Goal: Information Seeking & Learning: Learn about a topic

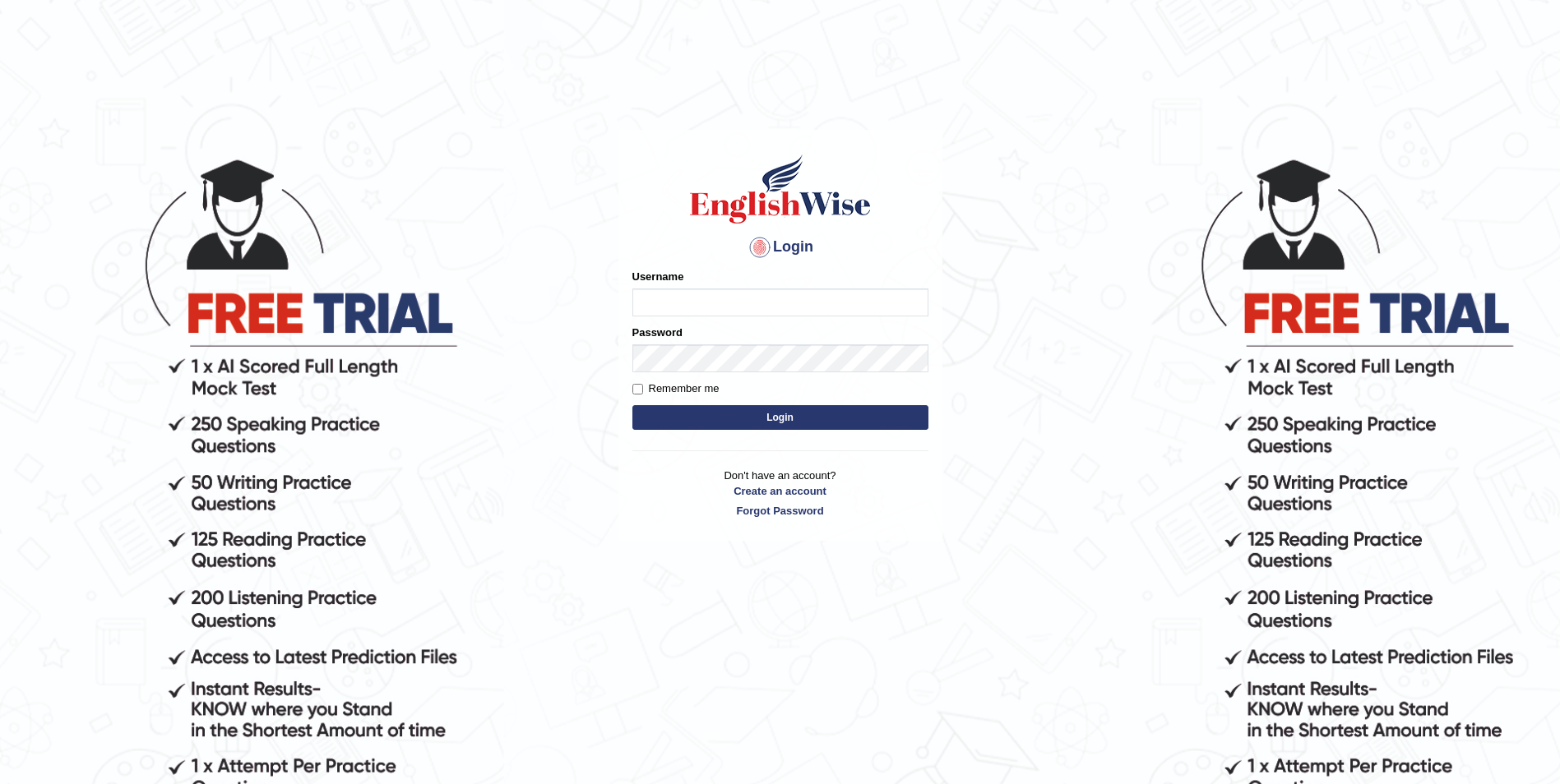
type input "Woldemariam12"
click at [764, 422] on button "Login" at bounding box center [780, 417] width 296 height 25
click at [775, 414] on button "Login" at bounding box center [780, 417] width 296 height 25
click at [776, 414] on button "Login" at bounding box center [780, 417] width 296 height 25
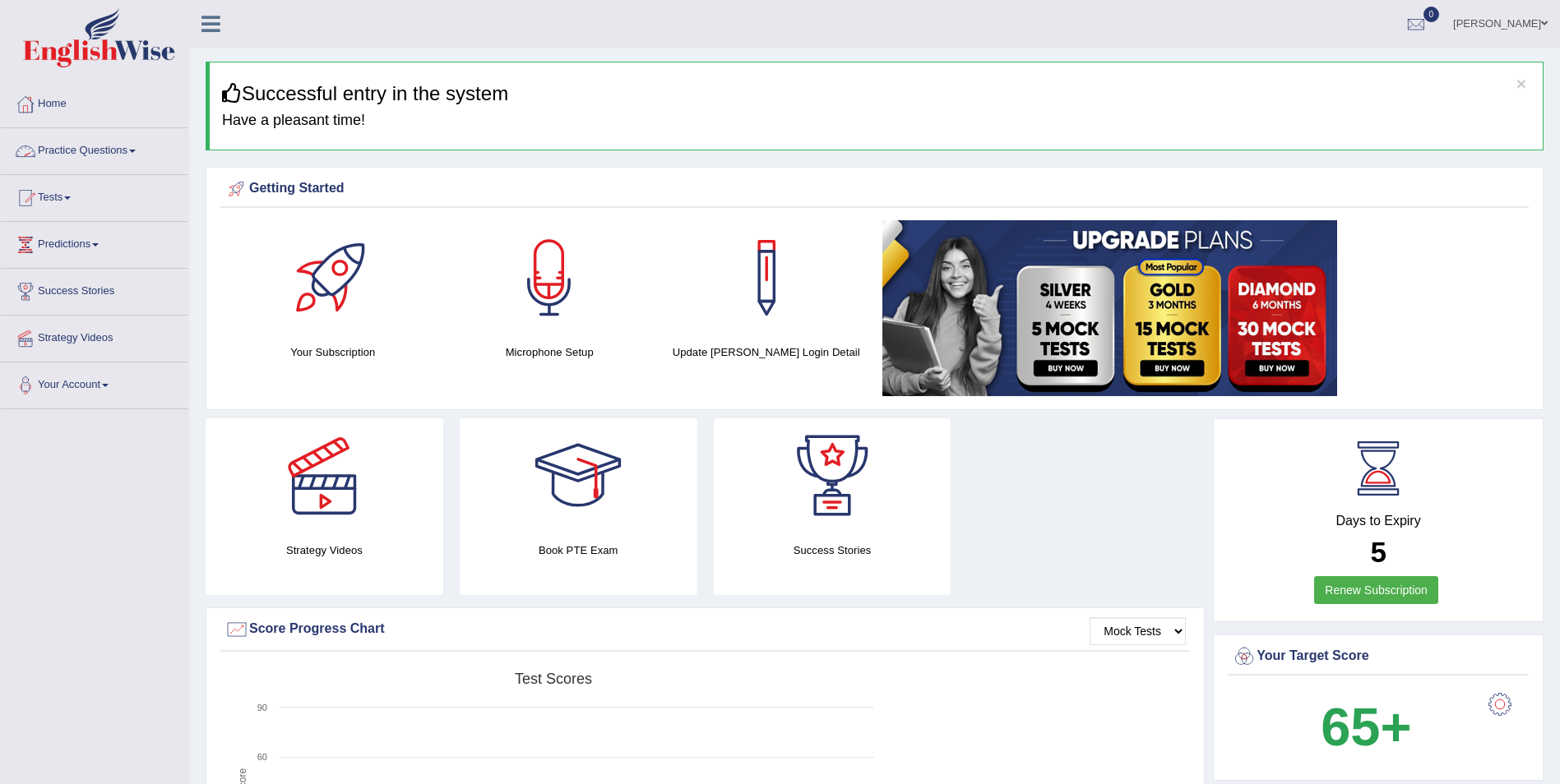
click at [132, 152] on link "Practice Questions" at bounding box center [94, 148] width 188 height 41
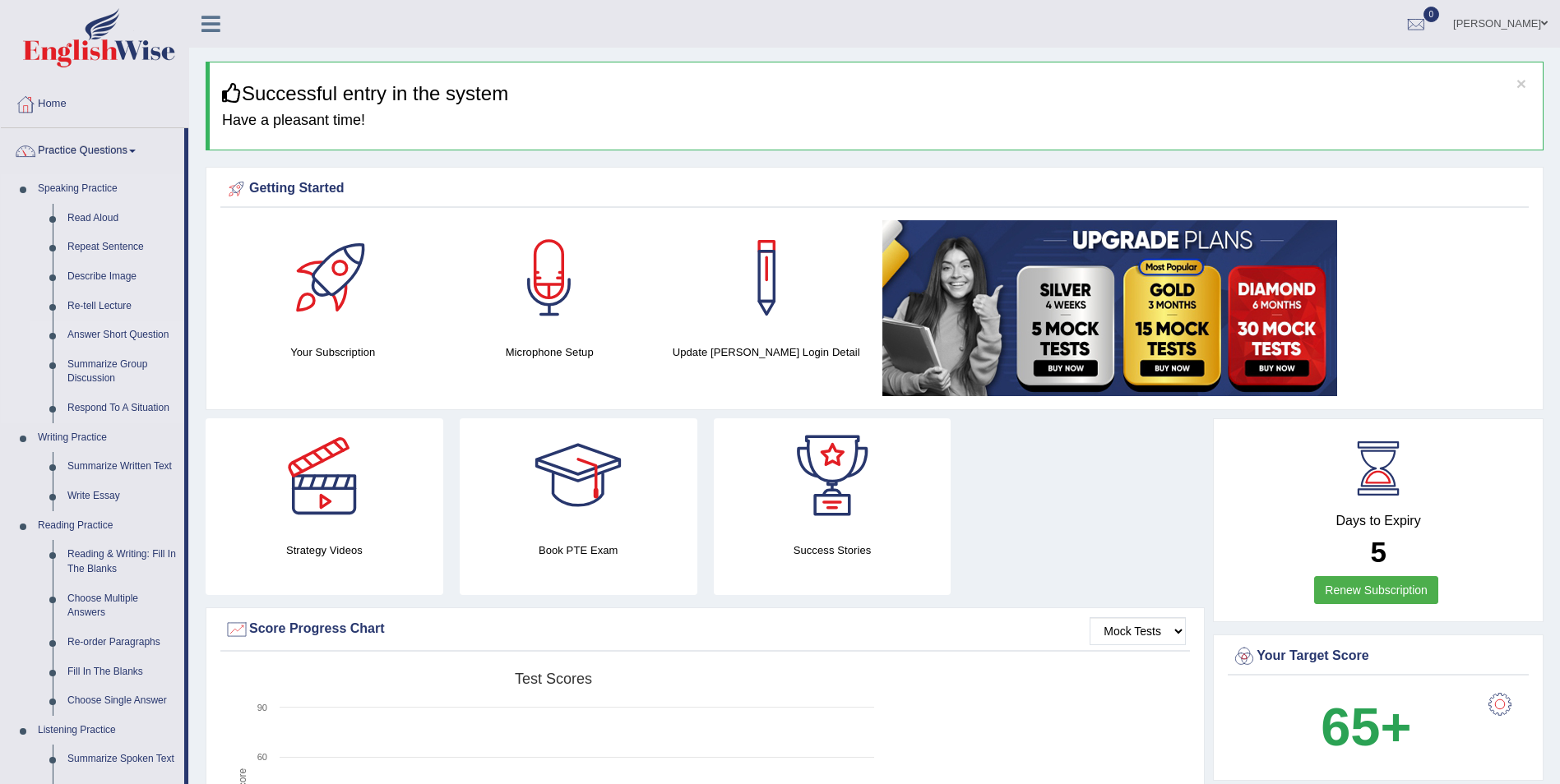
click at [108, 331] on link "Answer Short Question" at bounding box center [121, 335] width 124 height 30
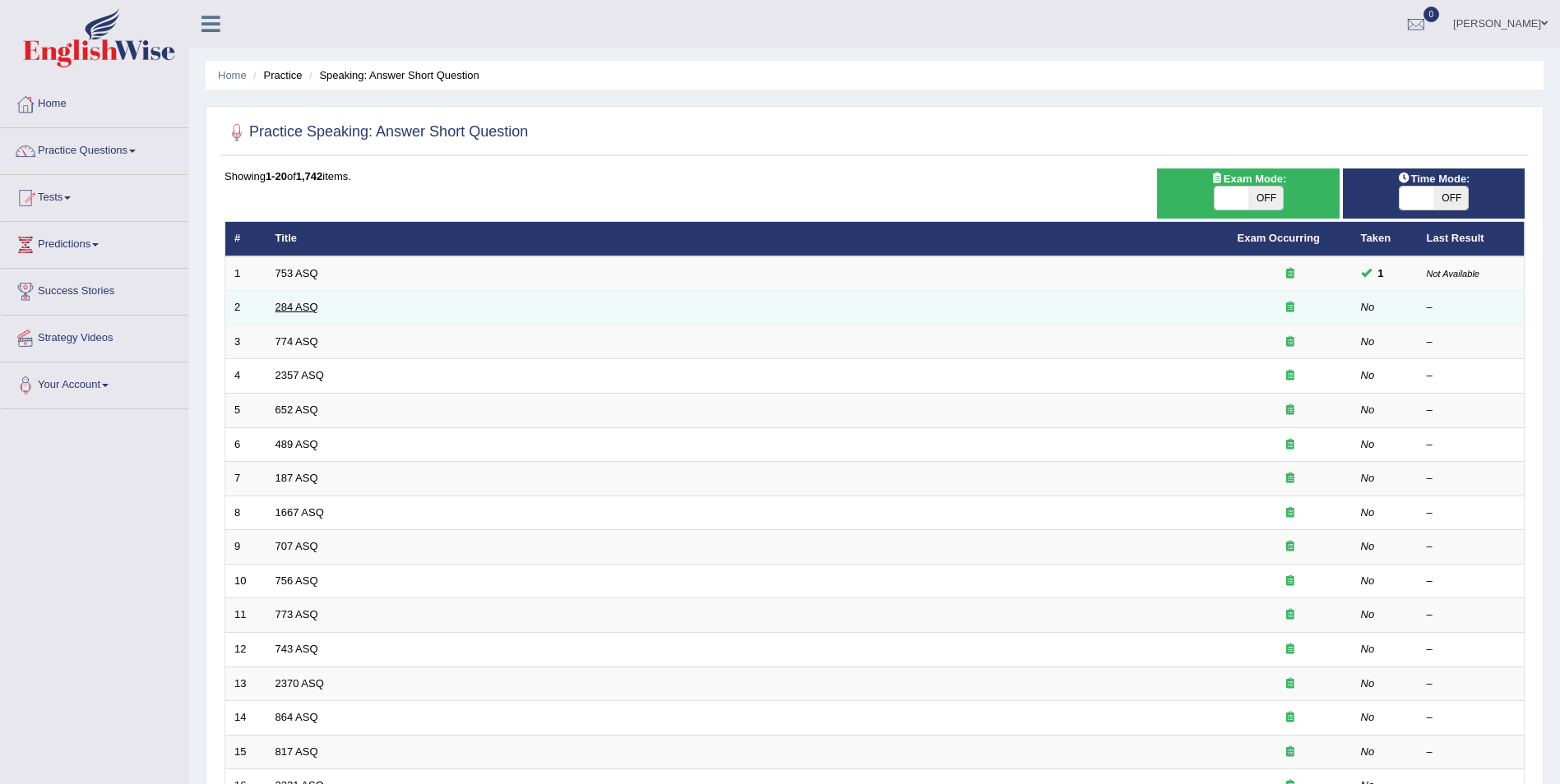
click at [294, 313] on link "284 ASQ" at bounding box center [296, 307] width 43 height 12
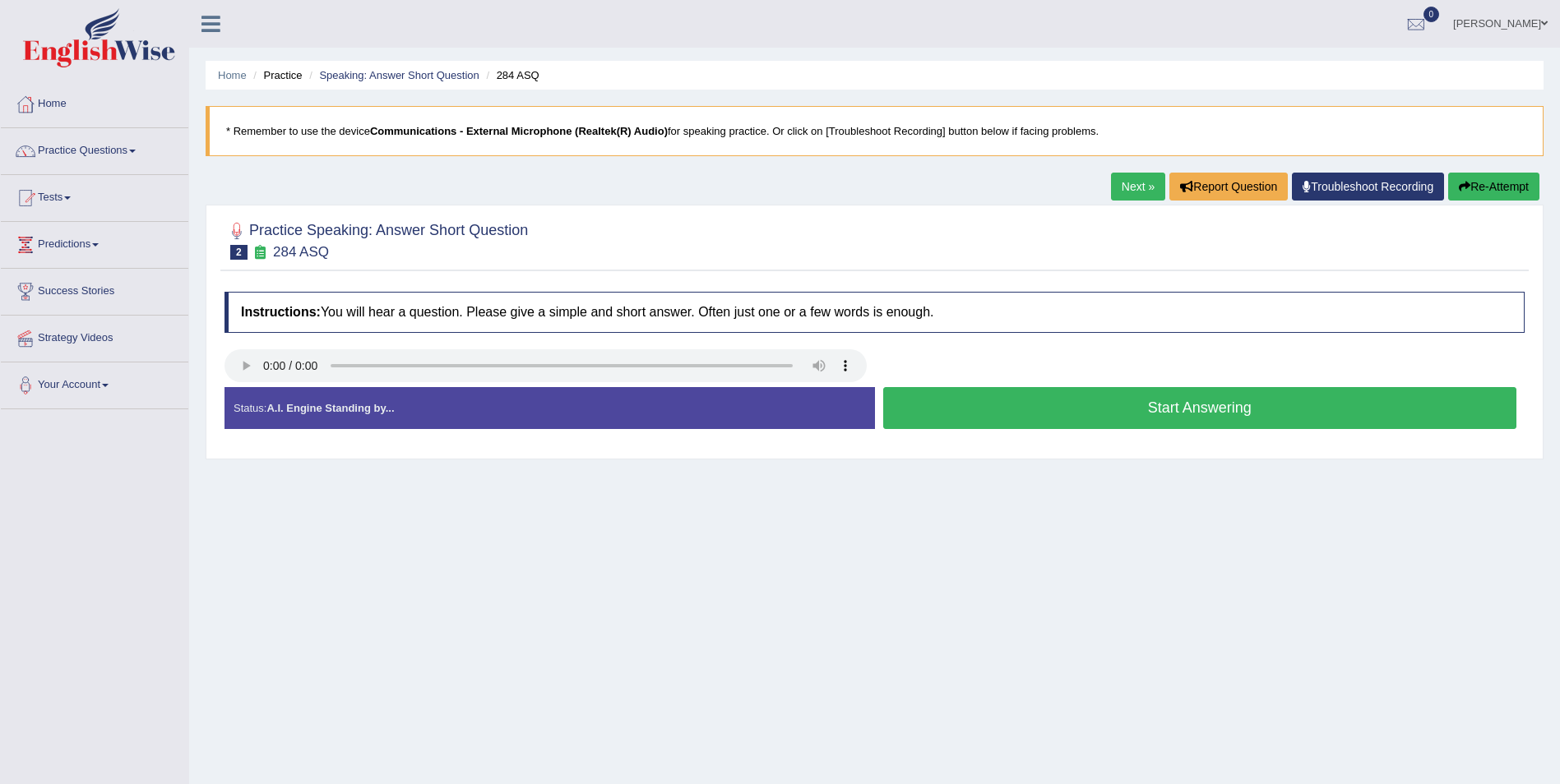
click at [108, 137] on link "Practice Questions" at bounding box center [94, 148] width 188 height 41
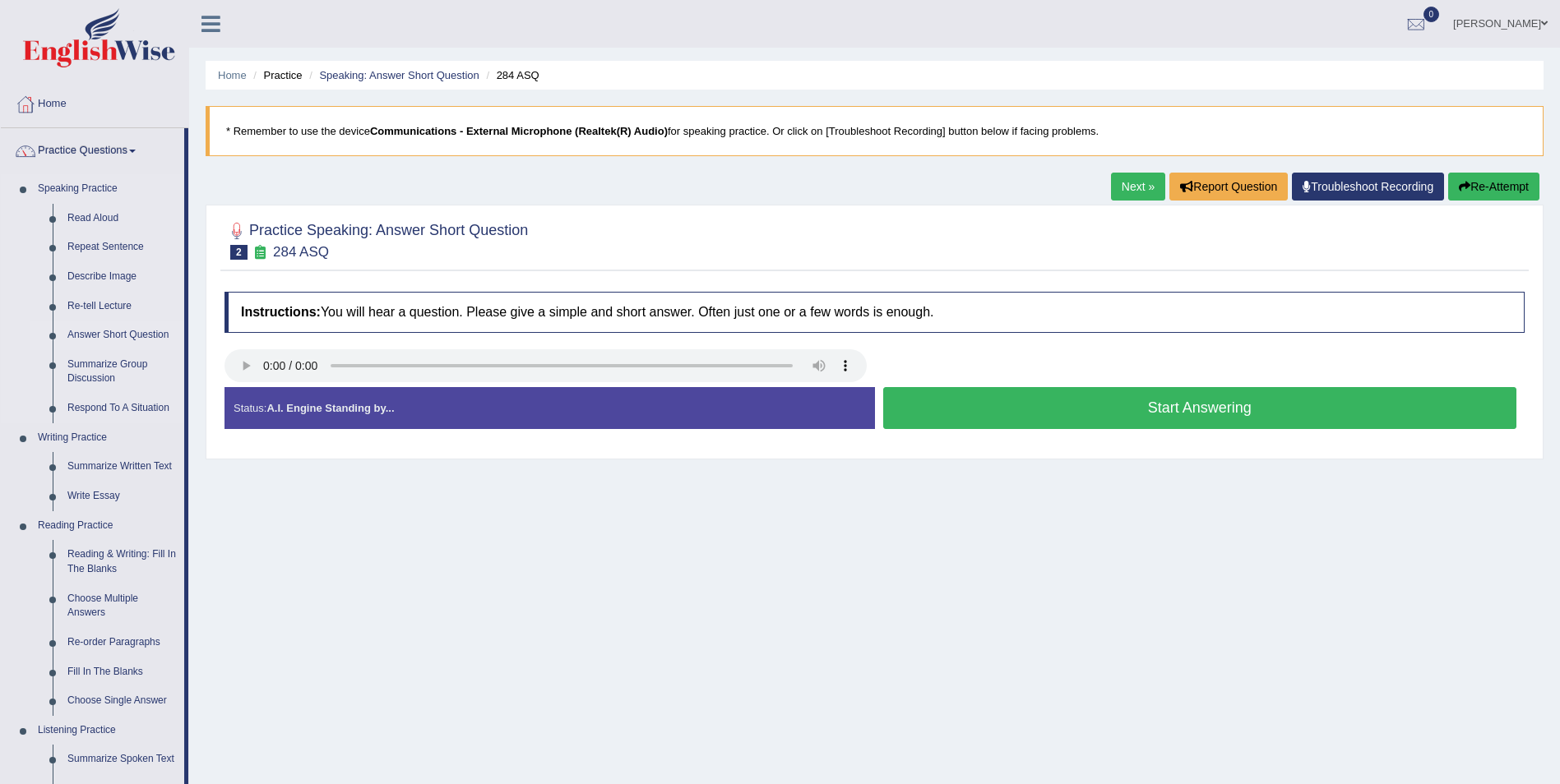
click at [107, 332] on link "Answer Short Question" at bounding box center [121, 335] width 124 height 30
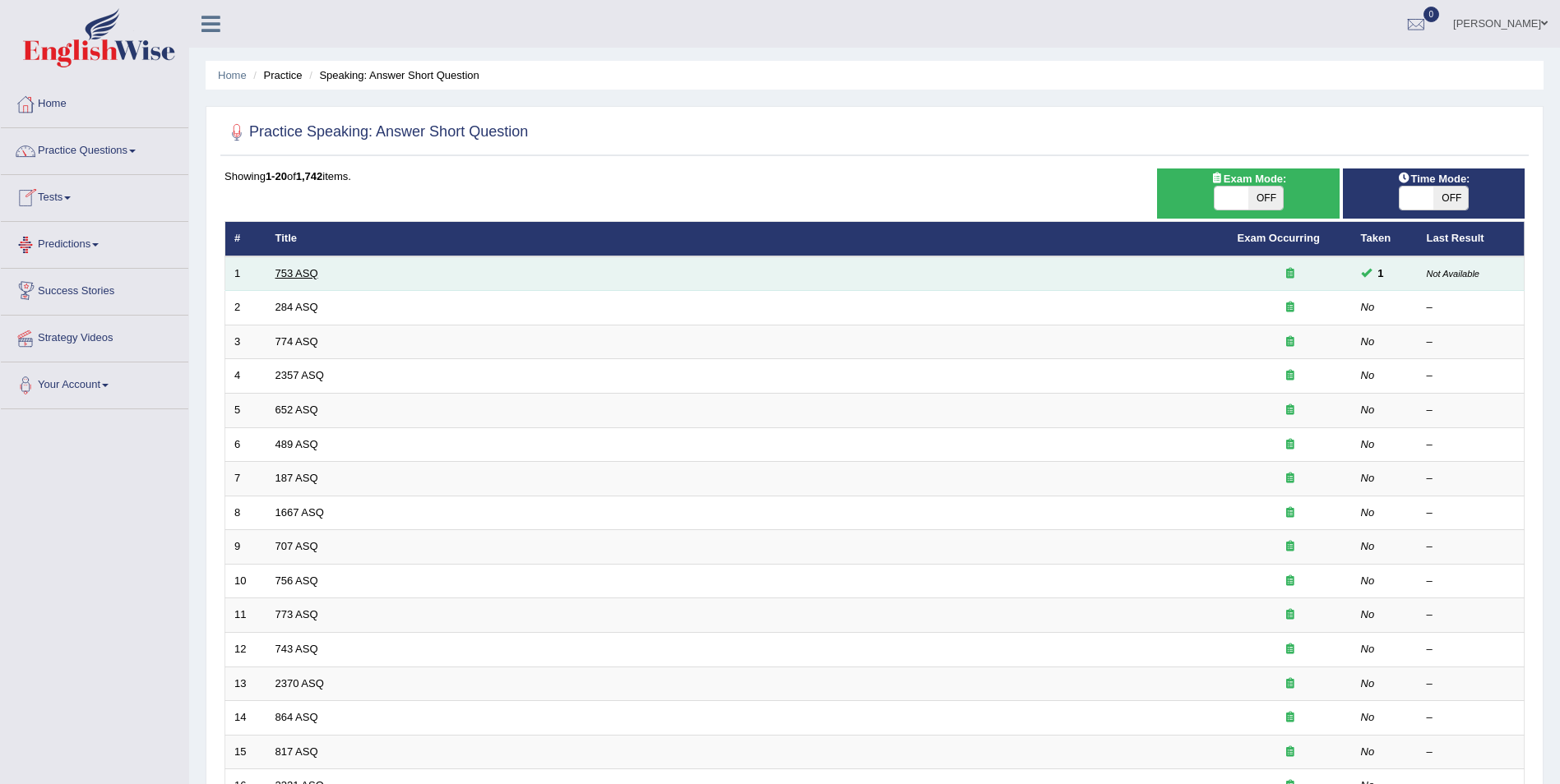
click at [295, 274] on link "753 ASQ" at bounding box center [296, 273] width 43 height 12
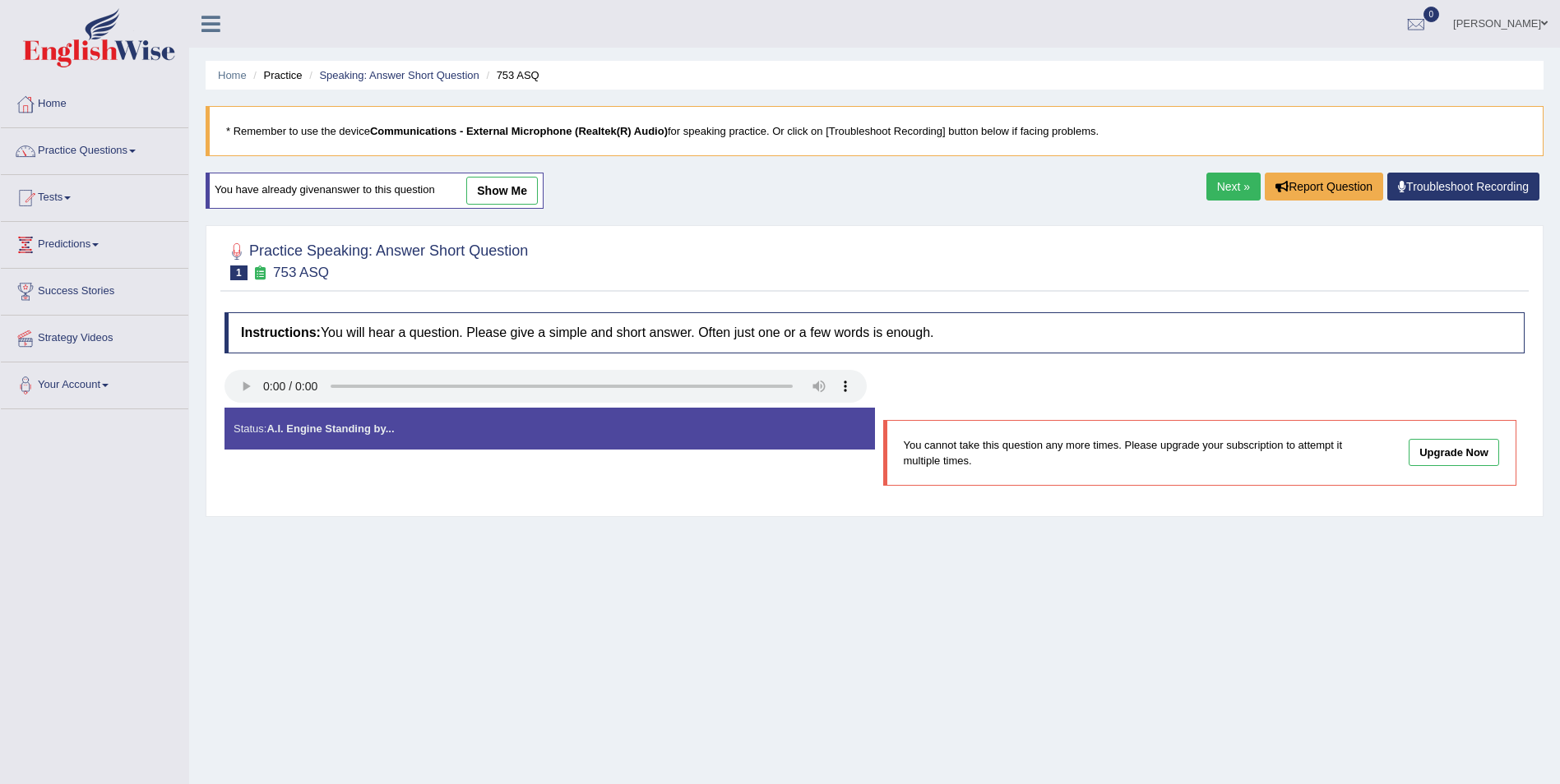
click at [146, 144] on link "Practice Questions" at bounding box center [94, 148] width 188 height 41
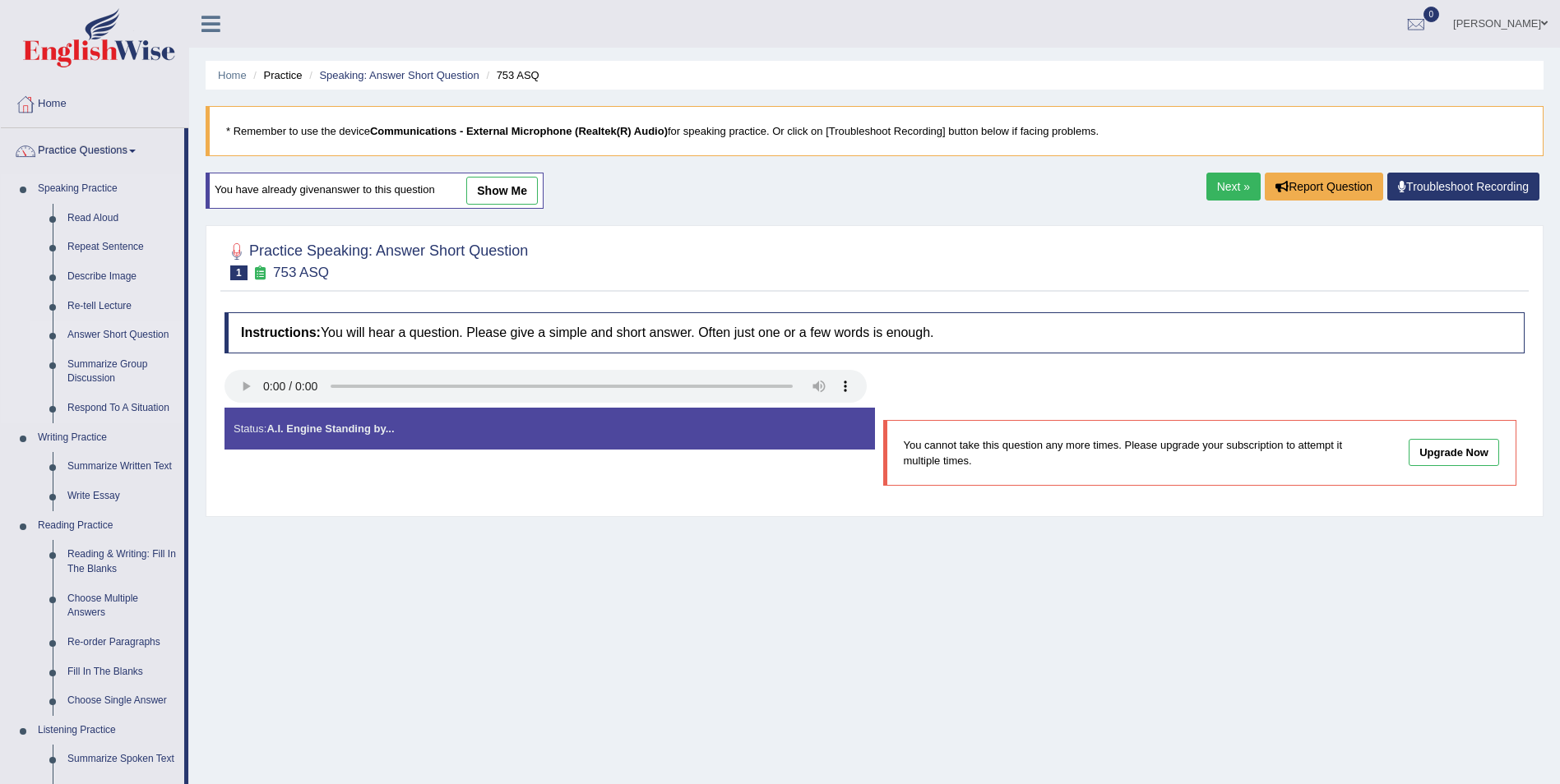
click at [128, 332] on link "Answer Short Question" at bounding box center [121, 335] width 124 height 30
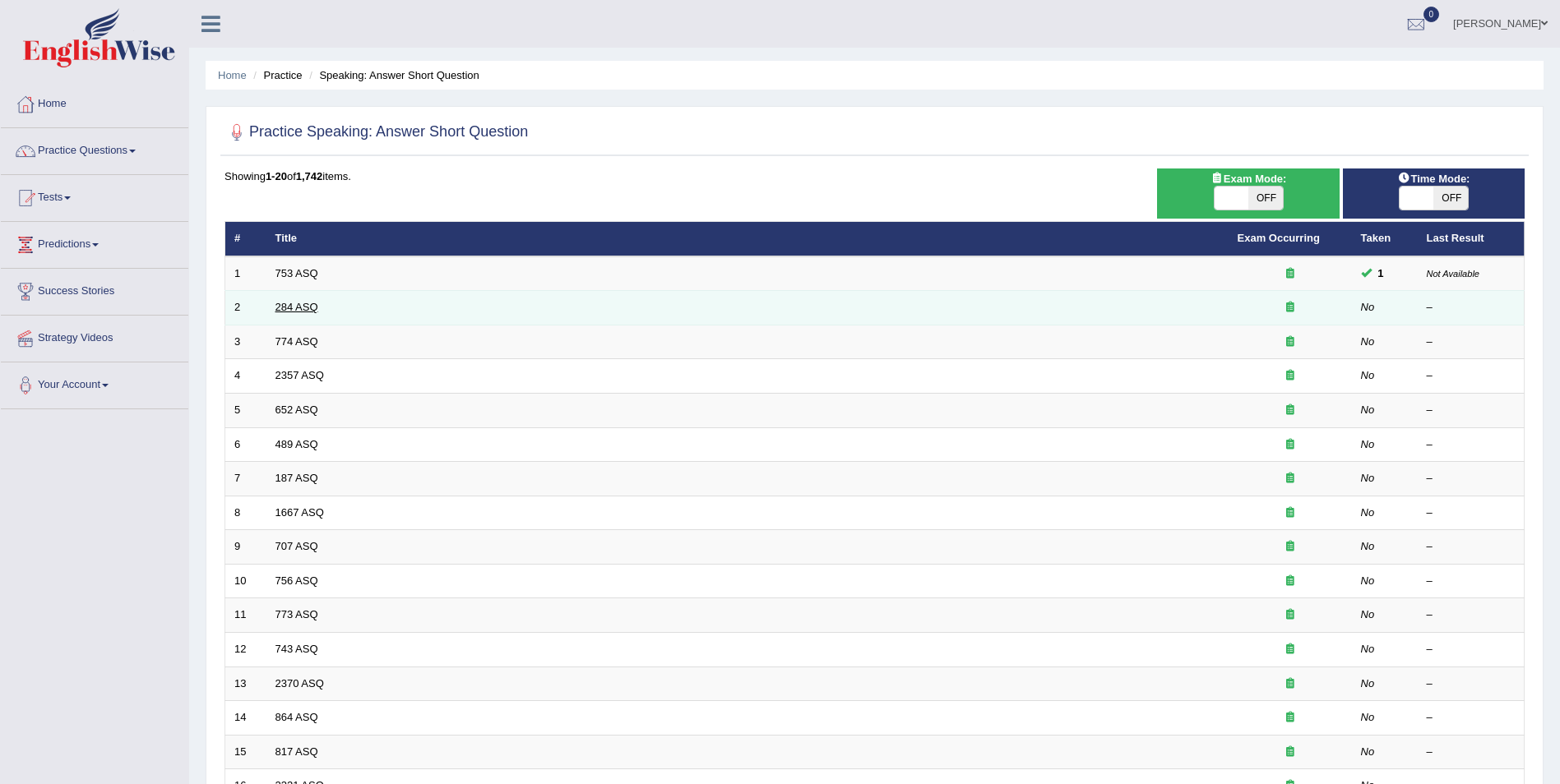
click at [280, 306] on link "284 ASQ" at bounding box center [296, 307] width 43 height 12
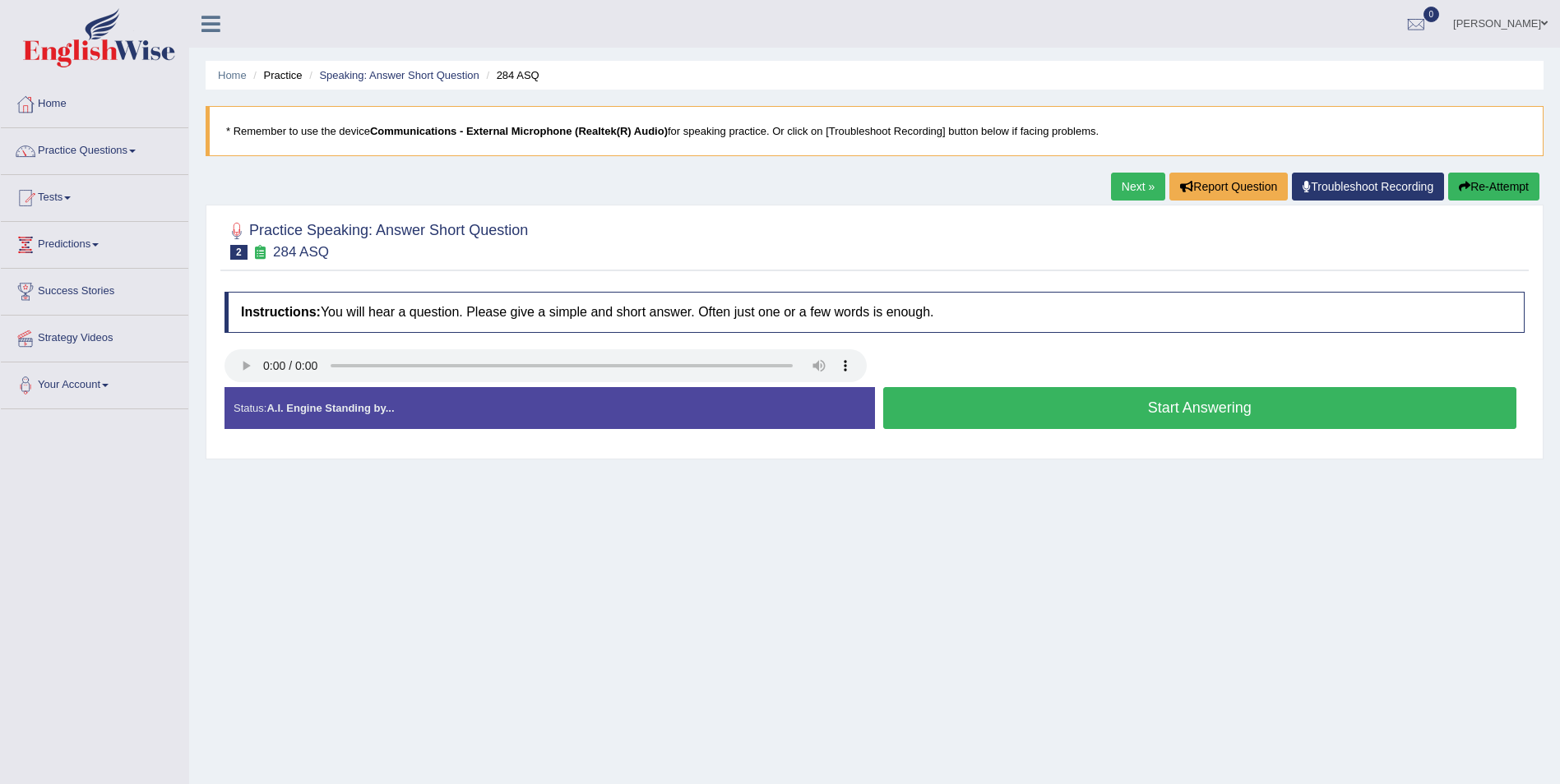
click at [1211, 414] on button "Start Answering" at bounding box center [1200, 408] width 635 height 42
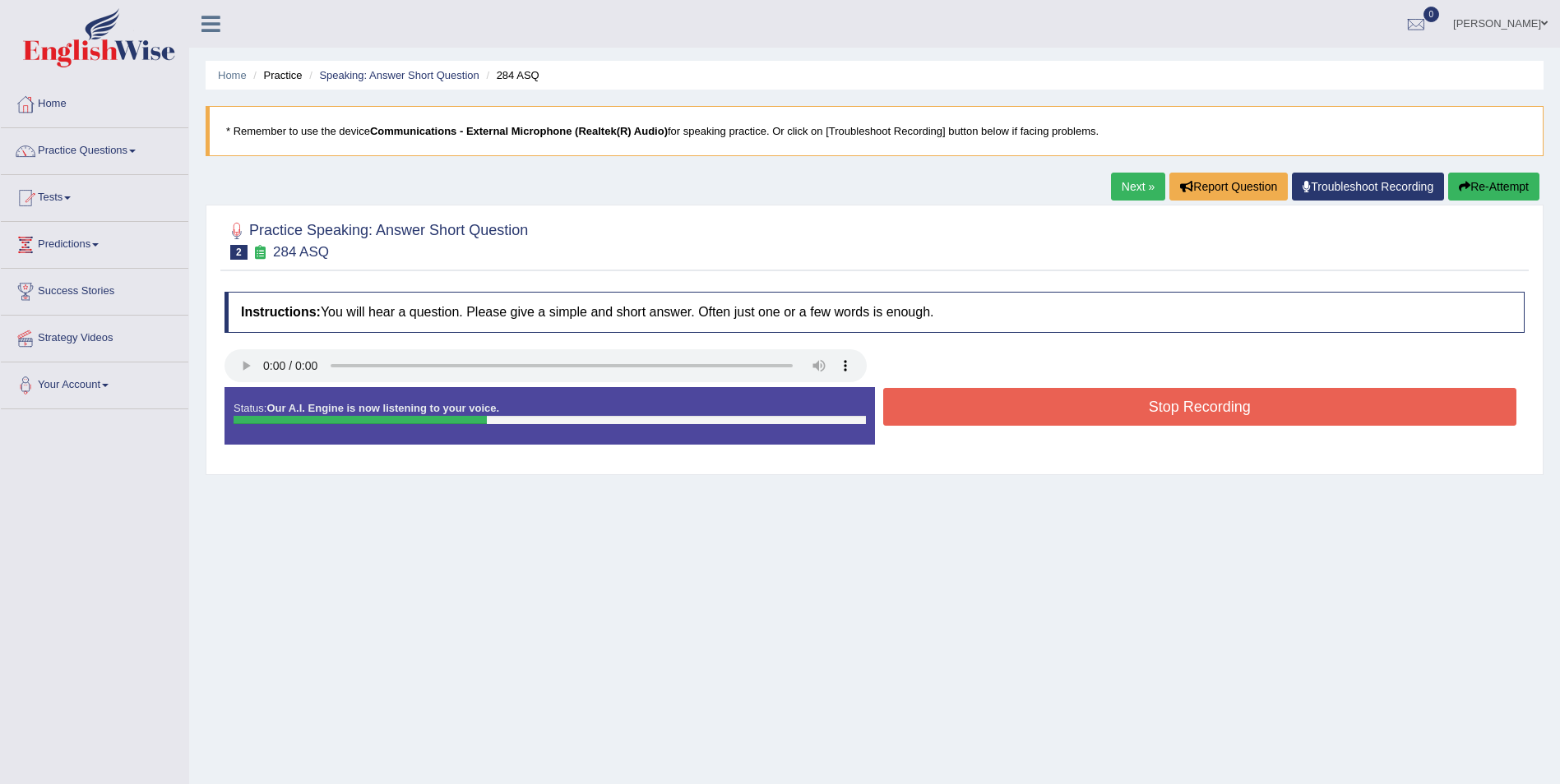
click at [1211, 414] on button "Stop Recording" at bounding box center [1200, 407] width 635 height 38
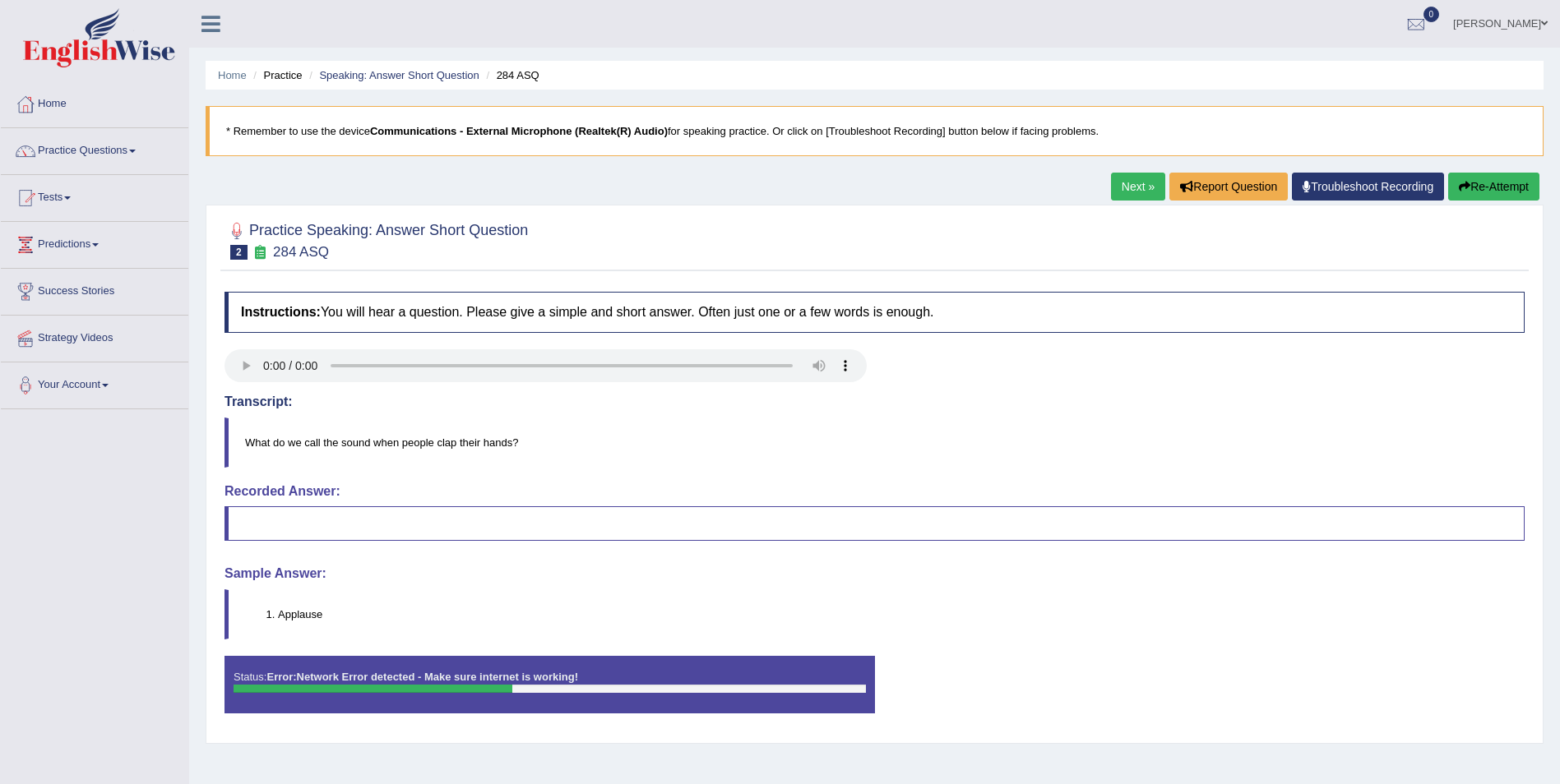
scroll to position [79, 0]
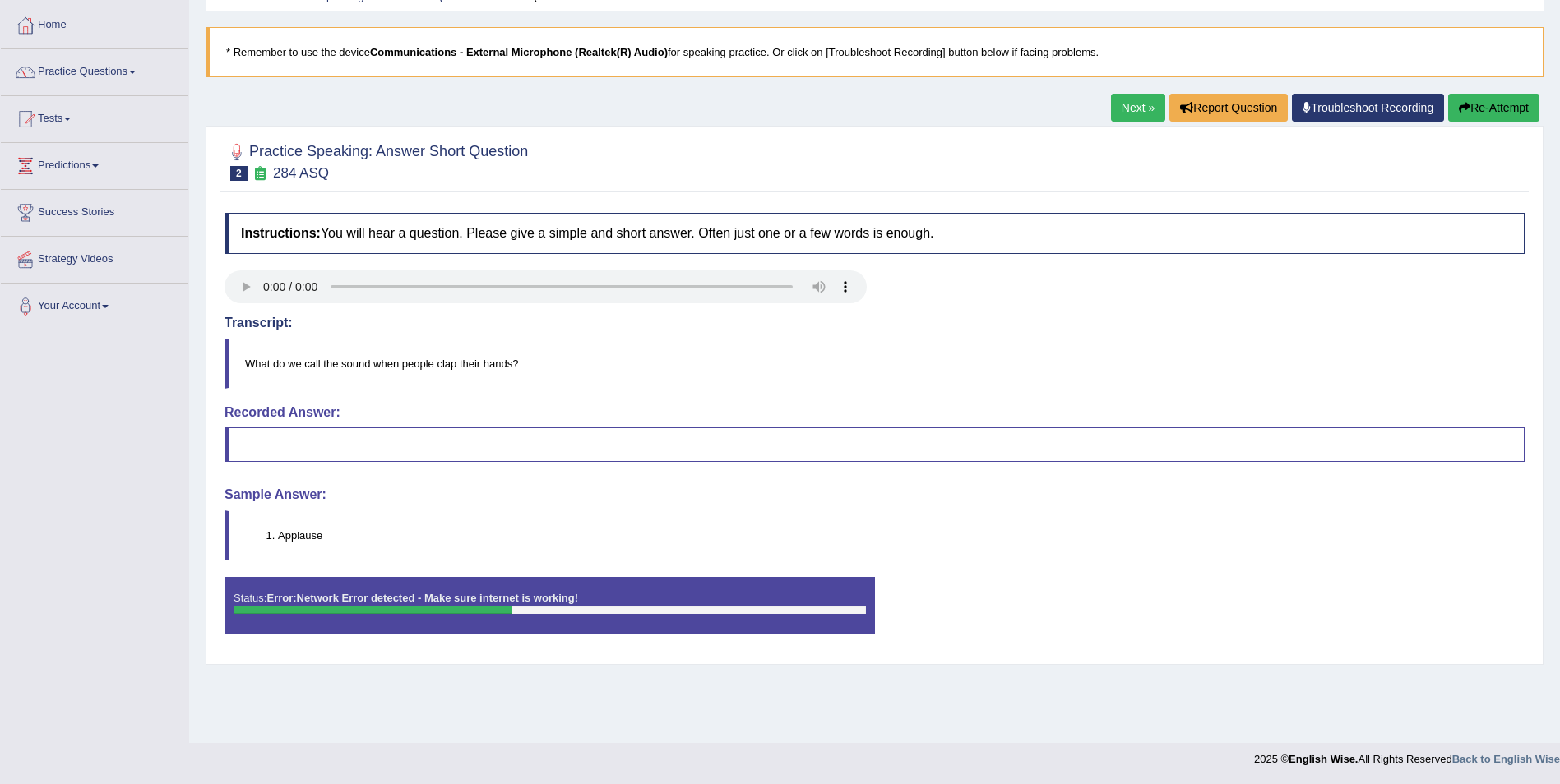
click at [1178, 142] on div at bounding box center [874, 161] width 1300 height 51
click at [1313, 182] on div at bounding box center [874, 161] width 1300 height 51
click at [1132, 103] on link "Next »" at bounding box center [1138, 107] width 55 height 28
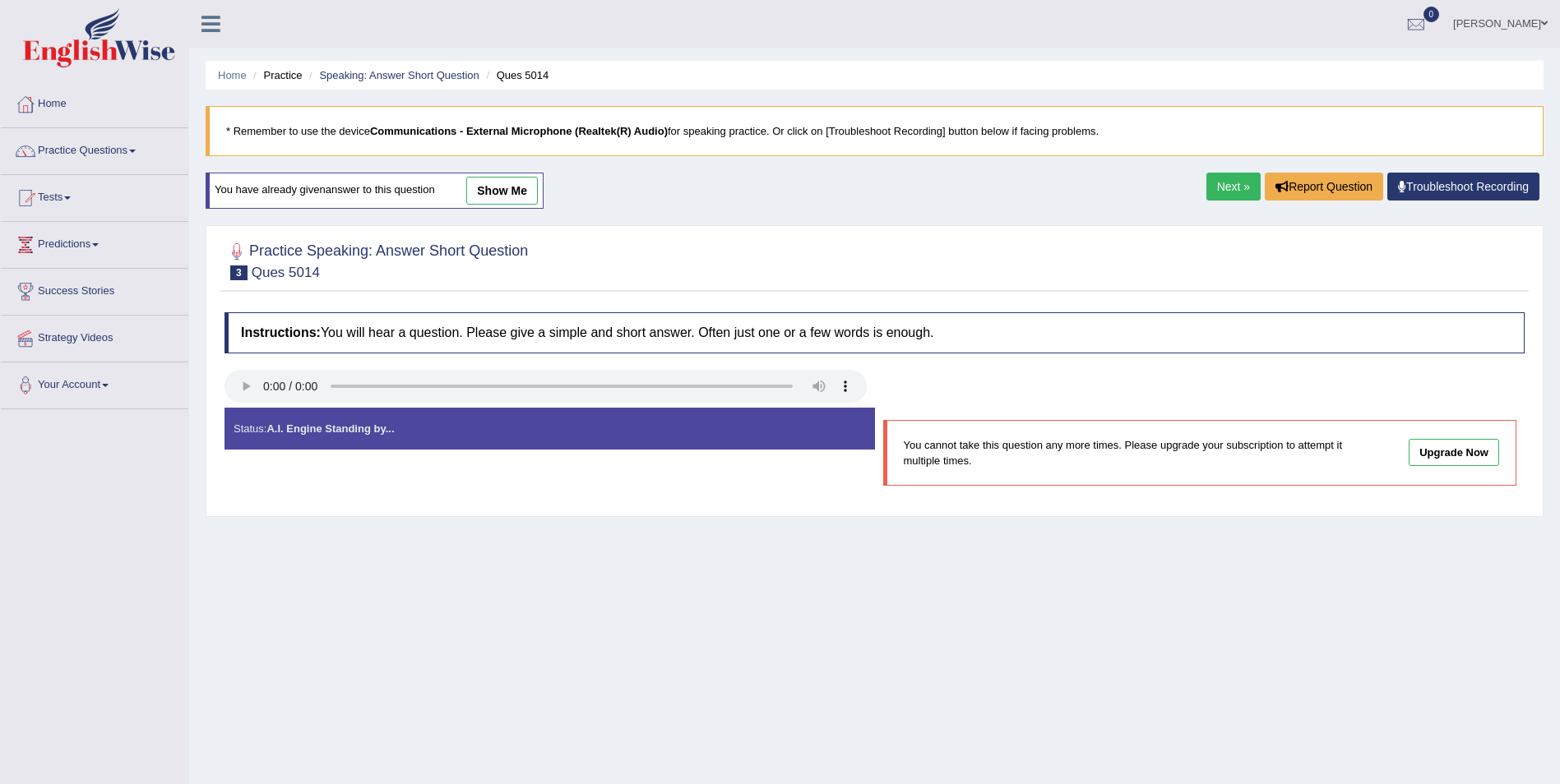
click at [1232, 188] on link "Next »" at bounding box center [1233, 187] width 55 height 28
click at [1241, 181] on link "Next »" at bounding box center [1233, 187] width 55 height 28
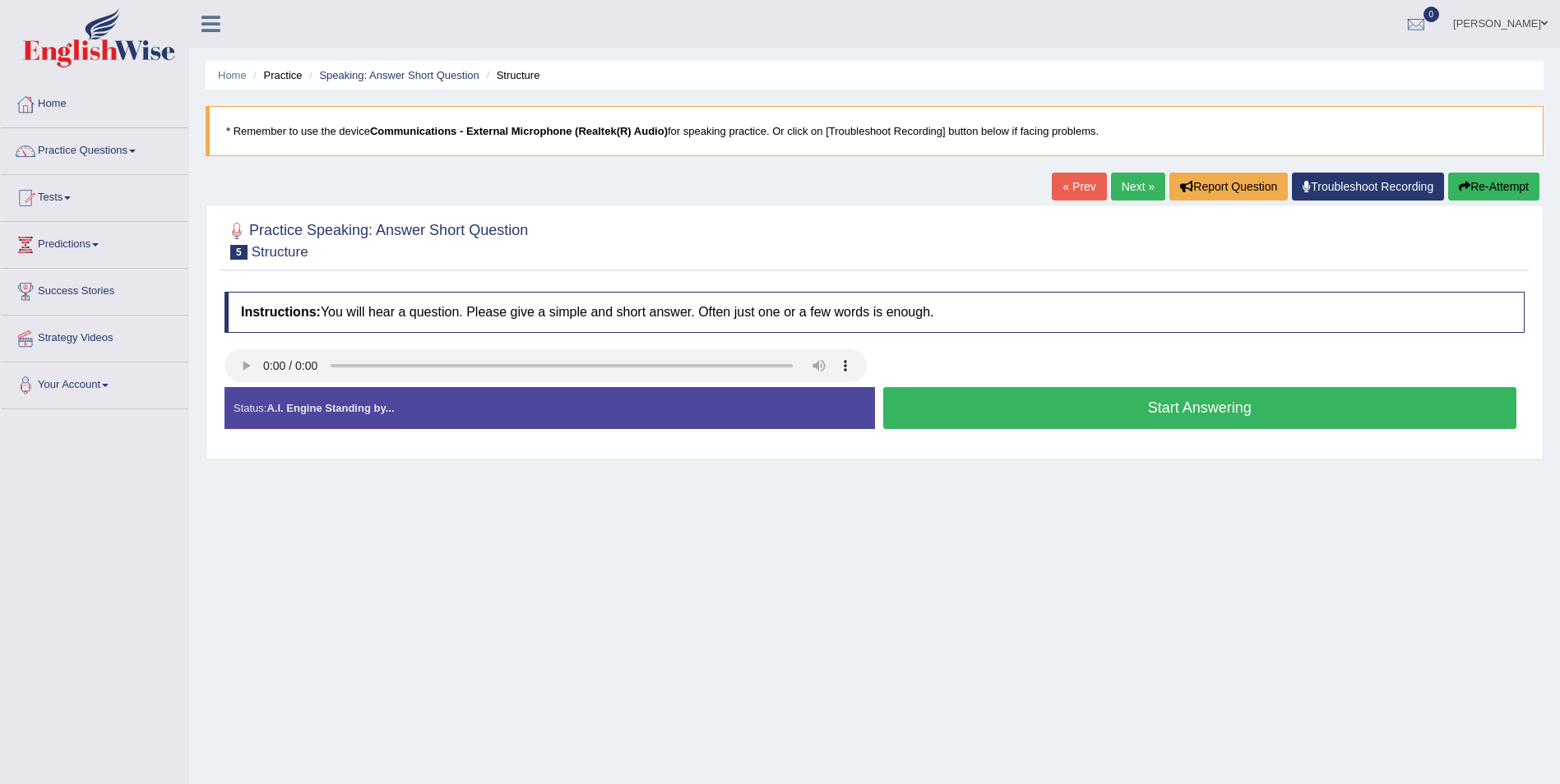
click at [1190, 409] on button "Start Answering" at bounding box center [1200, 408] width 635 height 42
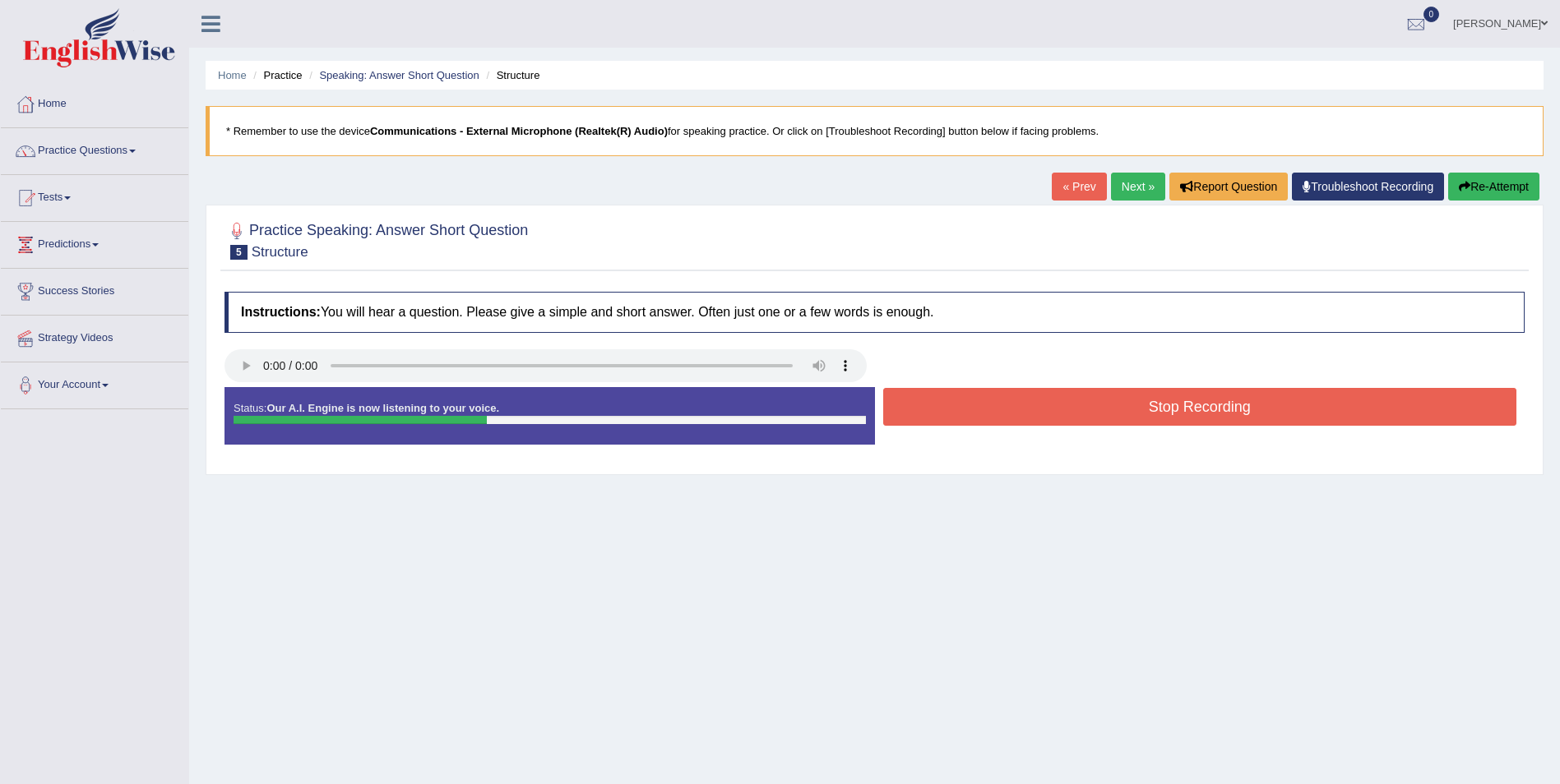
click at [1182, 412] on button "Stop Recording" at bounding box center [1200, 407] width 635 height 38
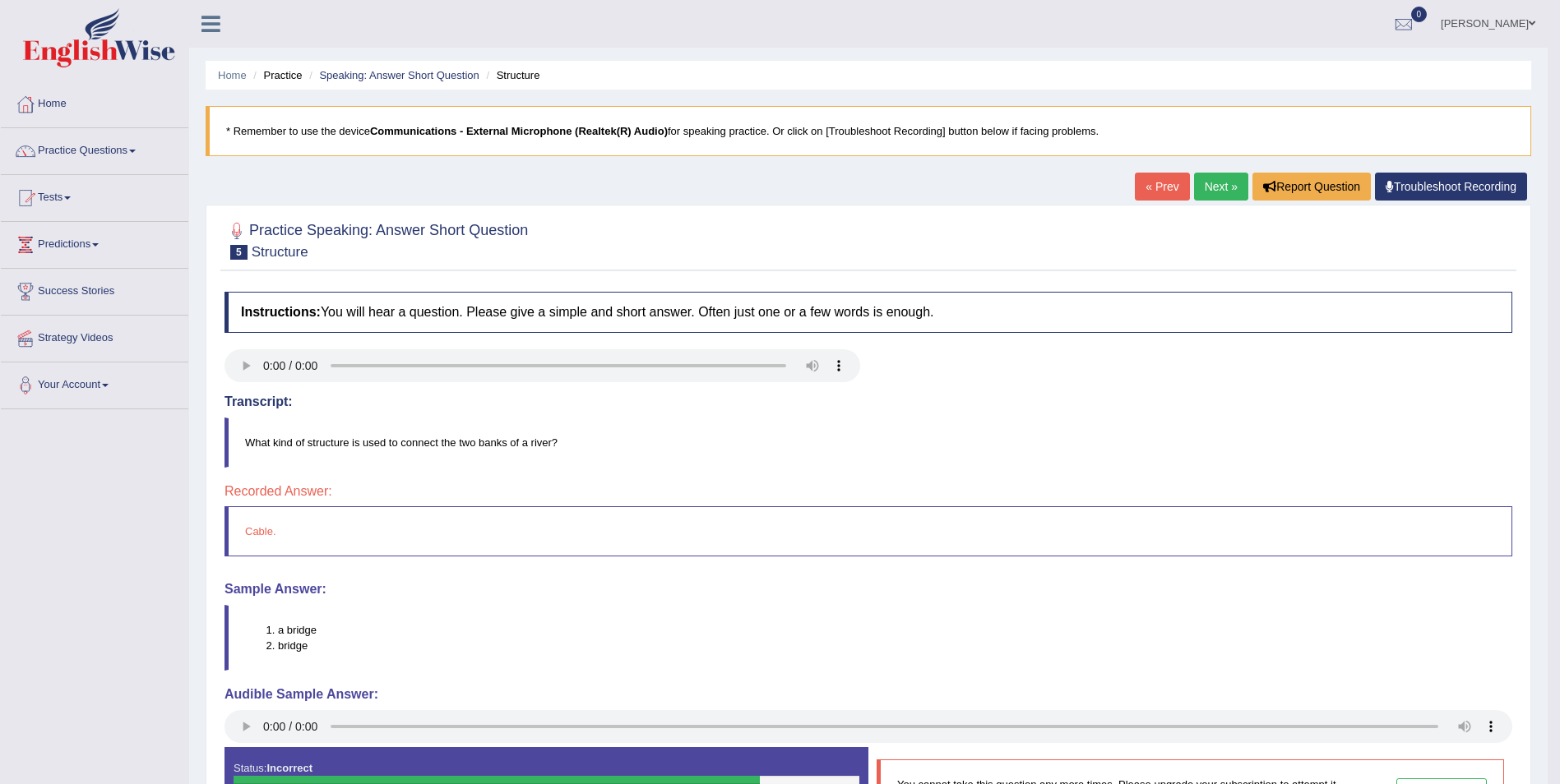
click at [1204, 192] on link "Next »" at bounding box center [1220, 187] width 55 height 28
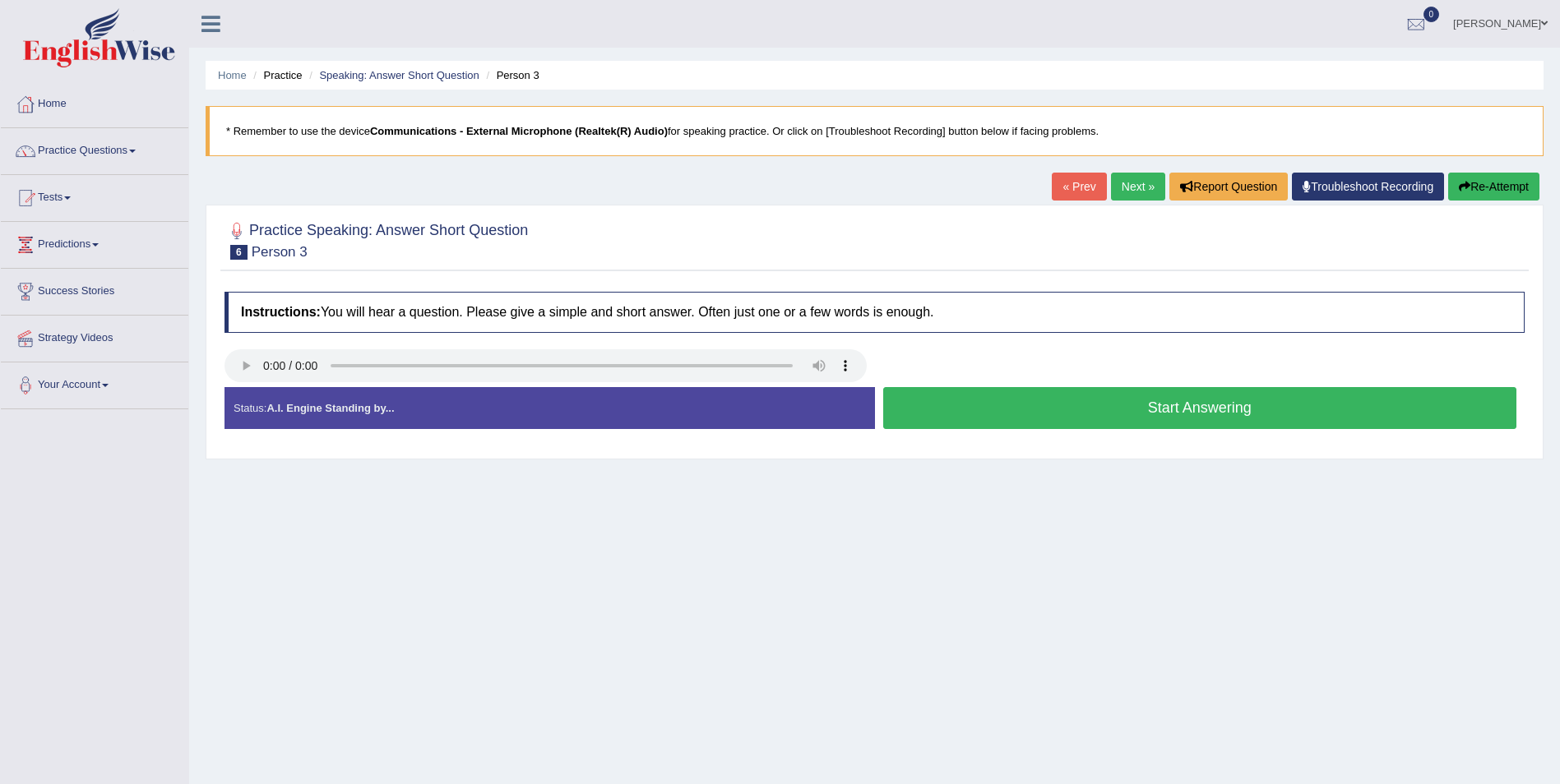
click at [1180, 412] on button "Start Answering" at bounding box center [1200, 408] width 635 height 42
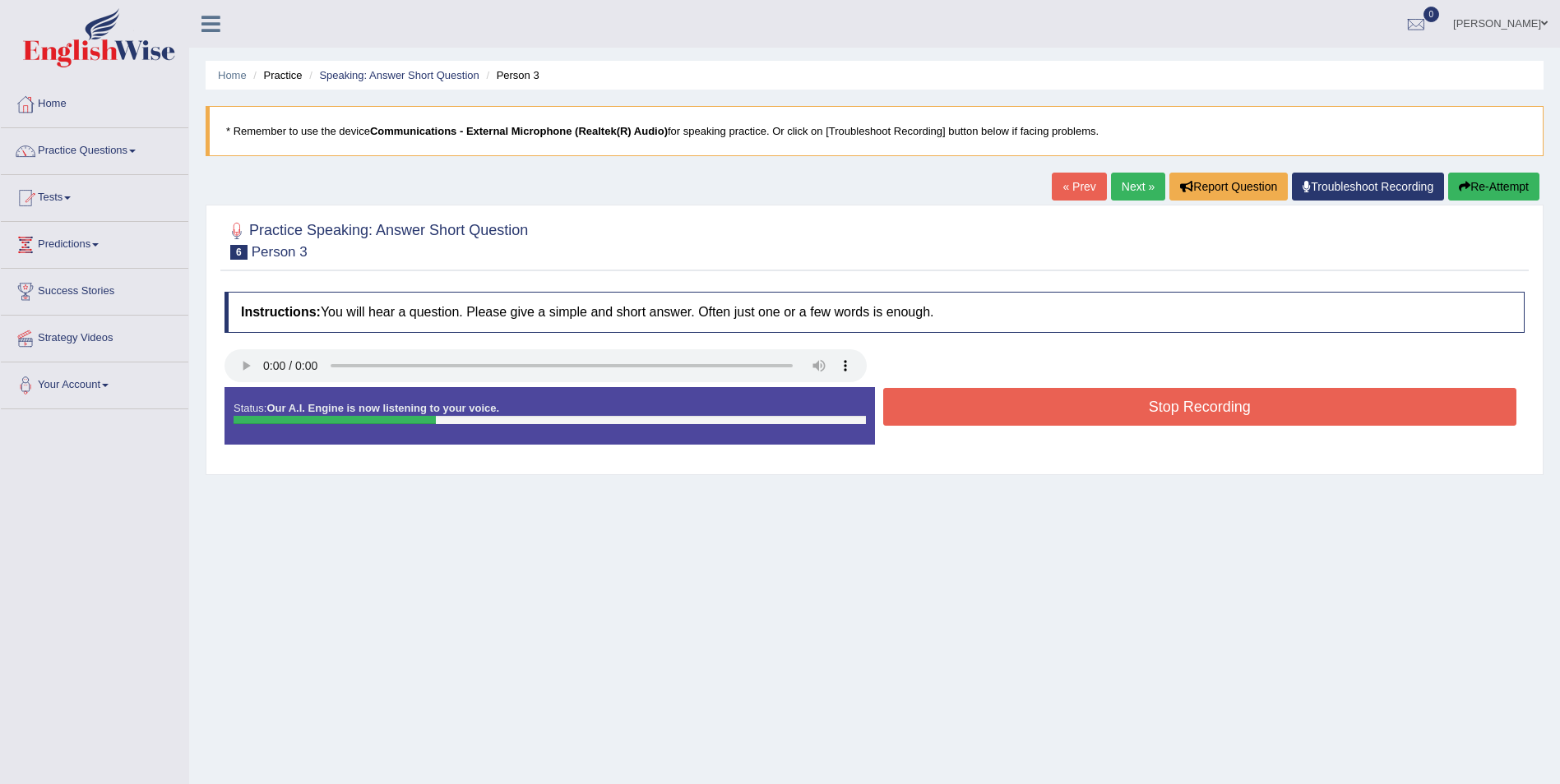
click at [1180, 412] on button "Stop Recording" at bounding box center [1200, 407] width 635 height 38
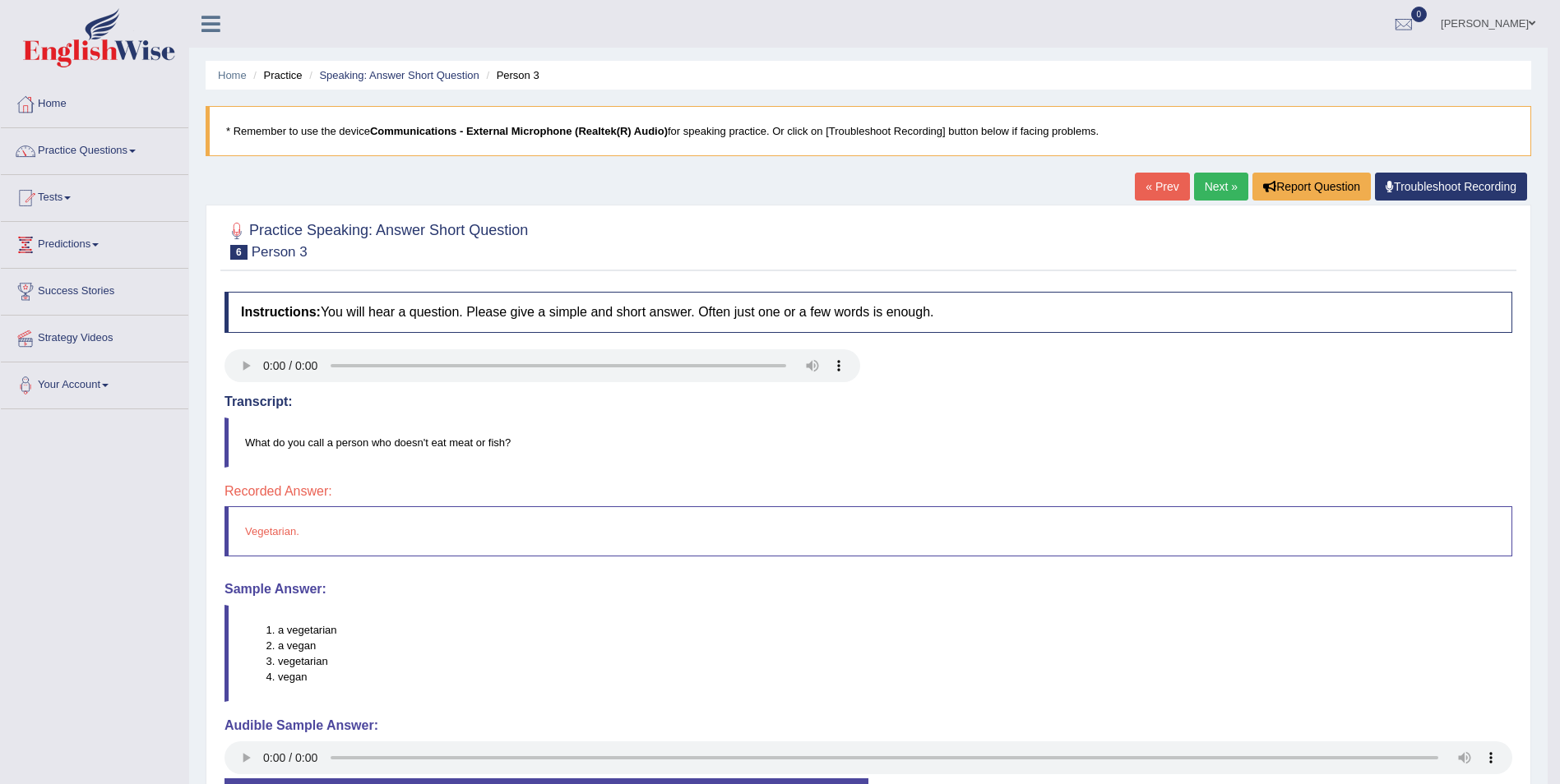
click at [1217, 185] on link "Next »" at bounding box center [1220, 187] width 55 height 28
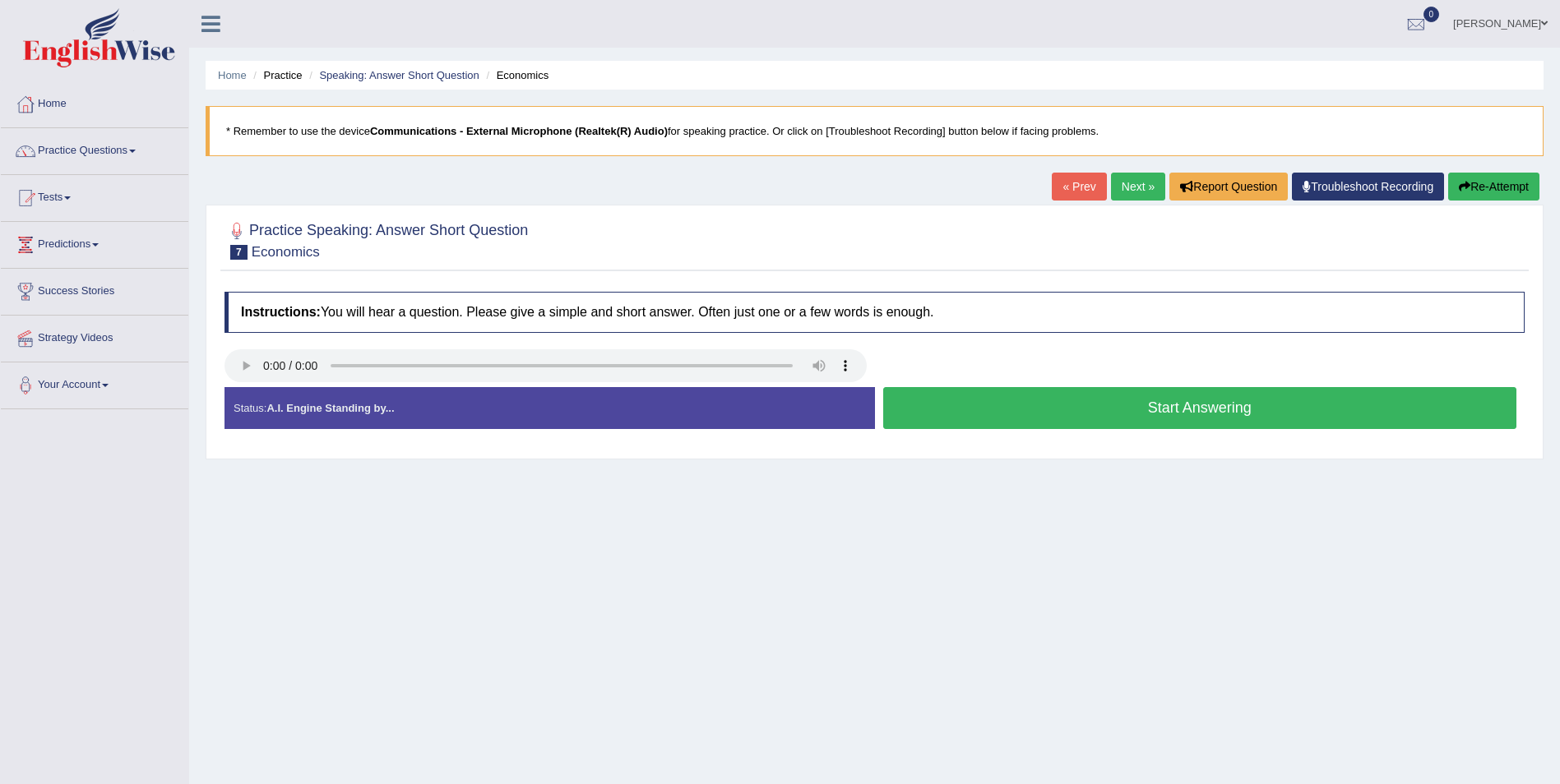
click at [1148, 414] on button "Start Answering" at bounding box center [1200, 408] width 635 height 42
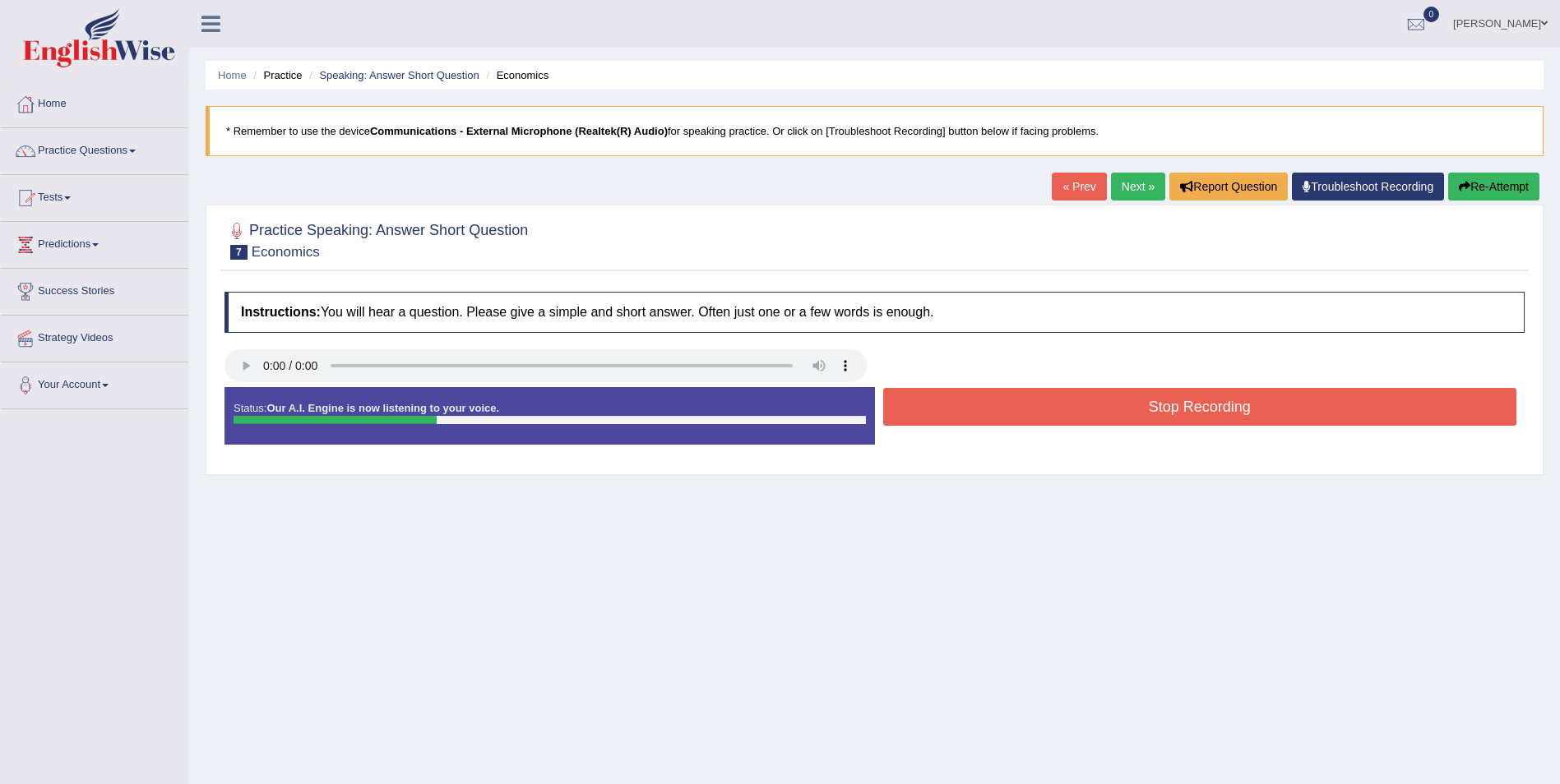
click at [1146, 414] on button "Stop Recording" at bounding box center [1200, 407] width 635 height 38
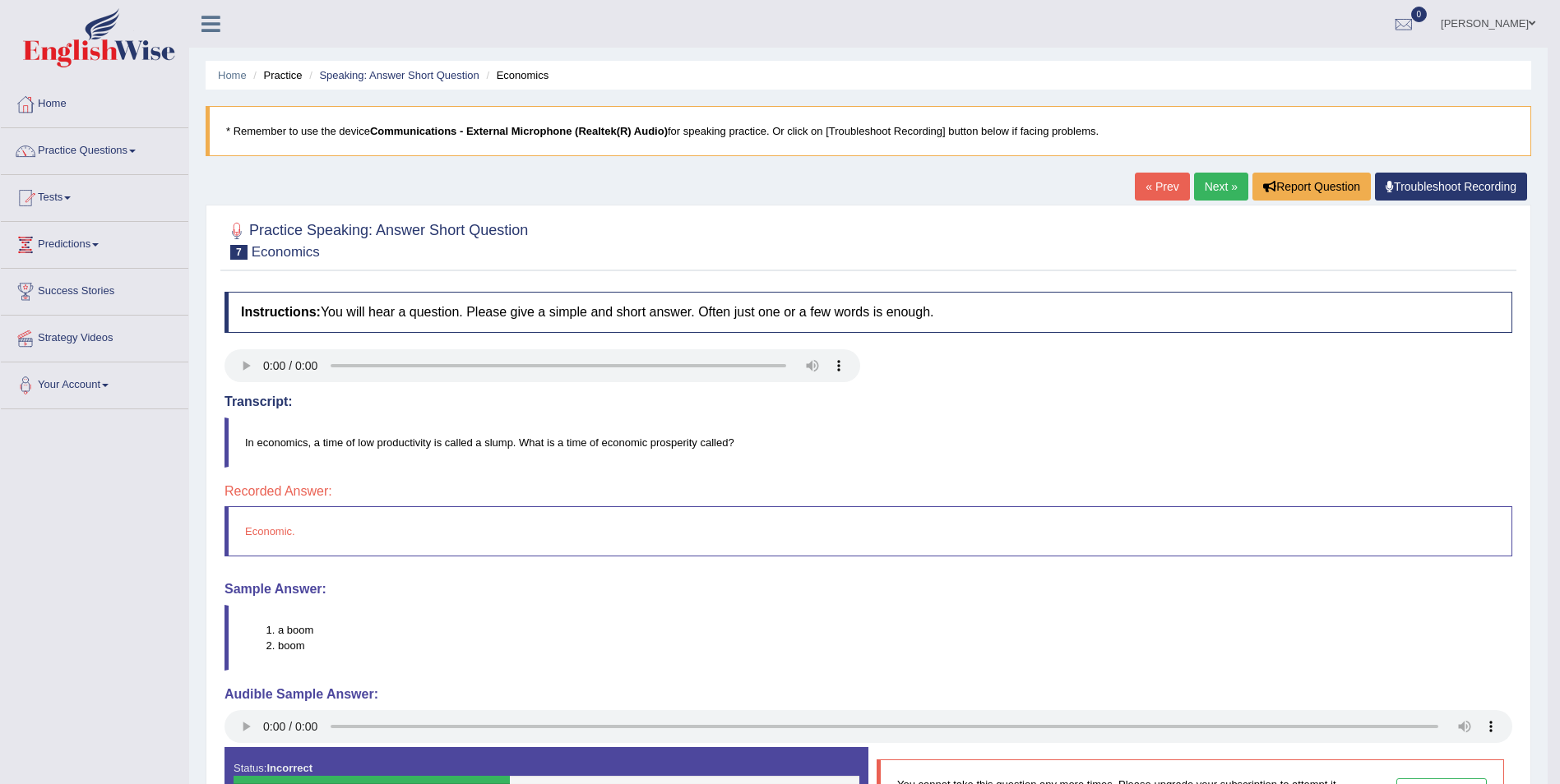
click at [1205, 183] on link "Next »" at bounding box center [1220, 187] width 55 height 28
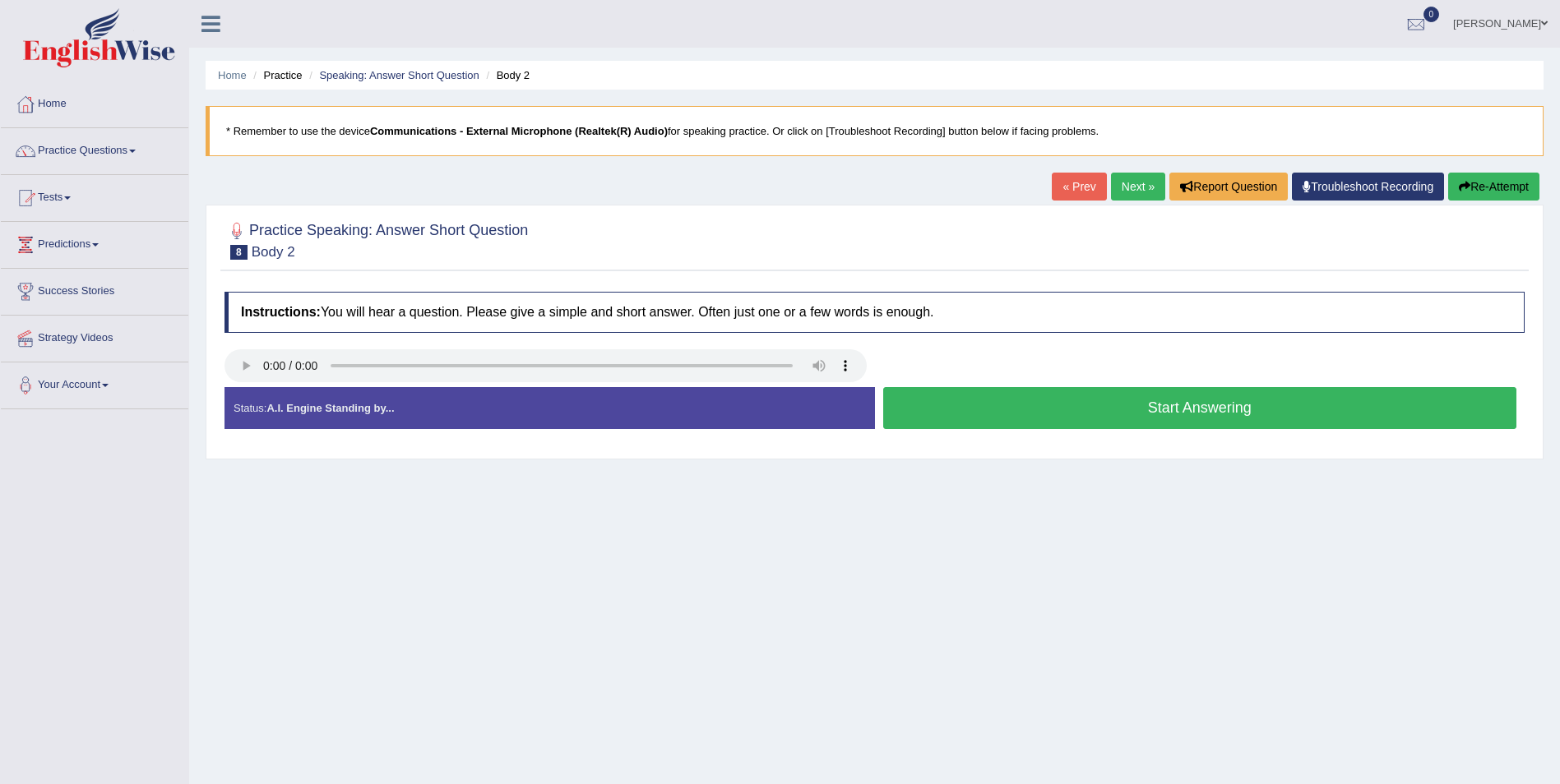
click at [1145, 412] on button "Start Answering" at bounding box center [1200, 408] width 635 height 42
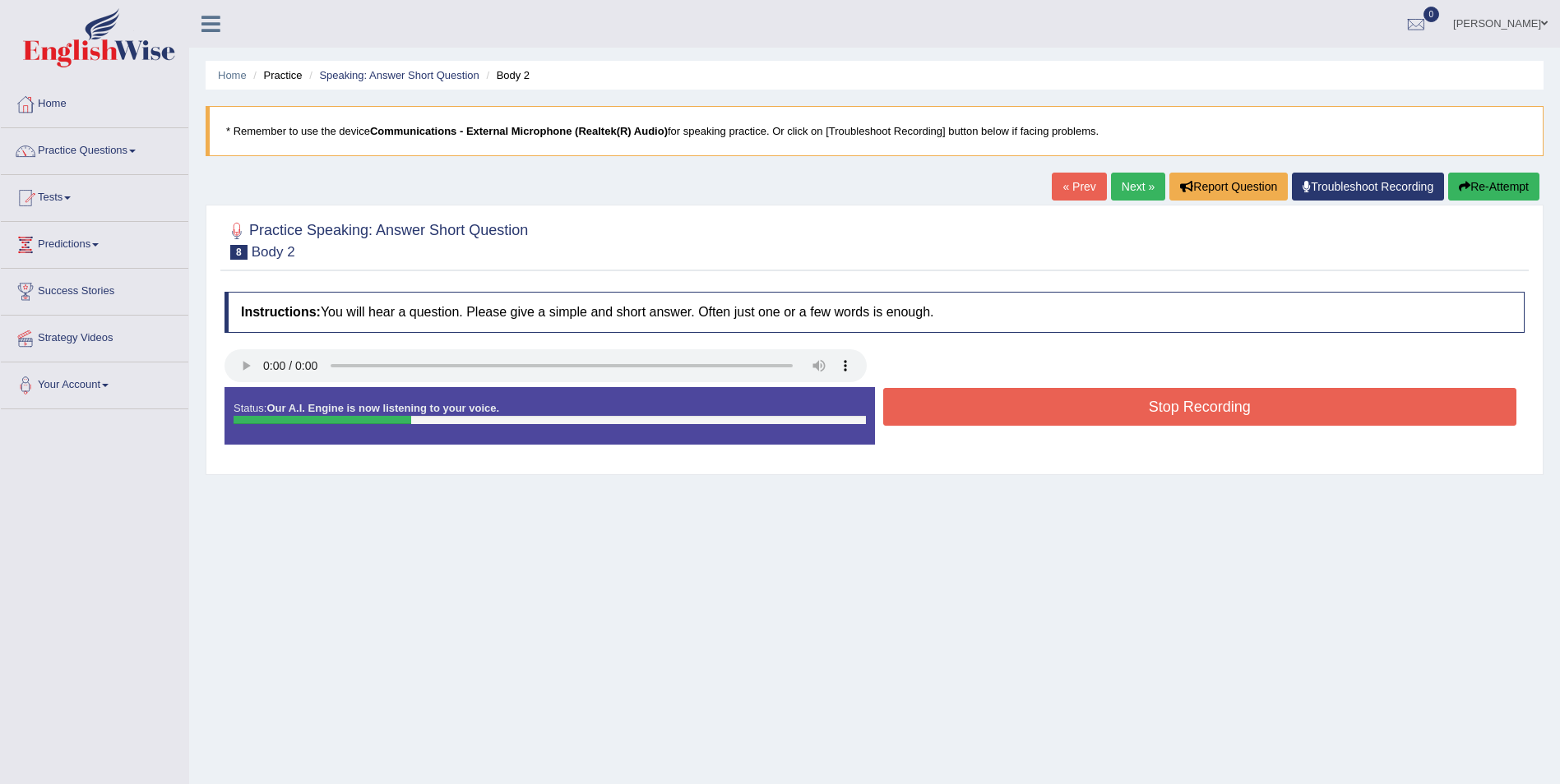
click at [1142, 412] on button "Stop Recording" at bounding box center [1200, 407] width 635 height 38
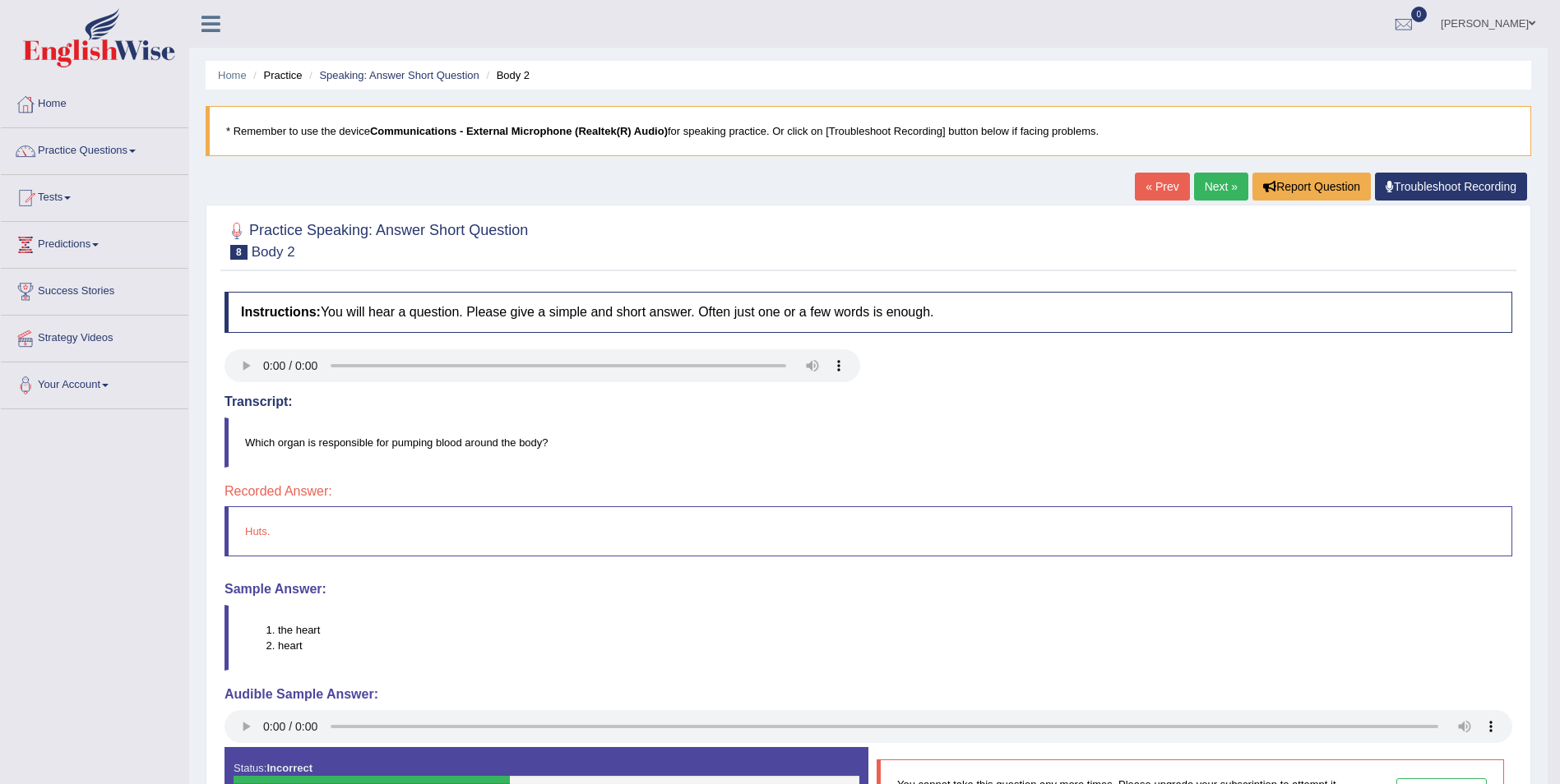
click at [1172, 190] on link "« Prev" at bounding box center [1162, 187] width 55 height 28
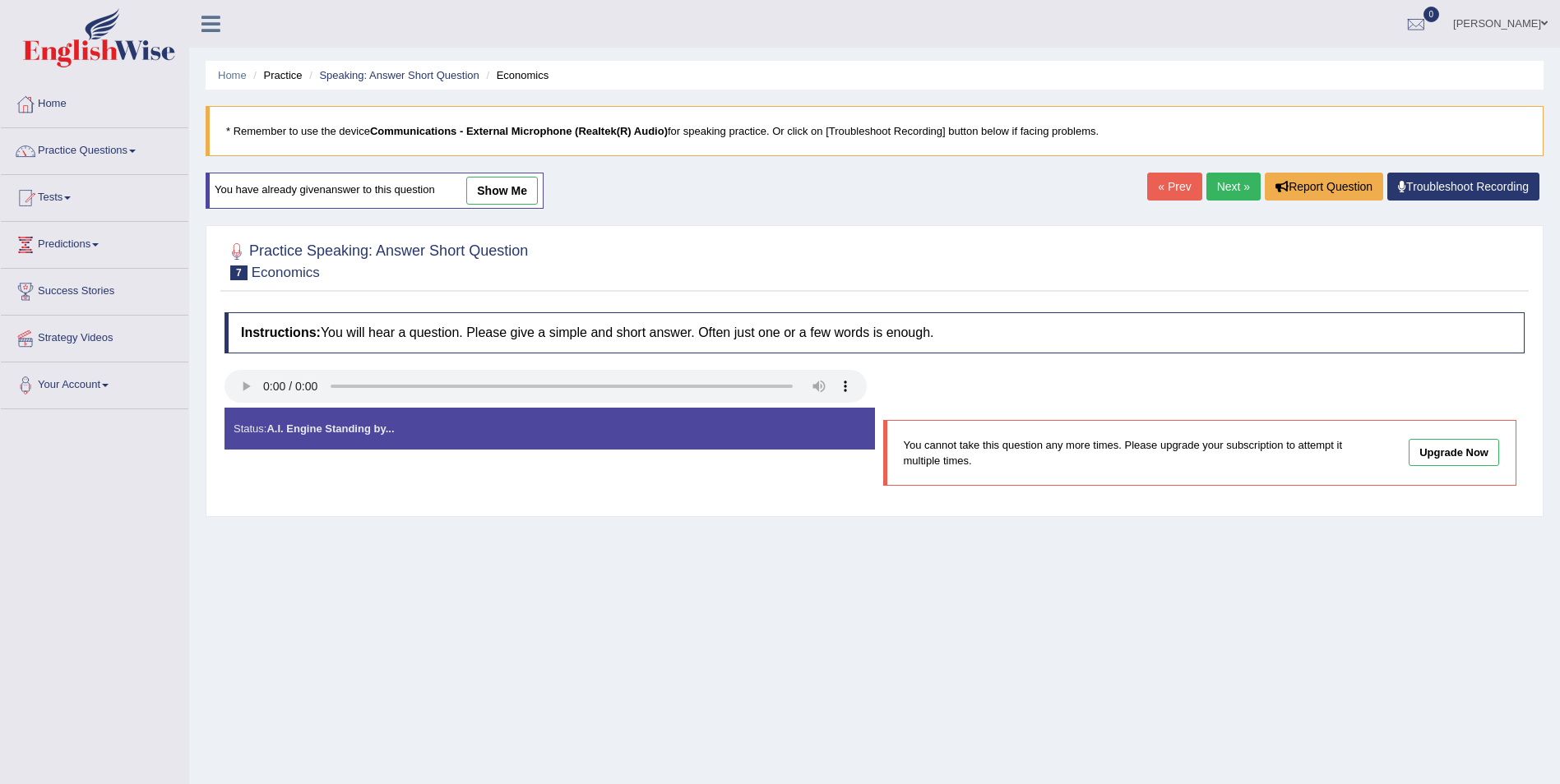
click at [1219, 191] on link "Next »" at bounding box center [1233, 187] width 55 height 28
click at [1237, 194] on link "Next »" at bounding box center [1233, 187] width 55 height 28
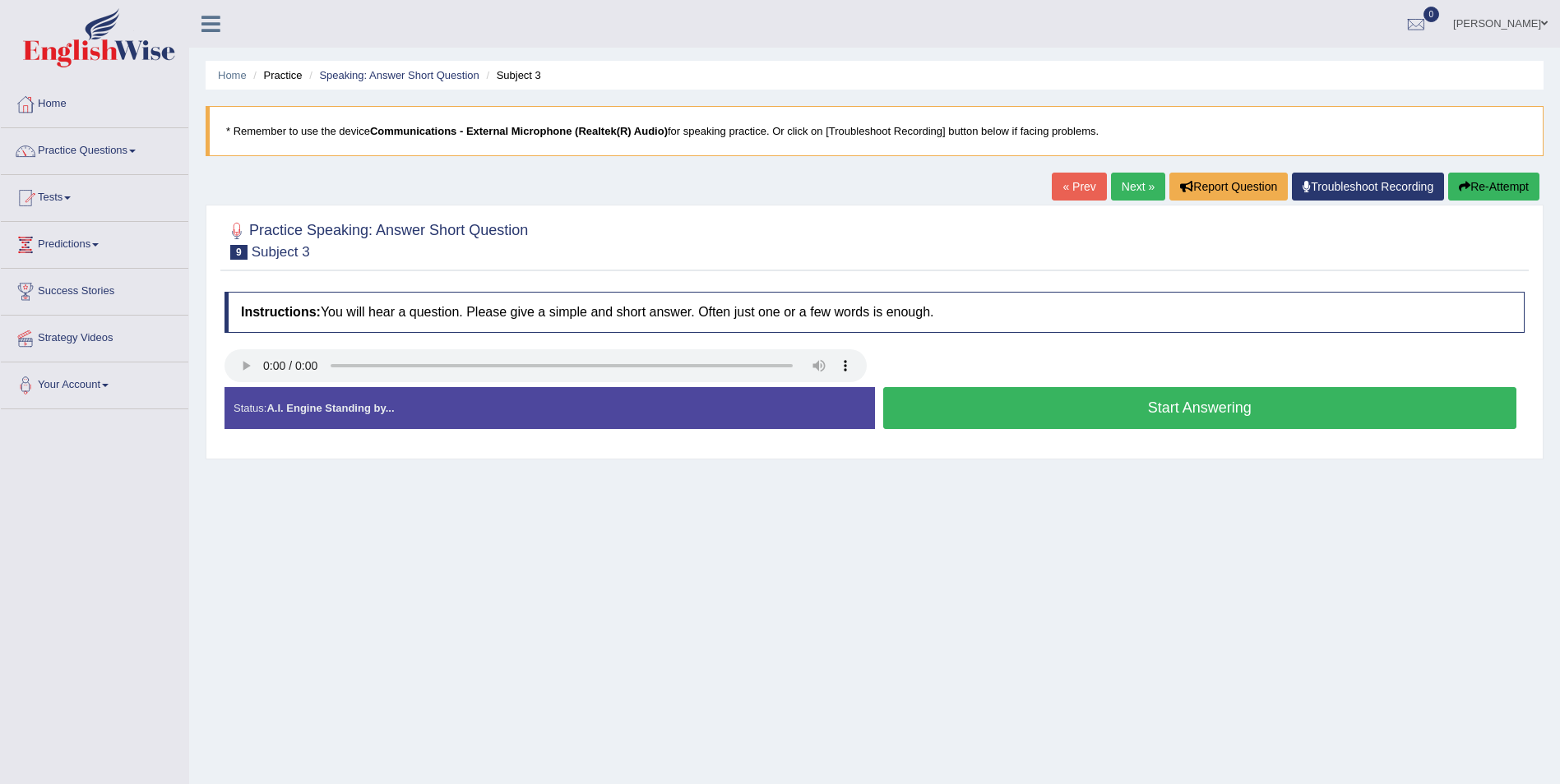
click at [1168, 418] on button "Start Answering" at bounding box center [1200, 408] width 635 height 42
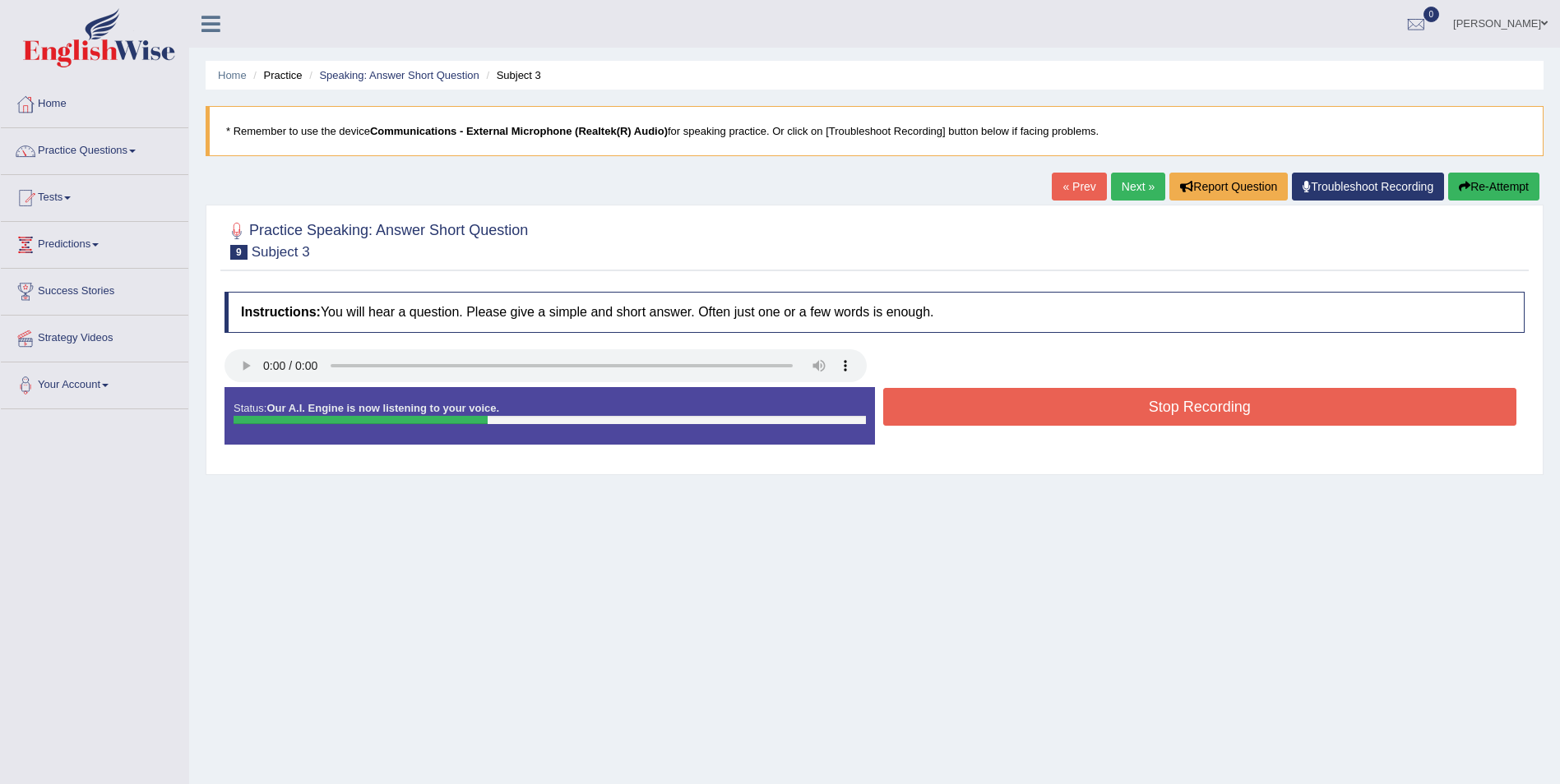
click at [1170, 409] on button "Stop Recording" at bounding box center [1200, 407] width 635 height 38
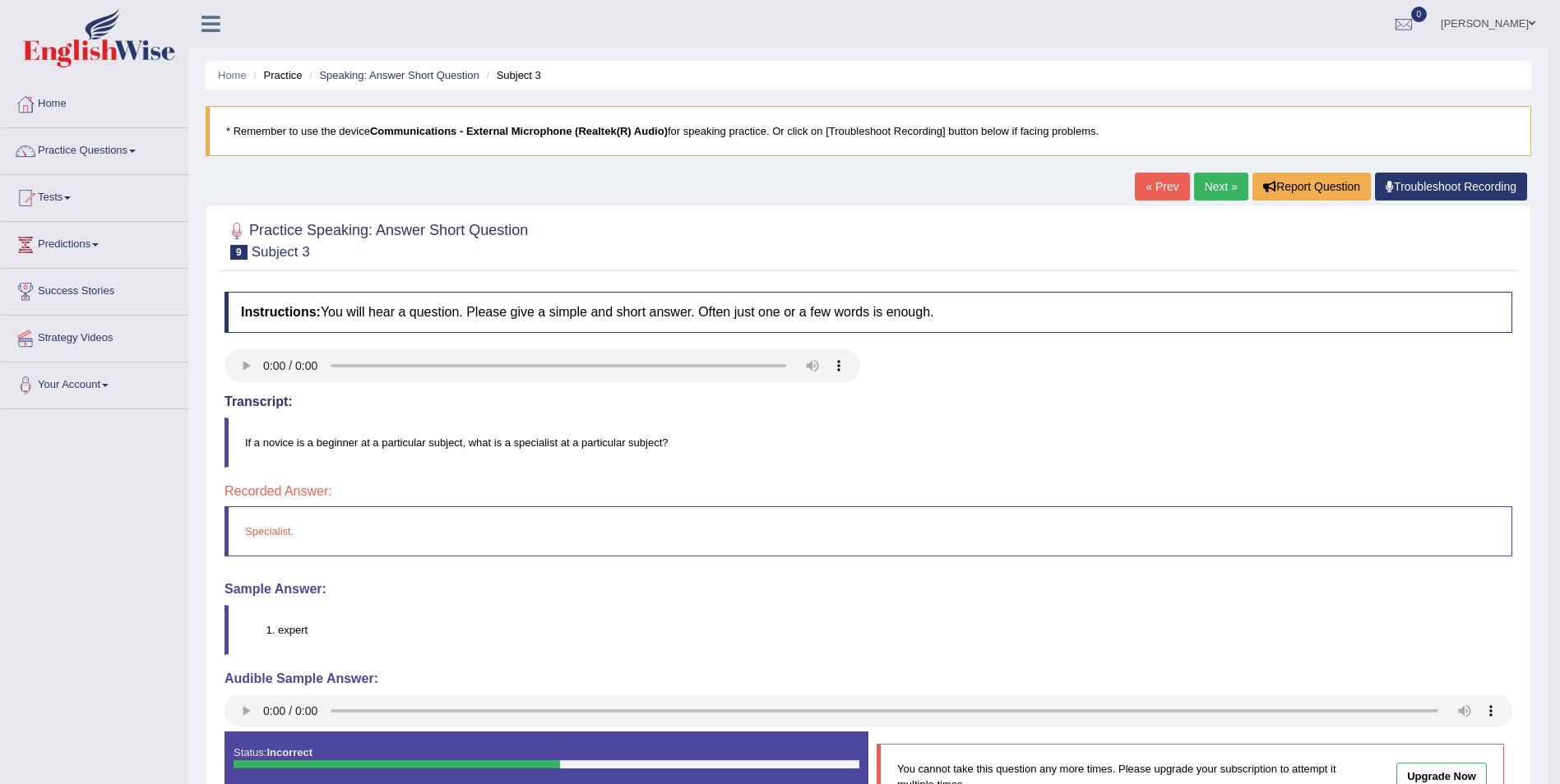
click at [1213, 189] on link "Next »" at bounding box center [1220, 187] width 55 height 28
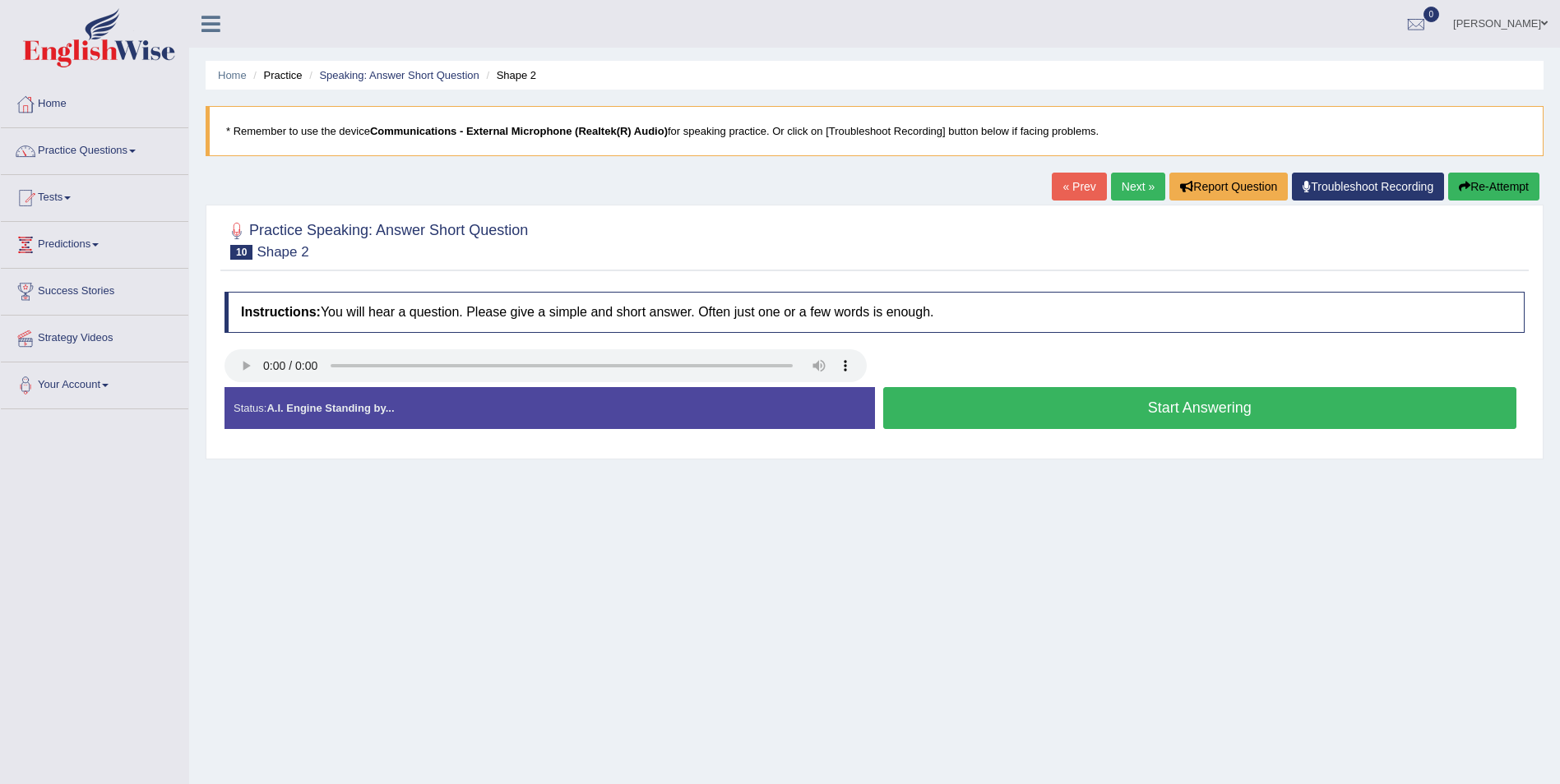
click at [1158, 408] on button "Start Answering" at bounding box center [1200, 408] width 635 height 42
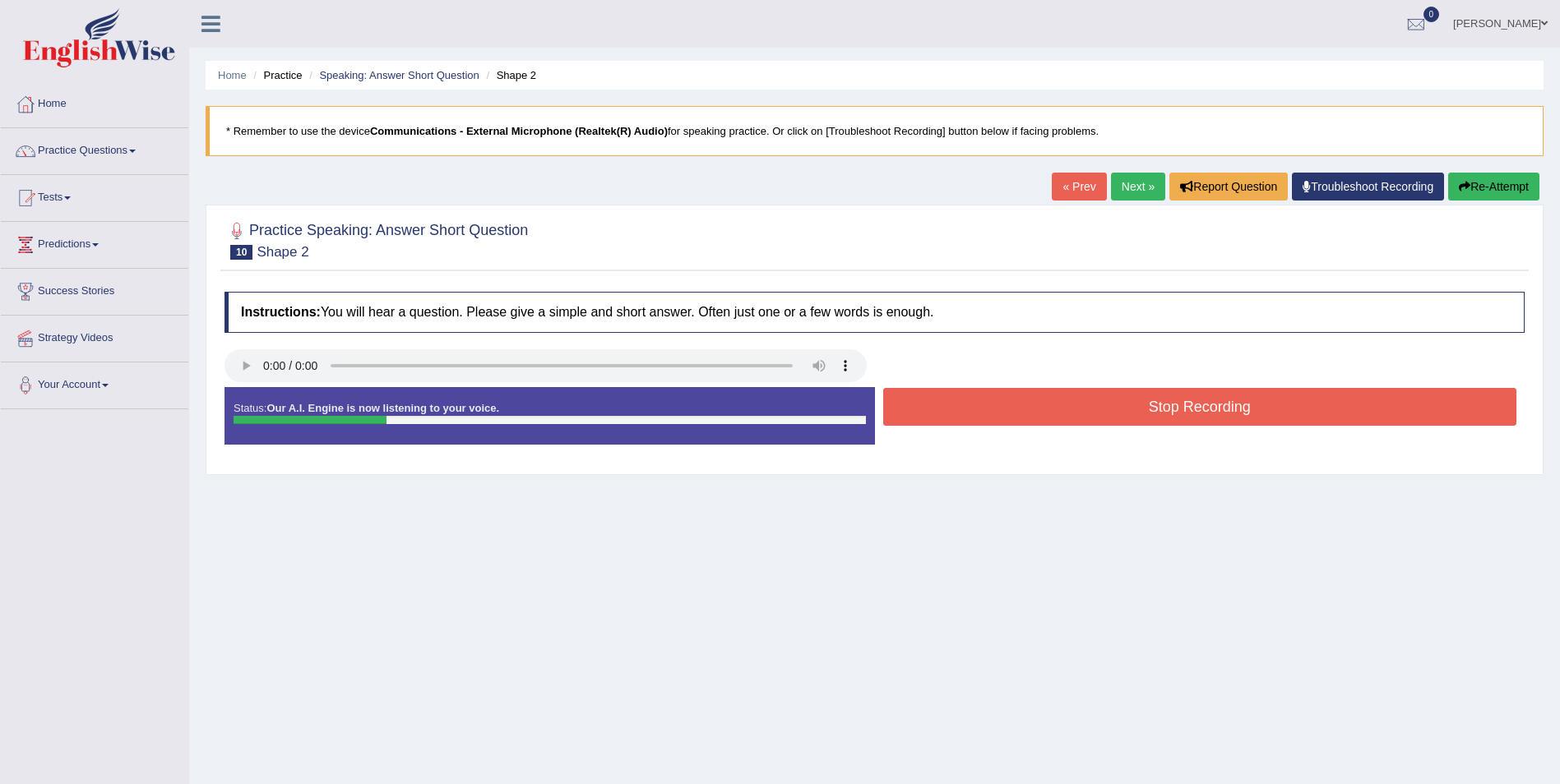
click at [1160, 403] on button "Stop Recording" at bounding box center [1200, 407] width 635 height 38
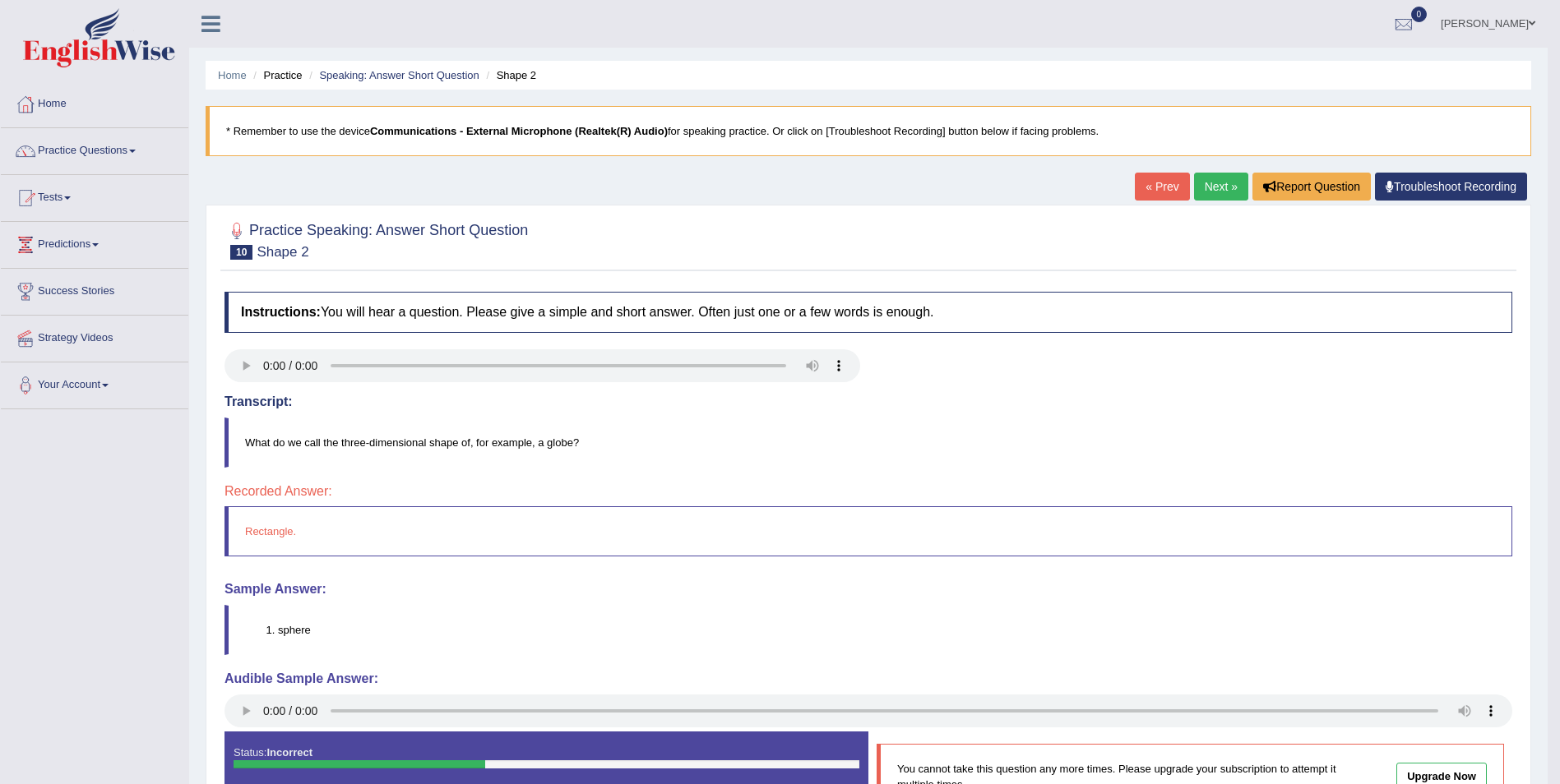
click at [1213, 194] on link "Next »" at bounding box center [1220, 187] width 55 height 28
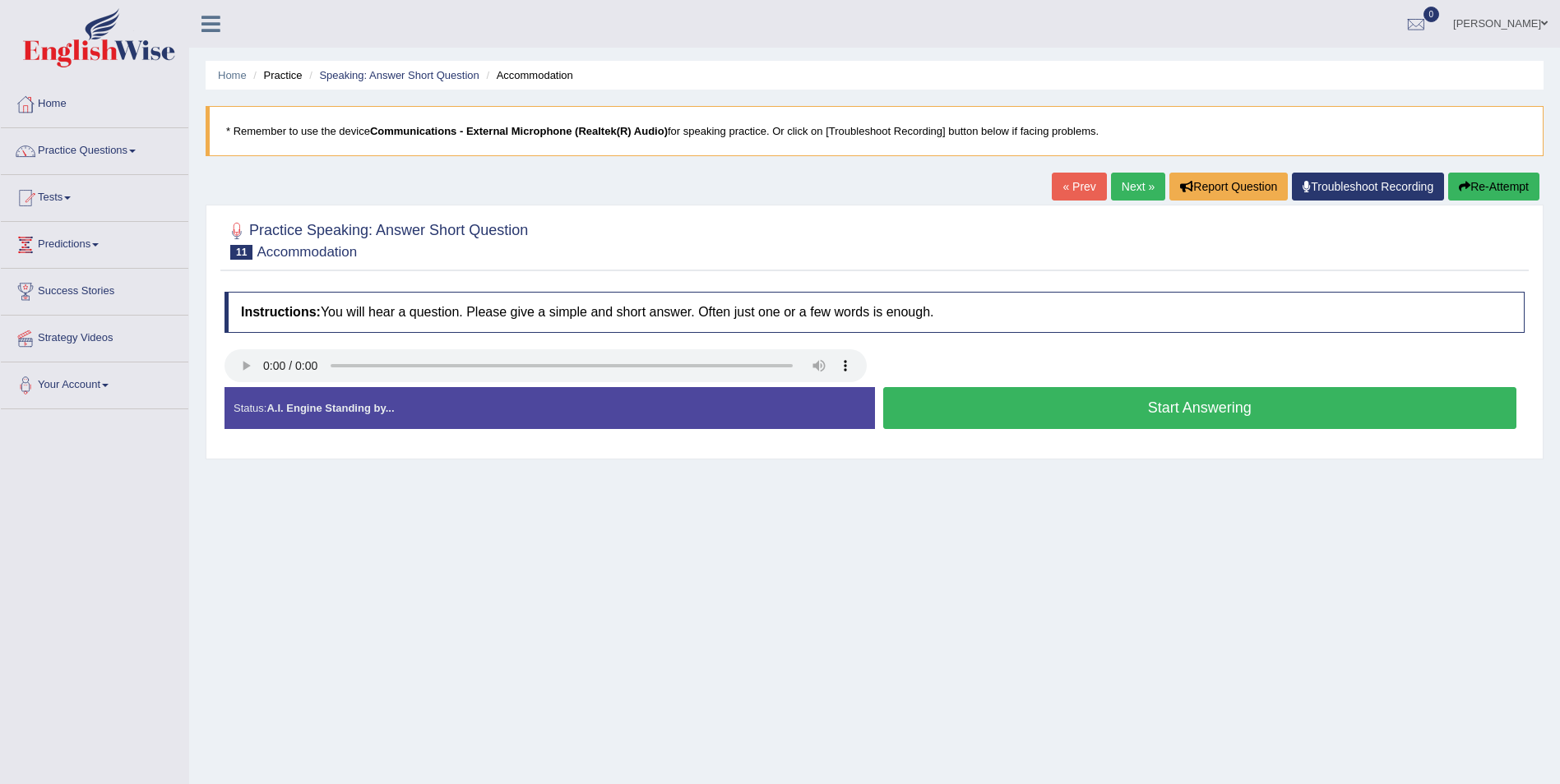
click at [1178, 410] on button "Start Answering" at bounding box center [1200, 408] width 635 height 42
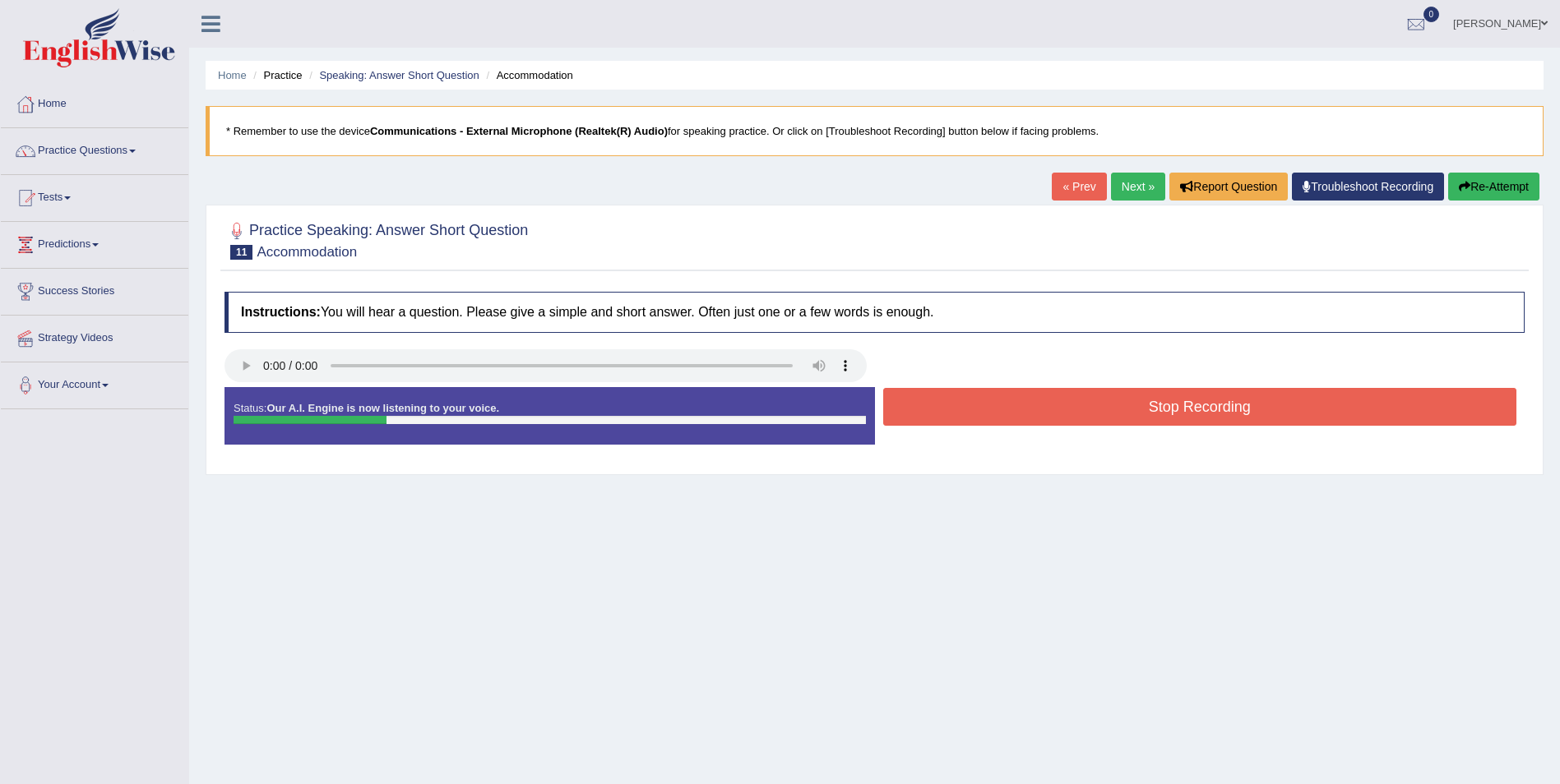
click at [1178, 410] on button "Stop Recording" at bounding box center [1200, 407] width 635 height 38
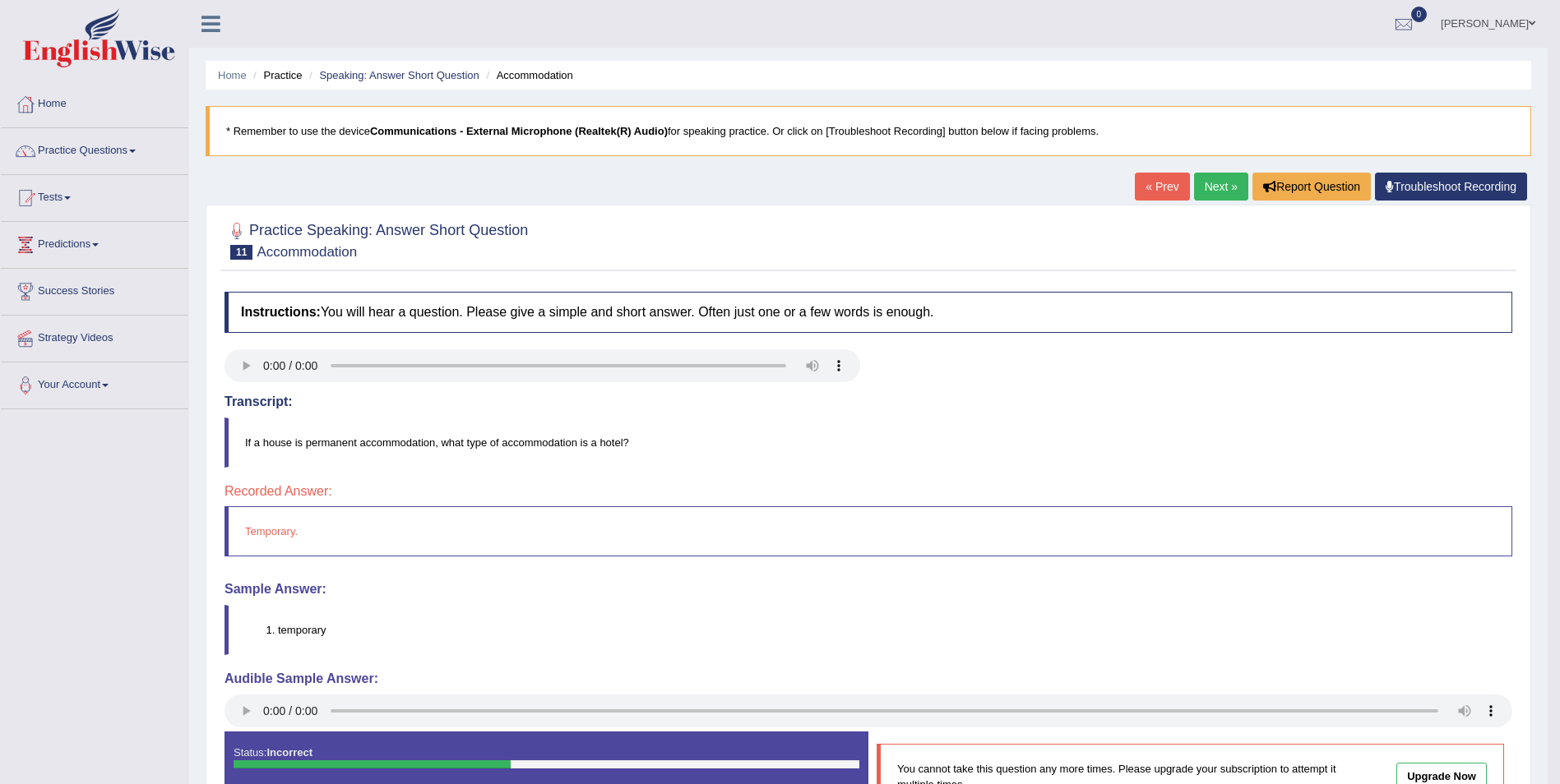
click at [1205, 191] on link "Next »" at bounding box center [1220, 187] width 55 height 28
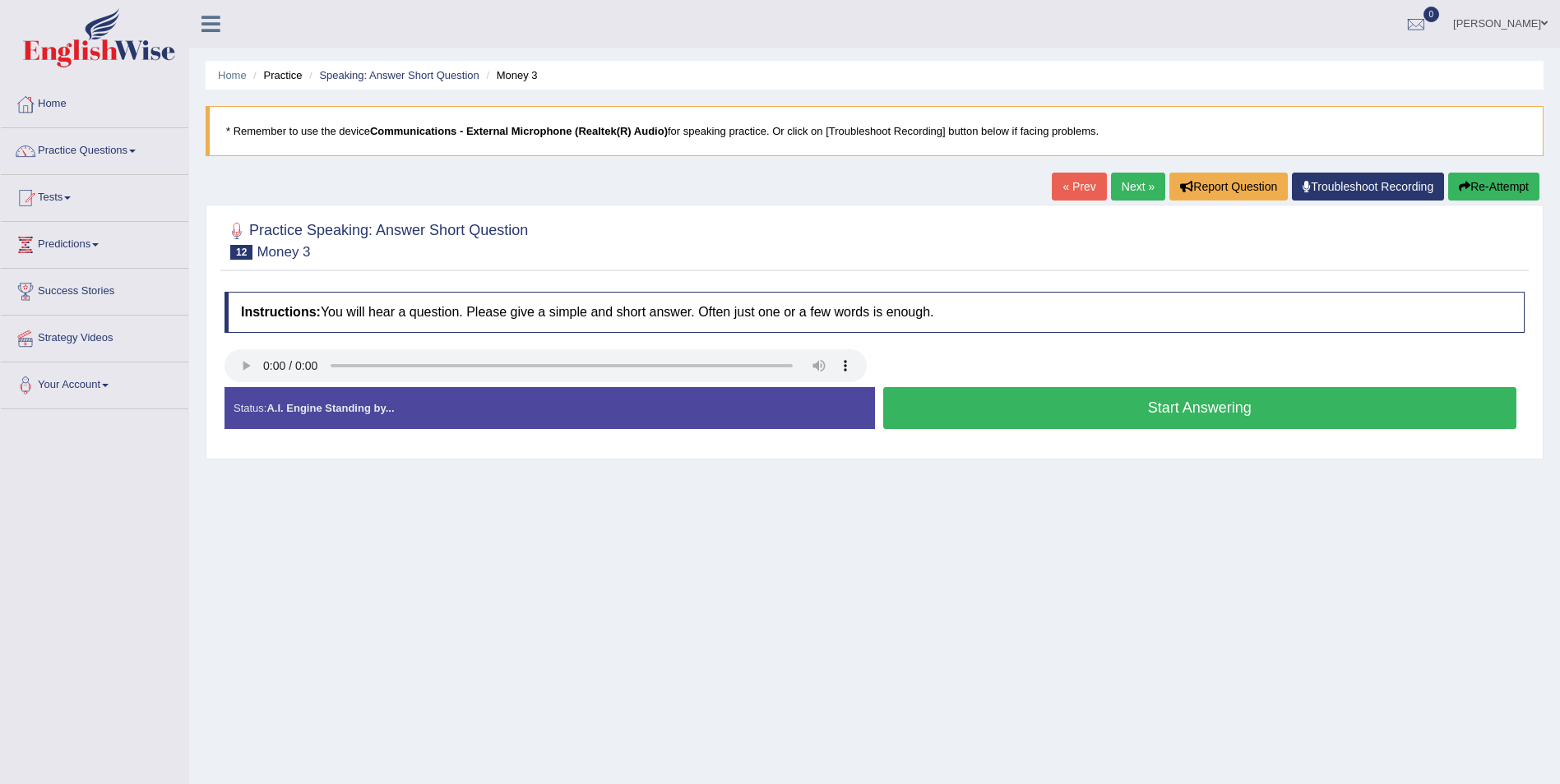
click at [1205, 413] on button "Start Answering" at bounding box center [1200, 408] width 635 height 42
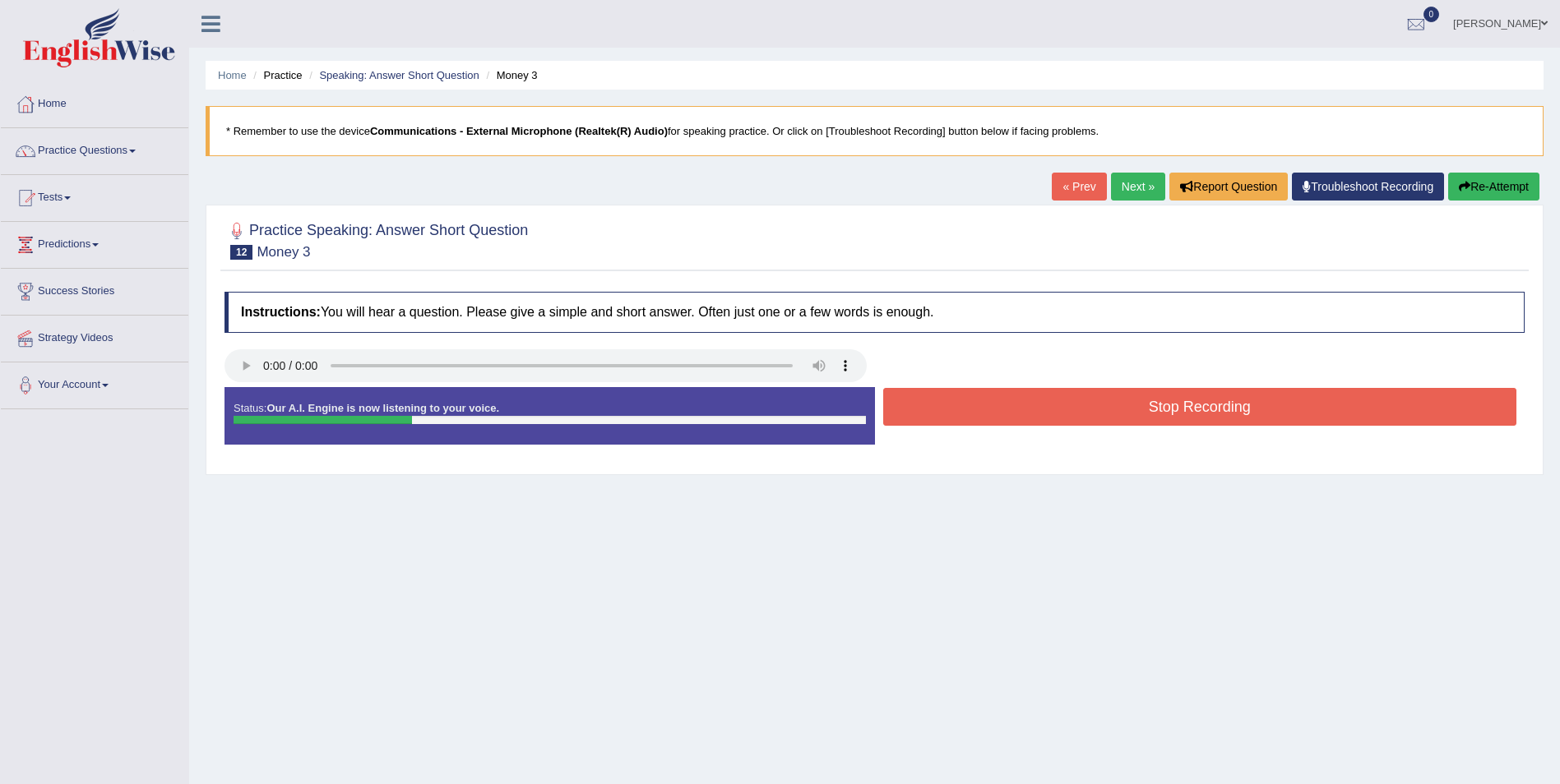
click at [1196, 414] on button "Stop Recording" at bounding box center [1200, 407] width 635 height 38
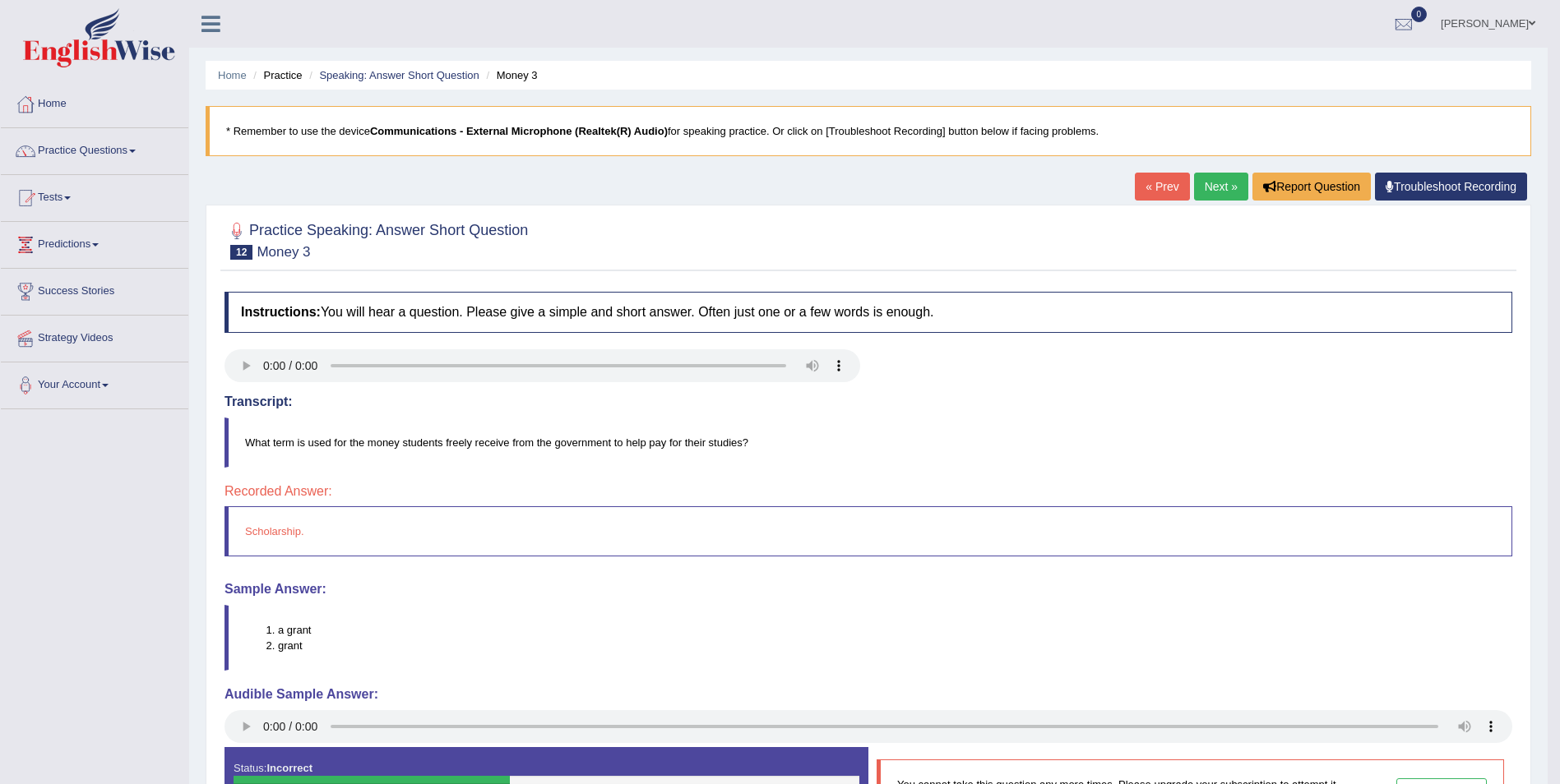
click at [1213, 189] on link "Next »" at bounding box center [1220, 187] width 55 height 28
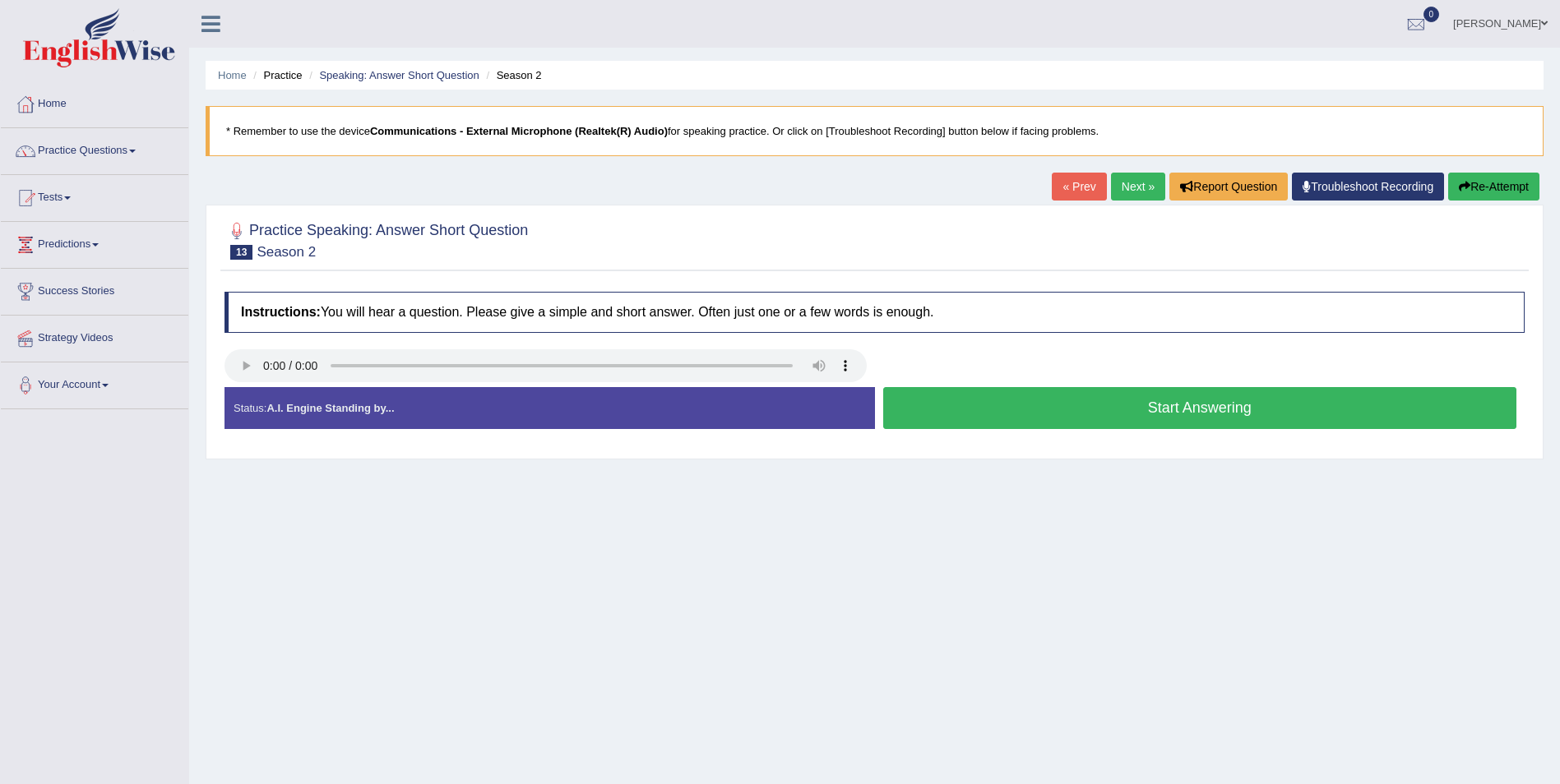
click at [1155, 416] on button "Start Answering" at bounding box center [1200, 408] width 635 height 42
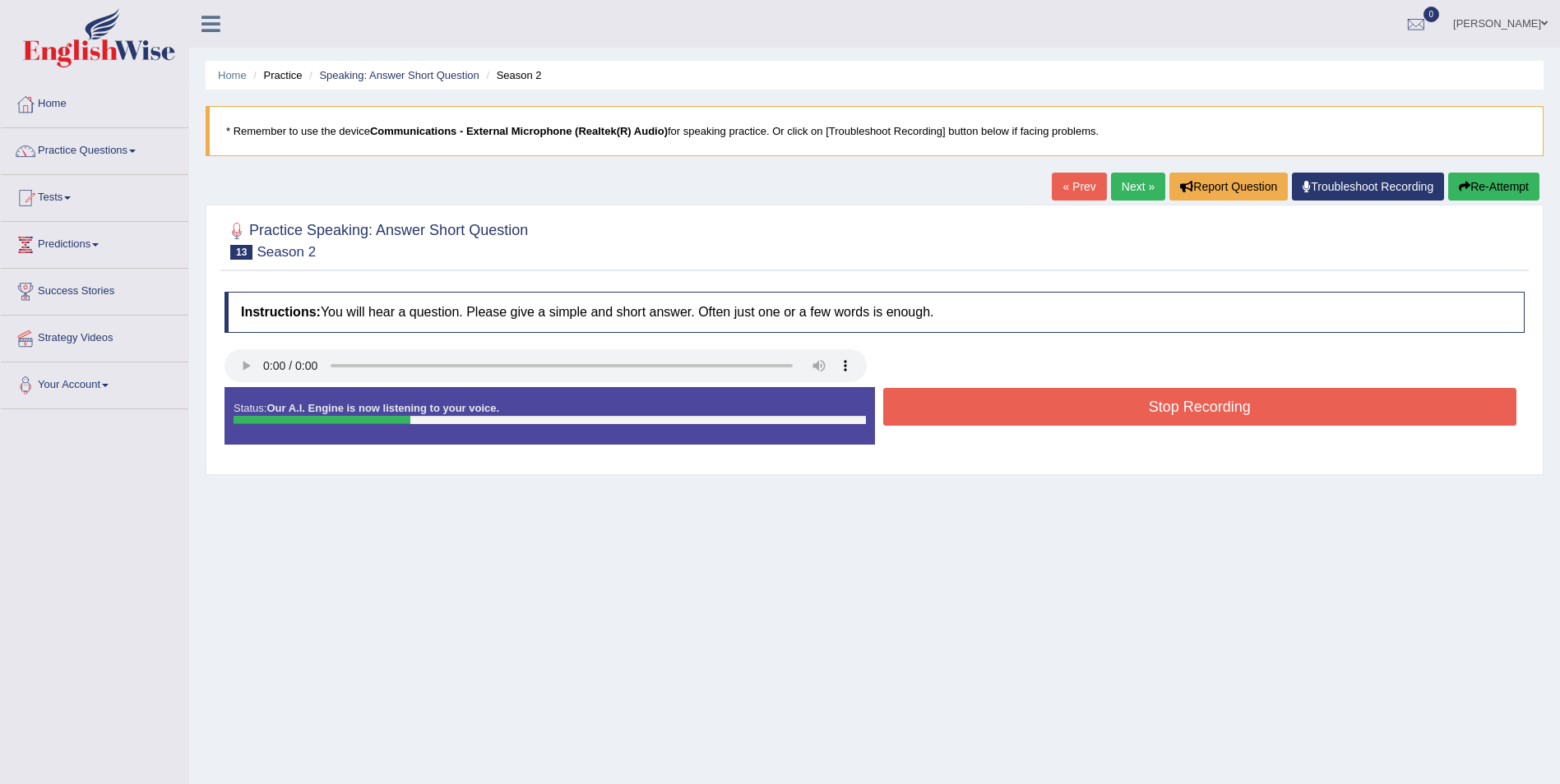
click at [1145, 416] on button "Stop Recording" at bounding box center [1200, 407] width 635 height 38
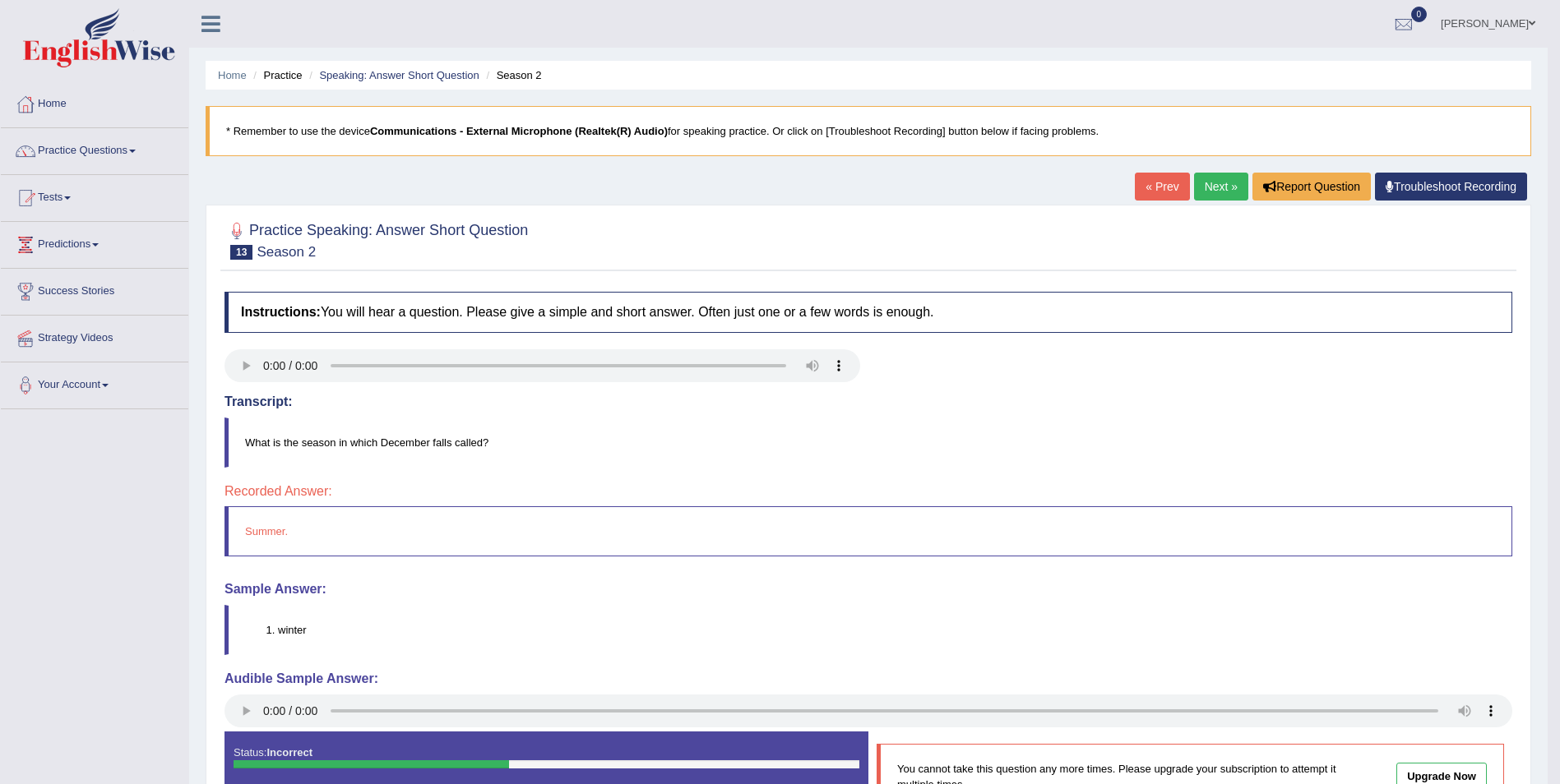
click at [1222, 193] on link "Next »" at bounding box center [1220, 187] width 55 height 28
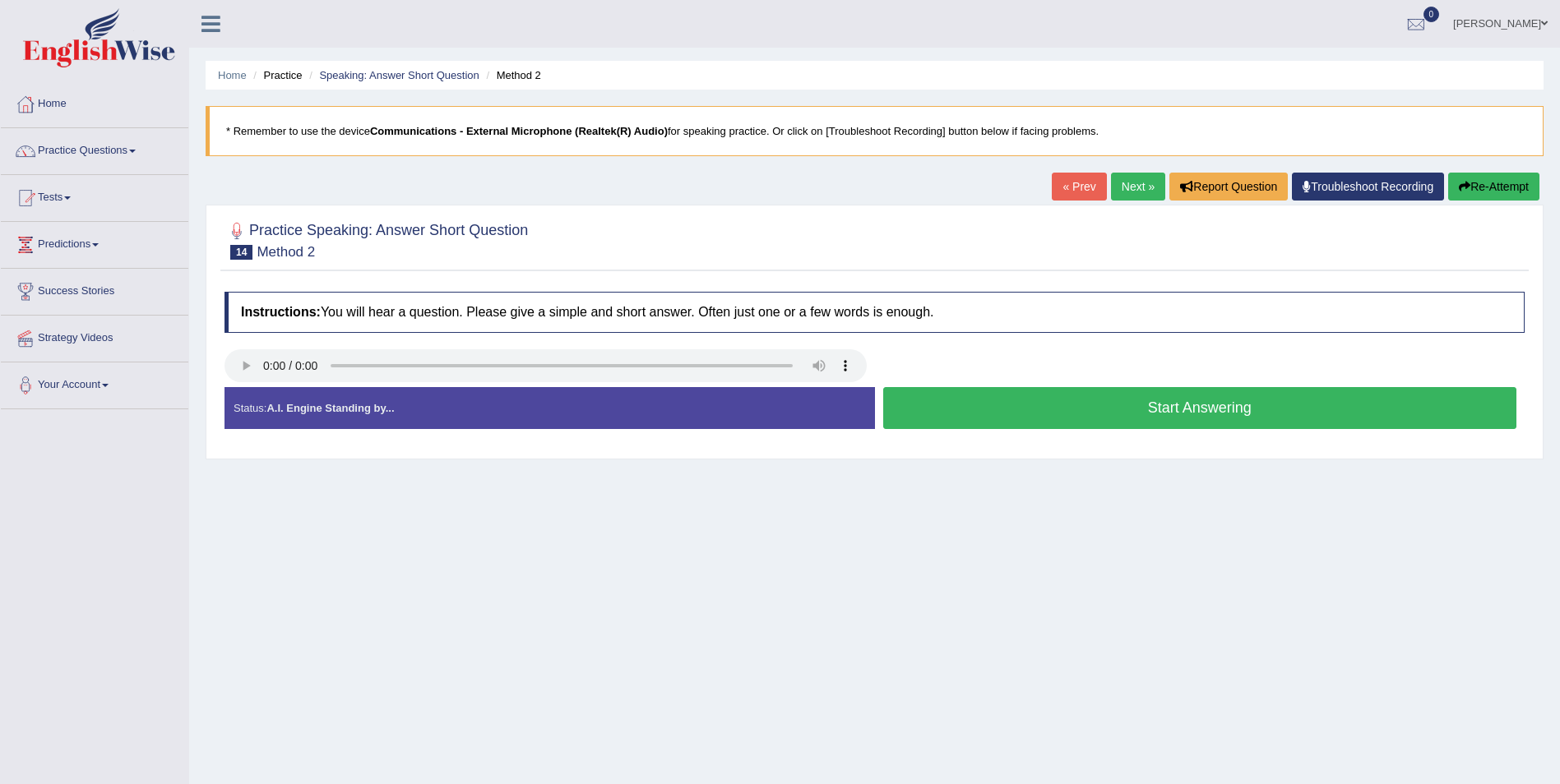
click at [1196, 411] on button "Start Answering" at bounding box center [1200, 408] width 635 height 42
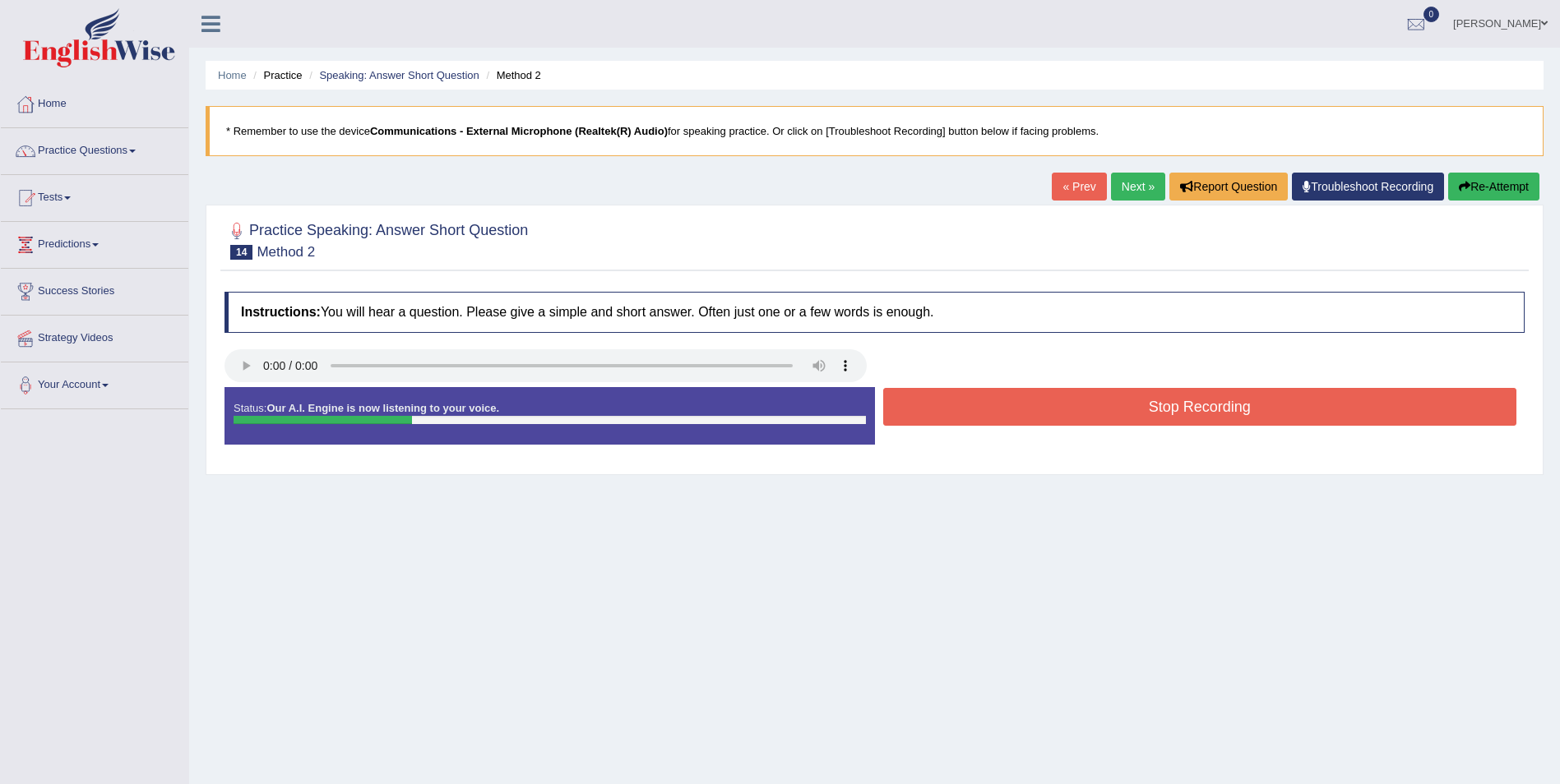
click at [1207, 414] on button "Stop Recording" at bounding box center [1200, 407] width 635 height 38
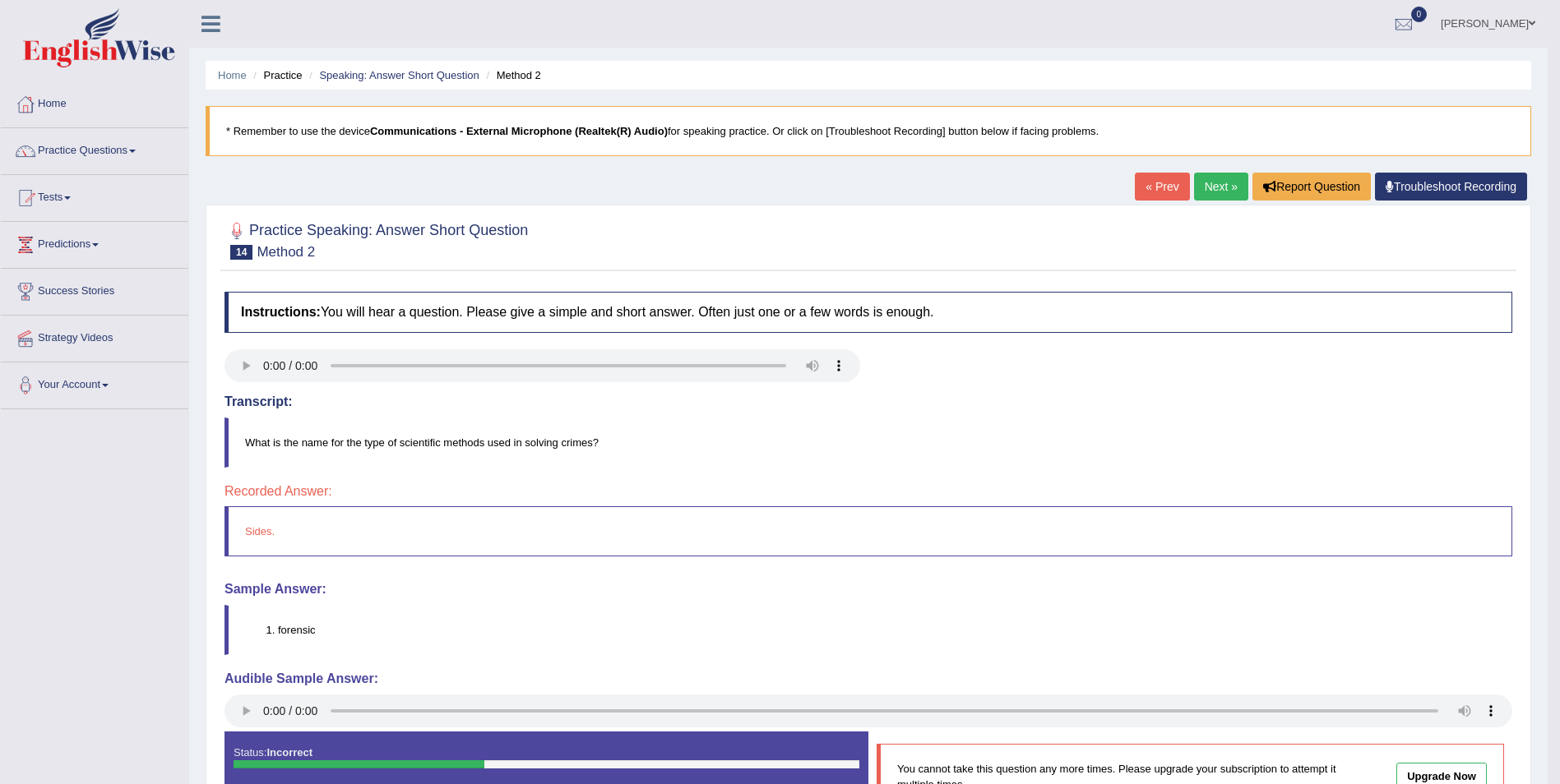
click at [1222, 194] on link "Next »" at bounding box center [1220, 187] width 55 height 28
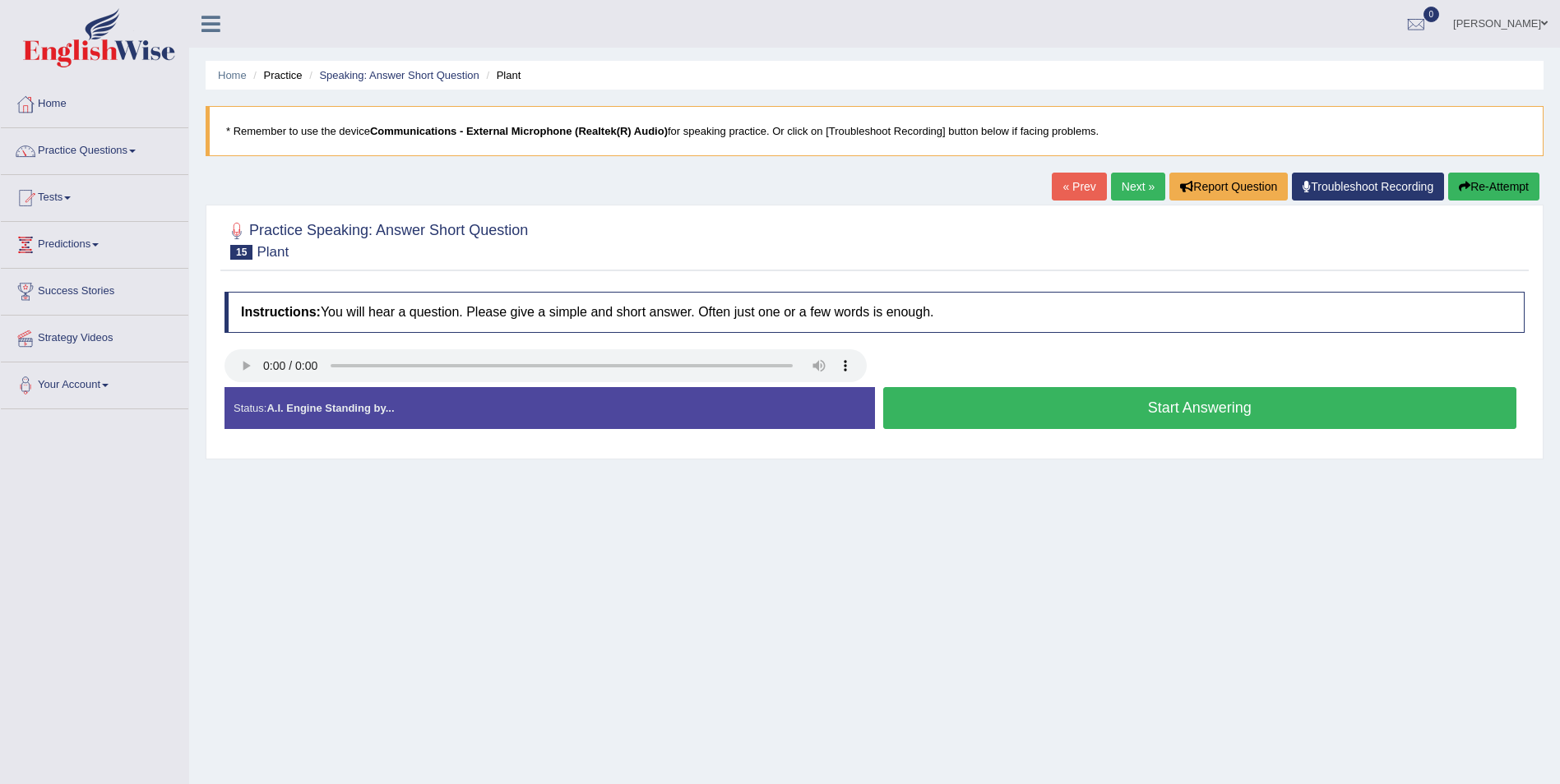
click at [1074, 185] on link "« Prev" at bounding box center [1078, 187] width 55 height 28
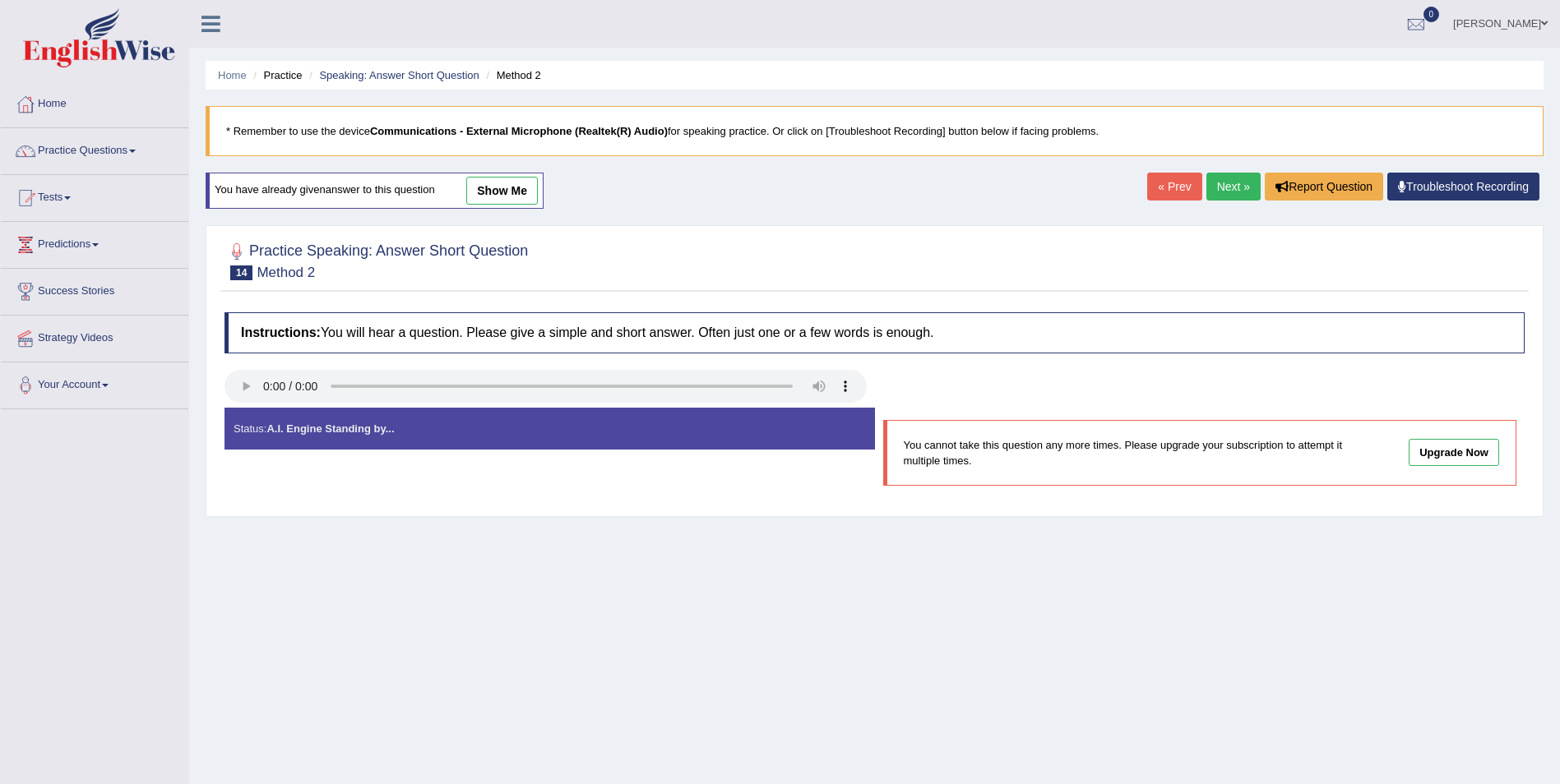
click at [1219, 189] on link "Next »" at bounding box center [1233, 187] width 55 height 28
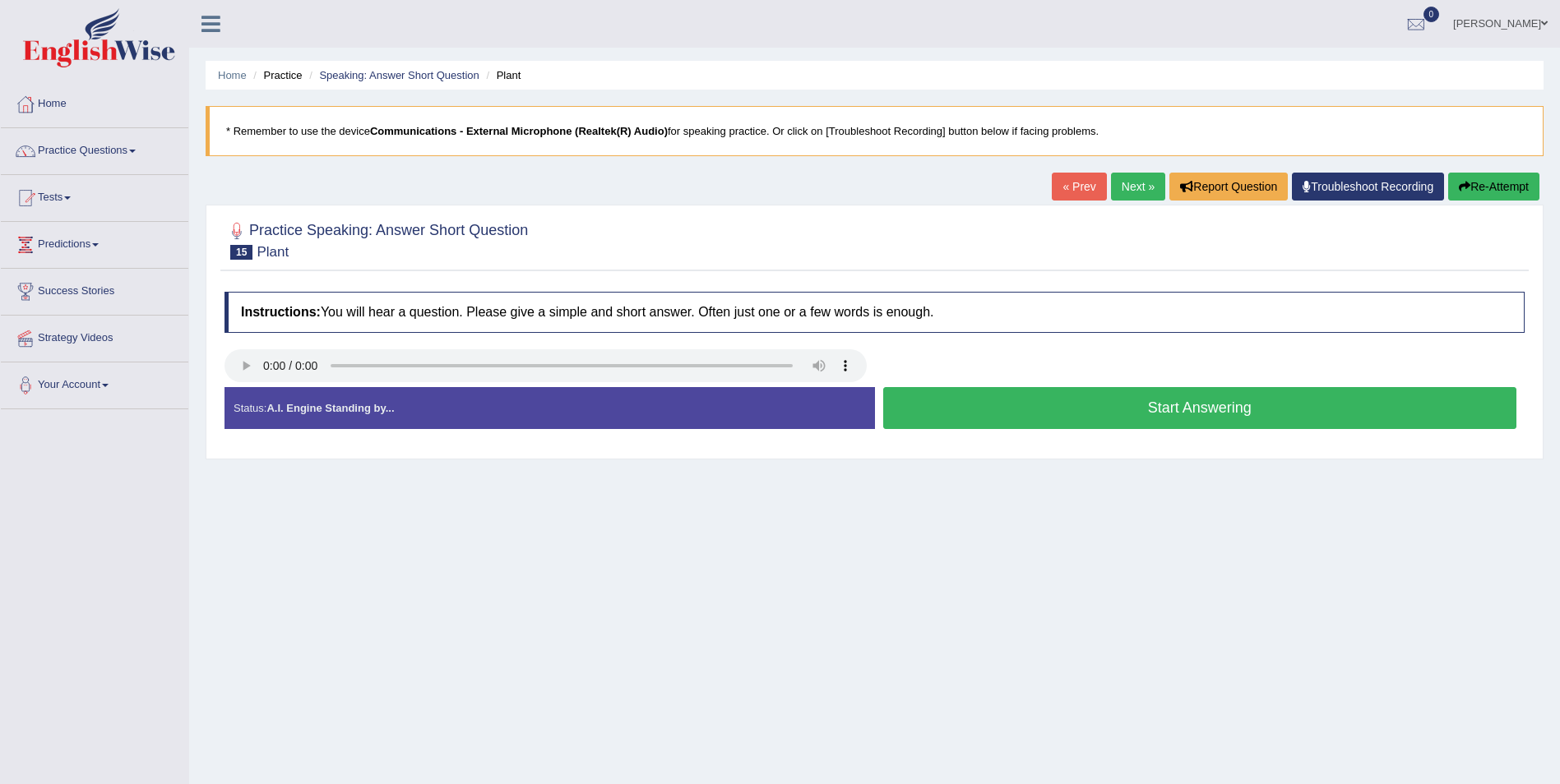
click at [1219, 409] on button "Start Answering" at bounding box center [1200, 408] width 635 height 42
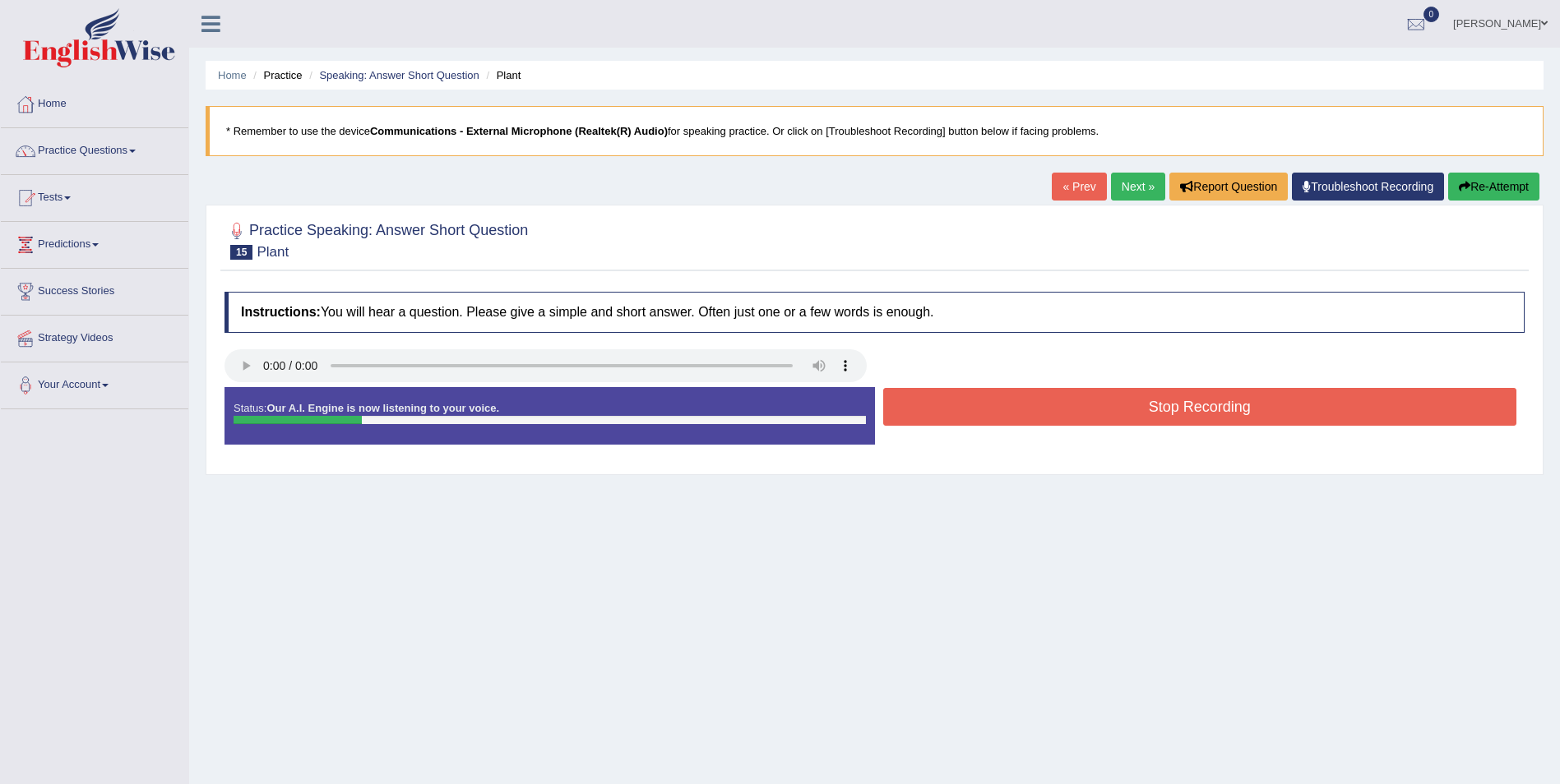
click at [1199, 427] on div "Stop Recording" at bounding box center [1200, 409] width 650 height 42
click at [1217, 397] on button "Stop Recording" at bounding box center [1200, 407] width 635 height 38
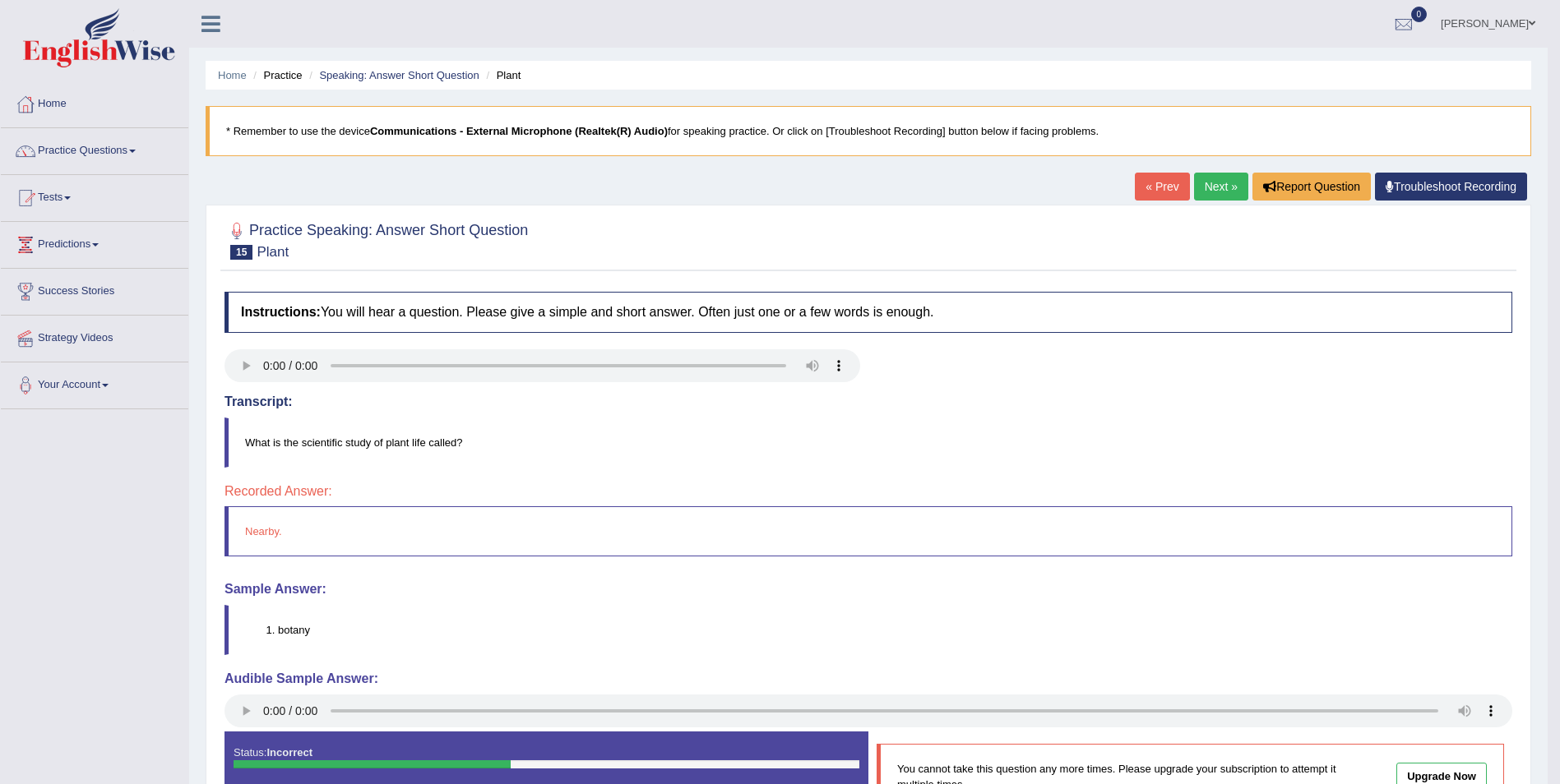
click at [1222, 192] on link "Next »" at bounding box center [1220, 187] width 55 height 28
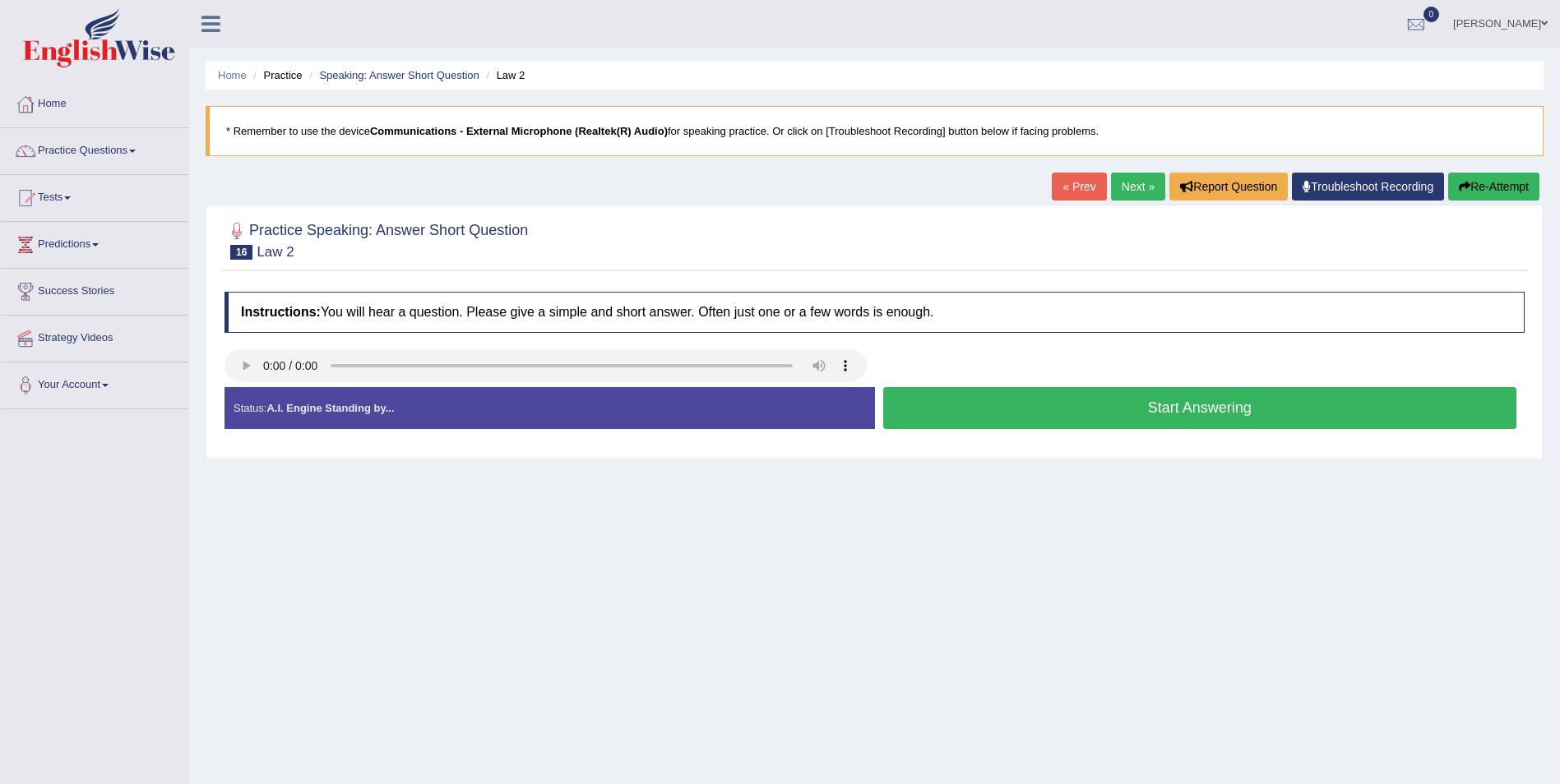
click at [1206, 415] on button "Start Answering" at bounding box center [1200, 408] width 635 height 42
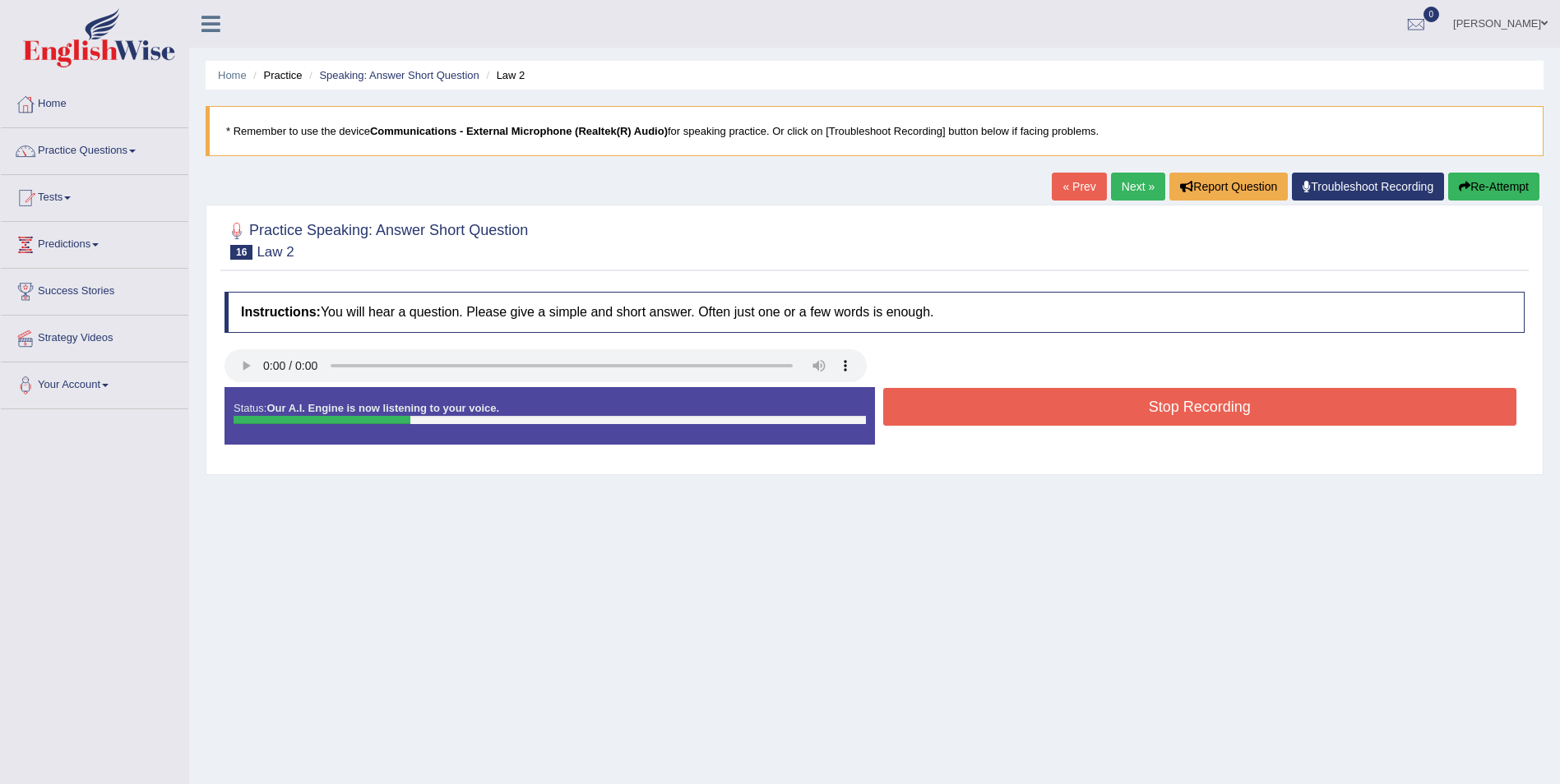
click at [1210, 409] on button "Stop Recording" at bounding box center [1200, 407] width 635 height 38
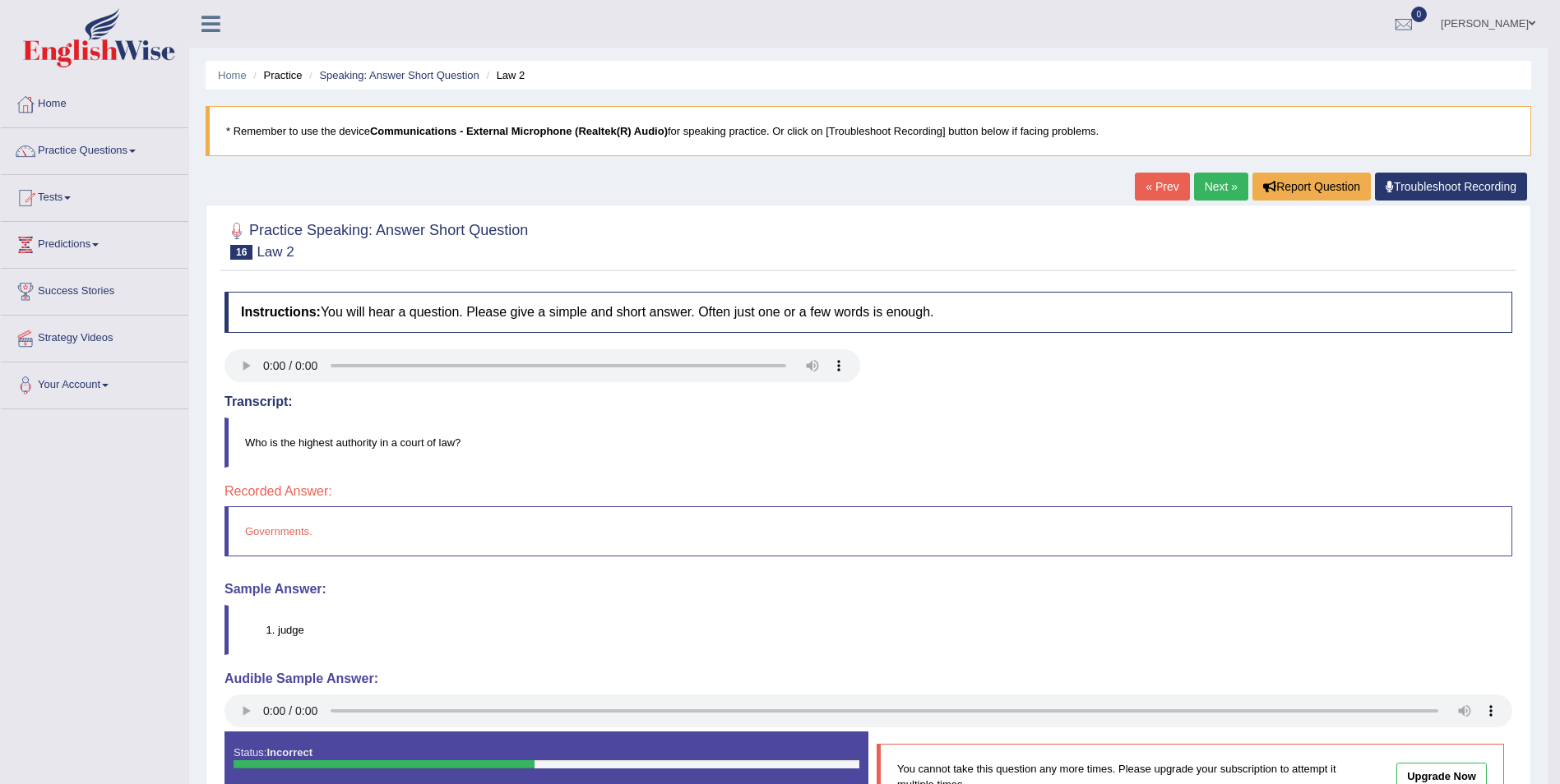
click at [1207, 185] on link "Next »" at bounding box center [1220, 187] width 55 height 28
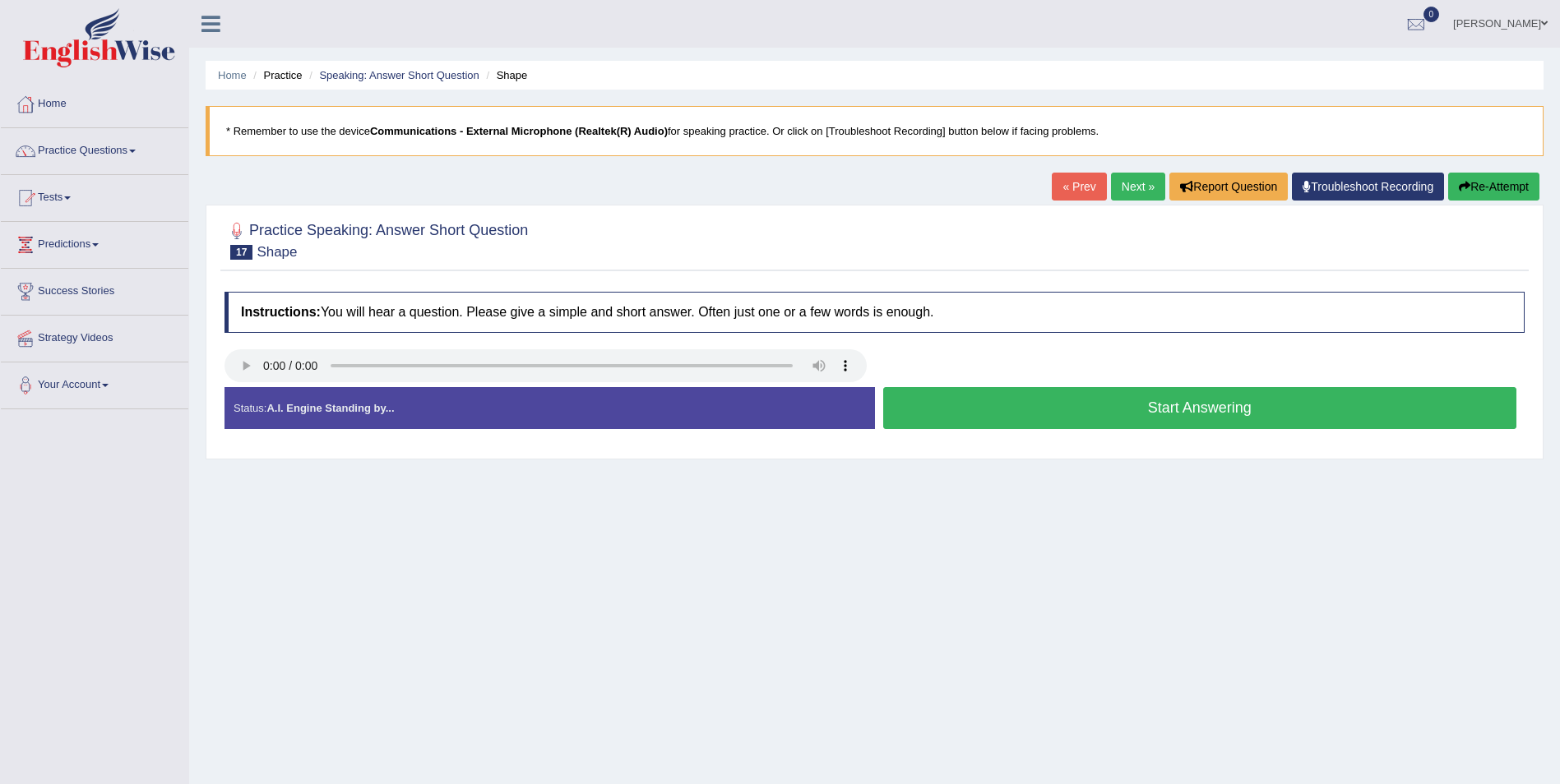
click at [1174, 412] on button "Start Answering" at bounding box center [1200, 408] width 635 height 42
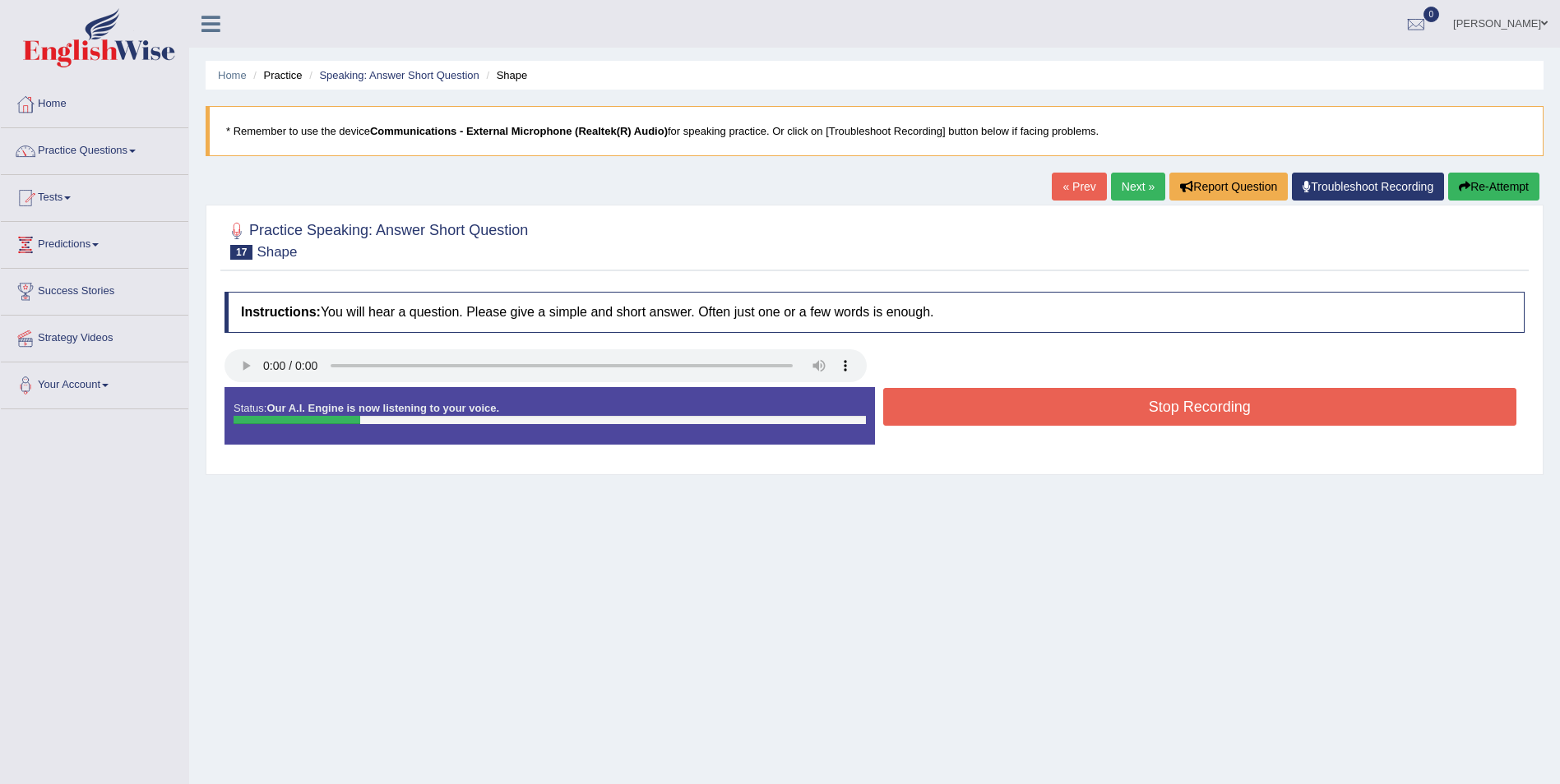
click at [1174, 412] on button "Stop Recording" at bounding box center [1200, 407] width 635 height 38
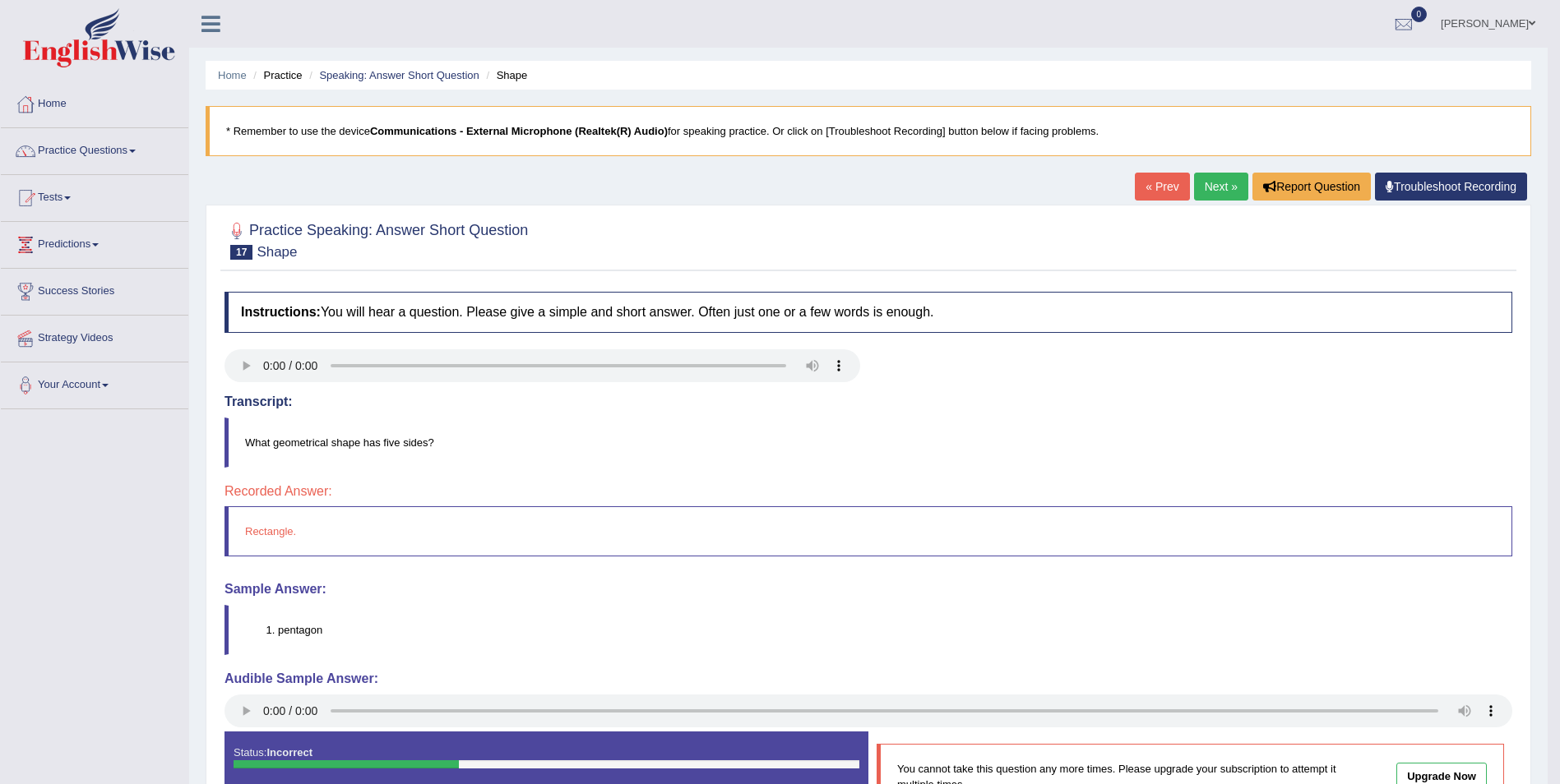
click at [1219, 187] on link "Next »" at bounding box center [1220, 187] width 55 height 28
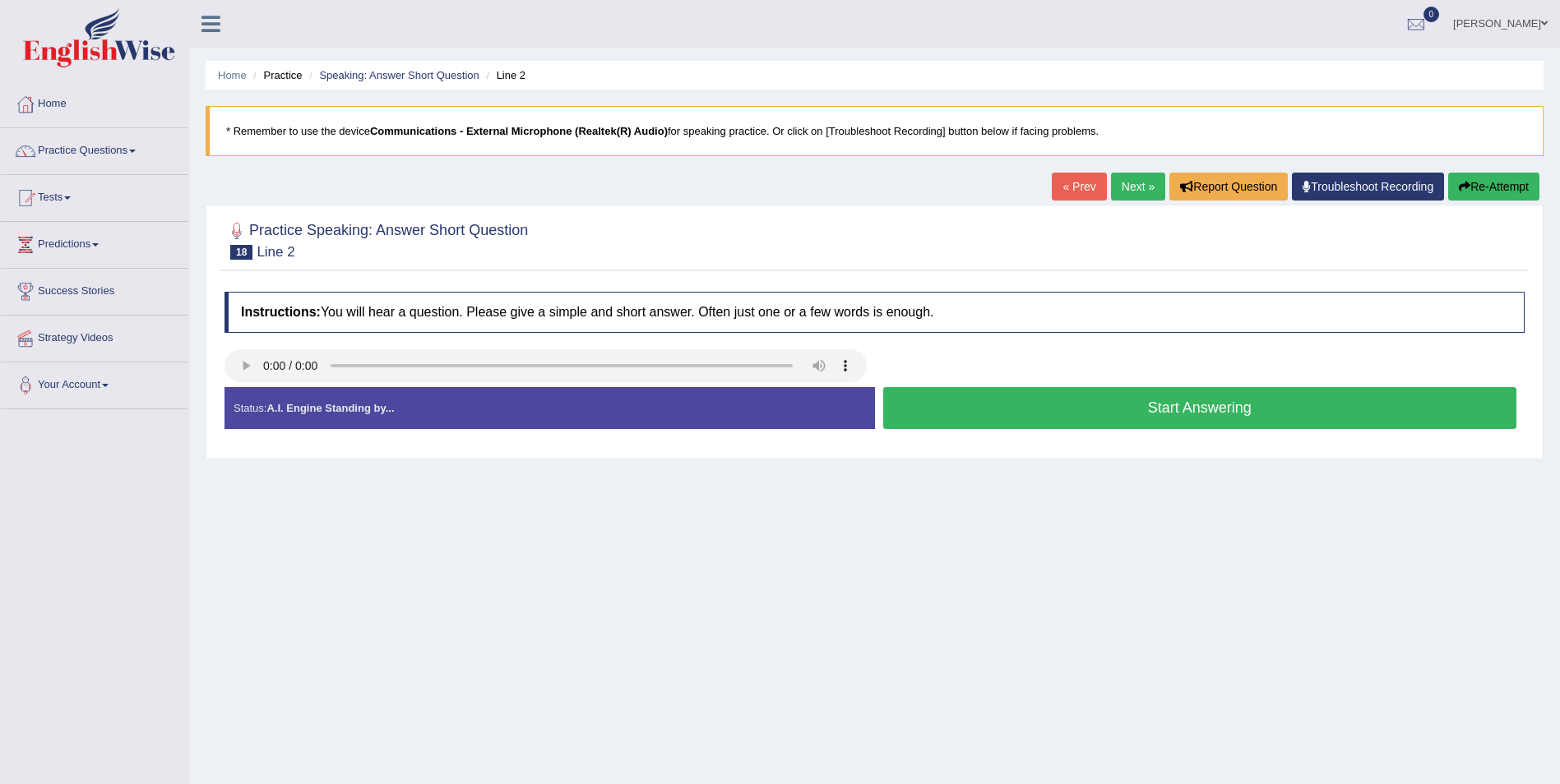
click at [1228, 393] on button "Start Answering" at bounding box center [1200, 408] width 635 height 42
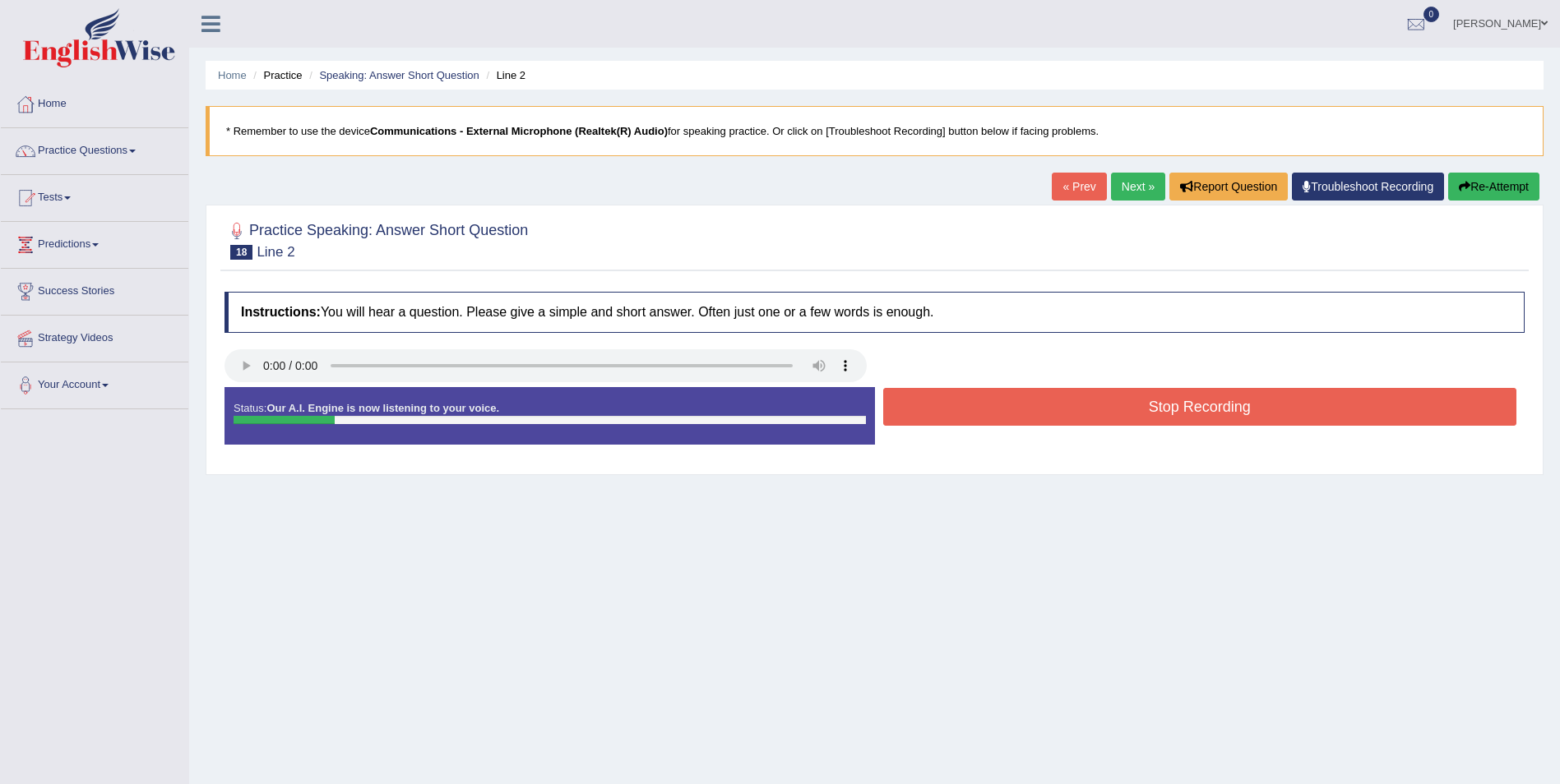
click at [1217, 399] on button "Stop Recording" at bounding box center [1200, 407] width 635 height 38
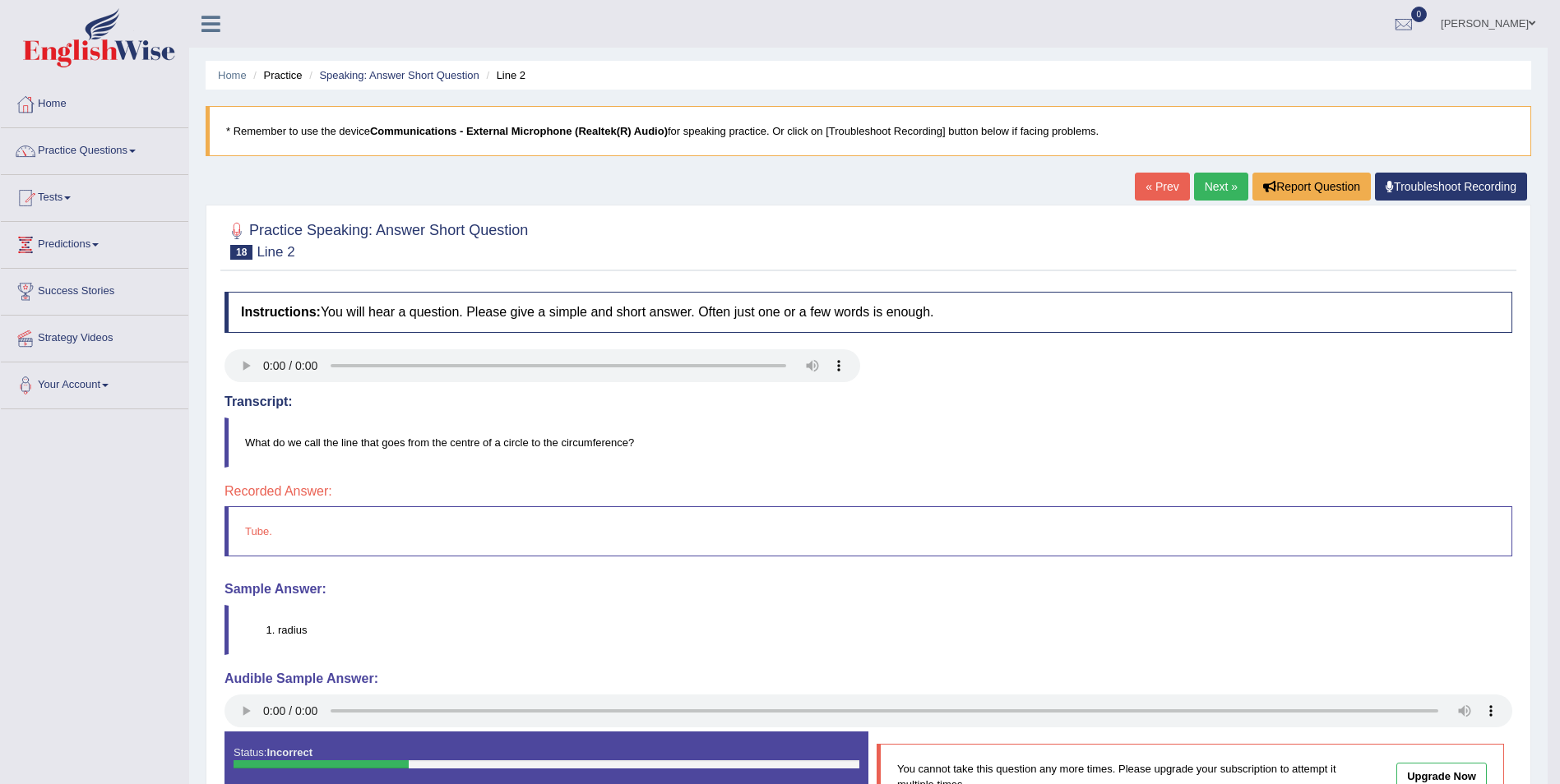
click at [1217, 187] on link "Next »" at bounding box center [1220, 187] width 55 height 28
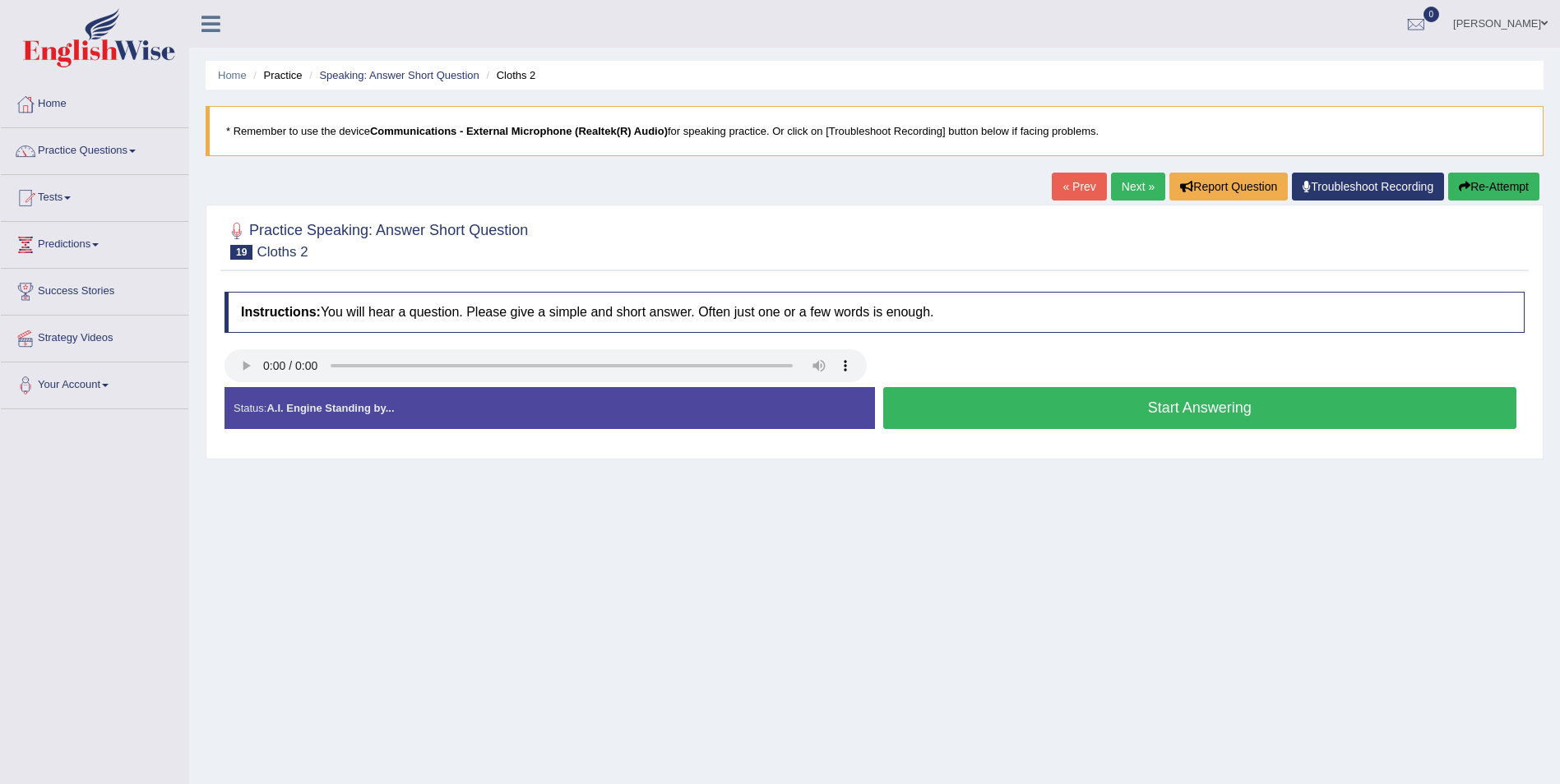
click at [1154, 414] on button "Start Answering" at bounding box center [1200, 408] width 635 height 42
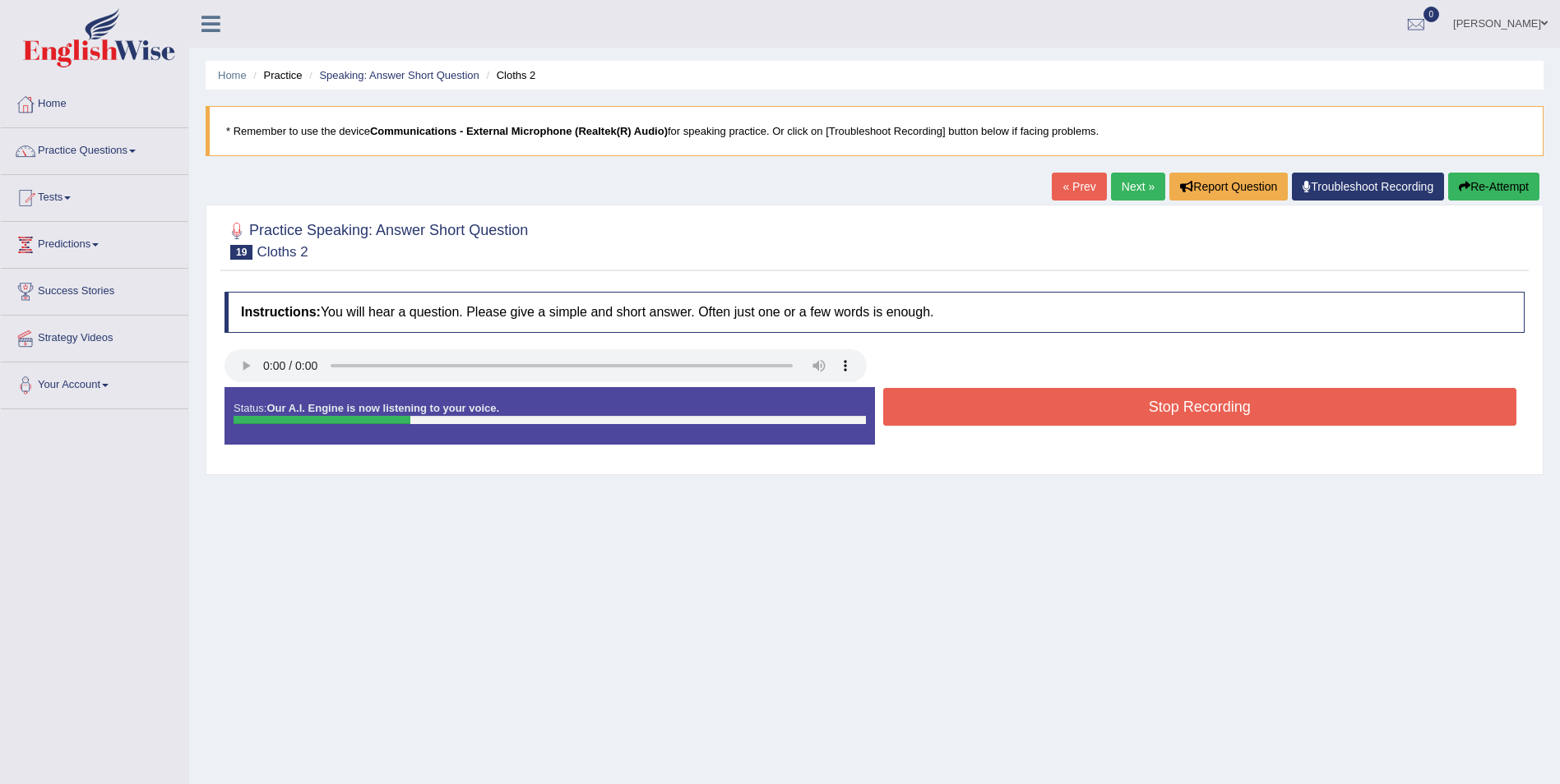
click at [1161, 413] on button "Stop Recording" at bounding box center [1200, 407] width 635 height 38
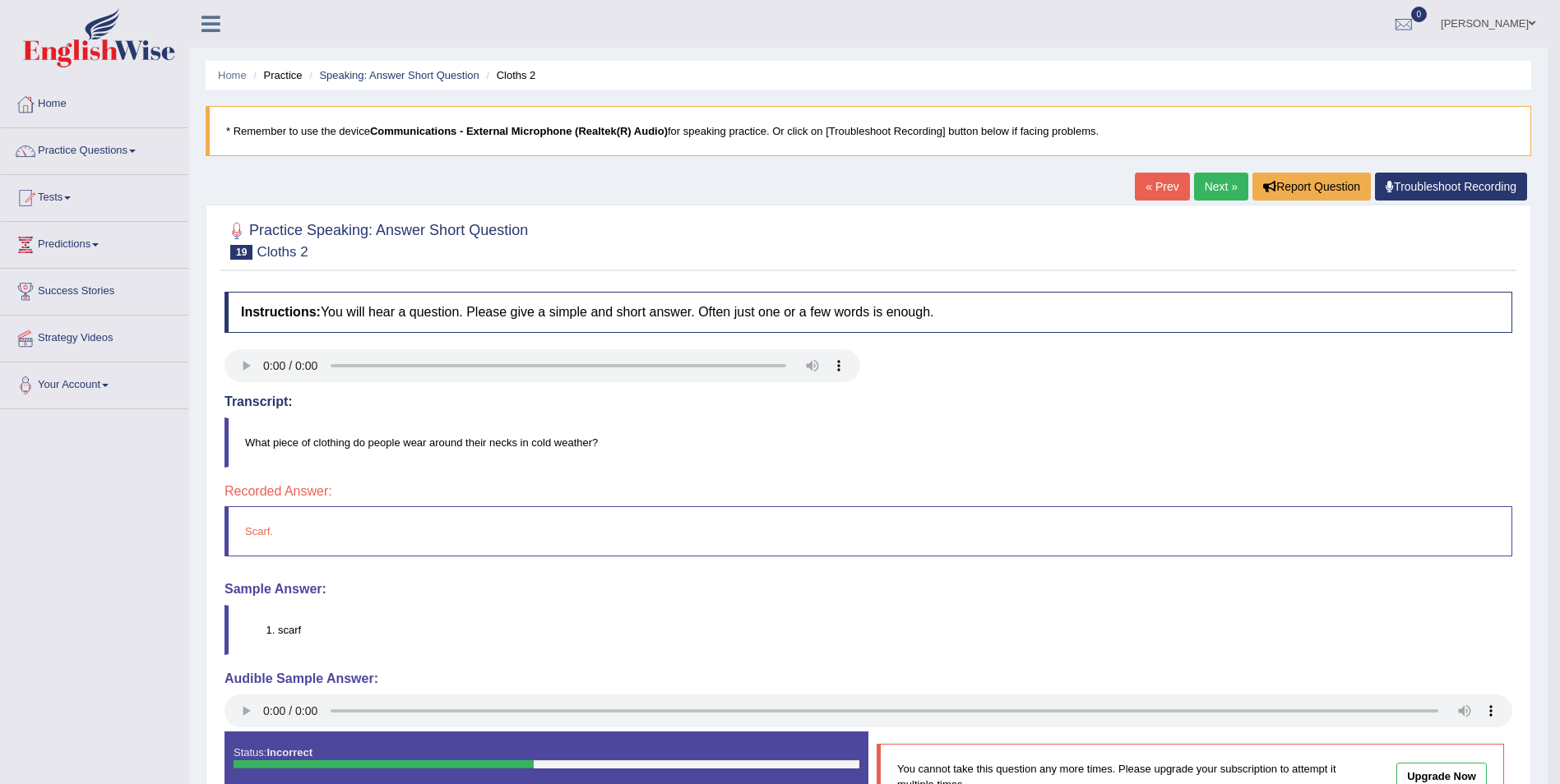
click at [1223, 192] on link "Next »" at bounding box center [1220, 187] width 55 height 28
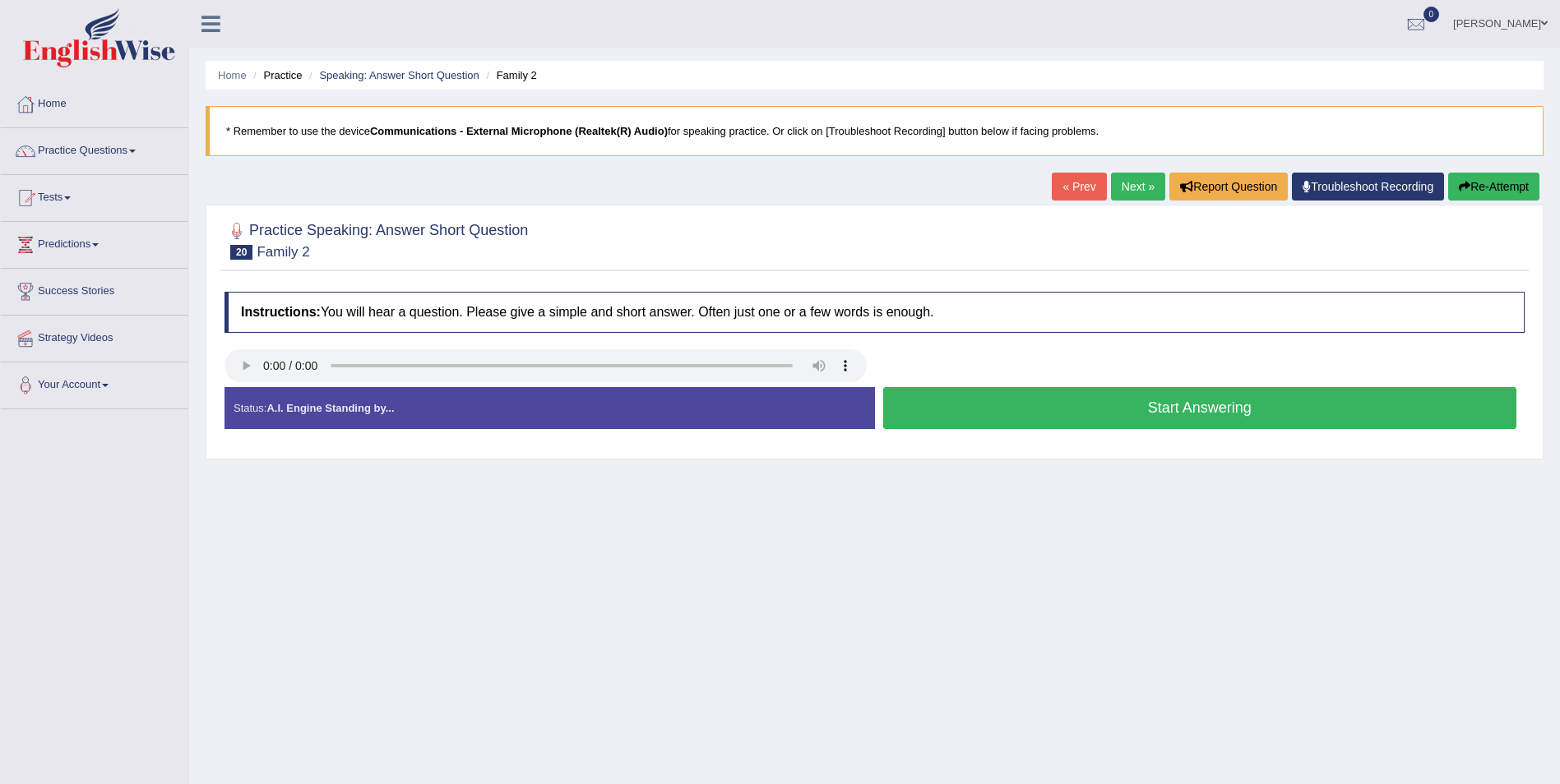
click at [1190, 414] on button "Start Answering" at bounding box center [1200, 408] width 635 height 42
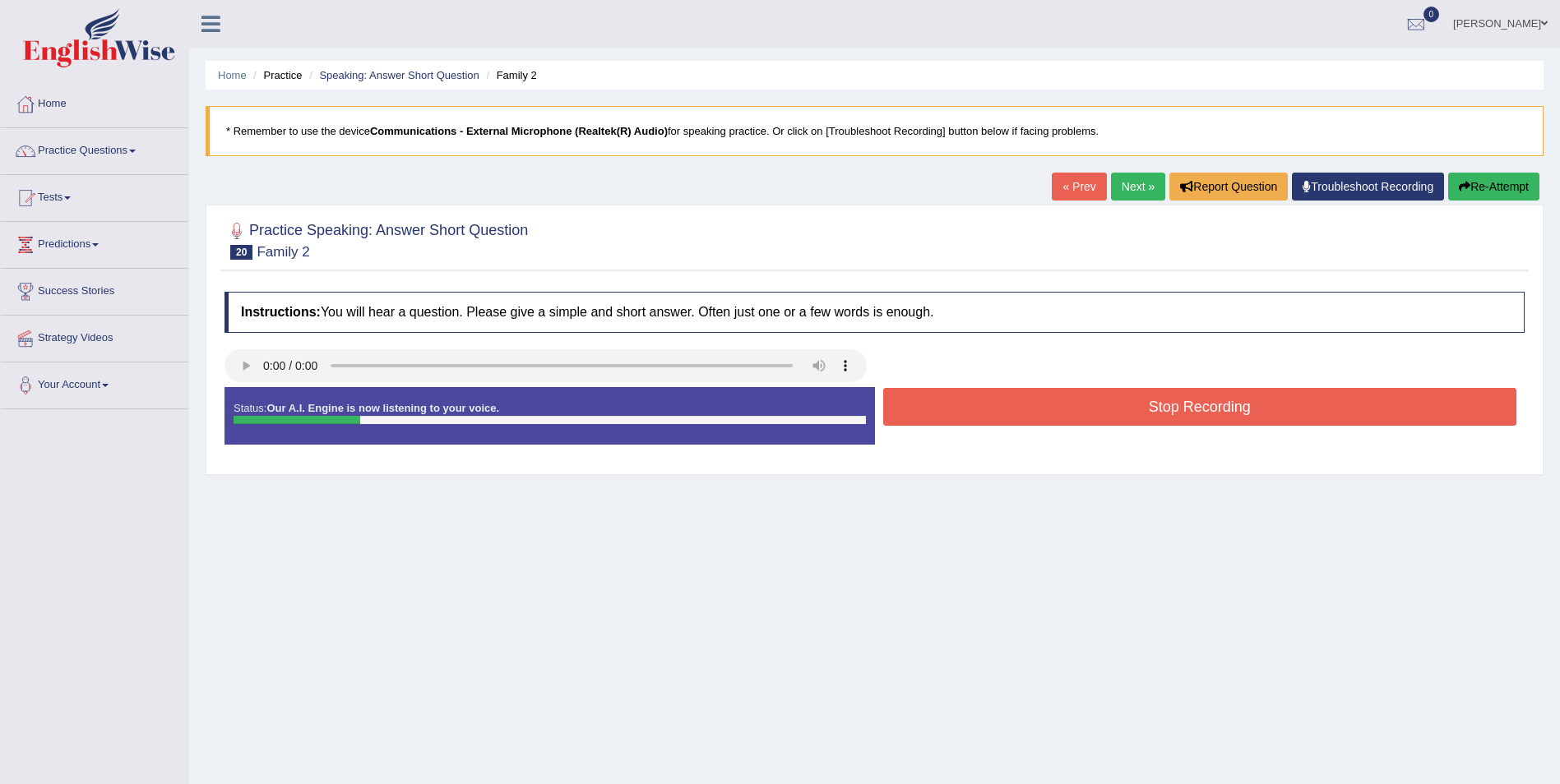
click at [1190, 414] on button "Stop Recording" at bounding box center [1200, 407] width 635 height 38
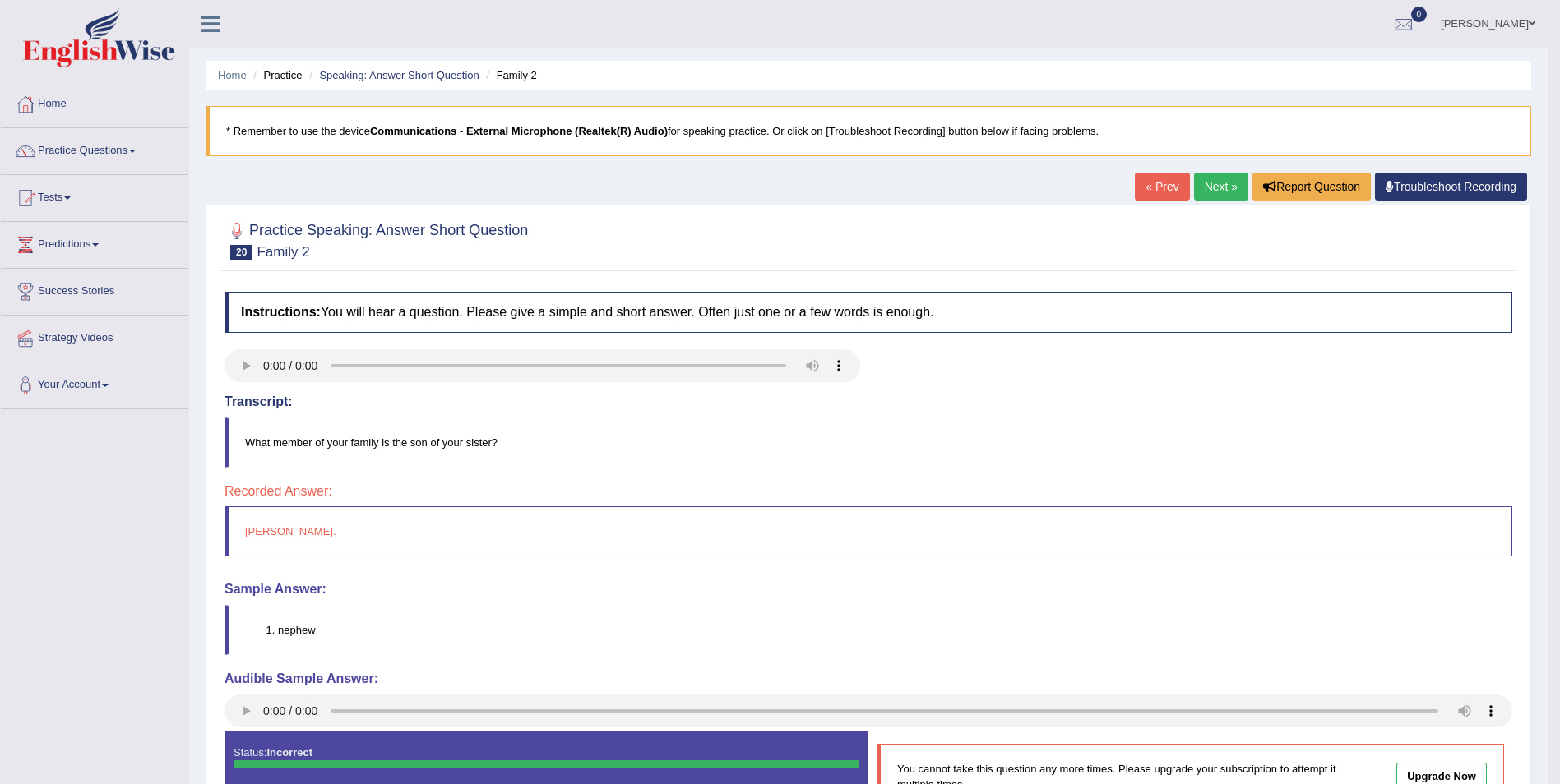
click at [1210, 182] on link "Next »" at bounding box center [1220, 187] width 55 height 28
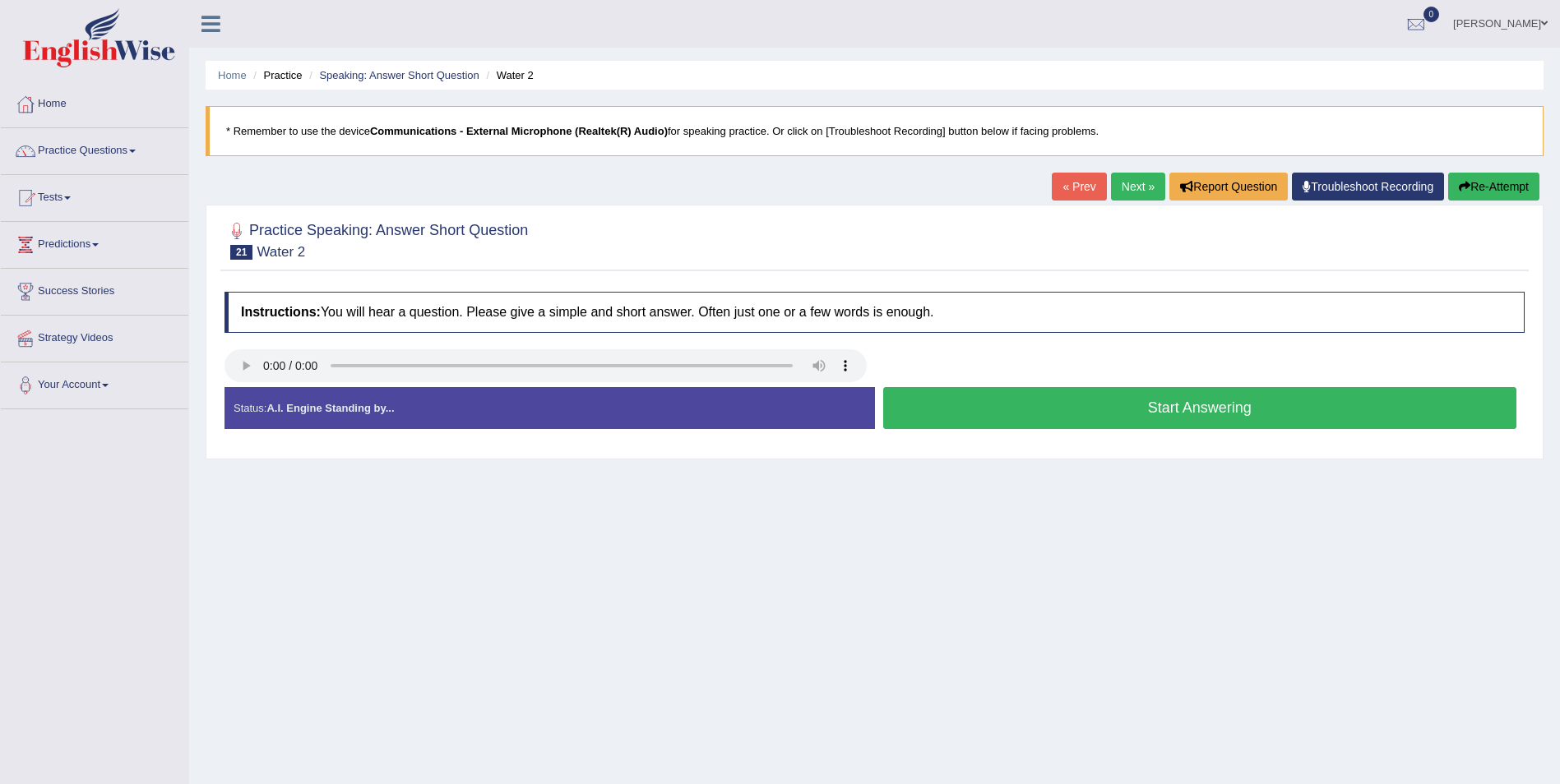
click at [1178, 406] on button "Start Answering" at bounding box center [1200, 408] width 635 height 42
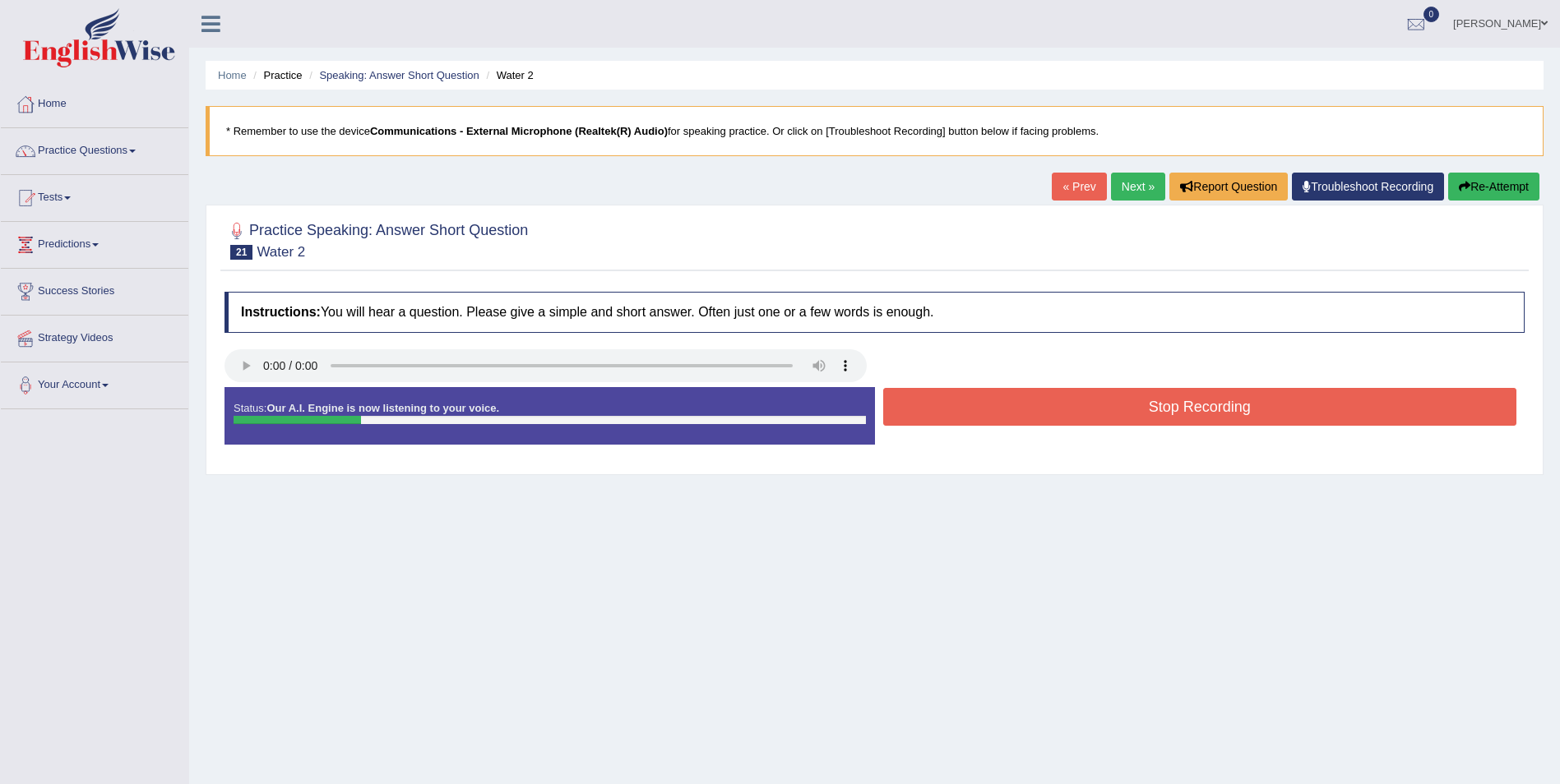
click at [1178, 406] on button "Stop Recording" at bounding box center [1200, 407] width 635 height 38
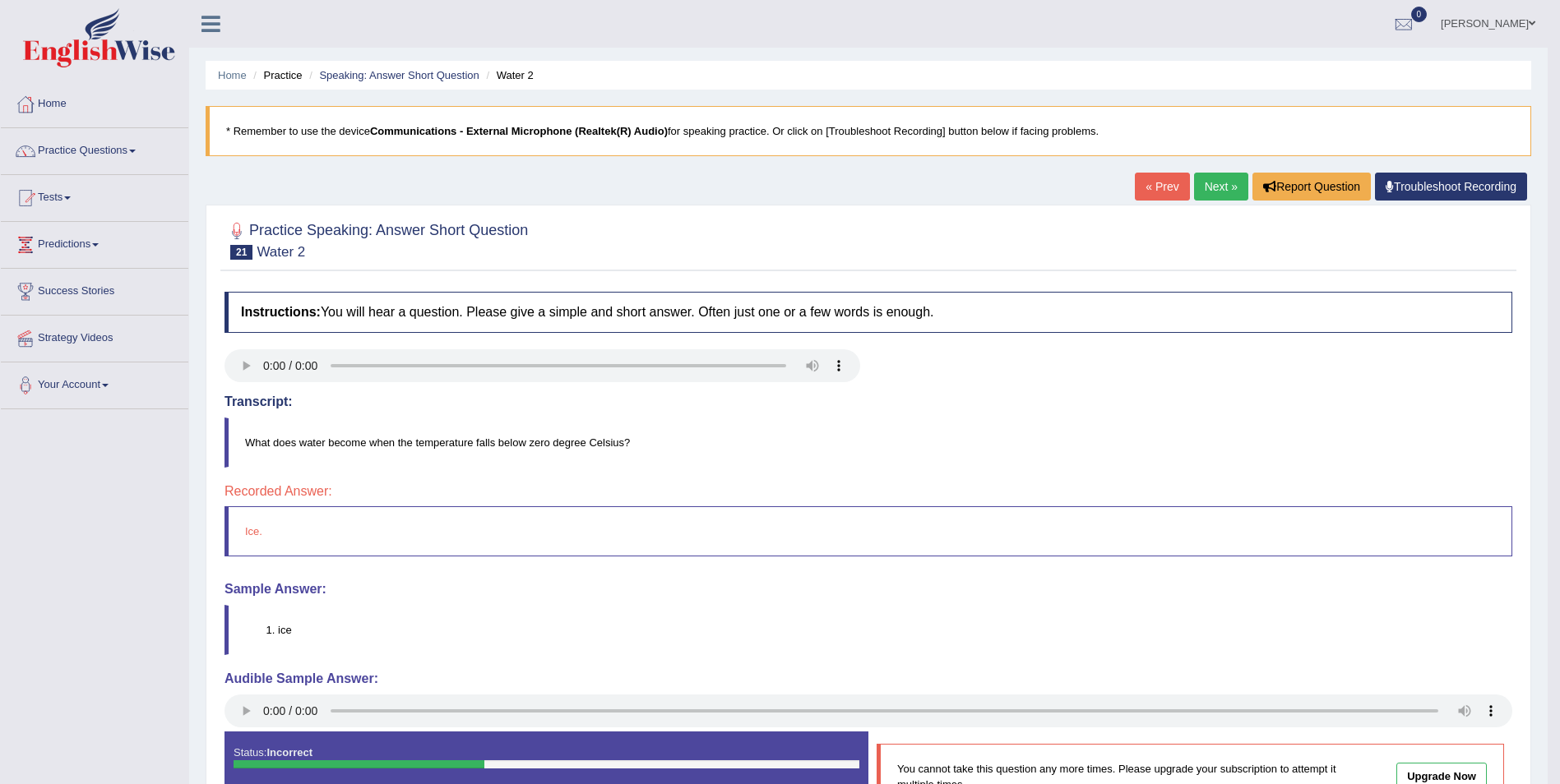
click at [1208, 186] on link "Next »" at bounding box center [1220, 187] width 55 height 28
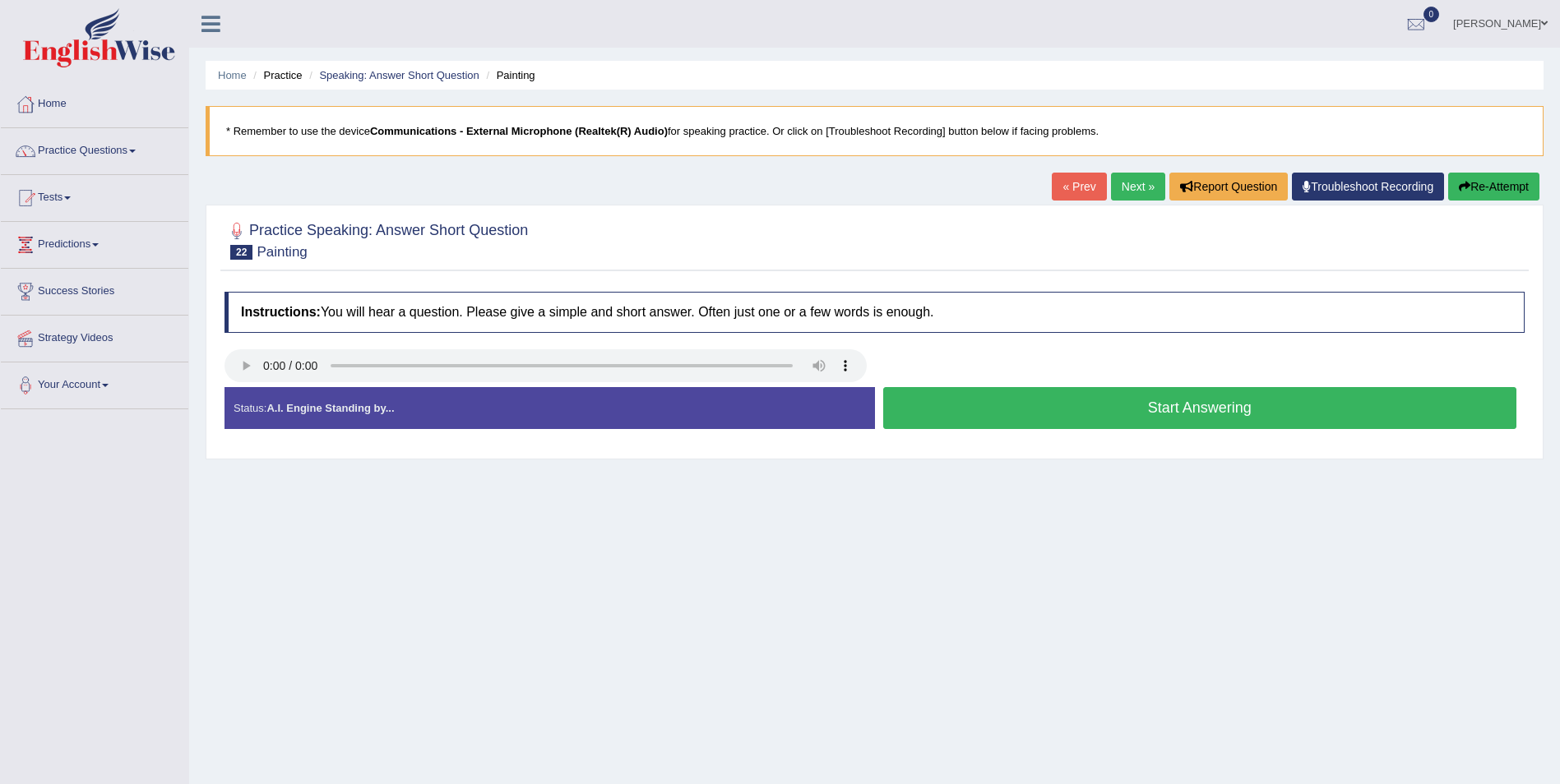
click at [1173, 410] on button "Start Answering" at bounding box center [1200, 408] width 635 height 42
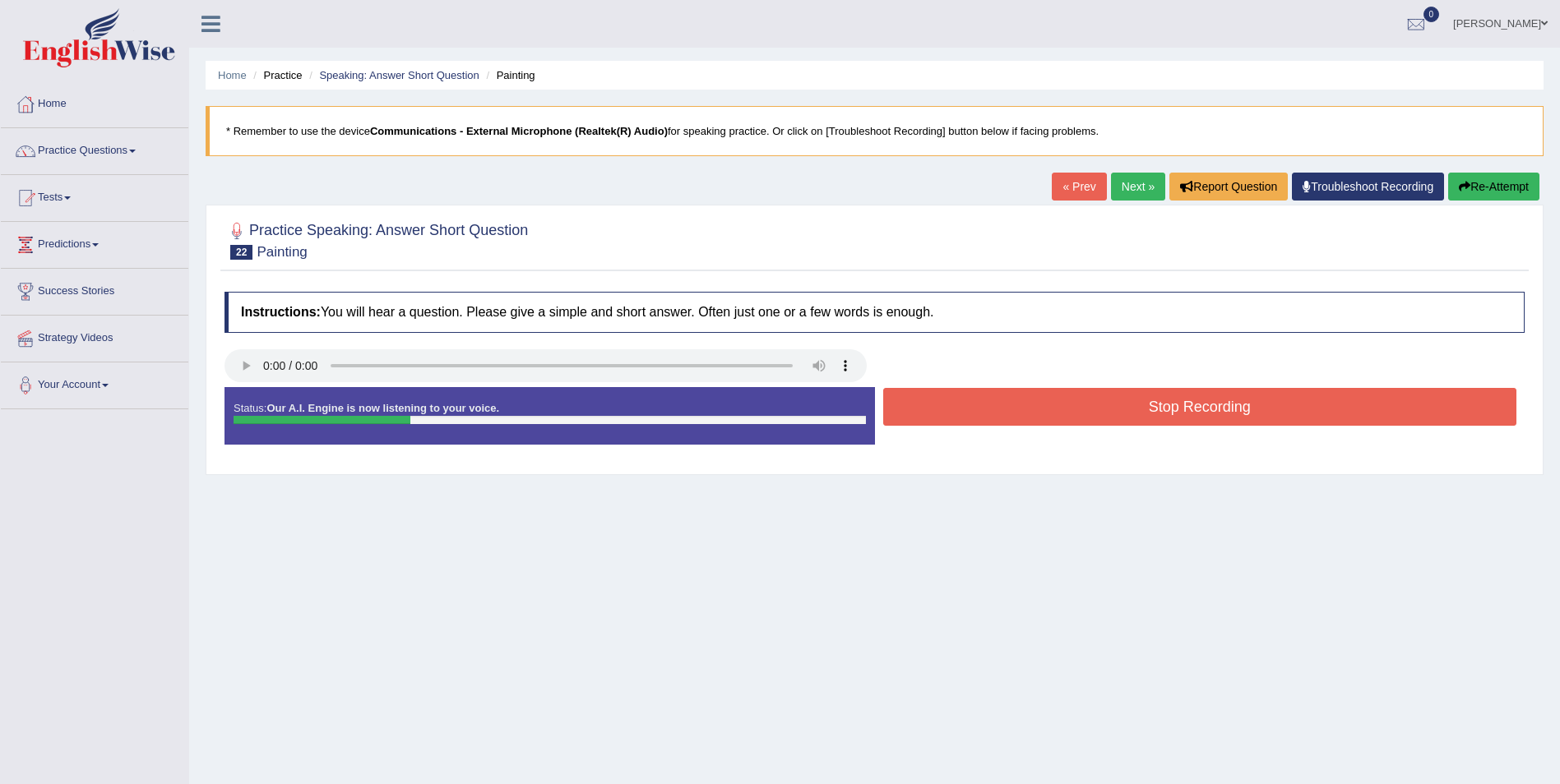
click at [1173, 406] on button "Stop Recording" at bounding box center [1200, 407] width 635 height 38
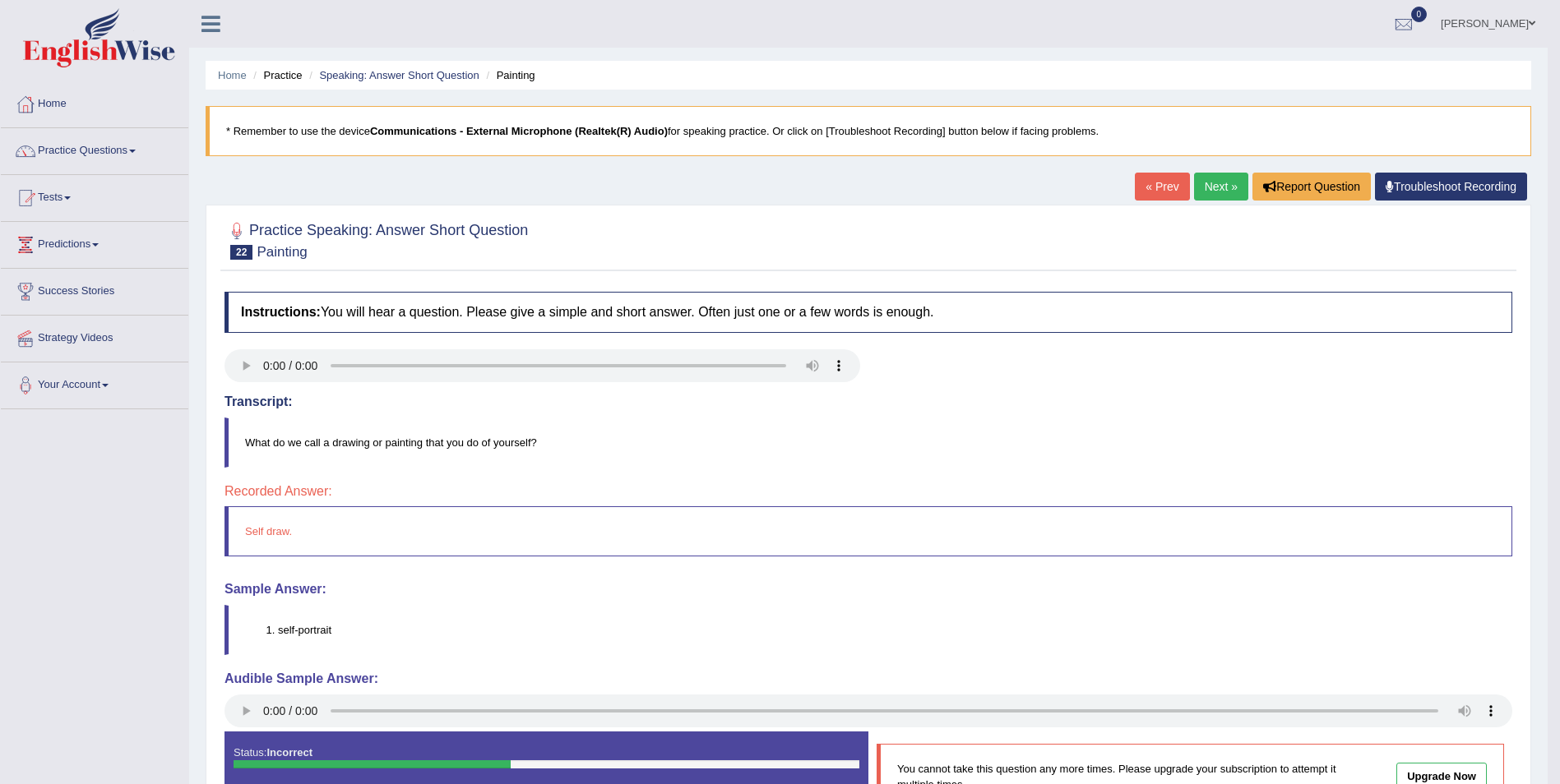
click at [1216, 187] on link "Next »" at bounding box center [1220, 187] width 55 height 28
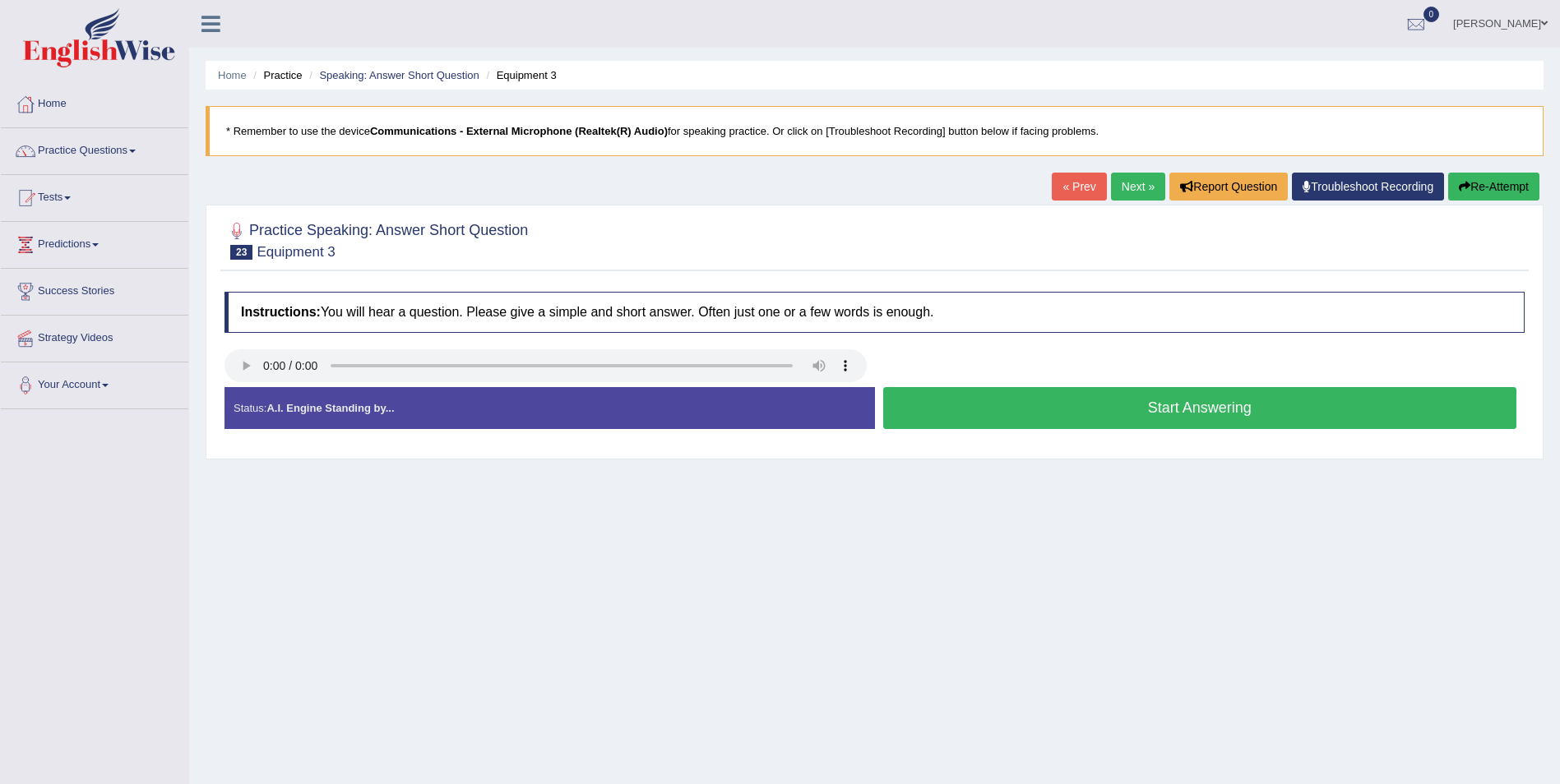
click at [1119, 409] on button "Start Answering" at bounding box center [1200, 408] width 635 height 42
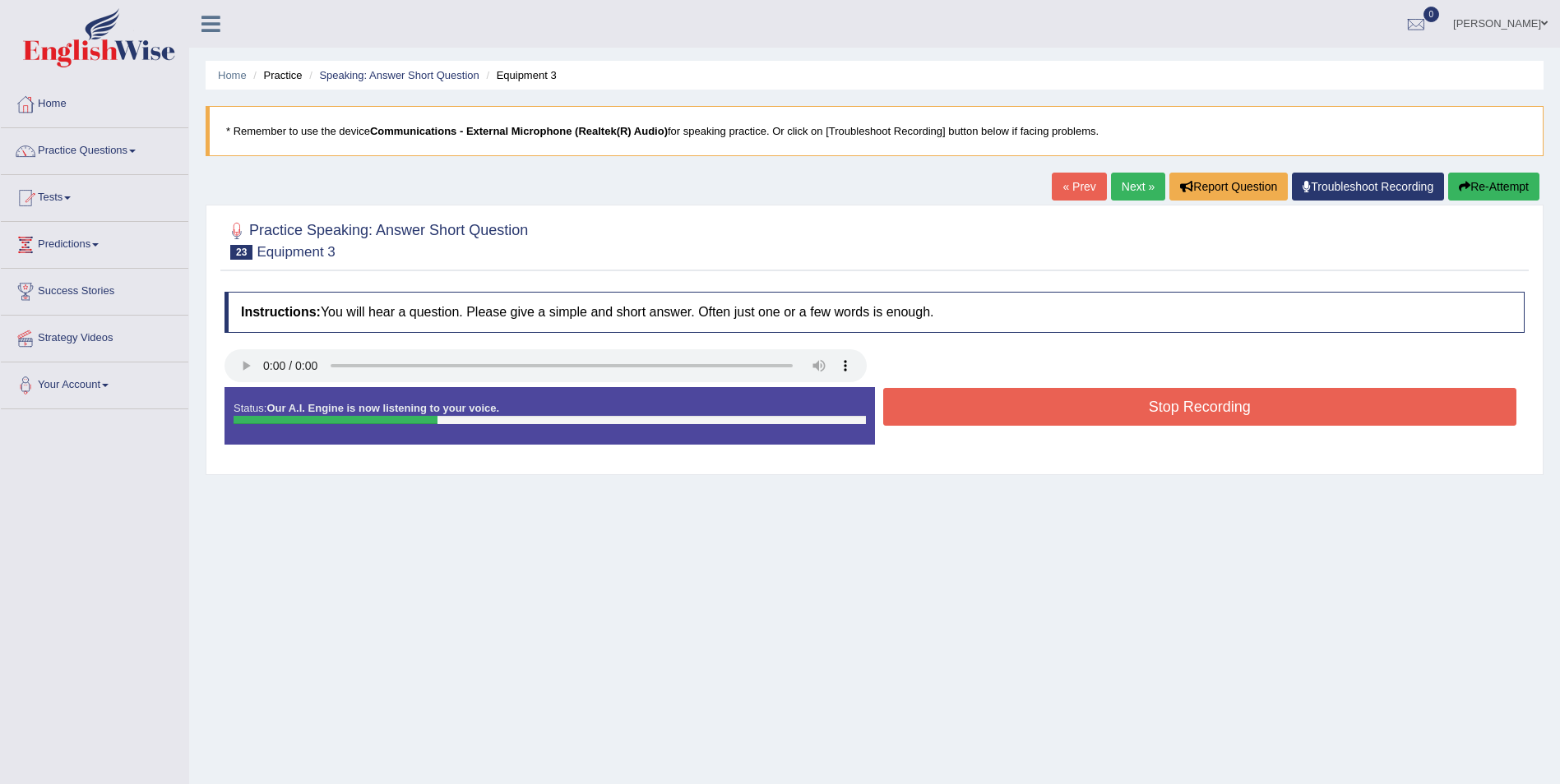
click at [1119, 409] on button "Stop Recording" at bounding box center [1200, 407] width 635 height 38
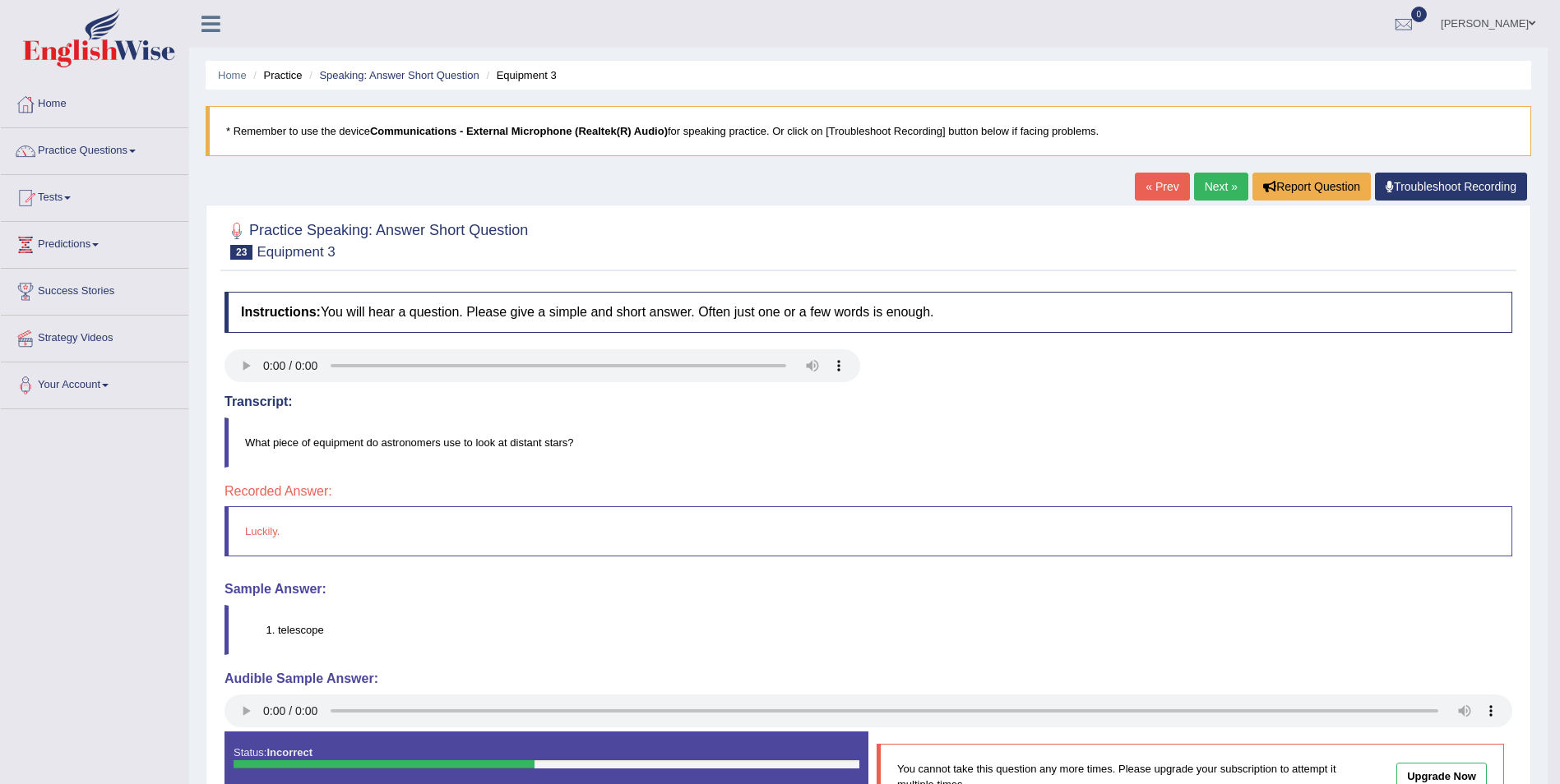
click at [1208, 196] on link "Next »" at bounding box center [1220, 187] width 55 height 28
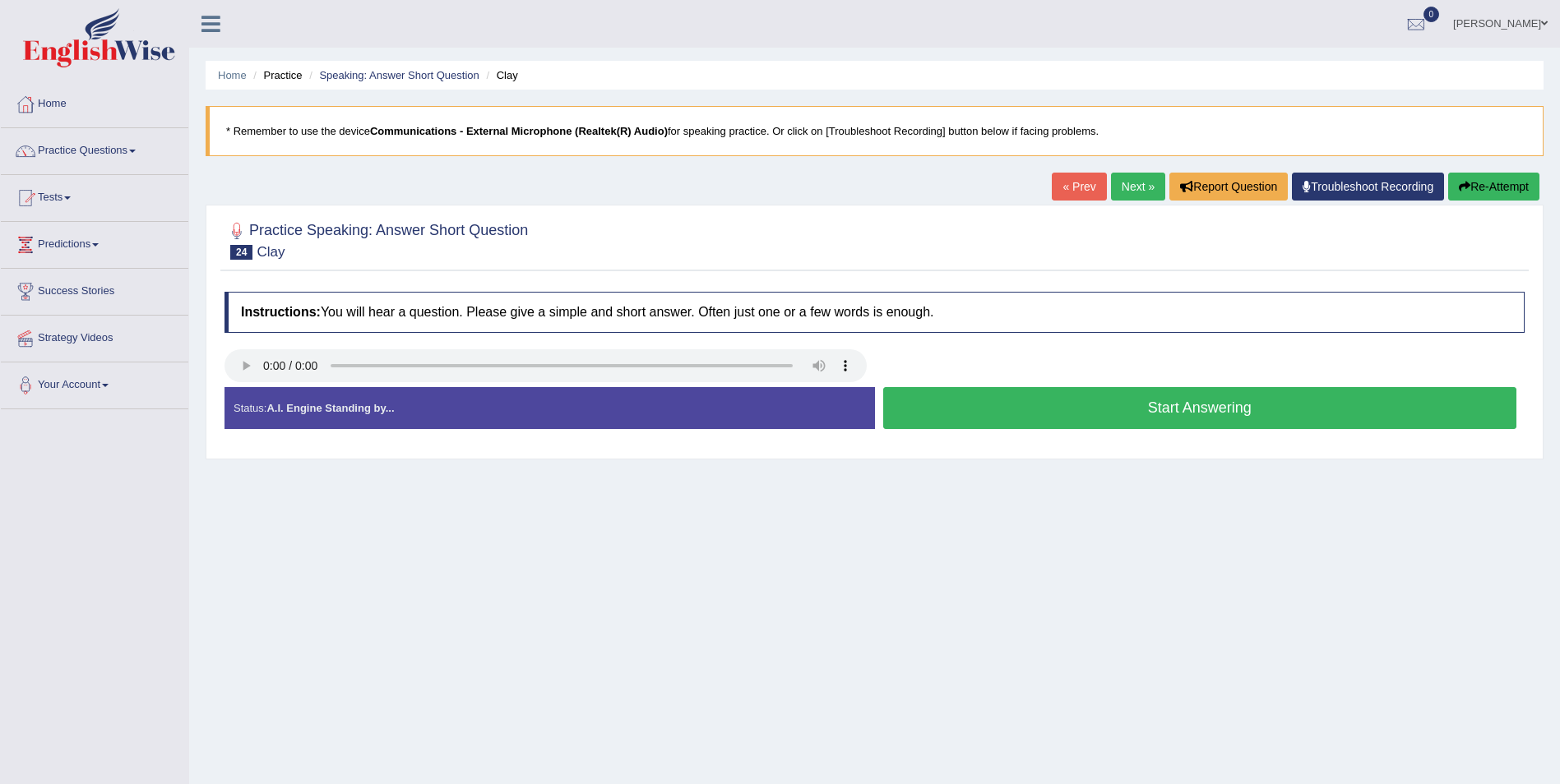
click at [1233, 414] on button "Start Answering" at bounding box center [1200, 408] width 635 height 42
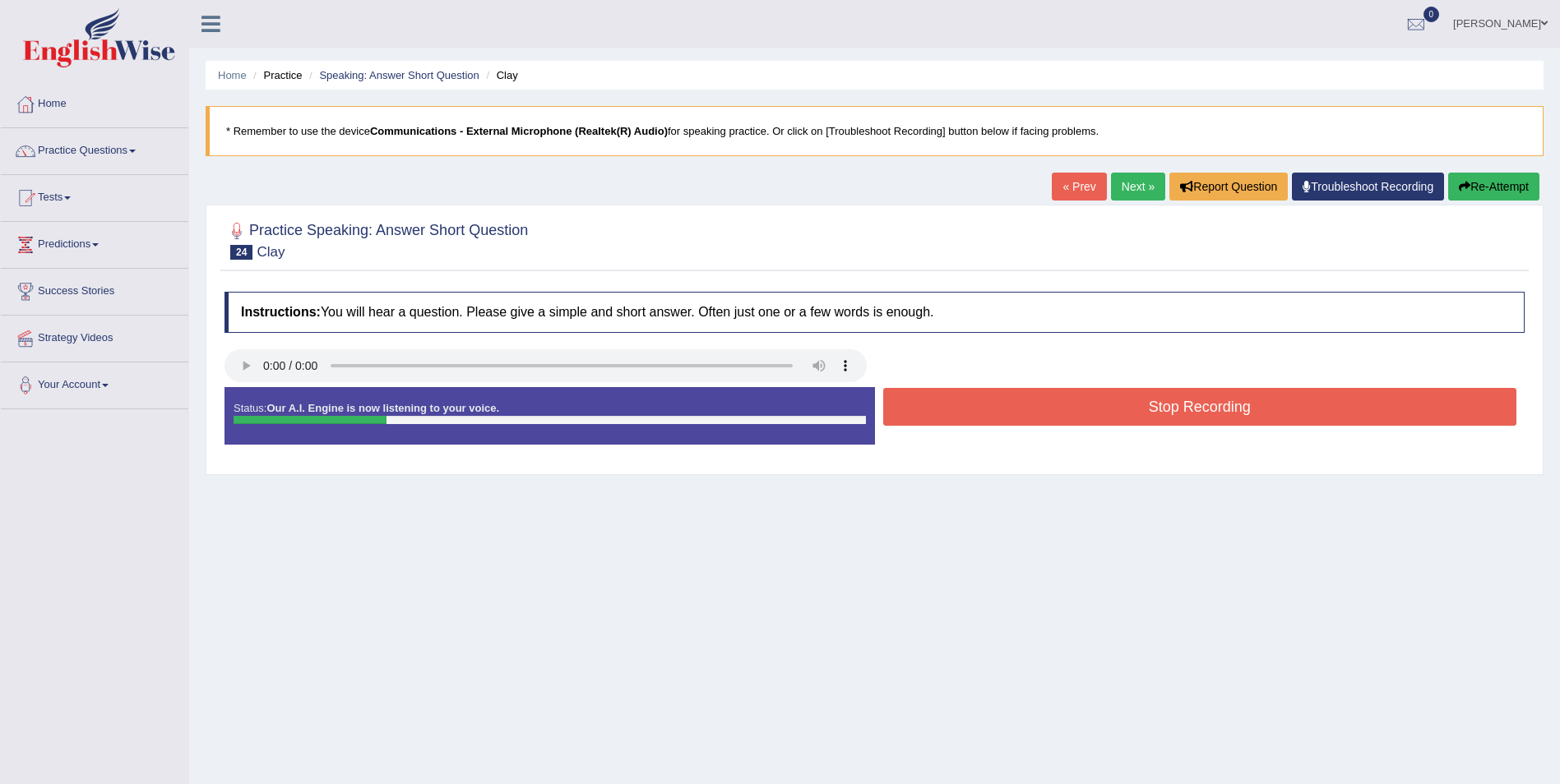
click at [1200, 411] on button "Stop Recording" at bounding box center [1200, 407] width 635 height 38
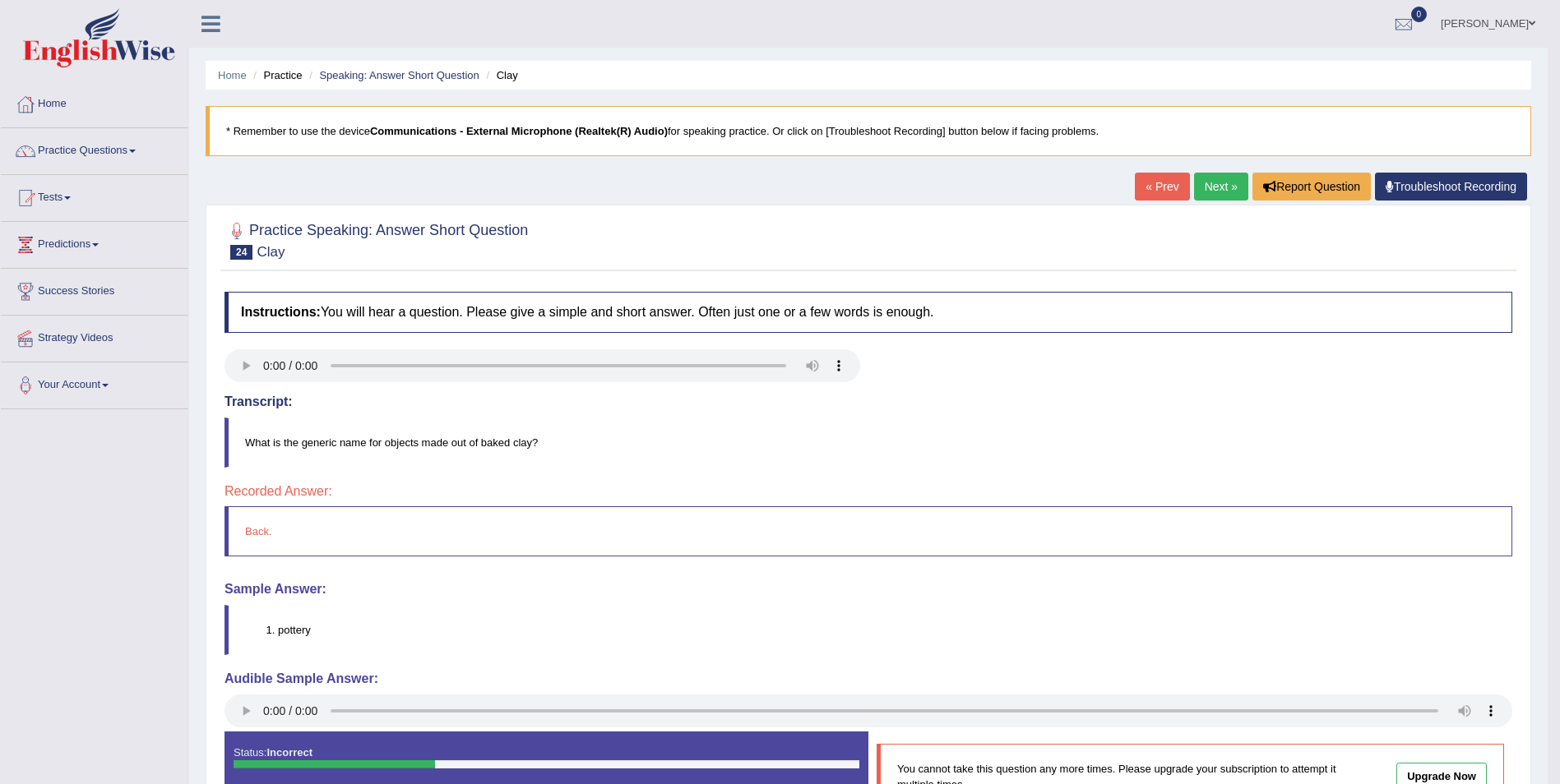
click at [1208, 186] on link "Next »" at bounding box center [1220, 187] width 55 height 28
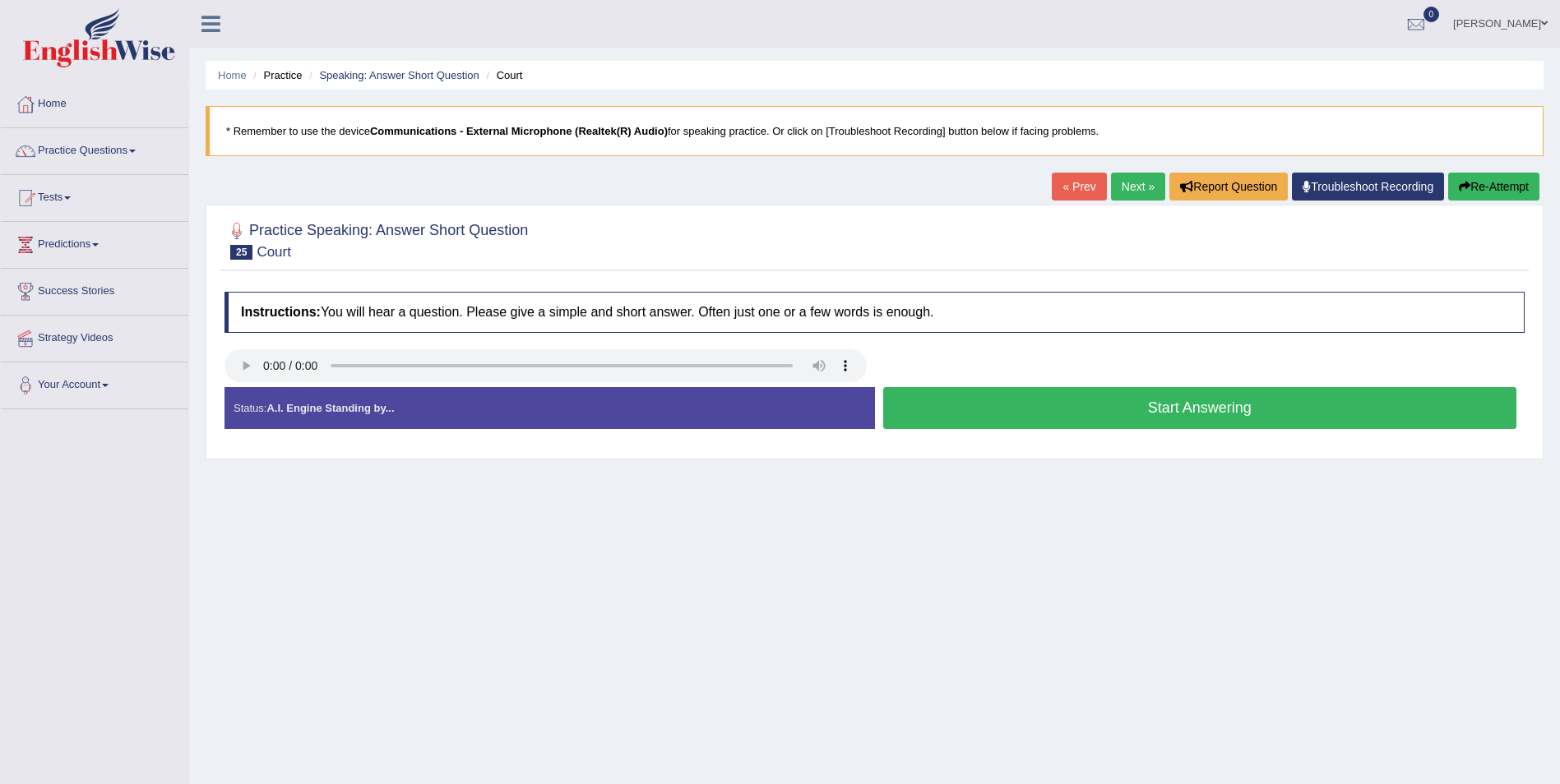
click at [1195, 407] on button "Start Answering" at bounding box center [1200, 408] width 635 height 42
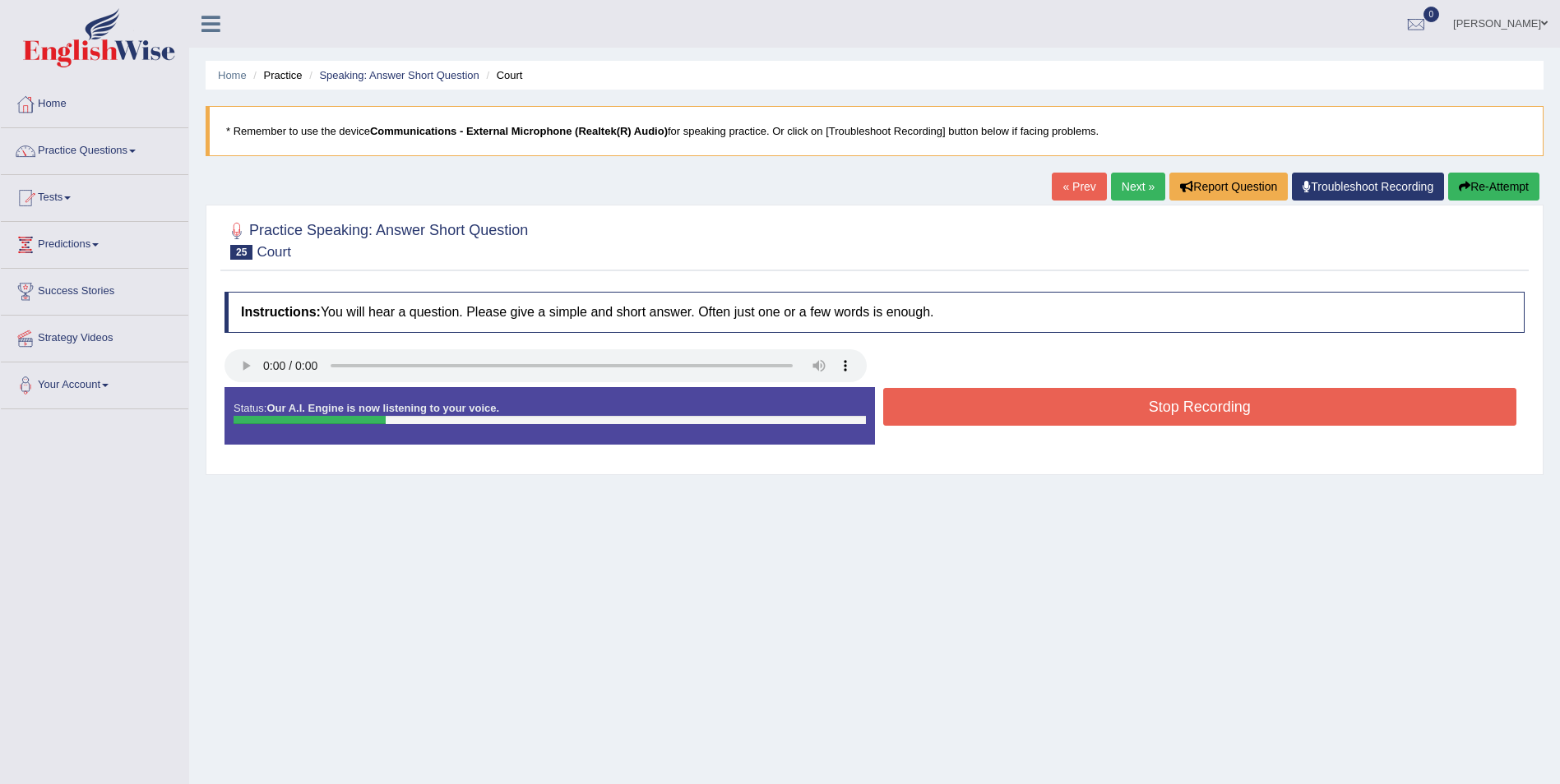
click at [1196, 407] on button "Stop Recording" at bounding box center [1200, 407] width 635 height 38
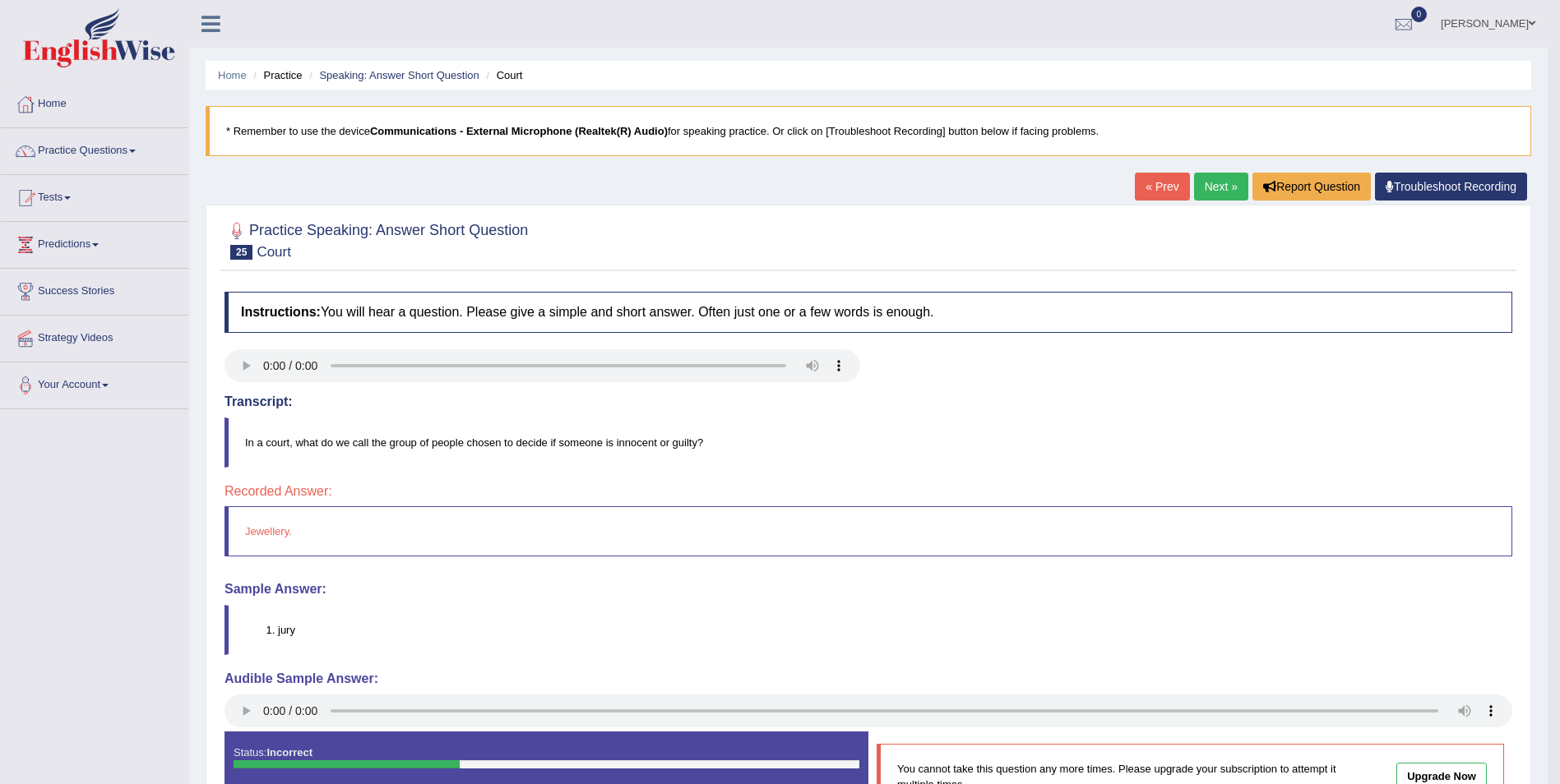
click at [1210, 186] on link "Next »" at bounding box center [1220, 187] width 55 height 28
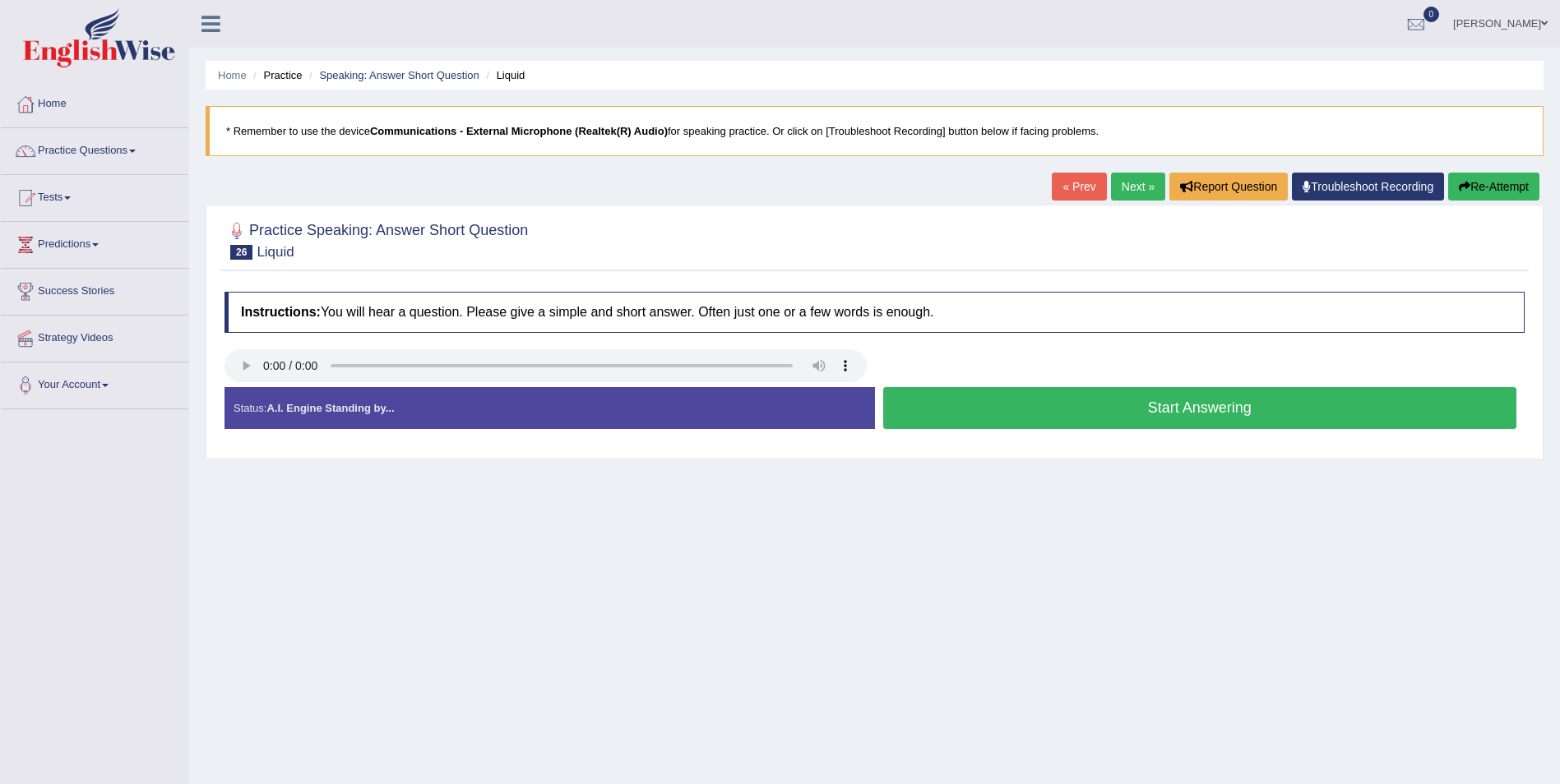
click at [1157, 414] on button "Start Answering" at bounding box center [1200, 408] width 635 height 42
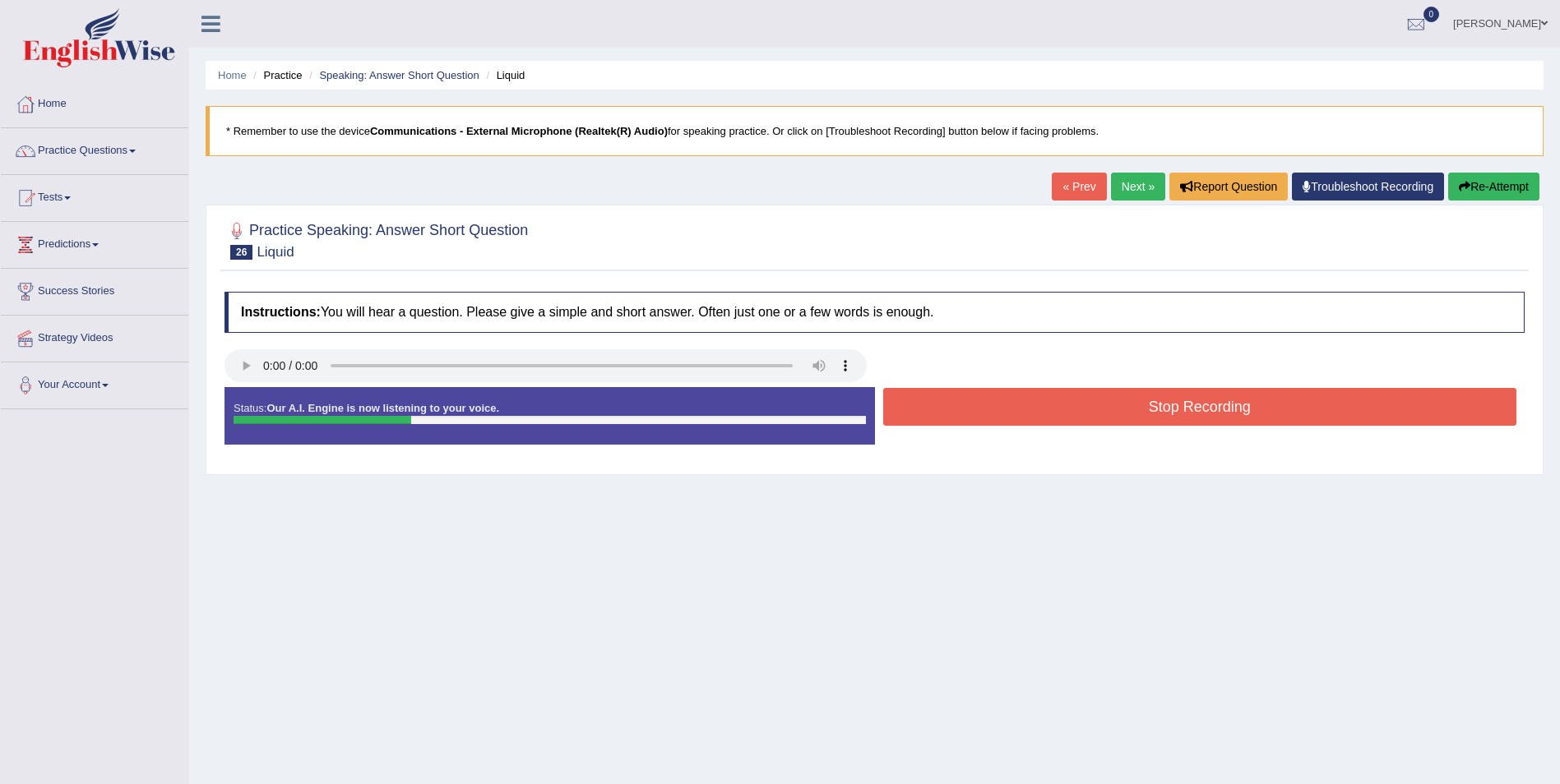
click at [1157, 414] on button "Stop Recording" at bounding box center [1200, 407] width 635 height 38
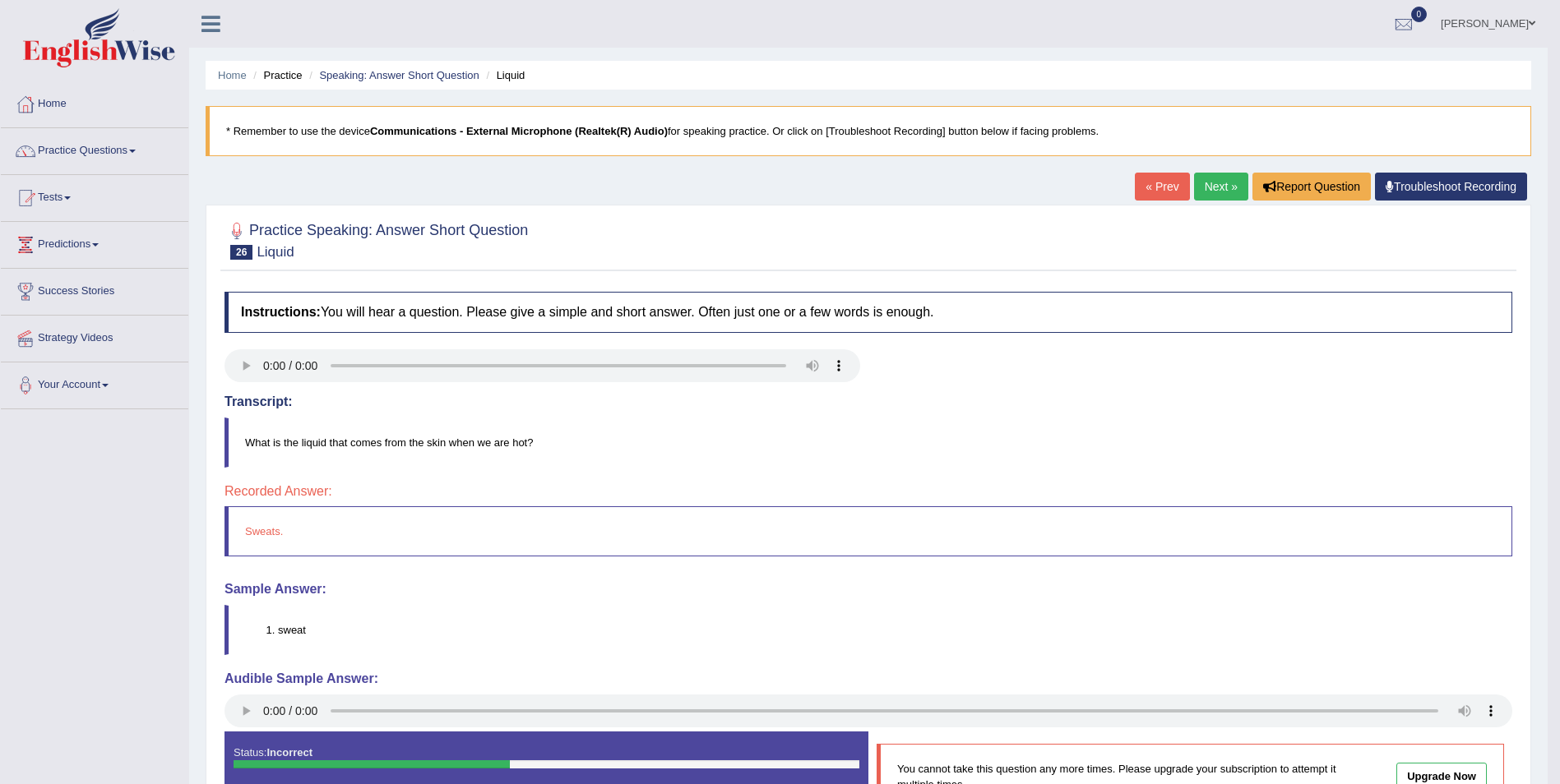
click at [1209, 189] on link "Next »" at bounding box center [1220, 187] width 55 height 28
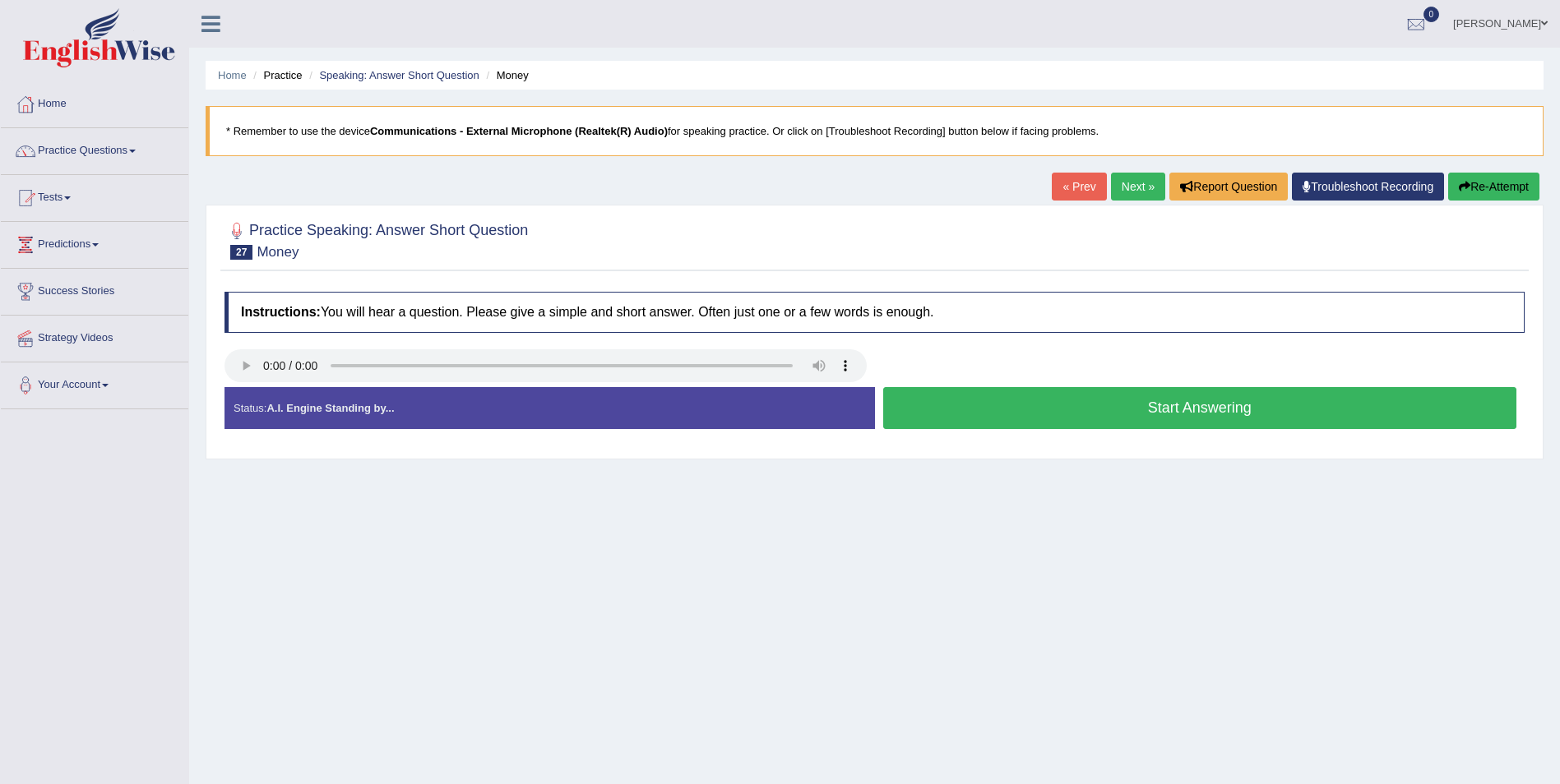
click at [1156, 412] on button "Start Answering" at bounding box center [1200, 408] width 635 height 42
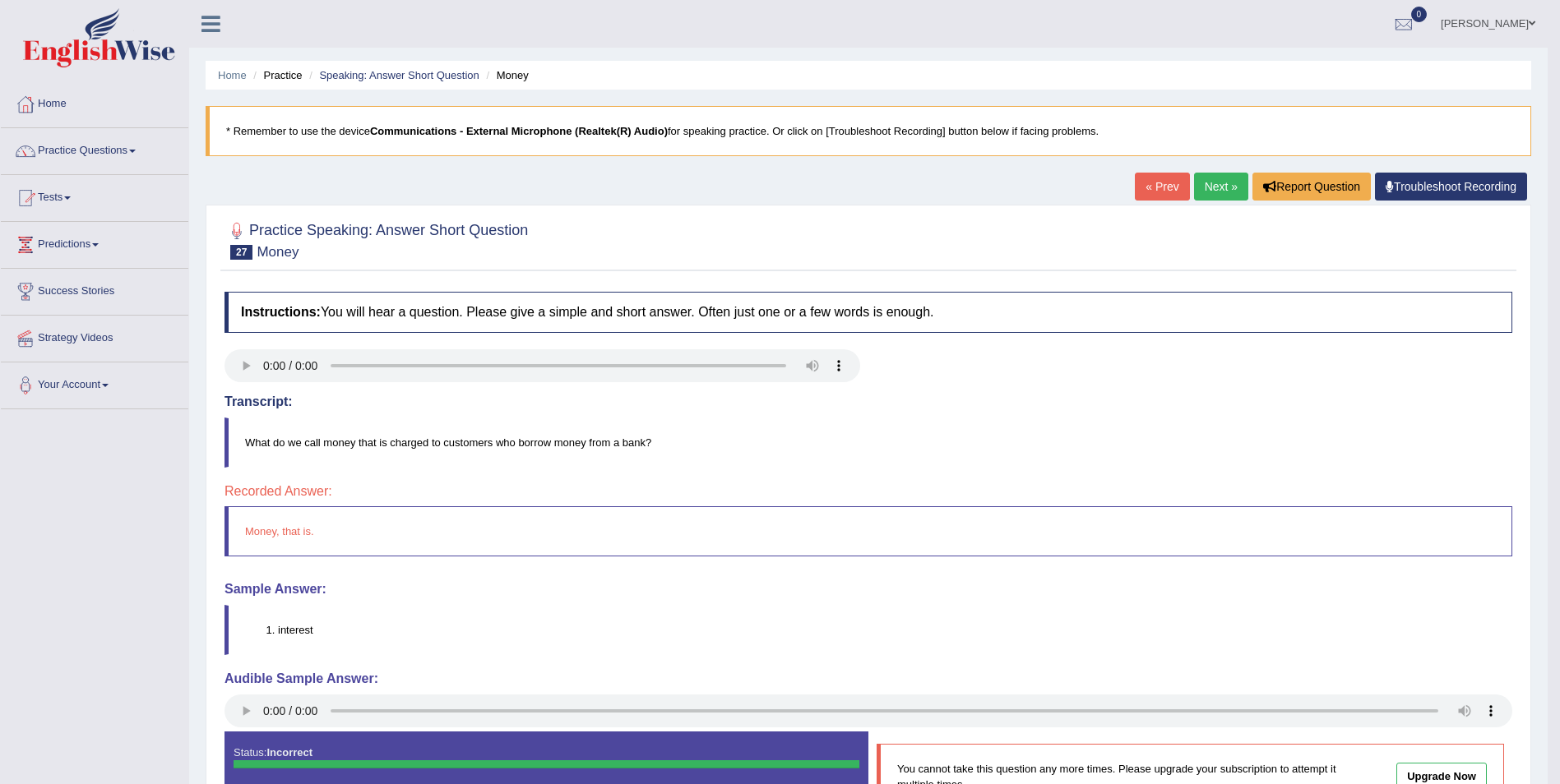
click at [1216, 187] on link "Next »" at bounding box center [1220, 187] width 55 height 28
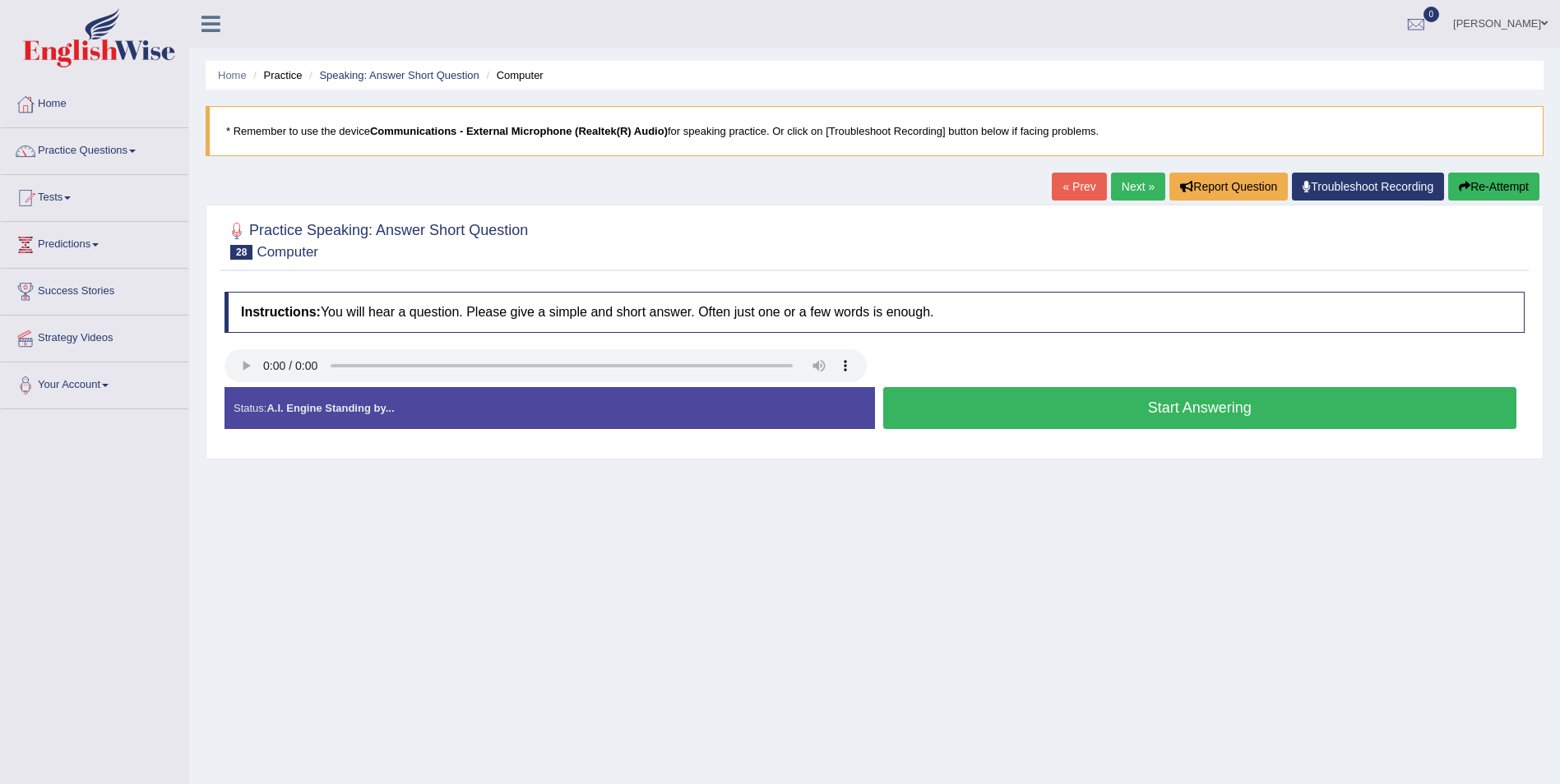
click at [1200, 416] on button "Start Answering" at bounding box center [1200, 408] width 635 height 42
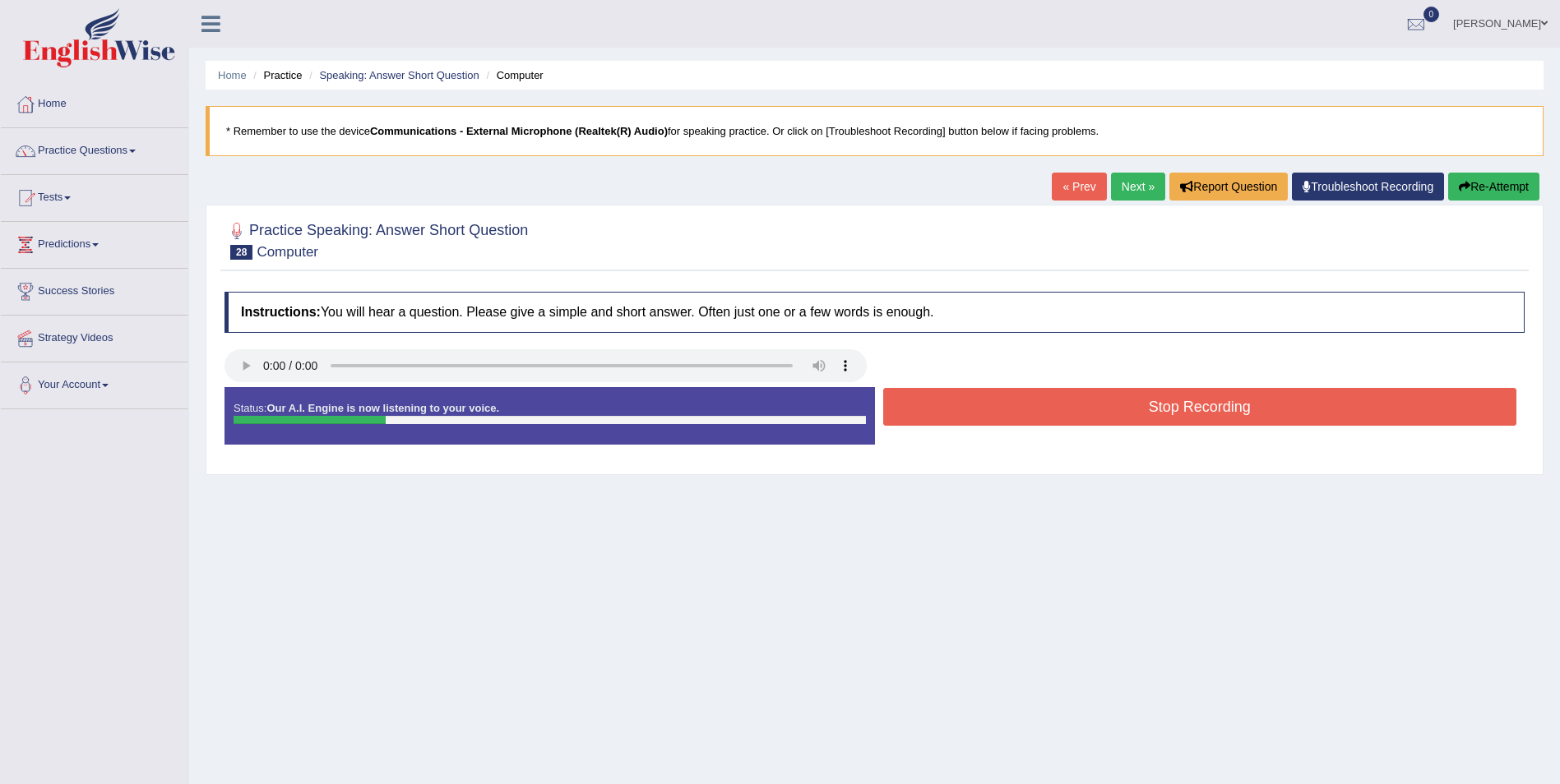
click at [1200, 411] on button "Stop Recording" at bounding box center [1200, 407] width 635 height 38
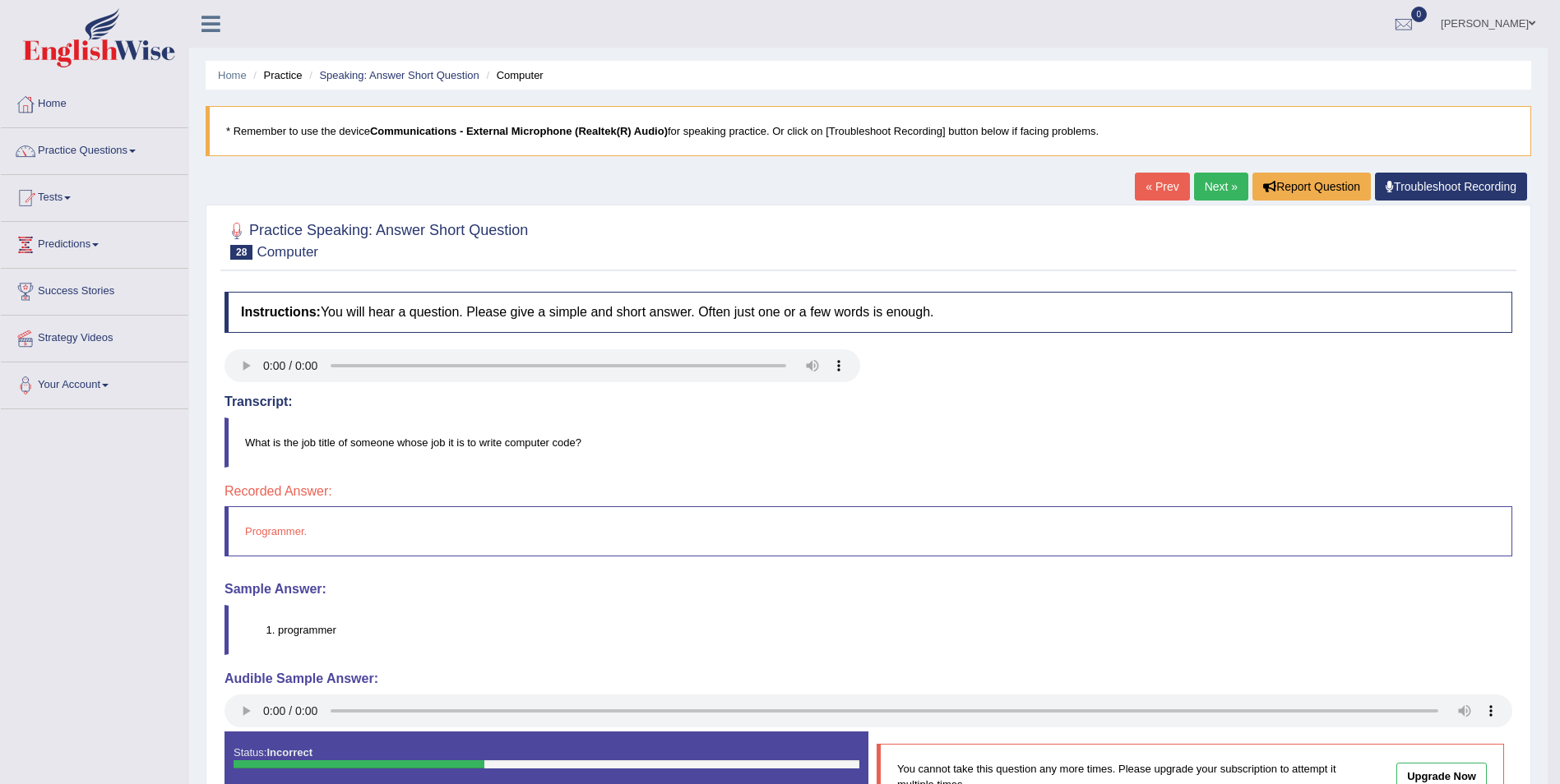
click at [1225, 185] on link "Next »" at bounding box center [1220, 187] width 55 height 28
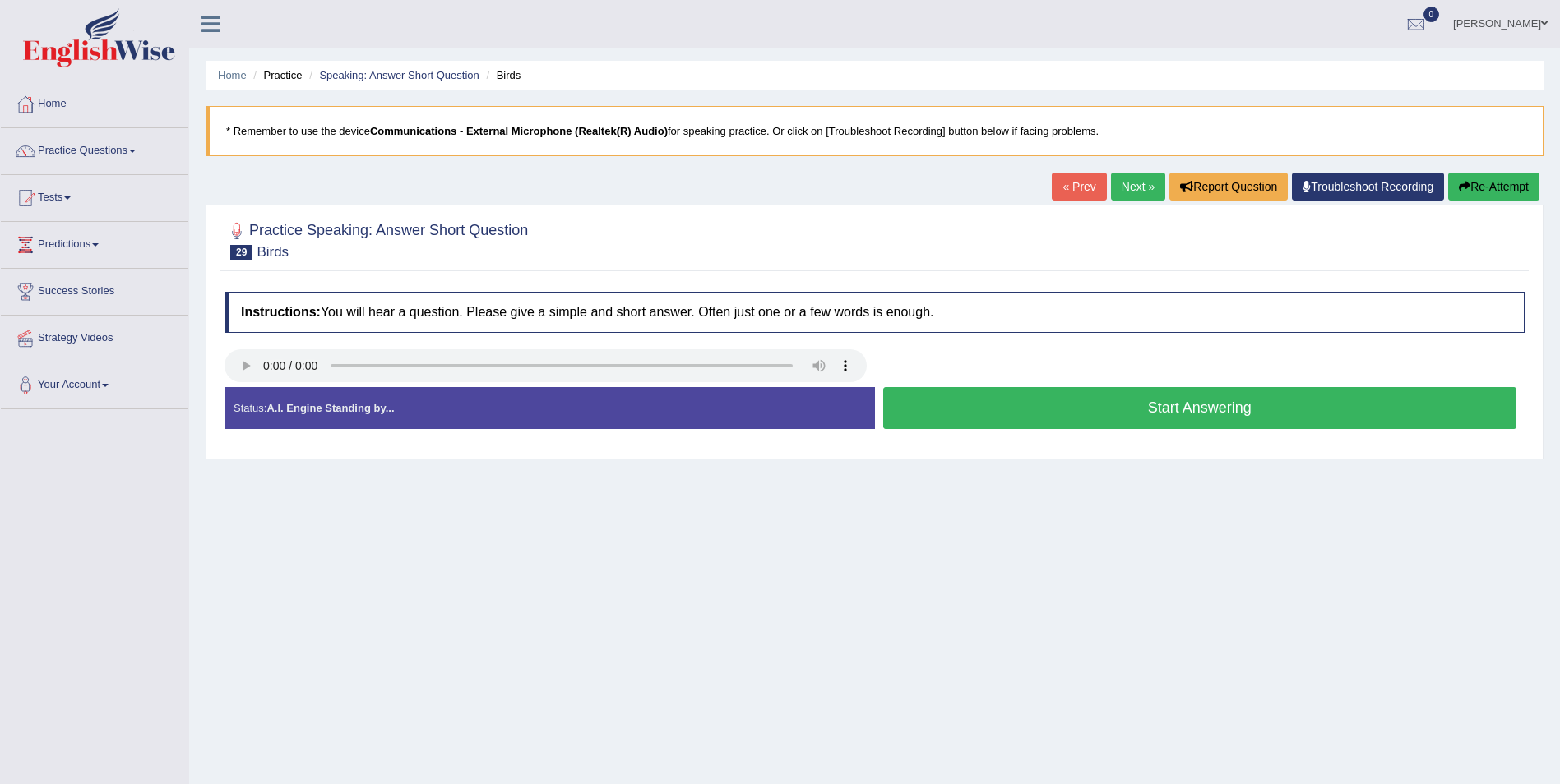
click at [1266, 414] on button "Start Answering" at bounding box center [1200, 408] width 635 height 42
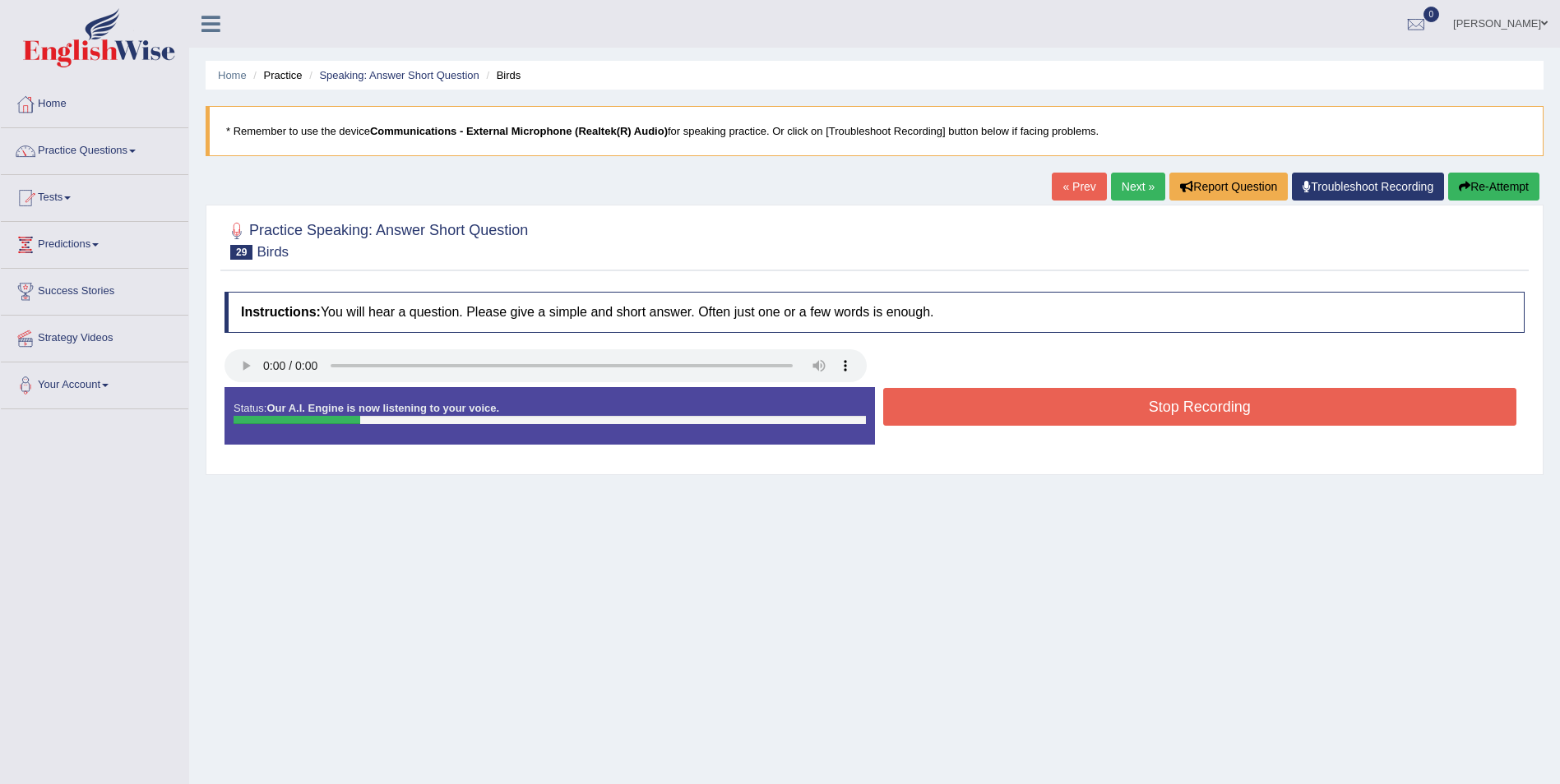
click at [1266, 414] on button "Stop Recording" at bounding box center [1200, 407] width 635 height 38
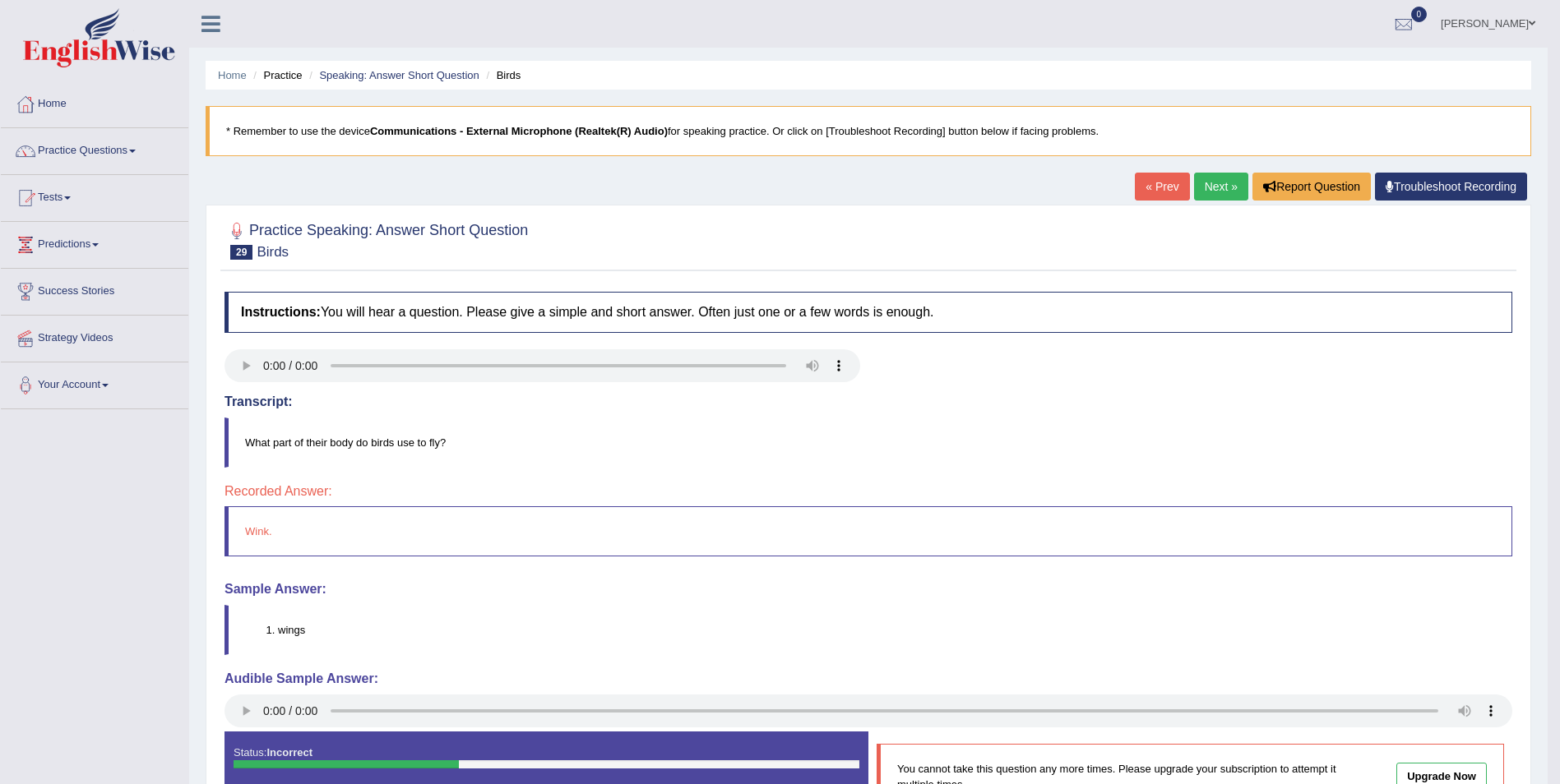
click at [1230, 194] on link "Next »" at bounding box center [1220, 187] width 55 height 28
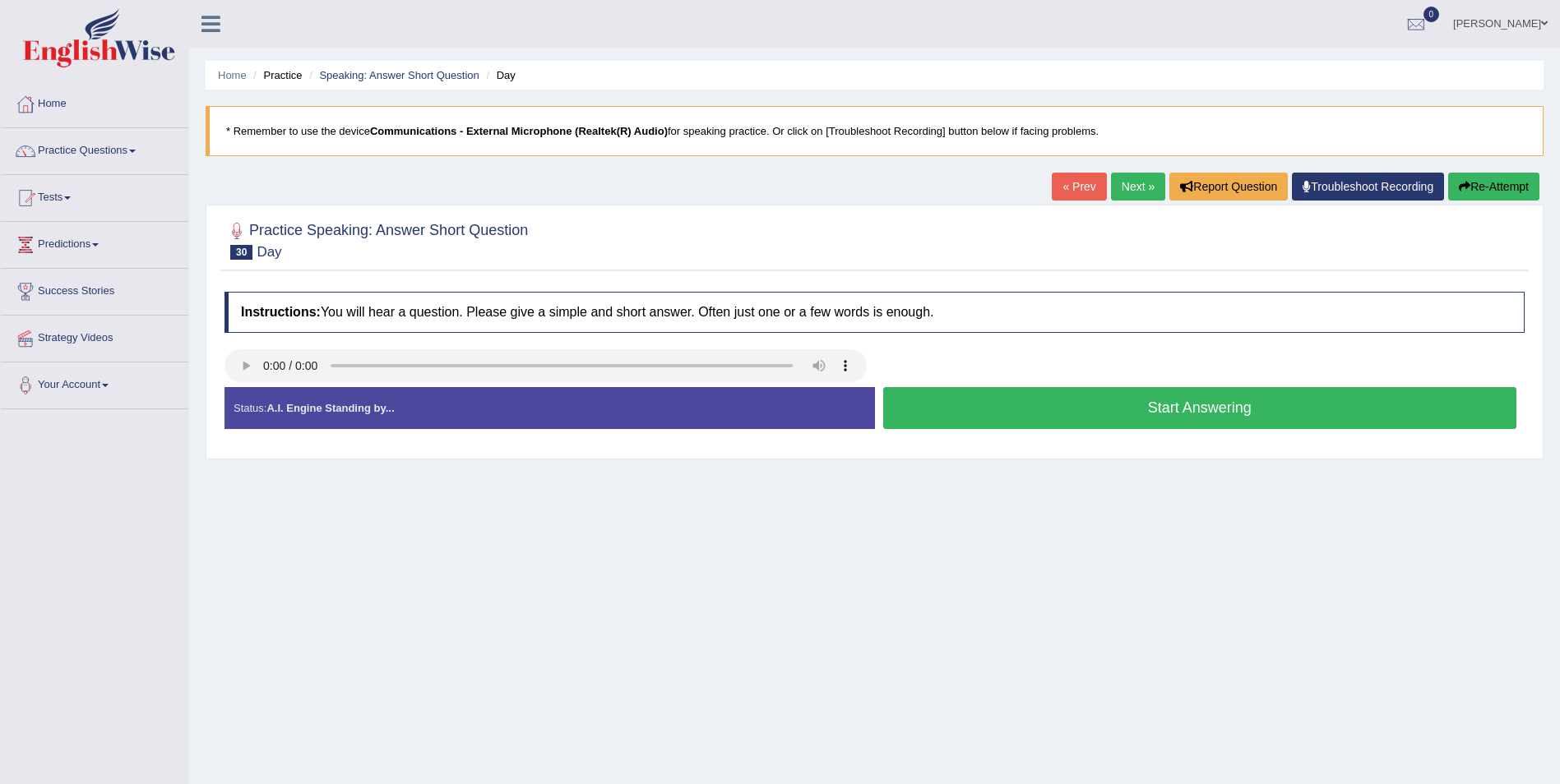
click at [1181, 414] on button "Start Answering" at bounding box center [1200, 408] width 635 height 42
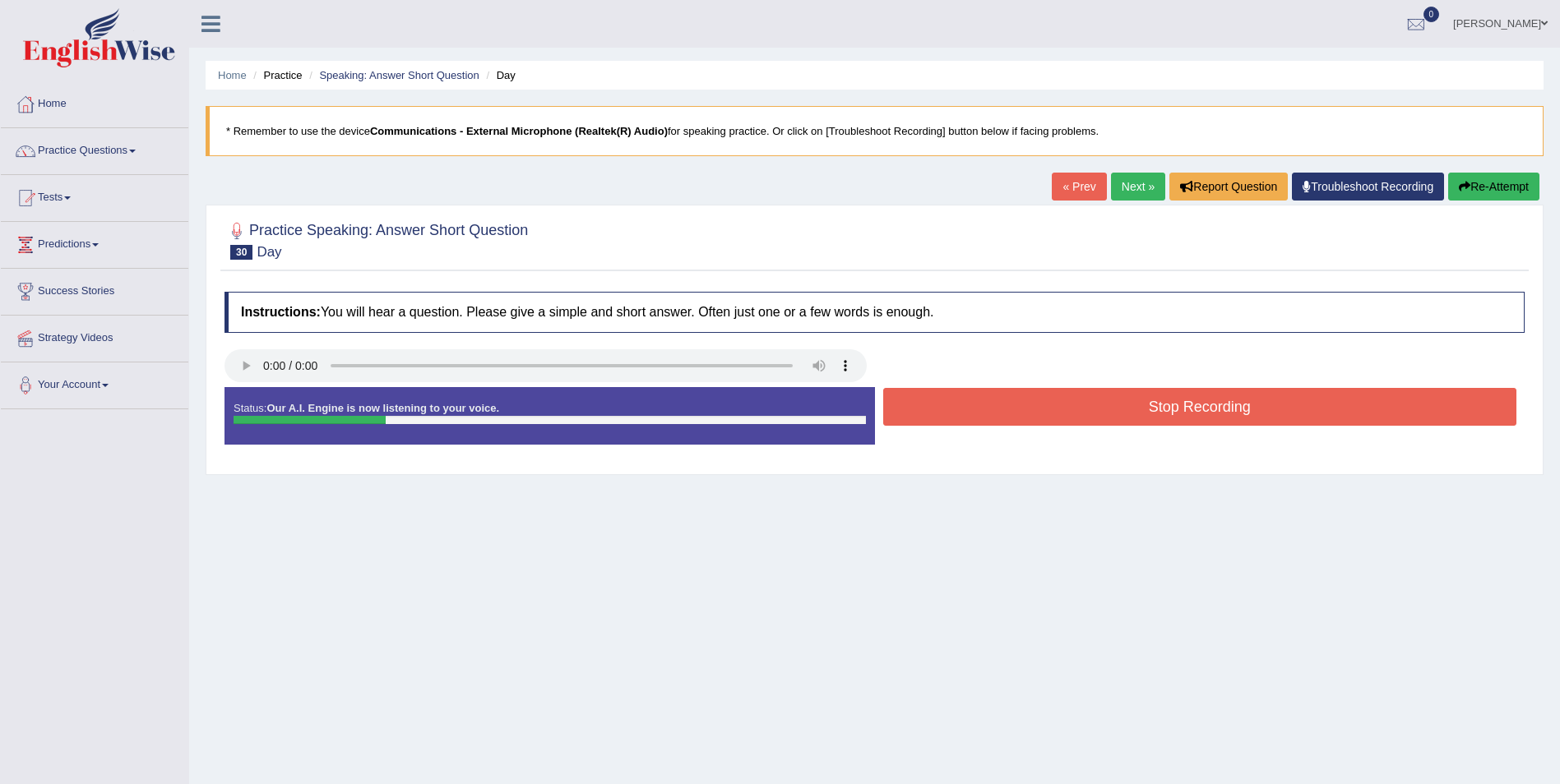
click at [1197, 404] on button "Stop Recording" at bounding box center [1200, 407] width 635 height 38
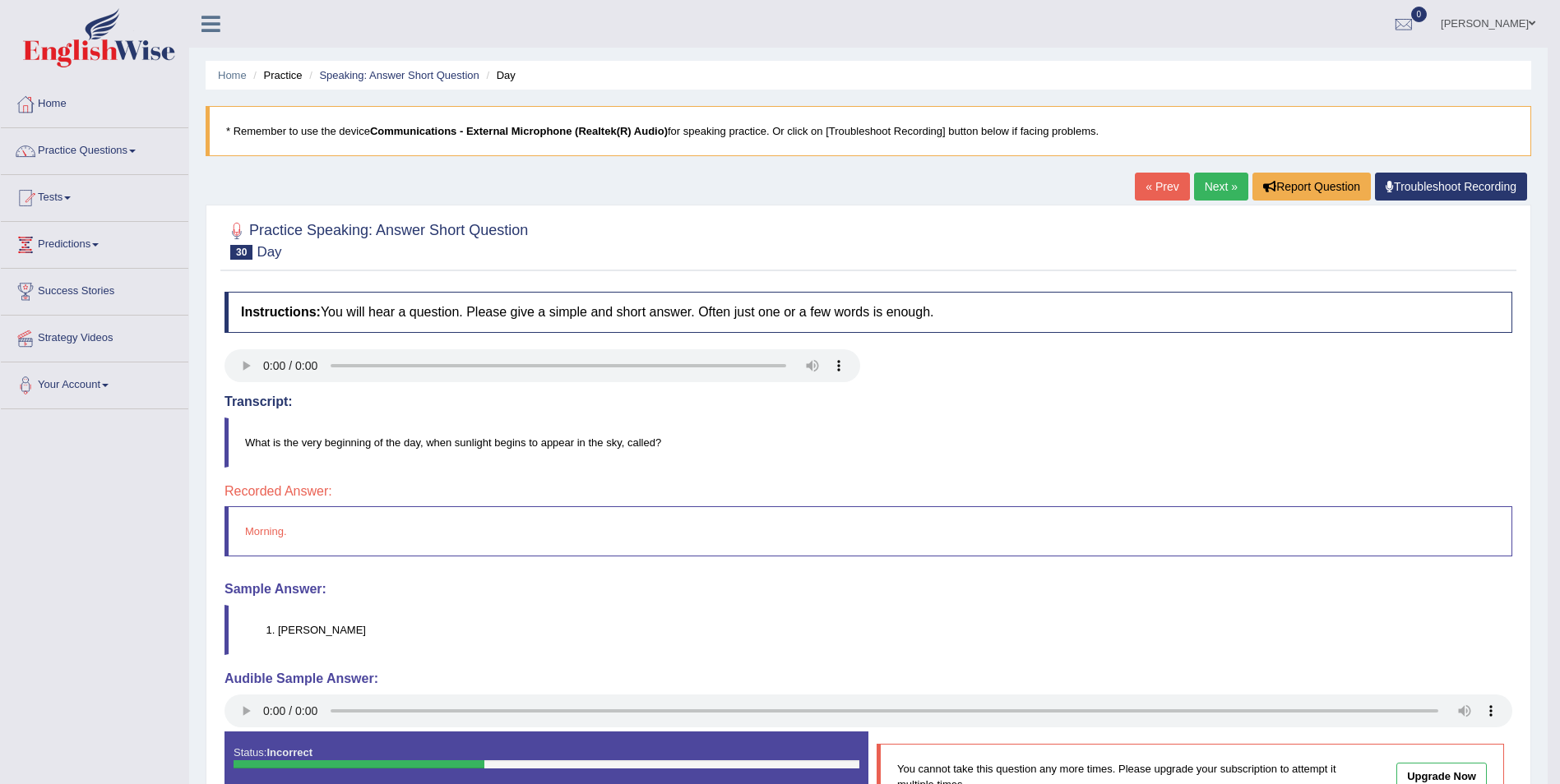
click at [1223, 194] on link "Next »" at bounding box center [1220, 187] width 55 height 28
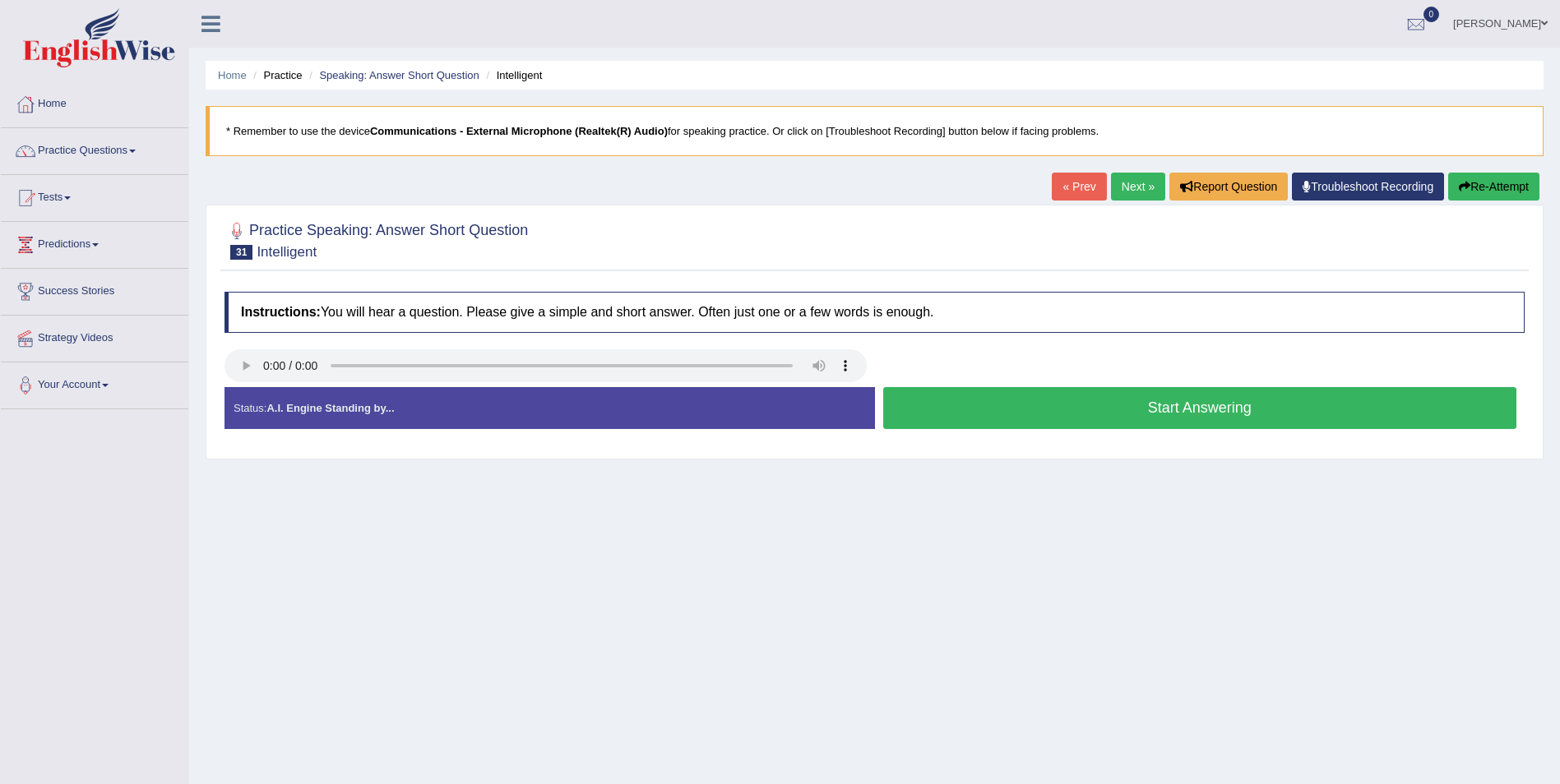
click at [1166, 409] on button "Start Answering" at bounding box center [1200, 408] width 635 height 42
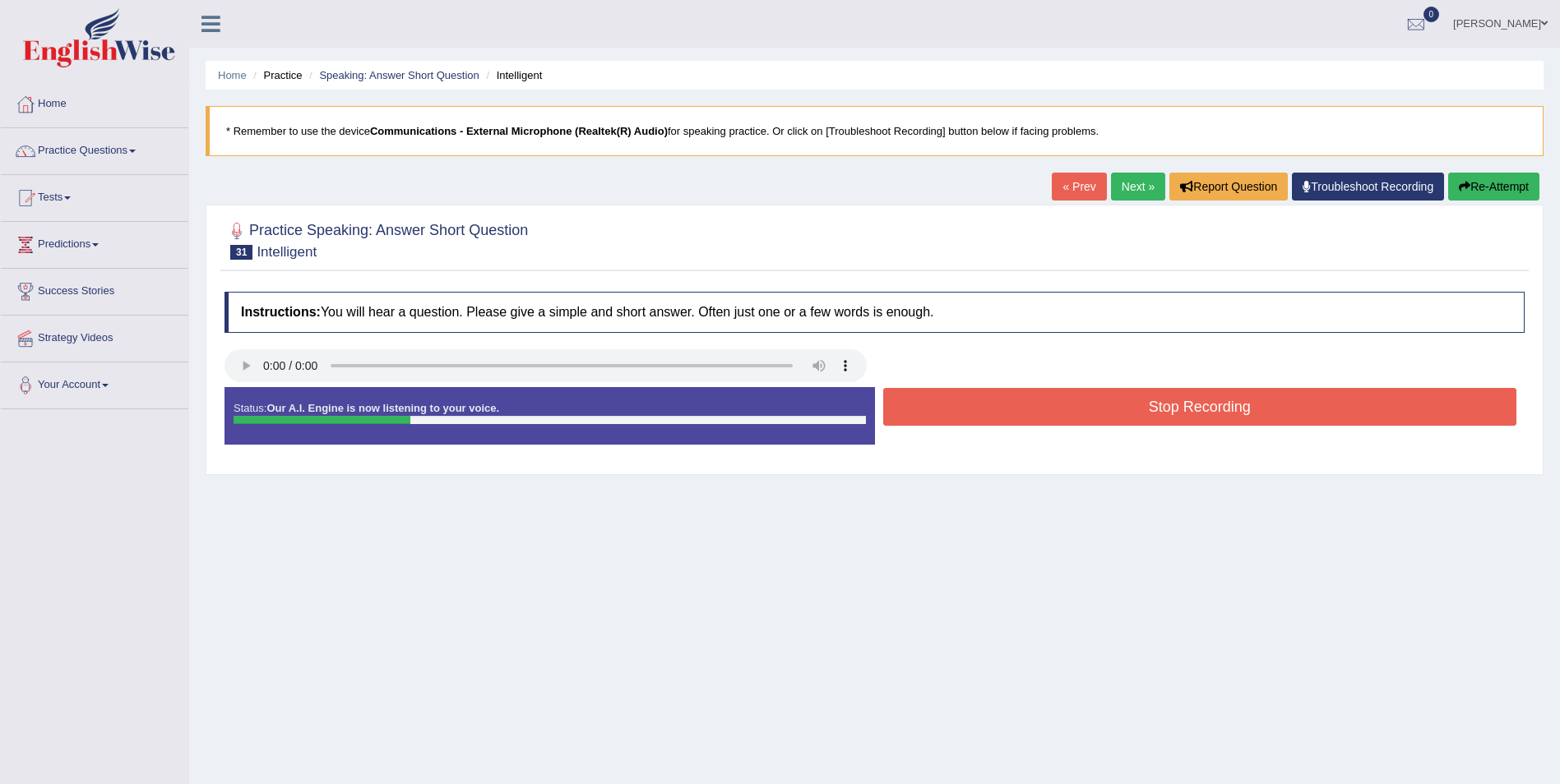
click at [1156, 398] on button "Stop Recording" at bounding box center [1200, 407] width 635 height 38
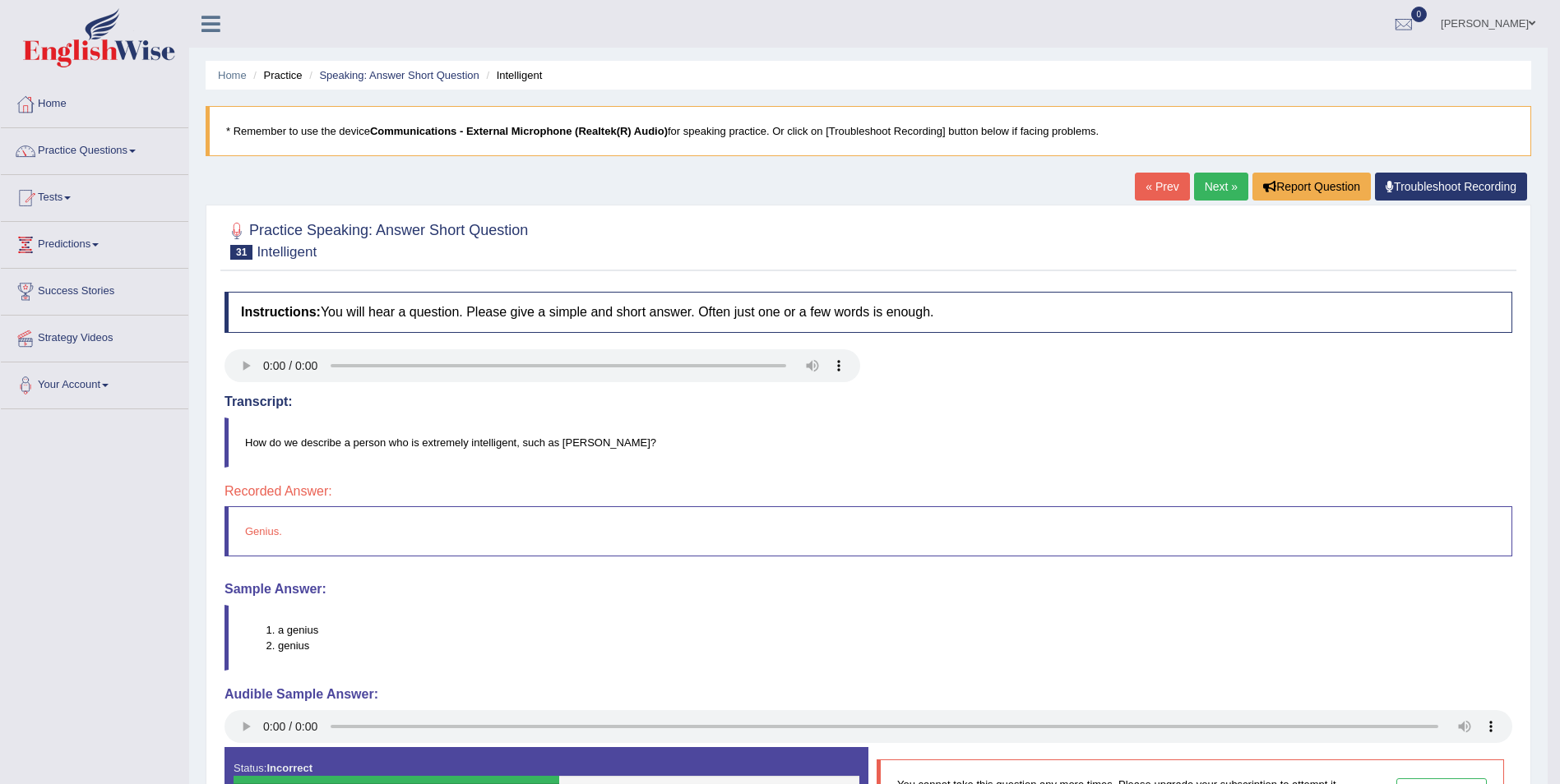
click at [1215, 185] on link "Next »" at bounding box center [1220, 187] width 55 height 28
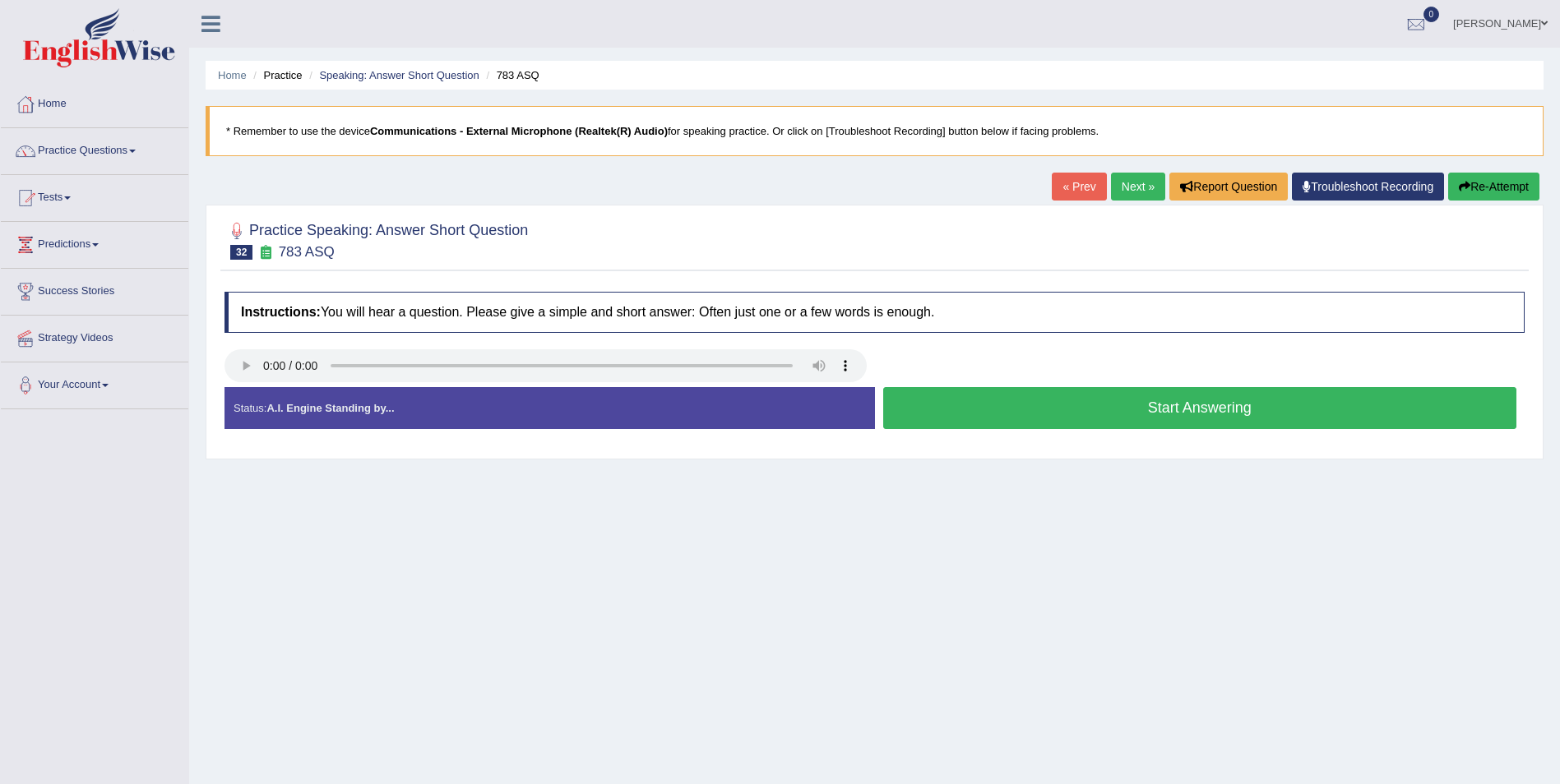
click at [1177, 407] on button "Start Answering" at bounding box center [1200, 408] width 635 height 42
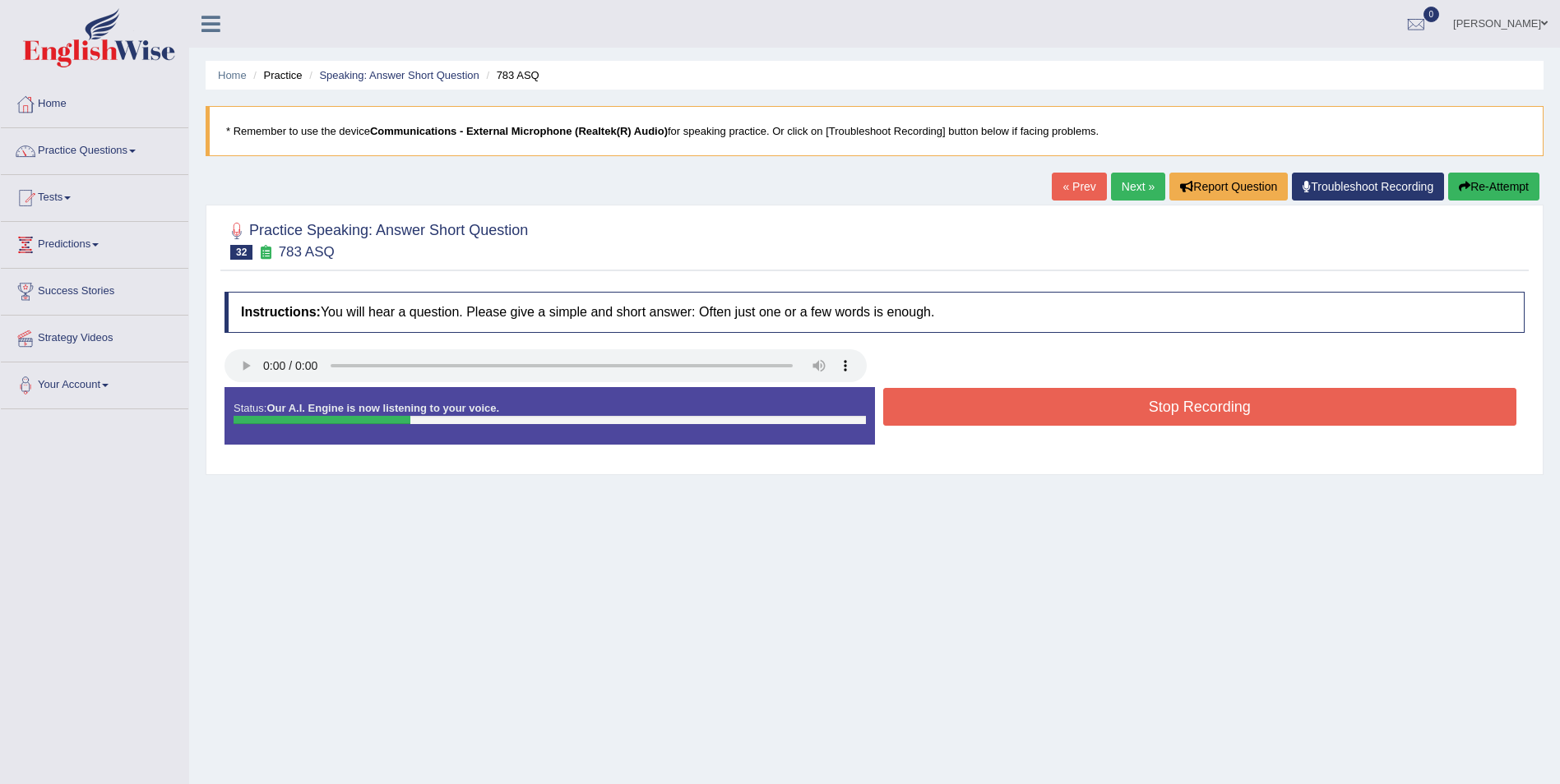
click at [1136, 185] on link "Next »" at bounding box center [1138, 187] width 55 height 28
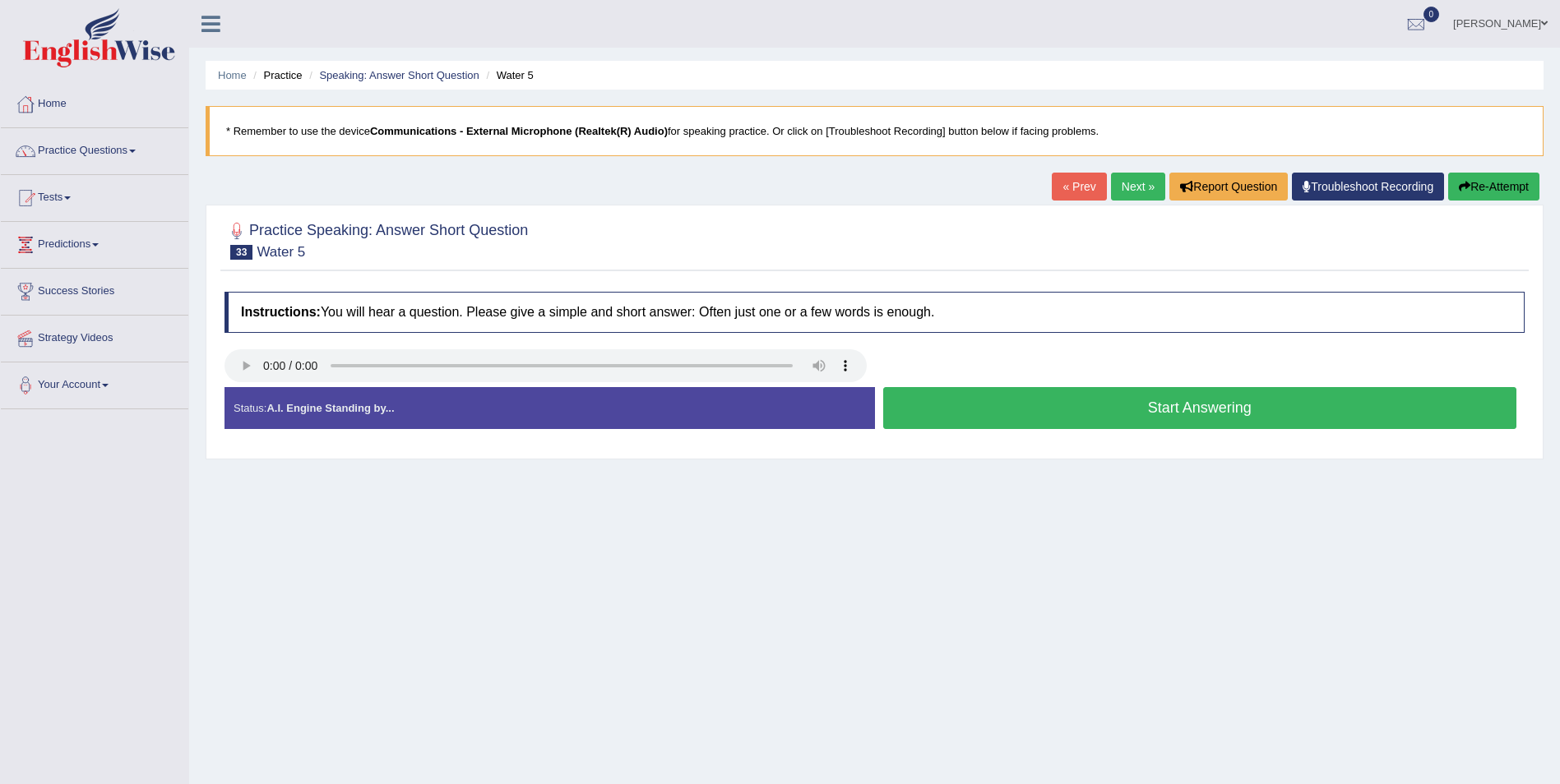
click at [1079, 174] on link "« Prev" at bounding box center [1078, 187] width 55 height 28
click at [1150, 414] on button "Start Answering" at bounding box center [1200, 408] width 635 height 42
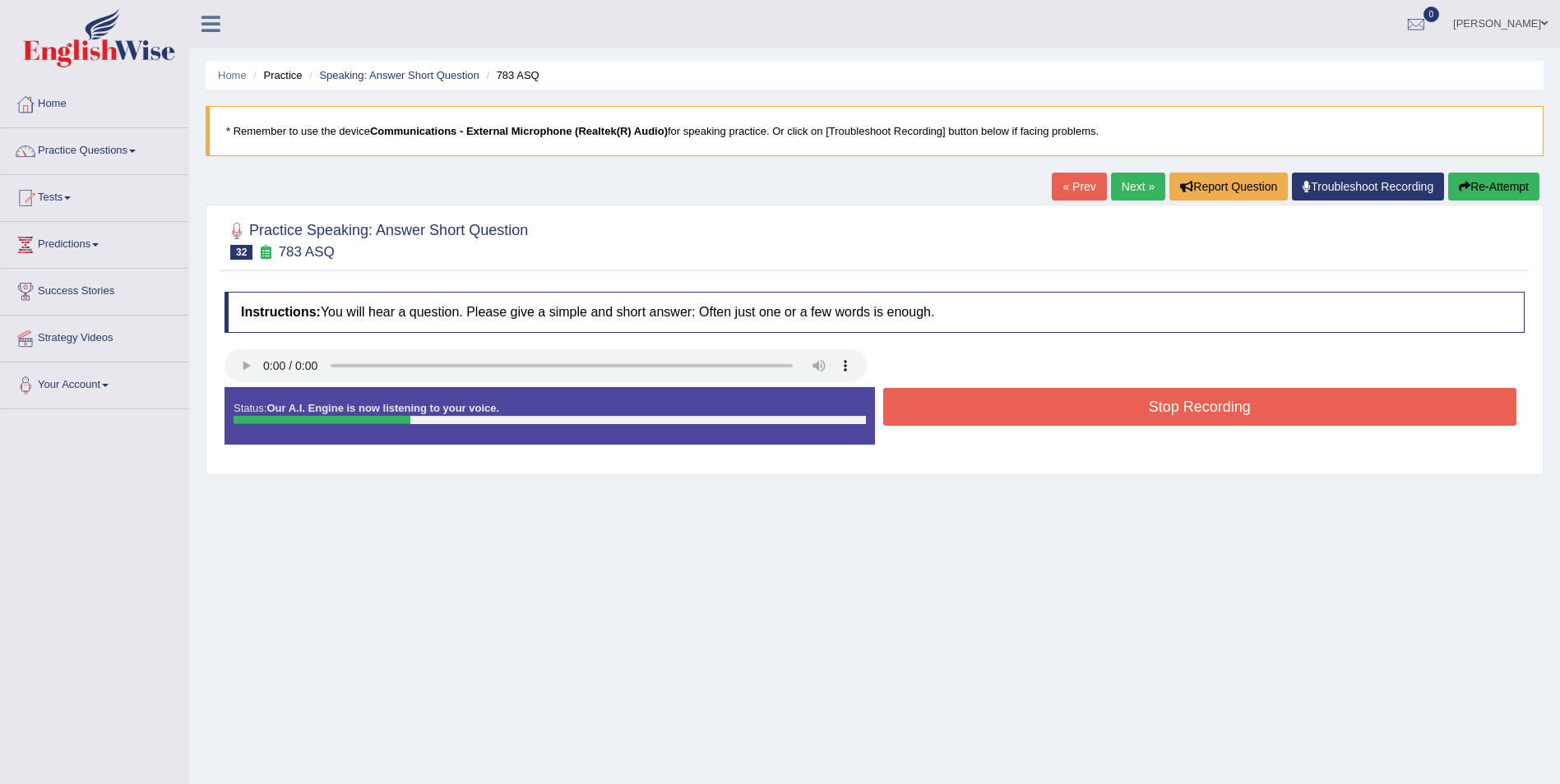
click at [1157, 403] on button "Stop Recording" at bounding box center [1200, 407] width 635 height 38
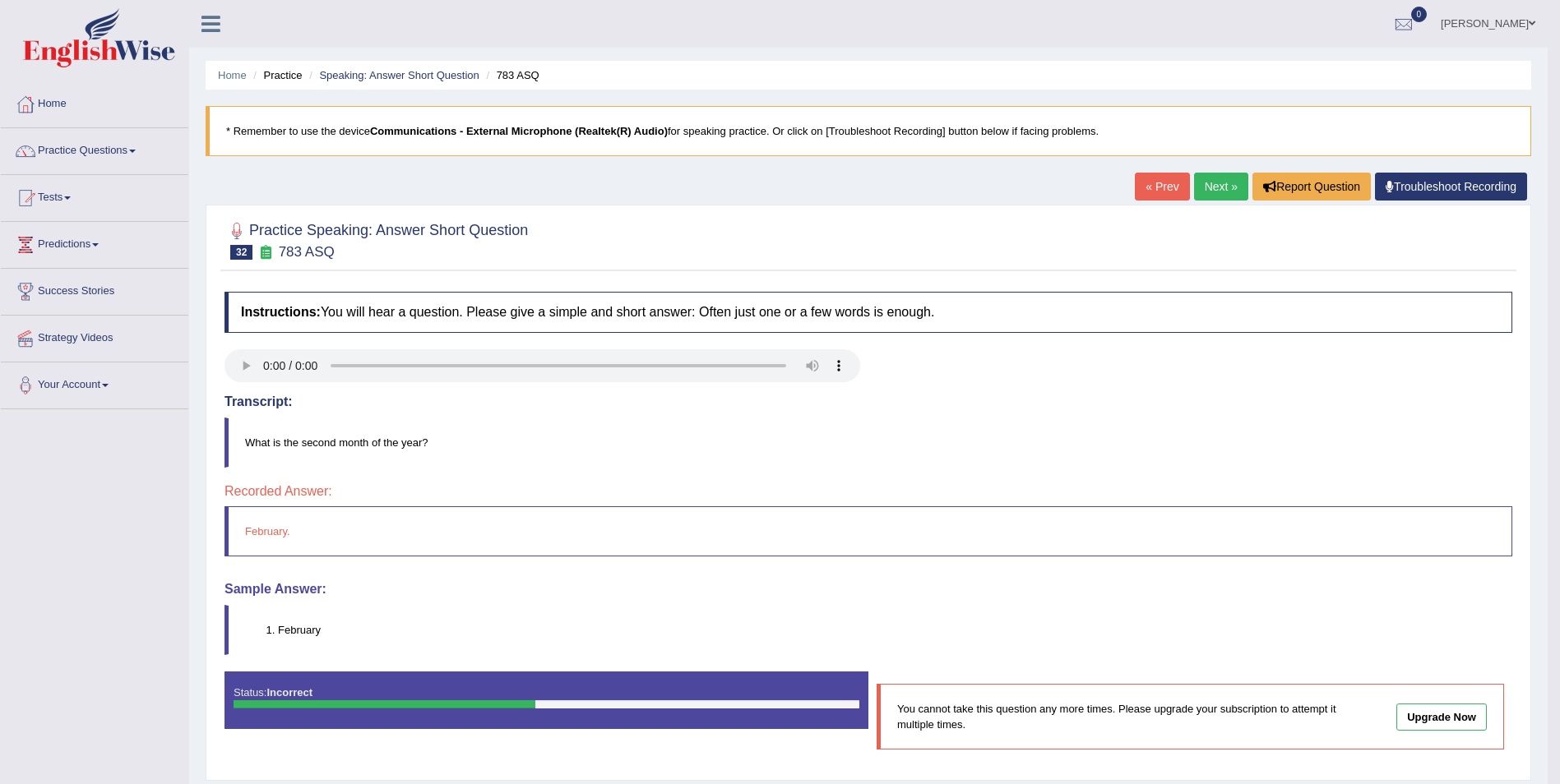
click at [1217, 185] on link "Next »" at bounding box center [1220, 187] width 55 height 28
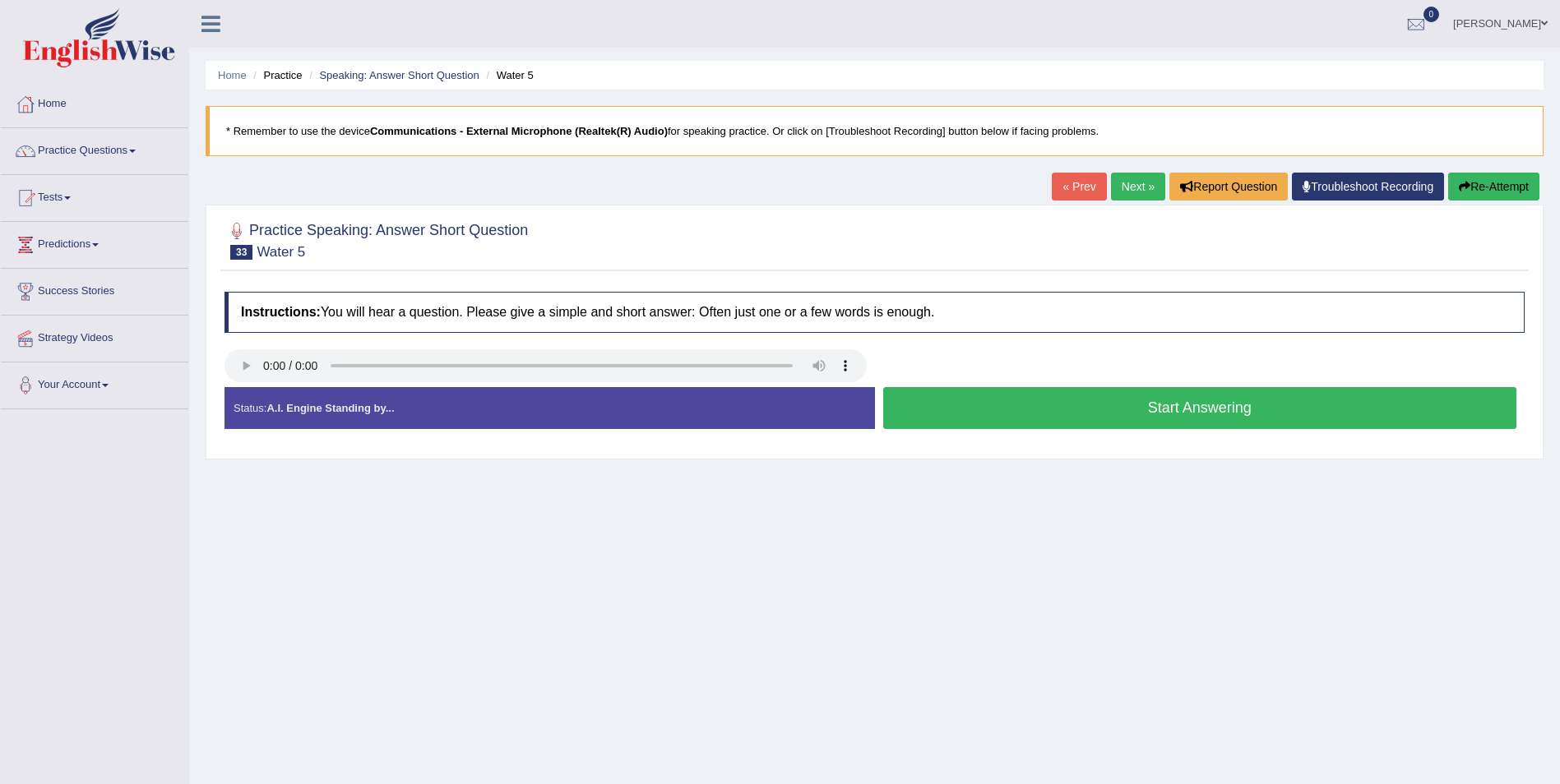
click at [1221, 411] on button "Start Answering" at bounding box center [1200, 408] width 635 height 42
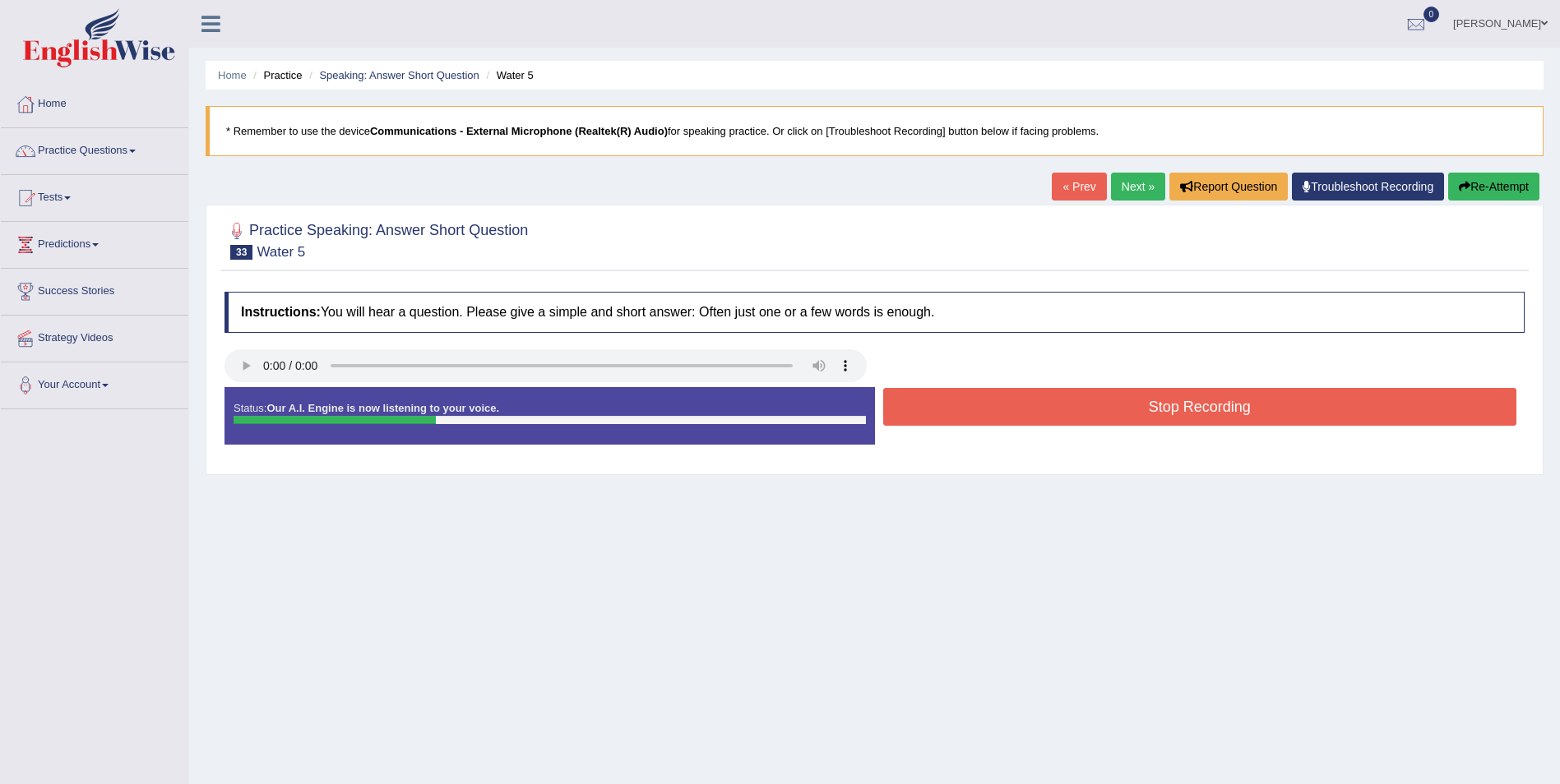
click at [1222, 409] on button "Stop Recording" at bounding box center [1200, 407] width 635 height 38
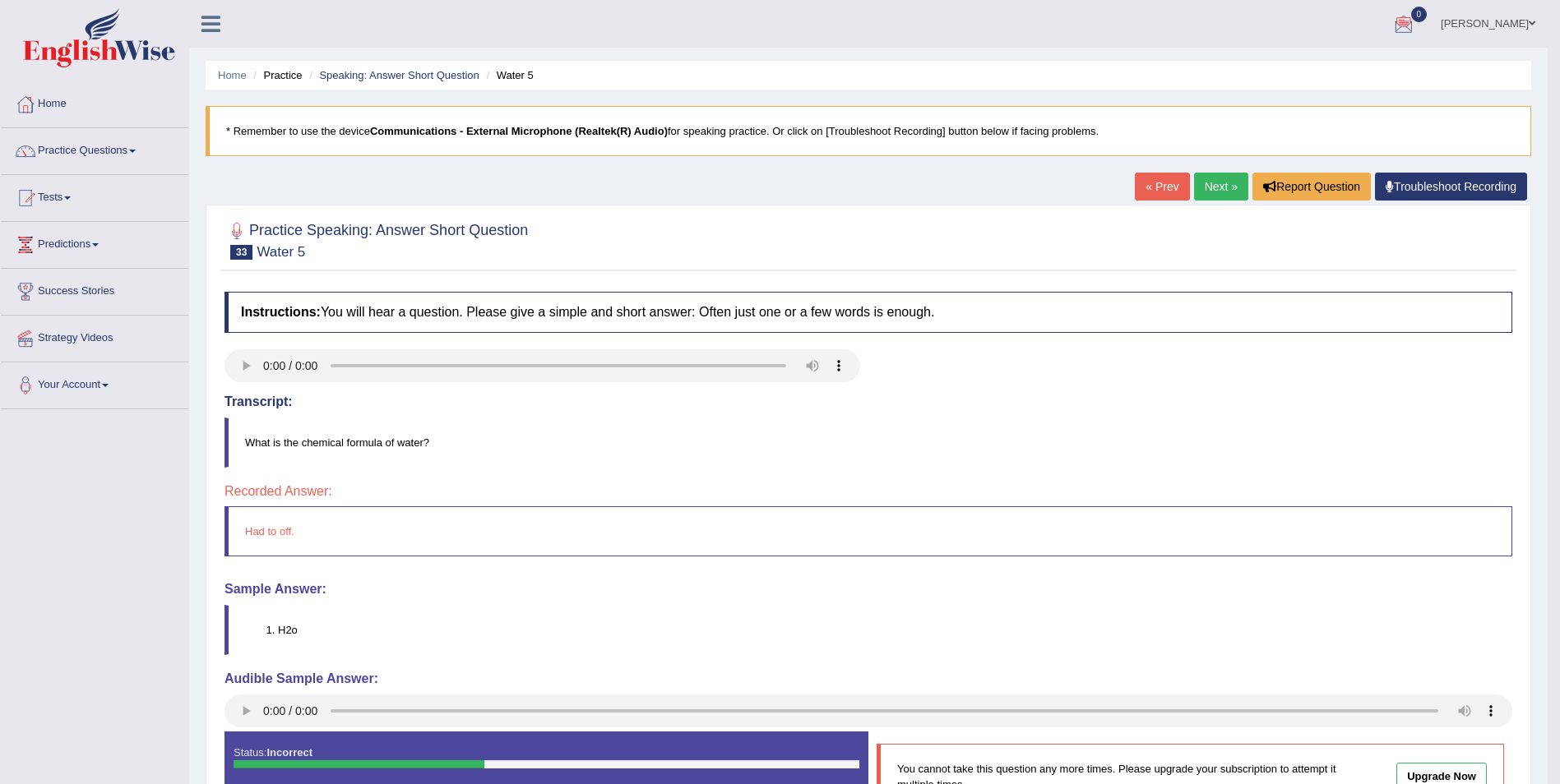
click at [1220, 183] on link "Next »" at bounding box center [1220, 187] width 55 height 28
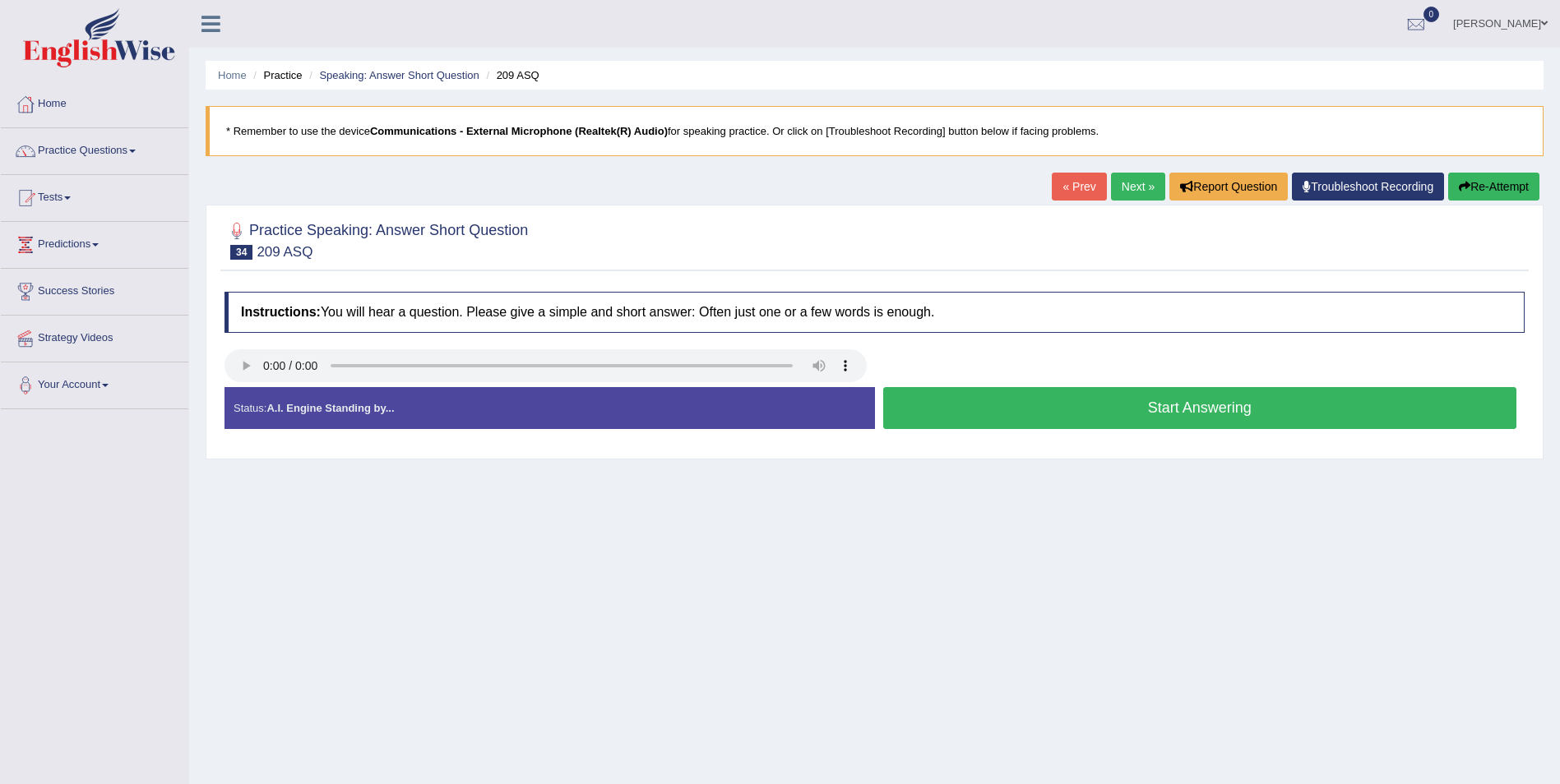
click at [1205, 408] on button "Start Answering" at bounding box center [1200, 408] width 635 height 42
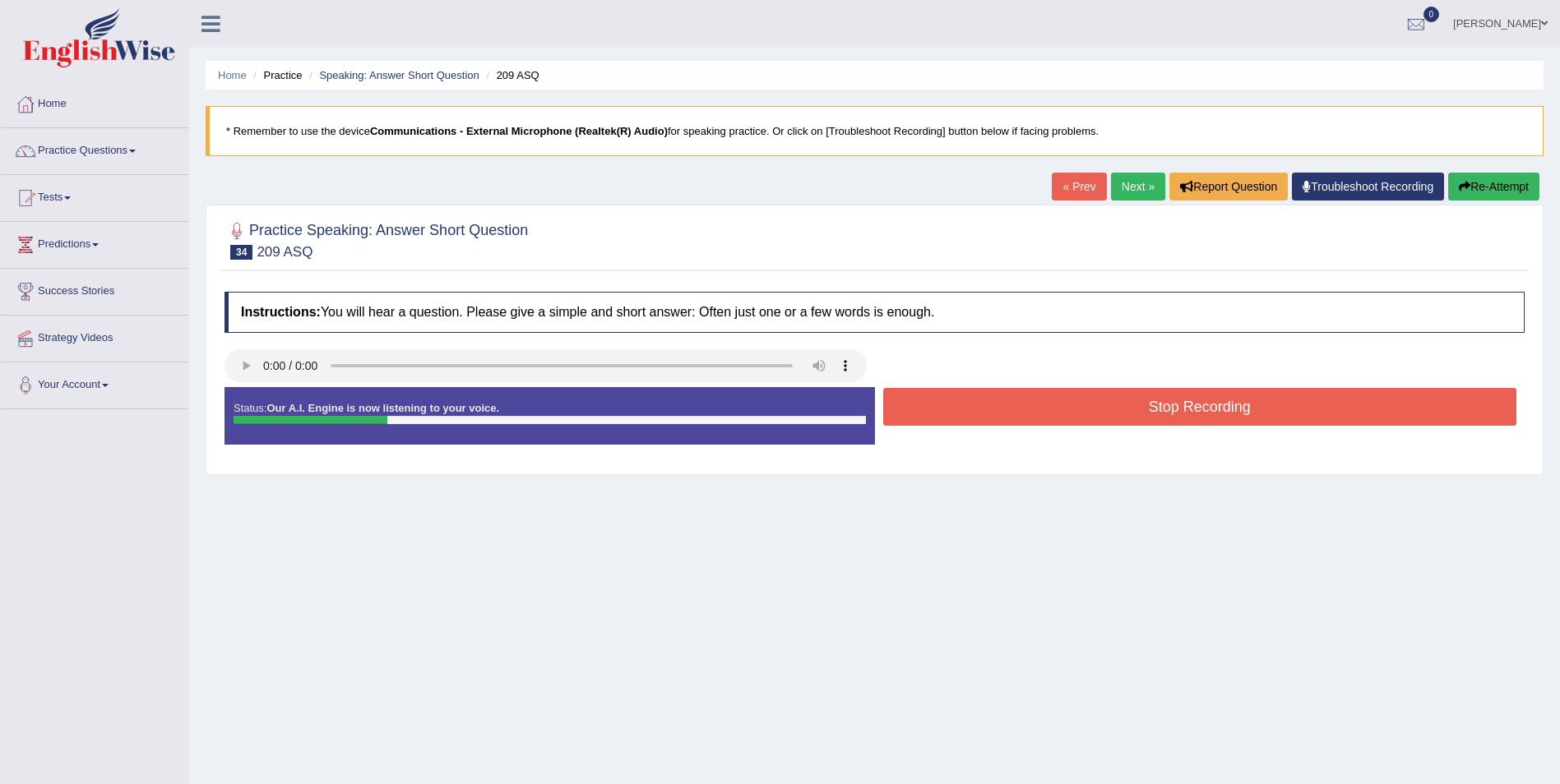
click at [1205, 408] on button "Stop Recording" at bounding box center [1200, 407] width 635 height 38
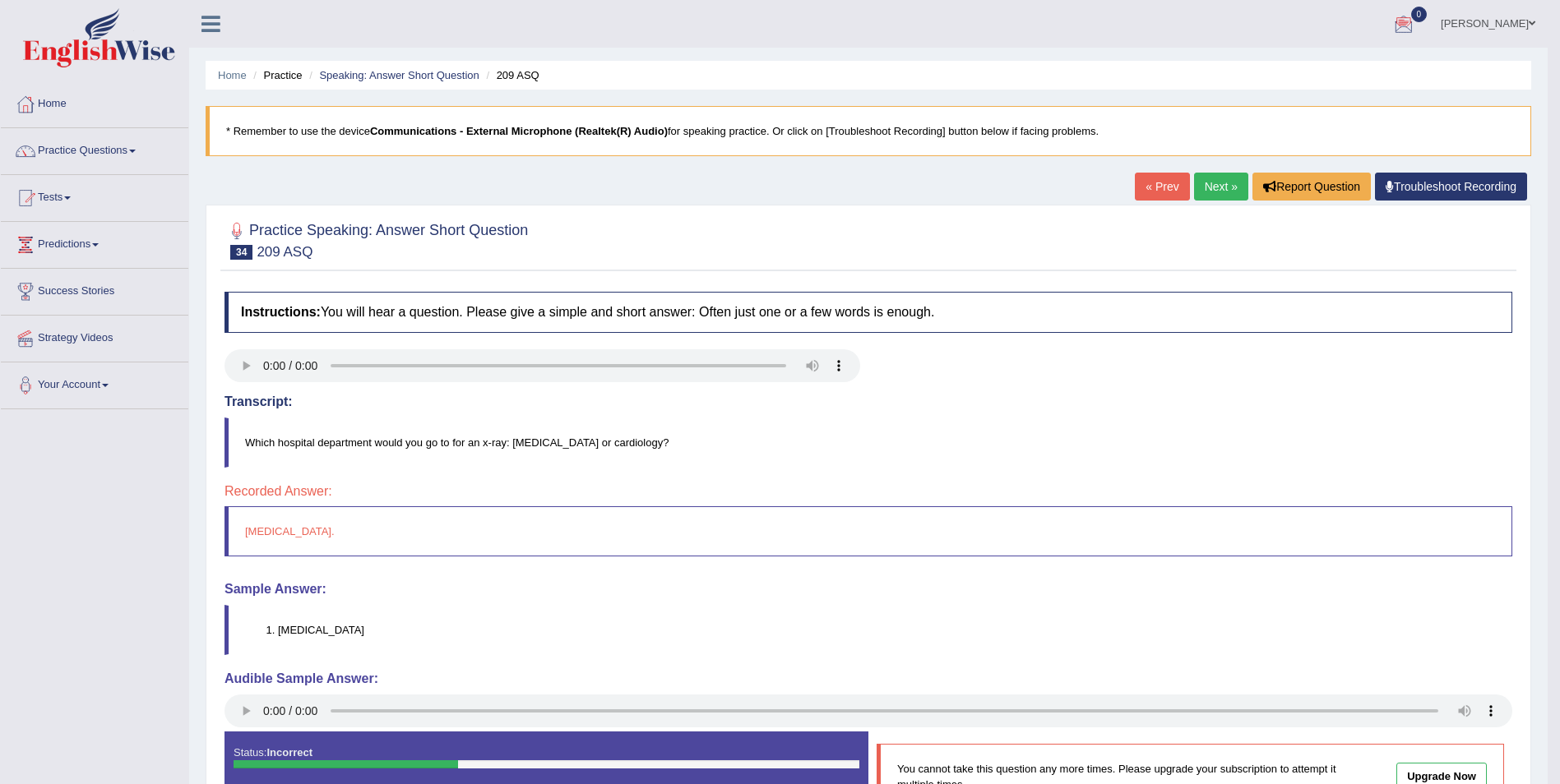
click at [1220, 189] on link "Next »" at bounding box center [1220, 187] width 55 height 28
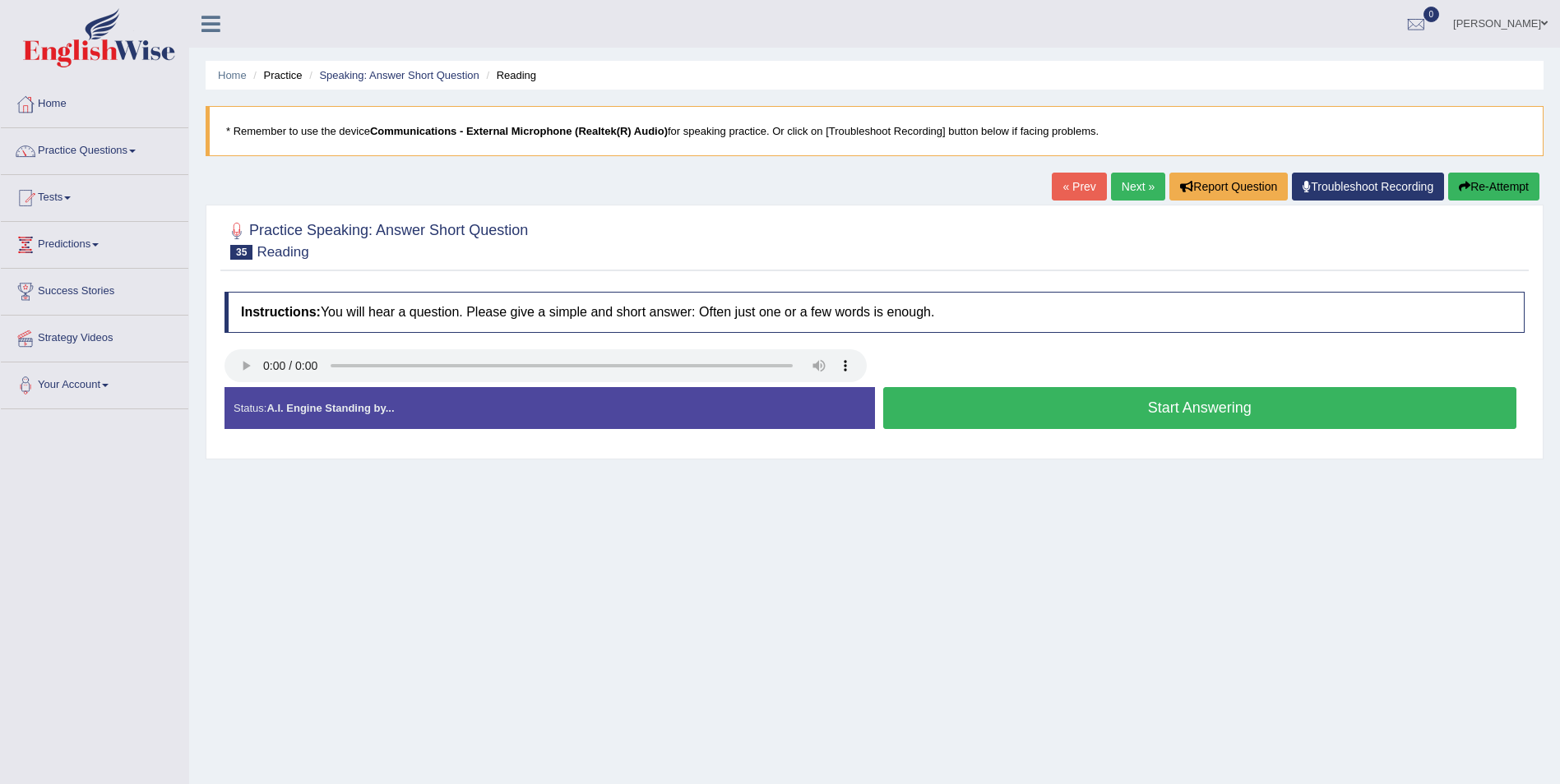
click at [1212, 409] on button "Start Answering" at bounding box center [1200, 408] width 635 height 42
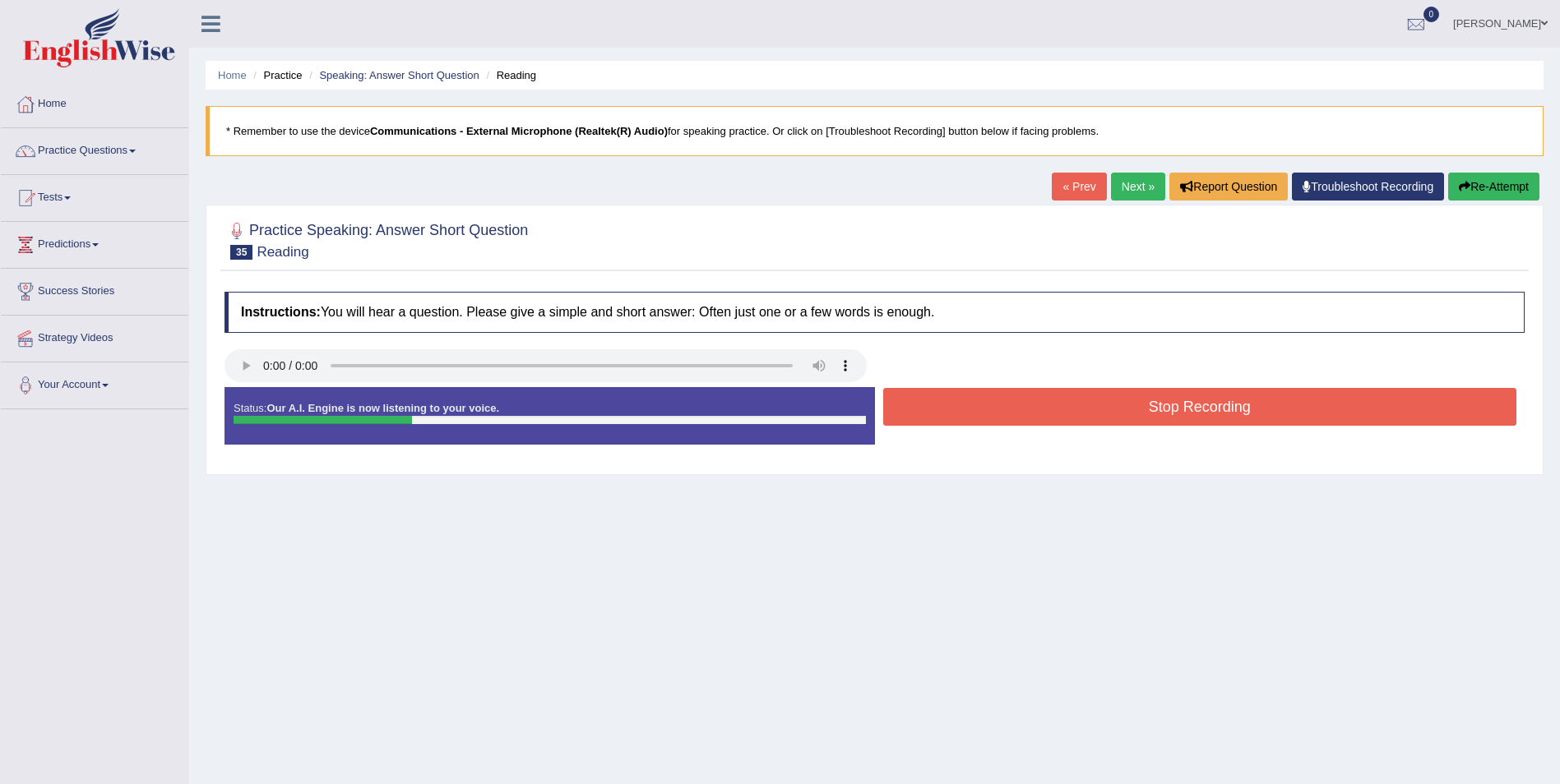
click at [1212, 409] on button "Stop Recording" at bounding box center [1200, 407] width 635 height 38
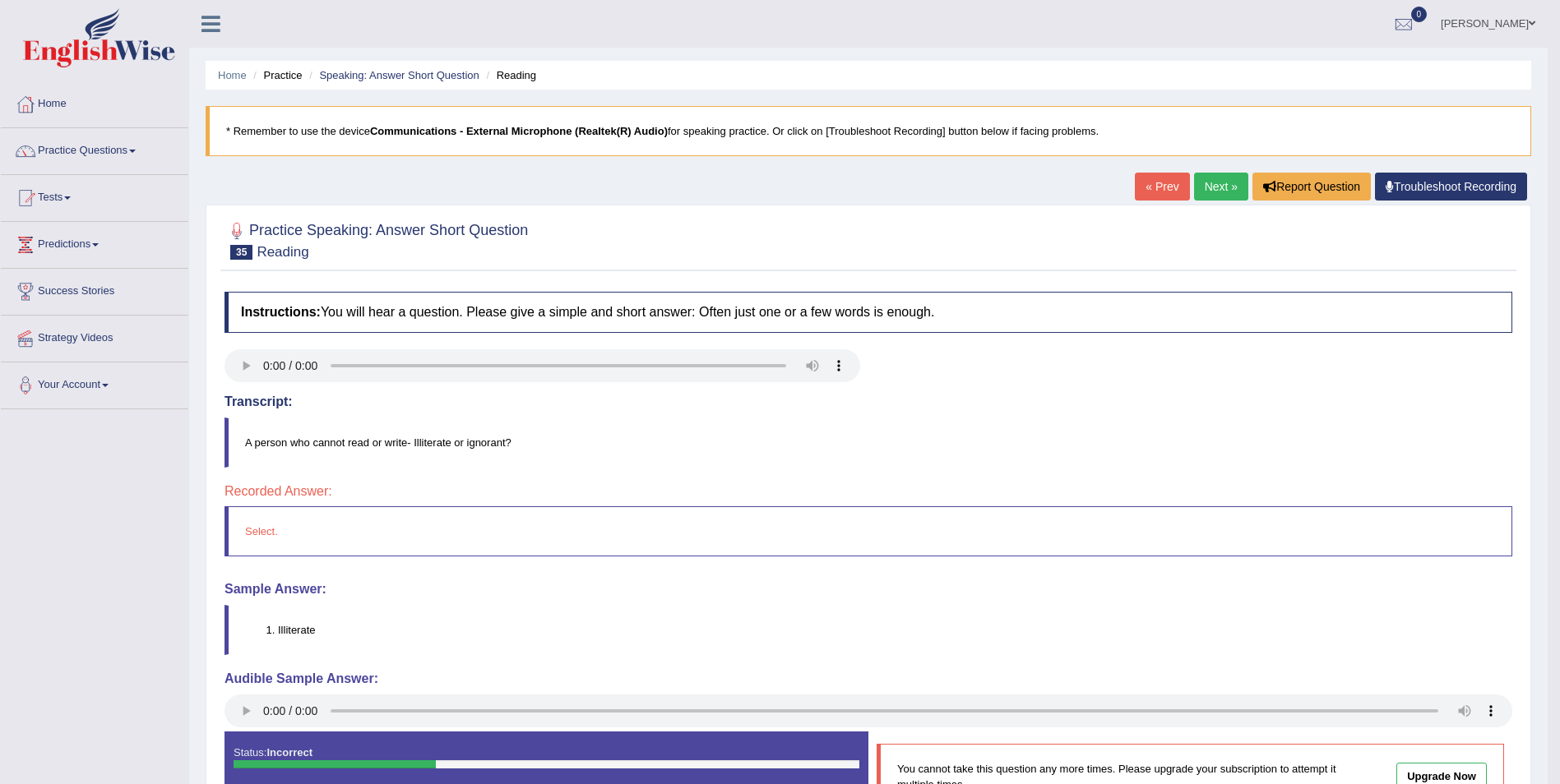
click at [1220, 186] on link "Next »" at bounding box center [1220, 187] width 55 height 28
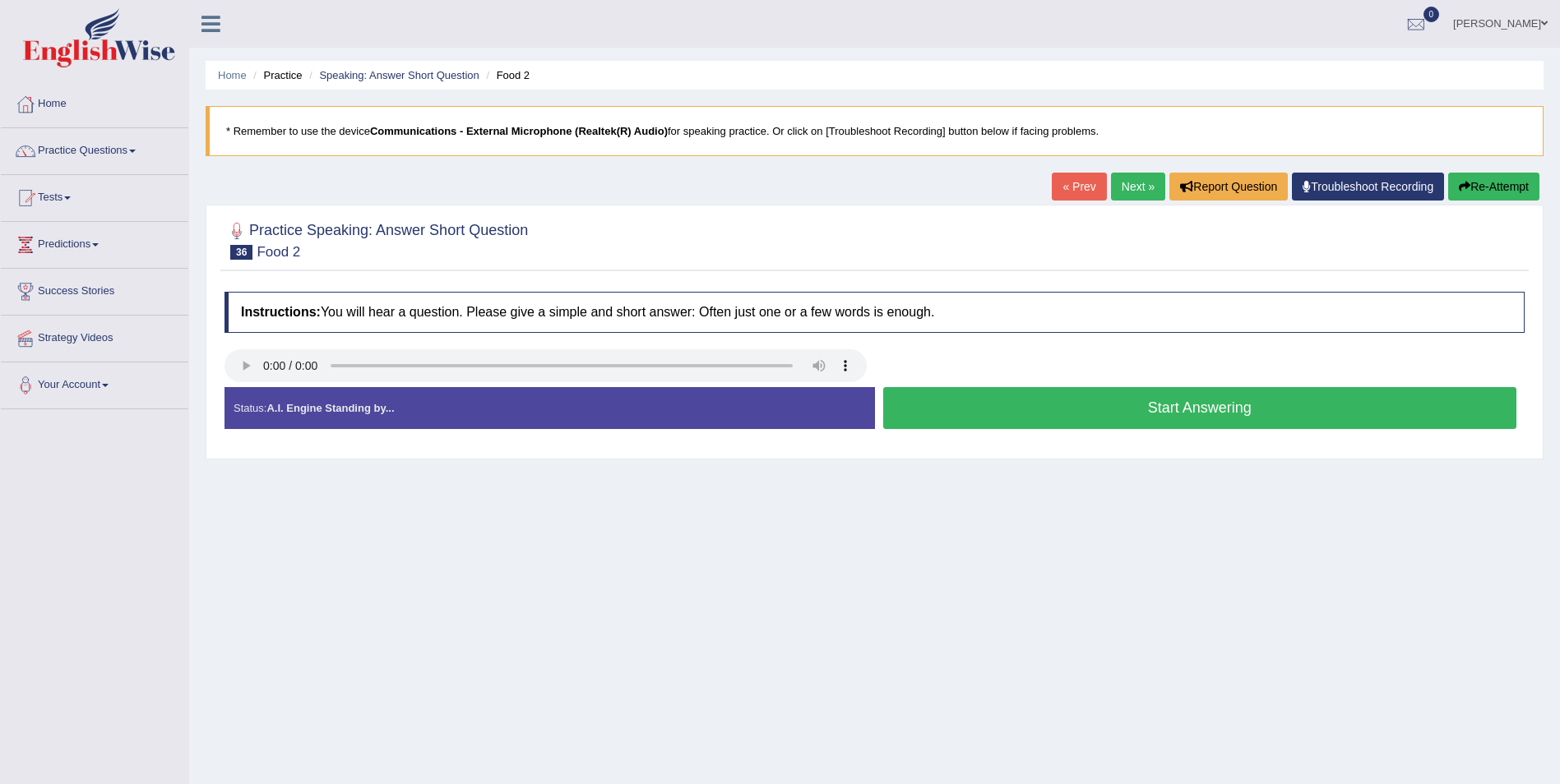
click at [1150, 411] on button "Start Answering" at bounding box center [1200, 408] width 635 height 42
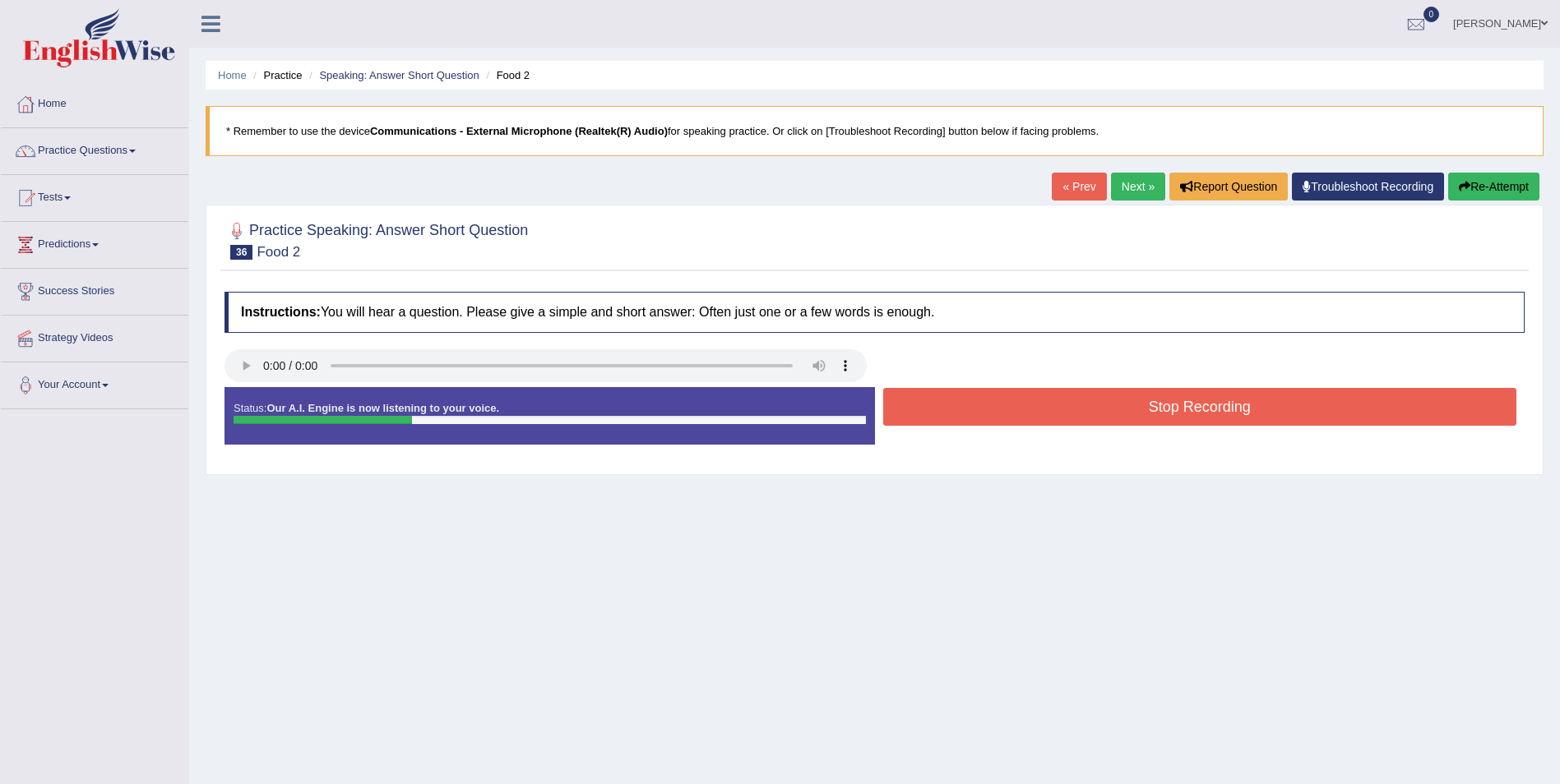
click at [1153, 407] on button "Stop Recording" at bounding box center [1200, 407] width 635 height 38
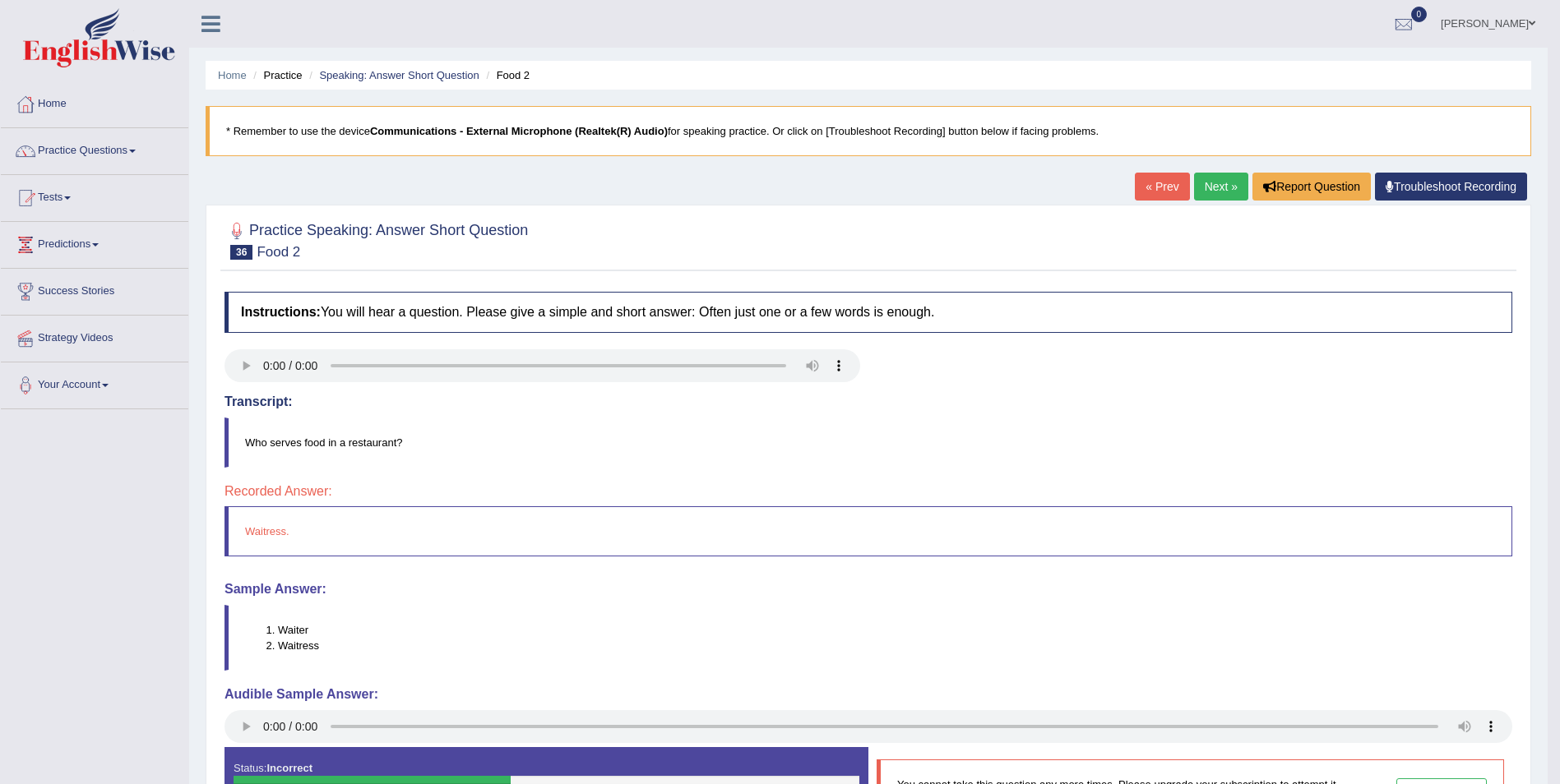
click at [1237, 184] on link "Next »" at bounding box center [1220, 187] width 55 height 28
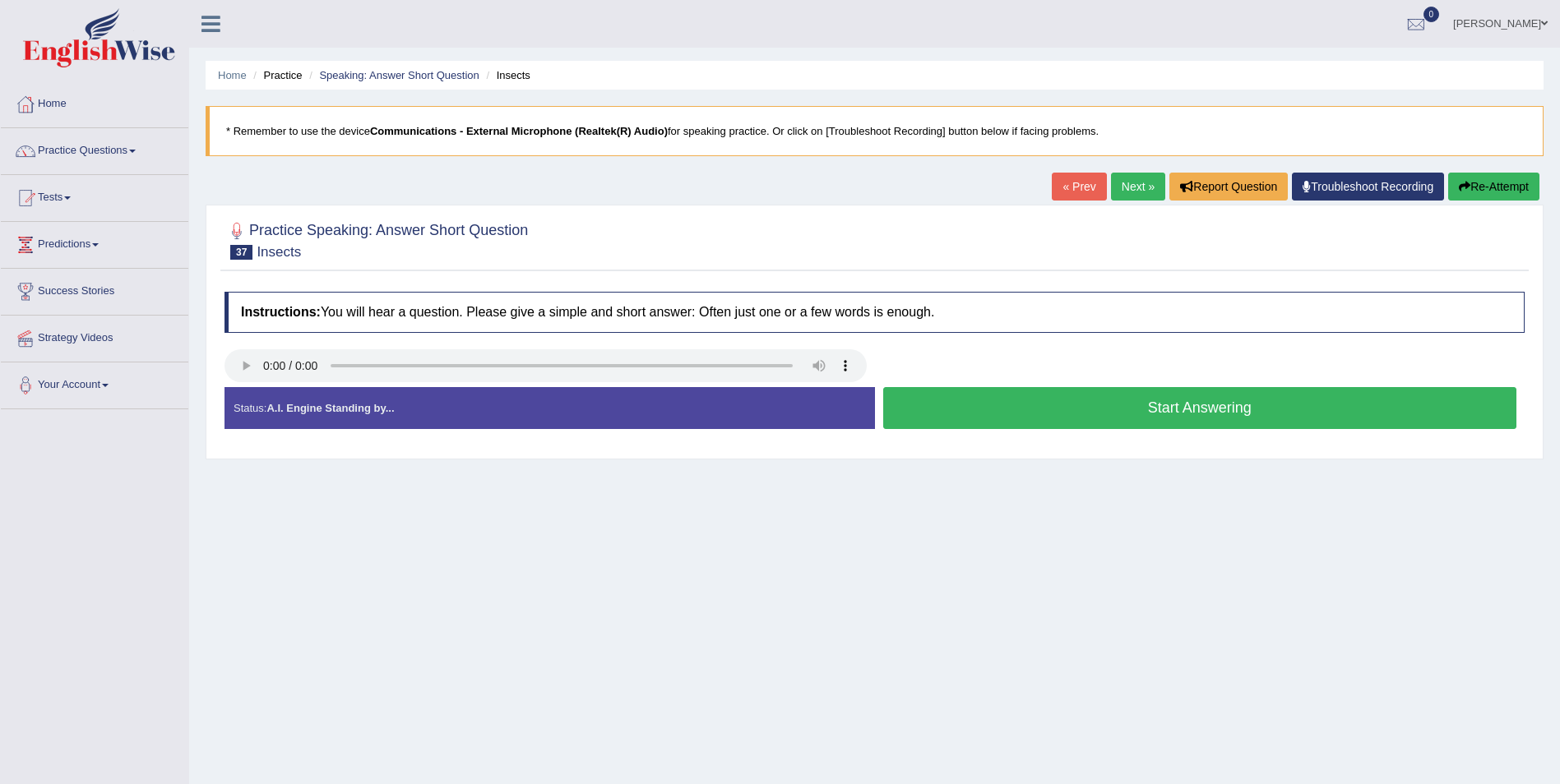
click at [1165, 414] on button "Start Answering" at bounding box center [1200, 408] width 635 height 42
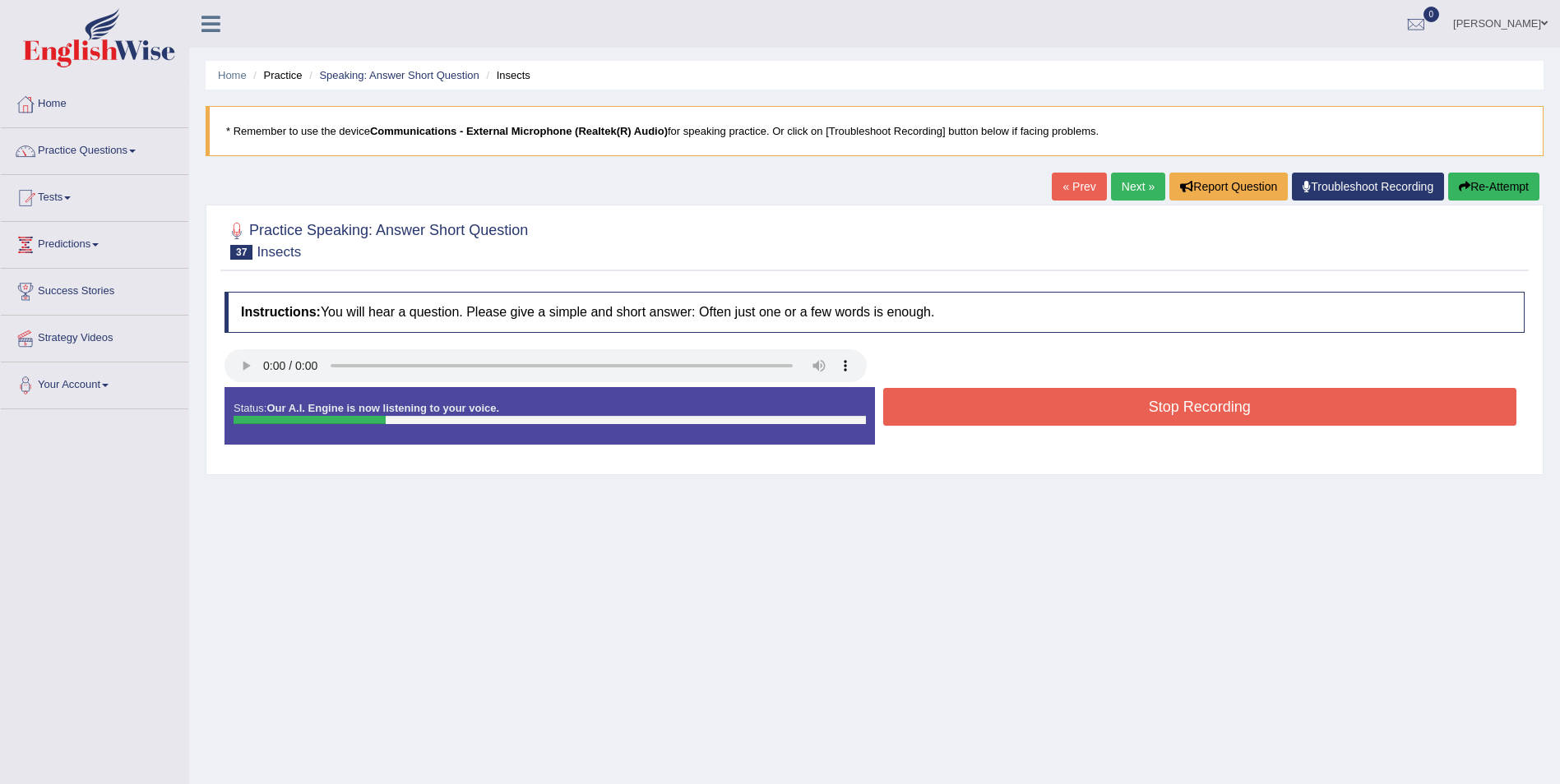
click at [1161, 417] on button "Stop Recording" at bounding box center [1200, 407] width 635 height 38
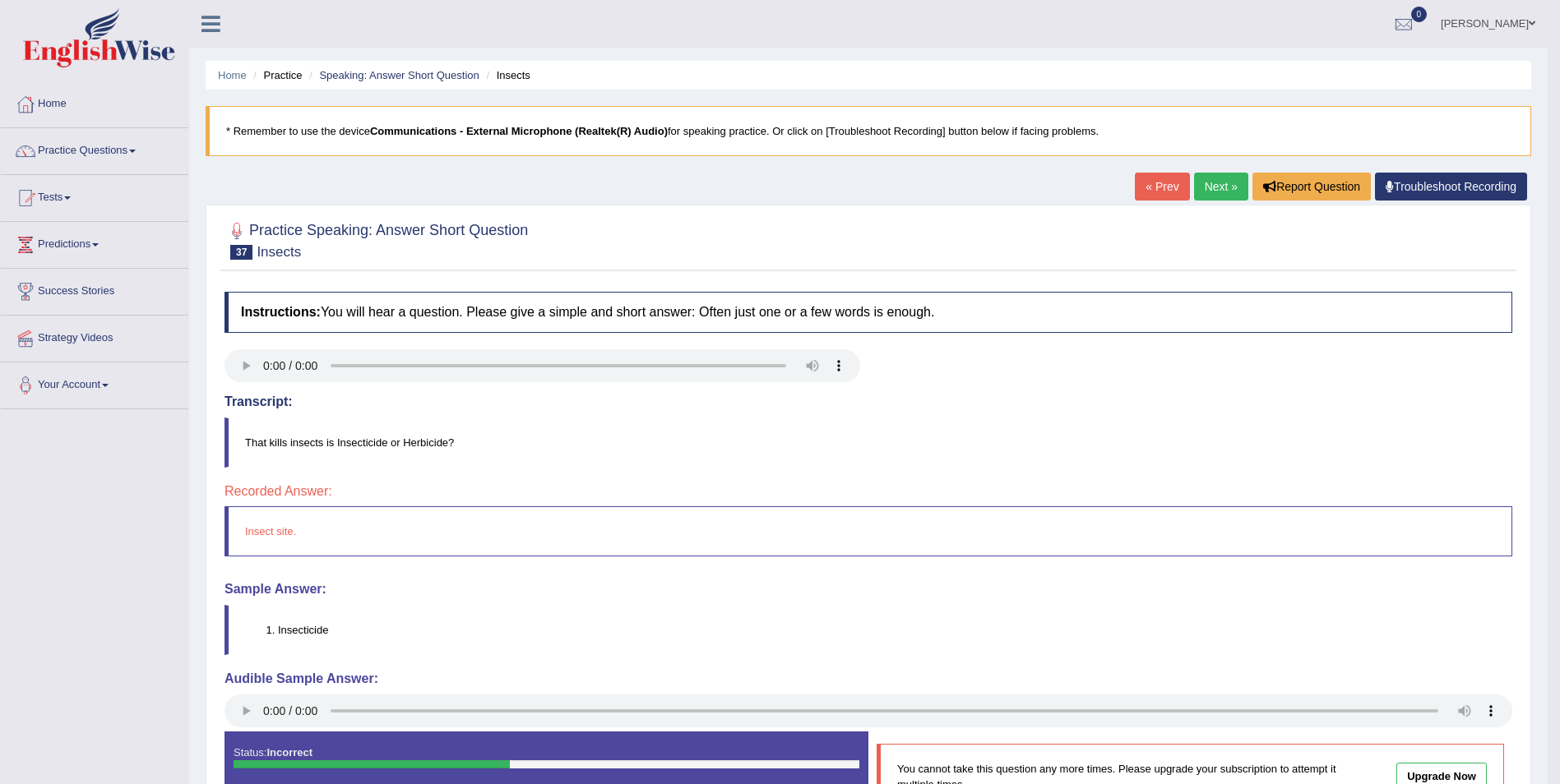
click at [1225, 195] on link "Next »" at bounding box center [1220, 187] width 55 height 28
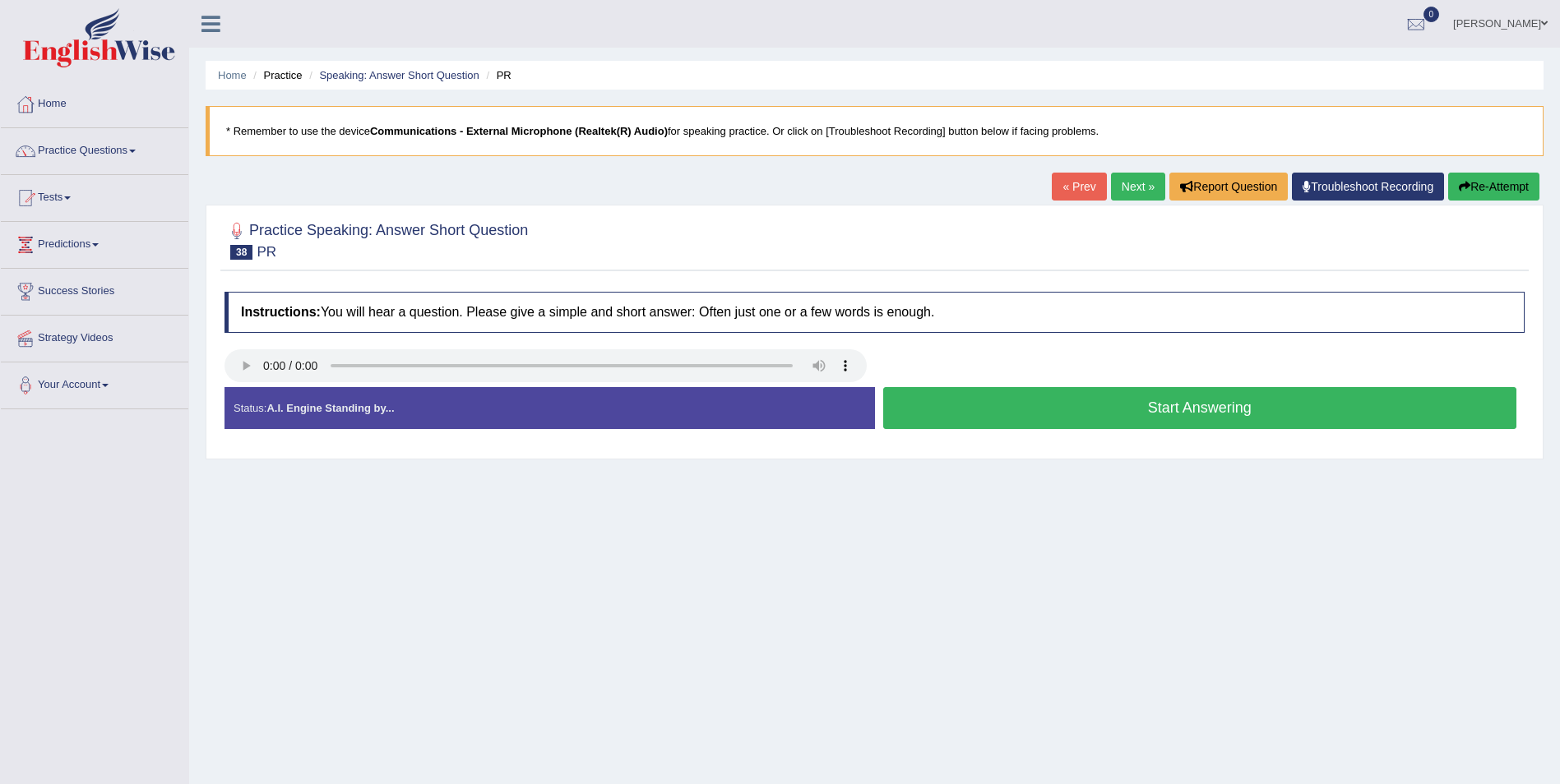
click at [1151, 419] on button "Start Answering" at bounding box center [1200, 408] width 635 height 42
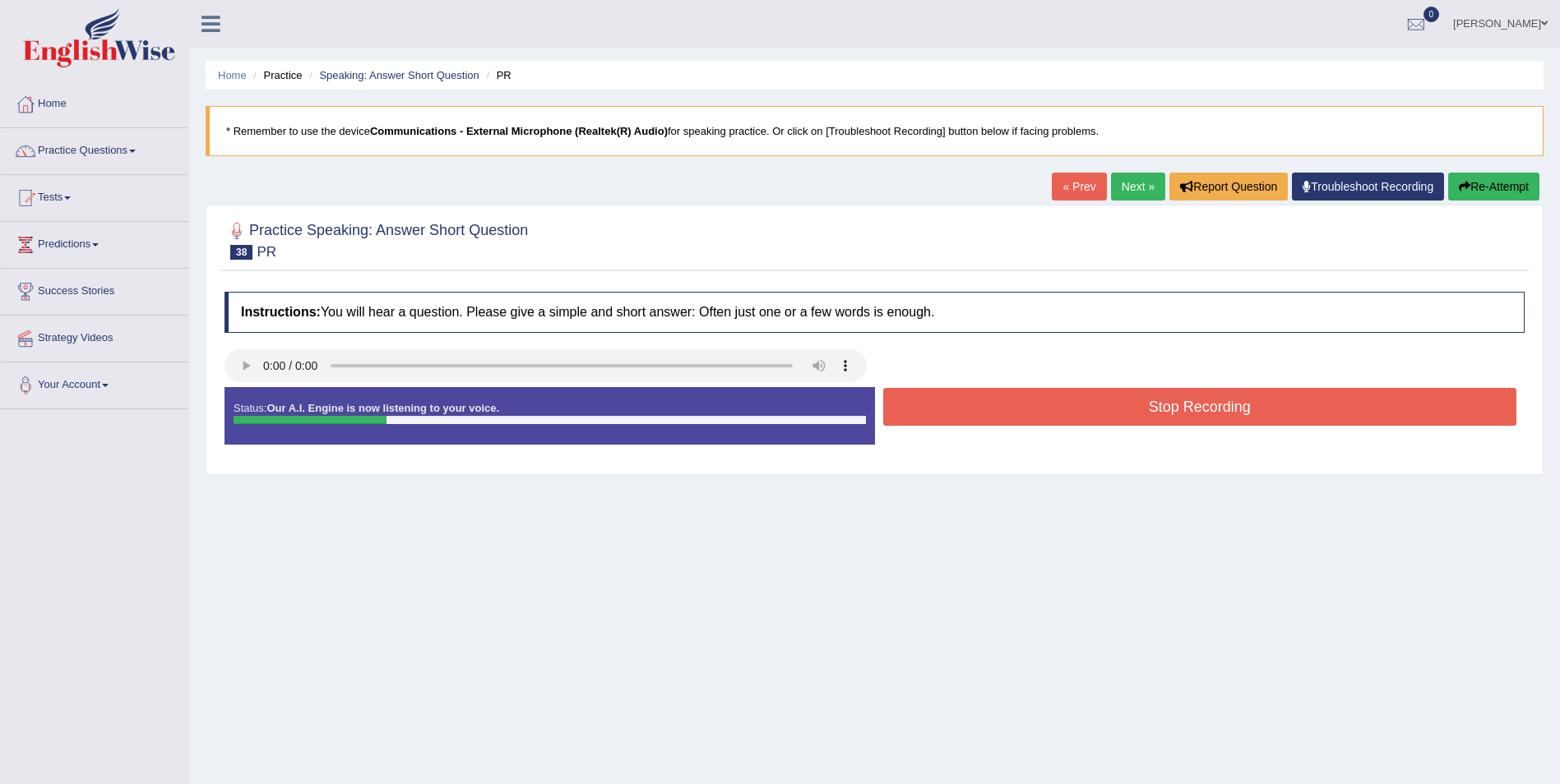
click at [1166, 418] on button "Stop Recording" at bounding box center [1200, 407] width 635 height 38
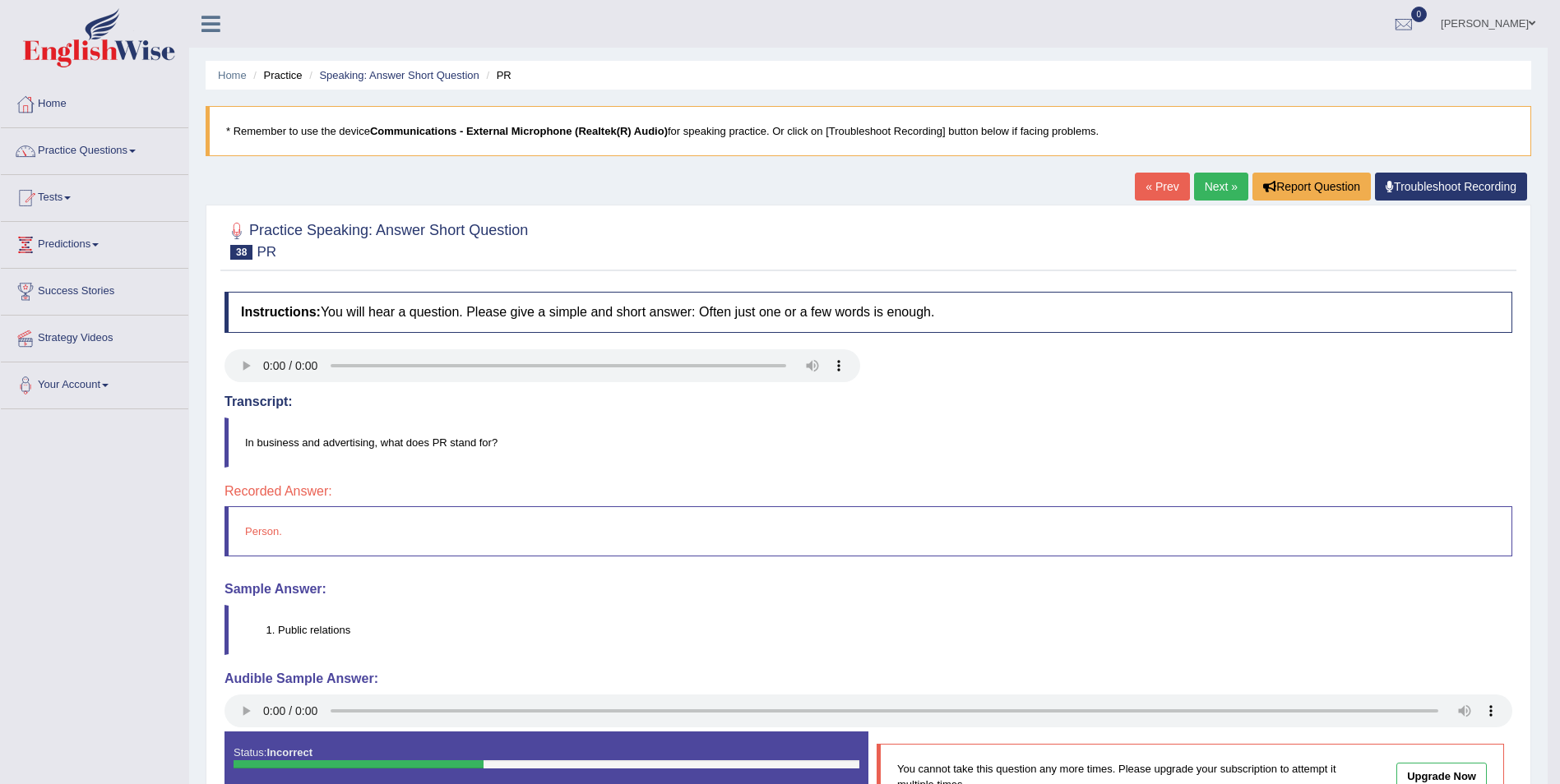
click at [1211, 193] on link "Next »" at bounding box center [1220, 187] width 55 height 28
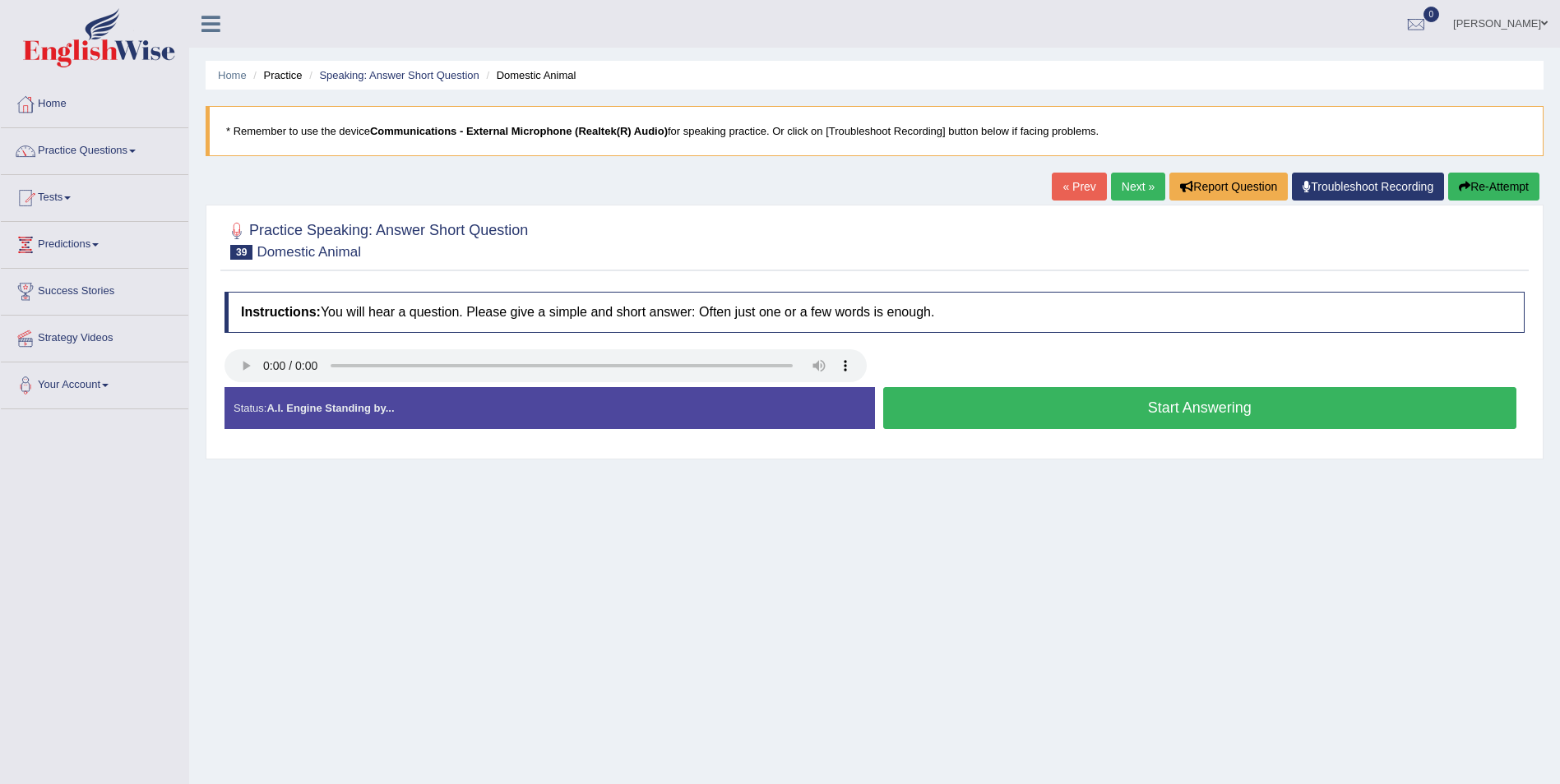
click at [1231, 403] on button "Start Answering" at bounding box center [1200, 408] width 635 height 42
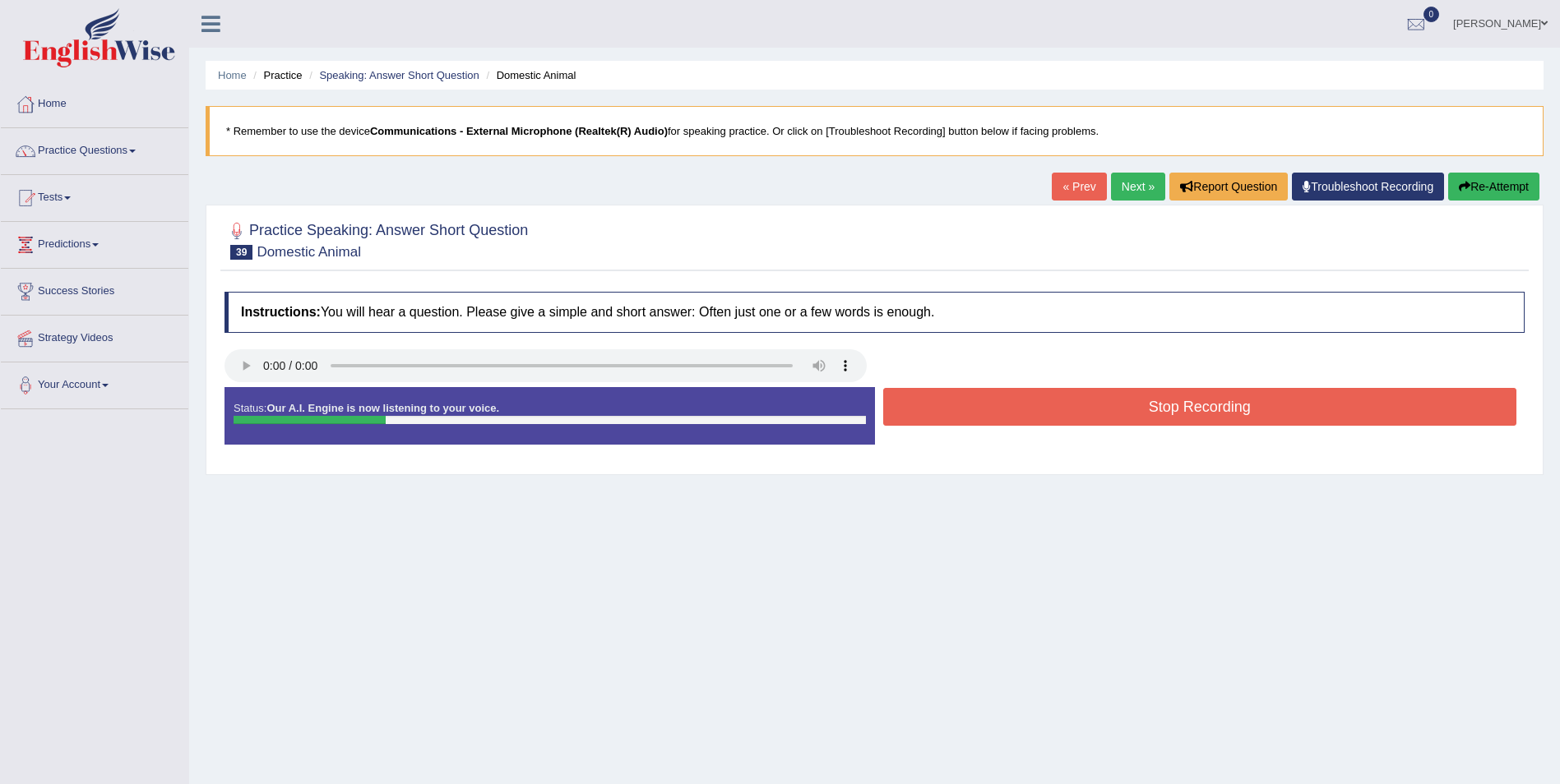
click at [1199, 404] on button "Stop Recording" at bounding box center [1200, 407] width 635 height 38
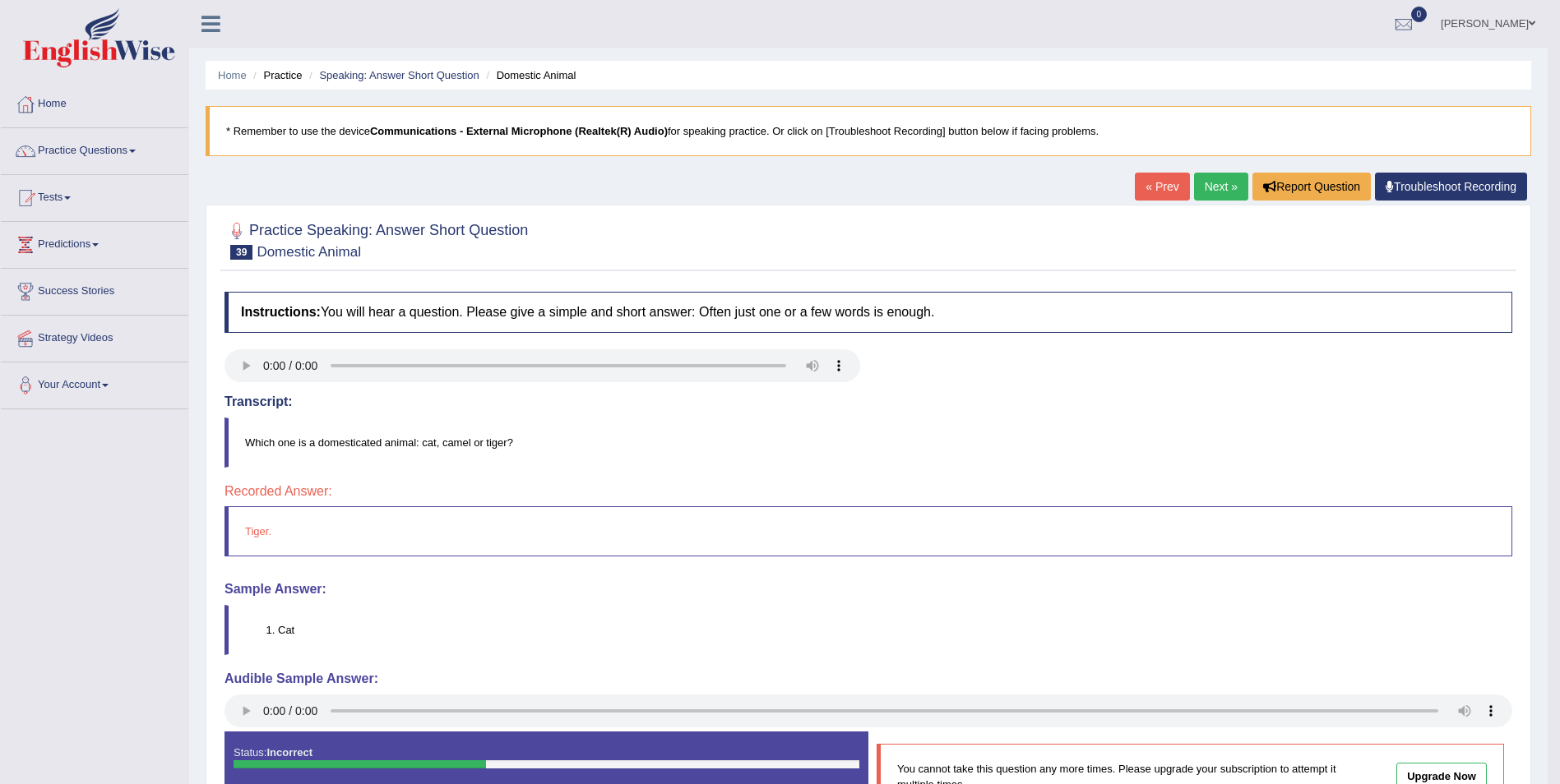
click at [1206, 198] on link "Next »" at bounding box center [1220, 187] width 55 height 28
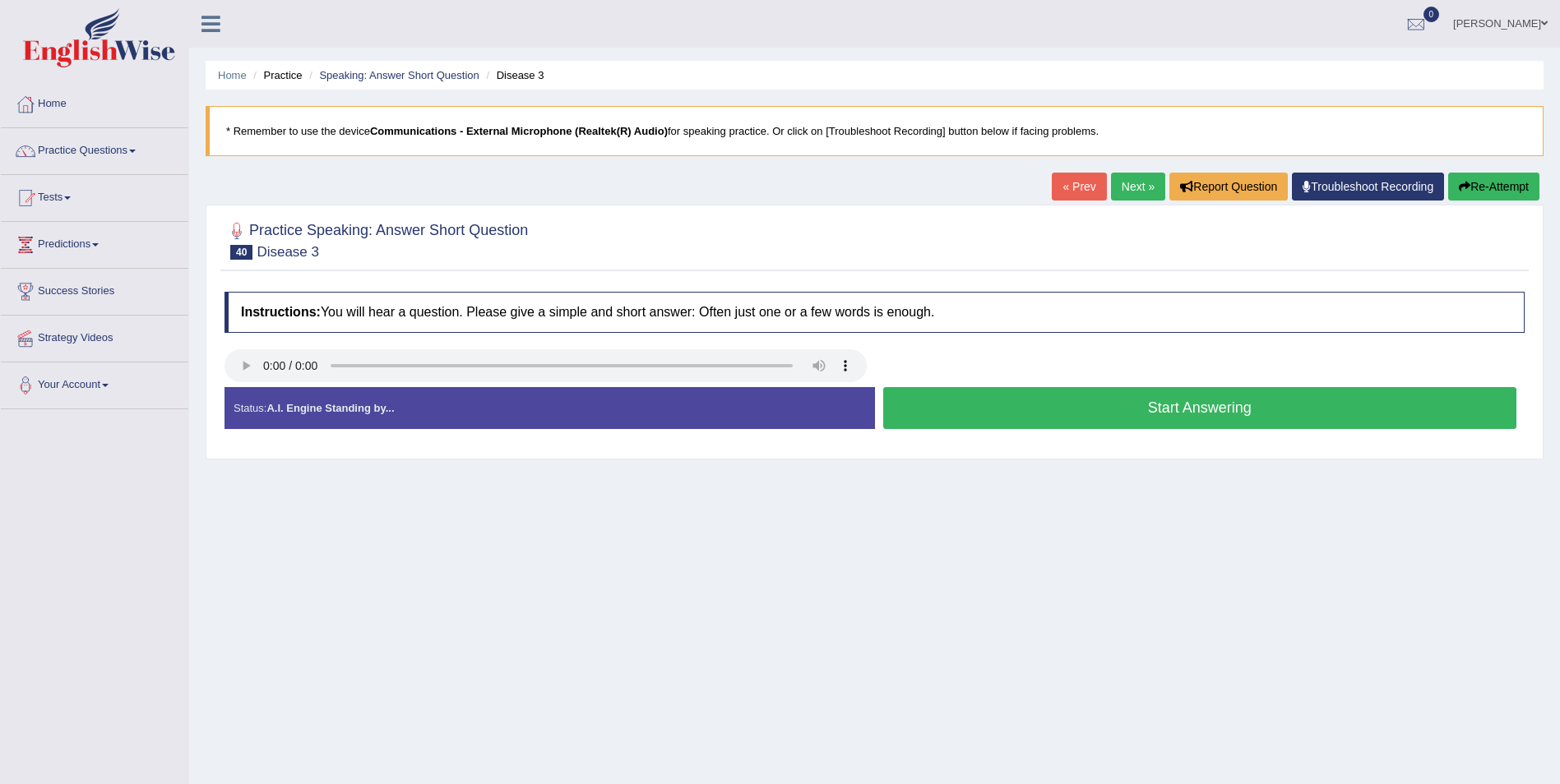
drag, startPoint x: 1553, startPoint y: 382, endPoint x: 1562, endPoint y: 387, distance: 10.3
click at [1559, 386] on html "Toggle navigation Home Practice Questions Speaking Practice Read Aloud Repeat S…" at bounding box center [780, 392] width 1560 height 784
drag, startPoint x: 1552, startPoint y: 245, endPoint x: 1389, endPoint y: 2, distance: 292.6
click at [1510, 33] on div "Toggle navigation Home Practice Questions Speaking Practice Read Aloud Repeat S…" at bounding box center [780, 427] width 1560 height 854
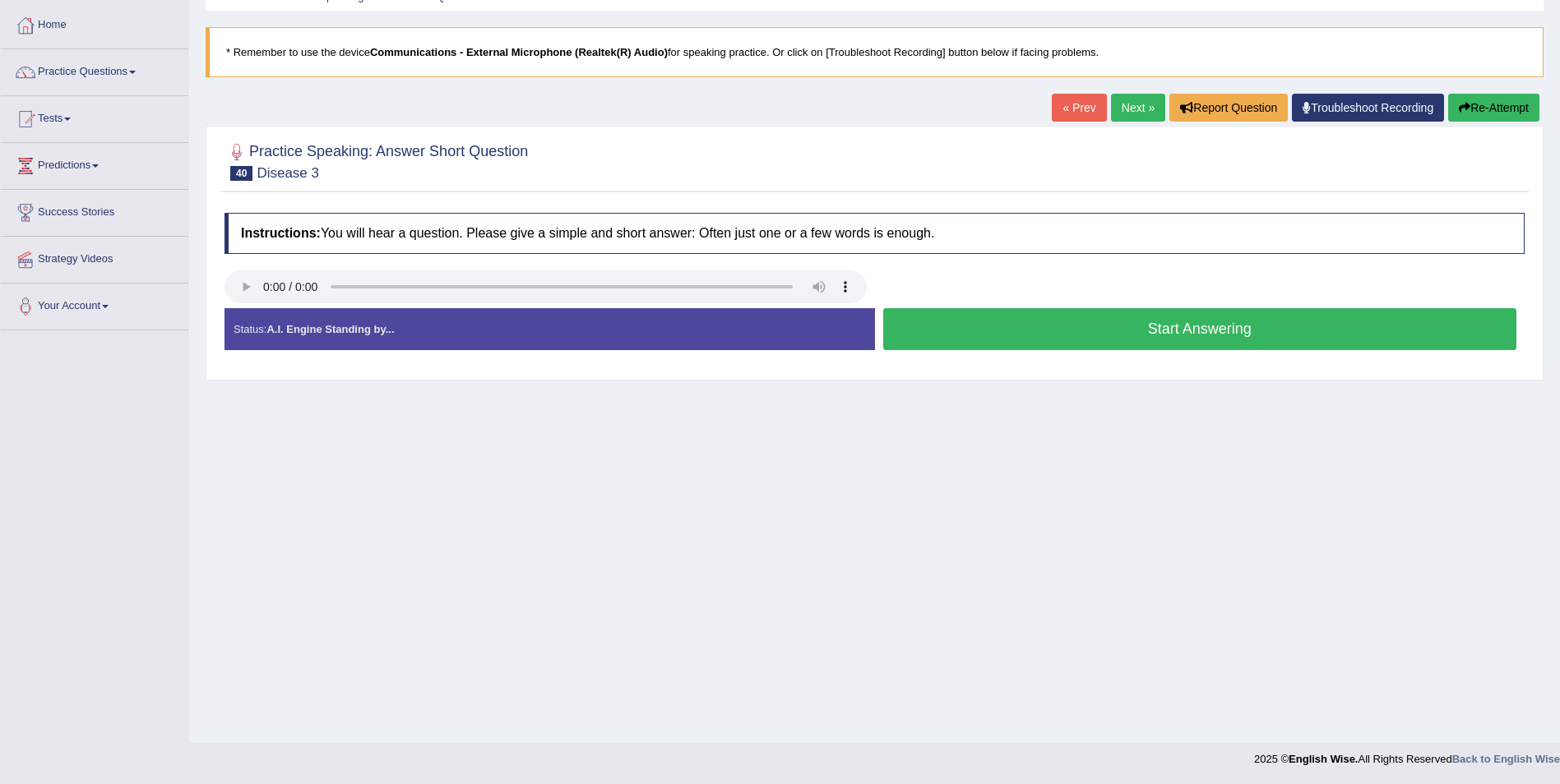
drag, startPoint x: 1558, startPoint y: 423, endPoint x: 1572, endPoint y: 265, distance: 158.6
click at [1559, 267] on html "Toggle navigation Home Practice Questions Speaking Practice Read Aloud Repeat S…" at bounding box center [780, 313] width 1560 height 784
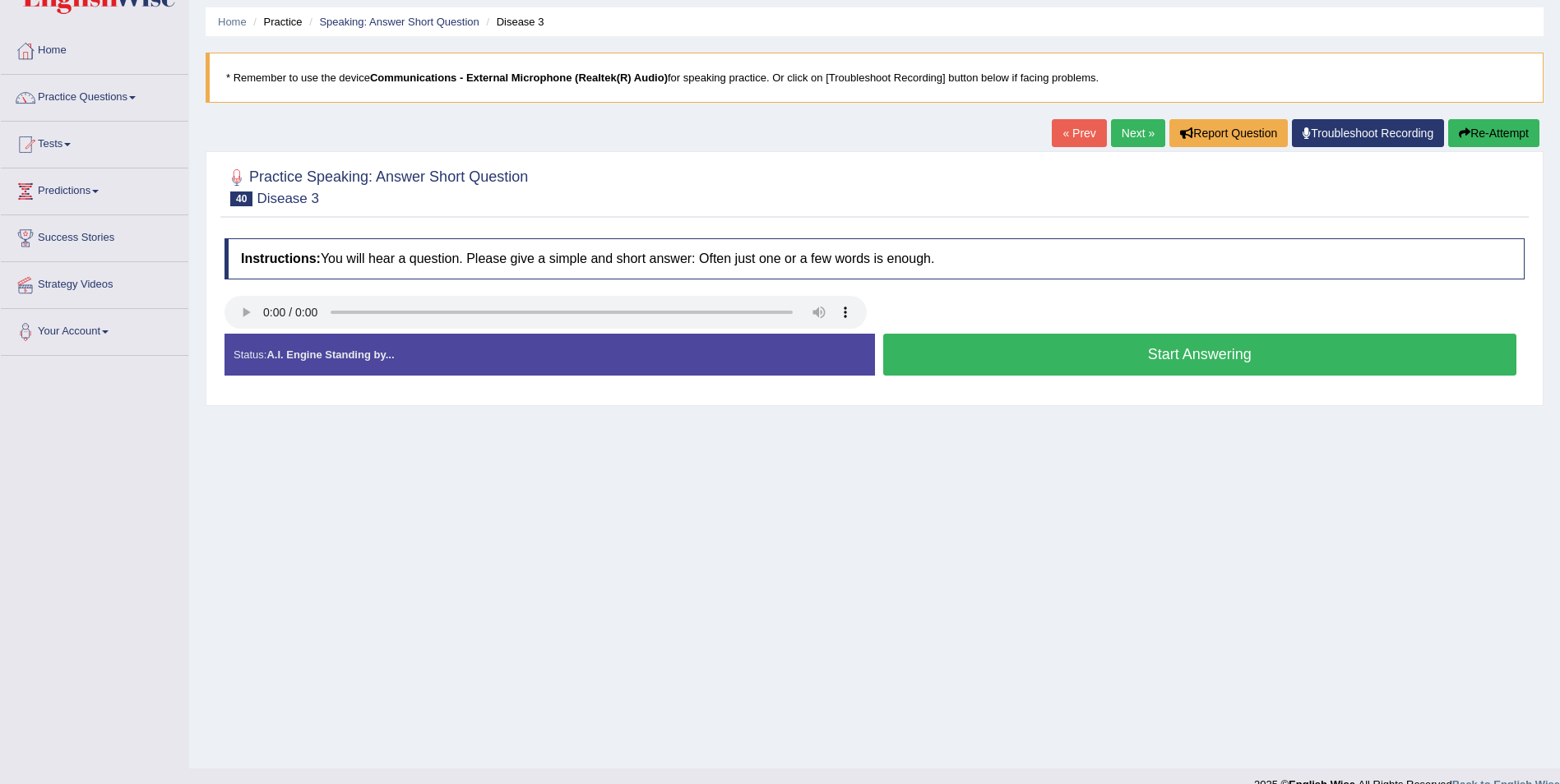
scroll to position [0, 0]
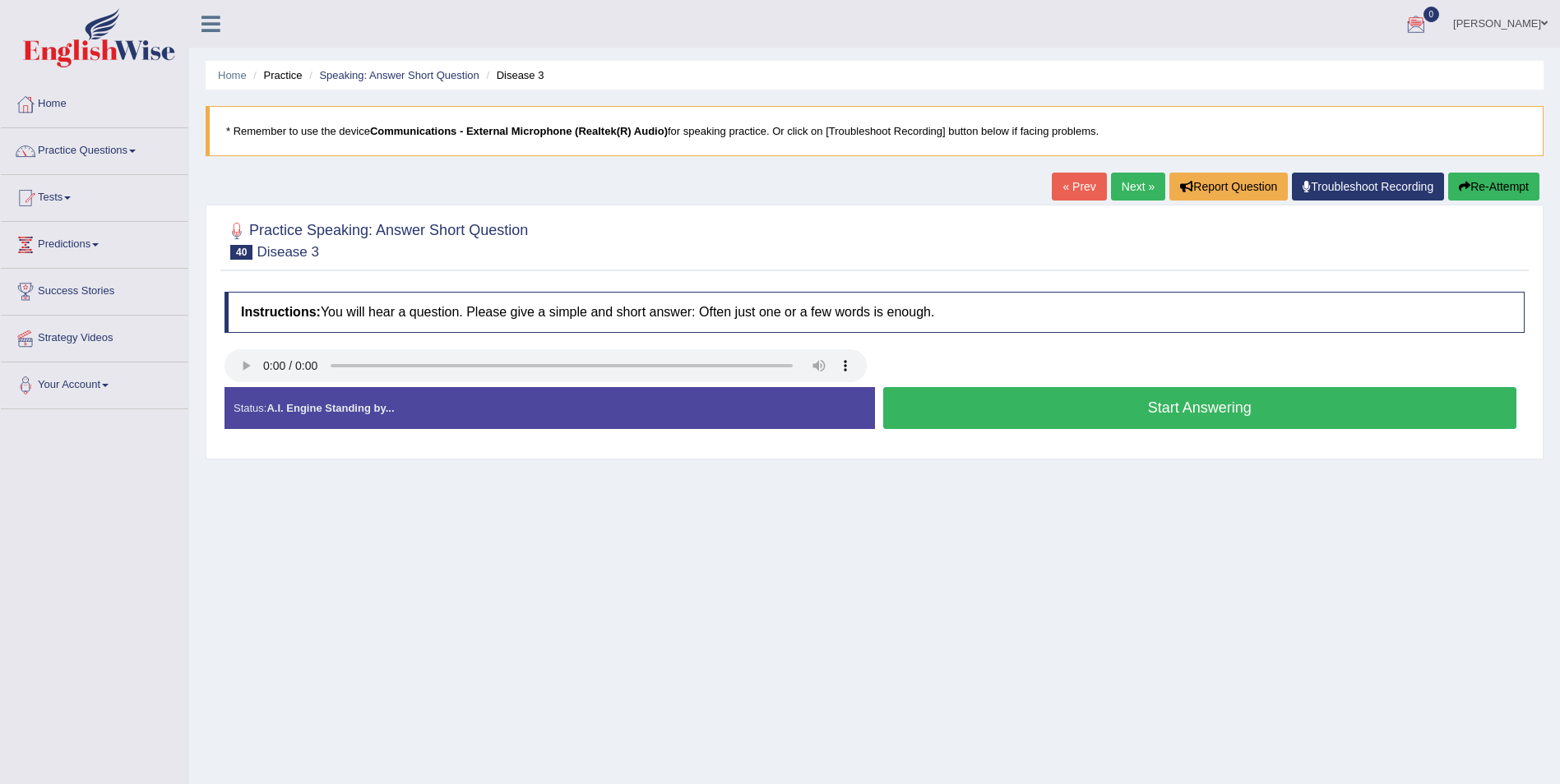
click at [1190, 403] on button "Start Answering" at bounding box center [1200, 408] width 635 height 42
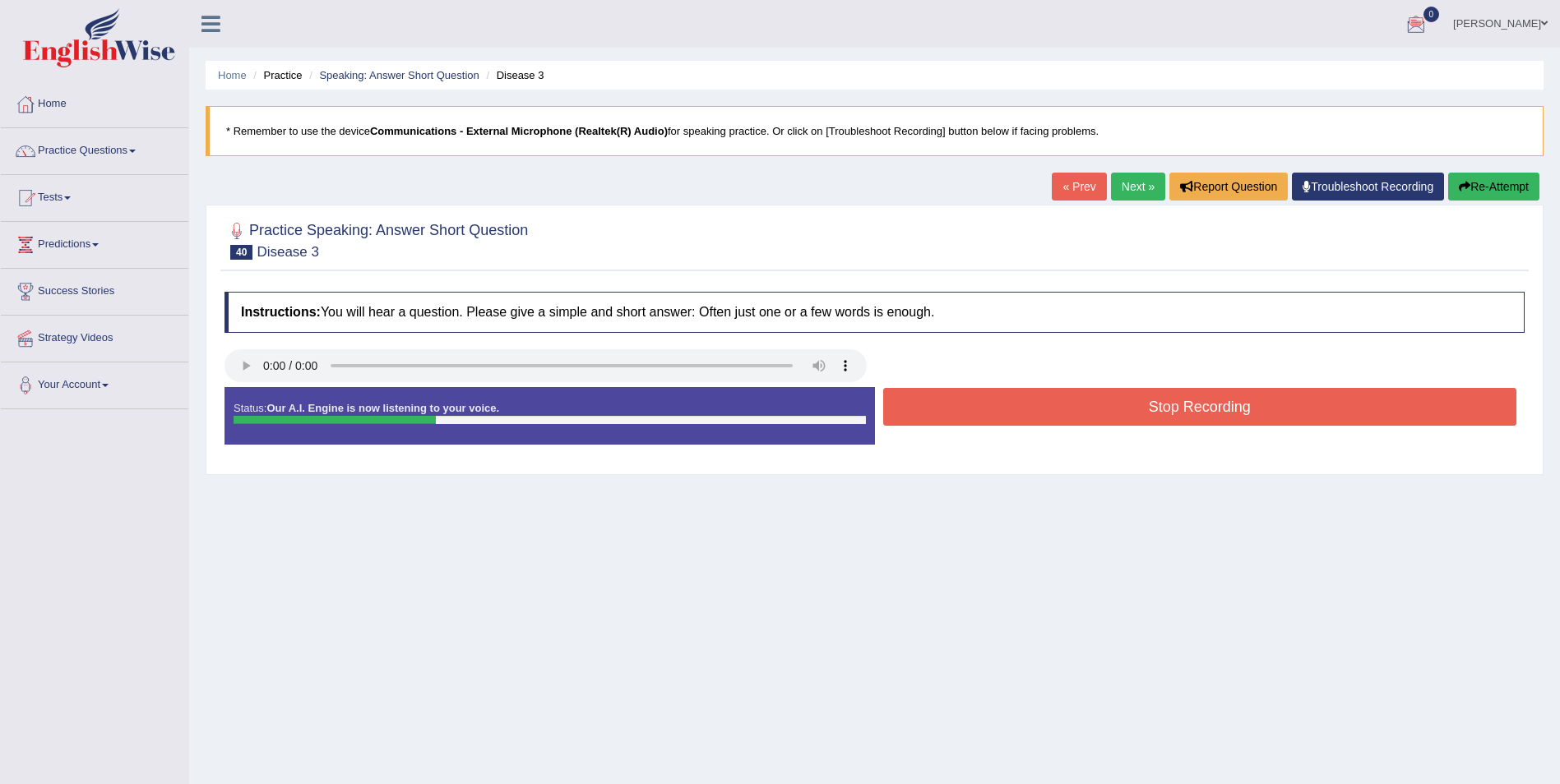
click at [1190, 403] on button "Stop Recording" at bounding box center [1200, 407] width 635 height 38
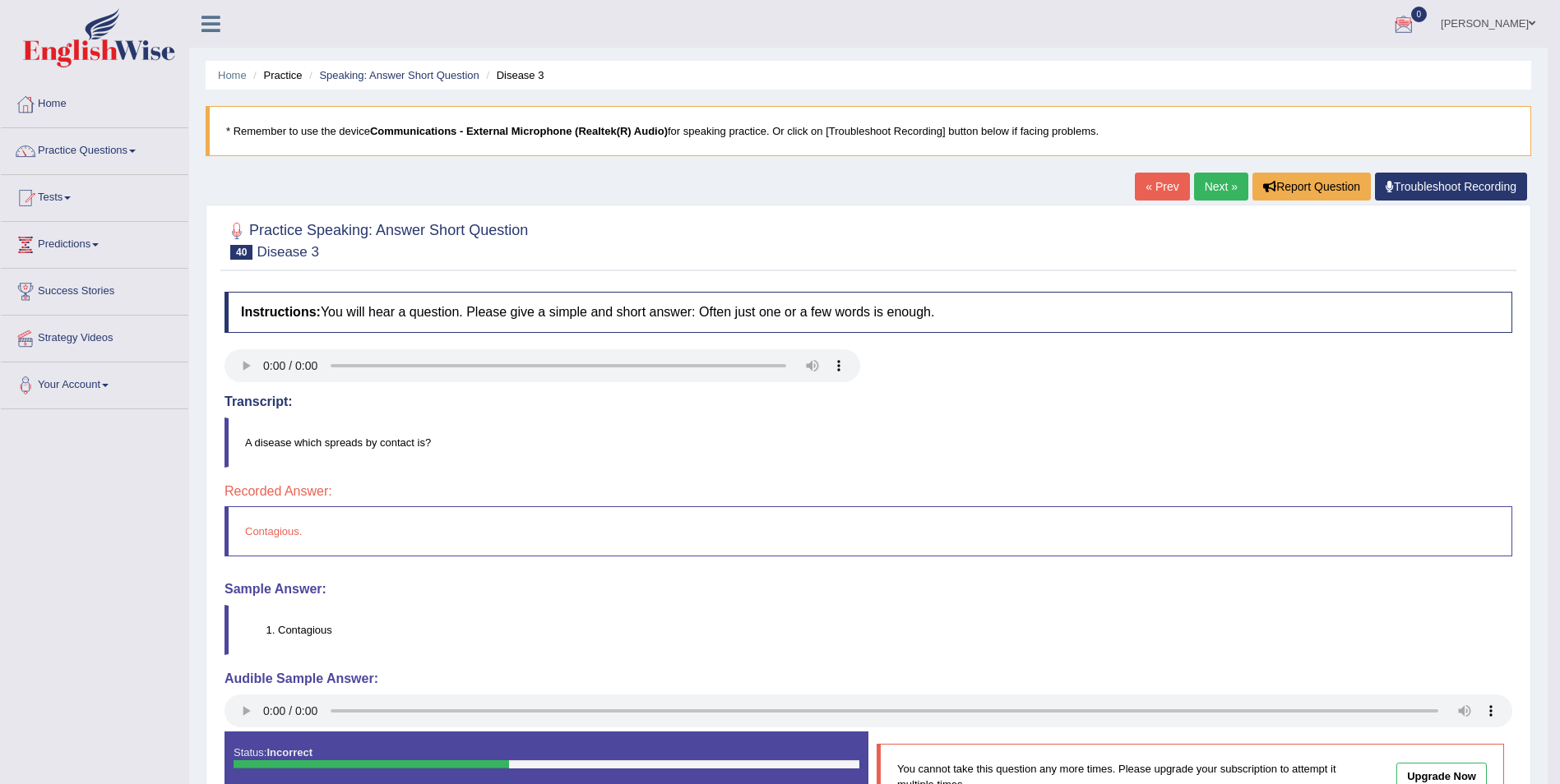
click at [1213, 184] on link "Next »" at bounding box center [1220, 187] width 55 height 28
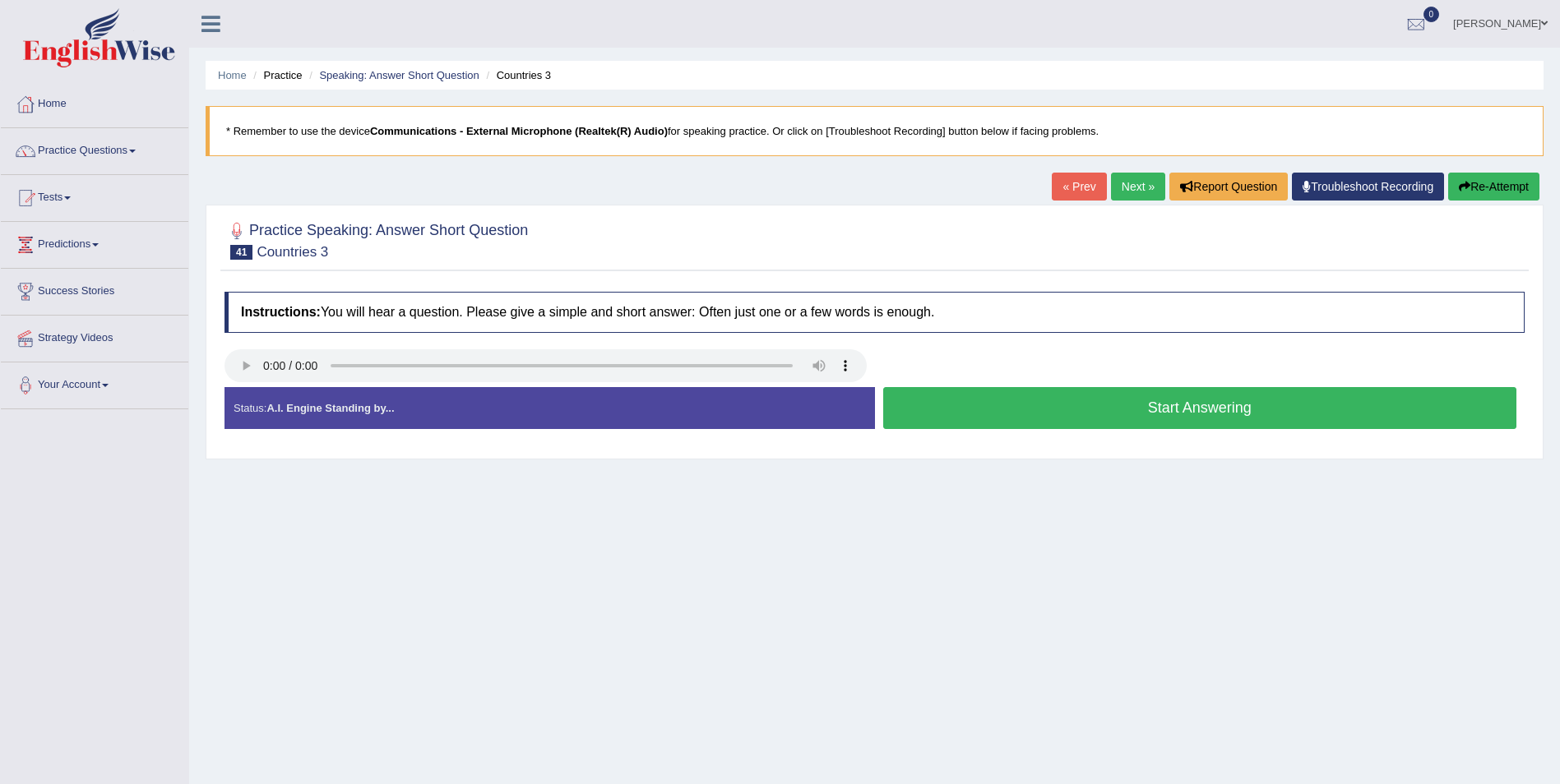
click at [1214, 411] on button "Start Answering" at bounding box center [1200, 408] width 635 height 42
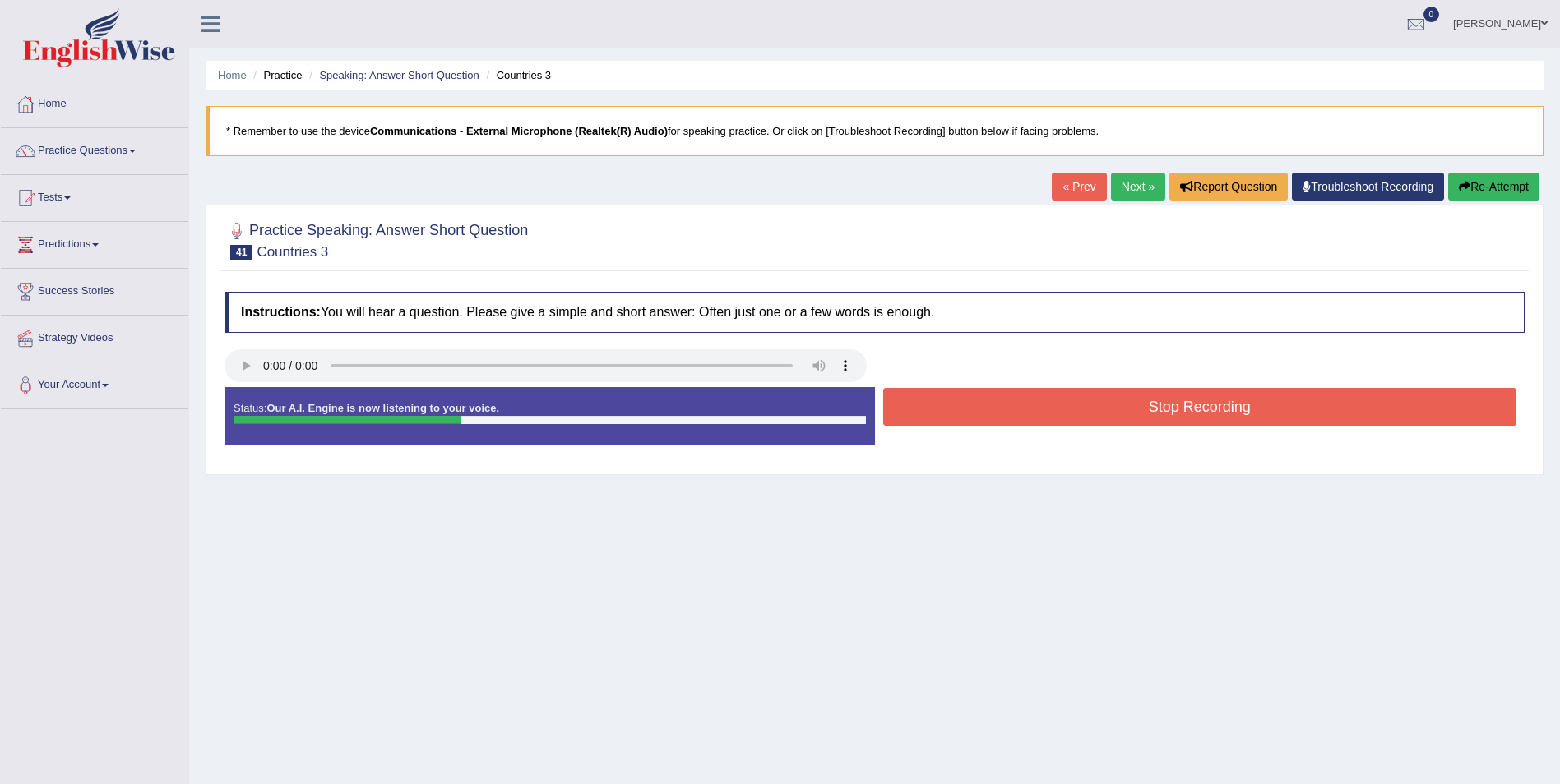
drag, startPoint x: 1205, startPoint y: 383, endPoint x: 1209, endPoint y: 395, distance: 12.6
click at [1209, 395] on div "Instructions: You will hear a question. Please give a simple and short answer: …" at bounding box center [875, 375] width 1309 height 183
click at [1198, 381] on div at bounding box center [875, 367] width 1317 height 37
click at [1245, 409] on button "Stop Recording" at bounding box center [1200, 407] width 635 height 38
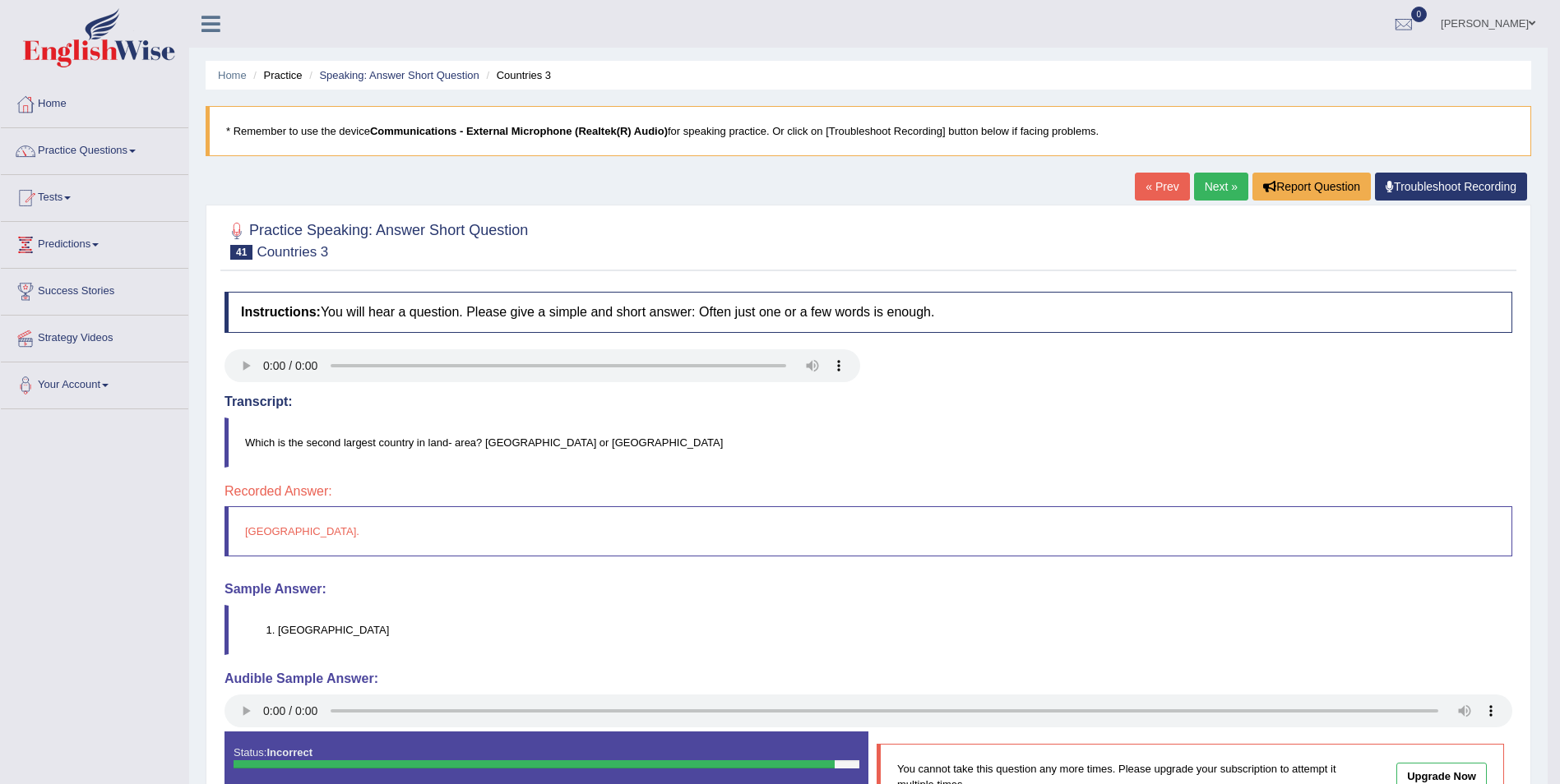
click at [1208, 187] on link "Next »" at bounding box center [1220, 187] width 55 height 28
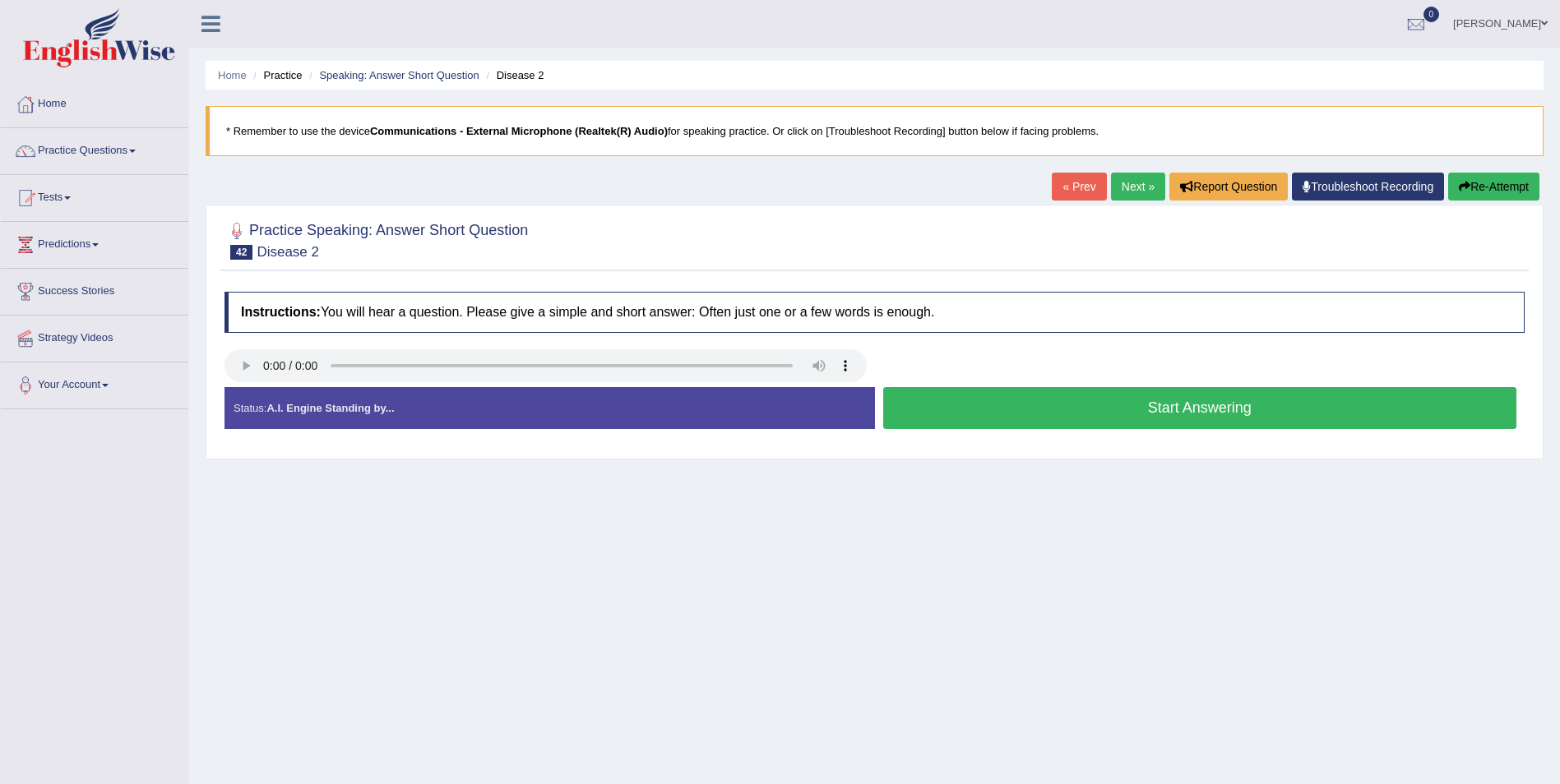
click at [1173, 412] on button "Start Answering" at bounding box center [1200, 408] width 635 height 42
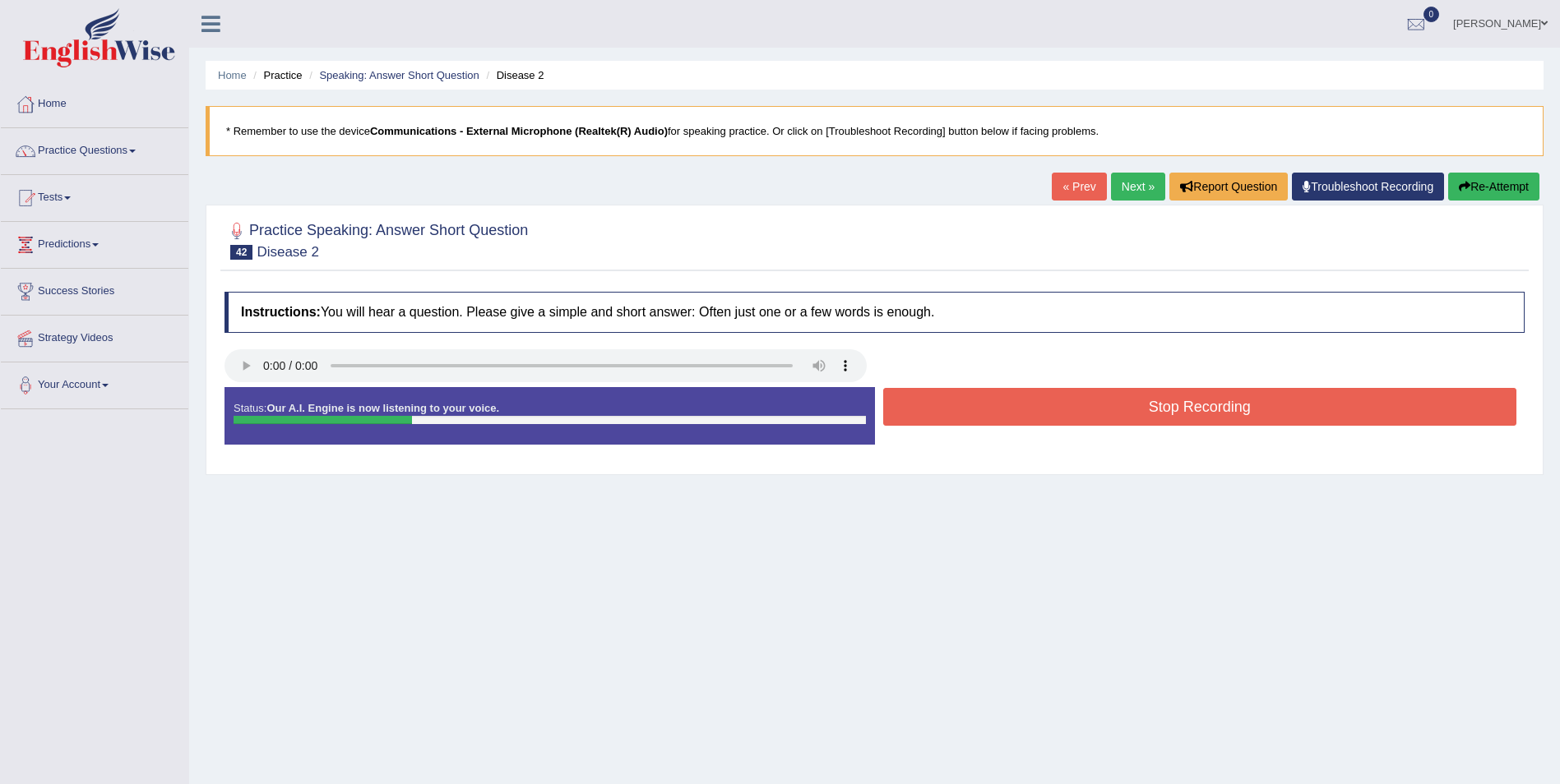
click at [1173, 412] on button "Stop Recording" at bounding box center [1200, 407] width 635 height 38
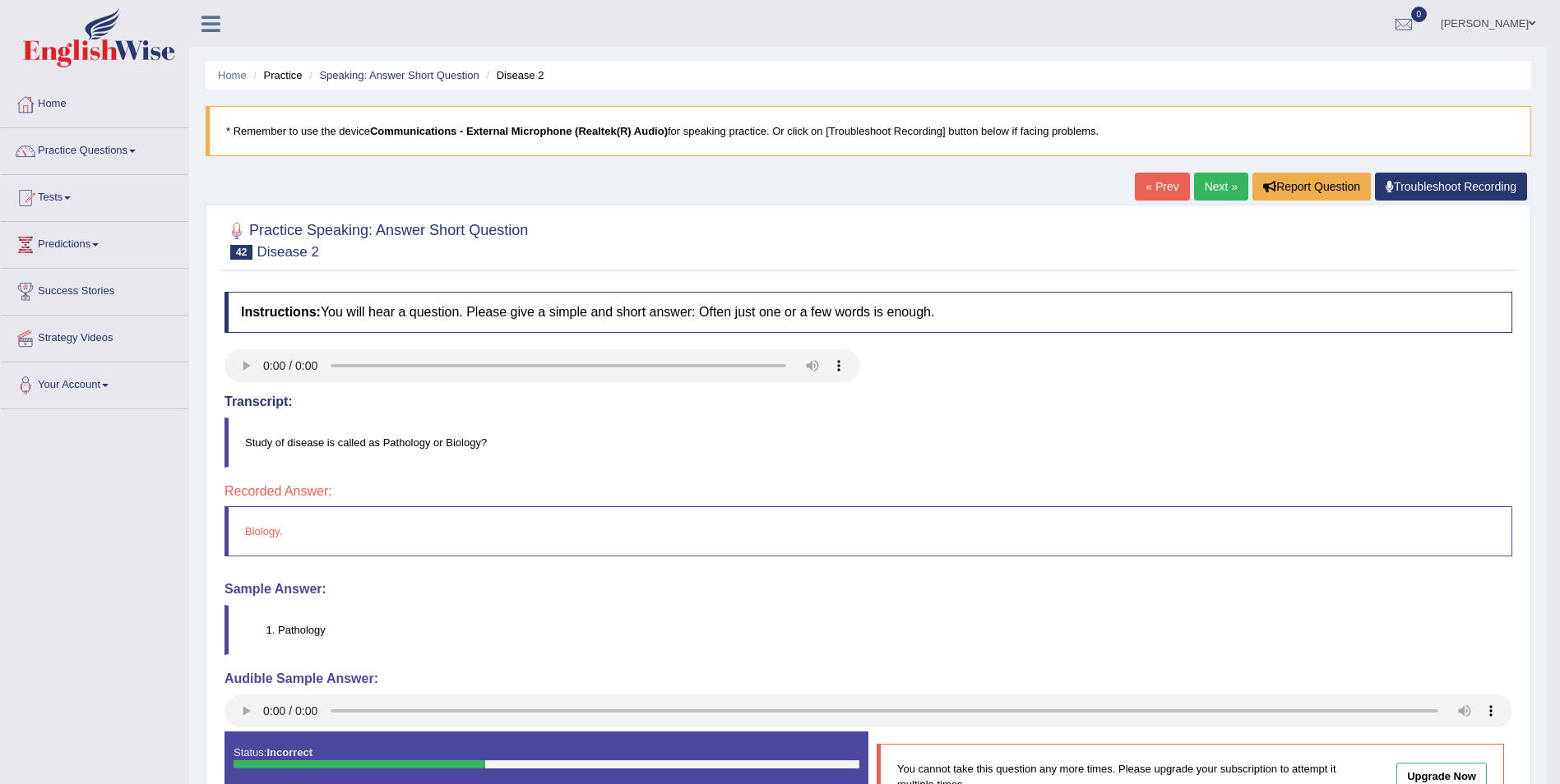
click at [1221, 189] on link "Next »" at bounding box center [1220, 187] width 55 height 28
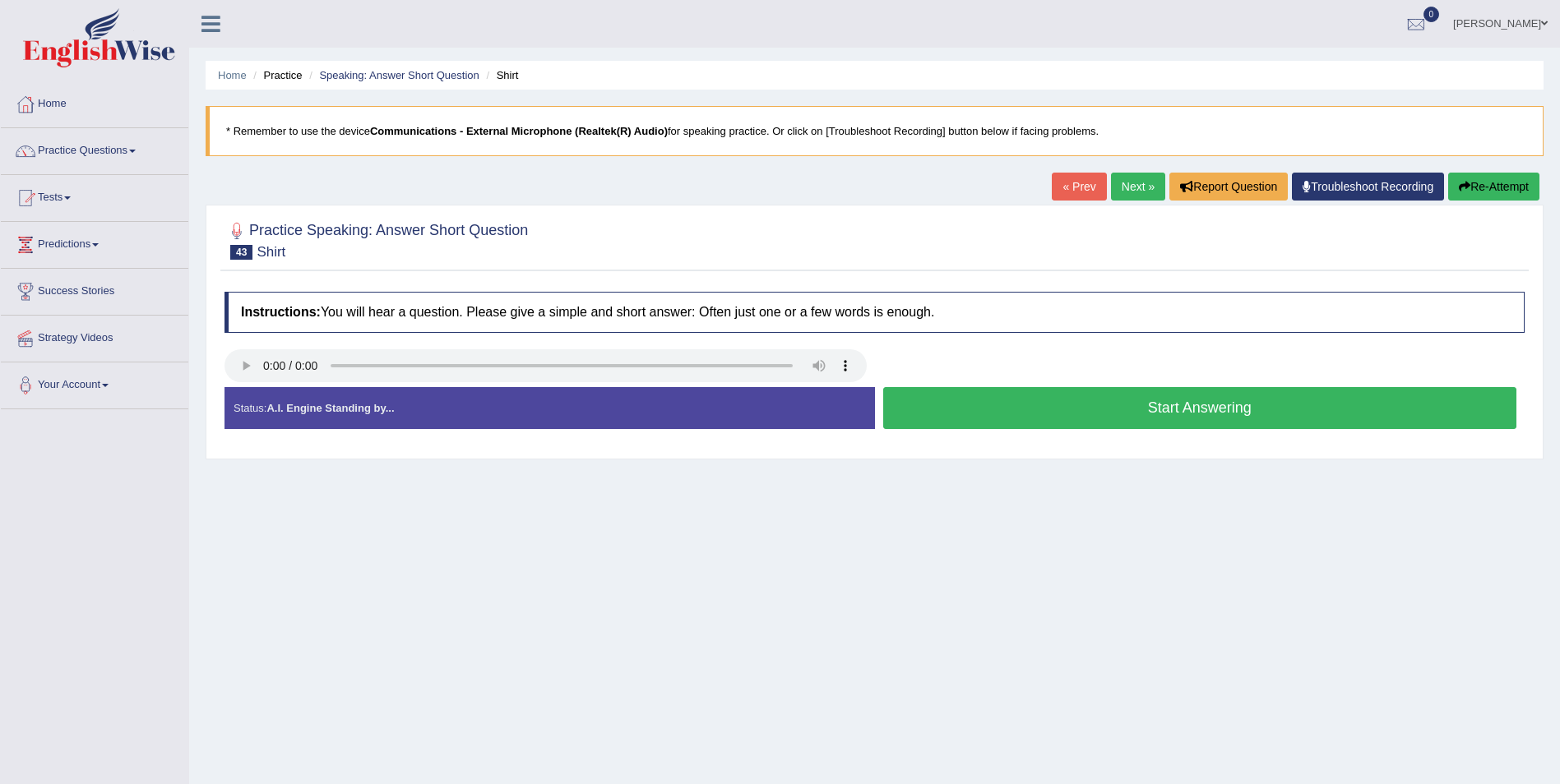
click at [1176, 408] on button "Start Answering" at bounding box center [1200, 408] width 635 height 42
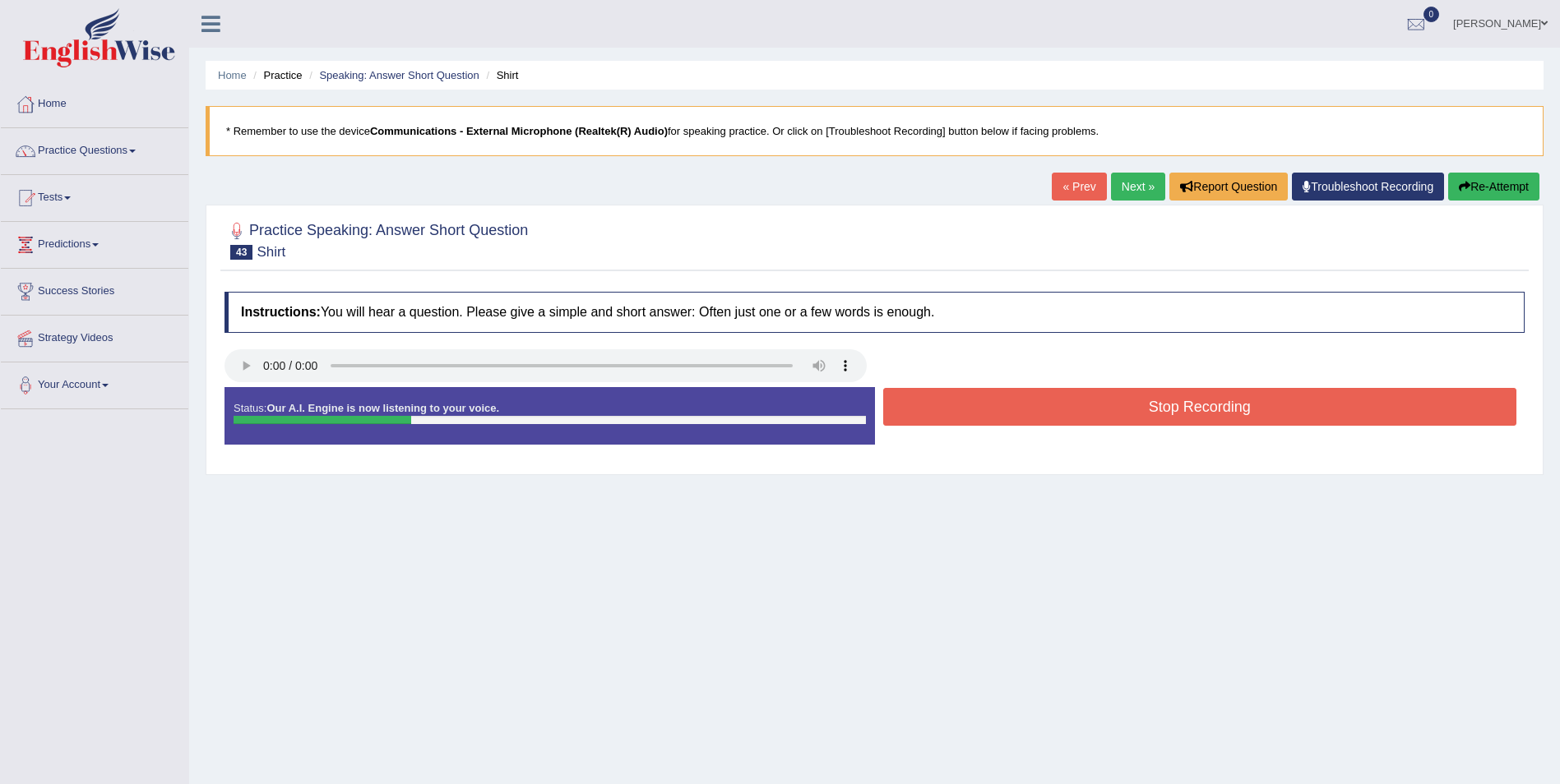
click at [1176, 408] on button "Stop Recording" at bounding box center [1200, 407] width 635 height 38
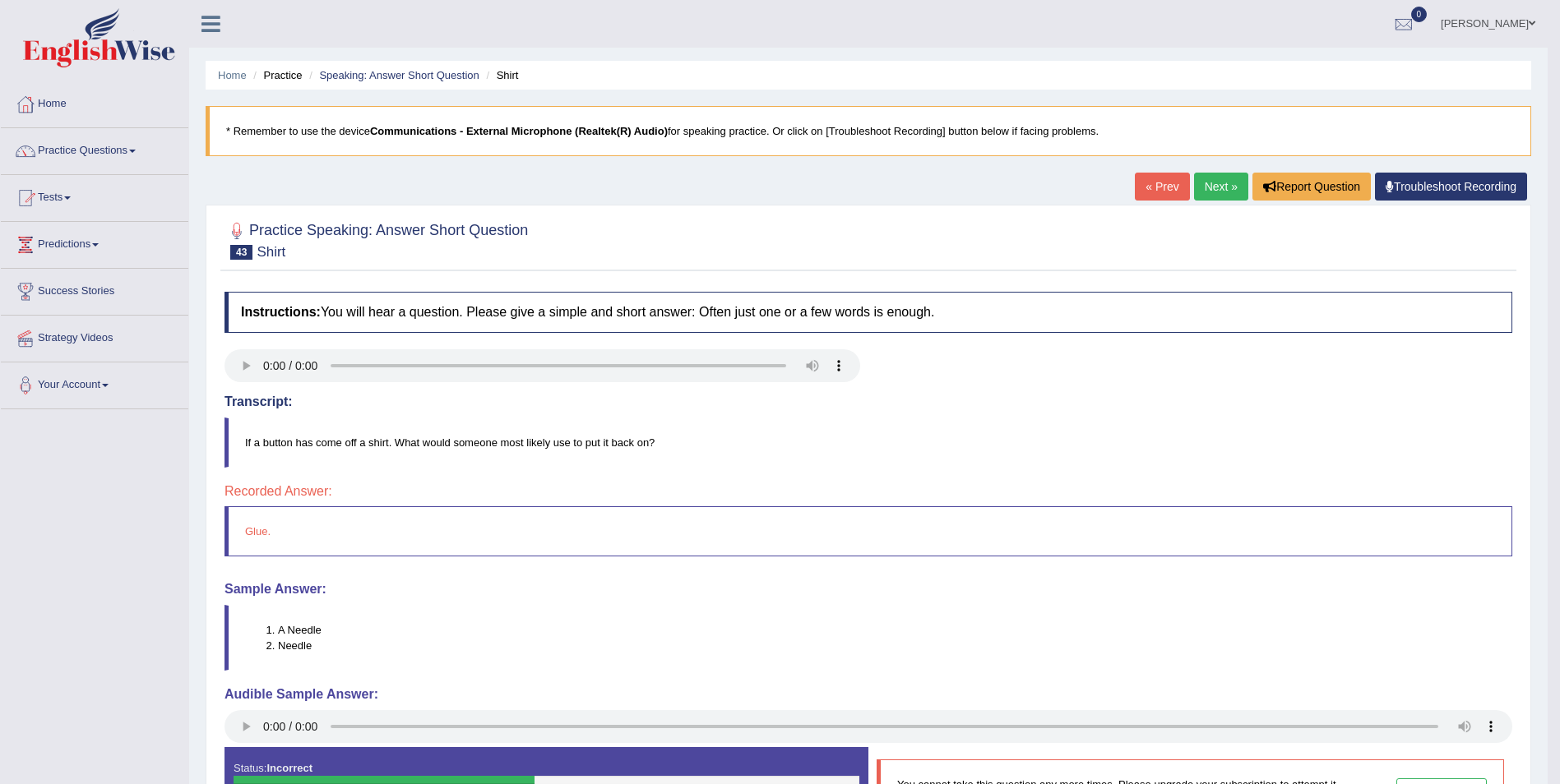
click at [1203, 181] on link "Next »" at bounding box center [1220, 187] width 55 height 28
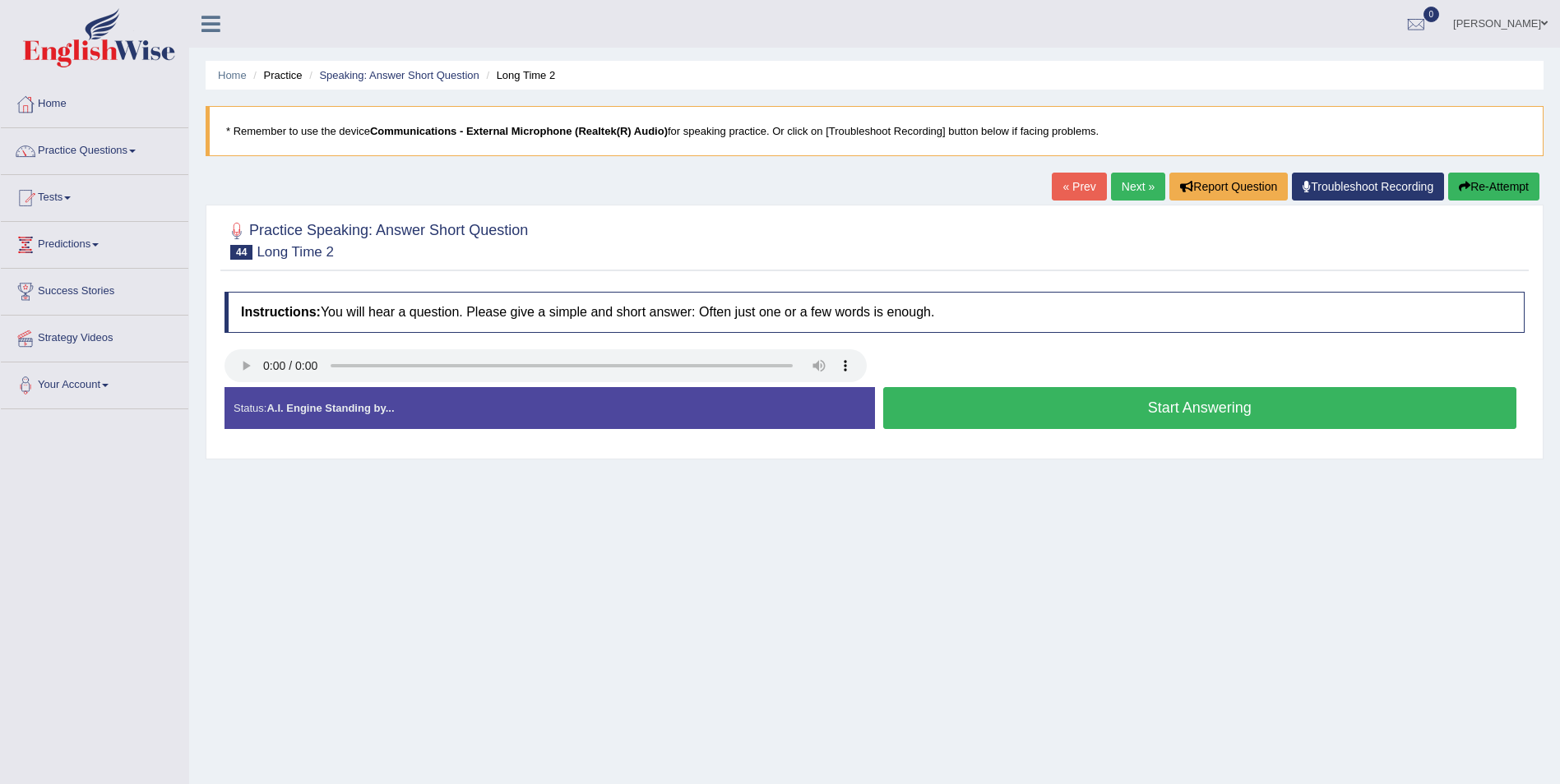
click at [1077, 410] on button "Start Answering" at bounding box center [1200, 408] width 635 height 42
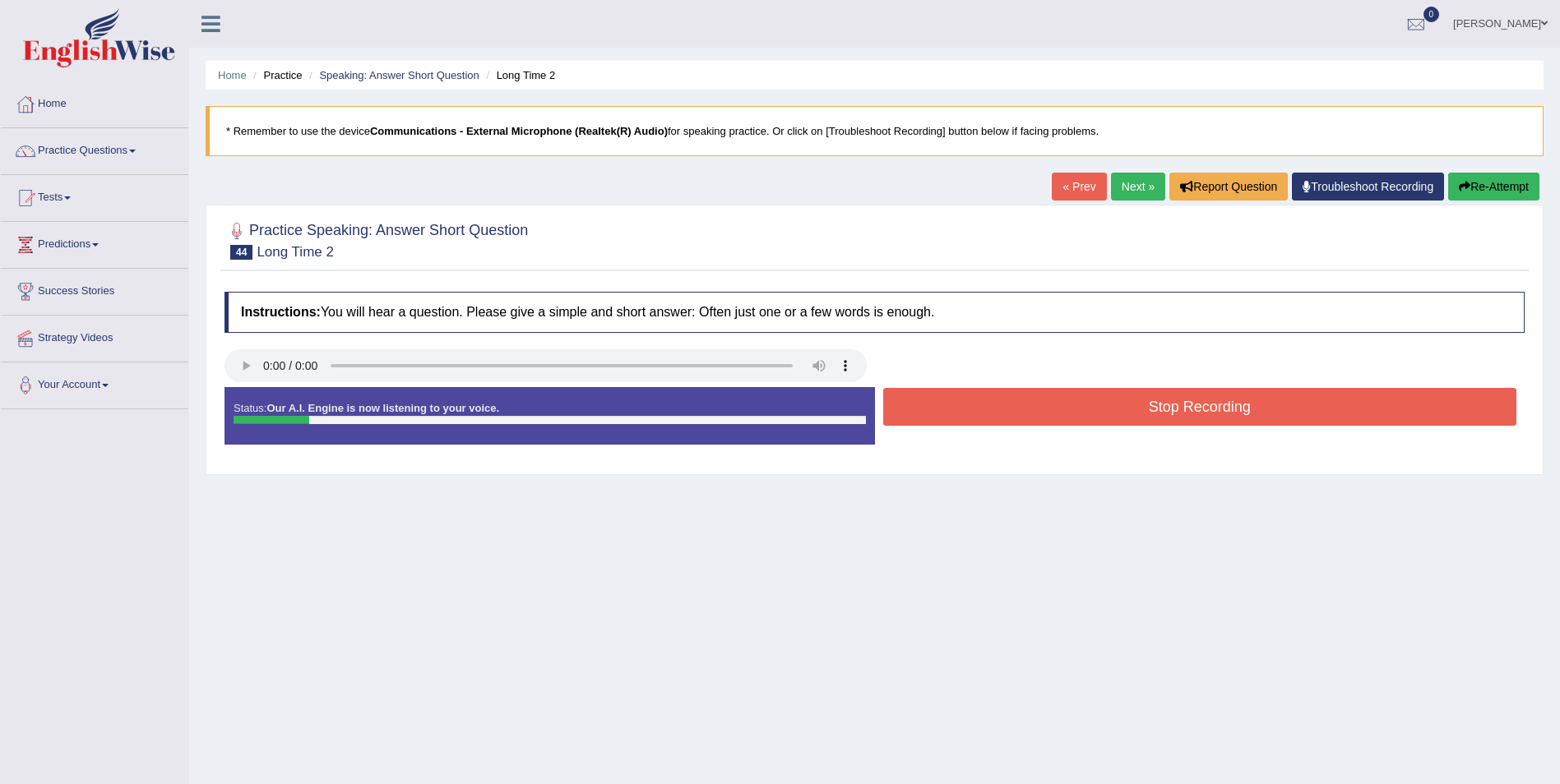
click at [1077, 410] on button "Stop Recording" at bounding box center [1200, 407] width 635 height 38
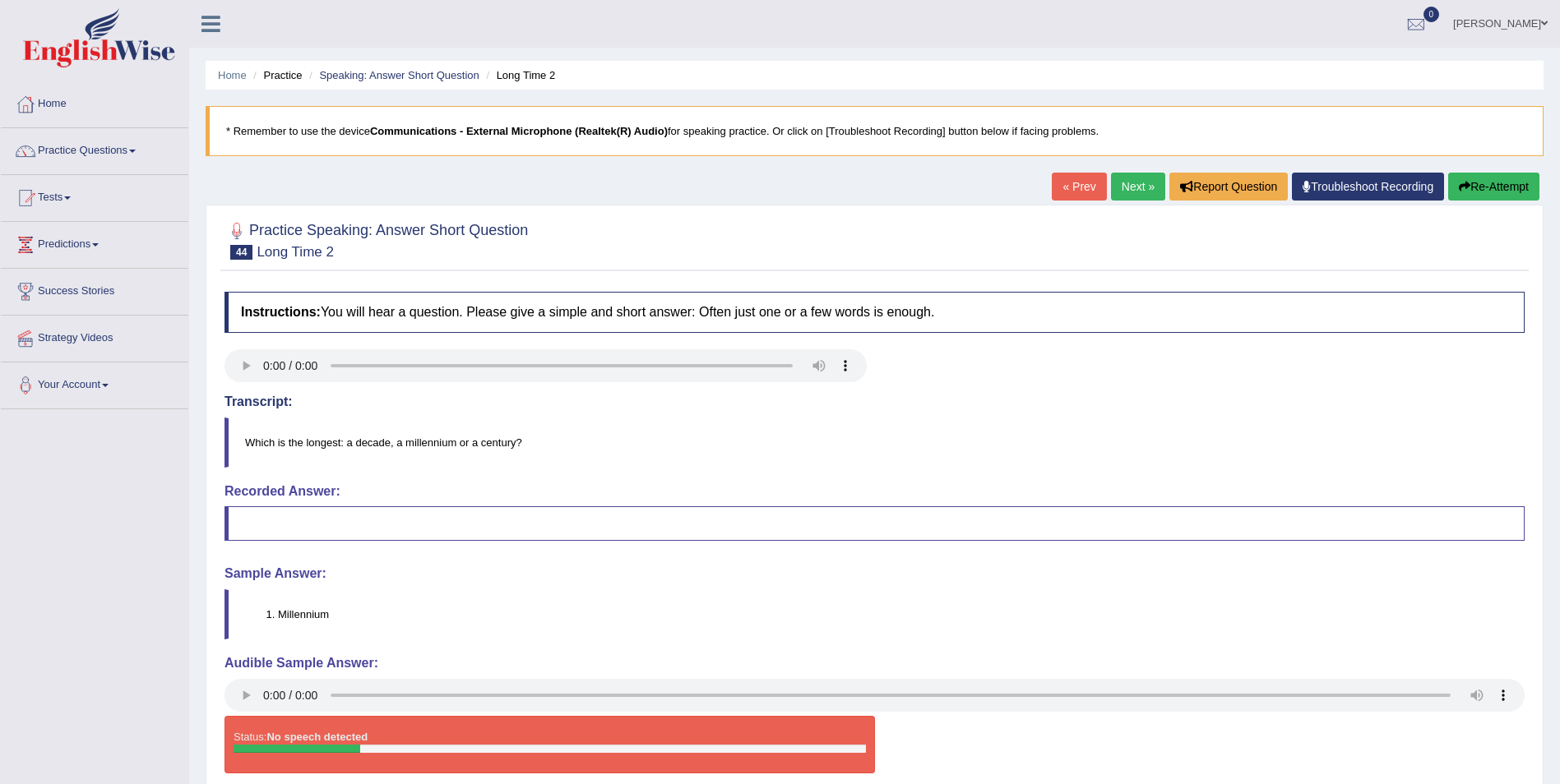
click at [1121, 189] on link "Next »" at bounding box center [1138, 187] width 55 height 28
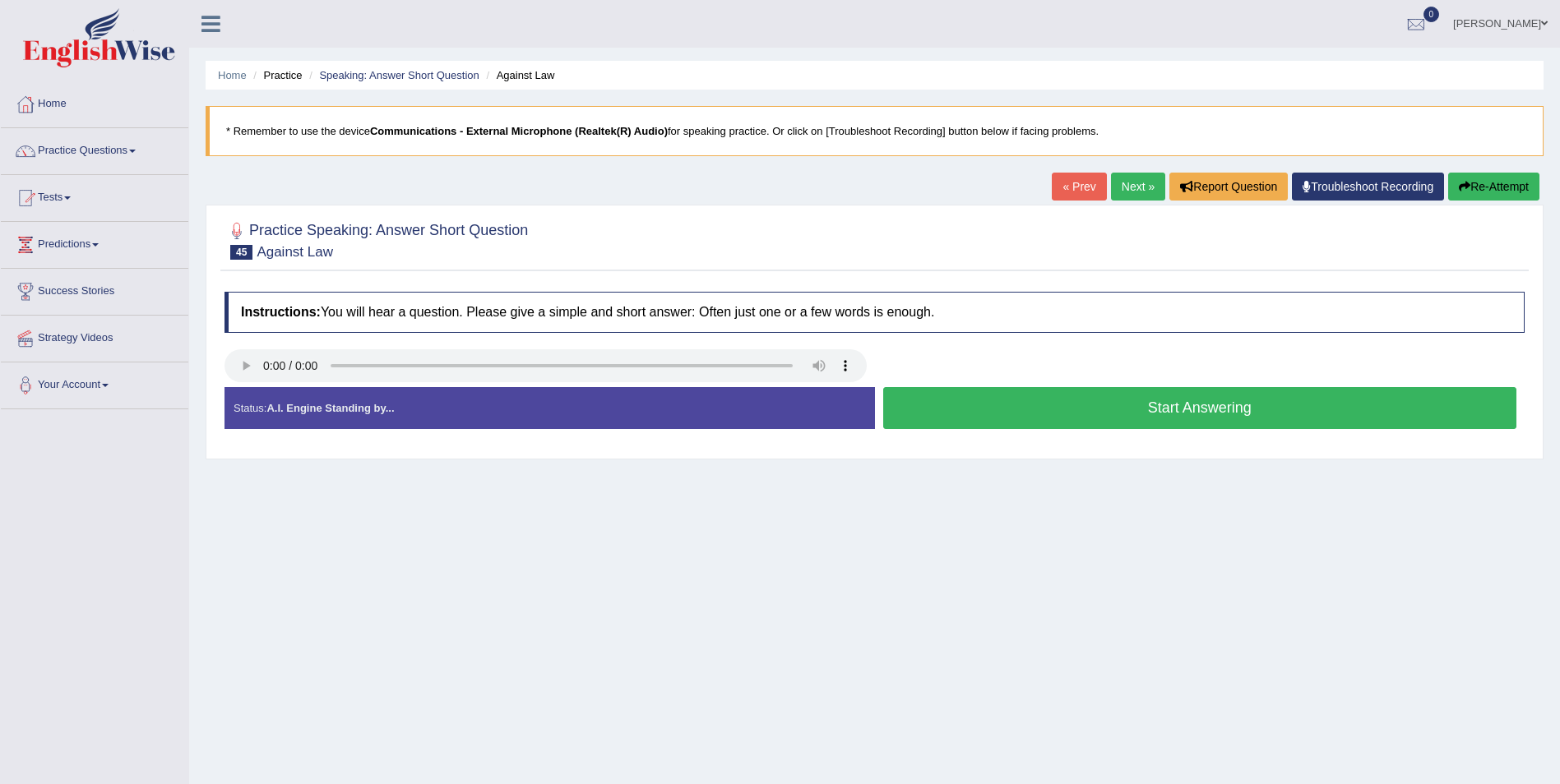
click at [1200, 414] on button "Start Answering" at bounding box center [1200, 408] width 635 height 42
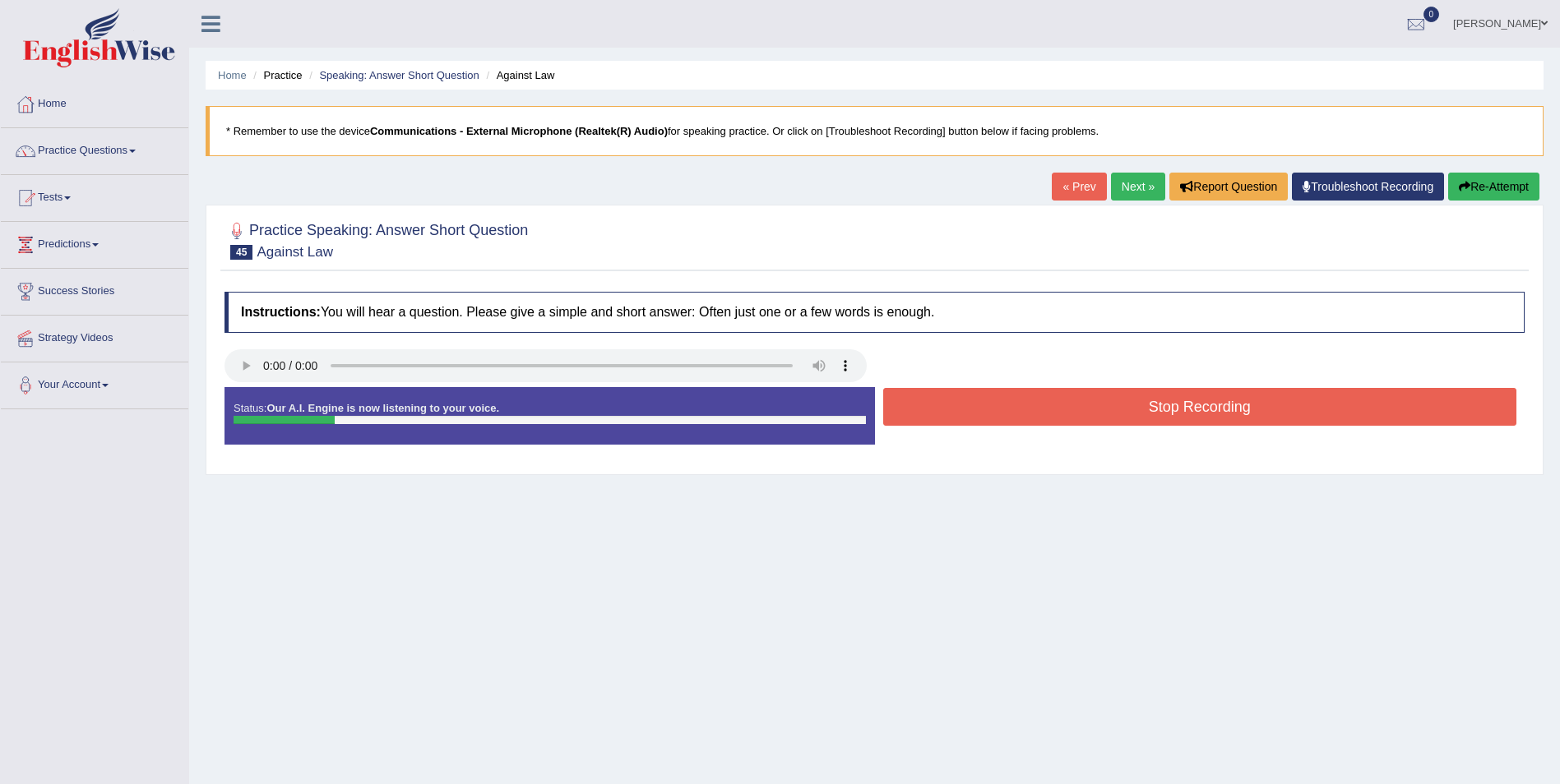
click at [1200, 416] on button "Stop Recording" at bounding box center [1200, 407] width 635 height 38
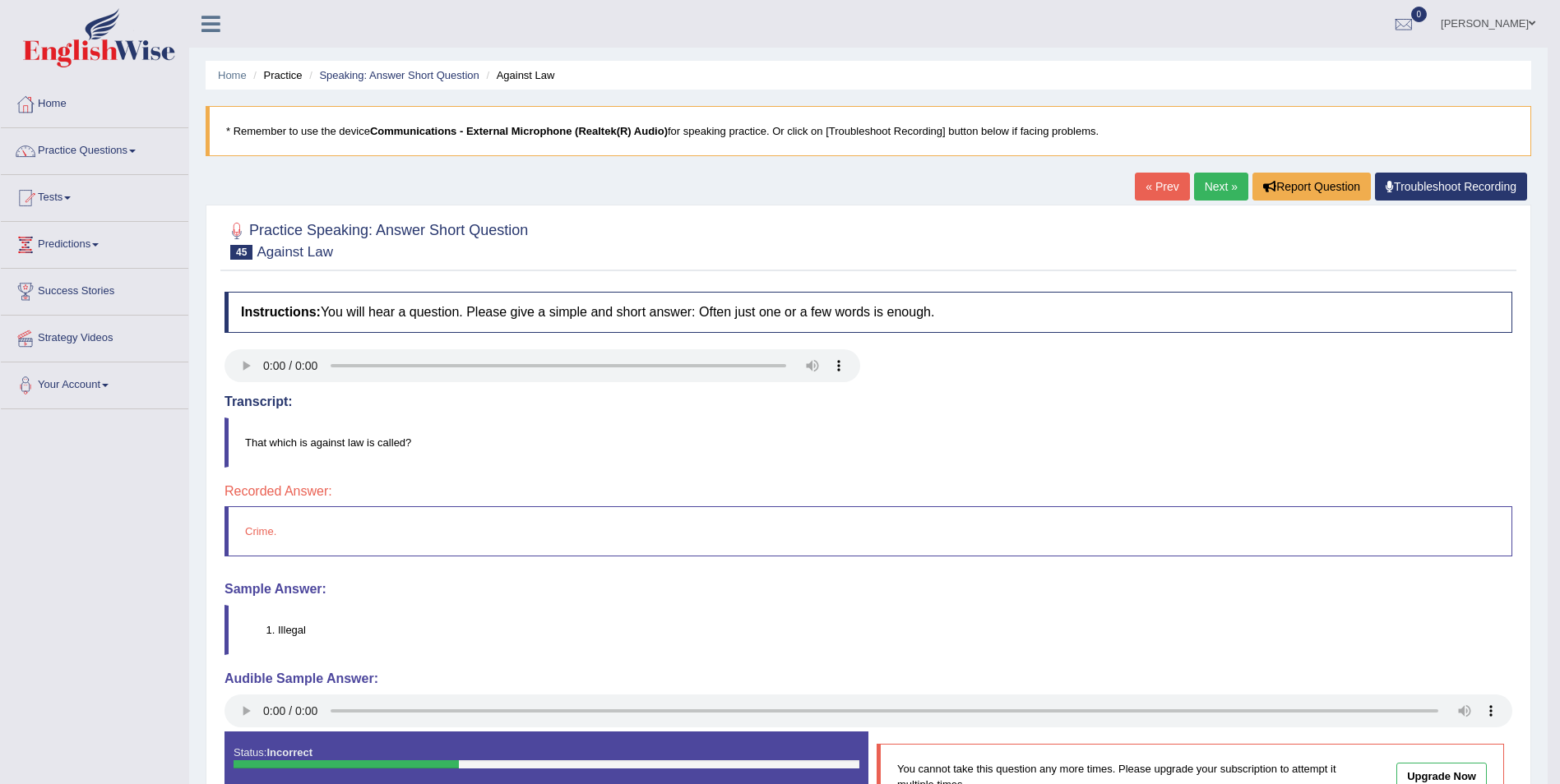
click at [1204, 186] on link "Next »" at bounding box center [1220, 187] width 55 height 28
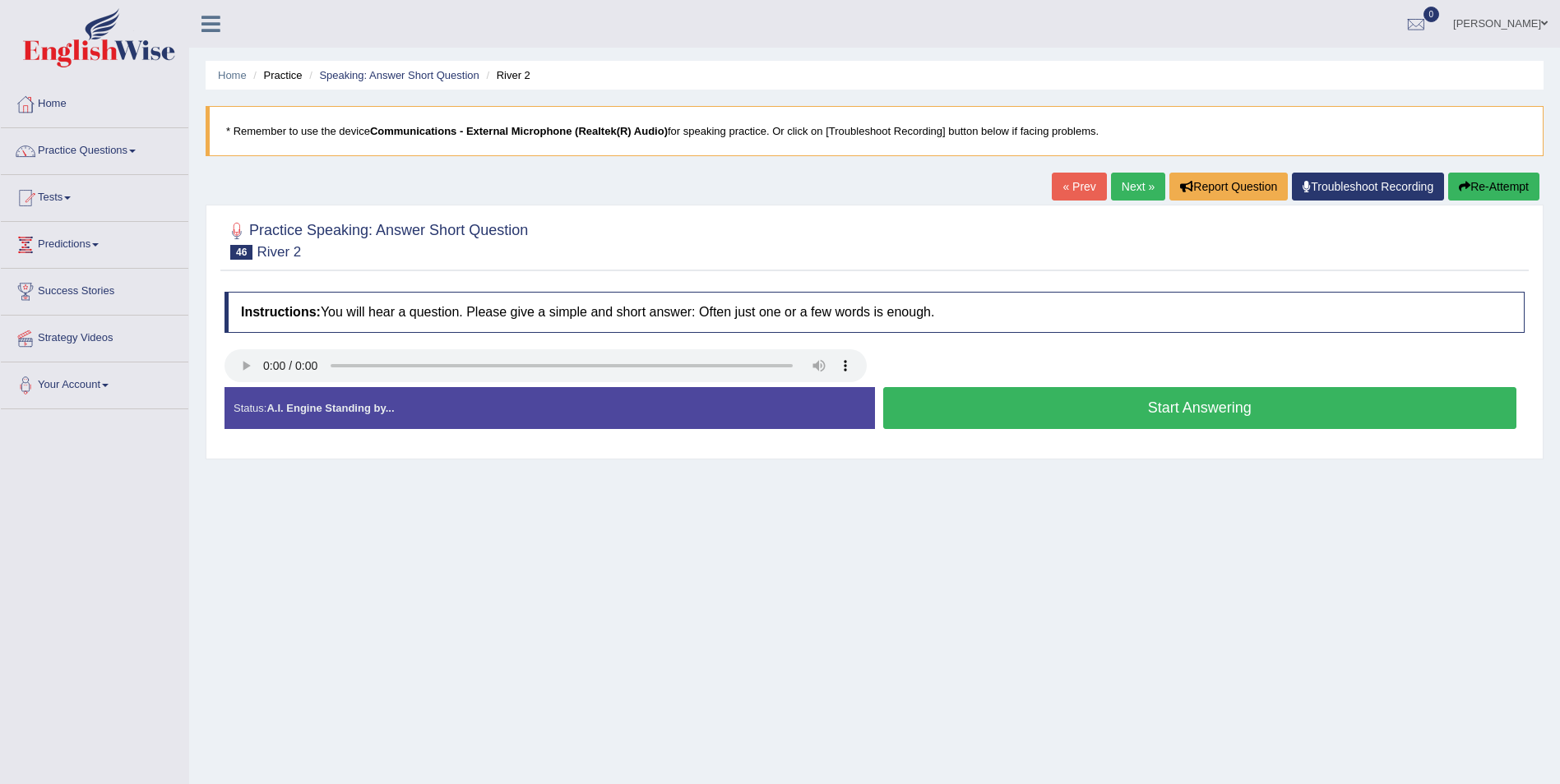
click at [1141, 410] on button "Start Answering" at bounding box center [1200, 408] width 635 height 42
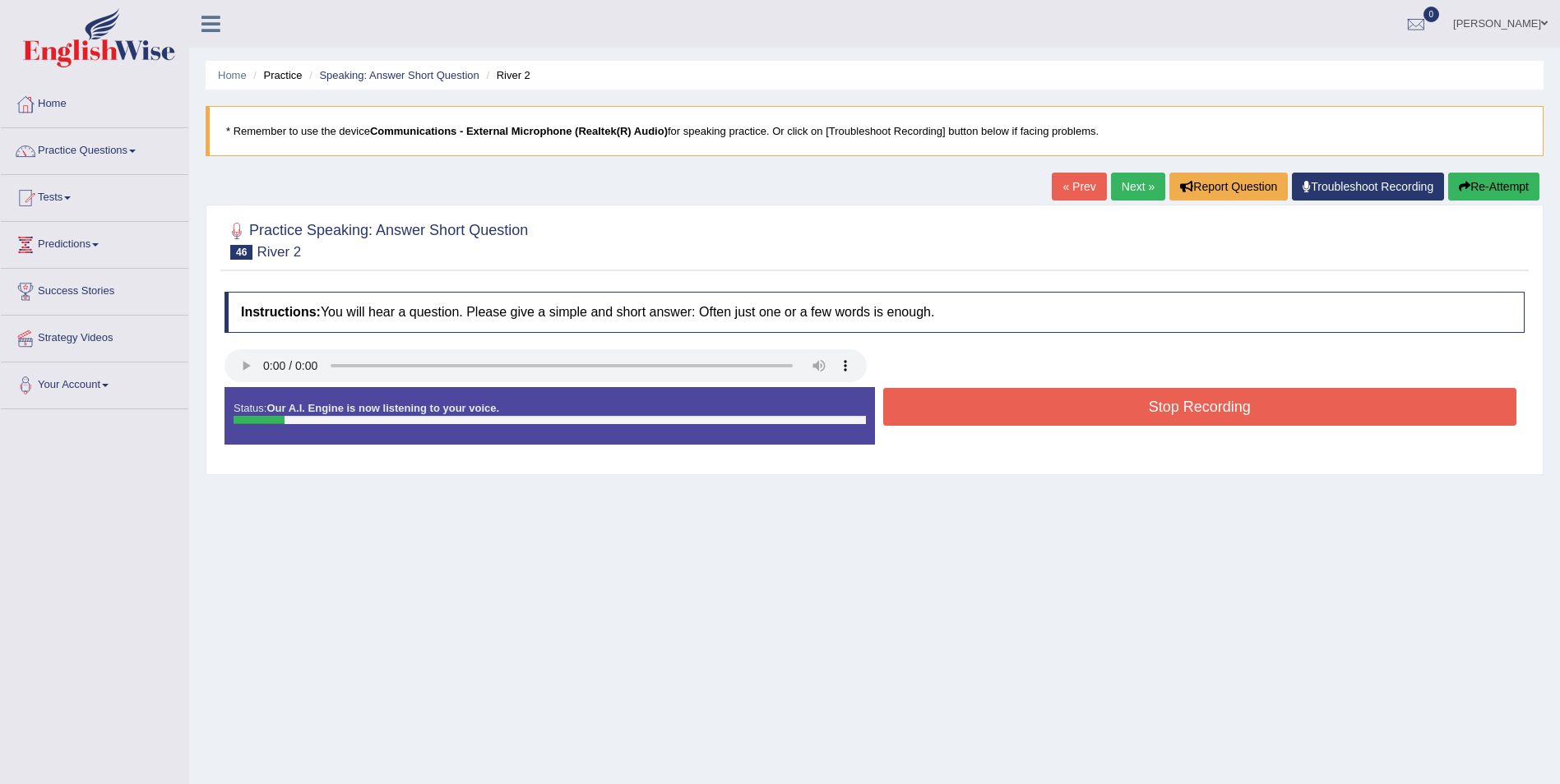
click at [1139, 411] on button "Stop Recording" at bounding box center [1200, 407] width 635 height 38
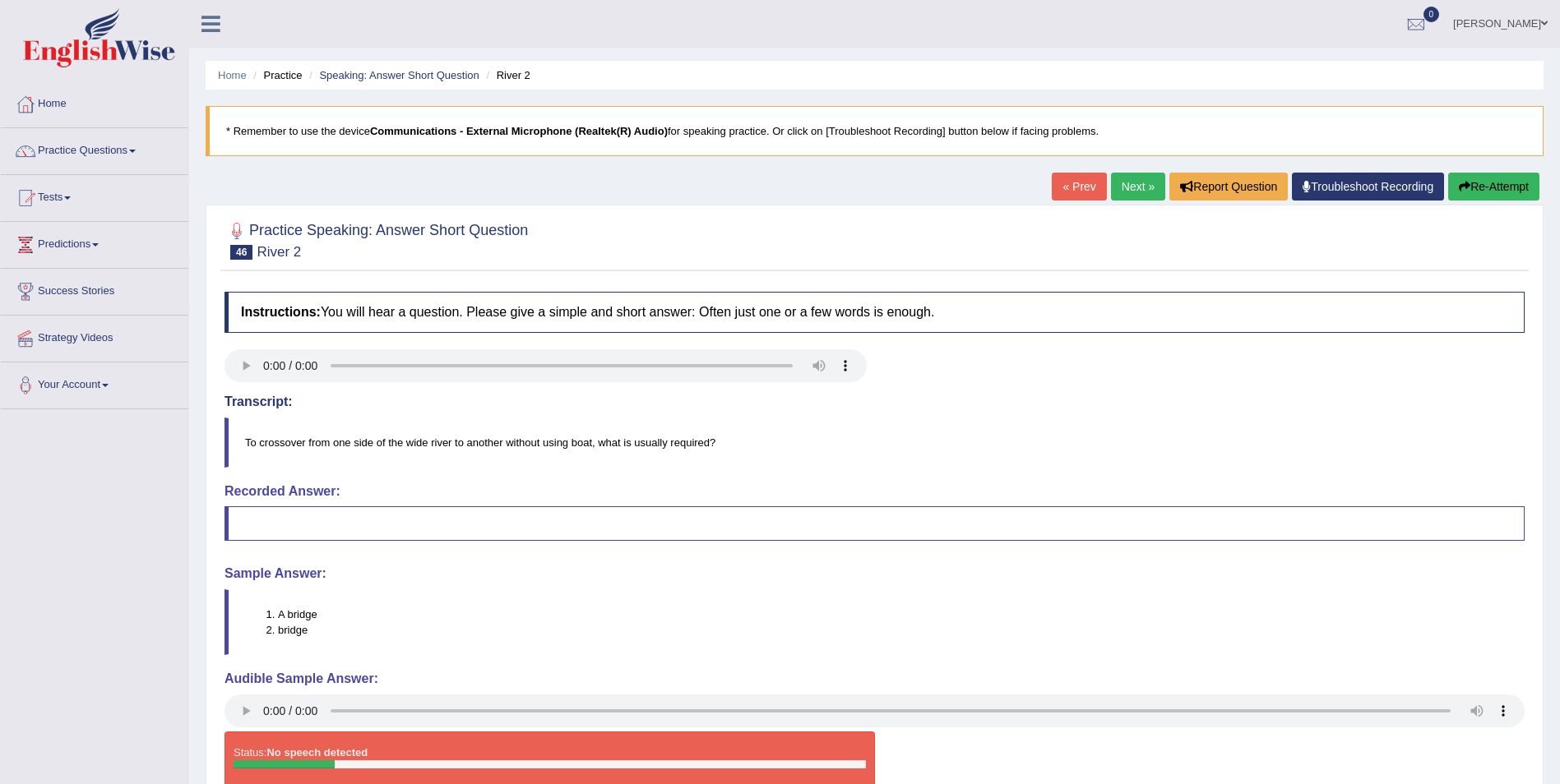
click at [1130, 179] on link "Next »" at bounding box center [1138, 187] width 55 height 28
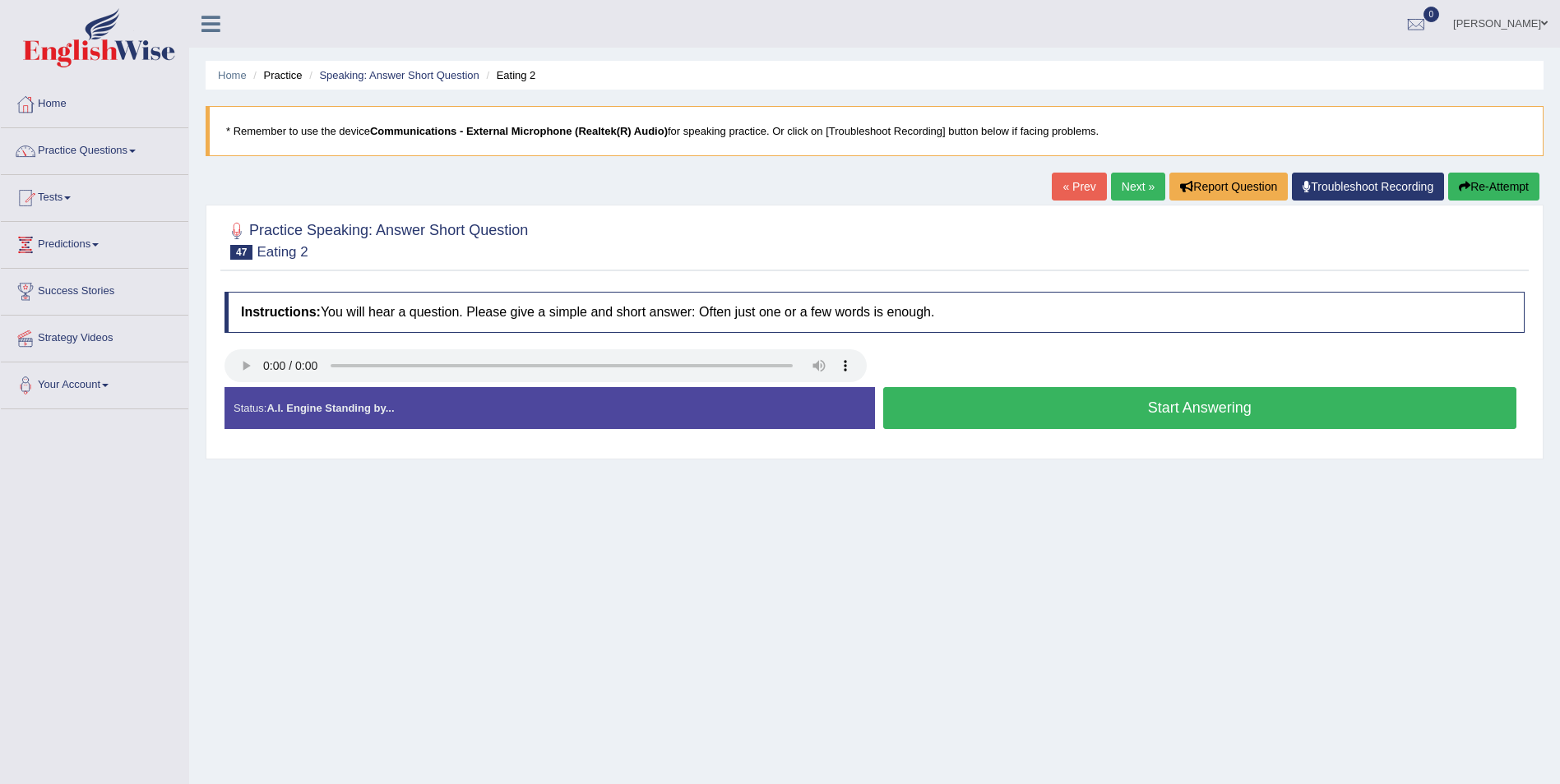
click at [1116, 413] on button "Start Answering" at bounding box center [1200, 408] width 635 height 42
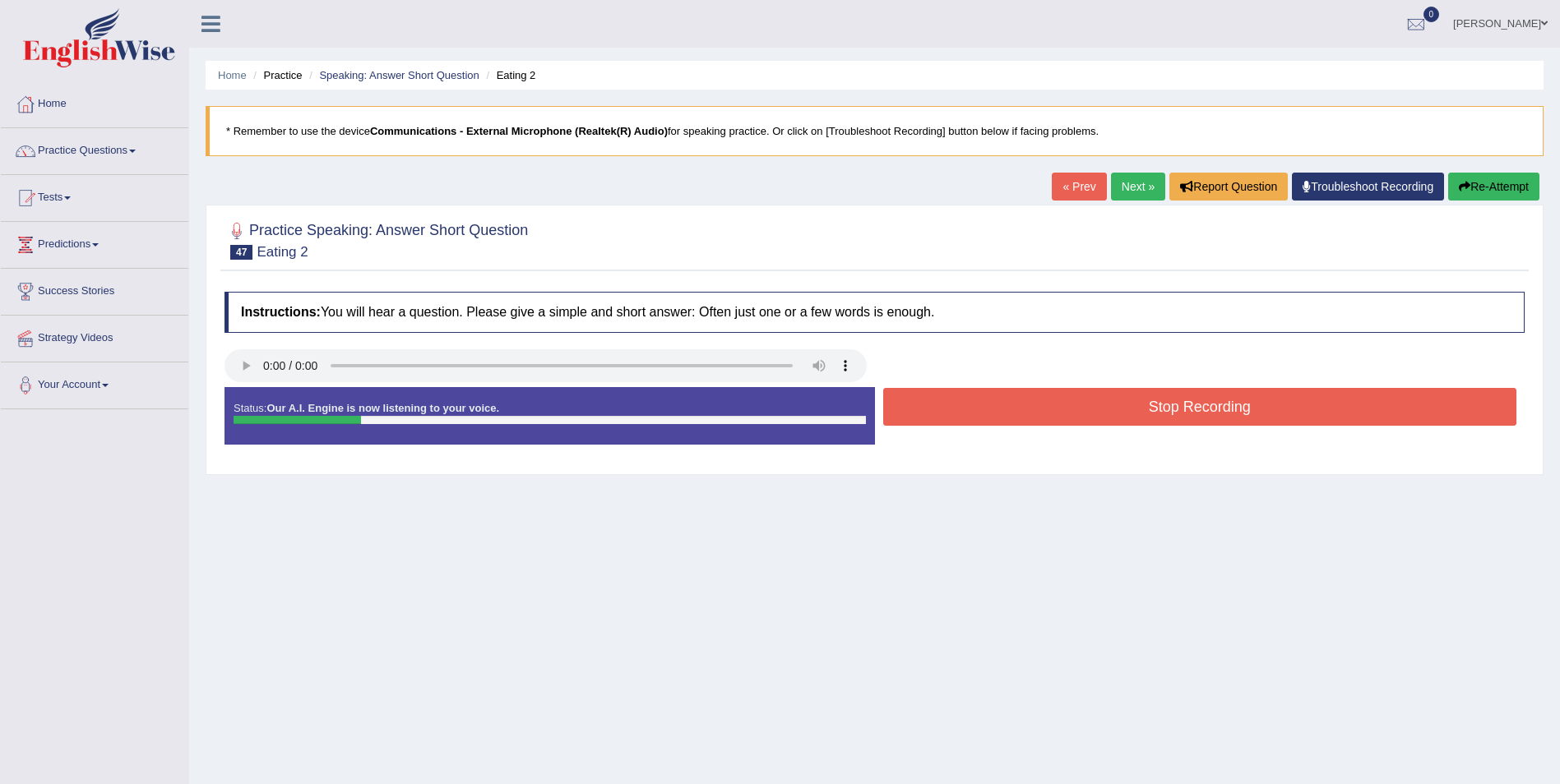
click at [1117, 409] on button "Stop Recording" at bounding box center [1200, 407] width 635 height 38
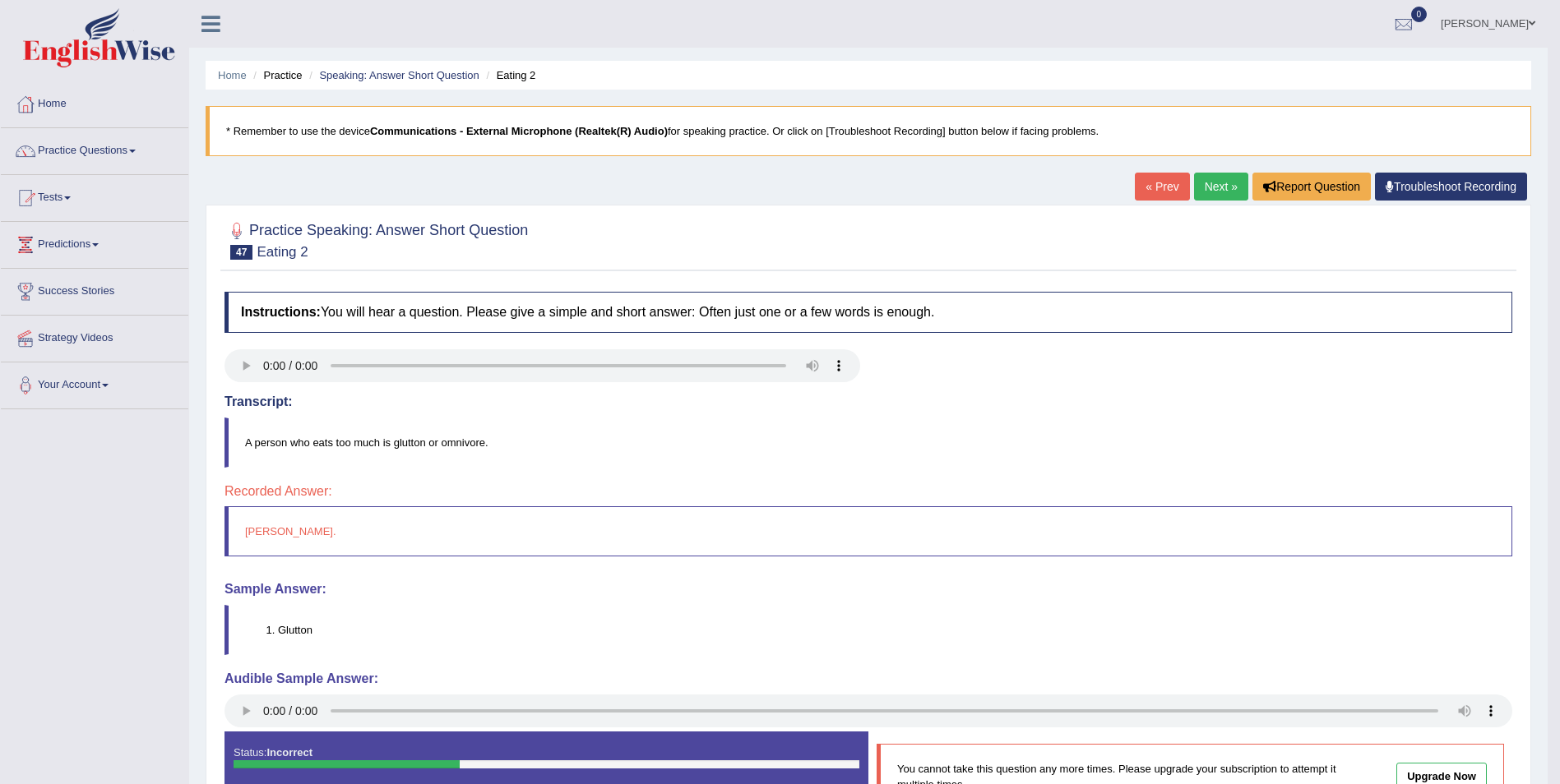
click at [1213, 192] on link "Next »" at bounding box center [1220, 187] width 55 height 28
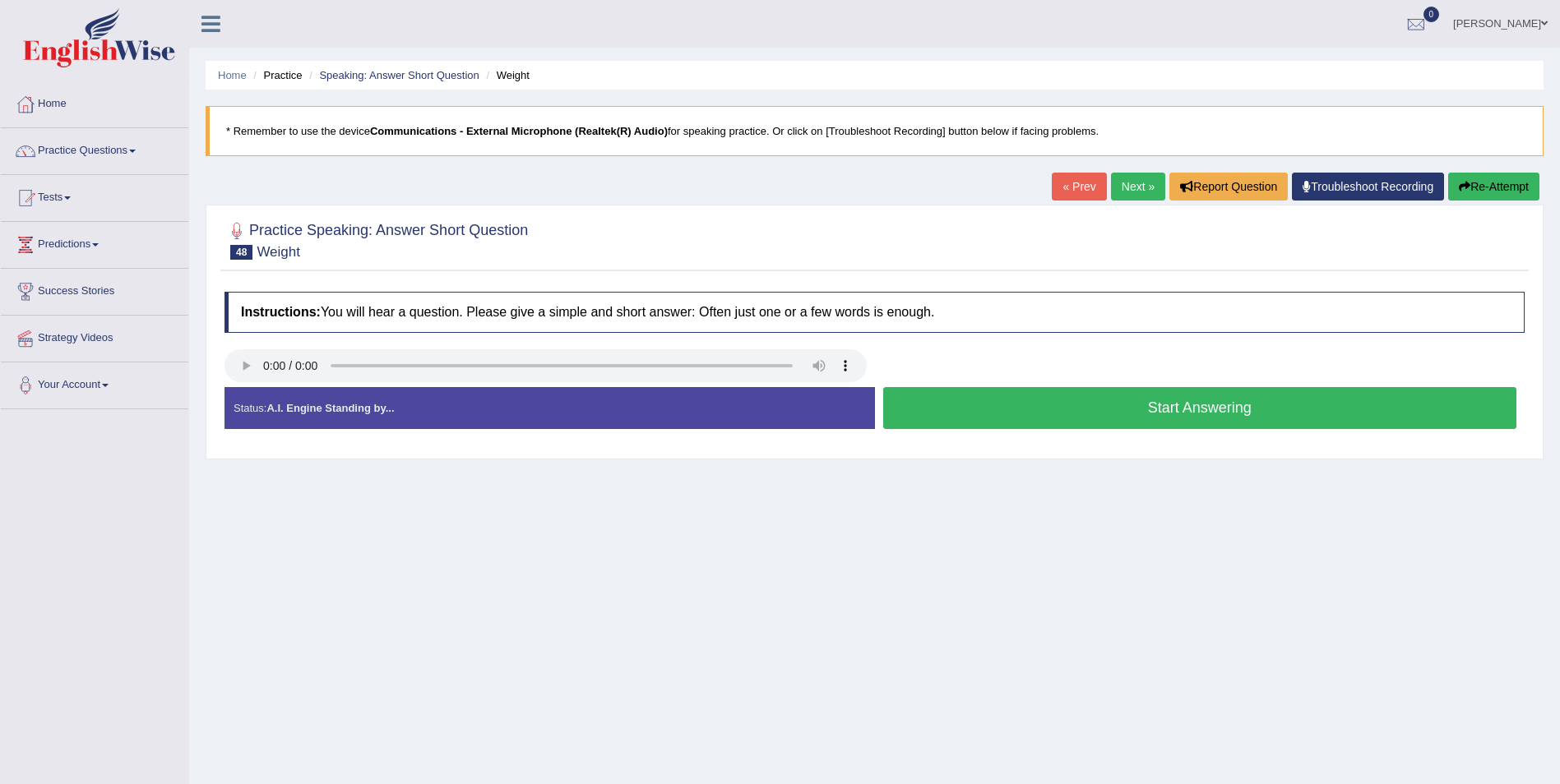
click at [1236, 408] on button "Start Answering" at bounding box center [1200, 408] width 635 height 42
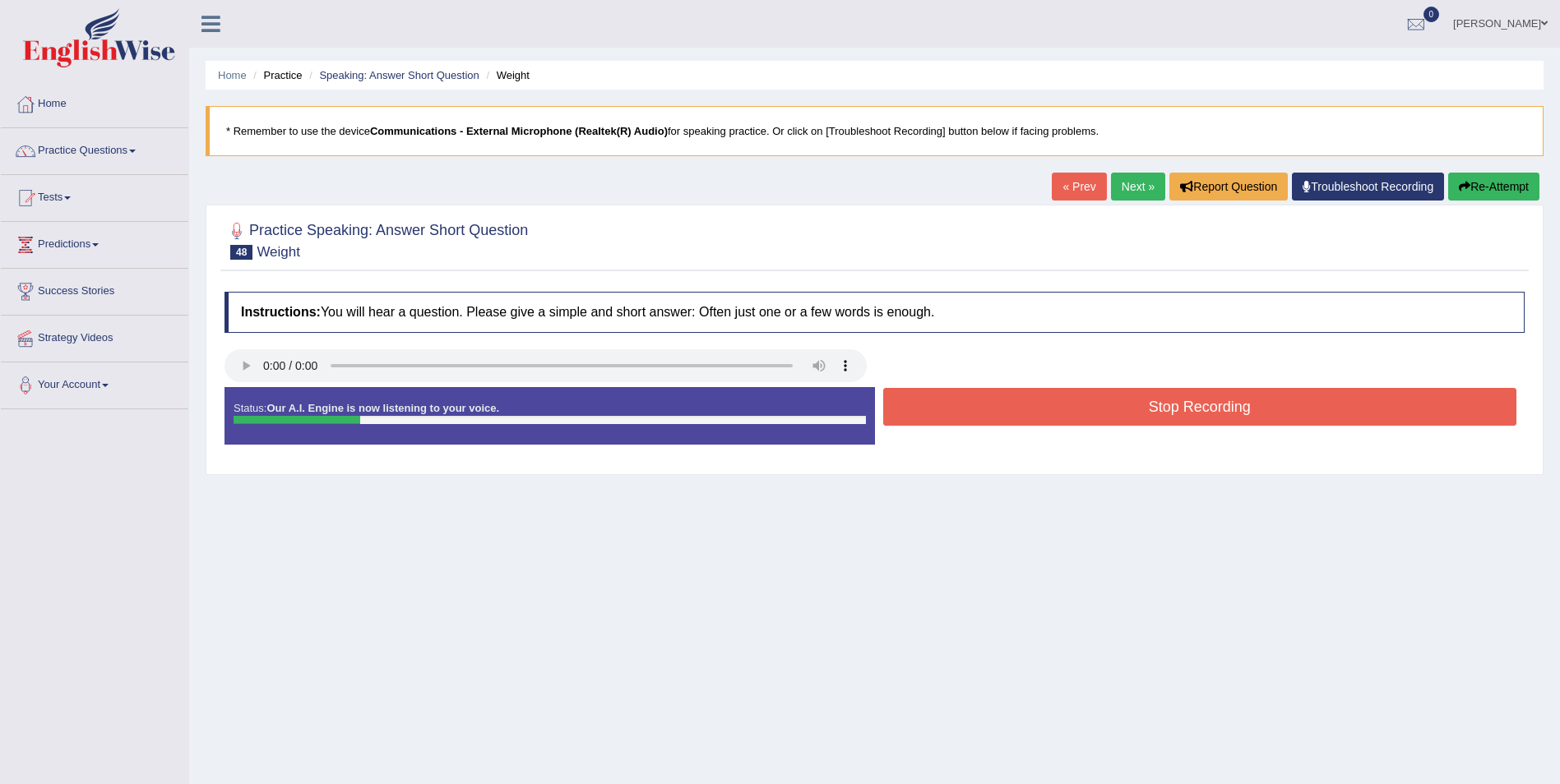
click at [1235, 408] on button "Stop Recording" at bounding box center [1200, 407] width 635 height 38
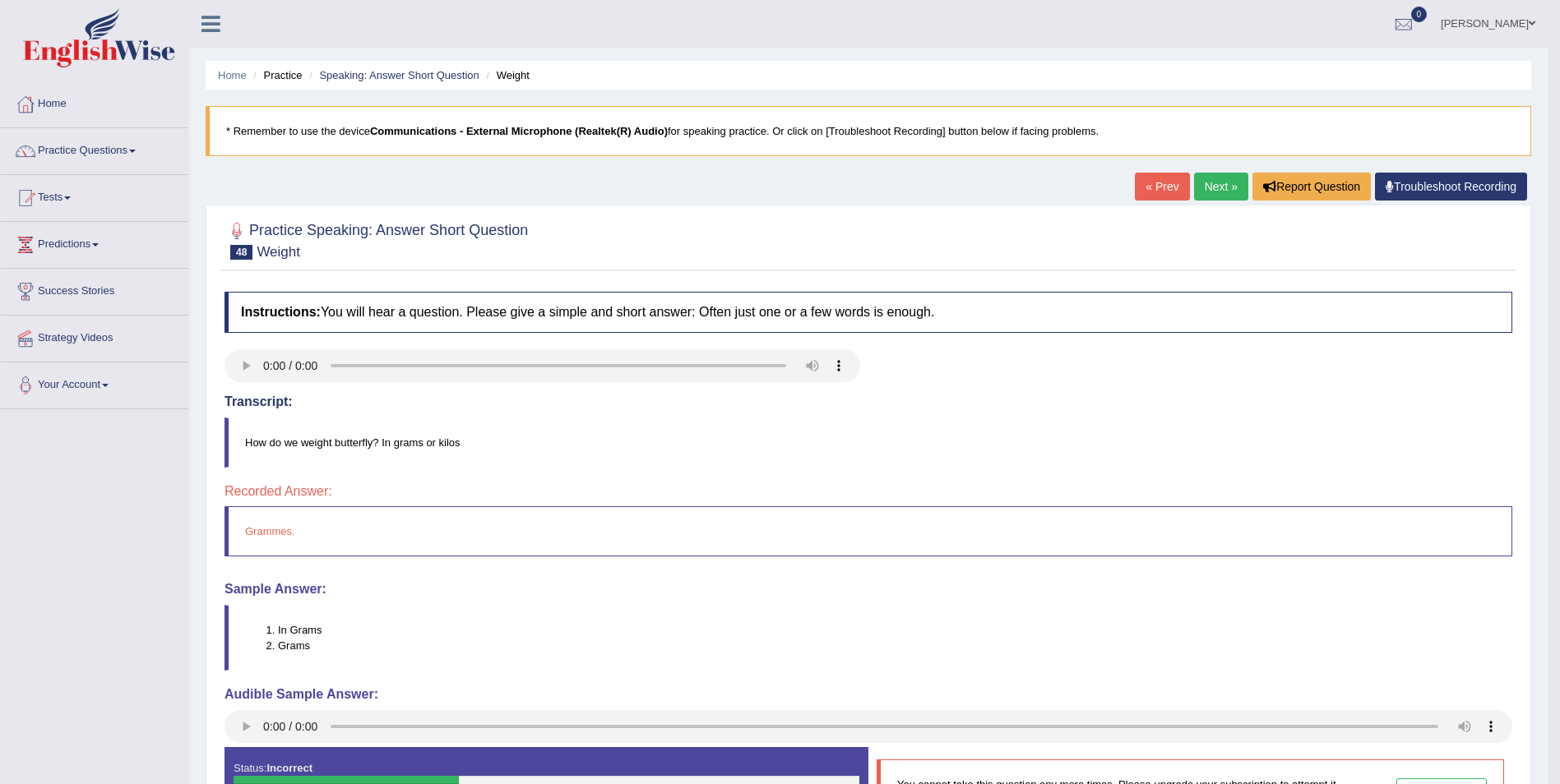
click at [1220, 192] on link "Next »" at bounding box center [1220, 187] width 55 height 28
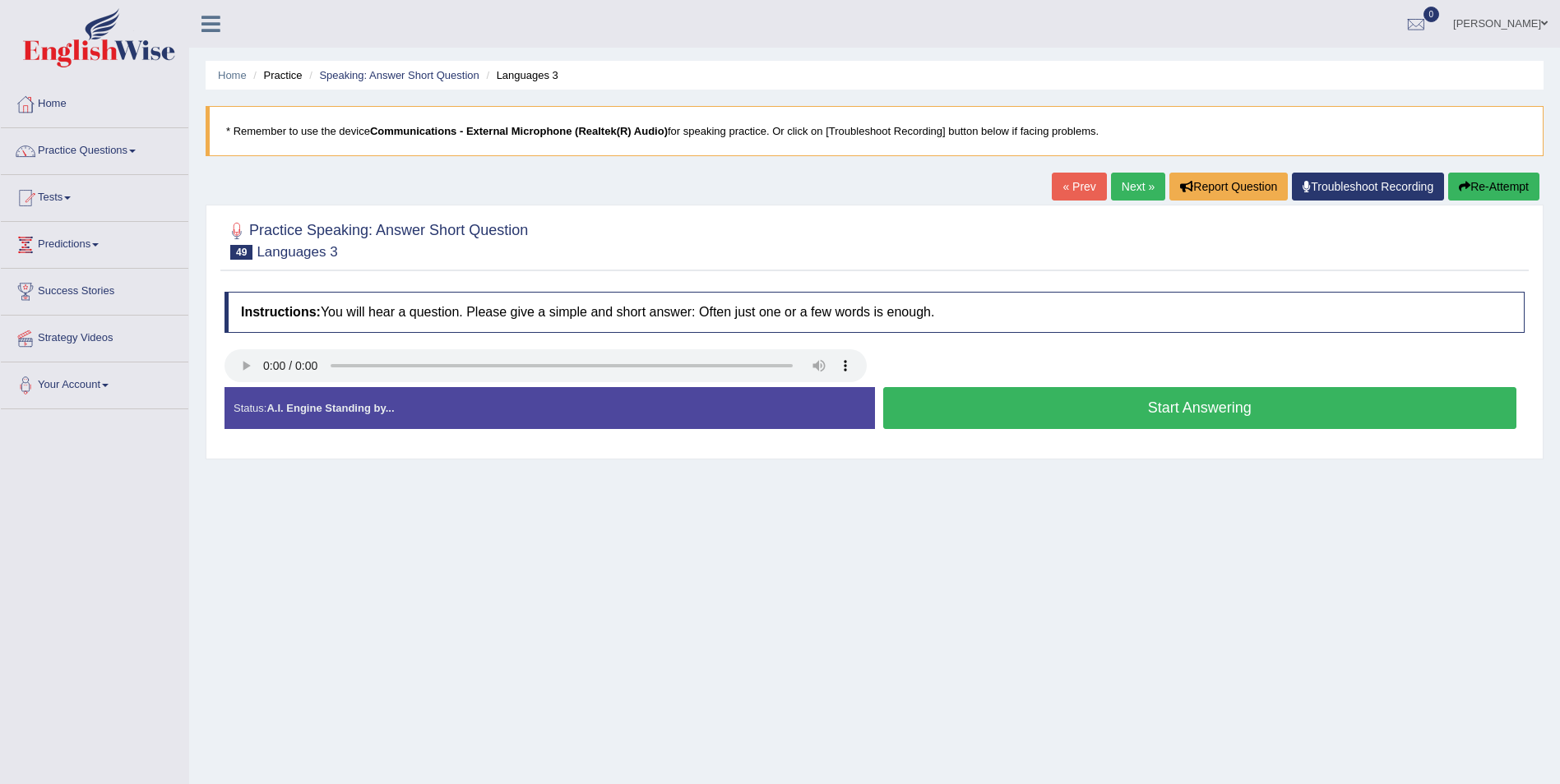
click at [1196, 412] on button "Start Answering" at bounding box center [1200, 408] width 635 height 42
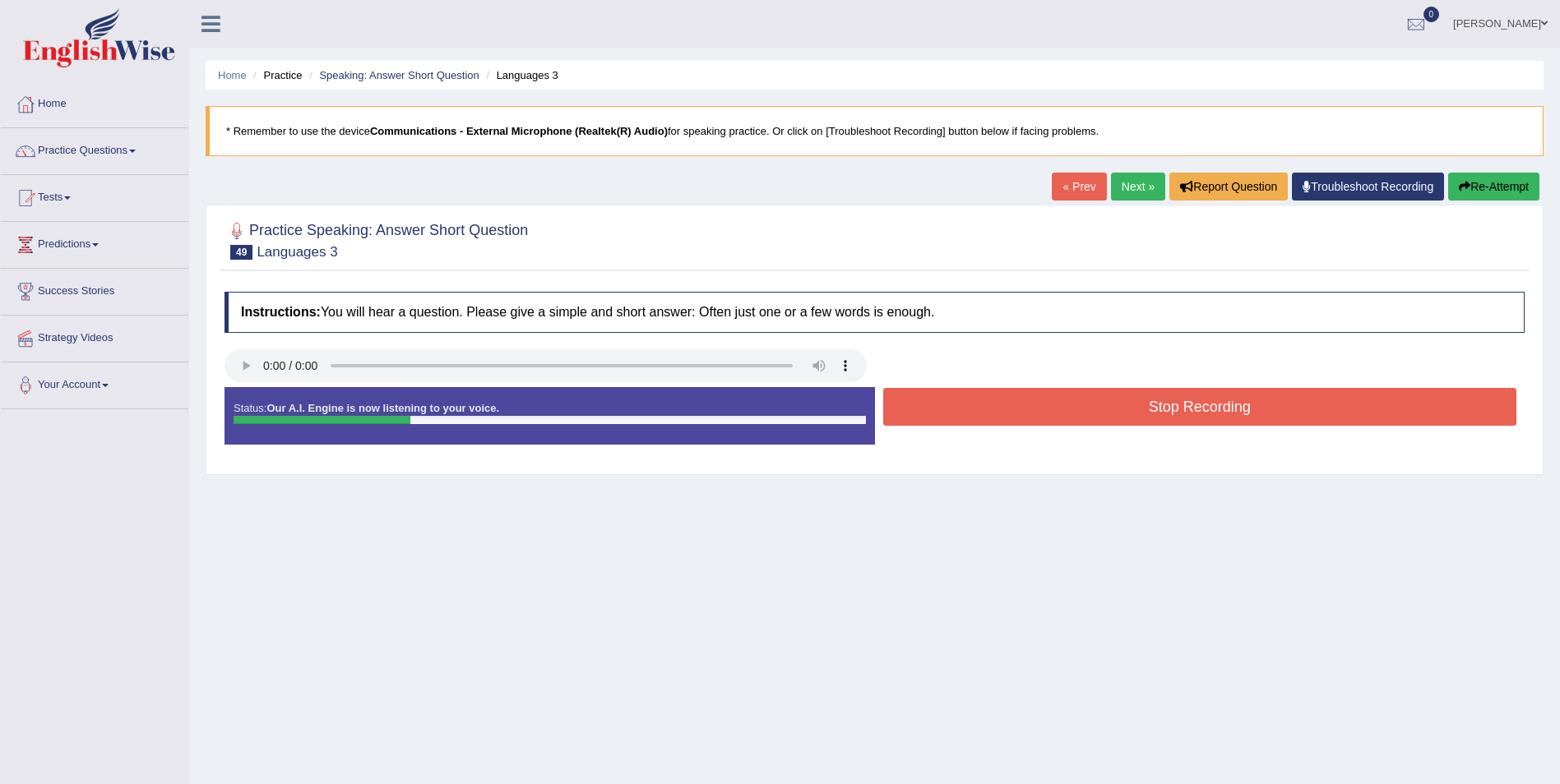
click at [1196, 412] on button "Stop Recording" at bounding box center [1200, 407] width 635 height 38
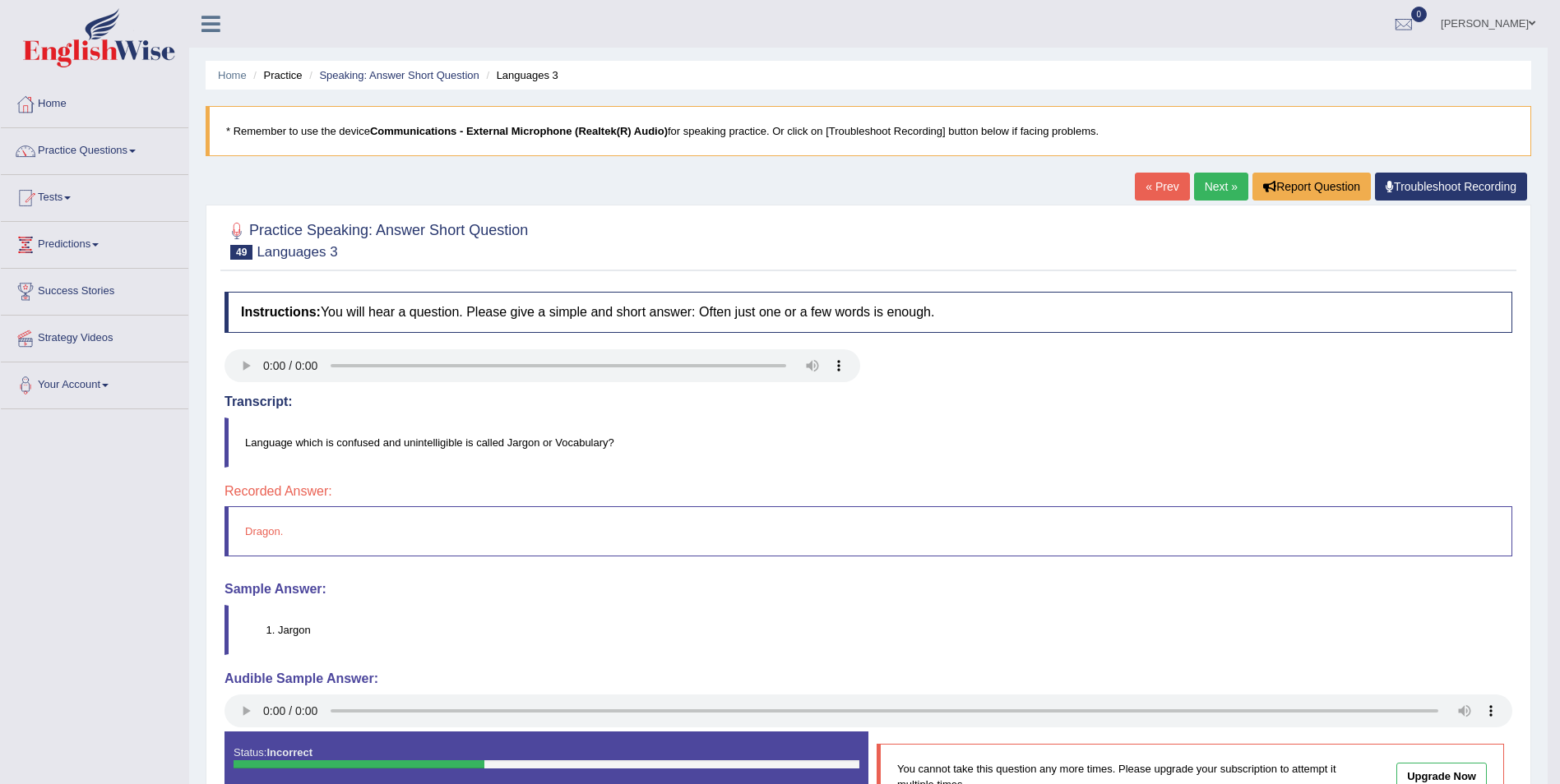
click at [1213, 190] on link "Next »" at bounding box center [1220, 187] width 55 height 28
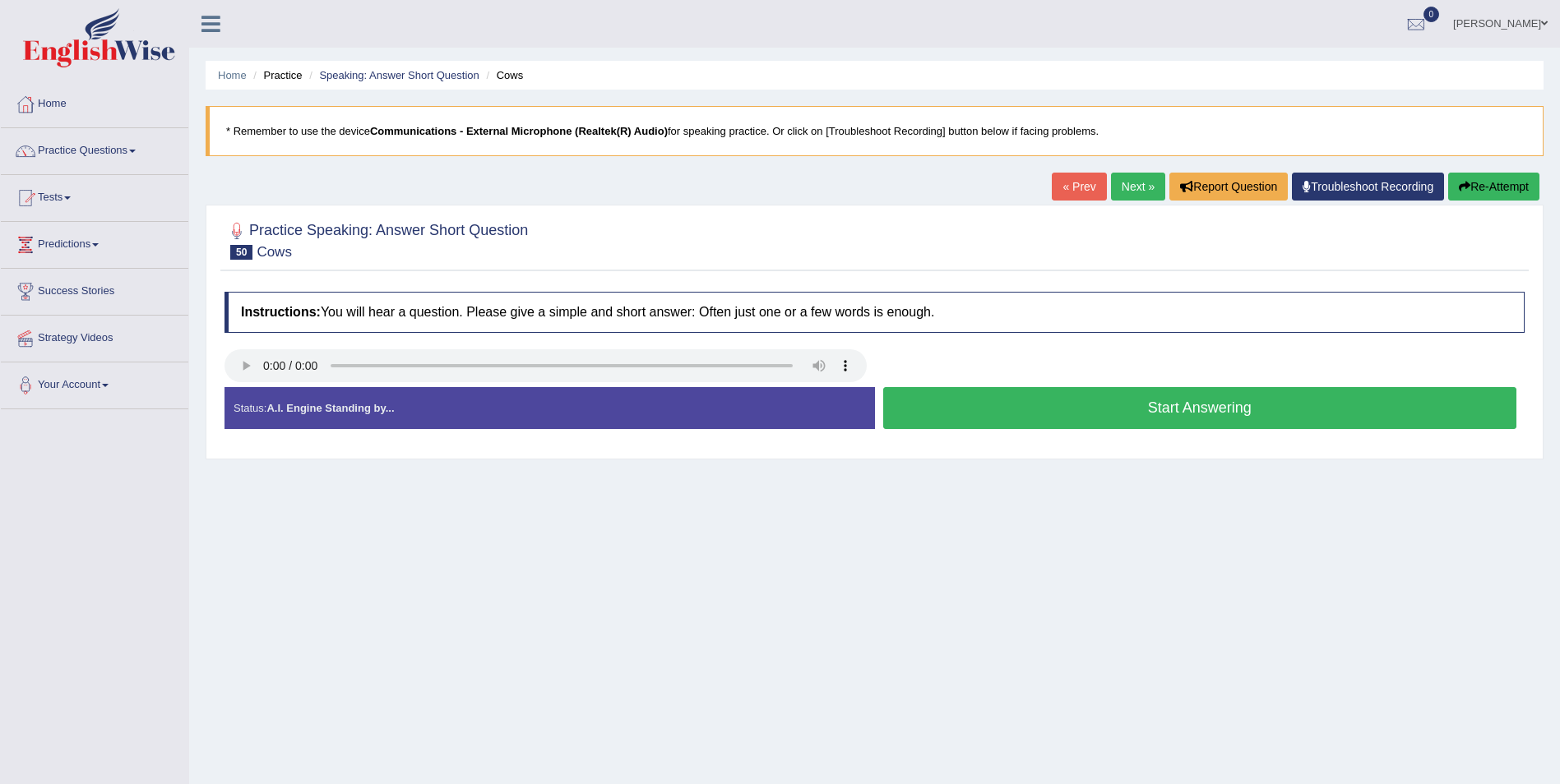
click at [1217, 415] on button "Start Answering" at bounding box center [1200, 408] width 635 height 42
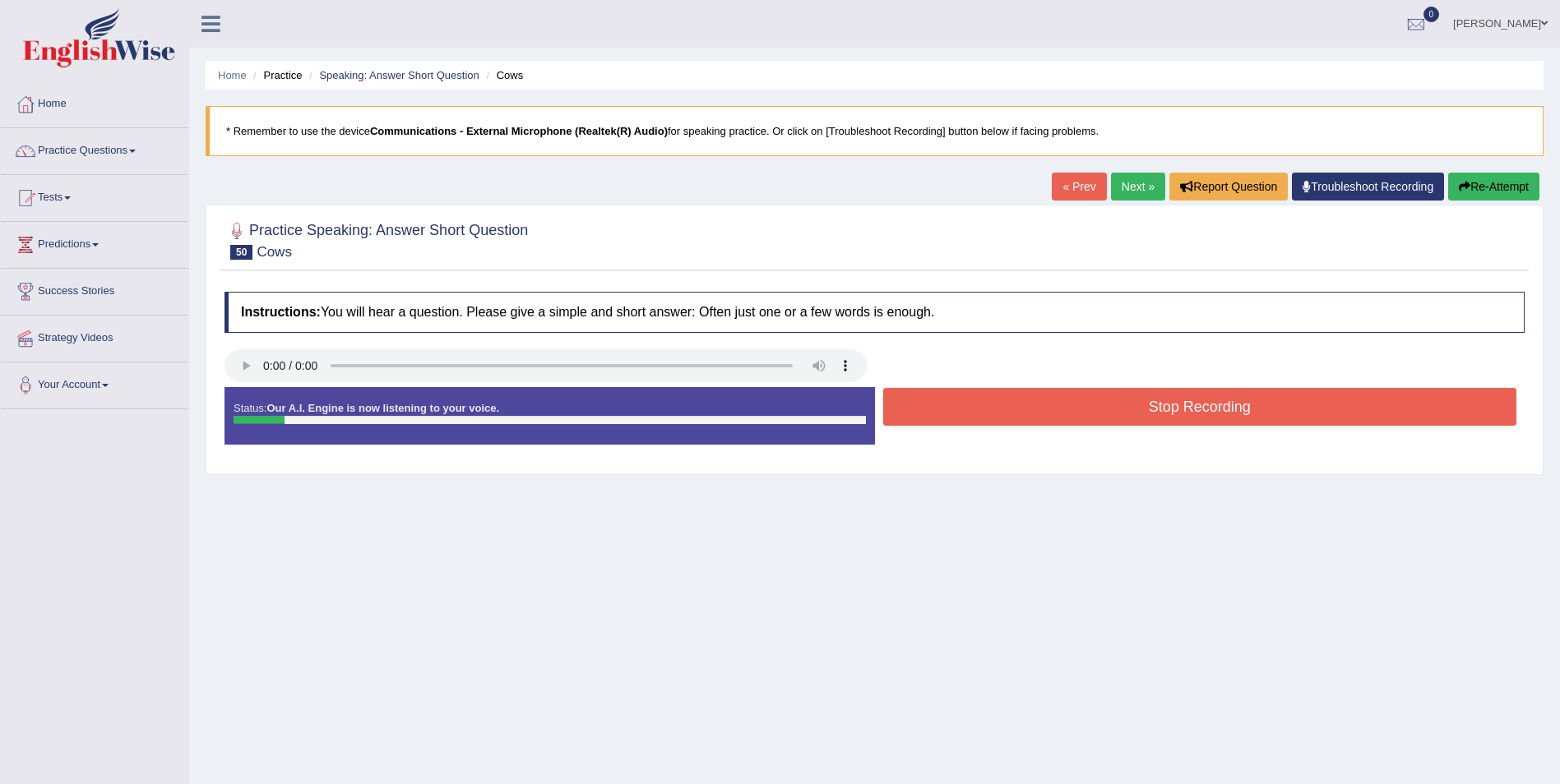
click at [1217, 409] on button "Stop Recording" at bounding box center [1200, 407] width 635 height 38
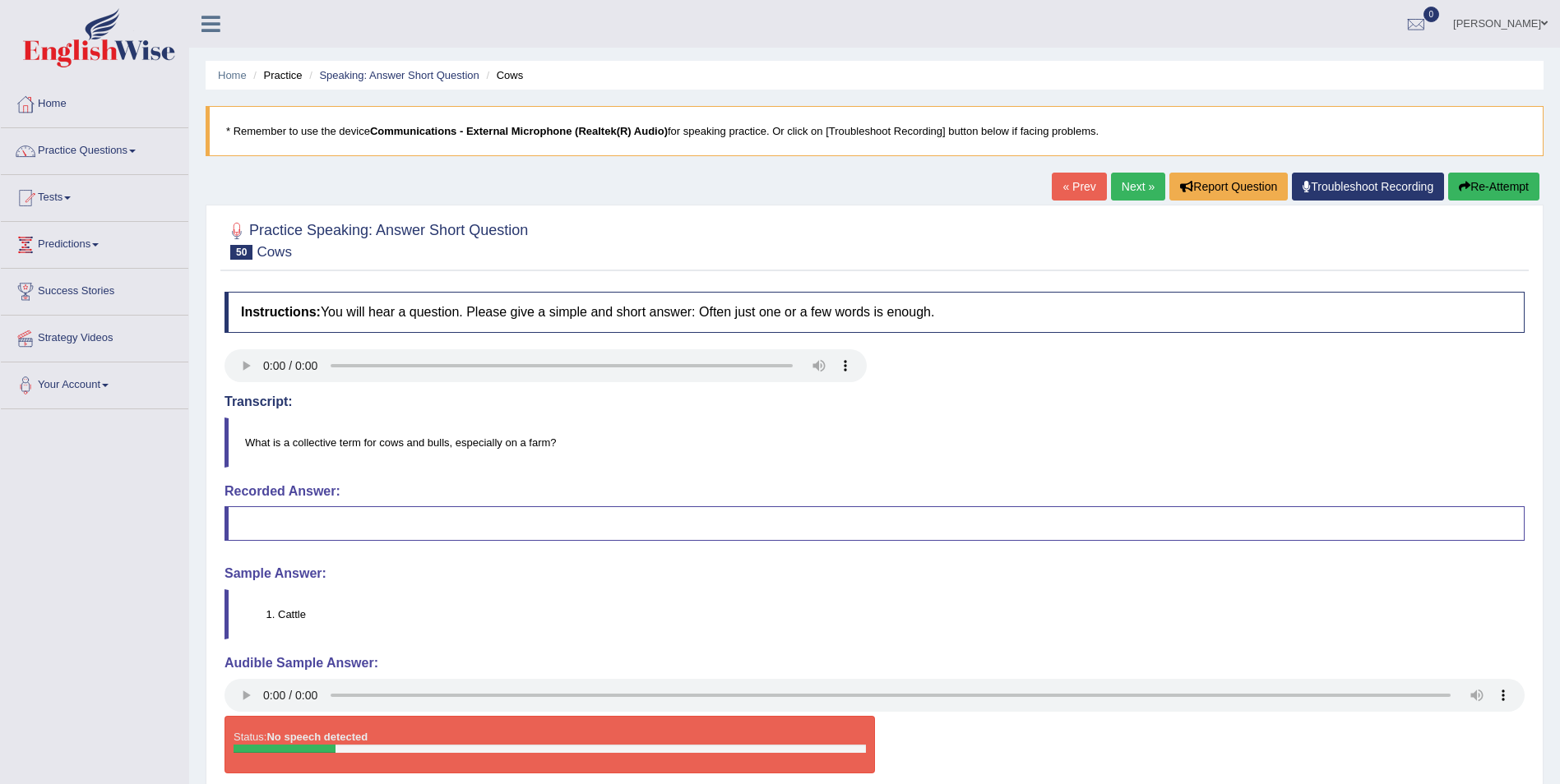
click at [1127, 193] on link "Next »" at bounding box center [1138, 187] width 55 height 28
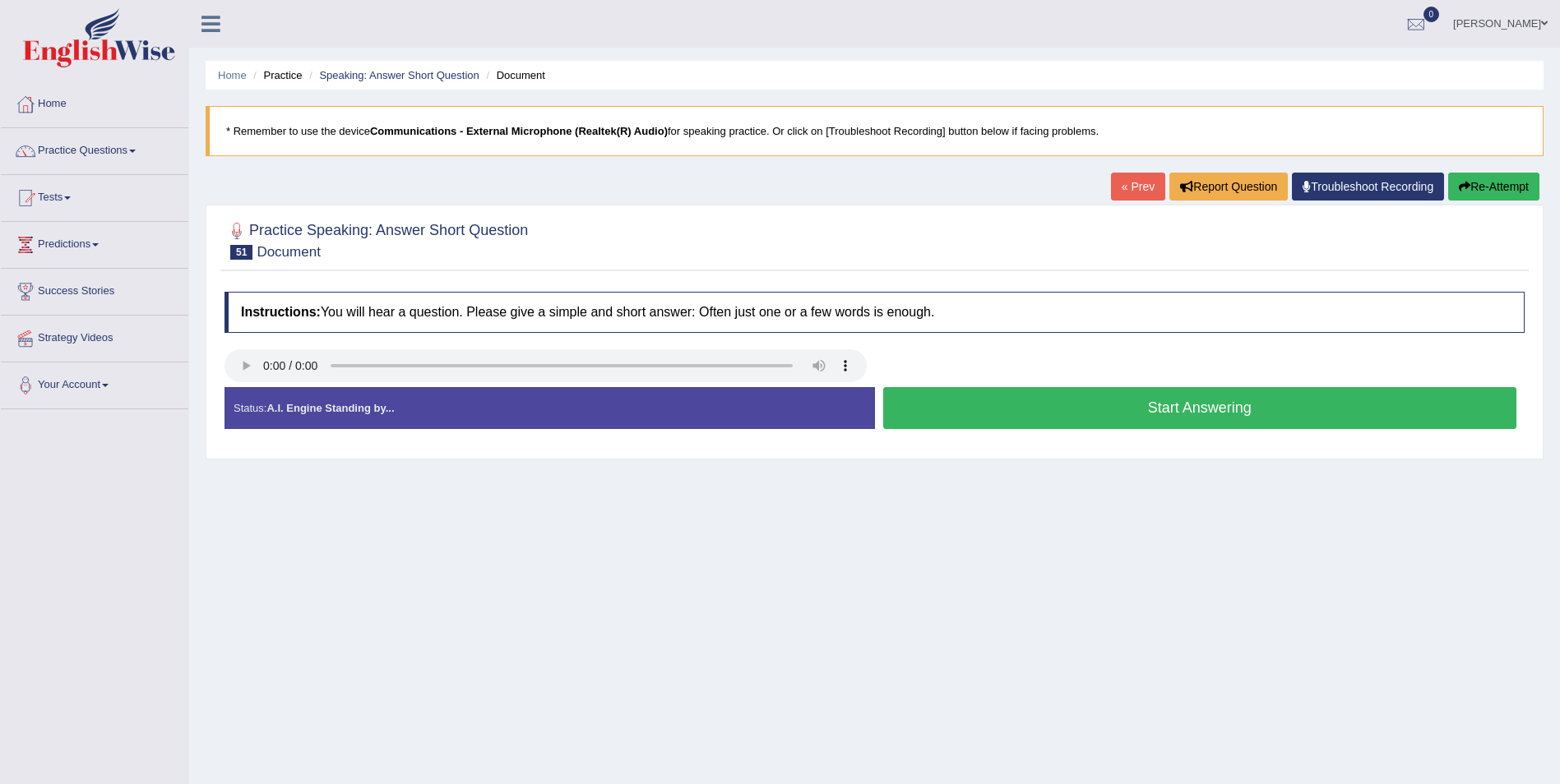
click at [1186, 414] on button "Start Answering" at bounding box center [1200, 408] width 635 height 42
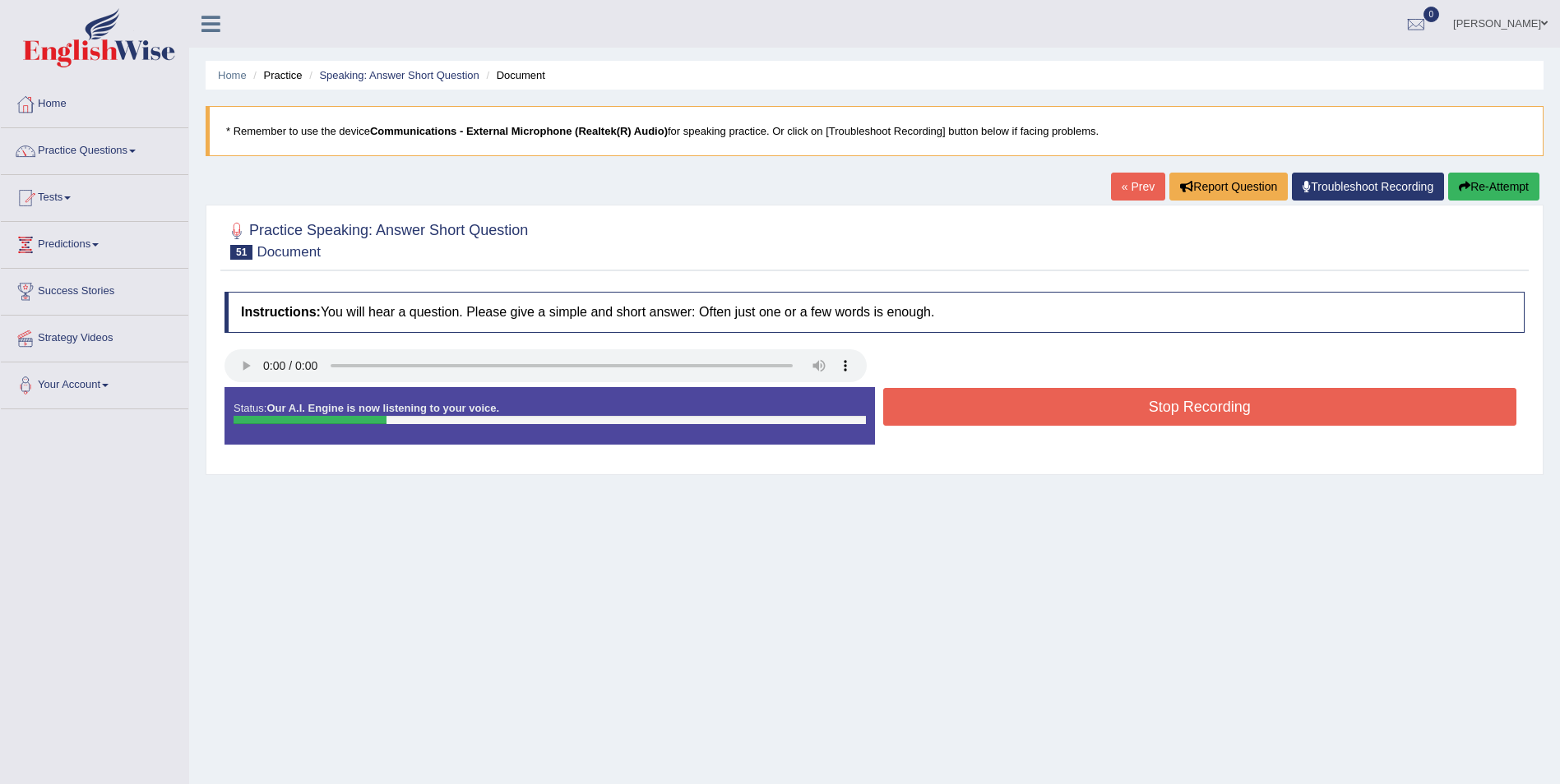
click at [1185, 409] on button "Stop Recording" at bounding box center [1200, 407] width 635 height 38
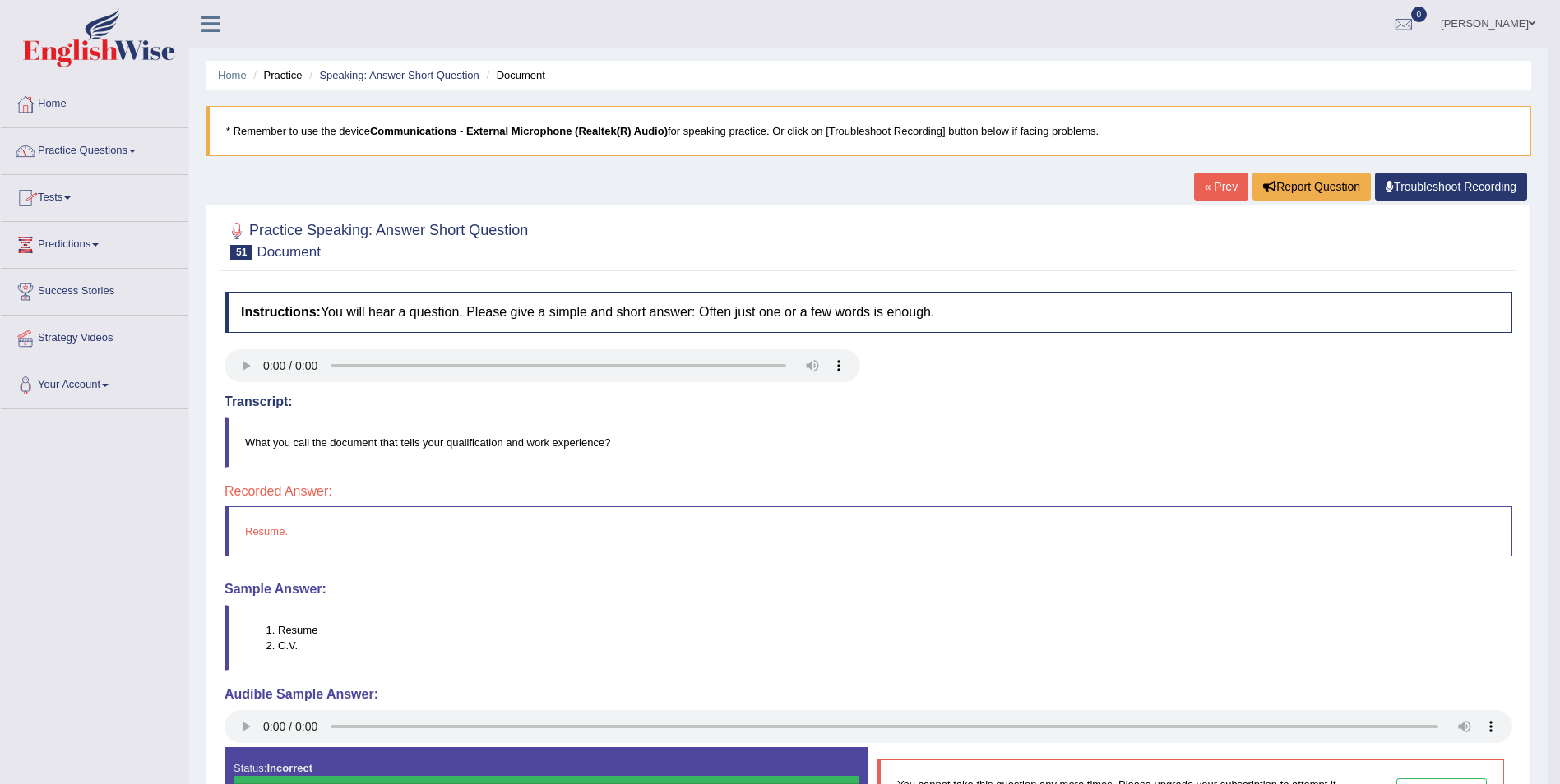
click at [136, 156] on link "Practice Questions" at bounding box center [94, 148] width 188 height 41
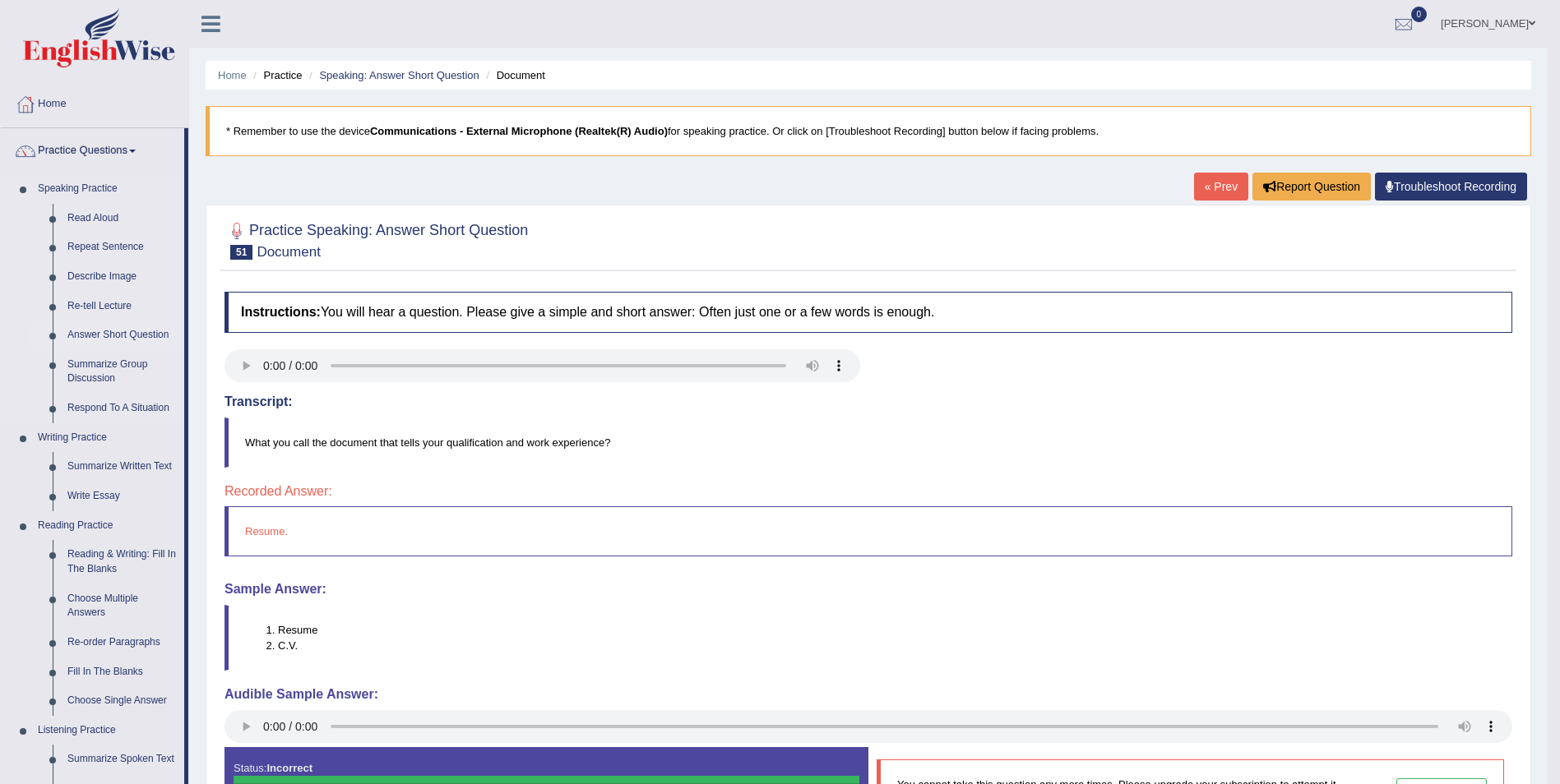
click at [139, 334] on link "Answer Short Question" at bounding box center [121, 335] width 124 height 30
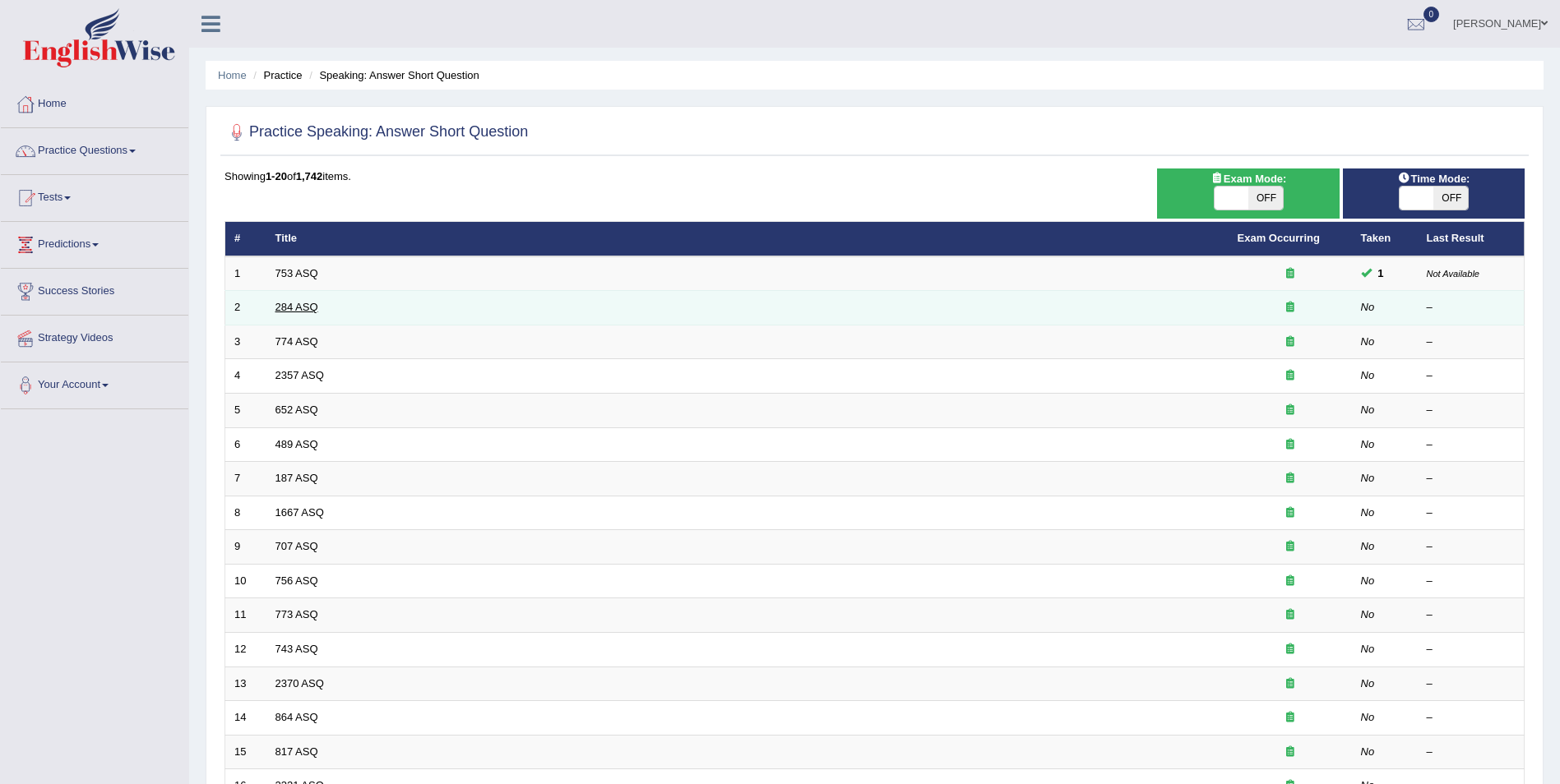
click at [305, 311] on link "284 ASQ" at bounding box center [296, 307] width 43 height 12
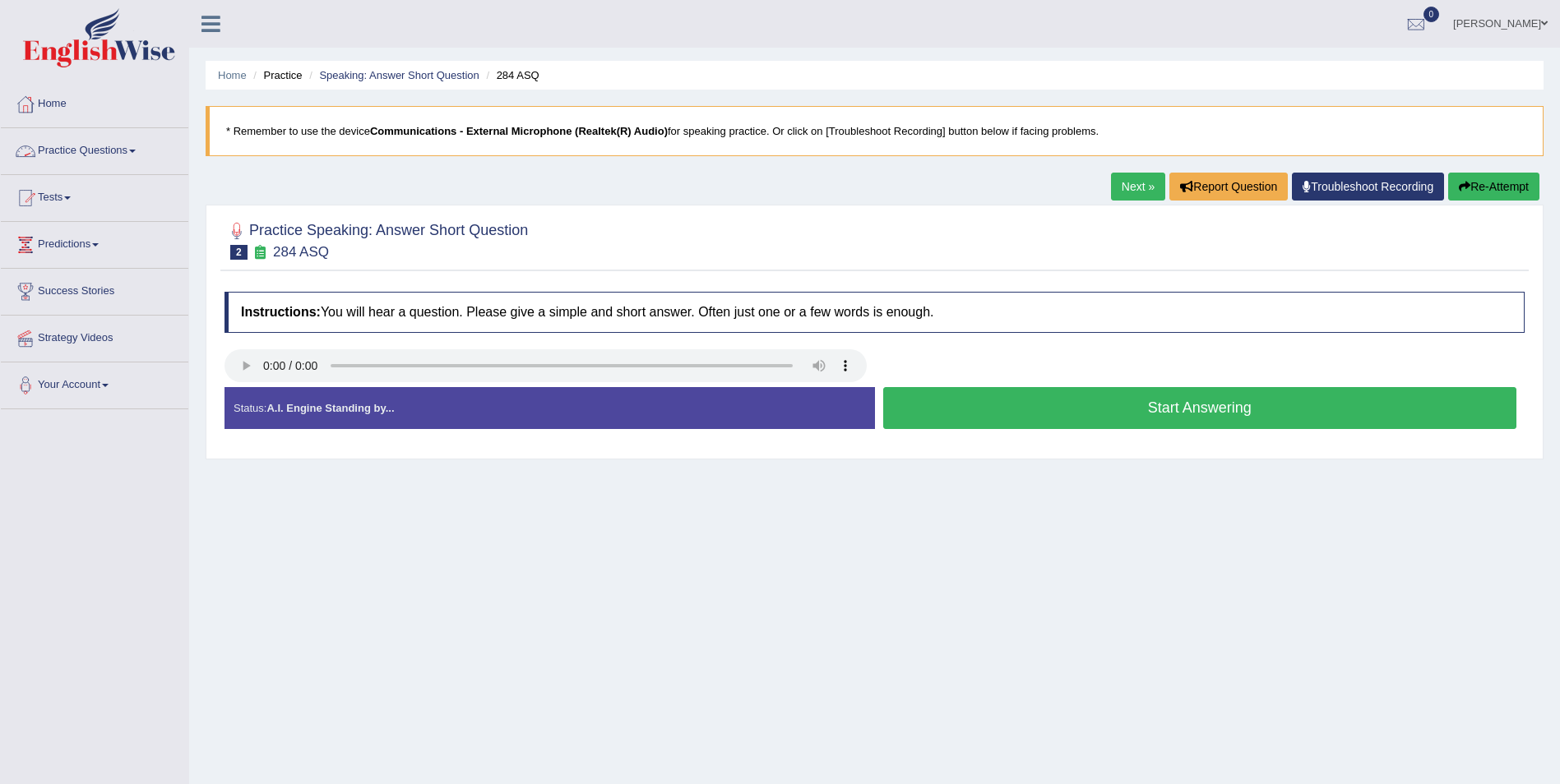
click at [1229, 402] on button "Start Answering" at bounding box center [1200, 408] width 635 height 42
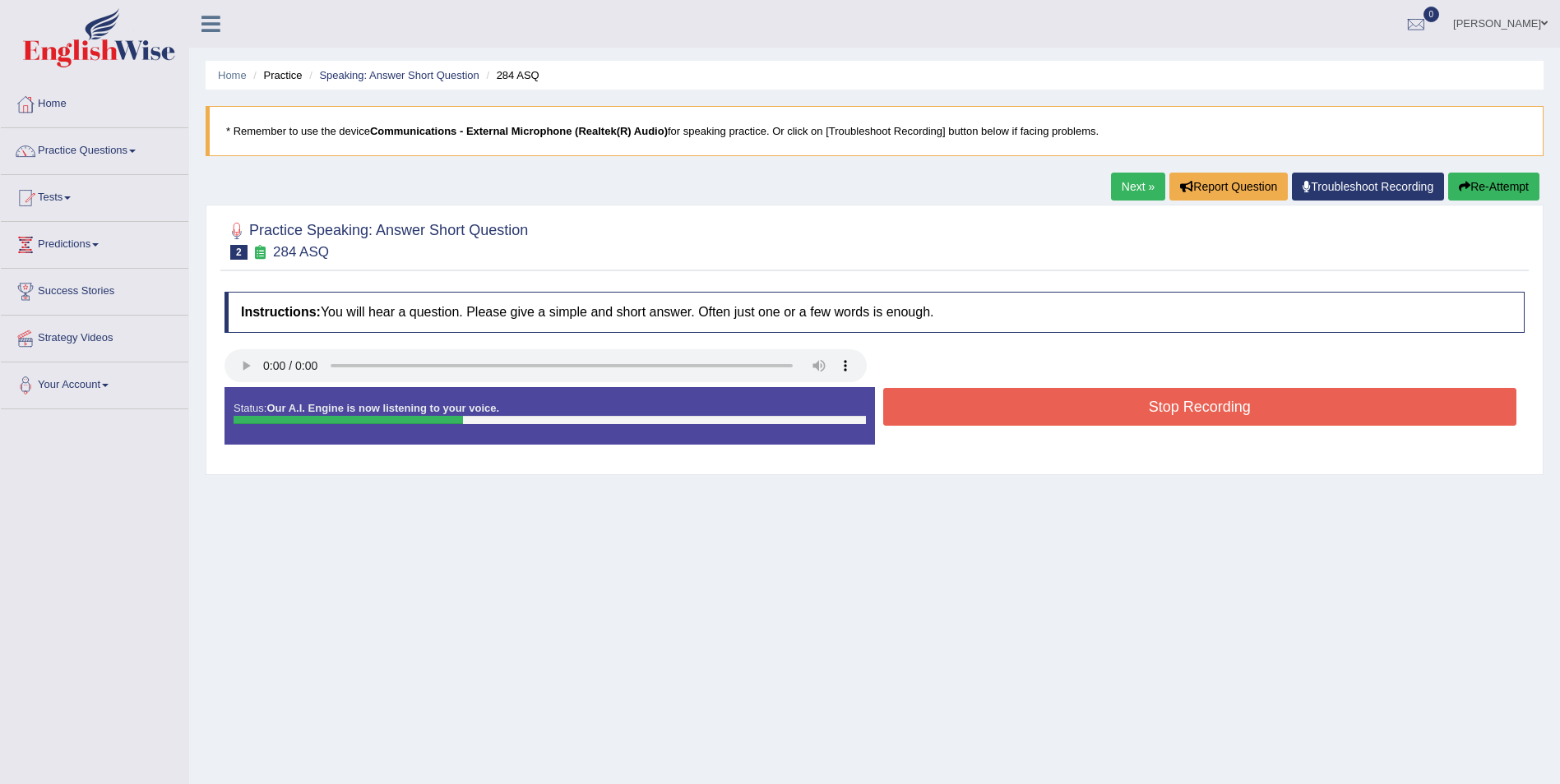
click at [1215, 415] on button "Stop Recording" at bounding box center [1200, 407] width 635 height 38
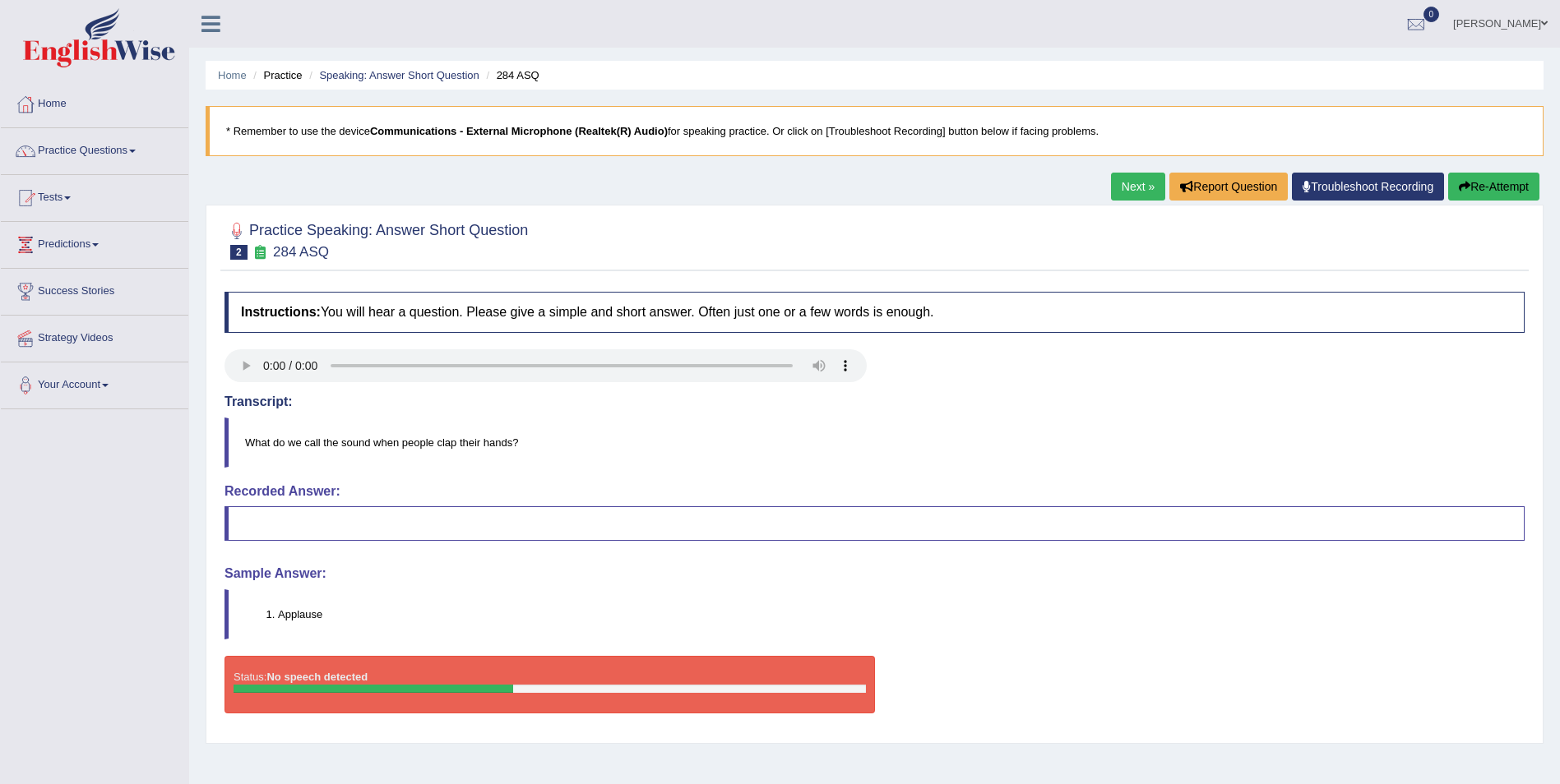
click at [1125, 188] on link "Next »" at bounding box center [1138, 187] width 55 height 28
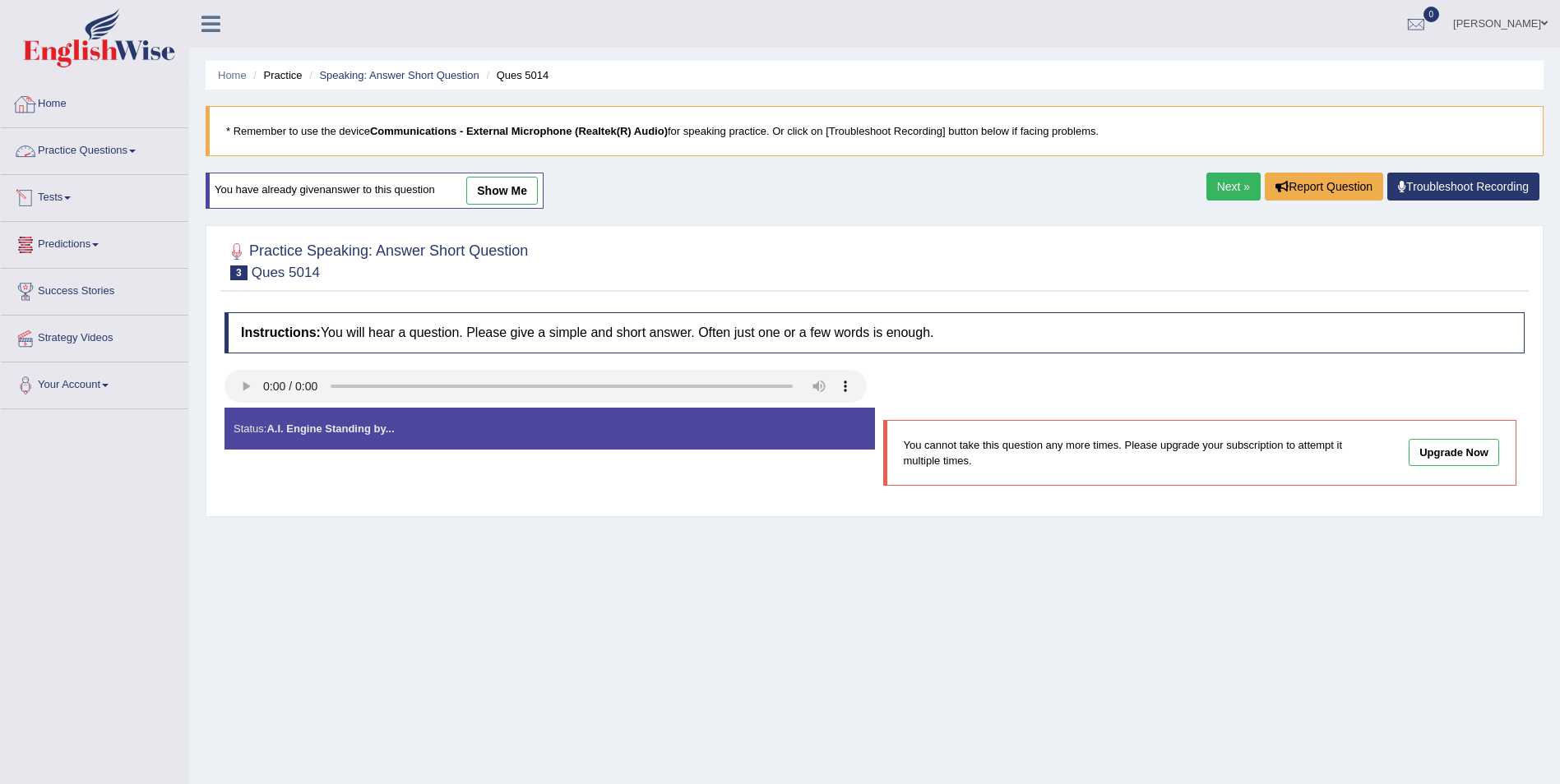
click at [135, 150] on span at bounding box center [132, 151] width 7 height 3
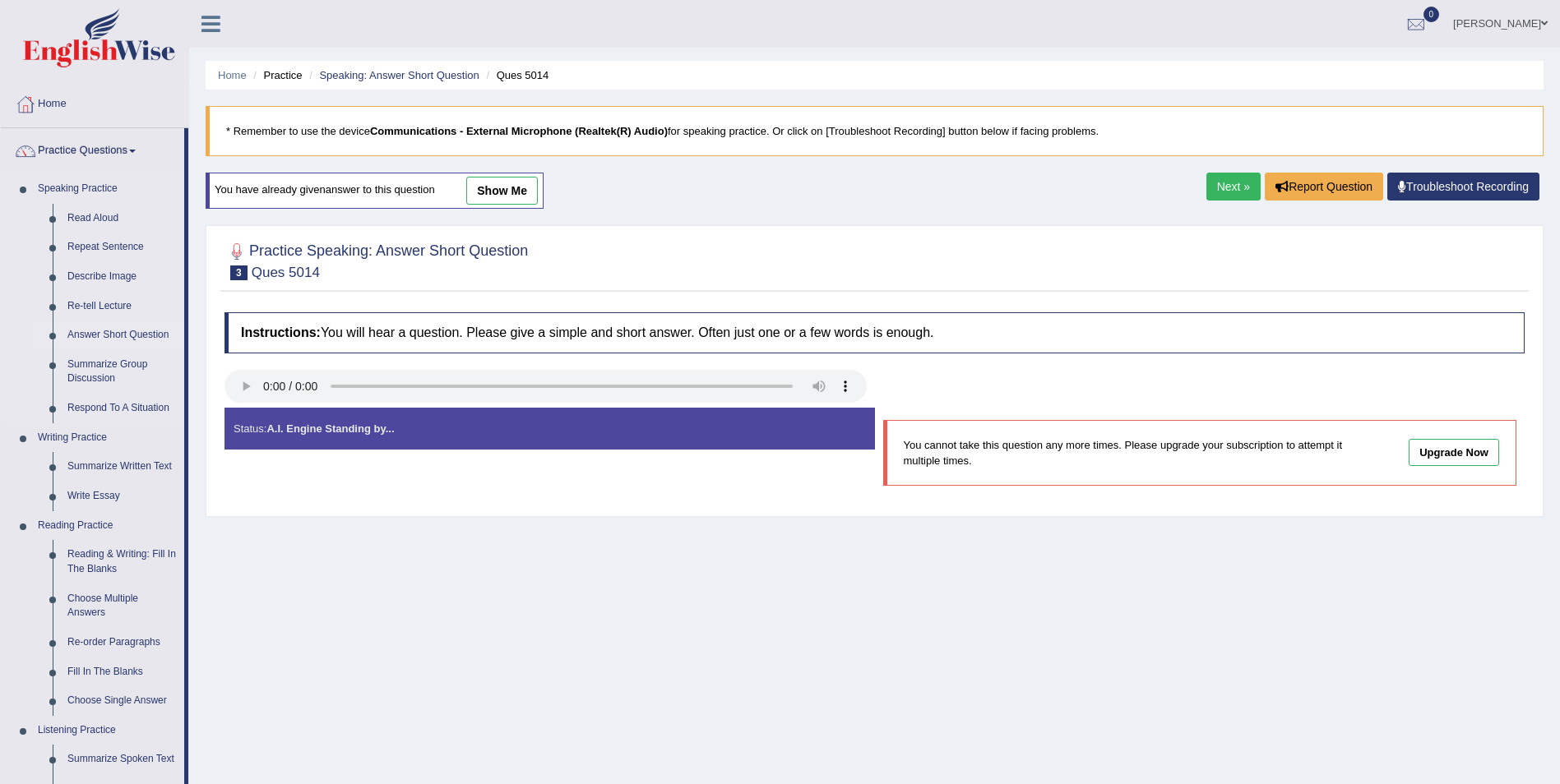
click at [164, 336] on link "Answer Short Question" at bounding box center [121, 335] width 124 height 30
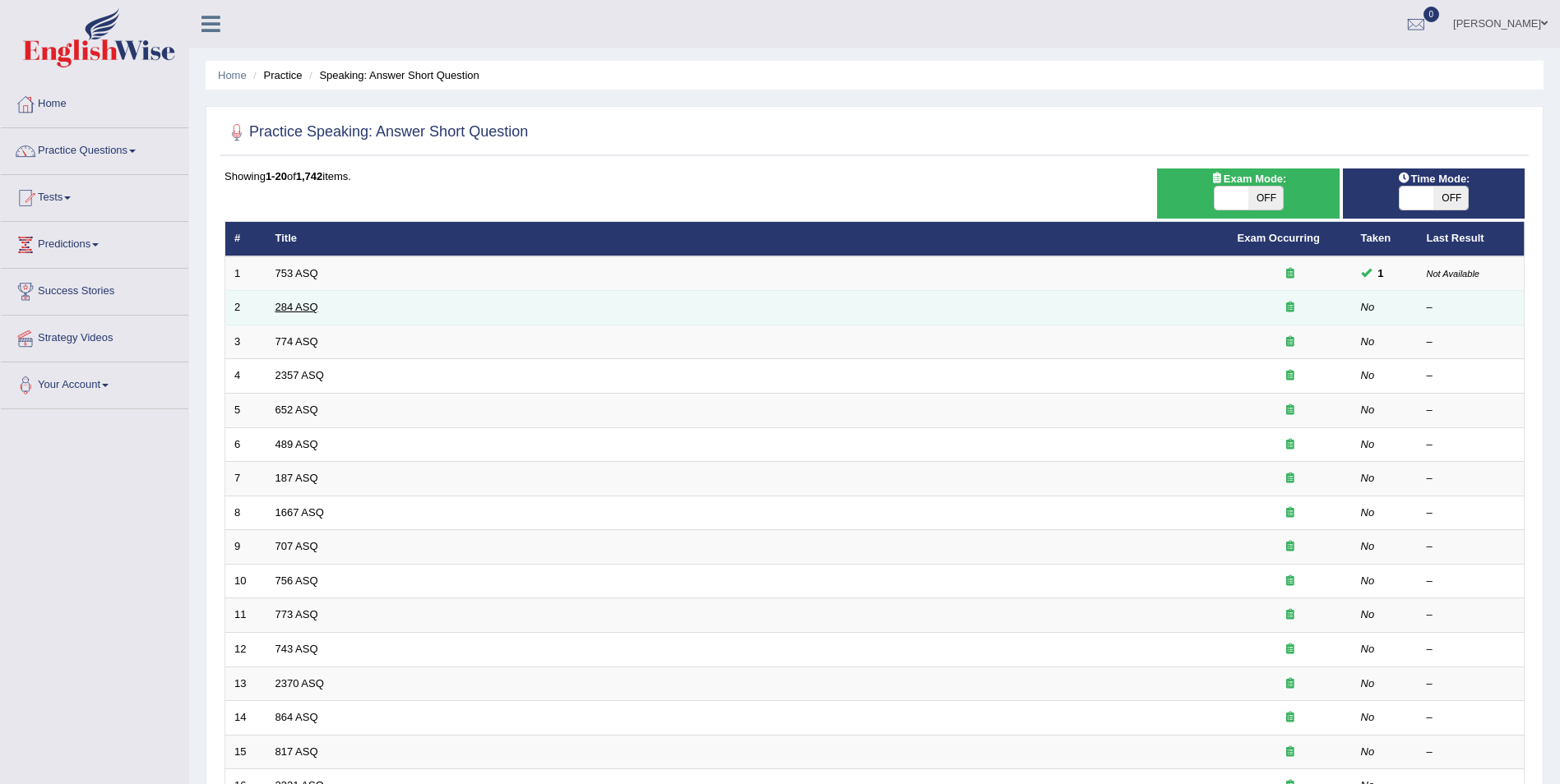
click at [308, 308] on link "284 ASQ" at bounding box center [296, 307] width 43 height 12
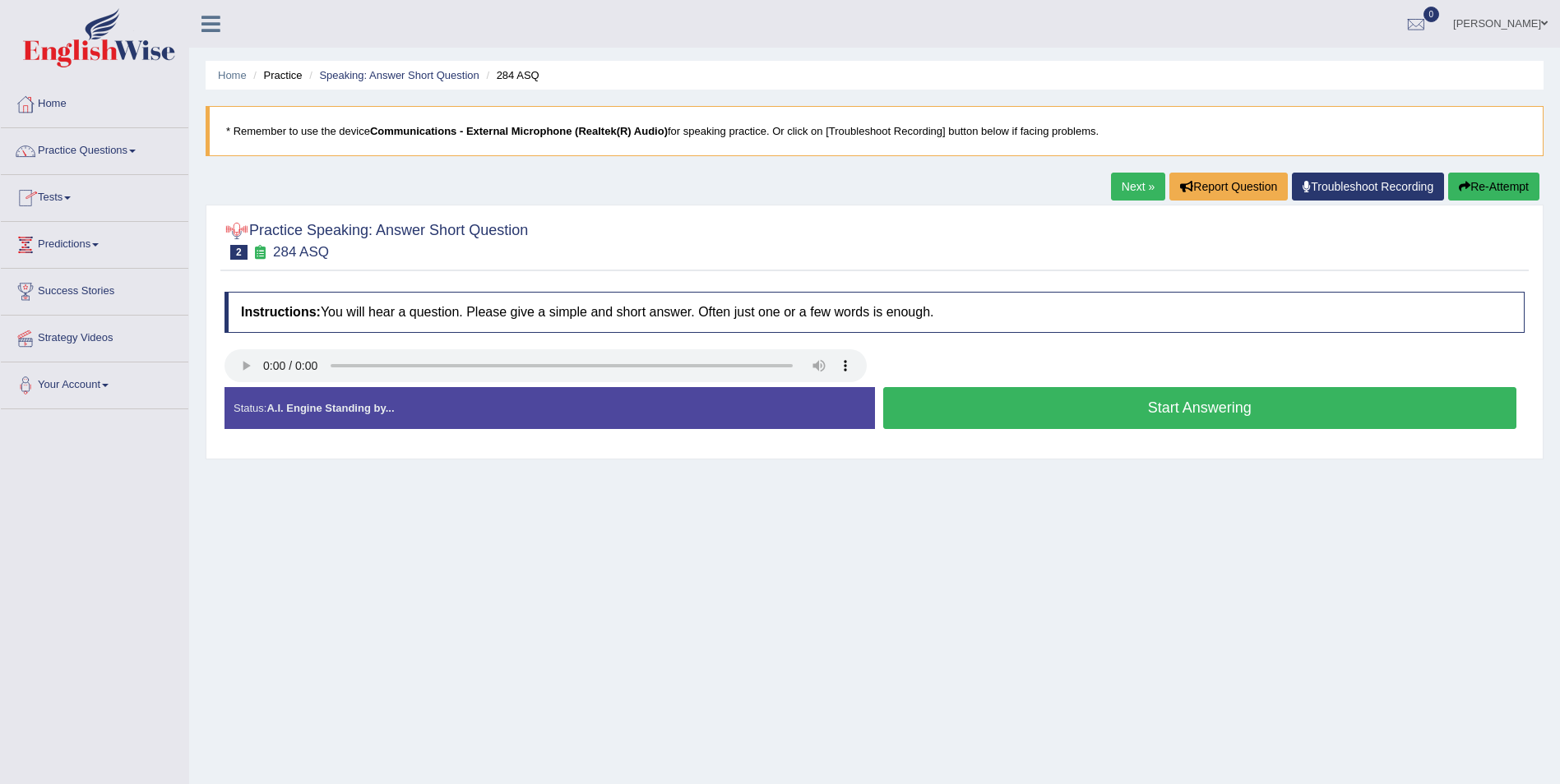
click at [1132, 176] on link "Next »" at bounding box center [1138, 187] width 55 height 28
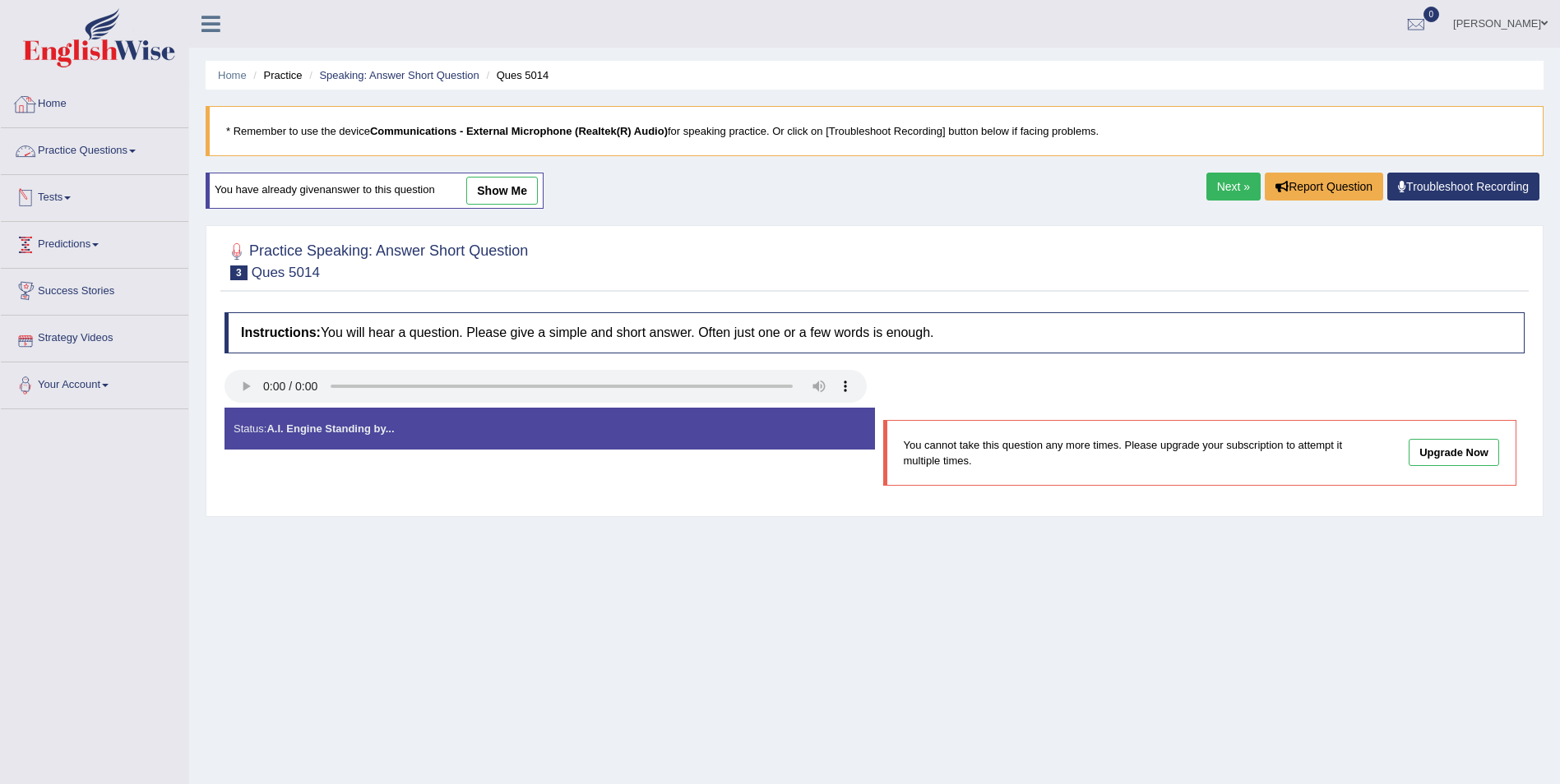
click at [138, 160] on link "Practice Questions" at bounding box center [94, 148] width 188 height 41
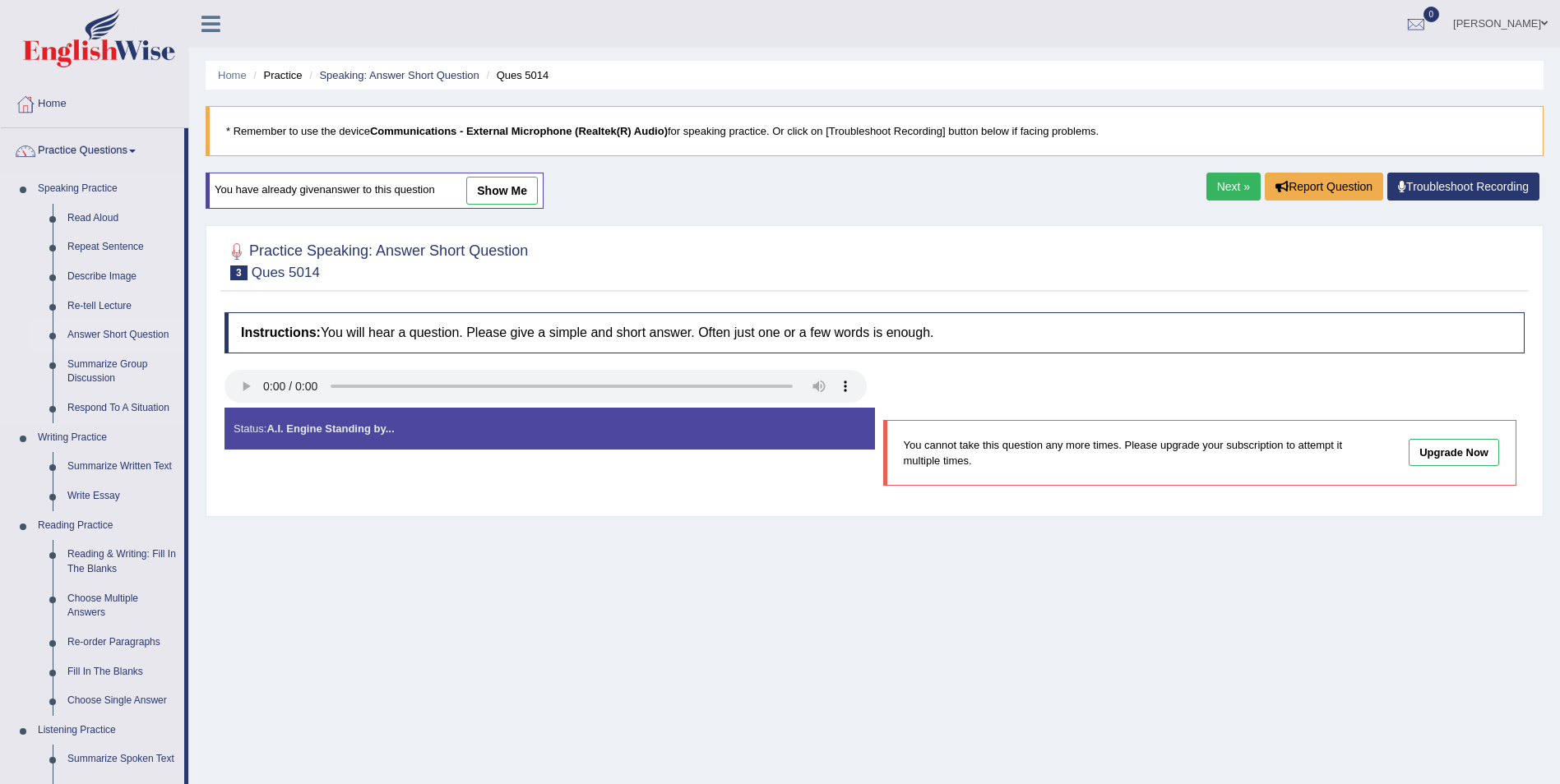
click at [148, 333] on link "Answer Short Question" at bounding box center [121, 335] width 124 height 30
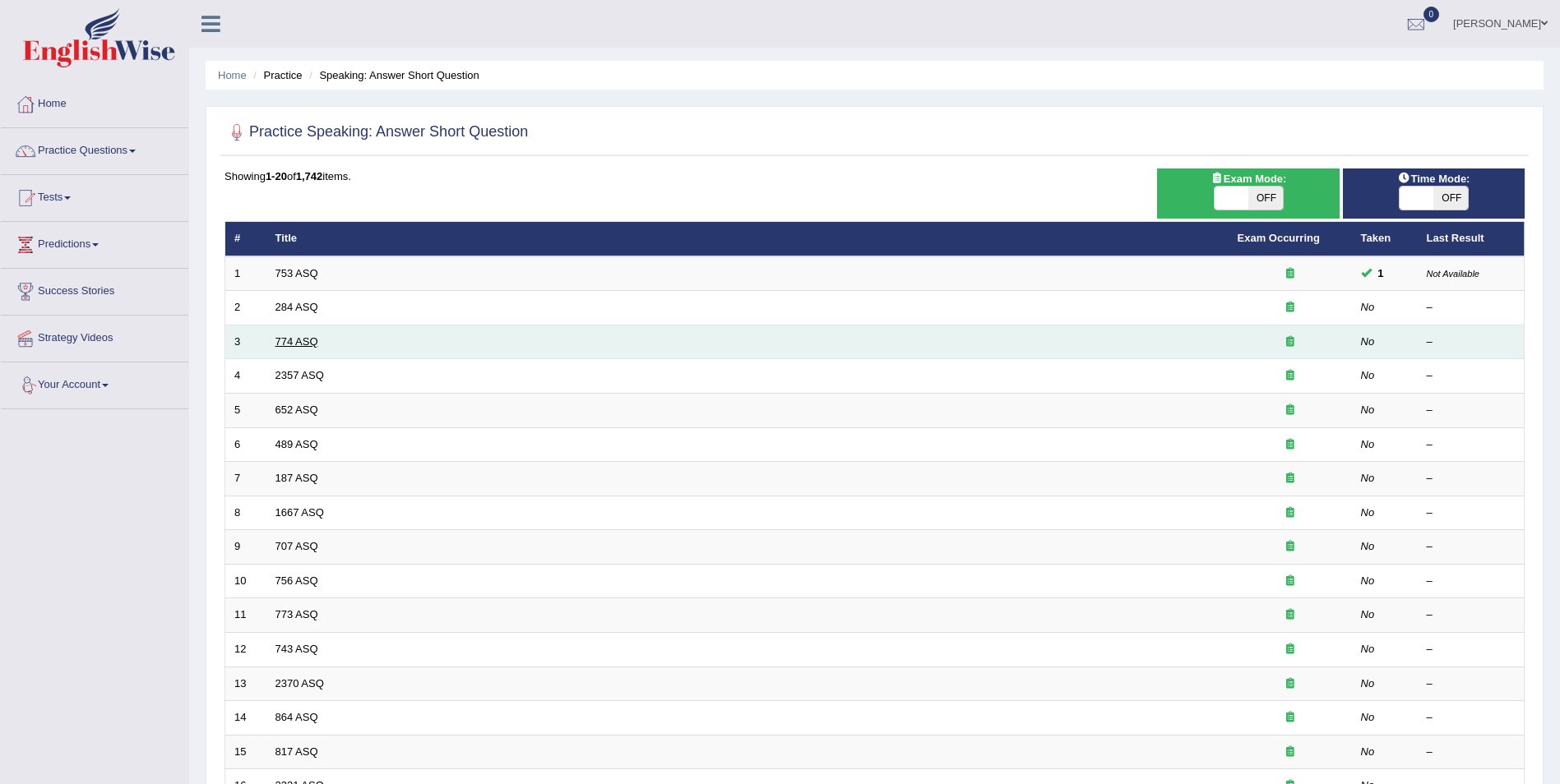
click at [302, 343] on link "774 ASQ" at bounding box center [296, 341] width 43 height 12
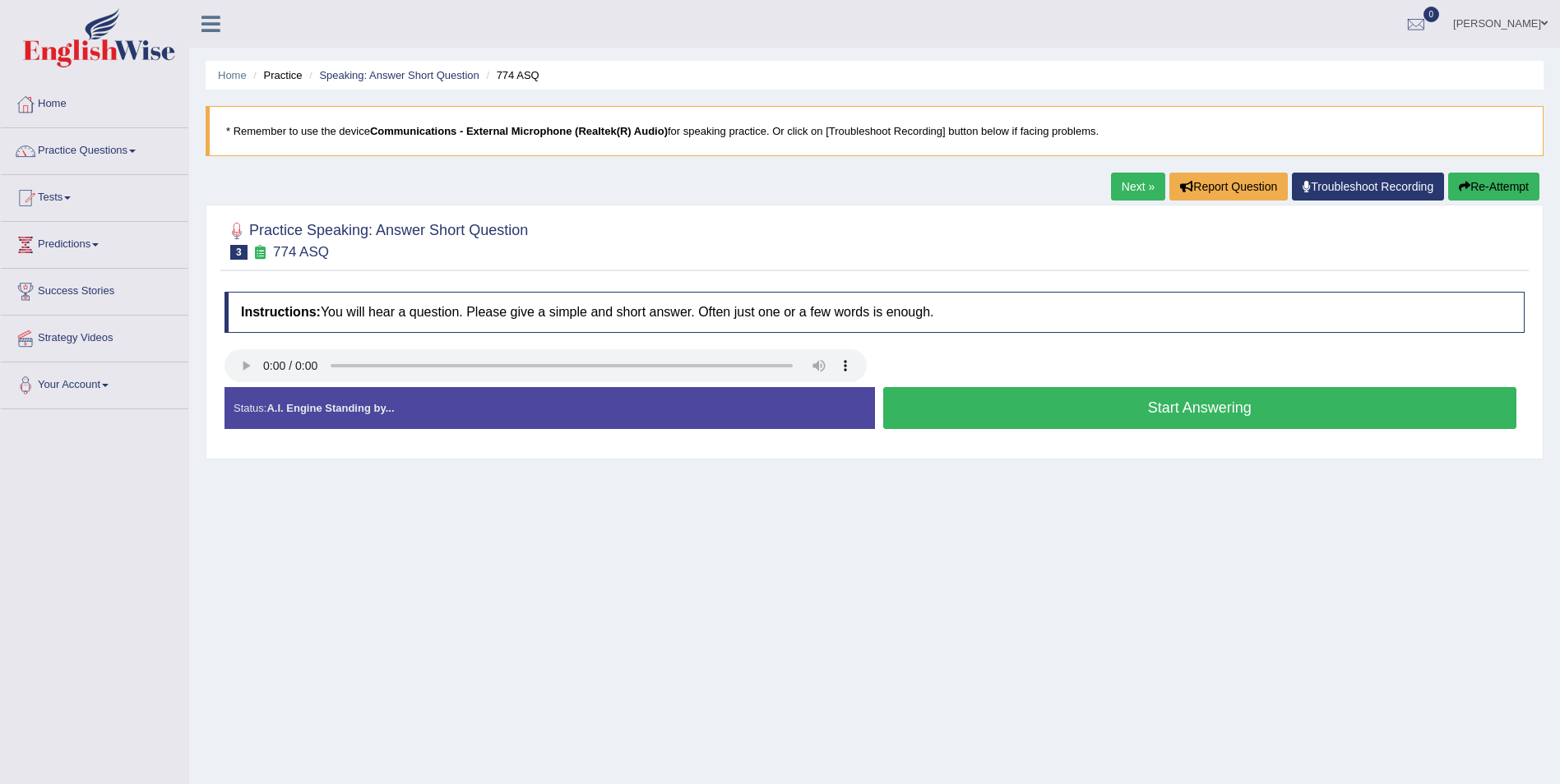
click at [1217, 415] on button "Start Answering" at bounding box center [1200, 408] width 635 height 42
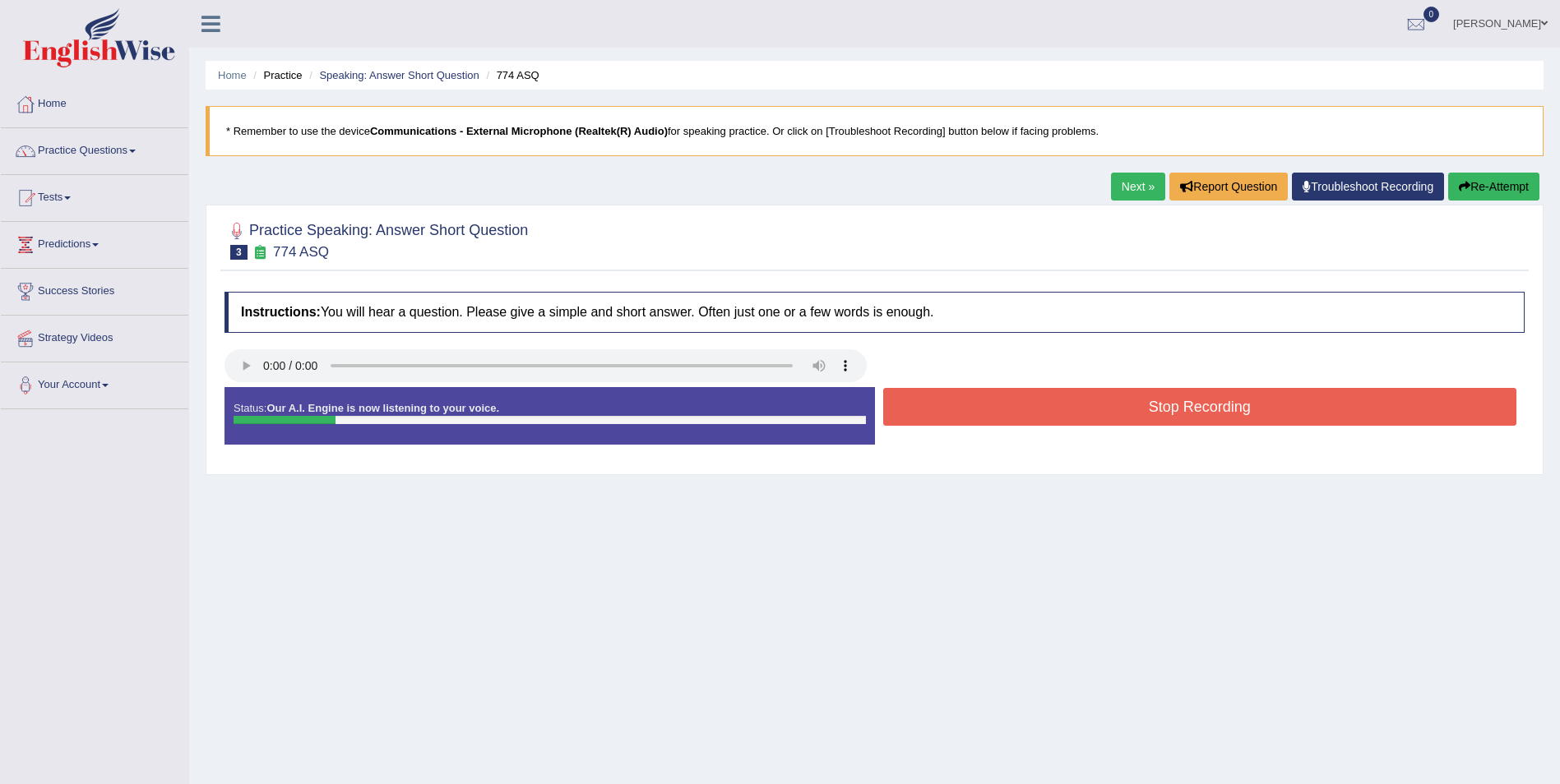
click at [1206, 410] on button "Stop Recording" at bounding box center [1200, 407] width 635 height 38
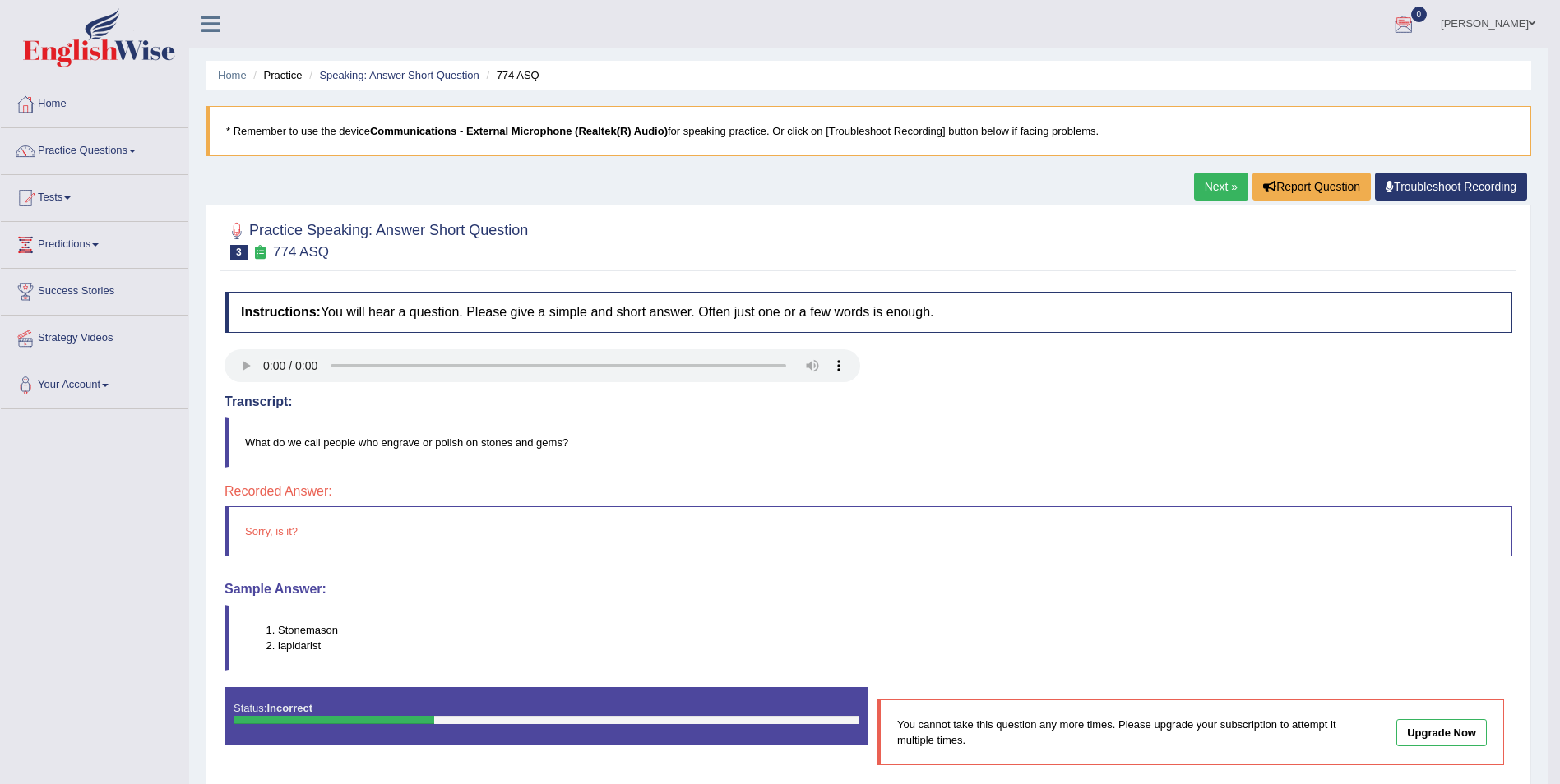
click at [1206, 194] on link "Next »" at bounding box center [1220, 187] width 55 height 28
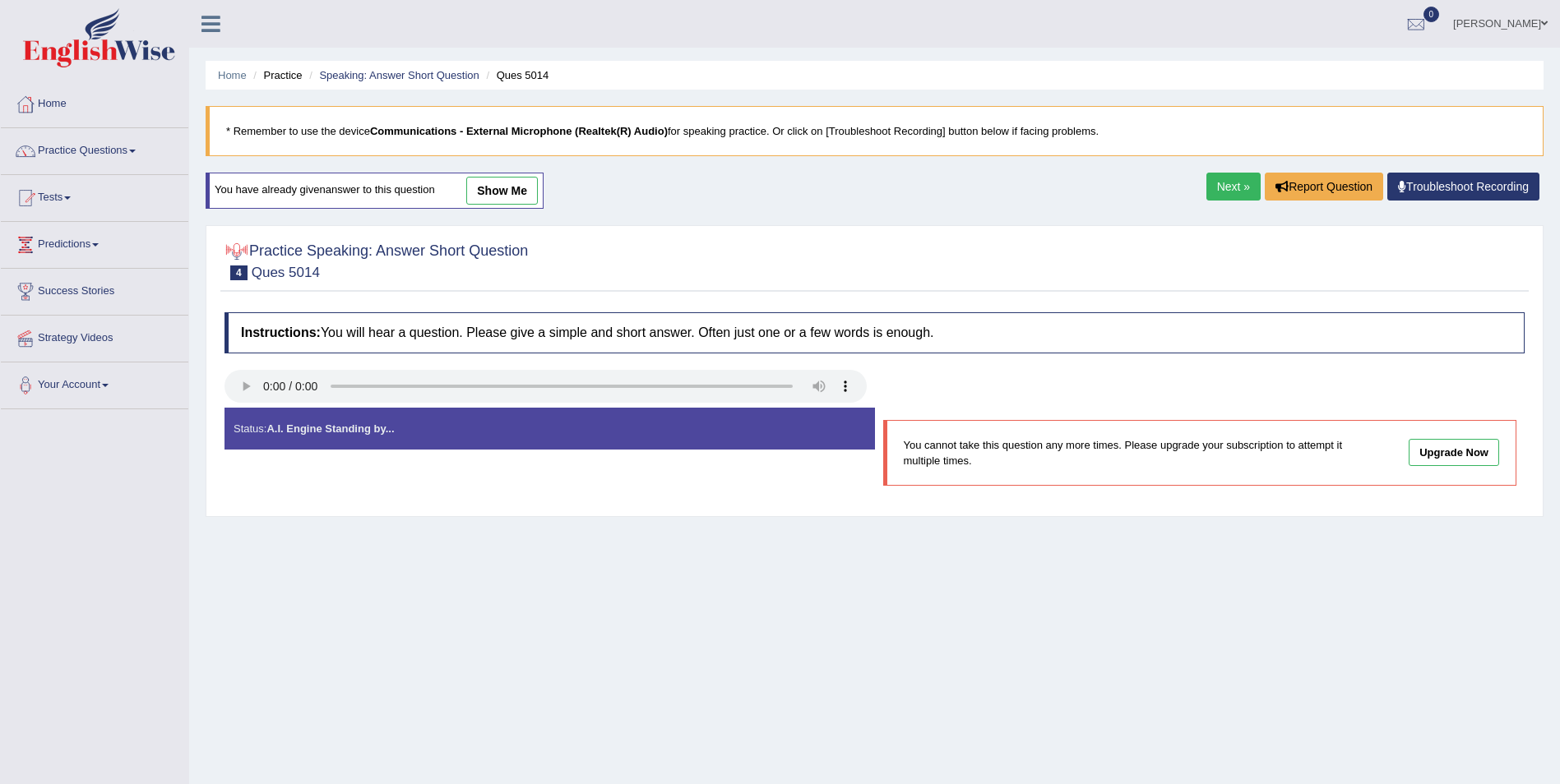
click at [1217, 187] on link "Next »" at bounding box center [1233, 187] width 55 height 28
click at [1231, 195] on link "Next »" at bounding box center [1233, 187] width 55 height 28
click at [1240, 189] on link "Next »" at bounding box center [1233, 187] width 55 height 28
click at [1208, 183] on link "Next »" at bounding box center [1233, 187] width 55 height 28
click at [136, 151] on span at bounding box center [132, 151] width 7 height 3
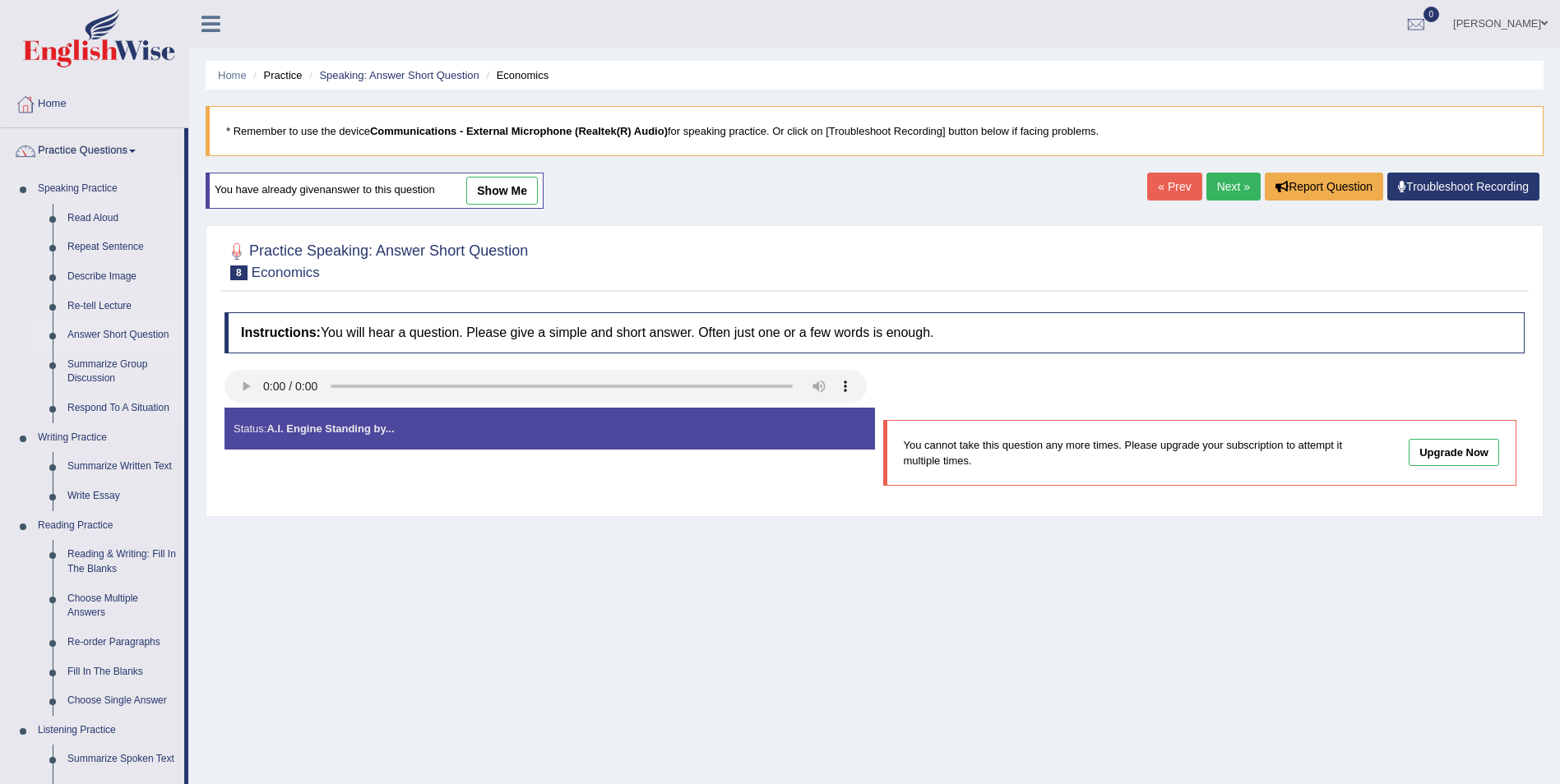
click at [149, 332] on link "Answer Short Question" at bounding box center [121, 335] width 124 height 30
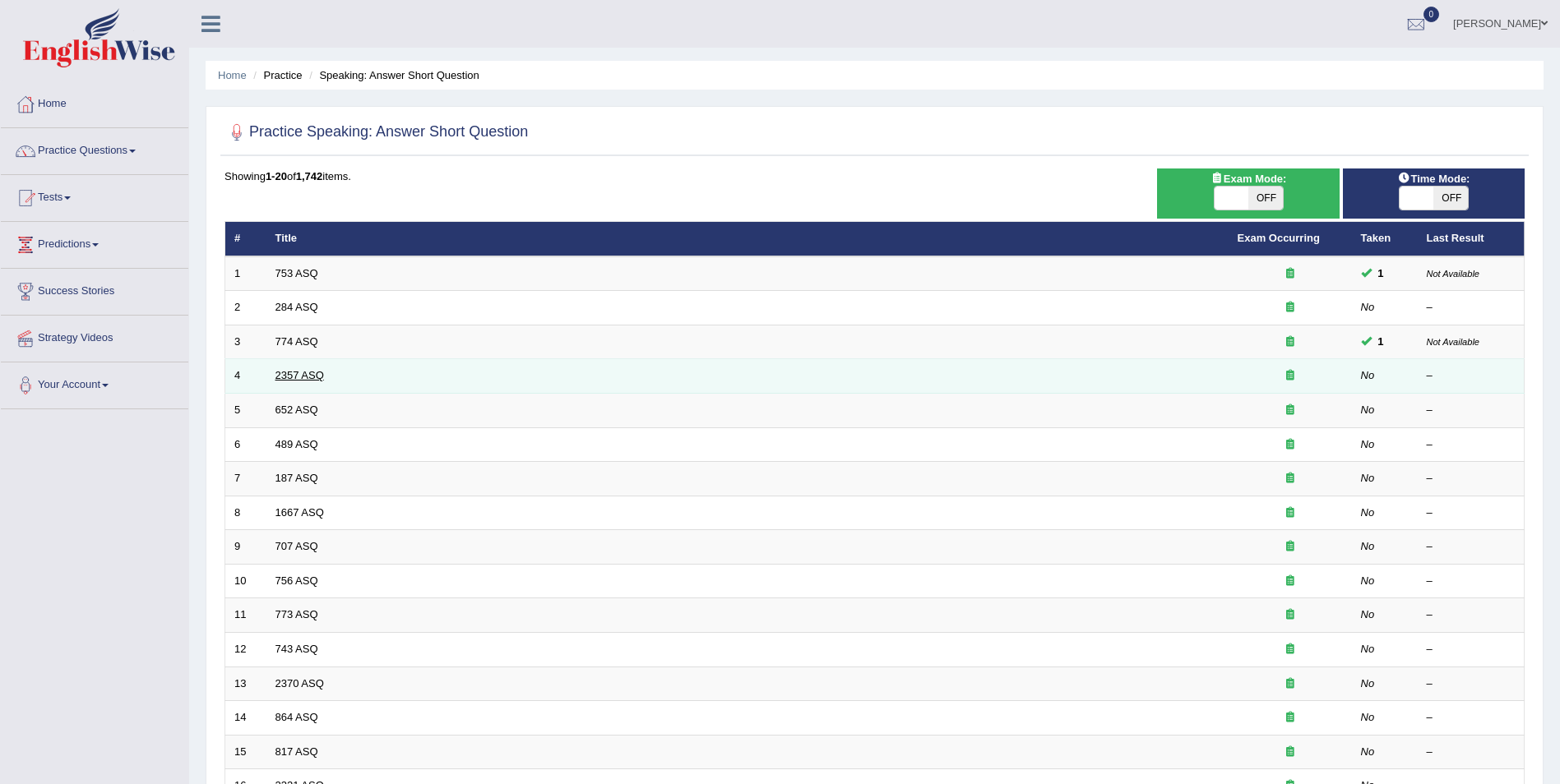
click at [311, 368] on td "2357 ASQ" at bounding box center [747, 376] width 962 height 35
click at [312, 377] on link "2357 ASQ" at bounding box center [299, 375] width 49 height 12
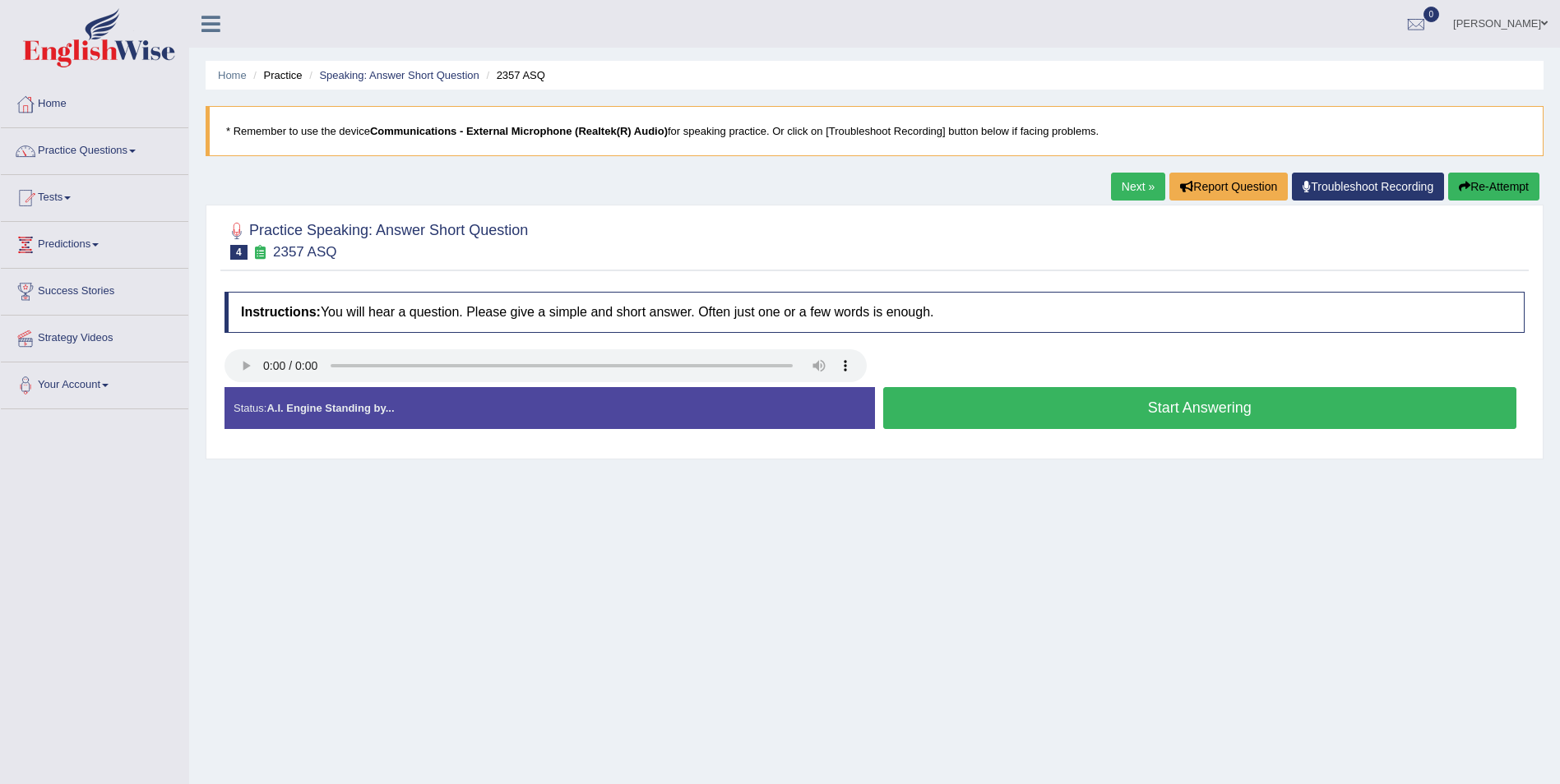
click at [1242, 412] on button "Start Answering" at bounding box center [1200, 408] width 635 height 42
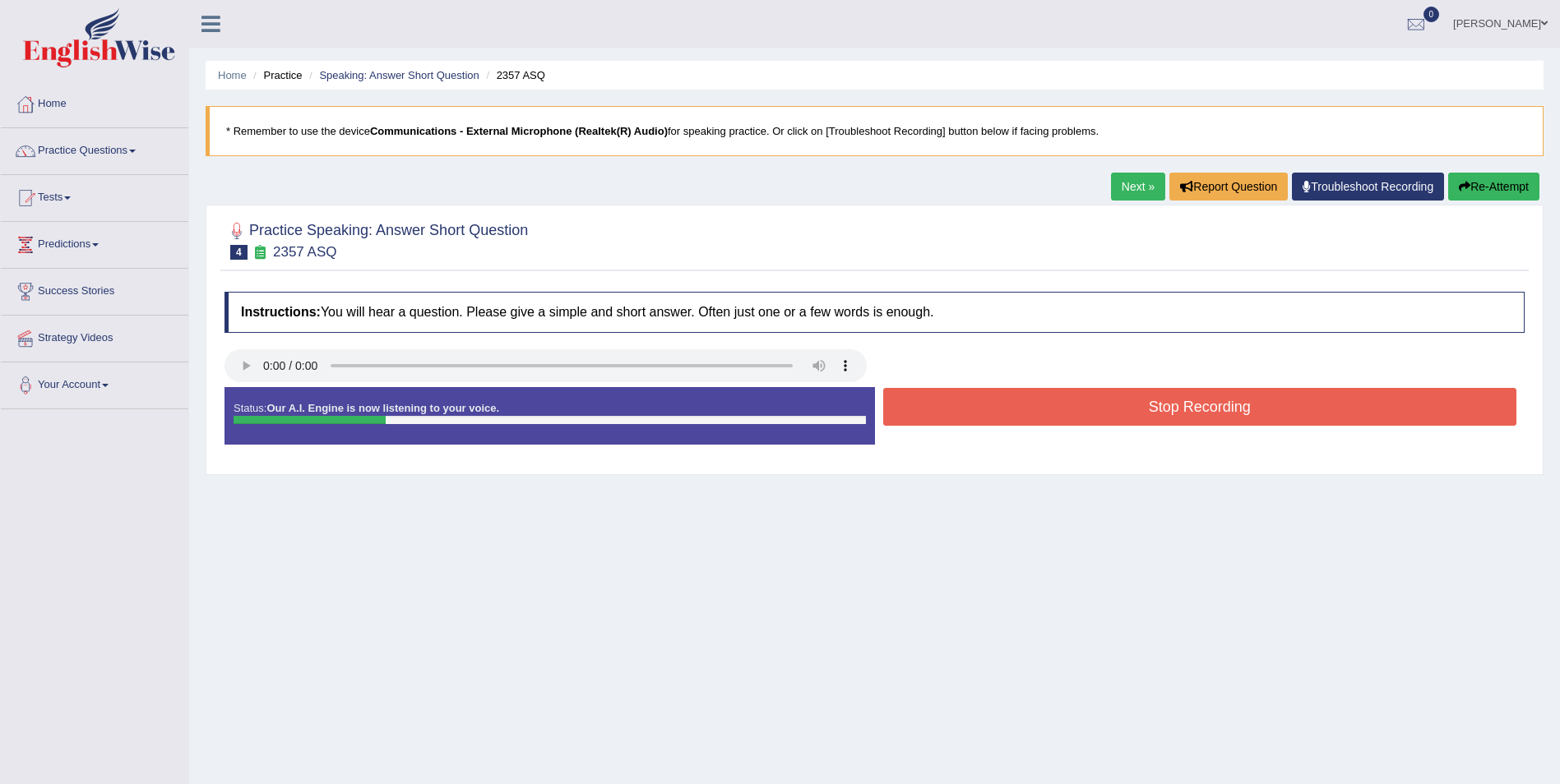
click at [1238, 412] on button "Stop Recording" at bounding box center [1200, 407] width 635 height 38
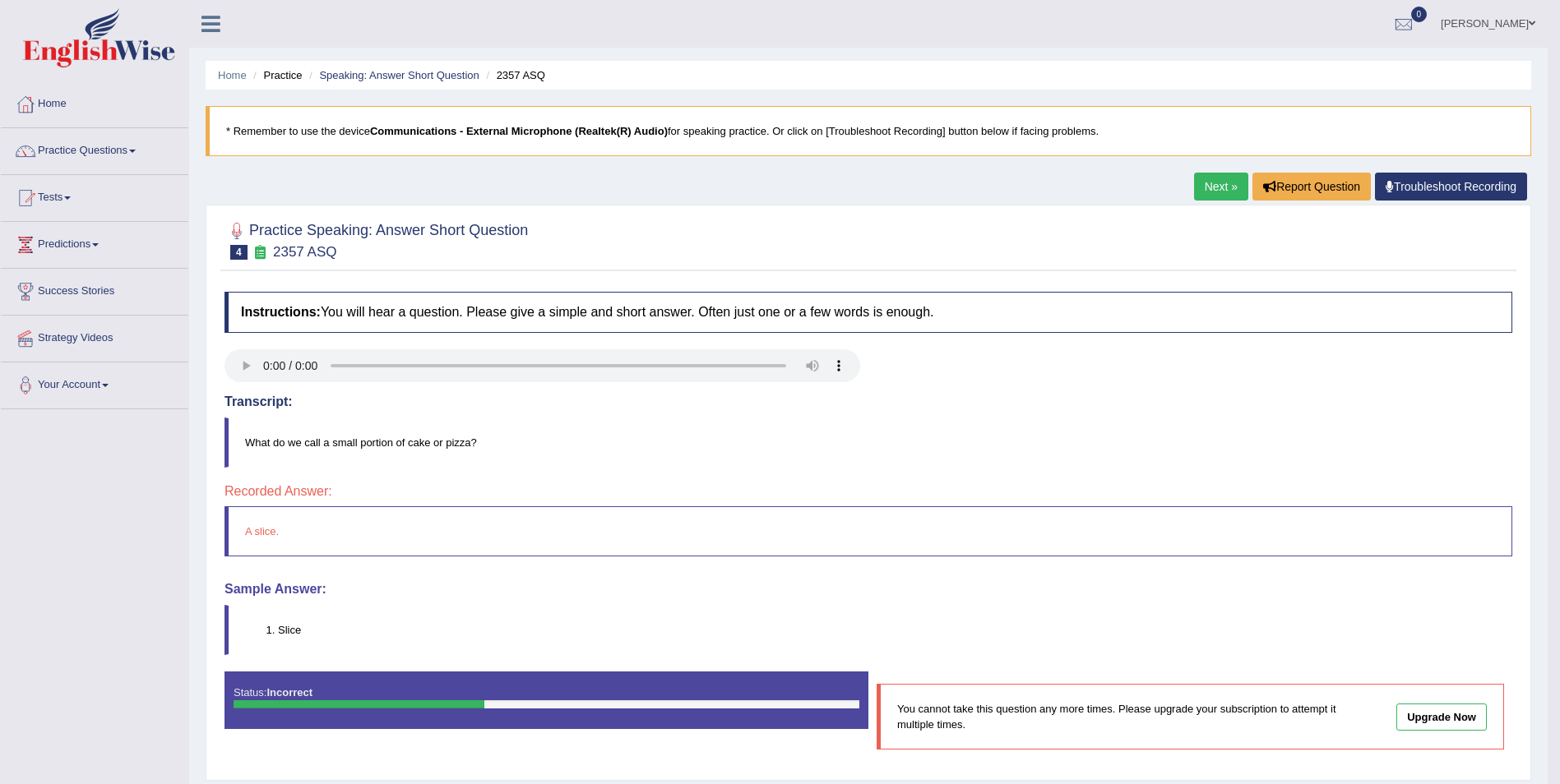
click at [1206, 189] on link "Next »" at bounding box center [1220, 187] width 55 height 28
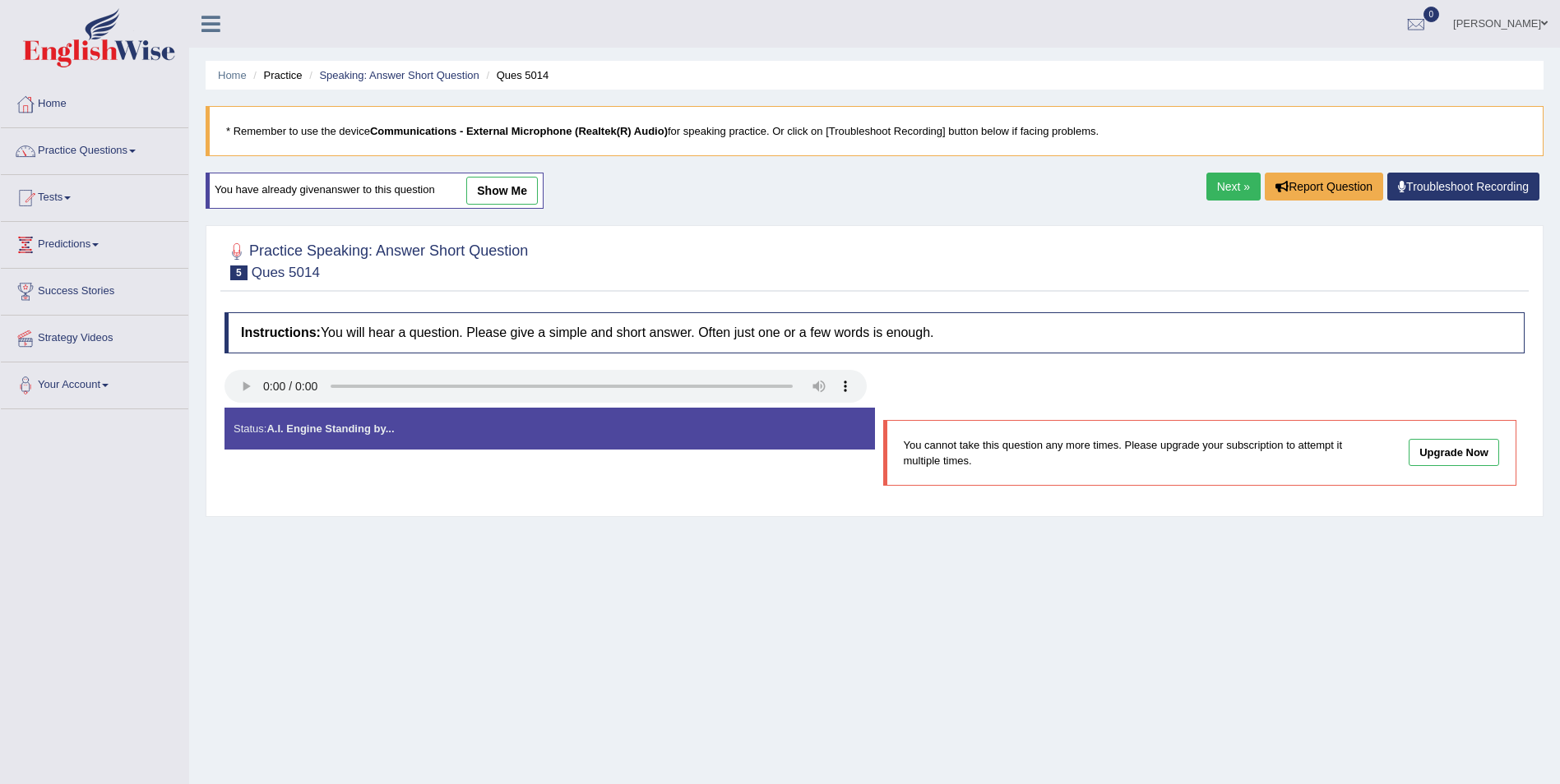
click at [1232, 193] on link "Next »" at bounding box center [1233, 187] width 55 height 28
click at [132, 161] on link "Practice Questions" at bounding box center [94, 148] width 188 height 41
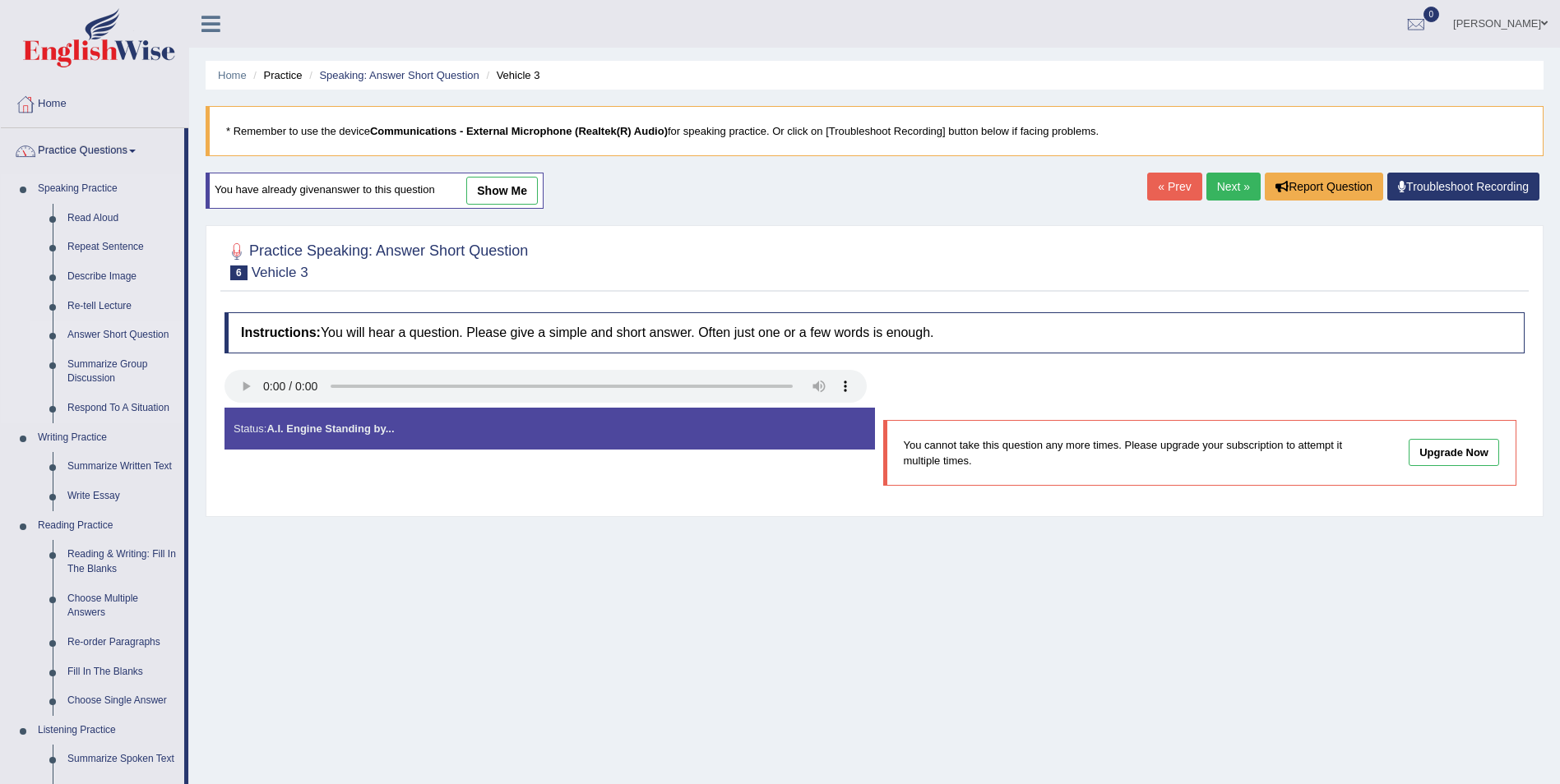
click at [116, 344] on link "Answer Short Question" at bounding box center [121, 335] width 124 height 30
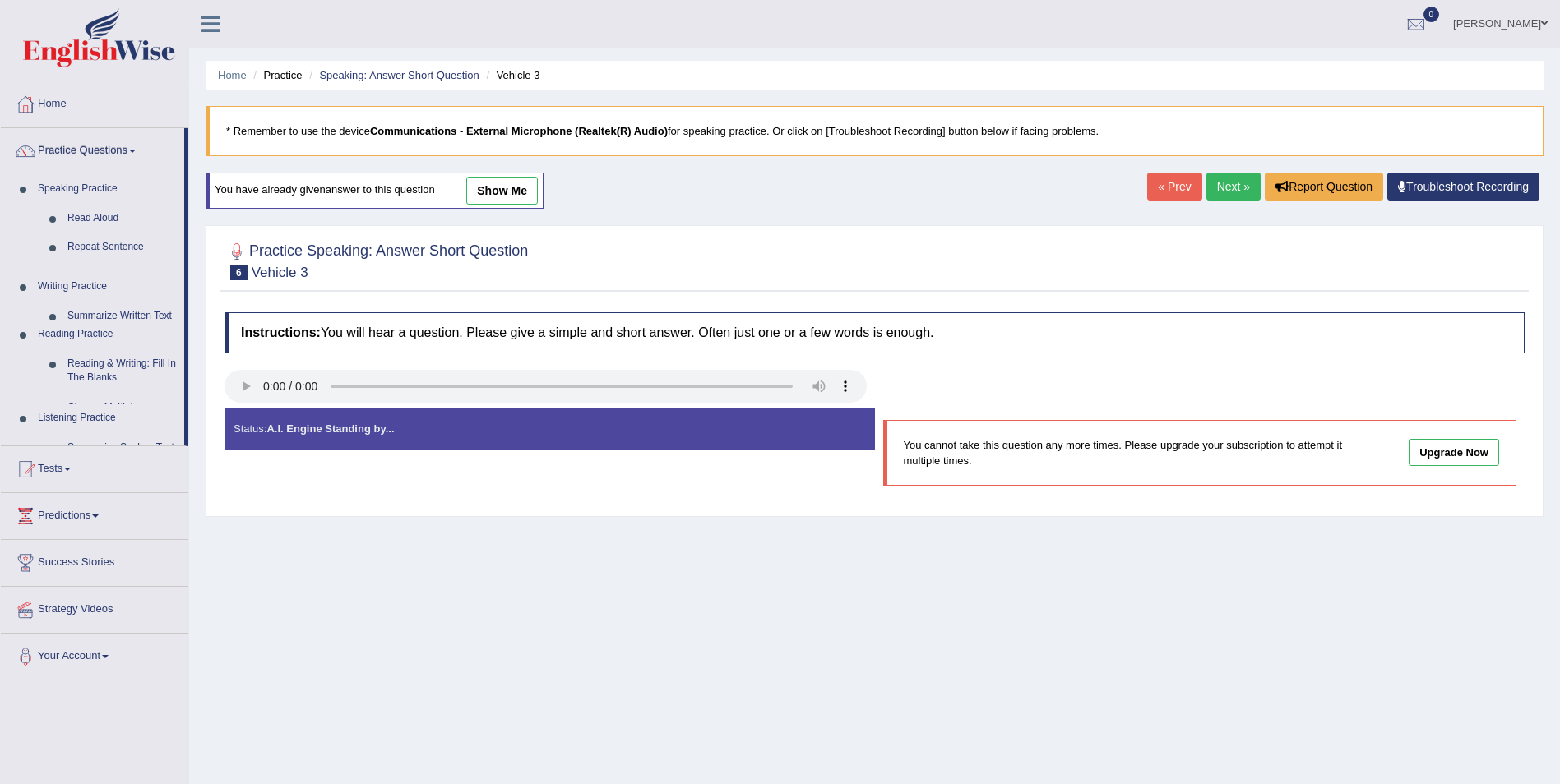
click at [123, 337] on ul "Home Practice Questions Speaking Practice Read Aloud Repeat Sentence Describe I…" at bounding box center [94, 381] width 188 height 599
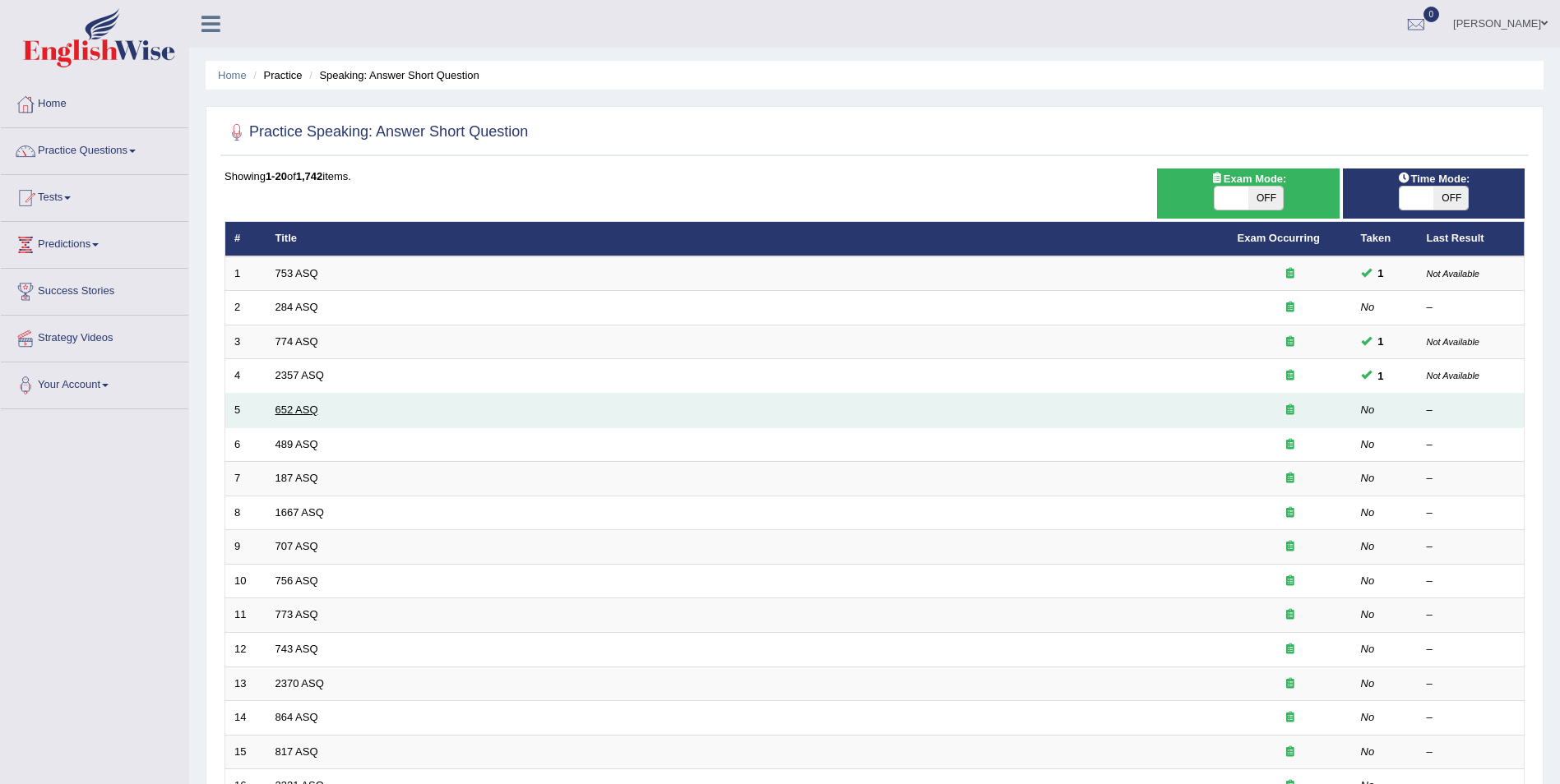
click at [303, 411] on link "652 ASQ" at bounding box center [296, 410] width 43 height 12
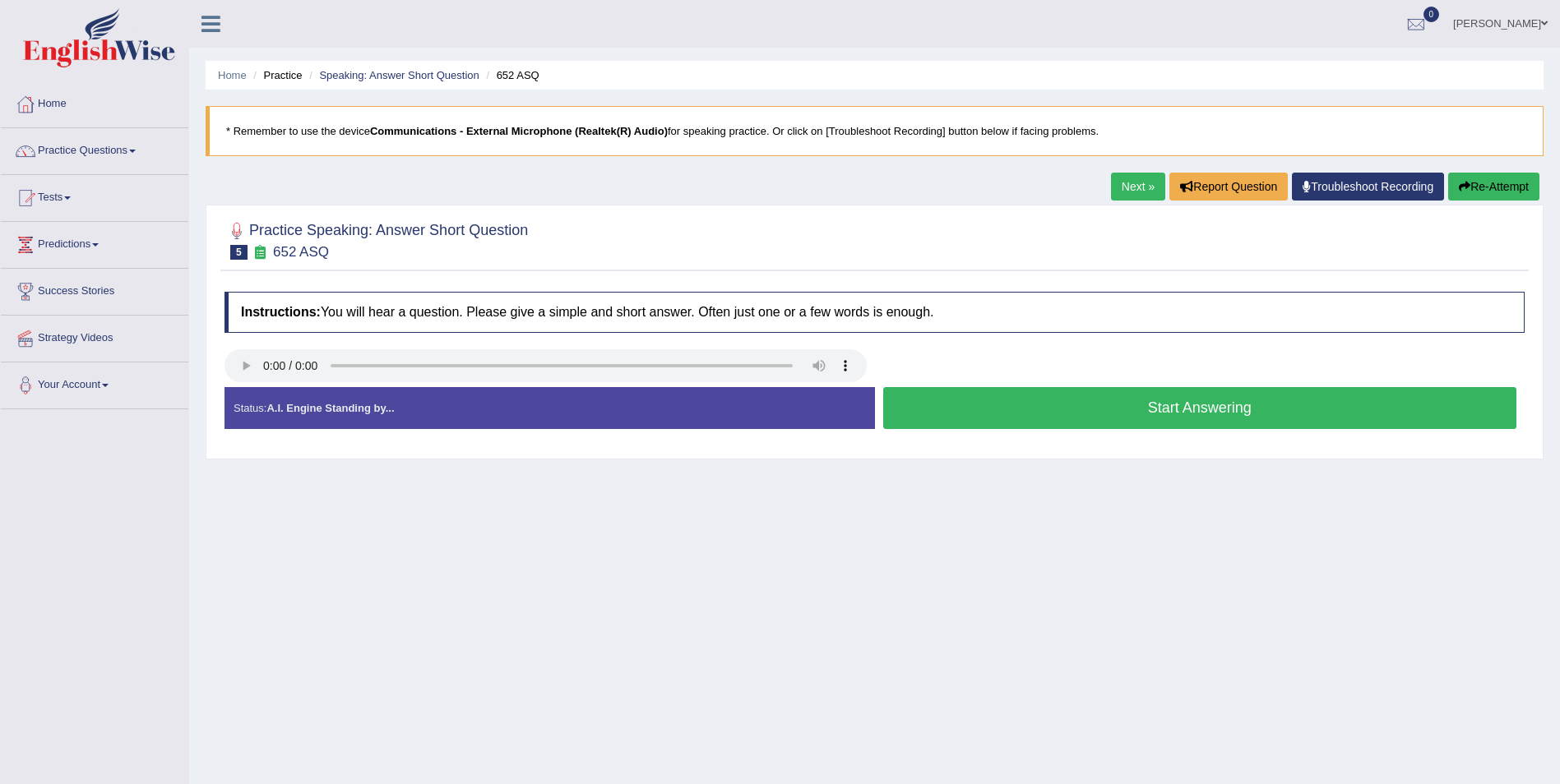
click at [1166, 418] on button "Start Answering" at bounding box center [1200, 408] width 635 height 42
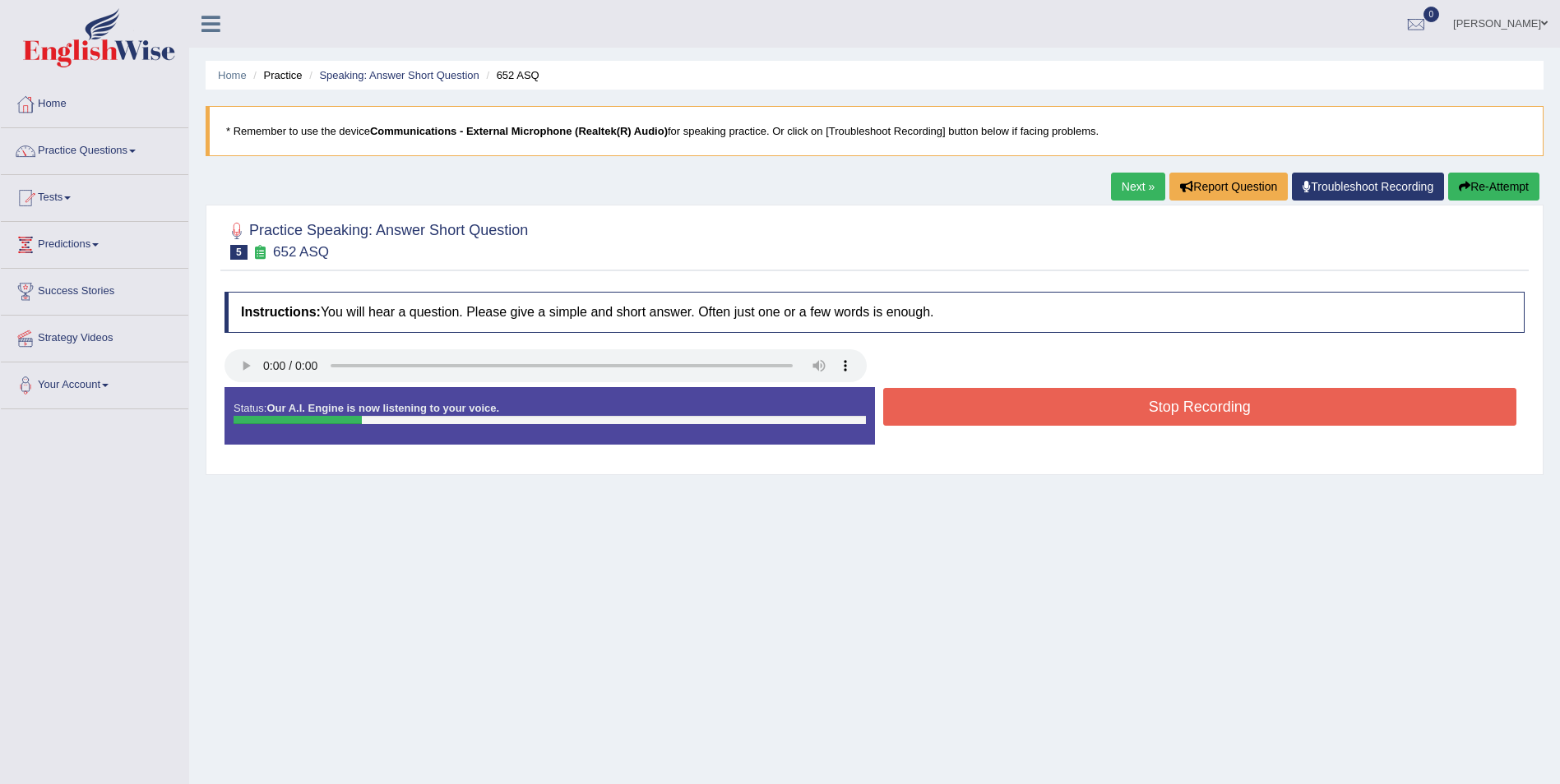
click at [1149, 415] on button "Stop Recording" at bounding box center [1200, 407] width 635 height 38
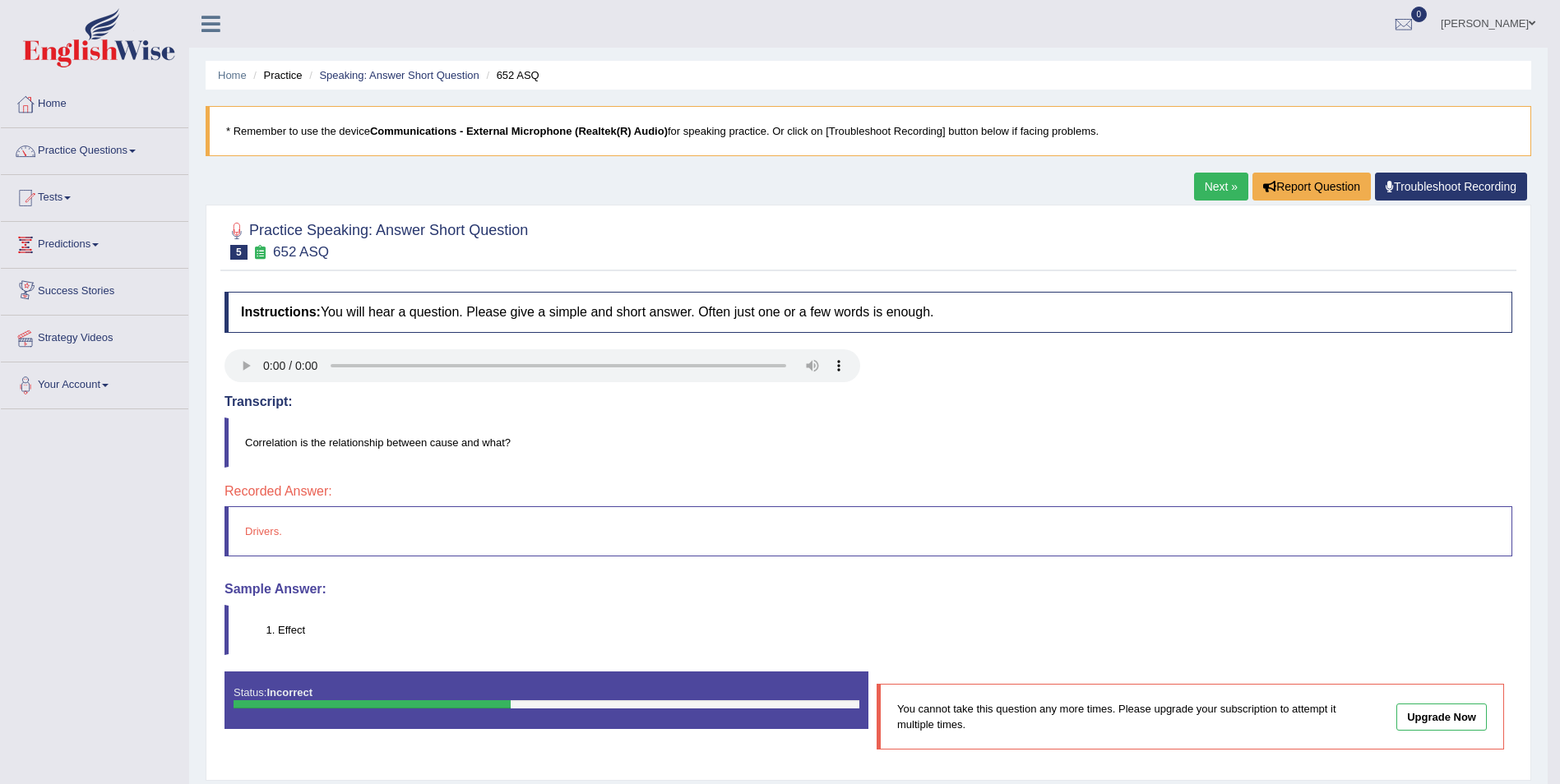
click at [1217, 189] on link "Next »" at bounding box center [1220, 187] width 55 height 28
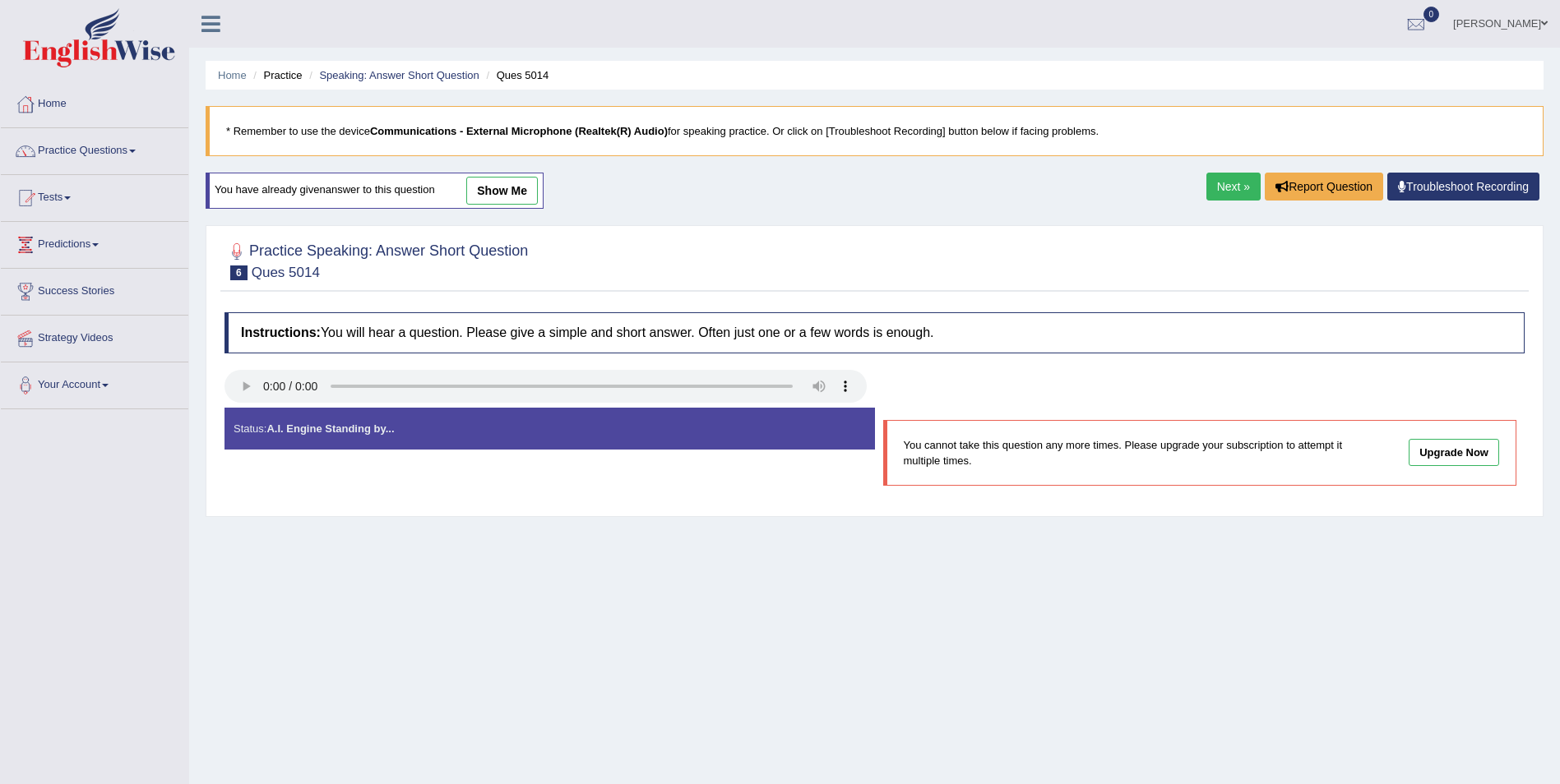
click at [1240, 191] on link "Next »" at bounding box center [1233, 187] width 55 height 28
click at [141, 151] on link "Practice Questions" at bounding box center [94, 148] width 188 height 41
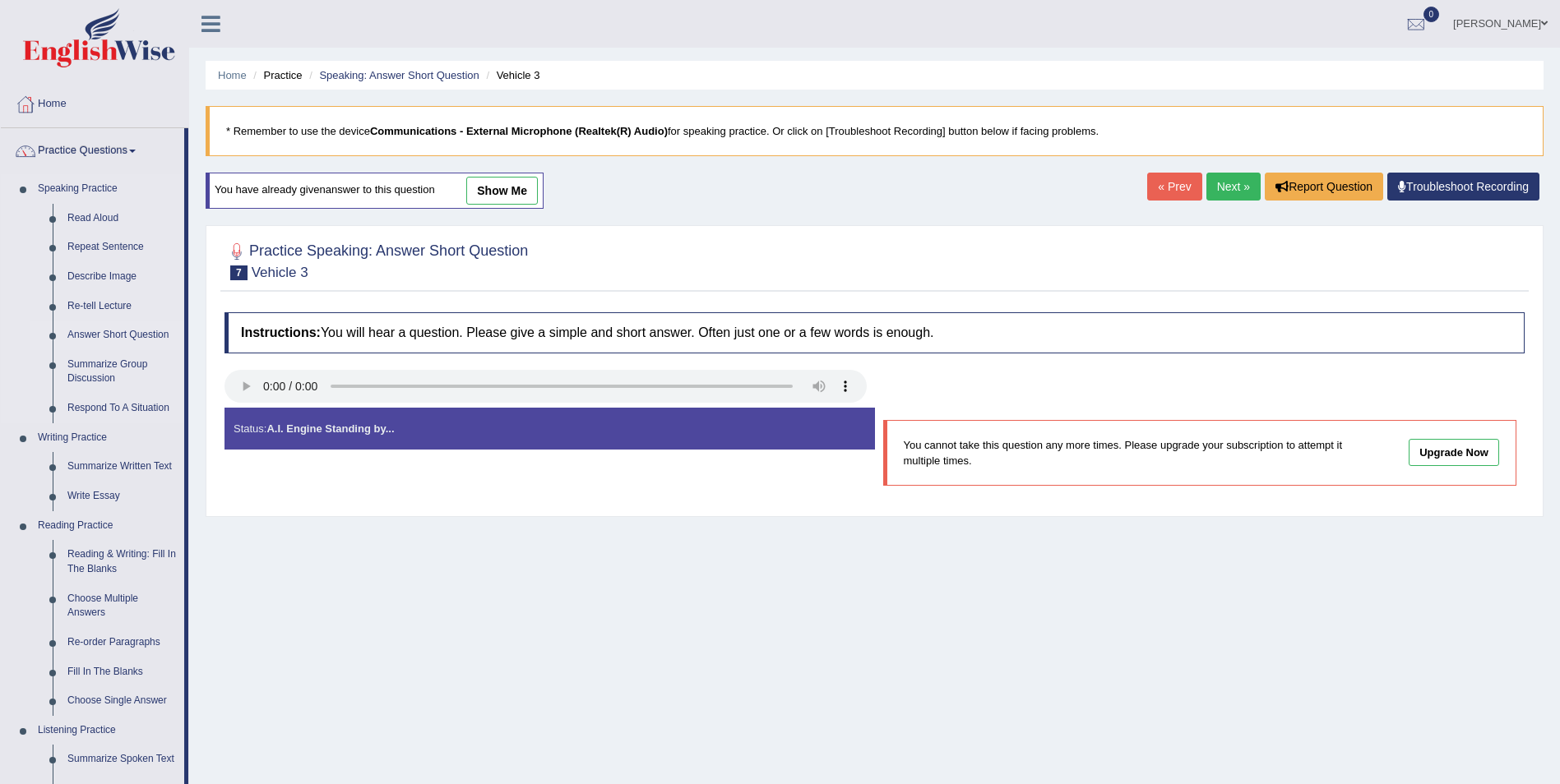
click at [160, 336] on link "Answer Short Question" at bounding box center [121, 335] width 124 height 30
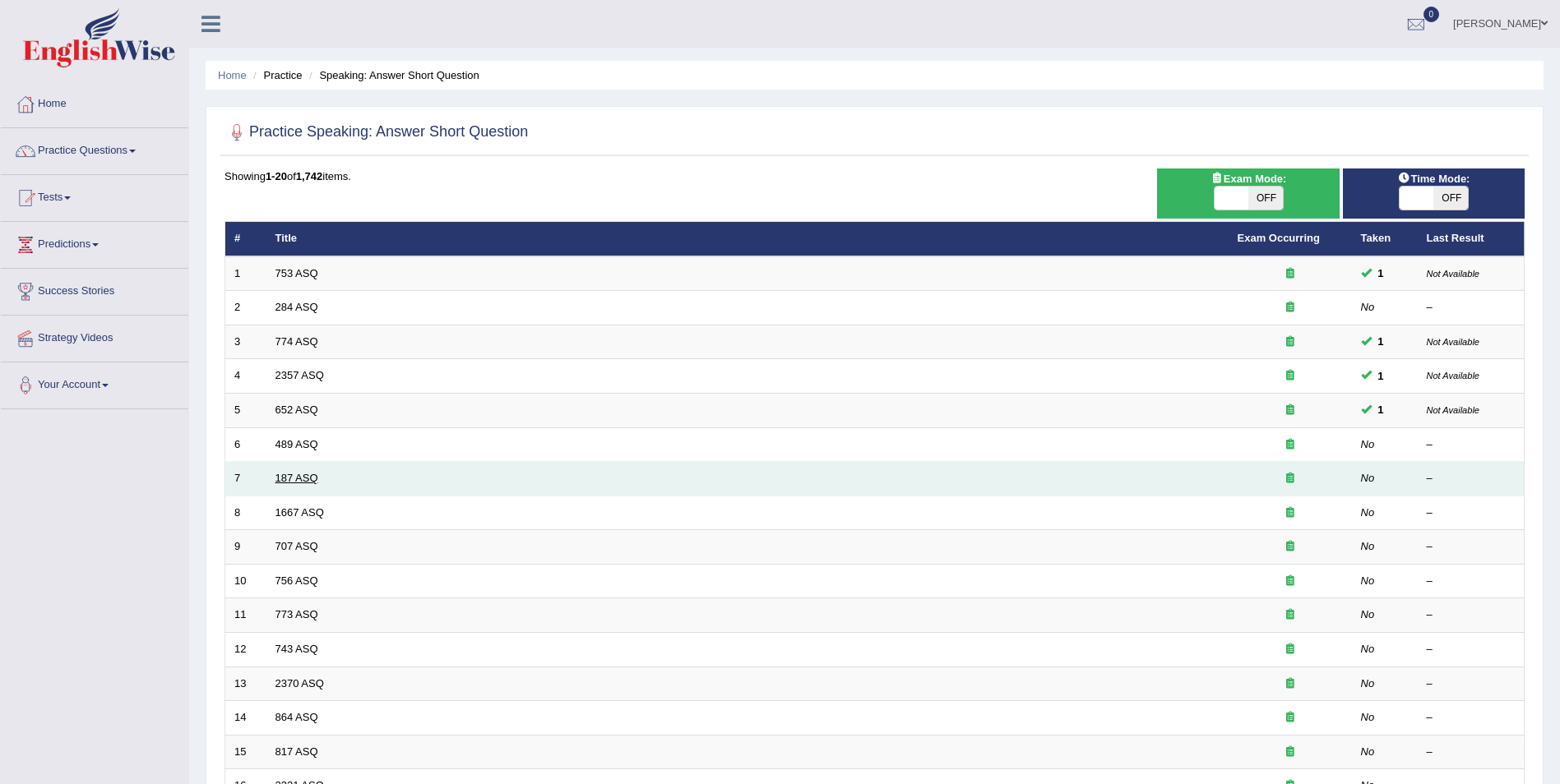
click at [309, 484] on link "187 ASQ" at bounding box center [296, 477] width 43 height 12
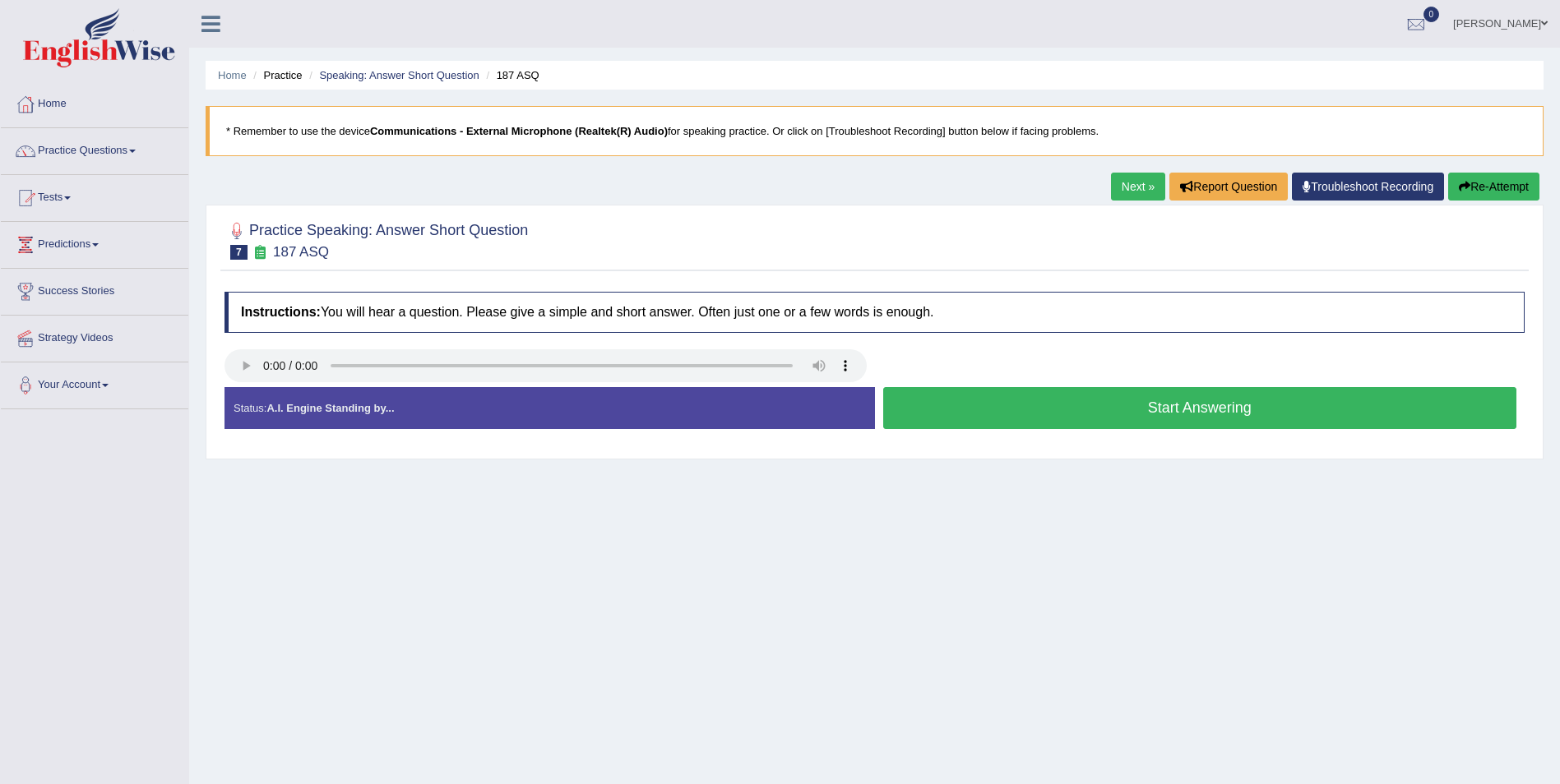
click at [1178, 419] on button "Start Answering" at bounding box center [1200, 408] width 635 height 42
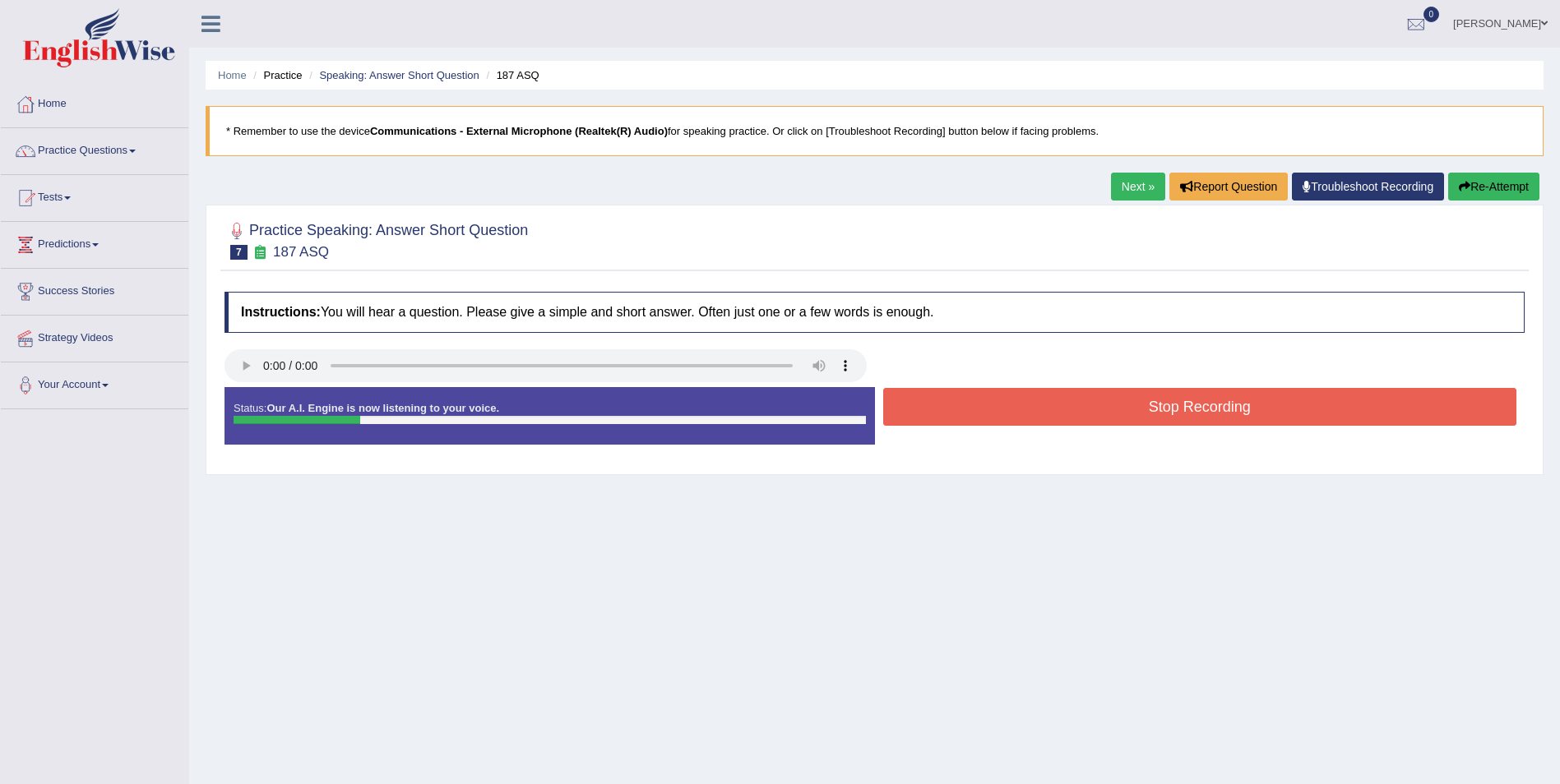
click at [1184, 412] on button "Stop Recording" at bounding box center [1200, 407] width 635 height 38
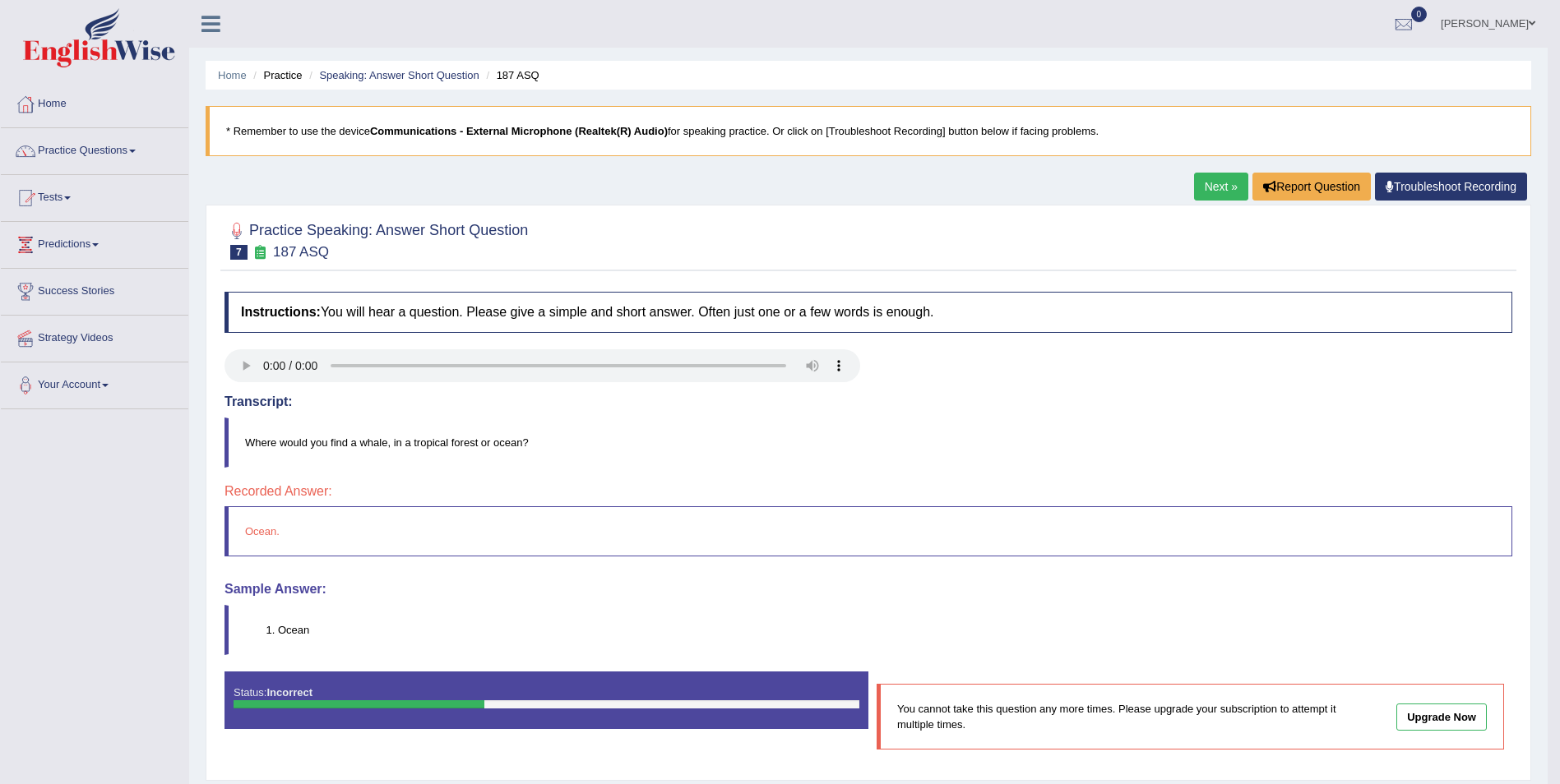
click at [1223, 195] on link "Next »" at bounding box center [1220, 187] width 55 height 28
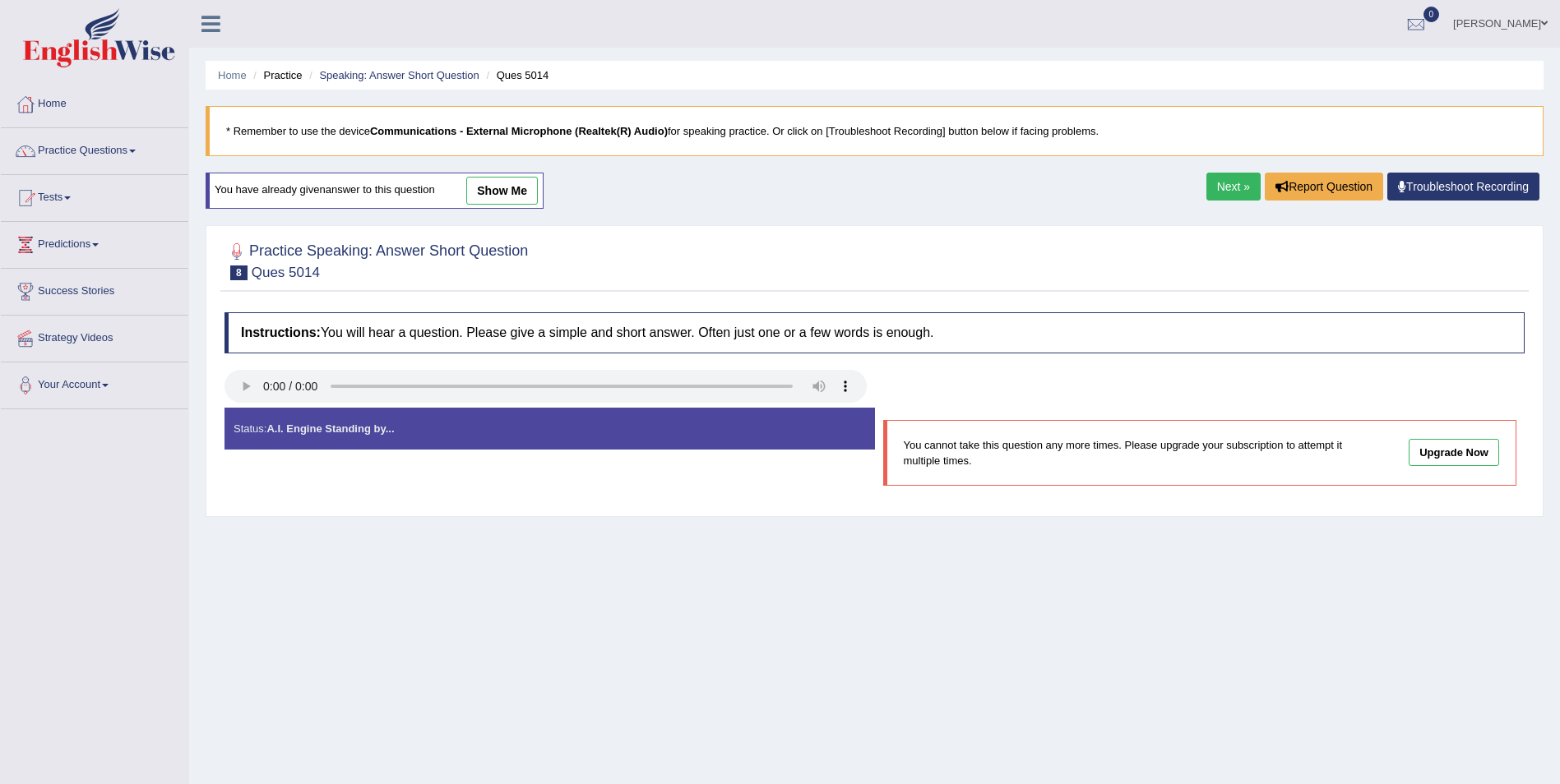
click at [1210, 187] on link "Next »" at bounding box center [1233, 187] width 55 height 28
click at [128, 145] on link "Practice Questions" at bounding box center [94, 148] width 188 height 41
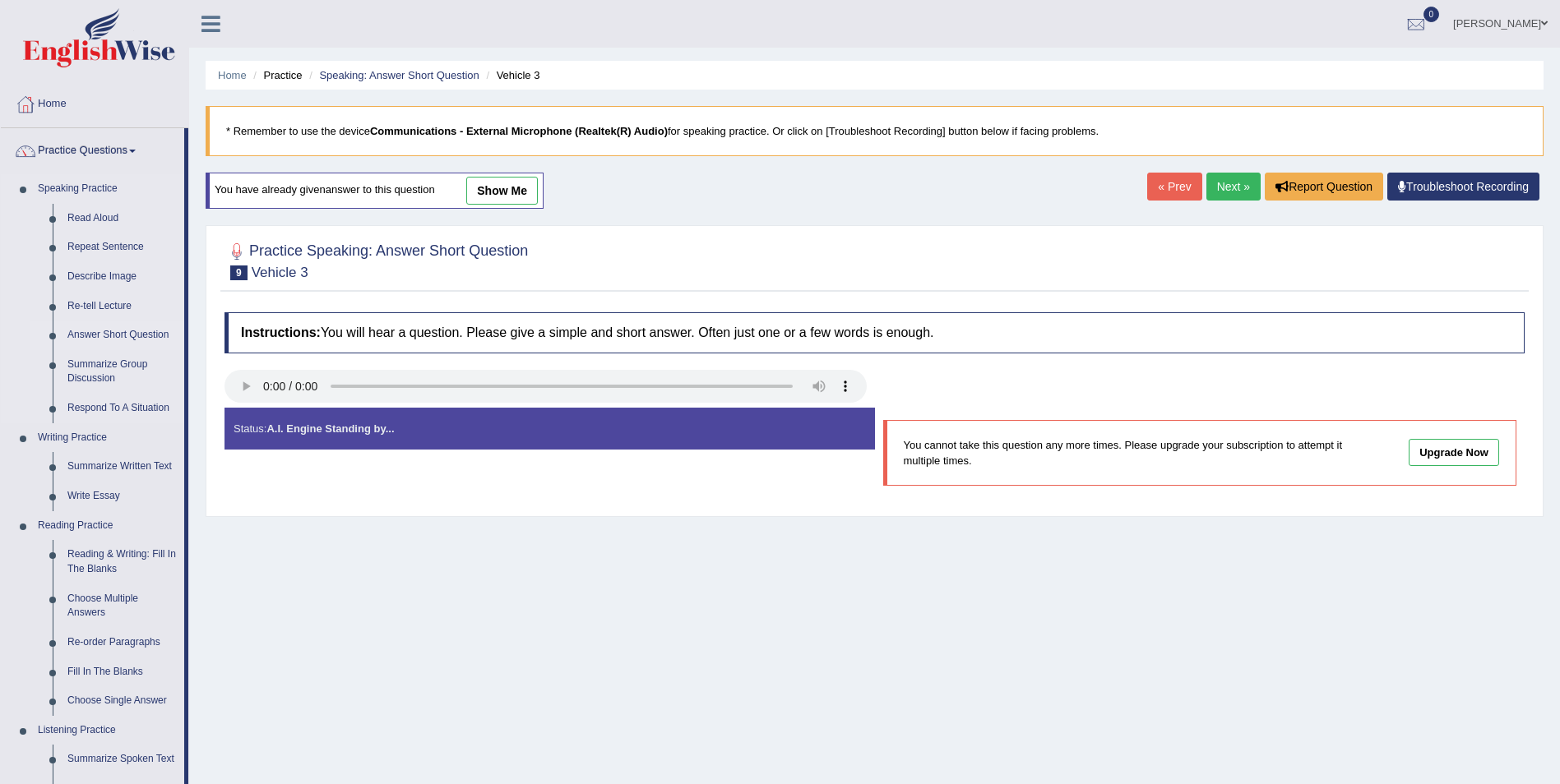
click at [163, 334] on link "Answer Short Question" at bounding box center [121, 335] width 124 height 30
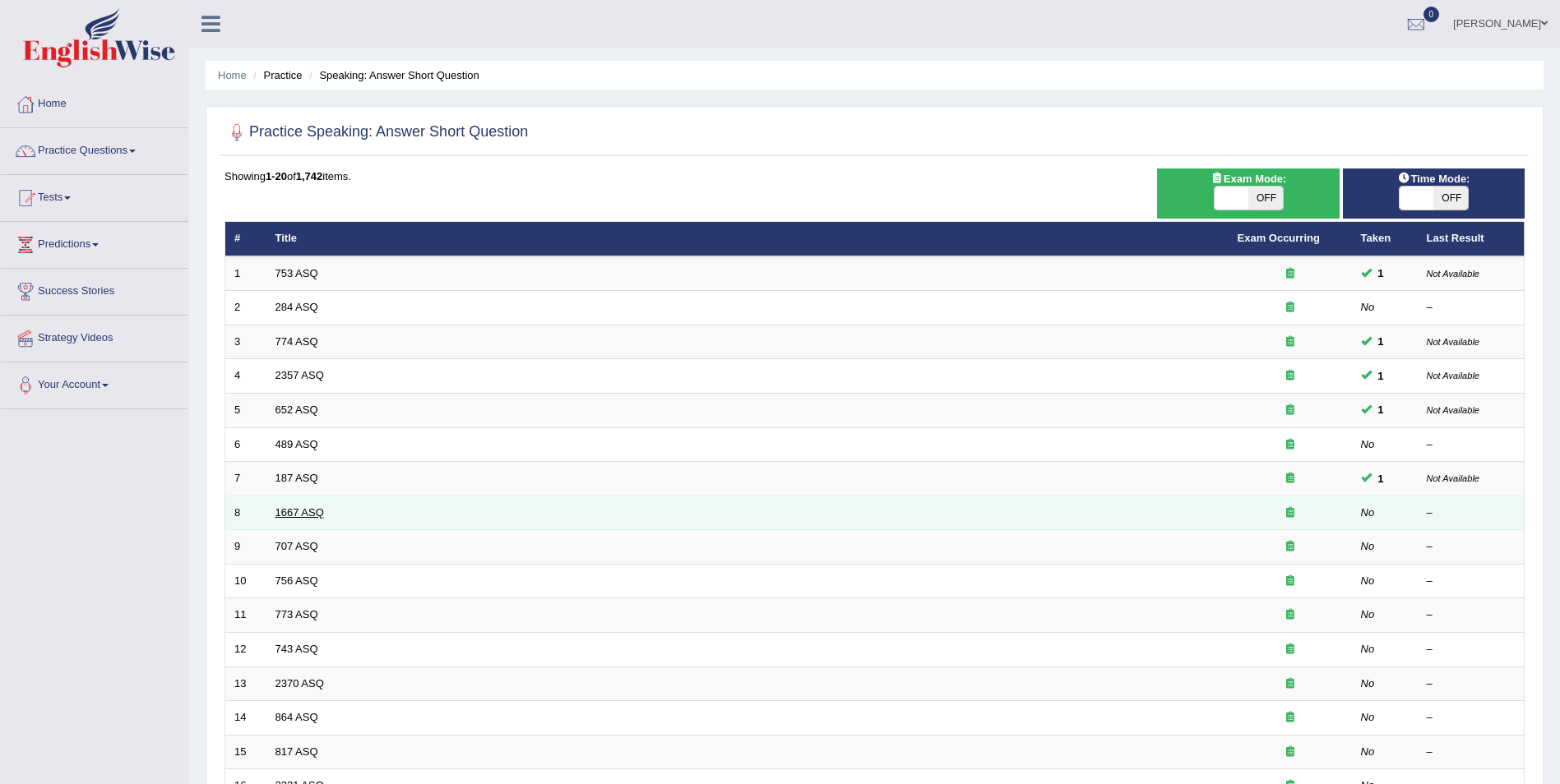
click at [306, 513] on link "1667 ASQ" at bounding box center [299, 512] width 49 height 12
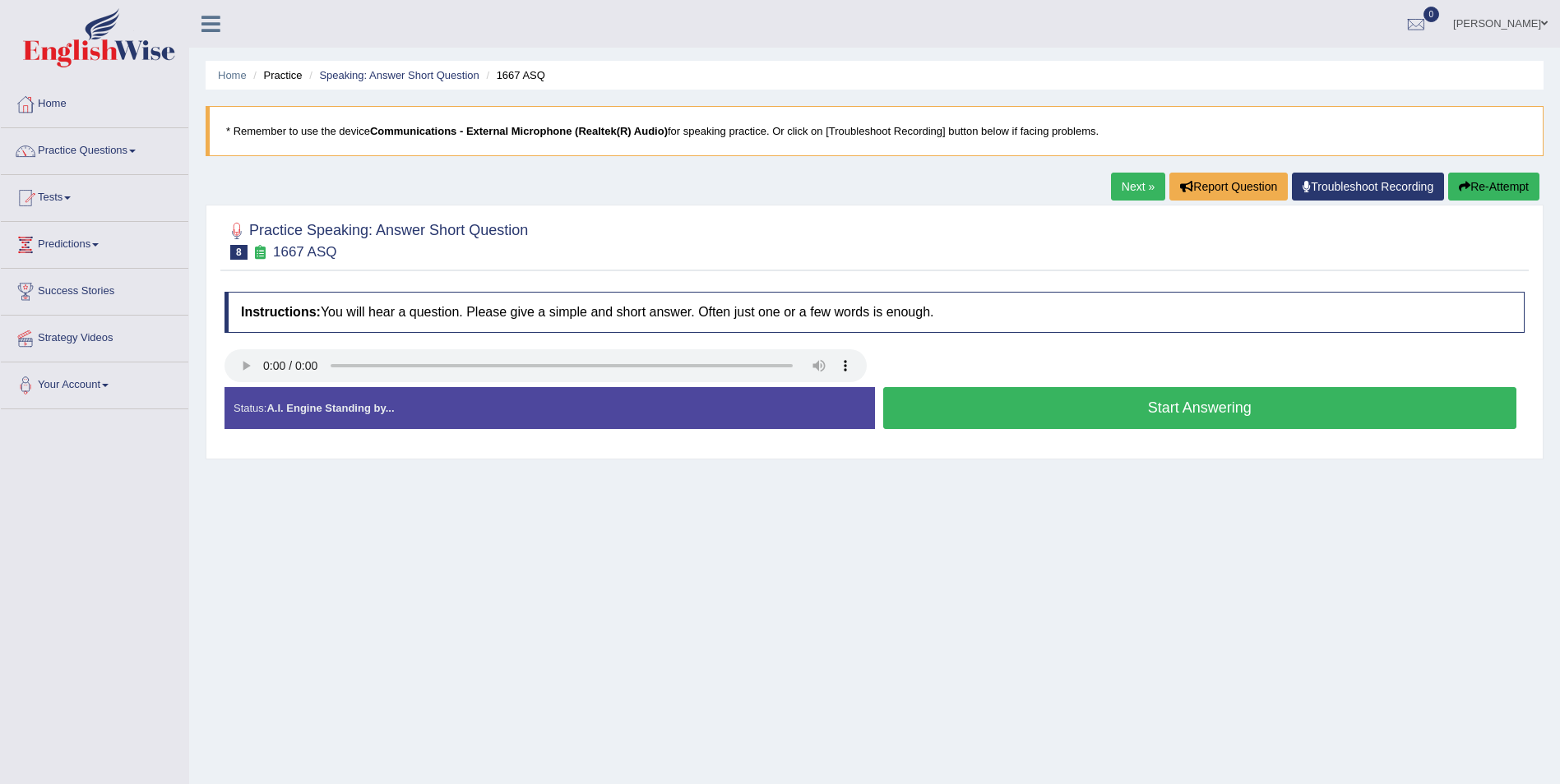
click at [1245, 413] on button "Start Answering" at bounding box center [1200, 408] width 635 height 42
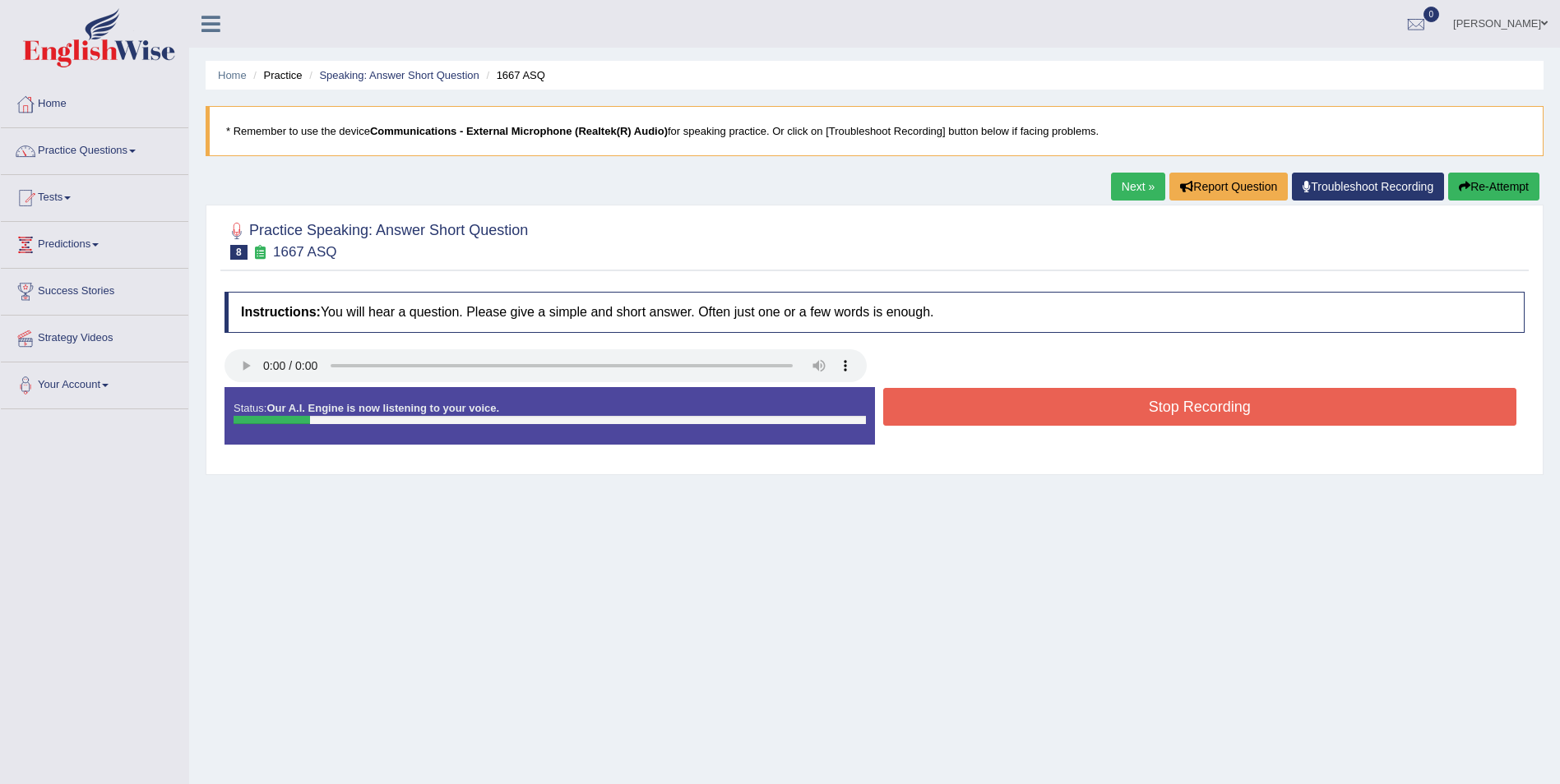
click at [1245, 413] on button "Stop Recording" at bounding box center [1200, 407] width 635 height 38
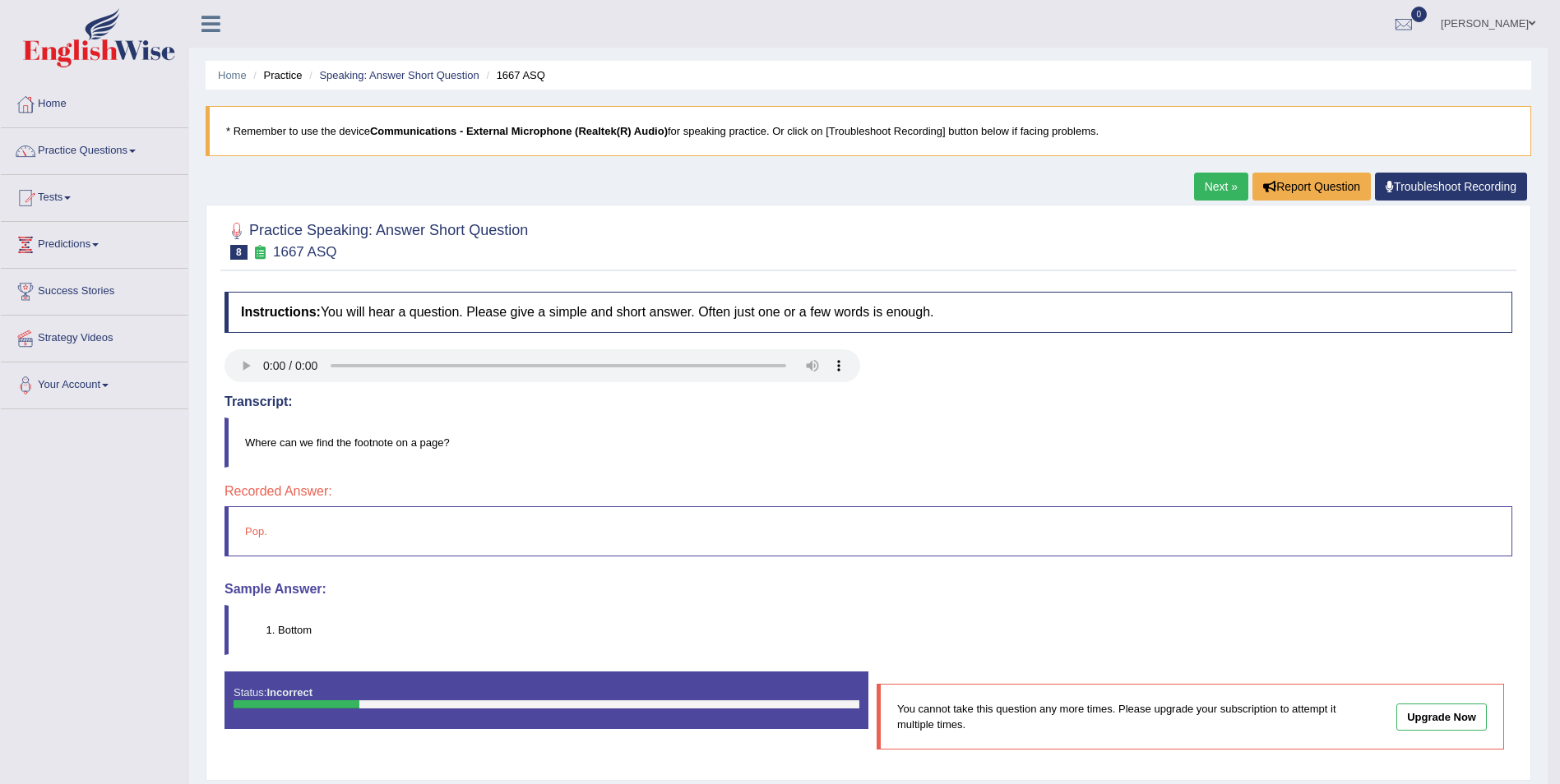
click at [1220, 183] on link "Next »" at bounding box center [1220, 187] width 55 height 28
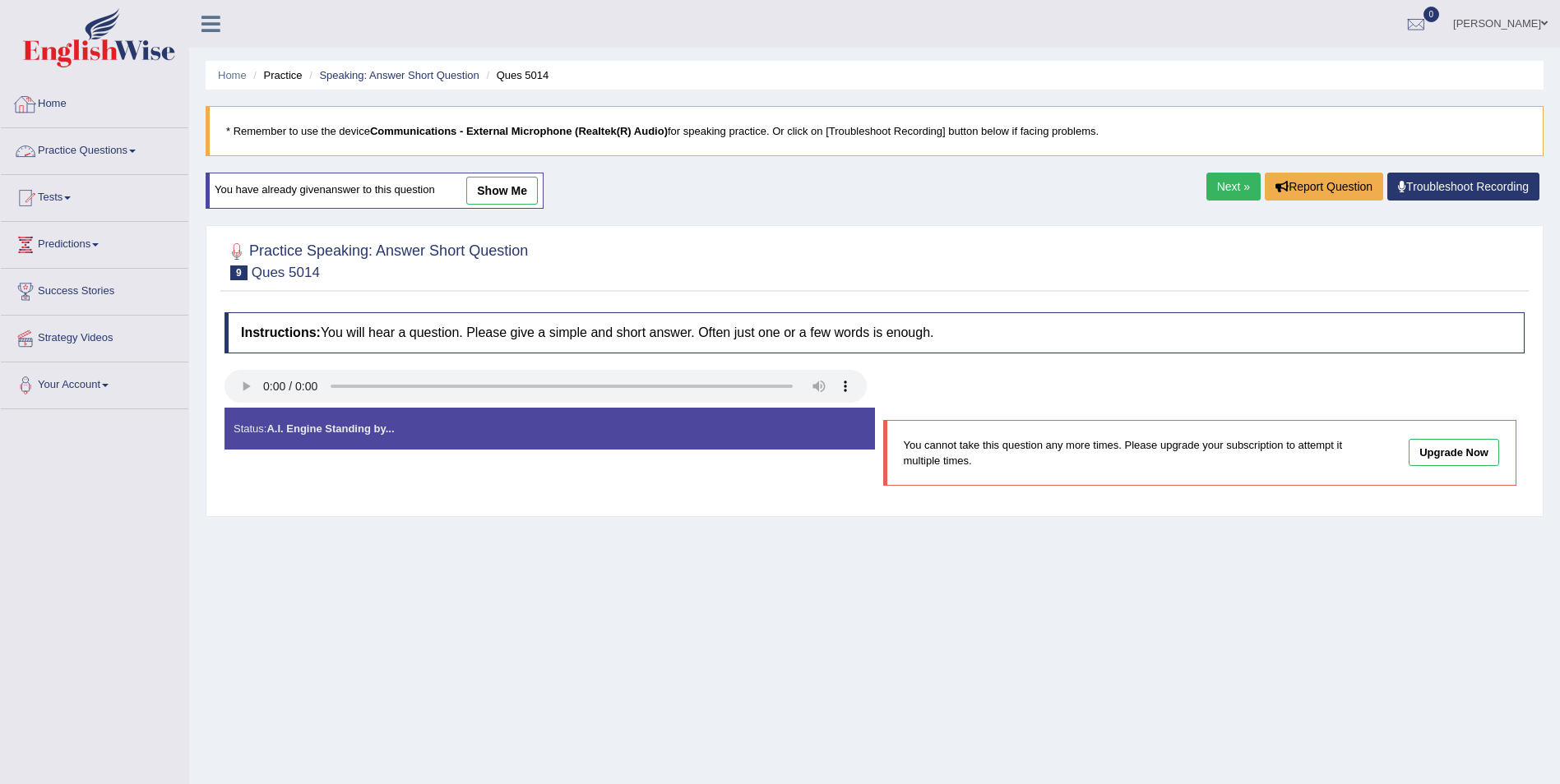
click at [147, 155] on link "Practice Questions" at bounding box center [94, 148] width 188 height 41
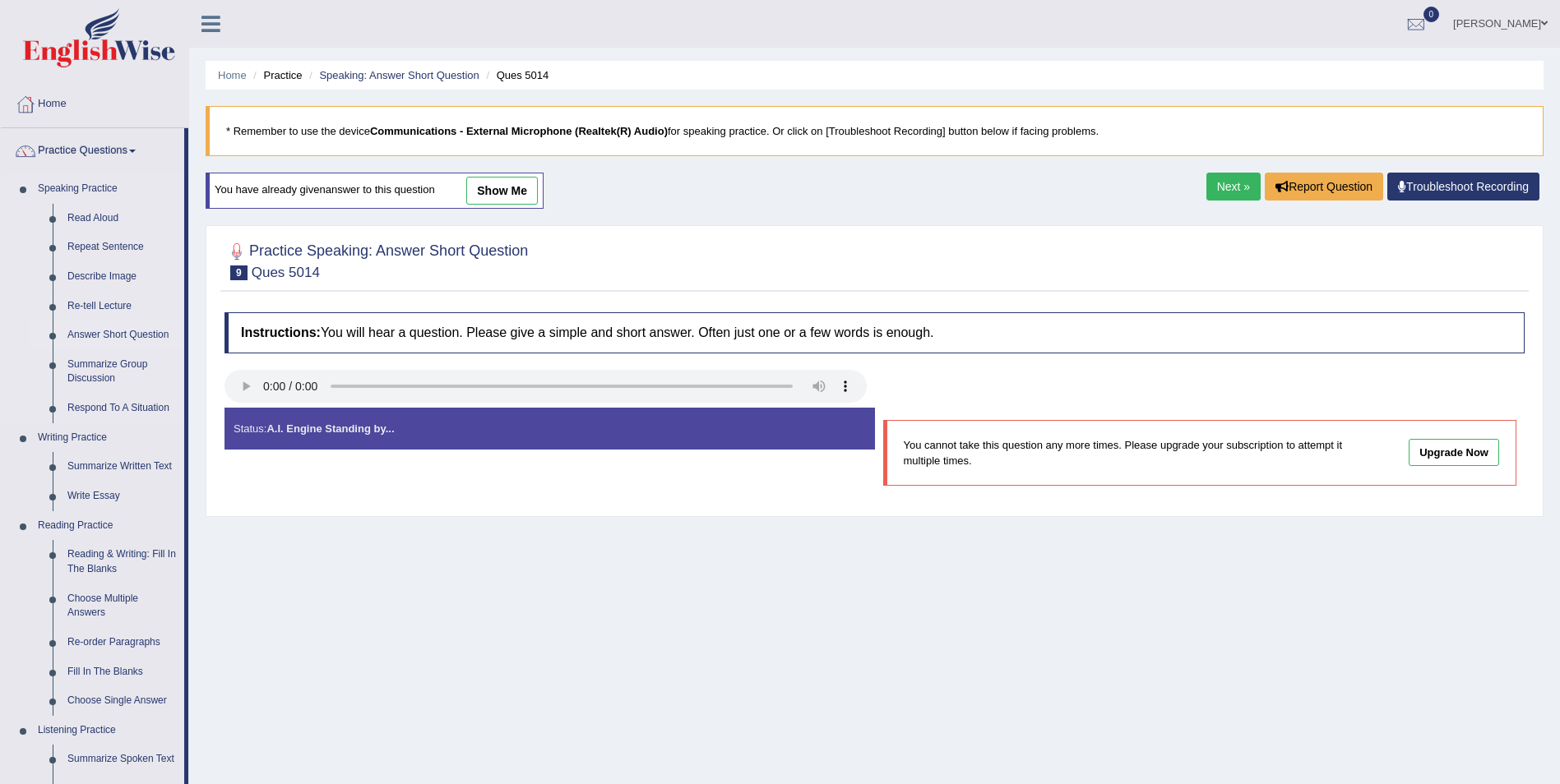
click at [154, 335] on link "Answer Short Question" at bounding box center [121, 335] width 124 height 30
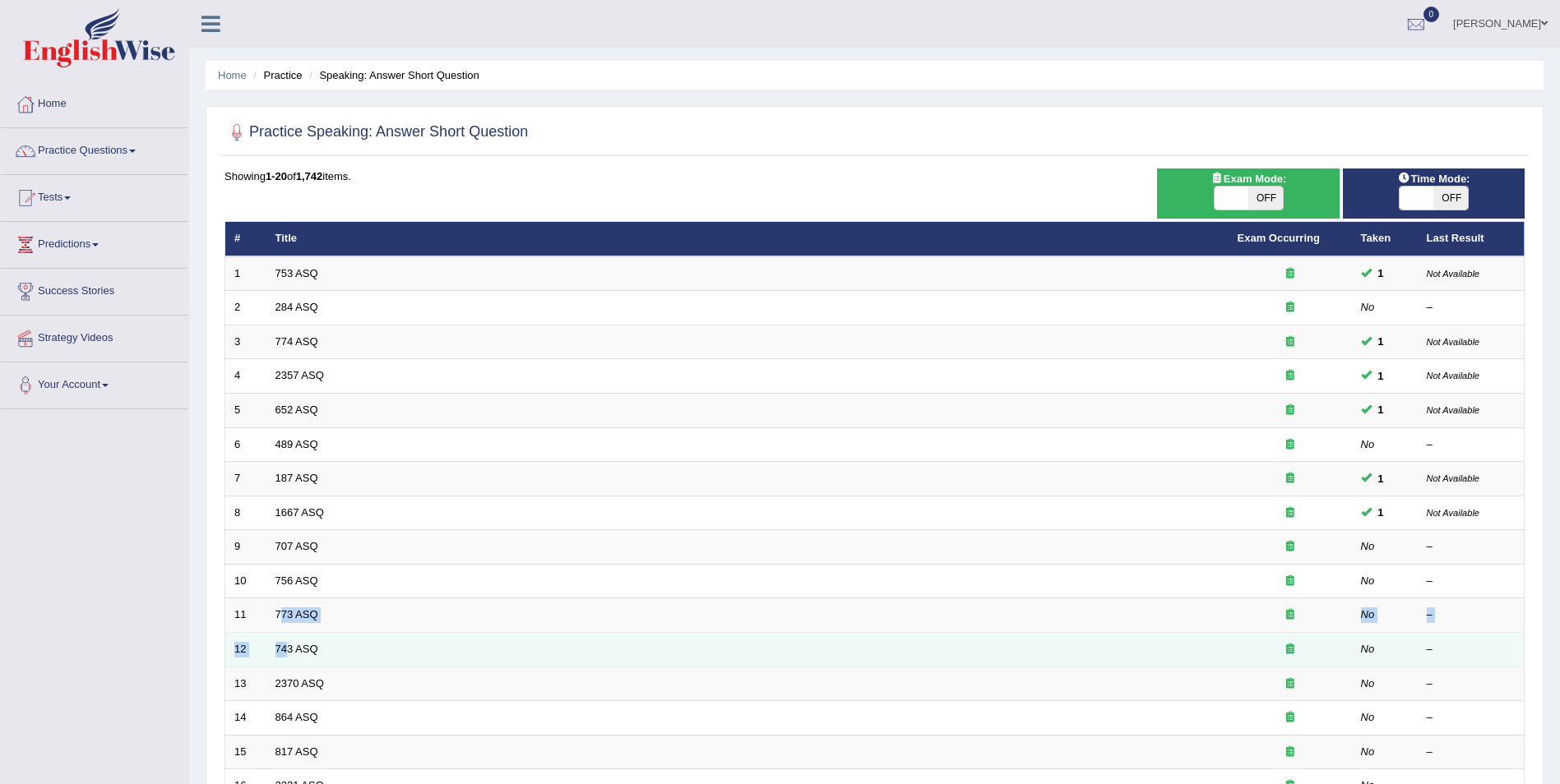
click at [287, 656] on tbody "1 753 ASQ 1 Not Available 2 284 ASQ No – 3 774 ASQ 1 Not Available 4 2357 ASQ 1…" at bounding box center [875, 597] width 1299 height 684
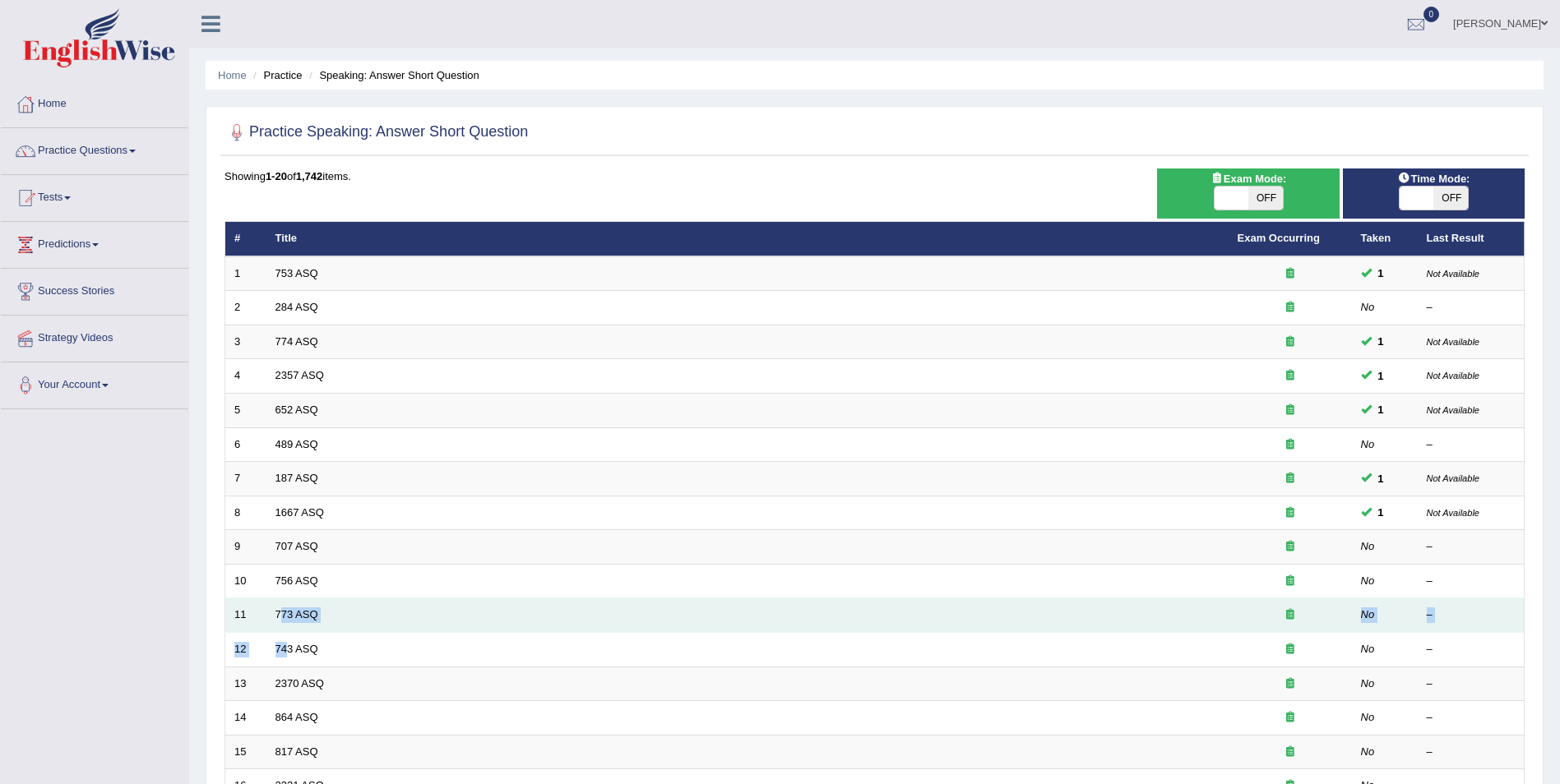
drag, startPoint x: 287, startPoint y: 656, endPoint x: 285, endPoint y: 627, distance: 29.1
click at [285, 627] on td "773 ASQ" at bounding box center [747, 615] width 962 height 35
click at [284, 614] on link "773 ASQ" at bounding box center [296, 614] width 43 height 12
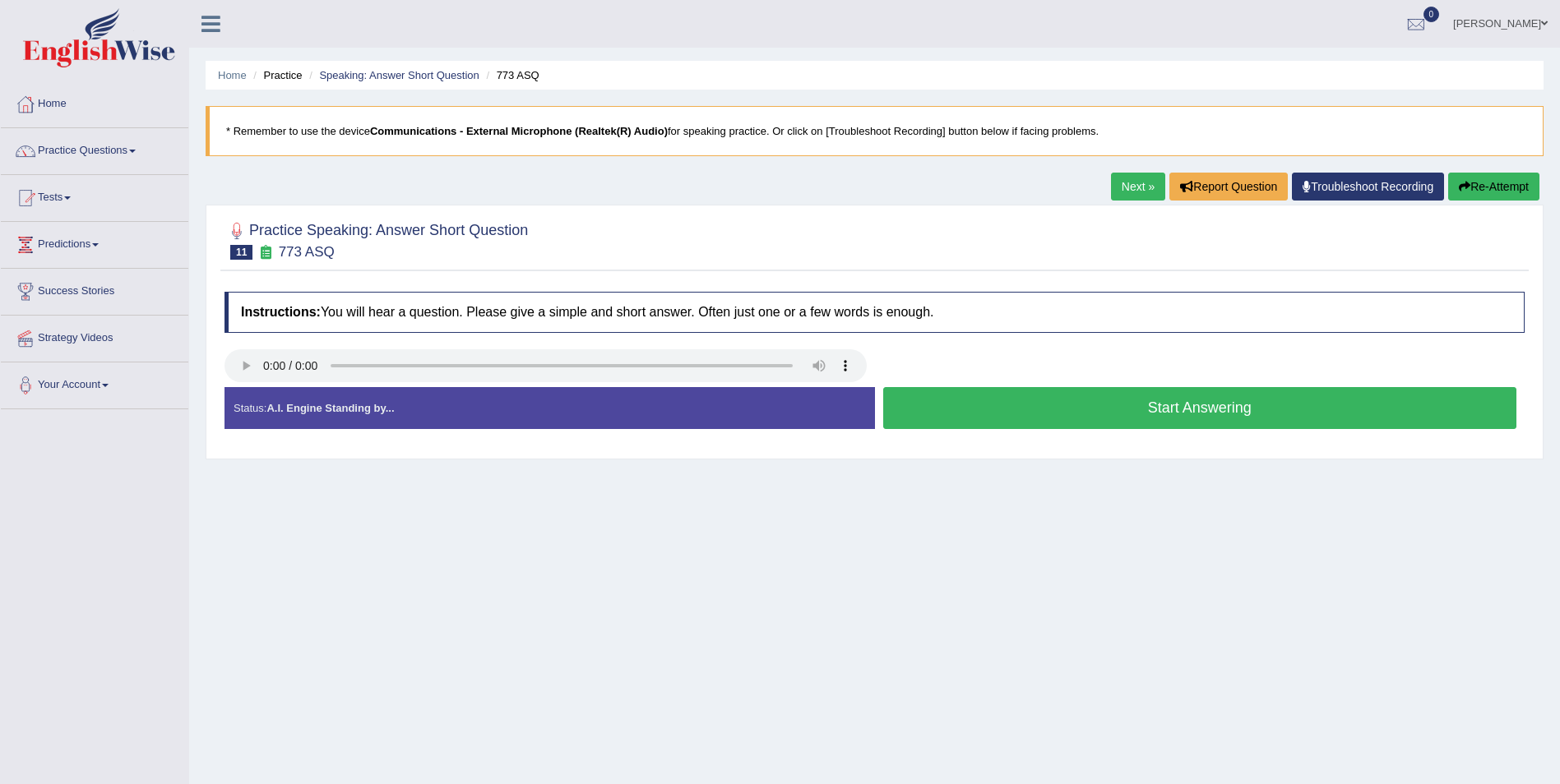
click at [1180, 417] on button "Start Answering" at bounding box center [1200, 408] width 635 height 42
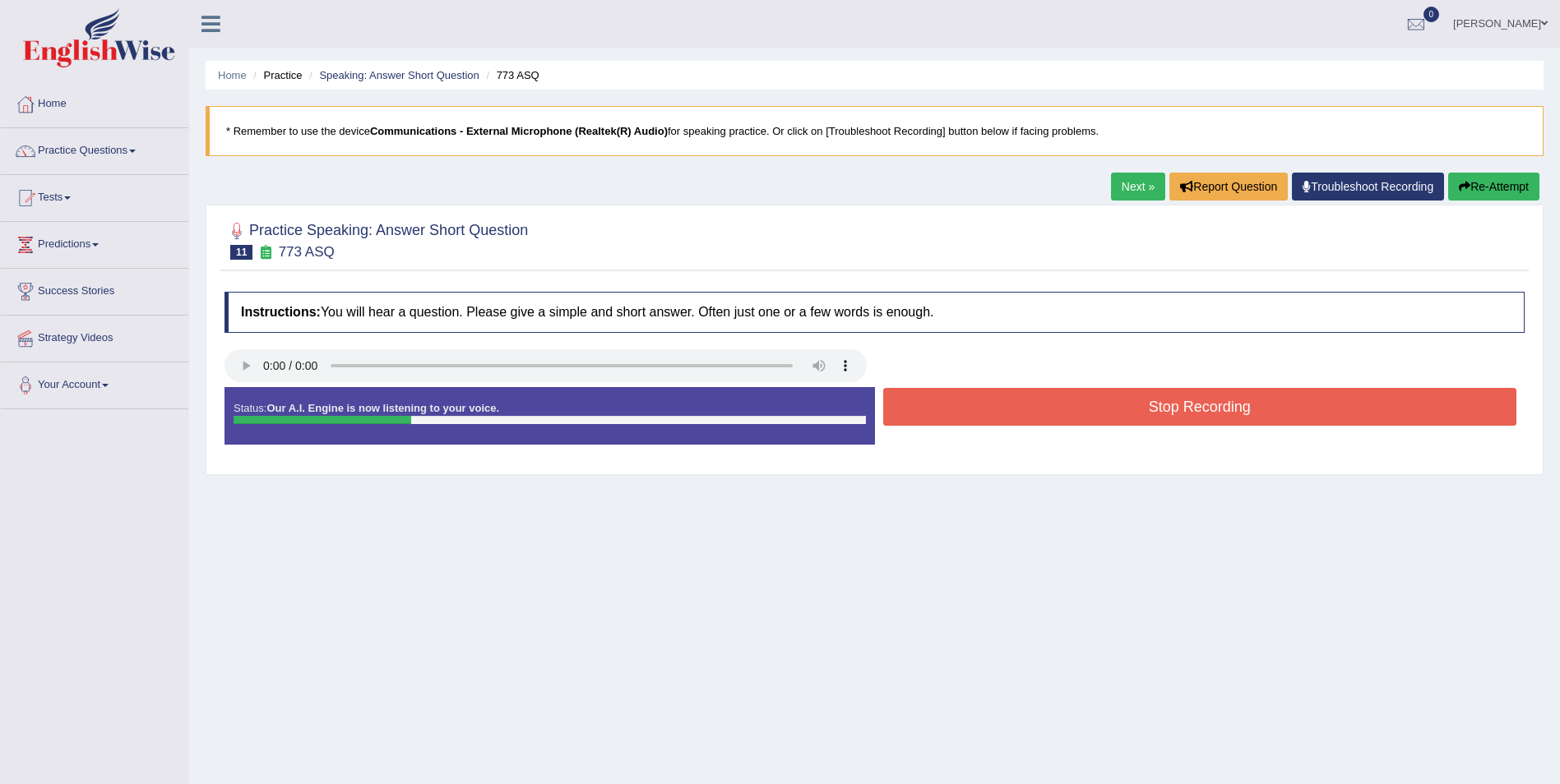
click at [1179, 414] on button "Stop Recording" at bounding box center [1200, 407] width 635 height 38
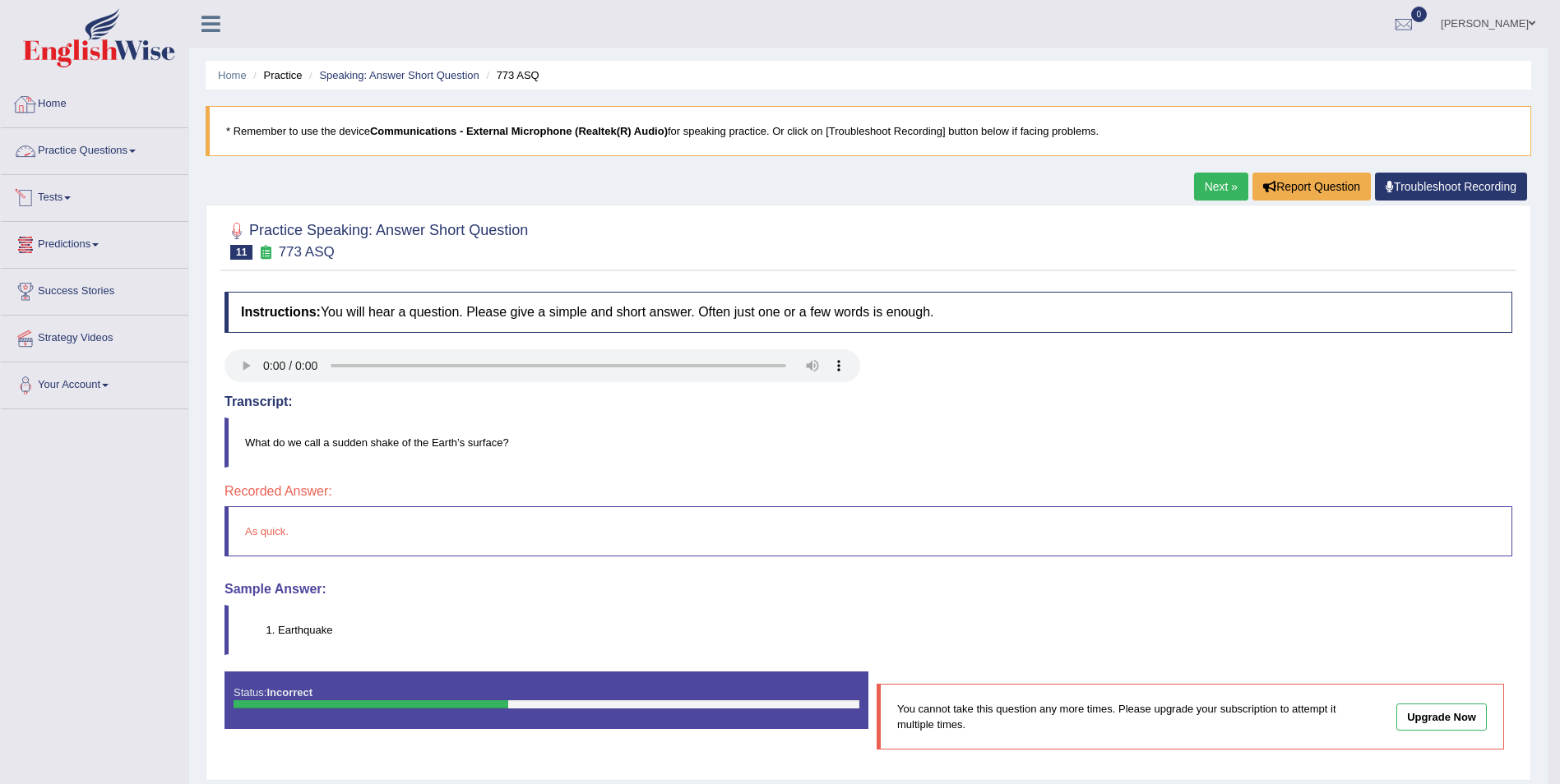
click at [133, 150] on link "Practice Questions" at bounding box center [94, 148] width 188 height 41
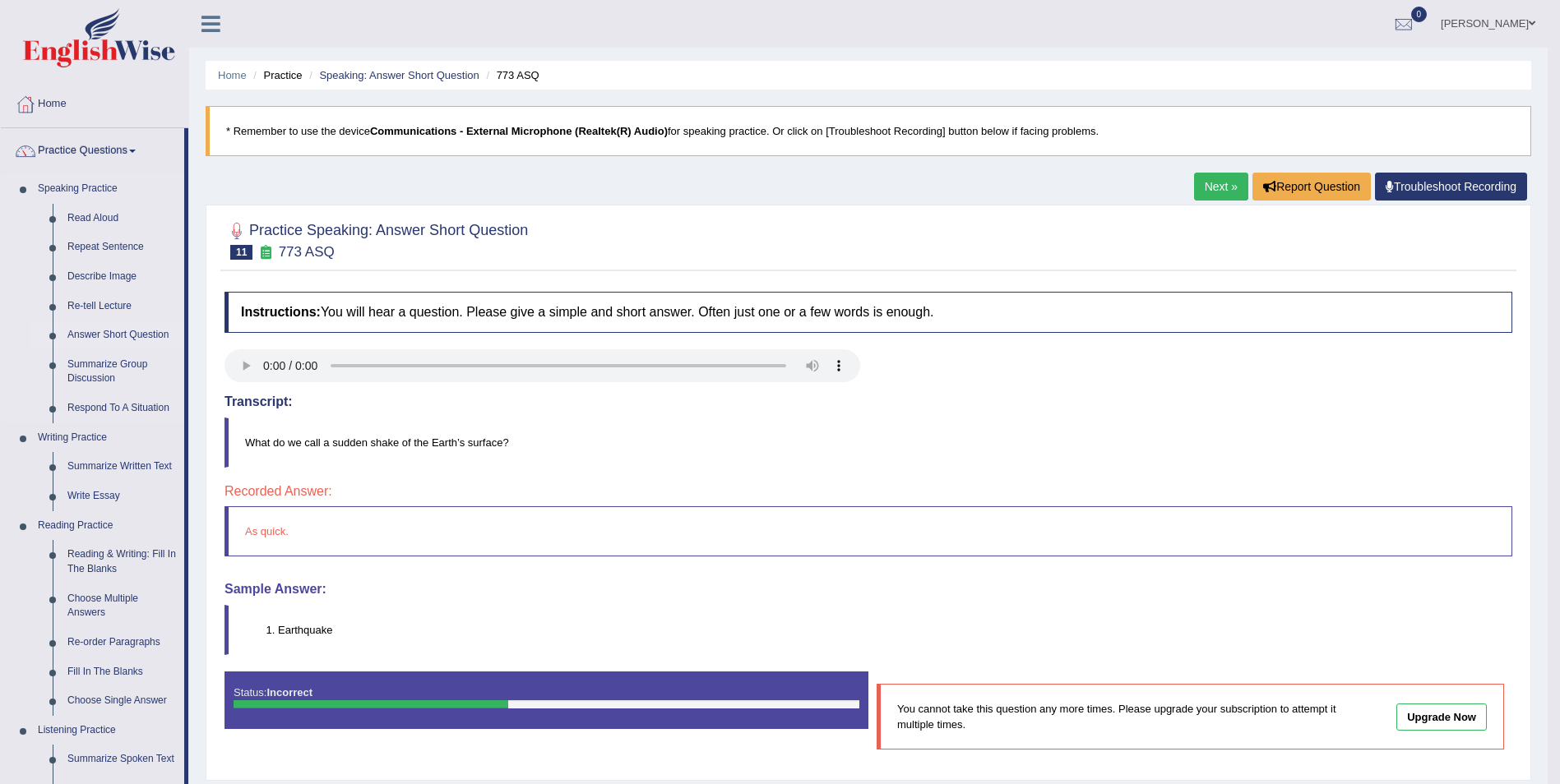
click at [117, 332] on link "Answer Short Question" at bounding box center [121, 335] width 124 height 30
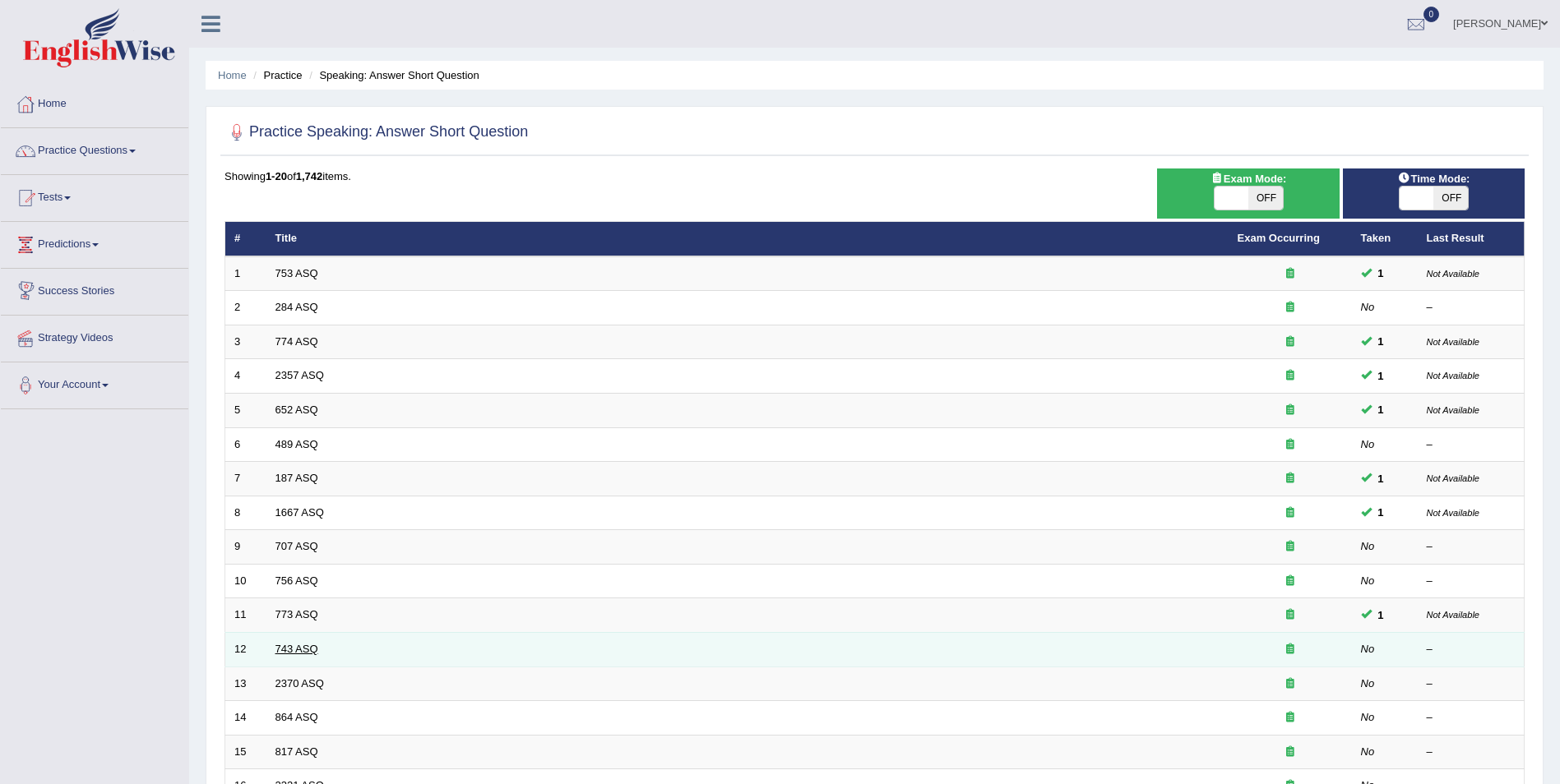
click at [276, 644] on link "743 ASQ" at bounding box center [296, 649] width 43 height 12
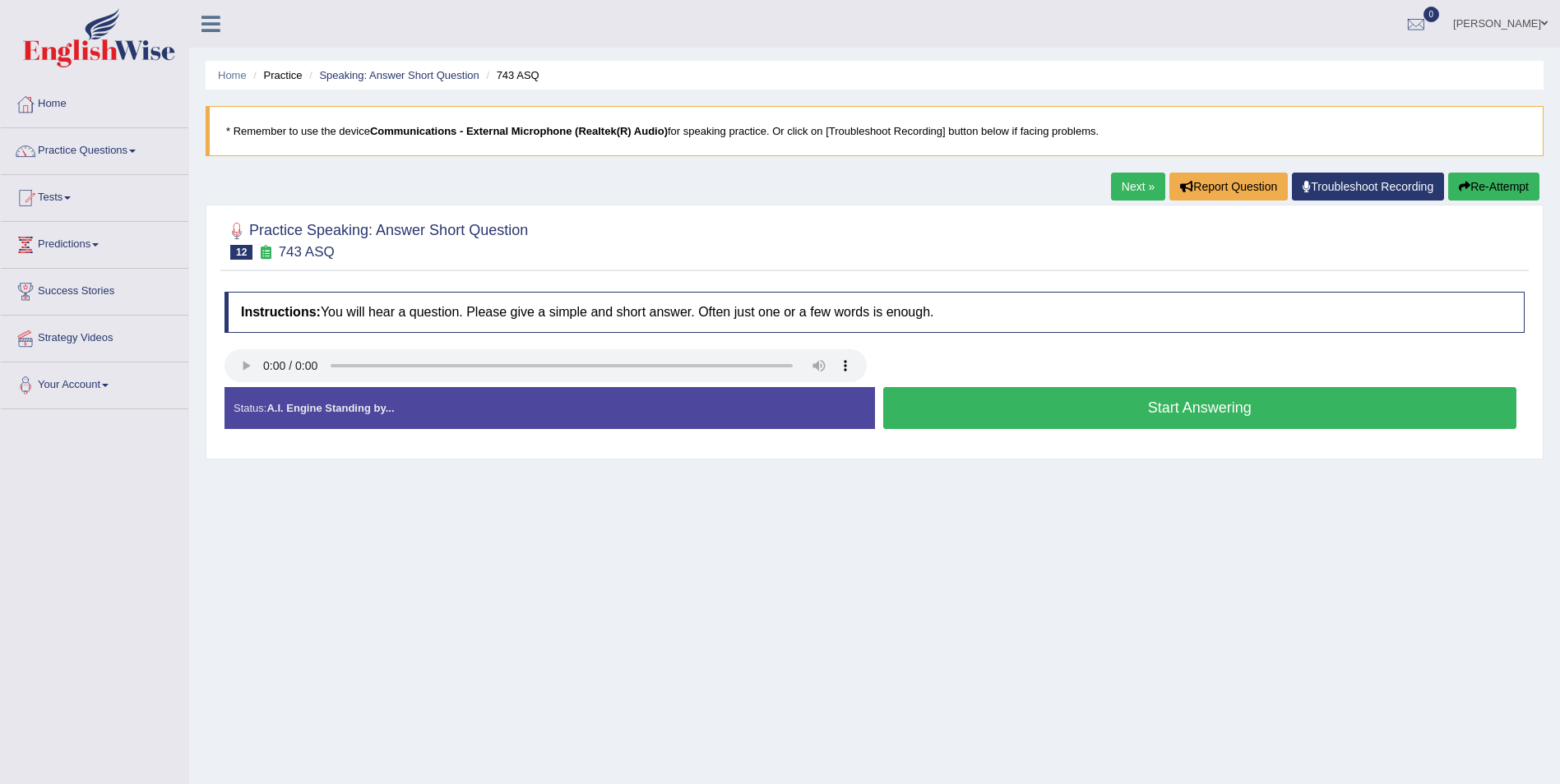
click at [1232, 414] on button "Start Answering" at bounding box center [1200, 408] width 635 height 42
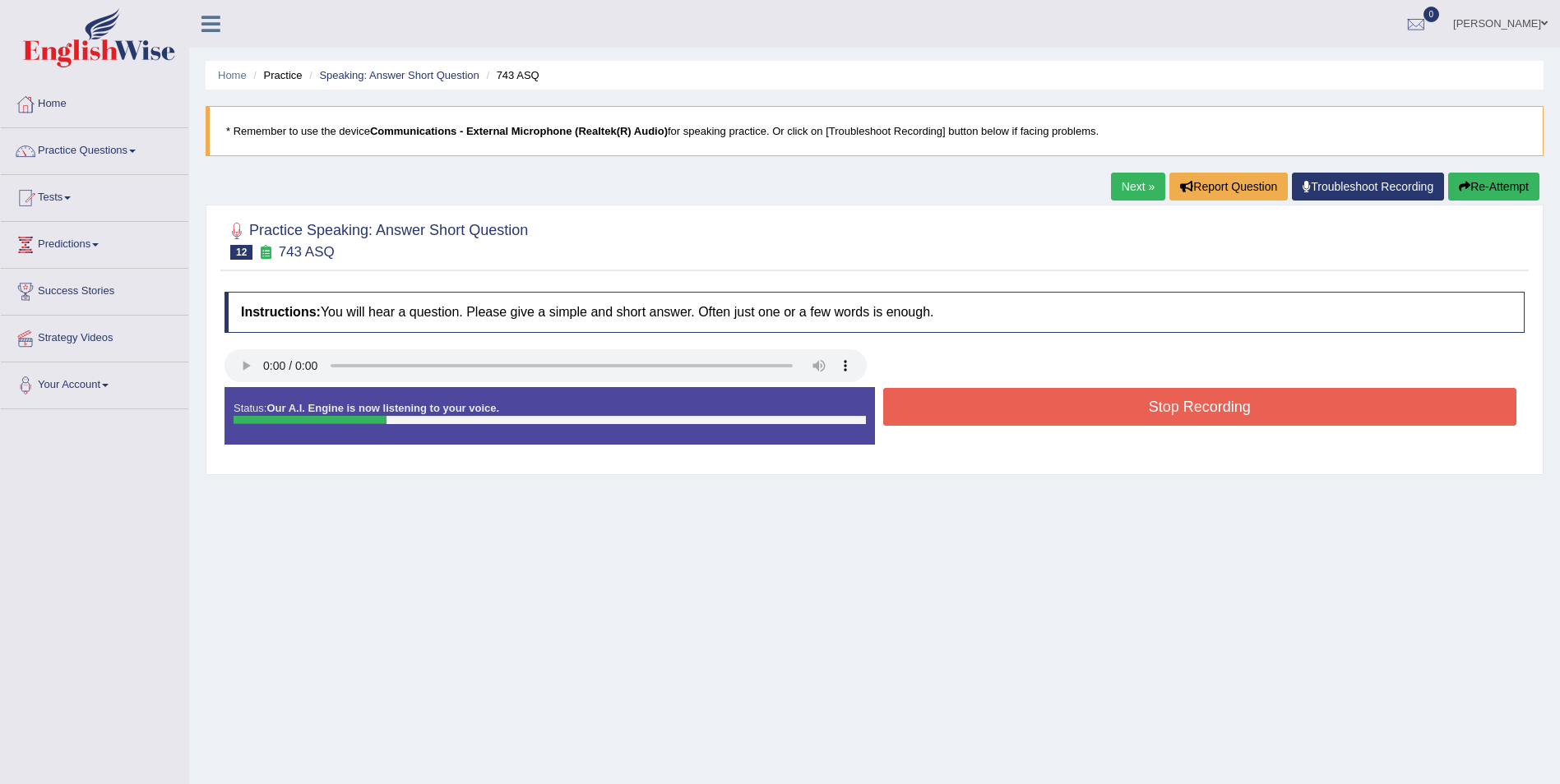
click at [1232, 414] on button "Stop Recording" at bounding box center [1200, 407] width 635 height 38
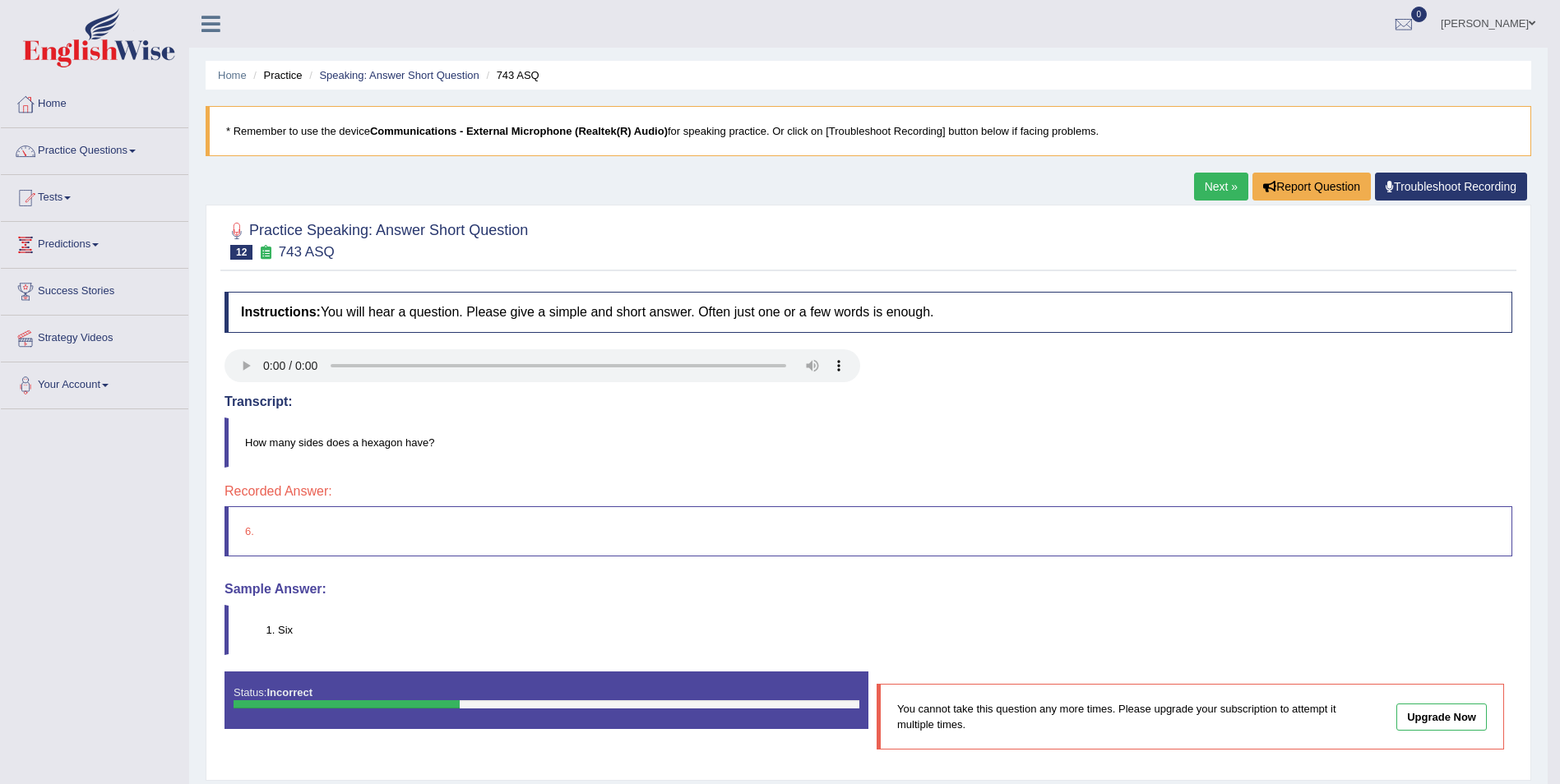
click at [1218, 191] on link "Next »" at bounding box center [1220, 187] width 55 height 28
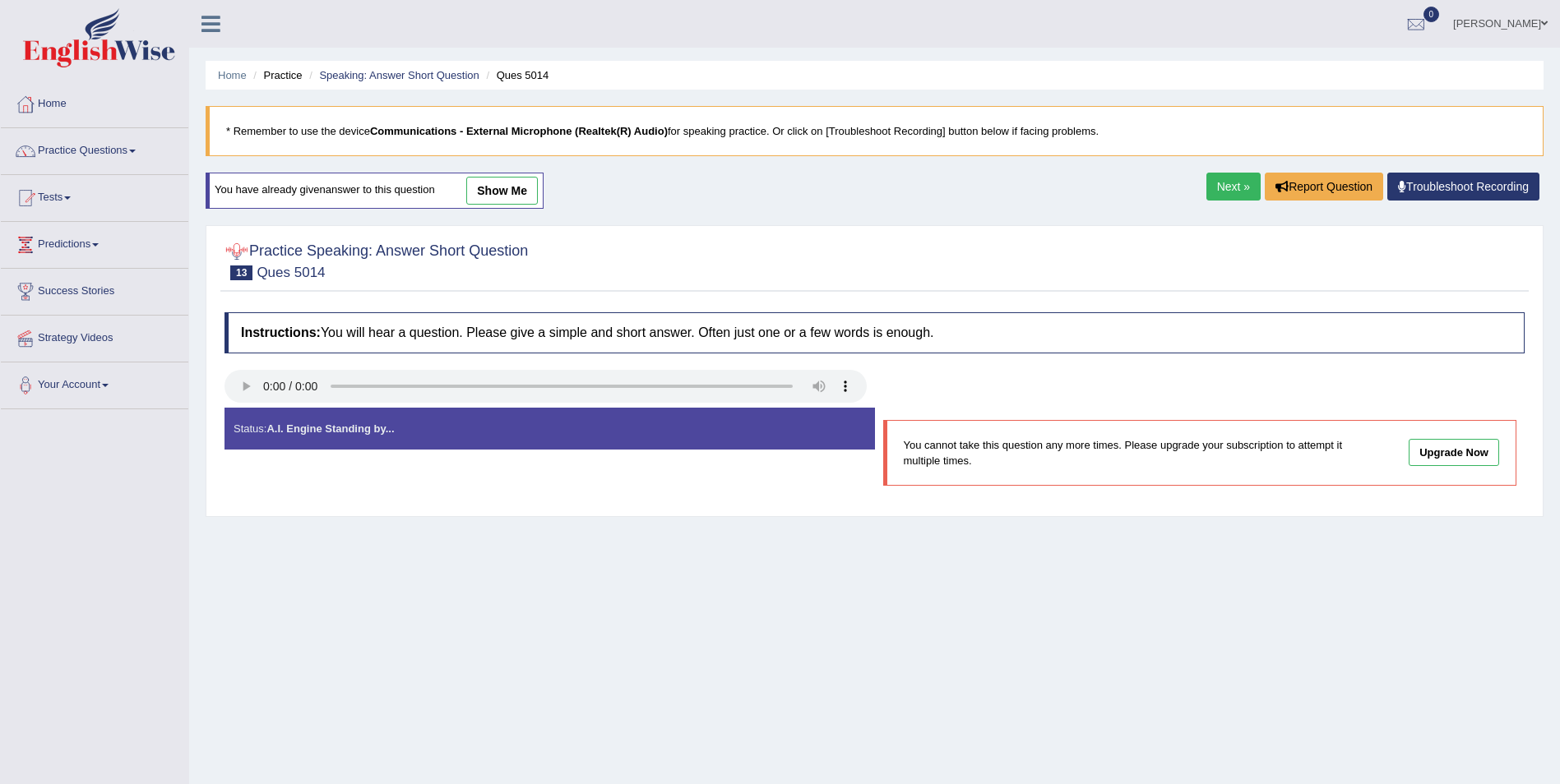
click at [122, 148] on link "Practice Questions" at bounding box center [94, 148] width 188 height 41
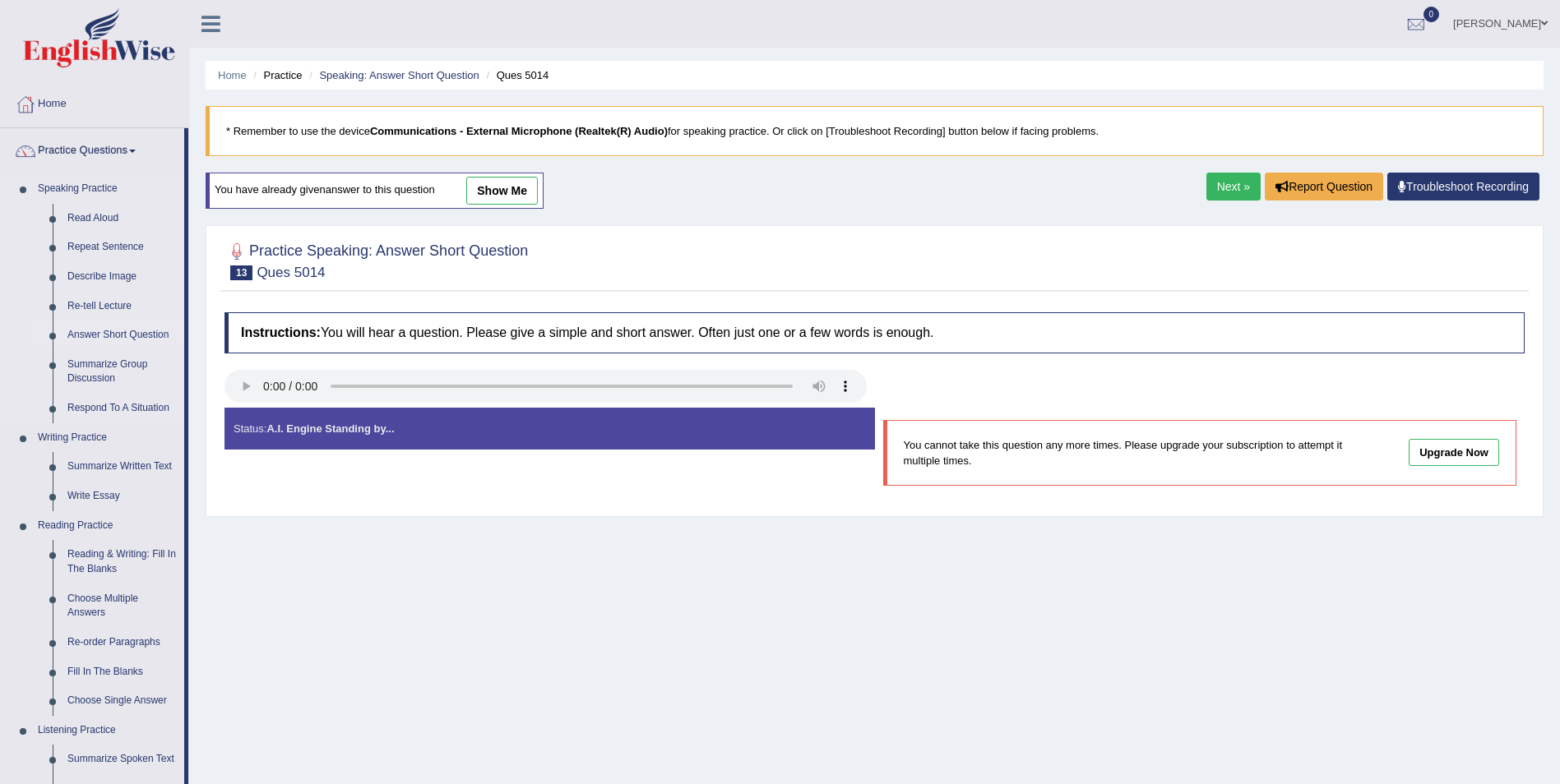
click at [150, 332] on link "Answer Short Question" at bounding box center [121, 335] width 124 height 30
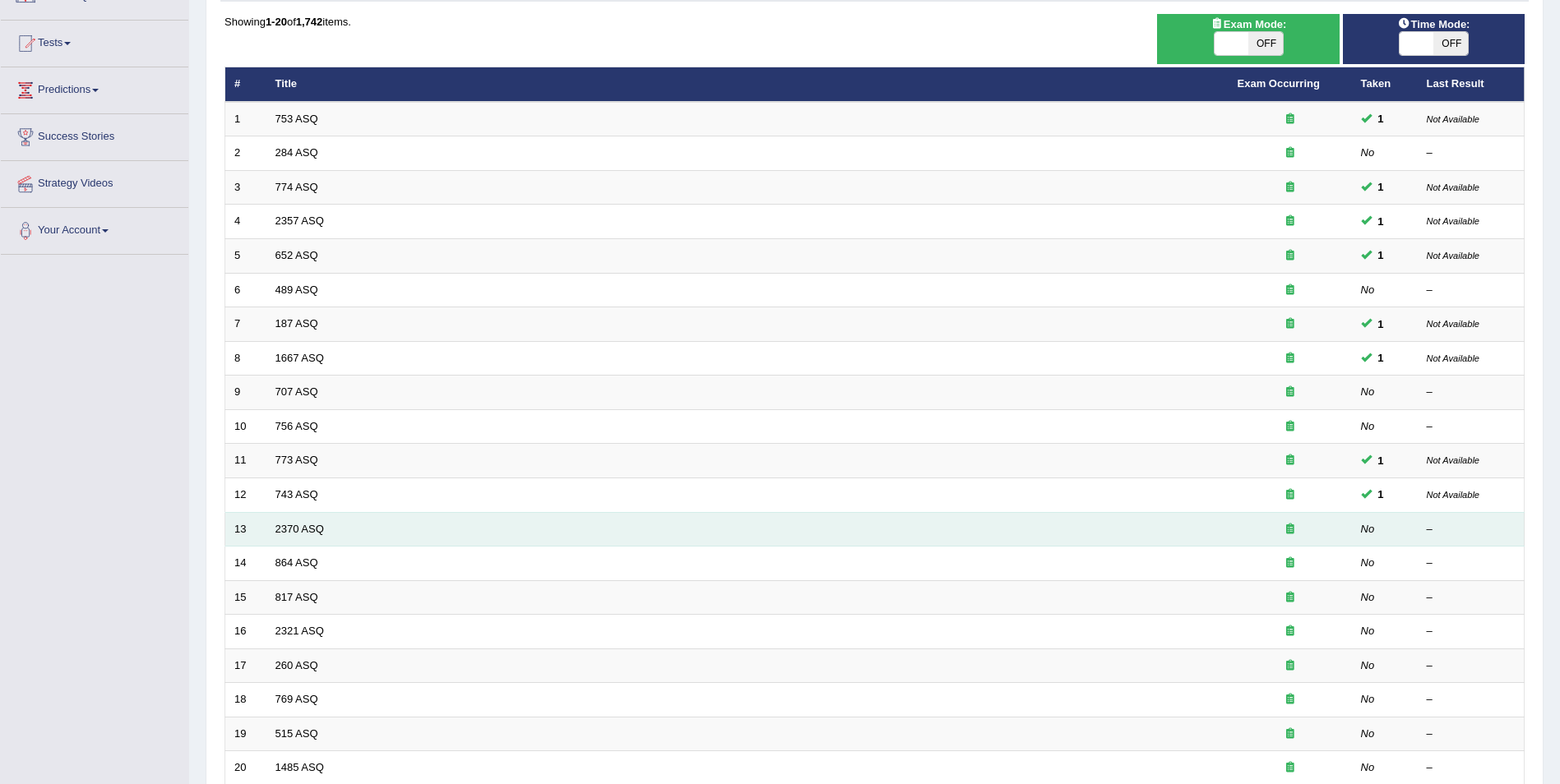
scroll to position [165, 0]
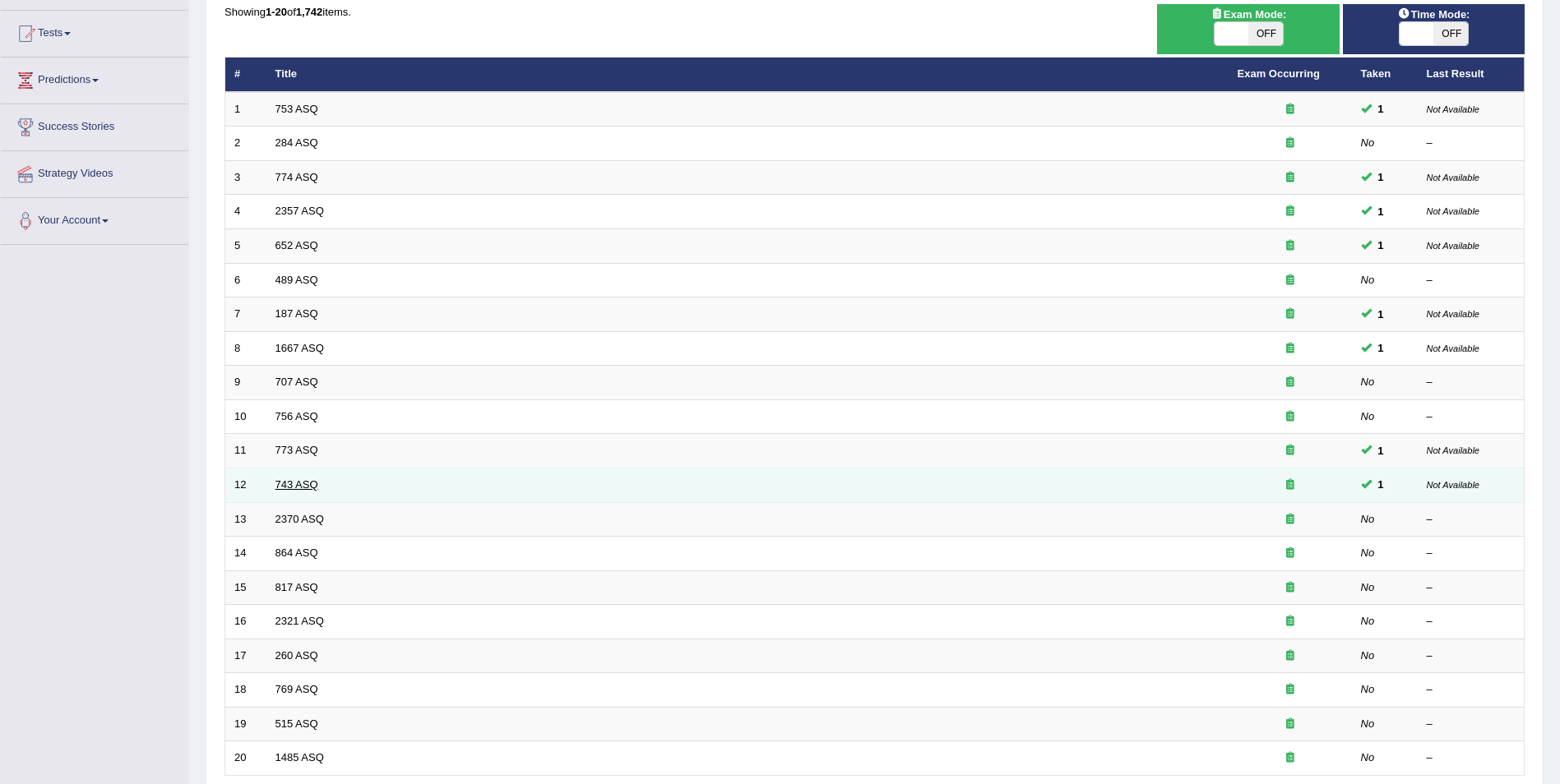
click at [301, 483] on link "743 ASQ" at bounding box center [296, 484] width 43 height 12
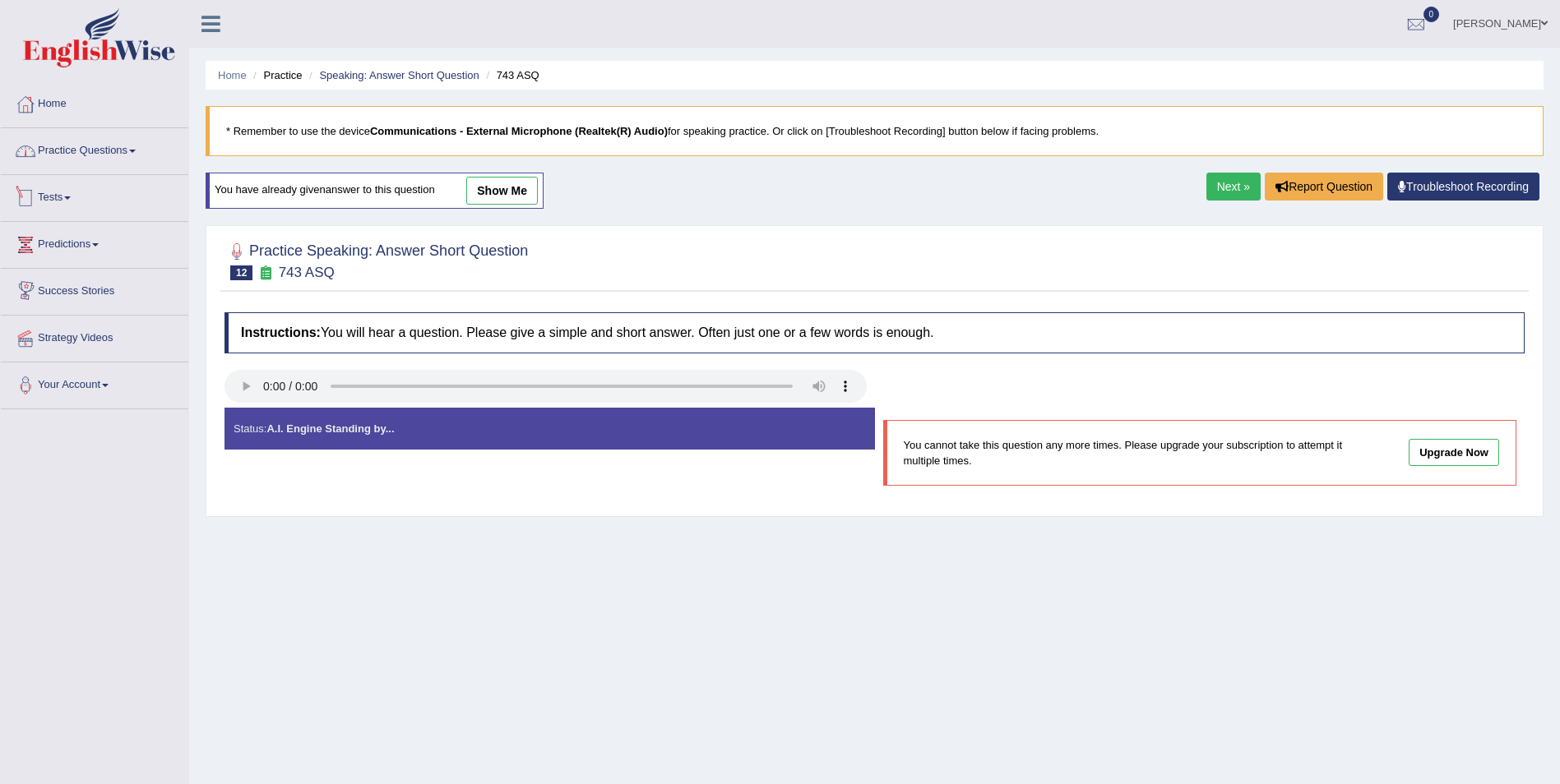
click at [143, 146] on link "Practice Questions" at bounding box center [94, 148] width 188 height 41
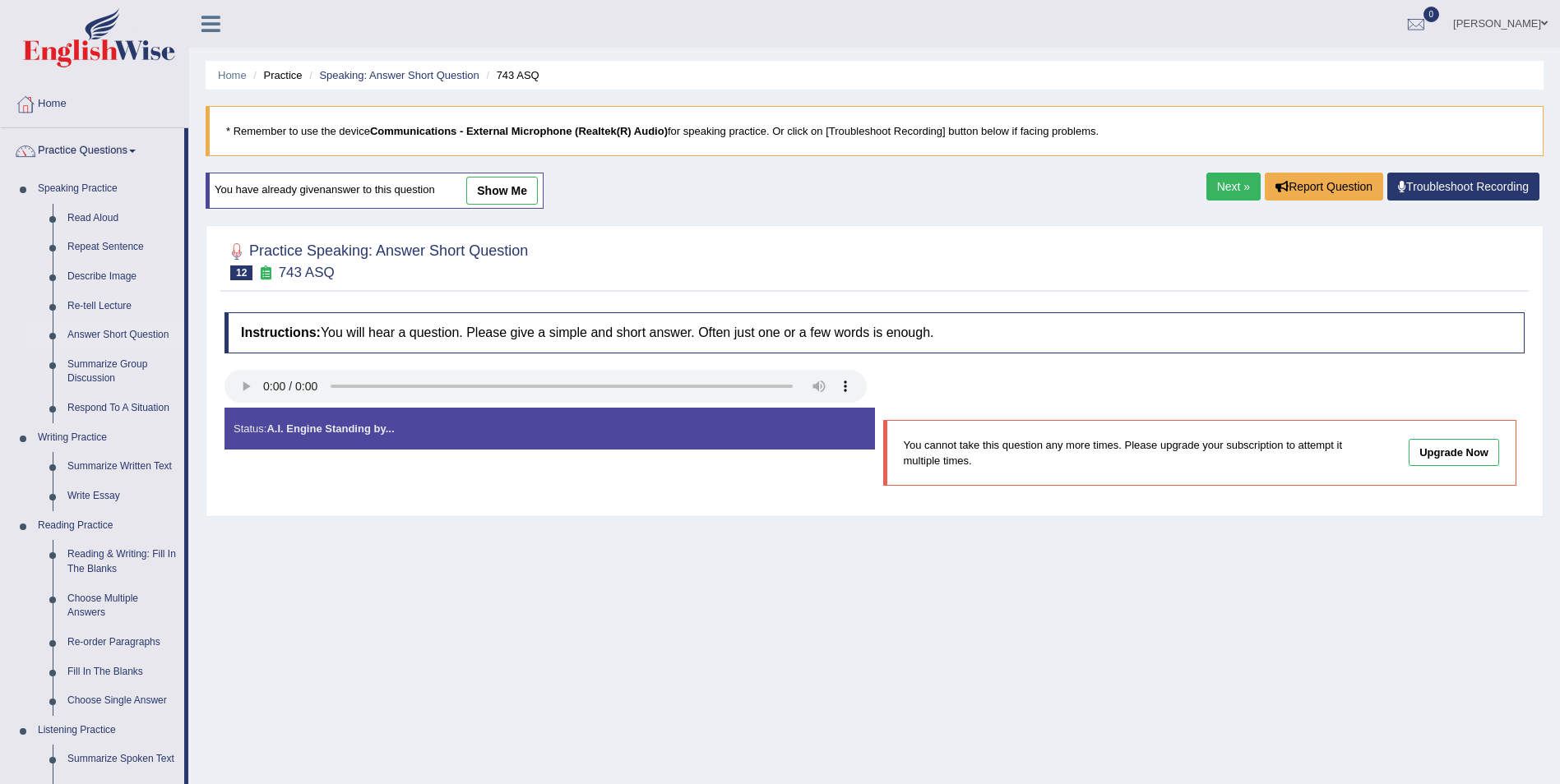
click at [142, 332] on link "Answer Short Question" at bounding box center [121, 335] width 124 height 30
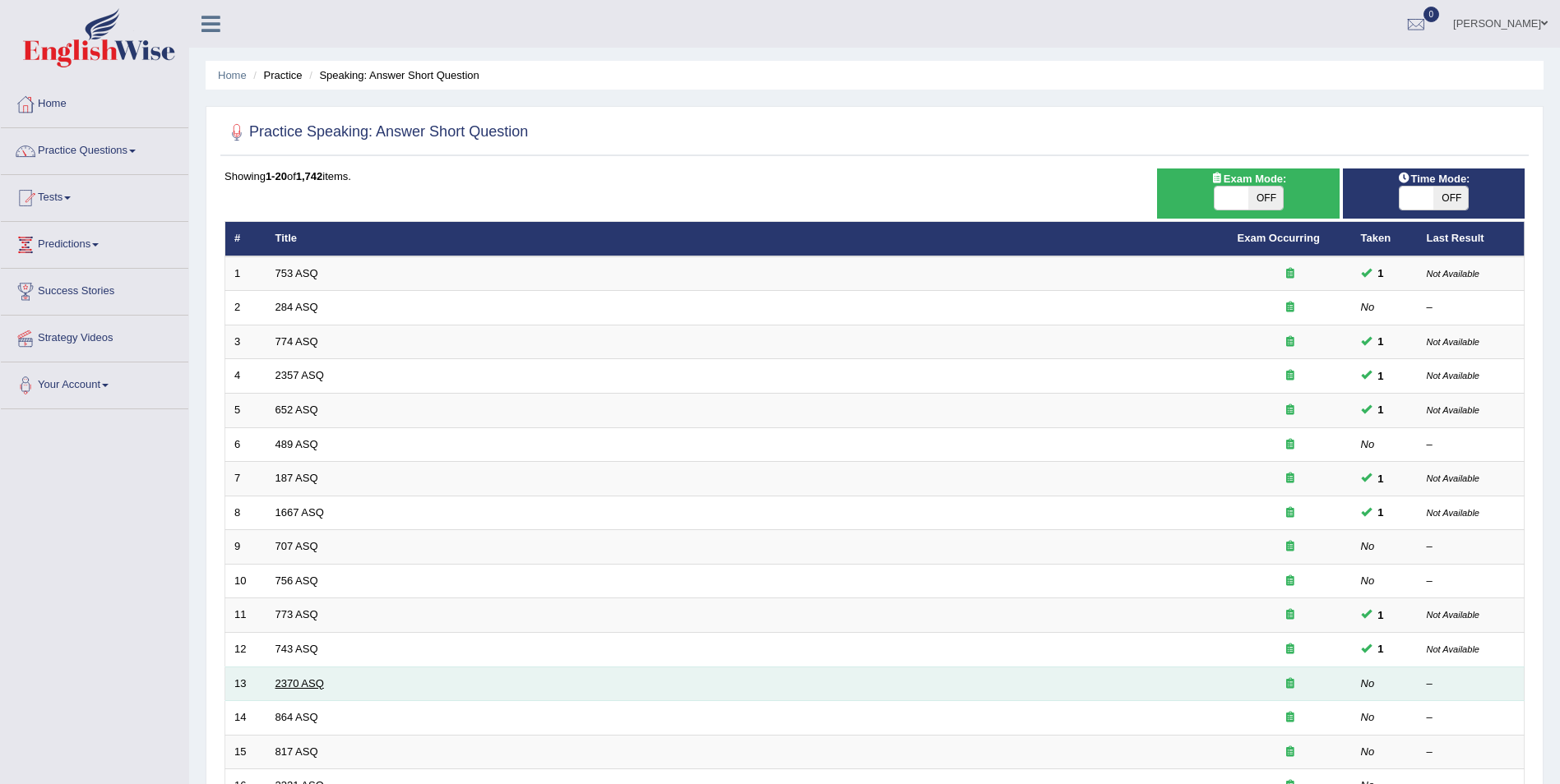
click at [307, 682] on link "2370 ASQ" at bounding box center [299, 683] width 49 height 12
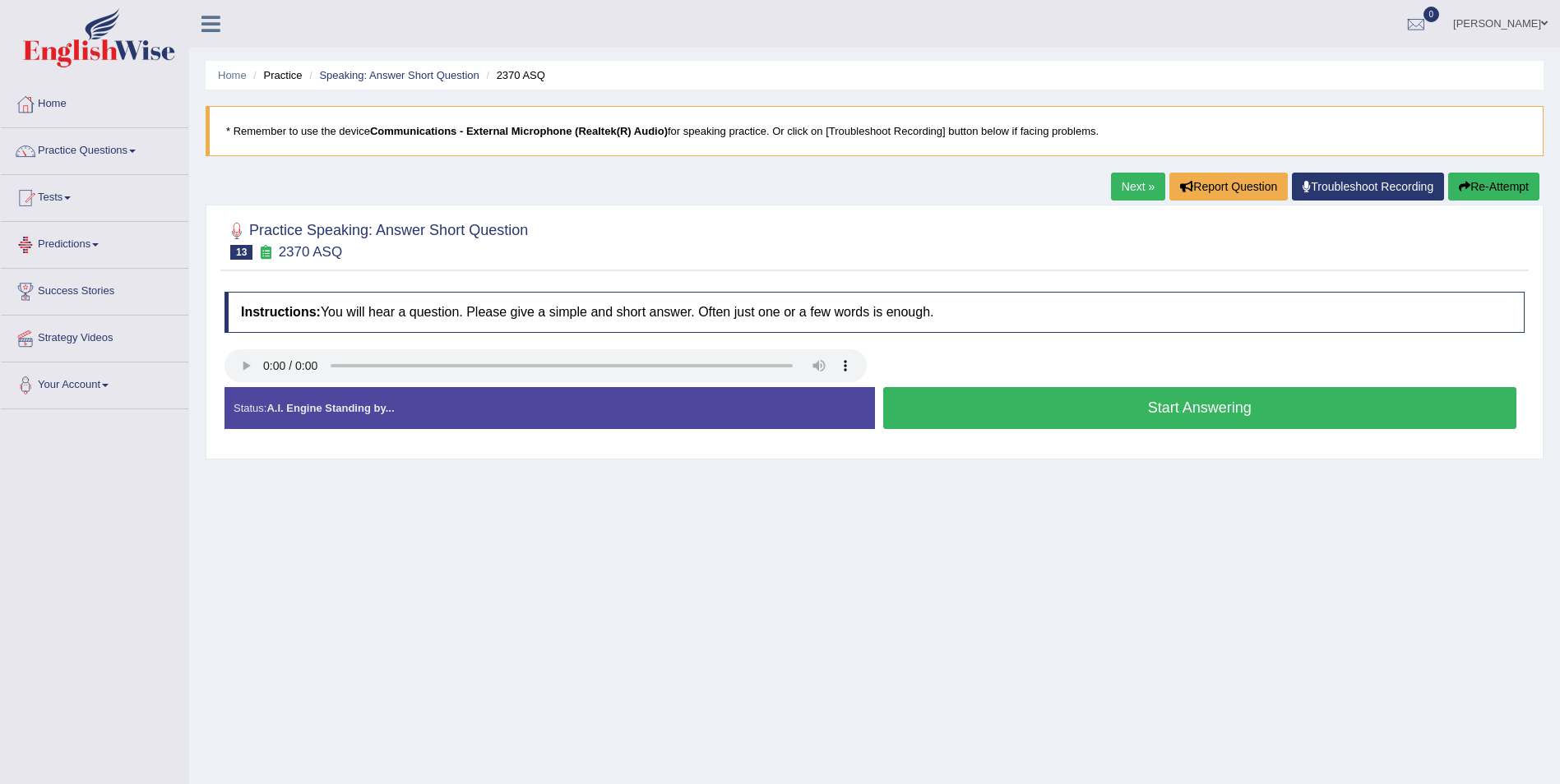
click at [1204, 408] on button "Start Answering" at bounding box center [1200, 408] width 635 height 42
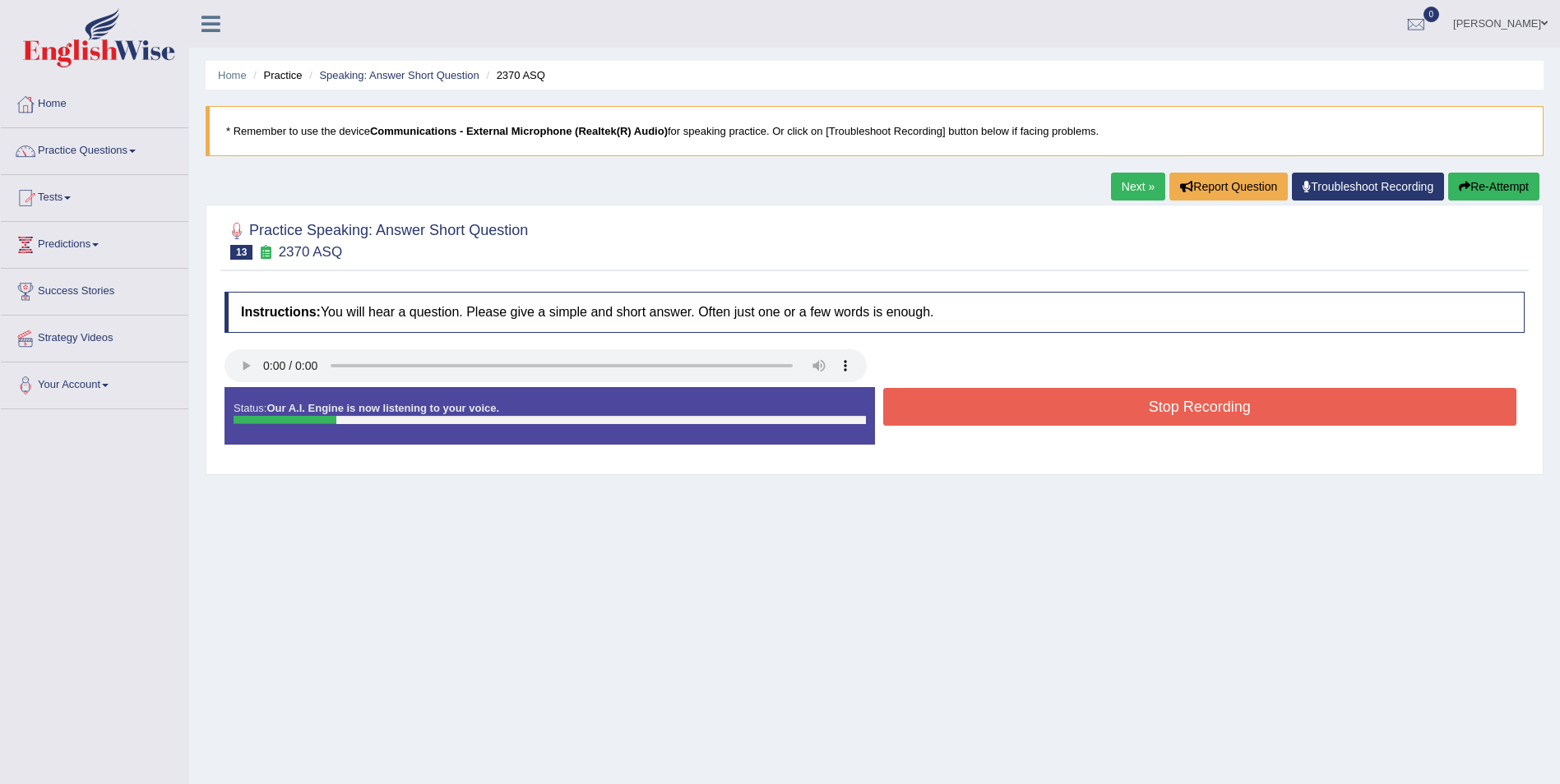
click at [1204, 408] on button "Stop Recording" at bounding box center [1200, 407] width 635 height 38
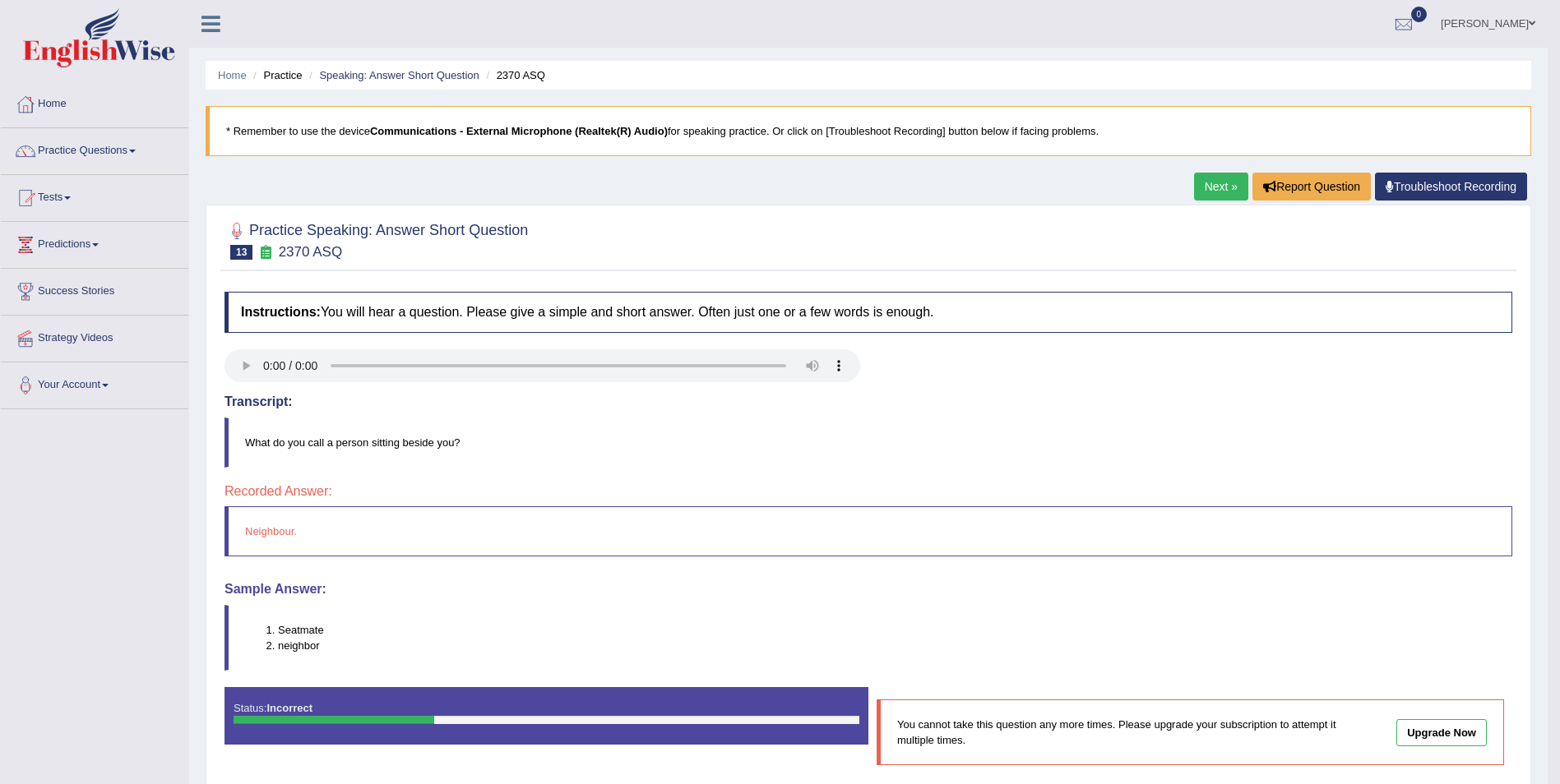
click at [1208, 195] on link "Next »" at bounding box center [1220, 187] width 55 height 28
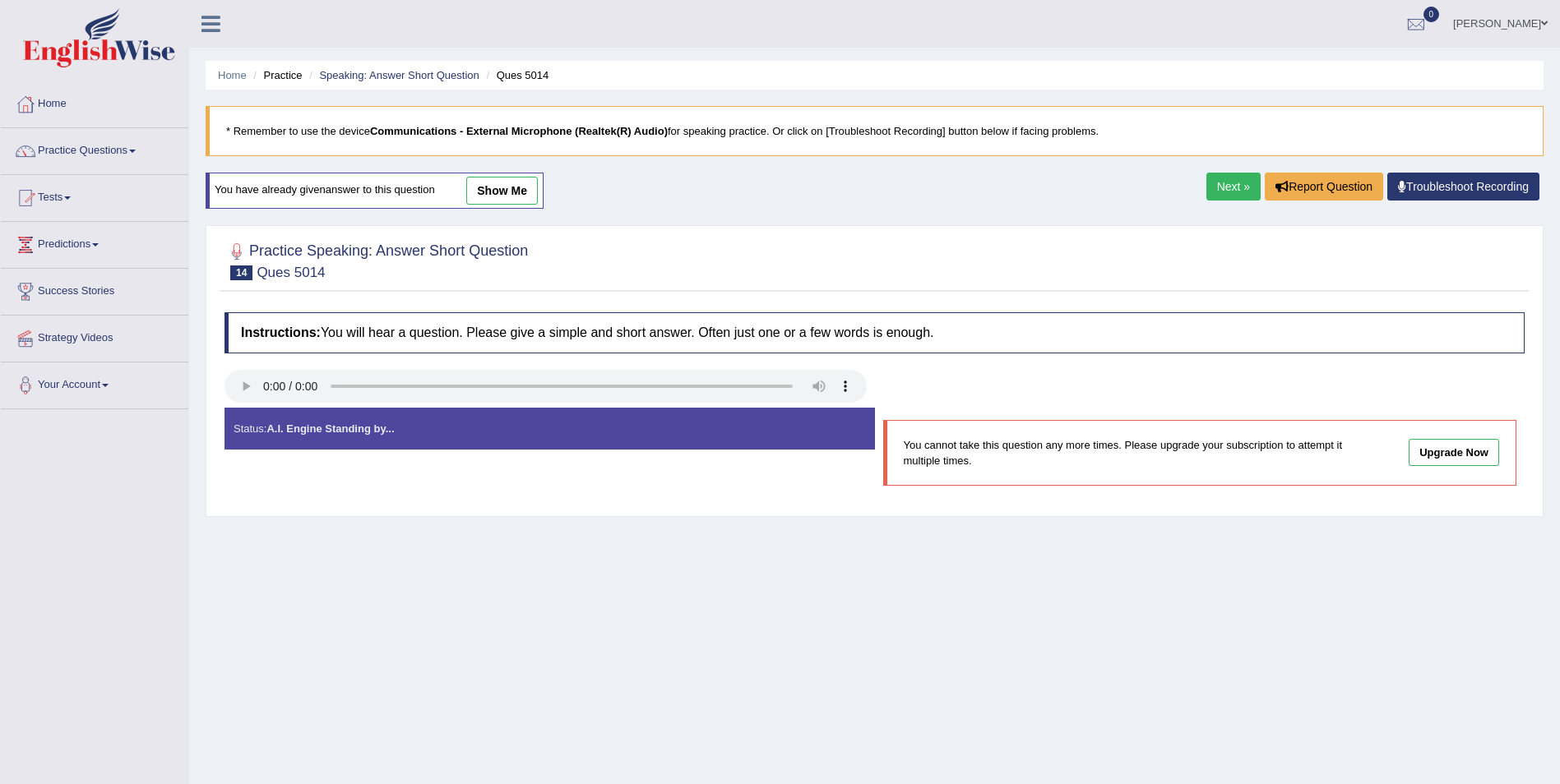
click at [134, 146] on link "Practice Questions" at bounding box center [94, 148] width 188 height 41
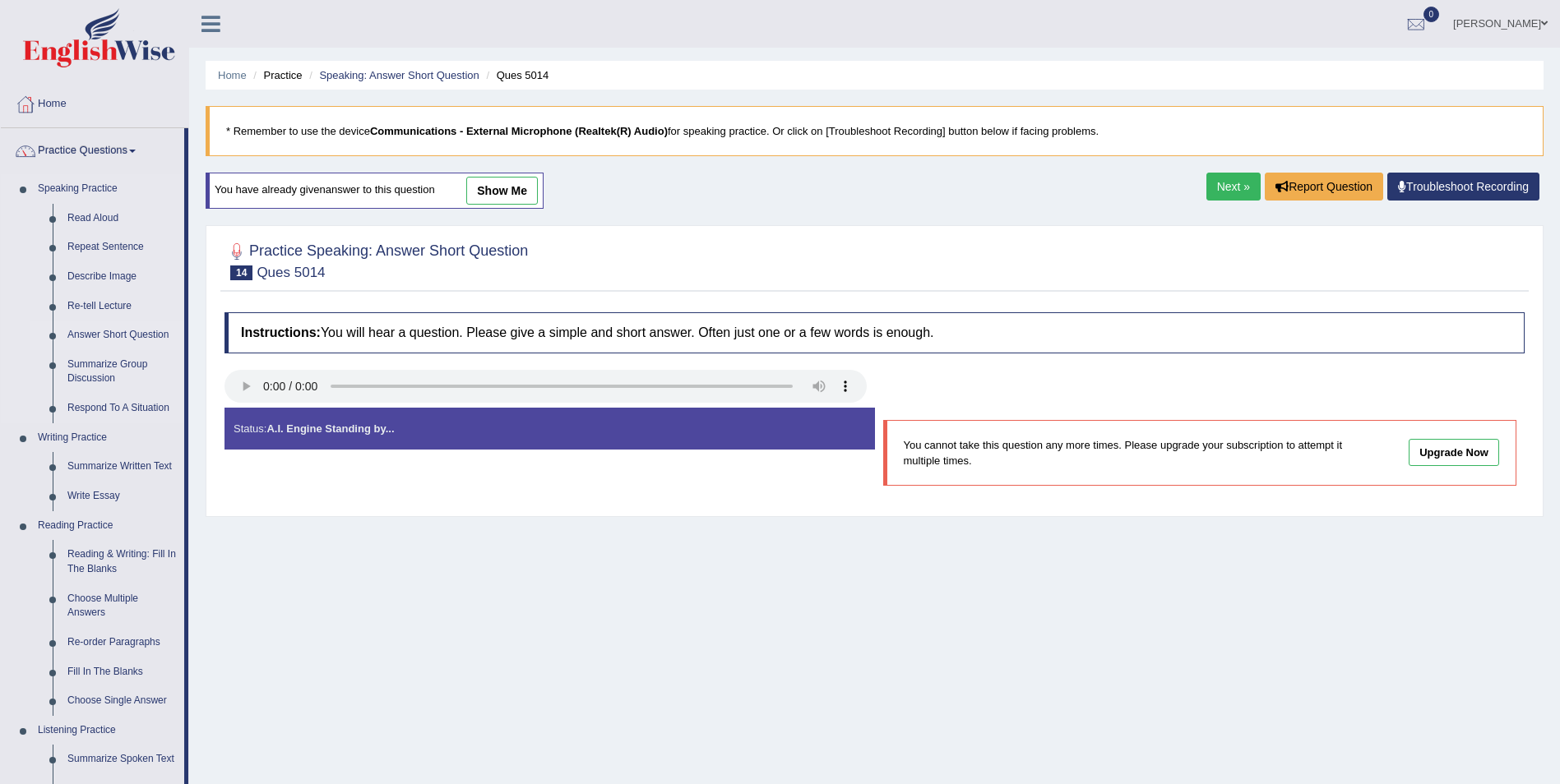
click at [116, 334] on link "Answer Short Question" at bounding box center [121, 335] width 124 height 30
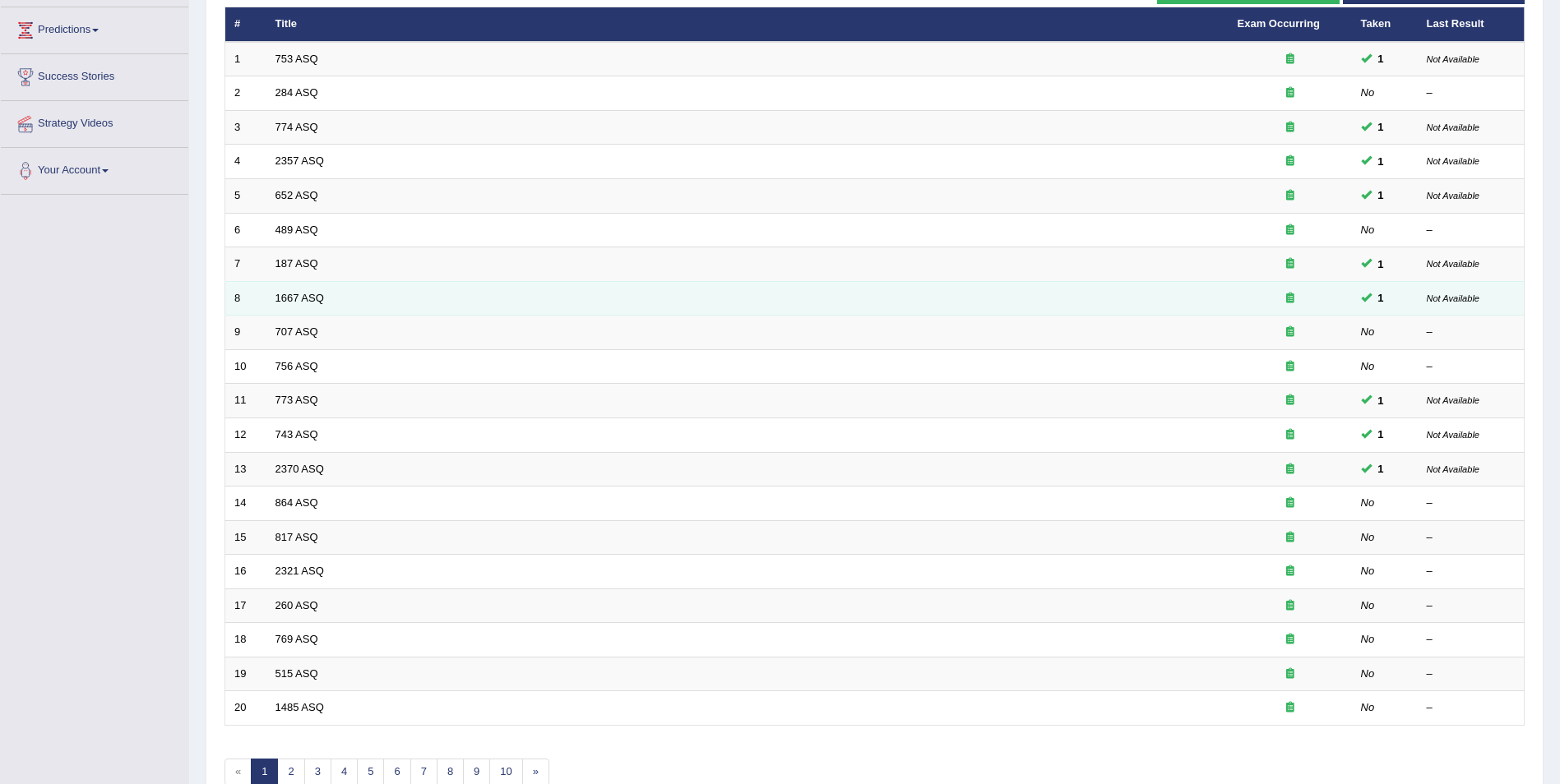
scroll to position [246, 0]
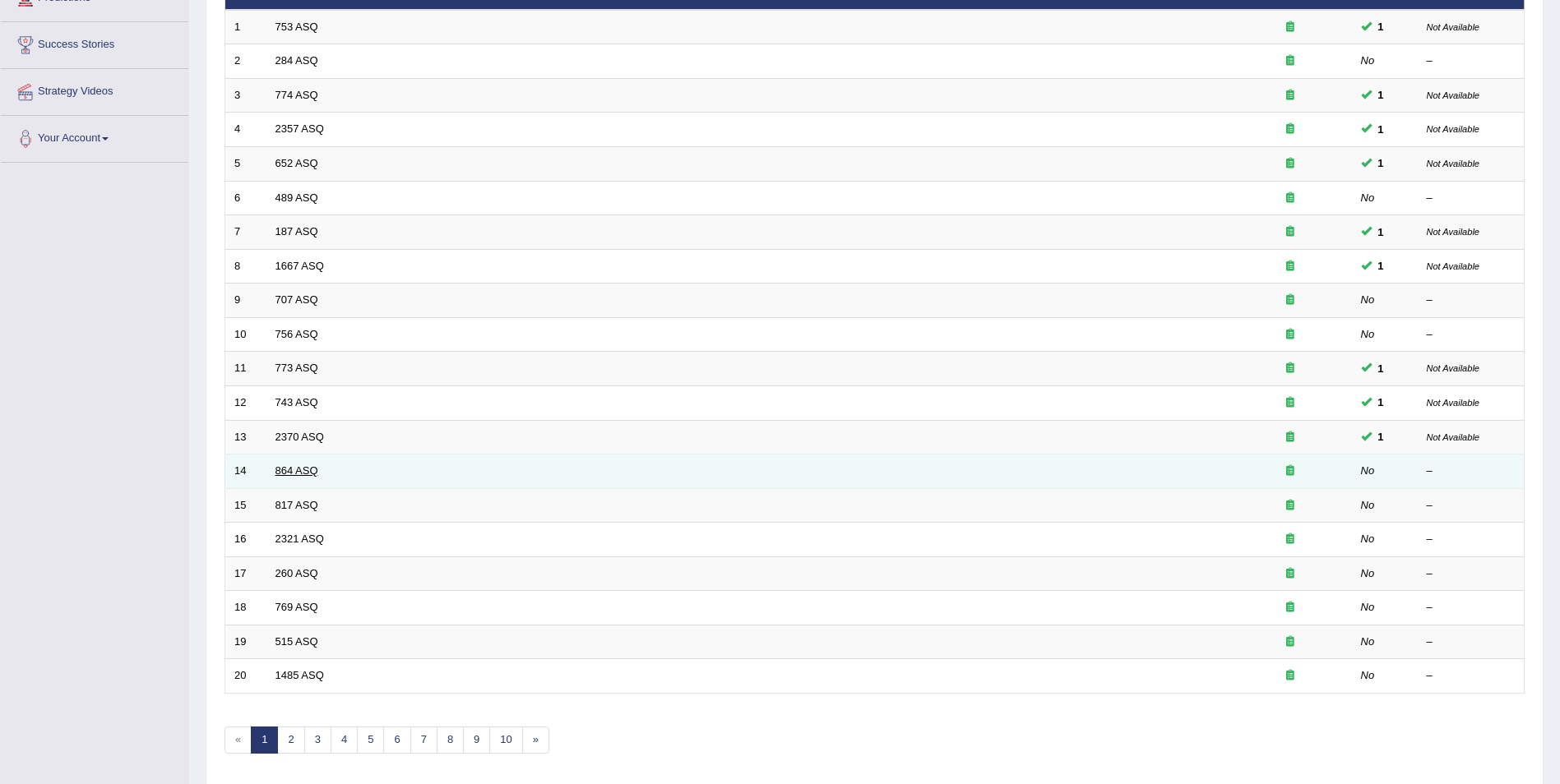
click at [303, 476] on link "864 ASQ" at bounding box center [296, 470] width 43 height 12
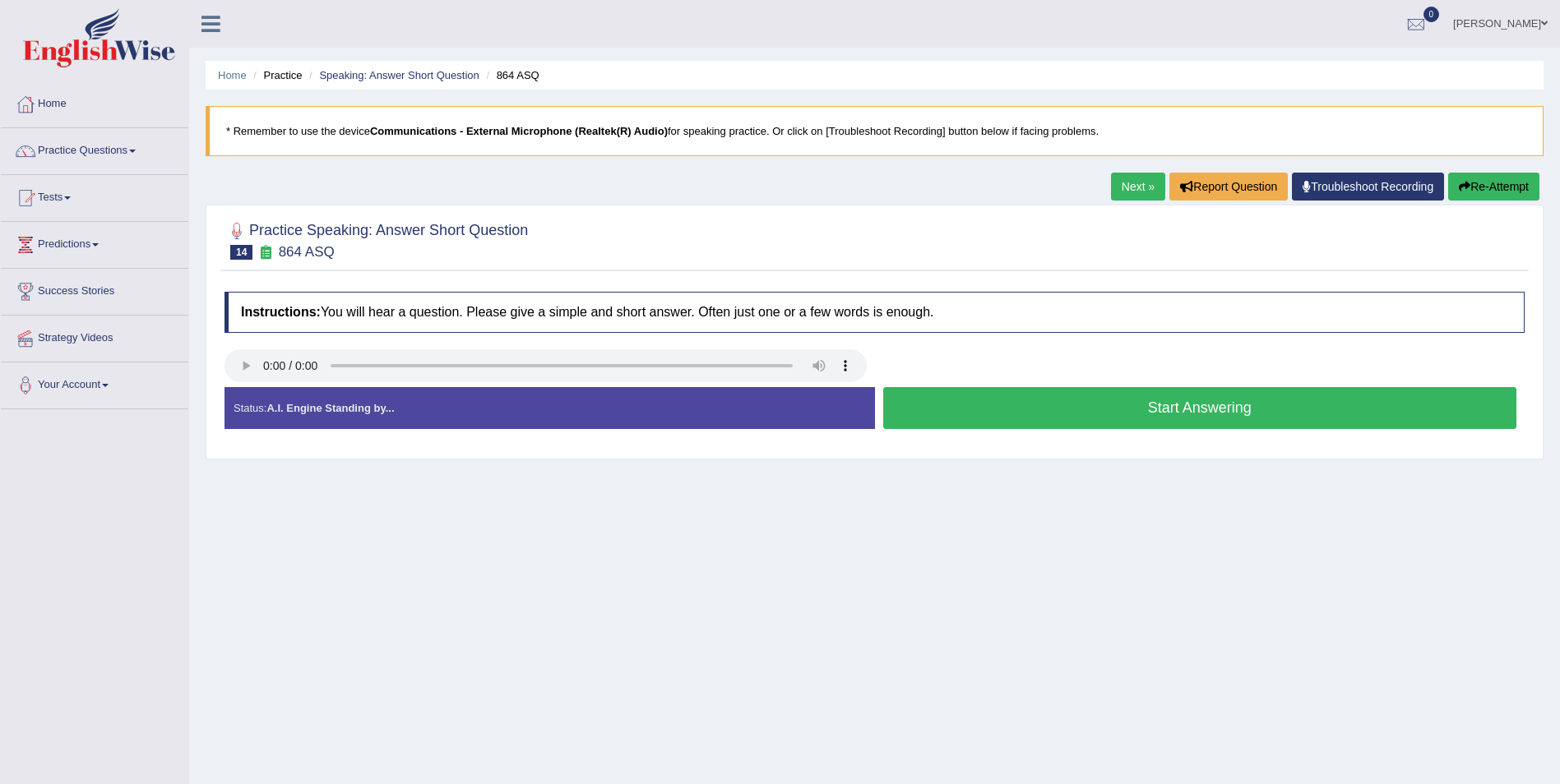
click at [1217, 414] on button "Start Answering" at bounding box center [1200, 408] width 635 height 42
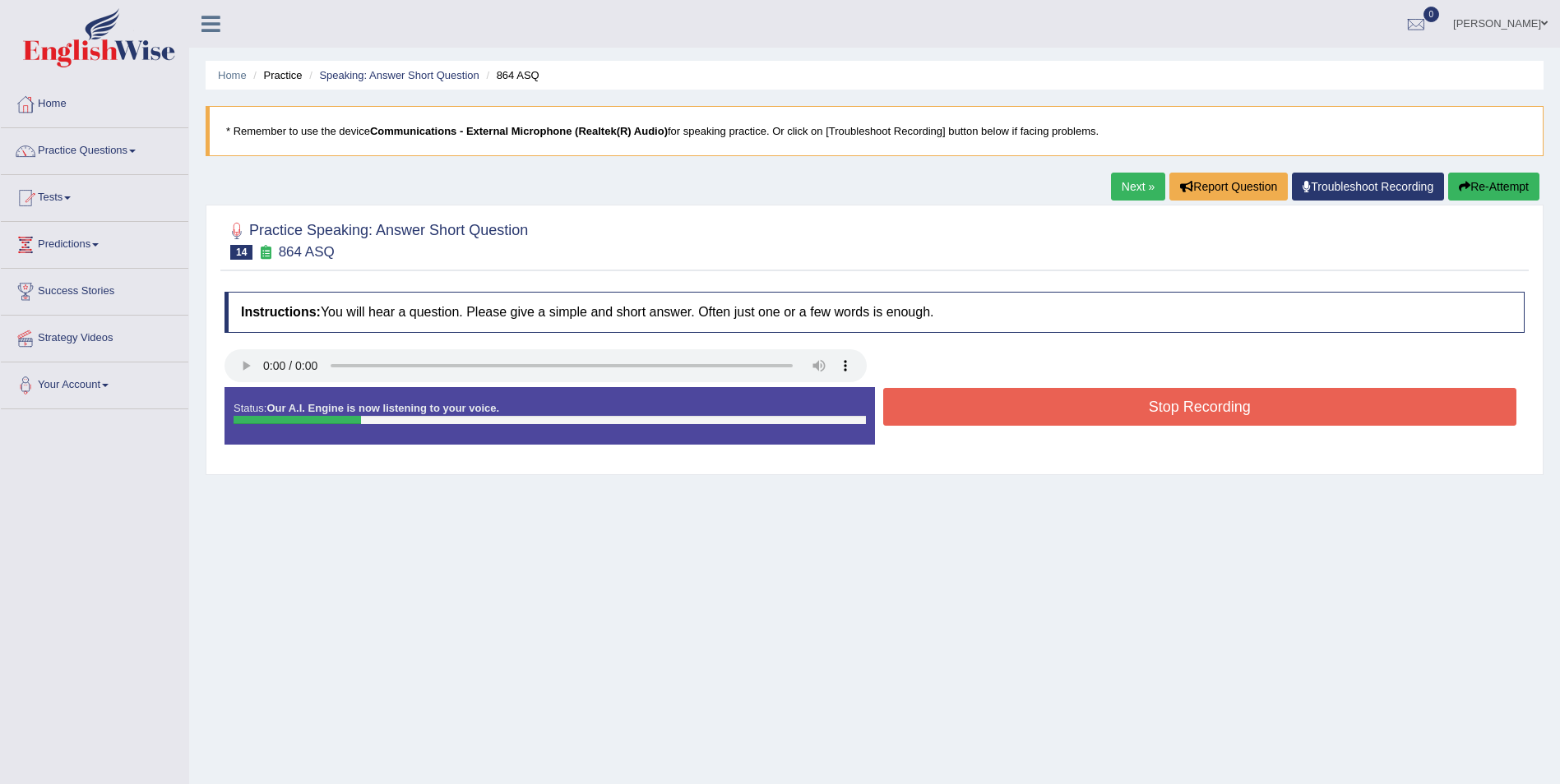
click at [1217, 414] on button "Stop Recording" at bounding box center [1200, 407] width 635 height 38
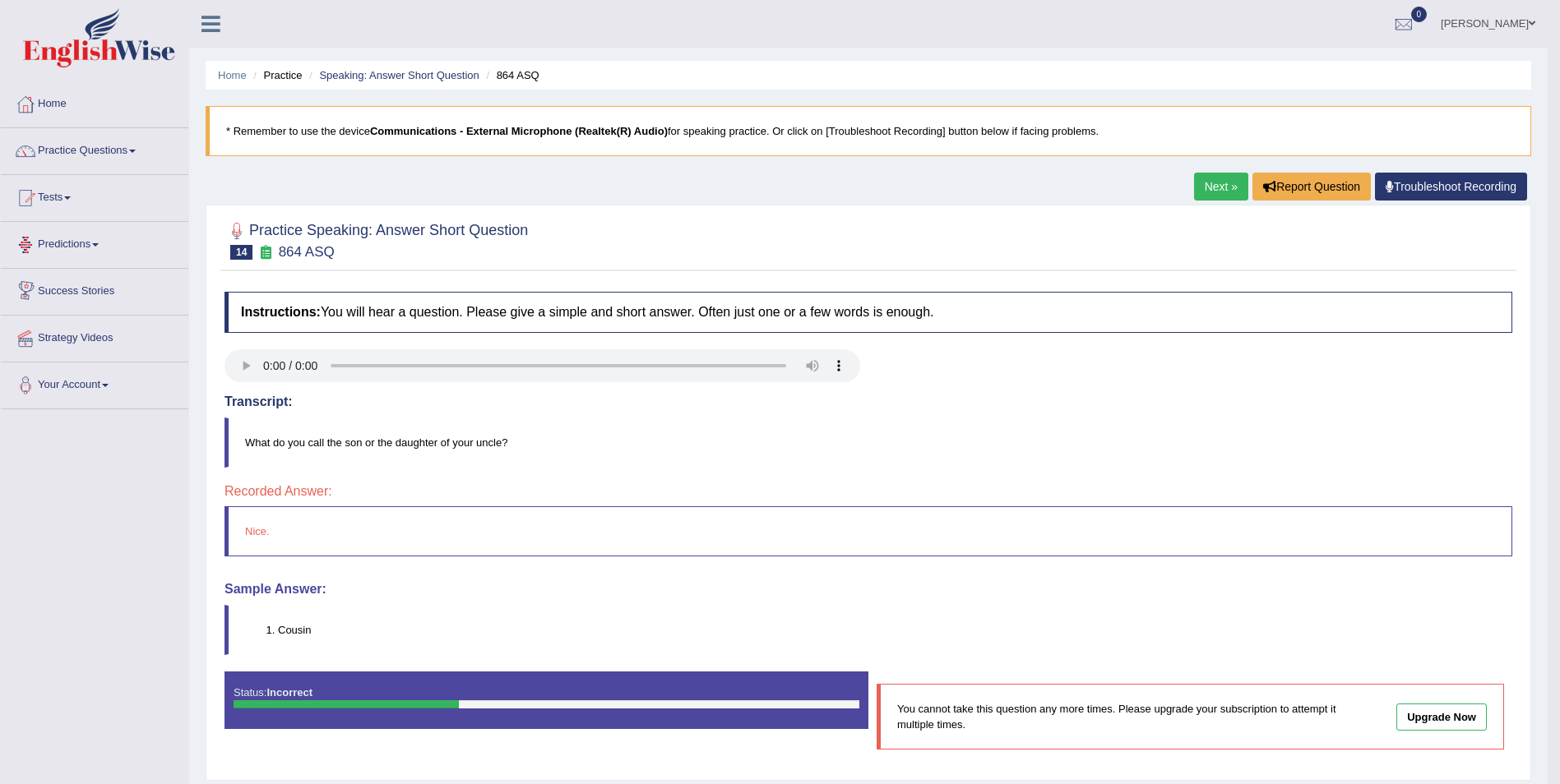
click at [1215, 184] on link "Next »" at bounding box center [1220, 187] width 55 height 28
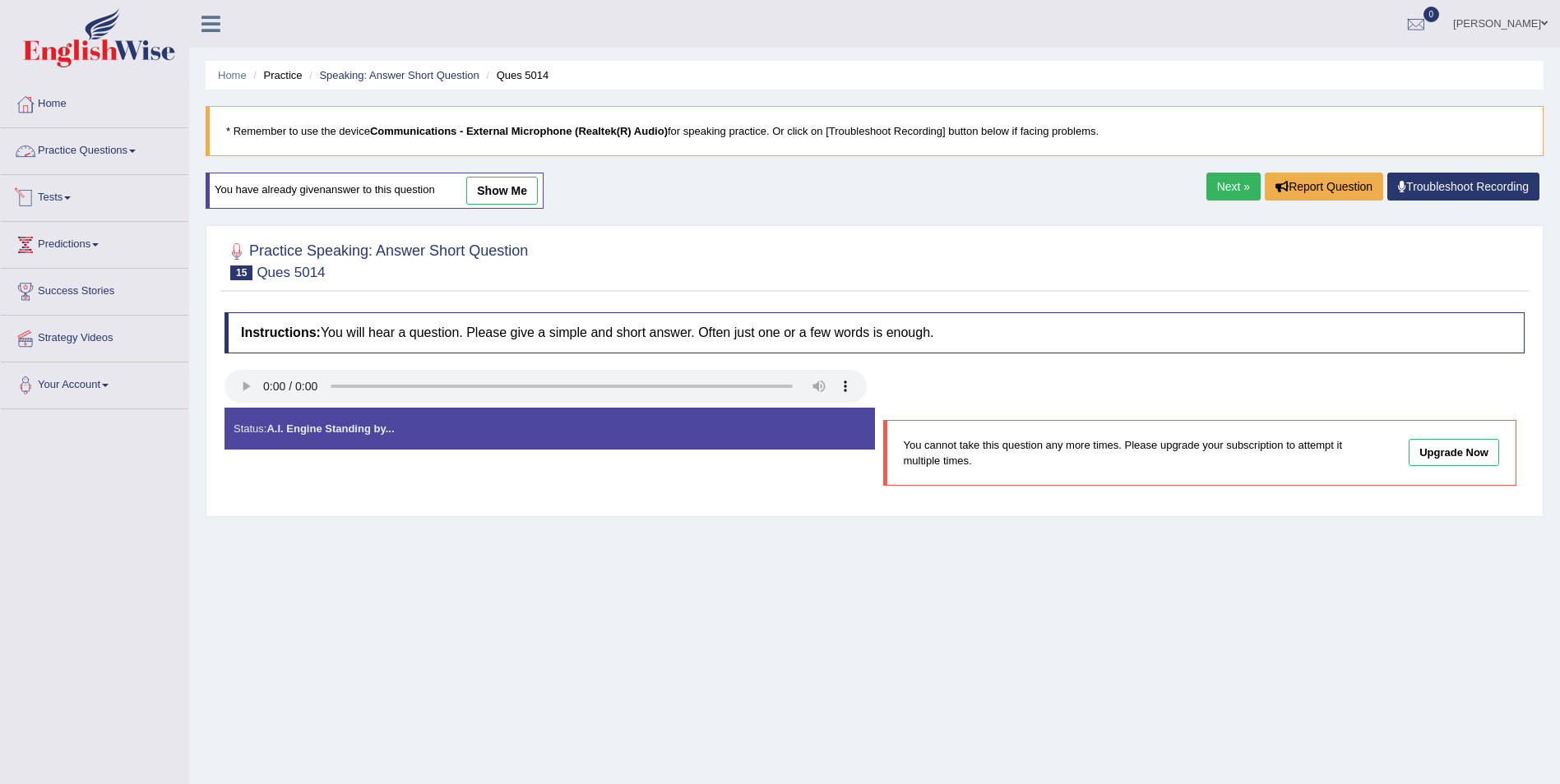
click at [157, 156] on link "Practice Questions" at bounding box center [94, 148] width 188 height 41
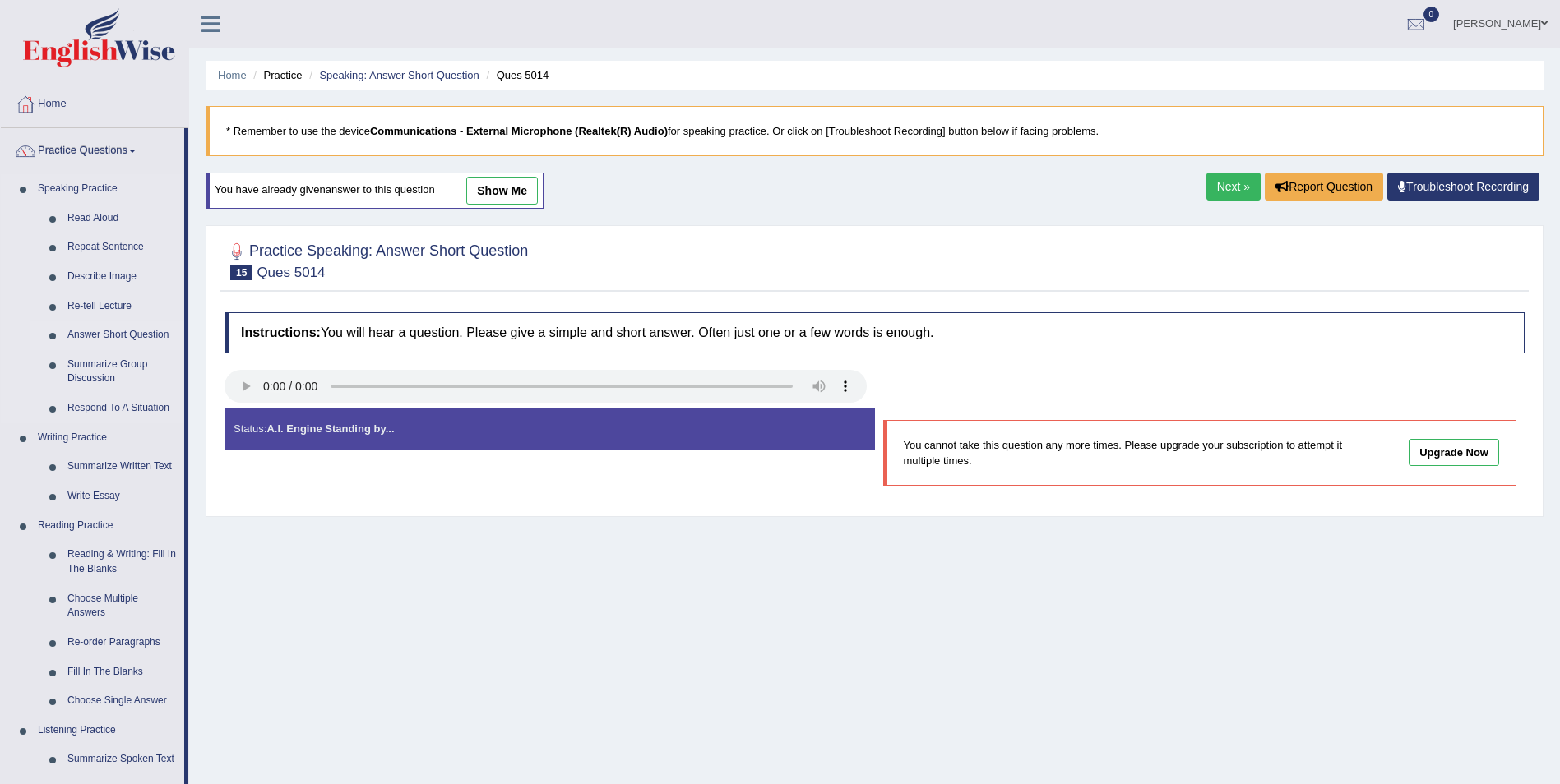
click at [146, 333] on link "Answer Short Question" at bounding box center [121, 335] width 124 height 30
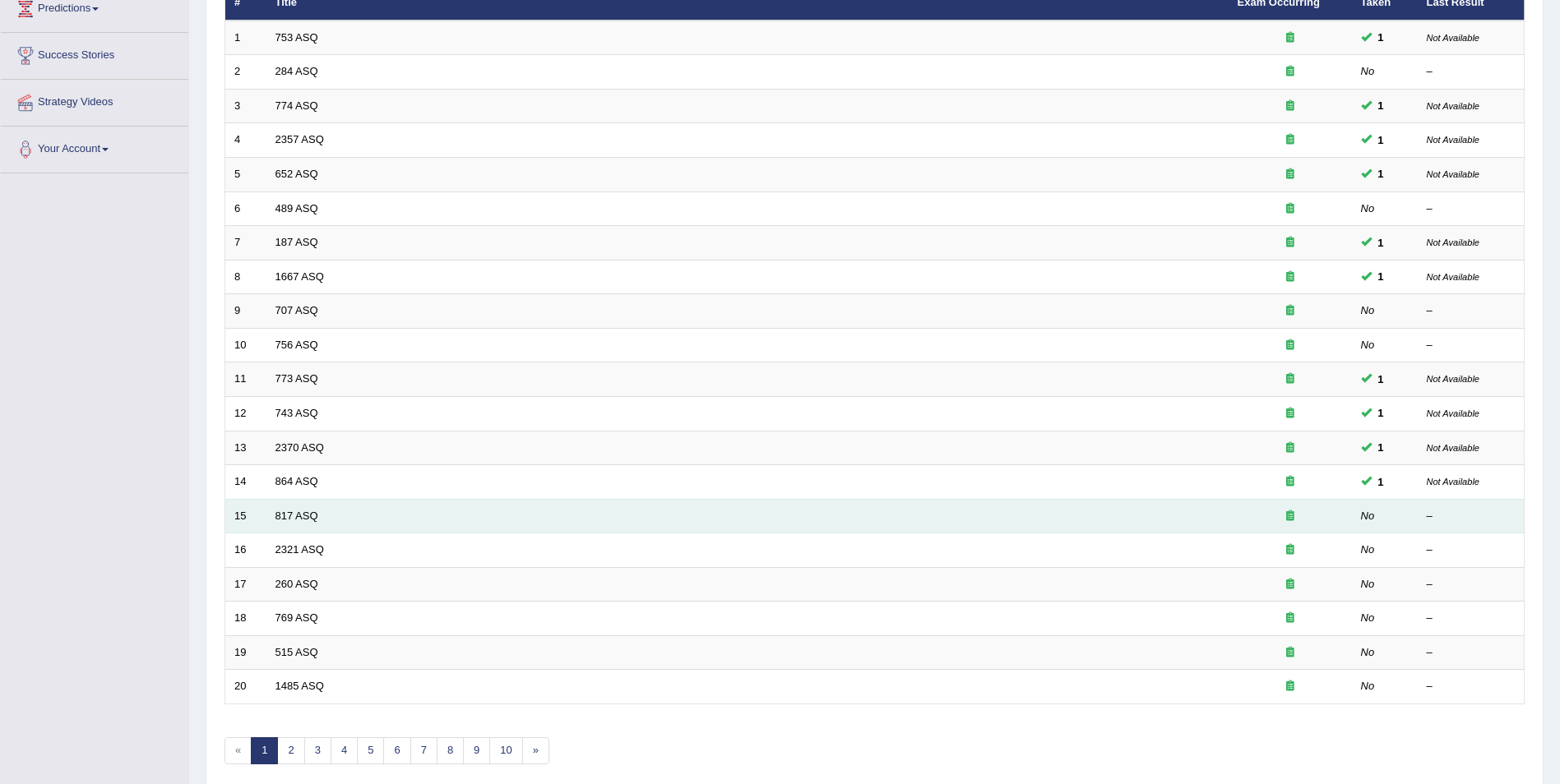
scroll to position [246, 0]
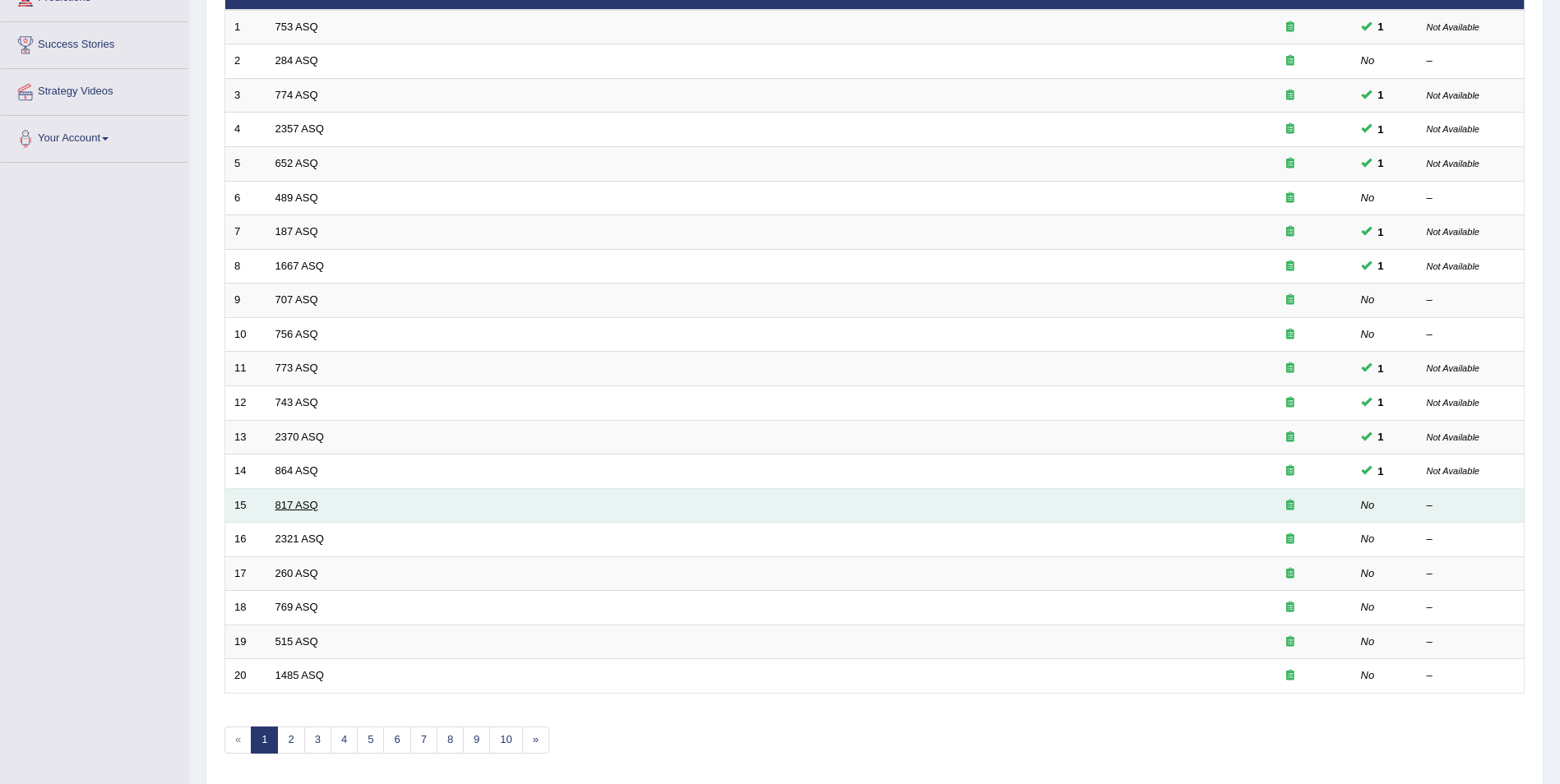
click at [309, 506] on link "817 ASQ" at bounding box center [296, 505] width 43 height 12
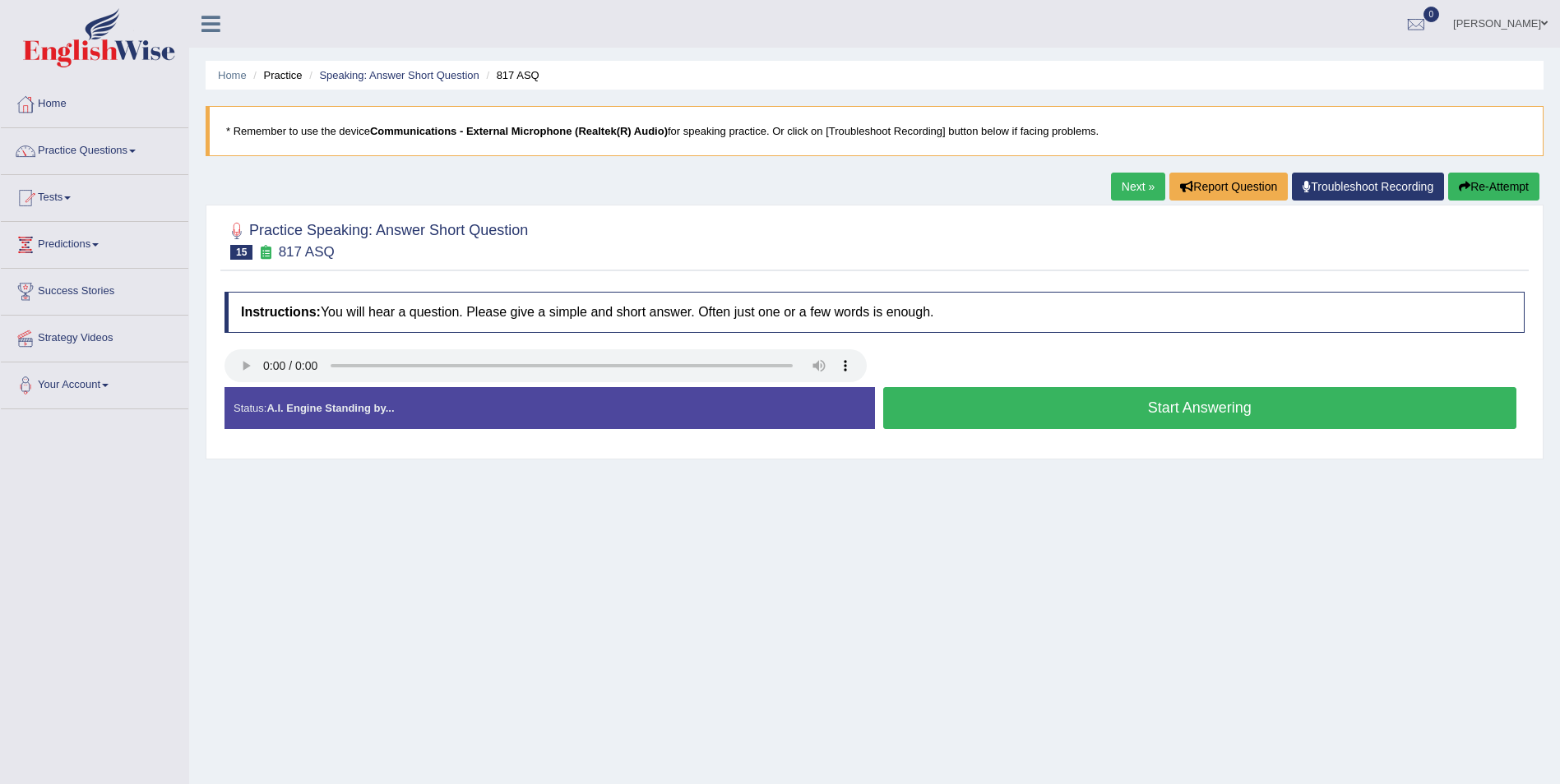
click at [1175, 412] on button "Start Answering" at bounding box center [1200, 408] width 635 height 42
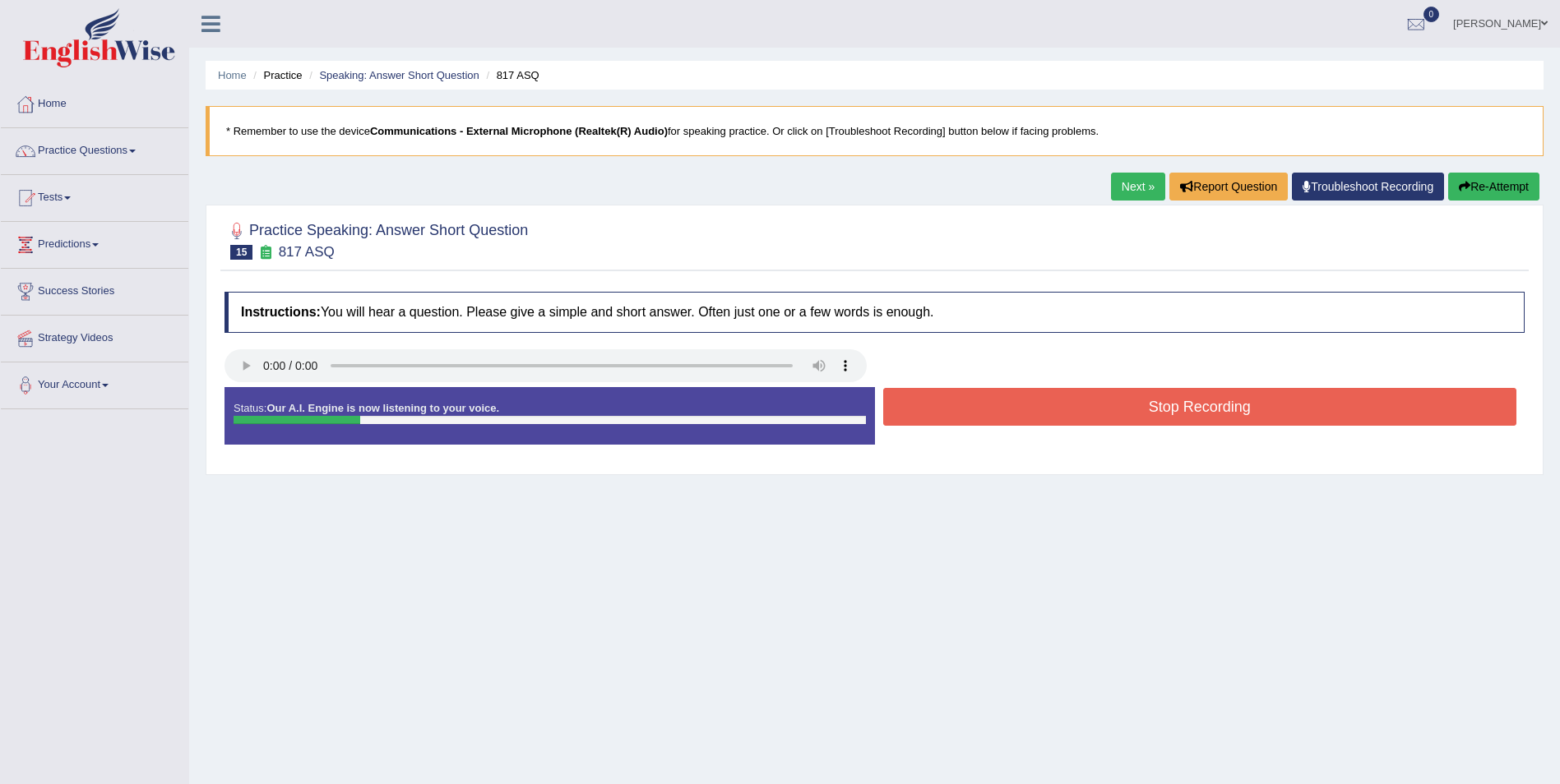
click at [1175, 411] on button "Stop Recording" at bounding box center [1200, 407] width 635 height 38
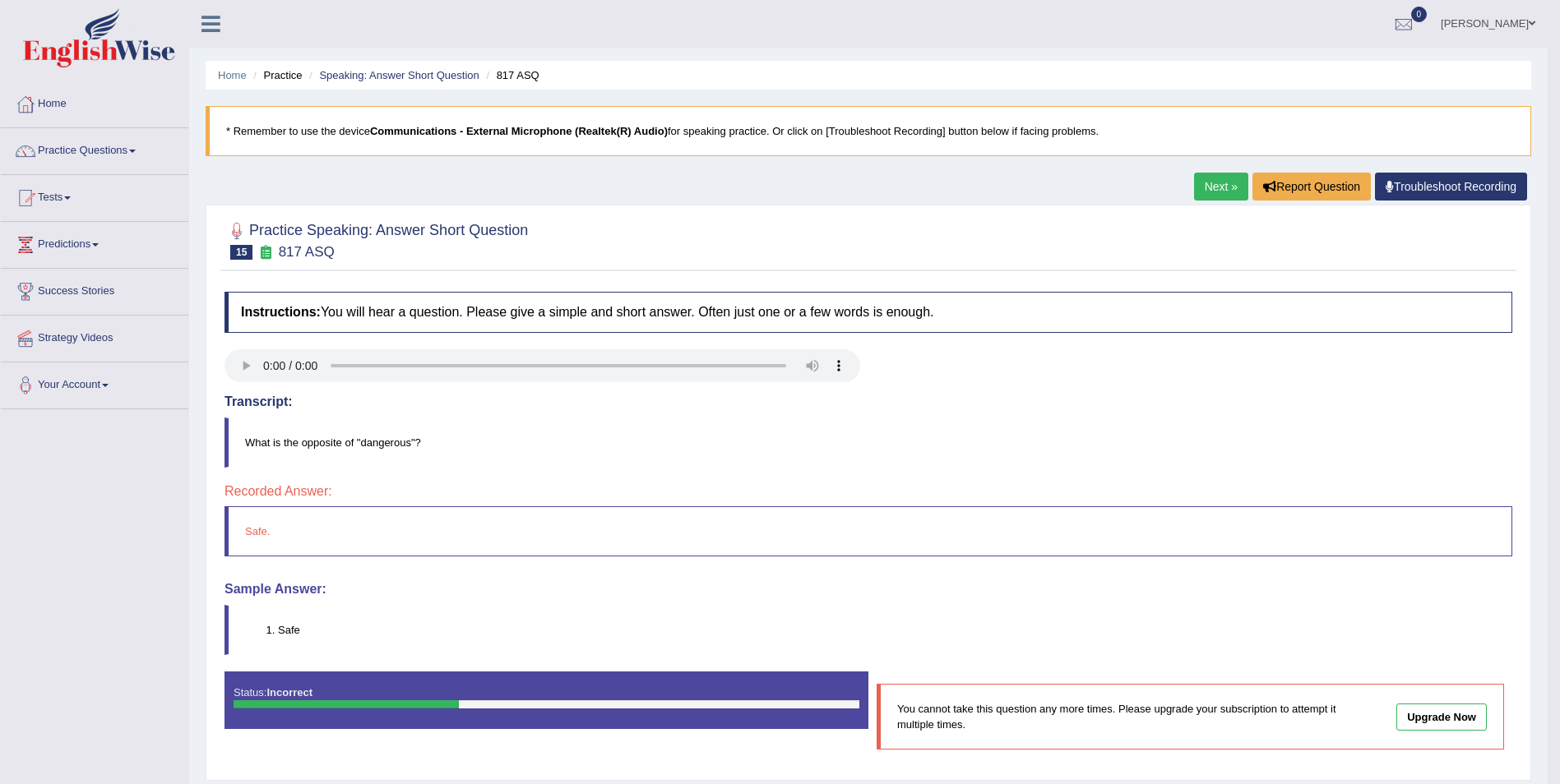
click at [1220, 190] on link "Next »" at bounding box center [1220, 187] width 55 height 28
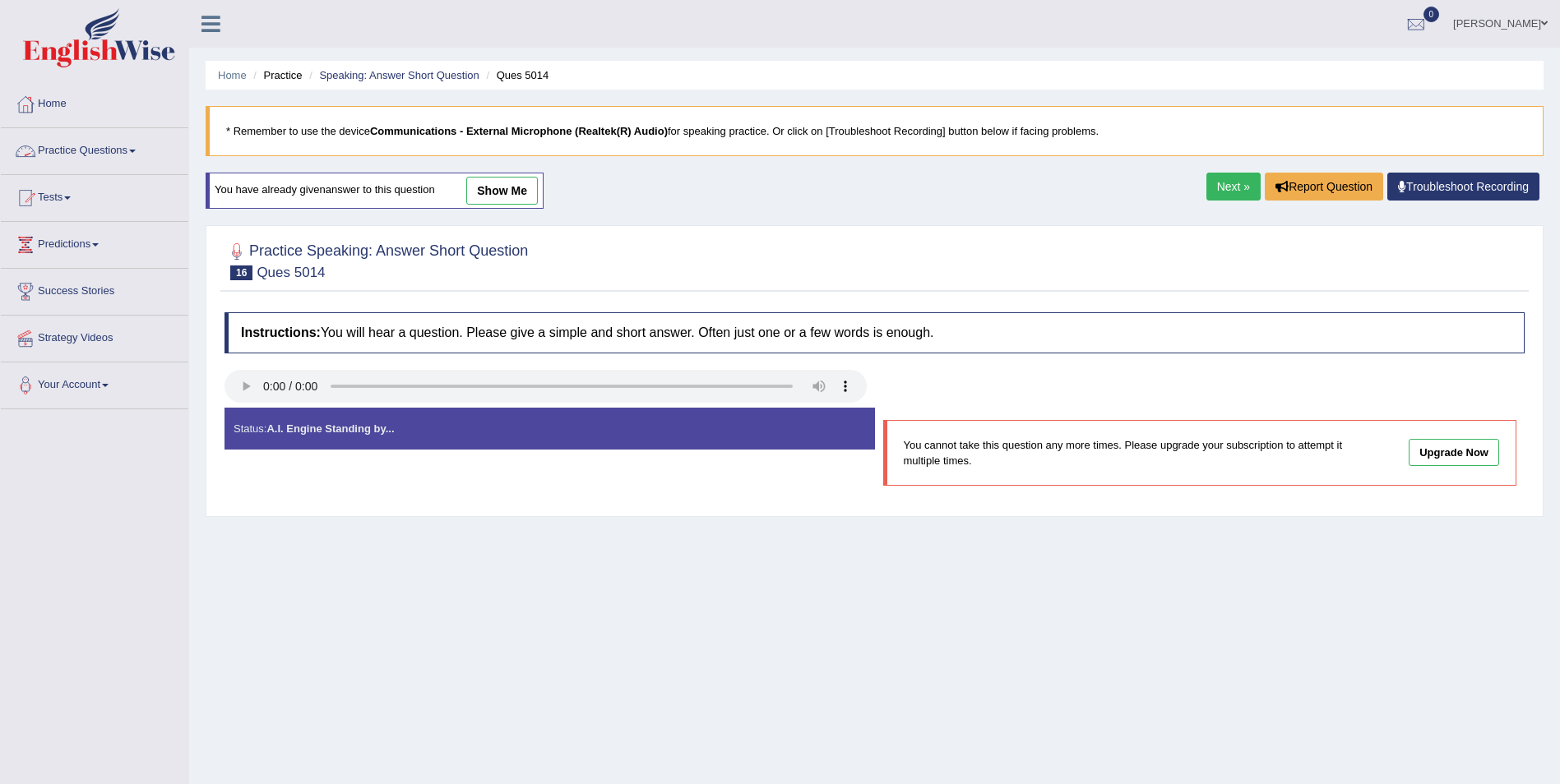
click at [130, 146] on link "Practice Questions" at bounding box center [94, 148] width 188 height 41
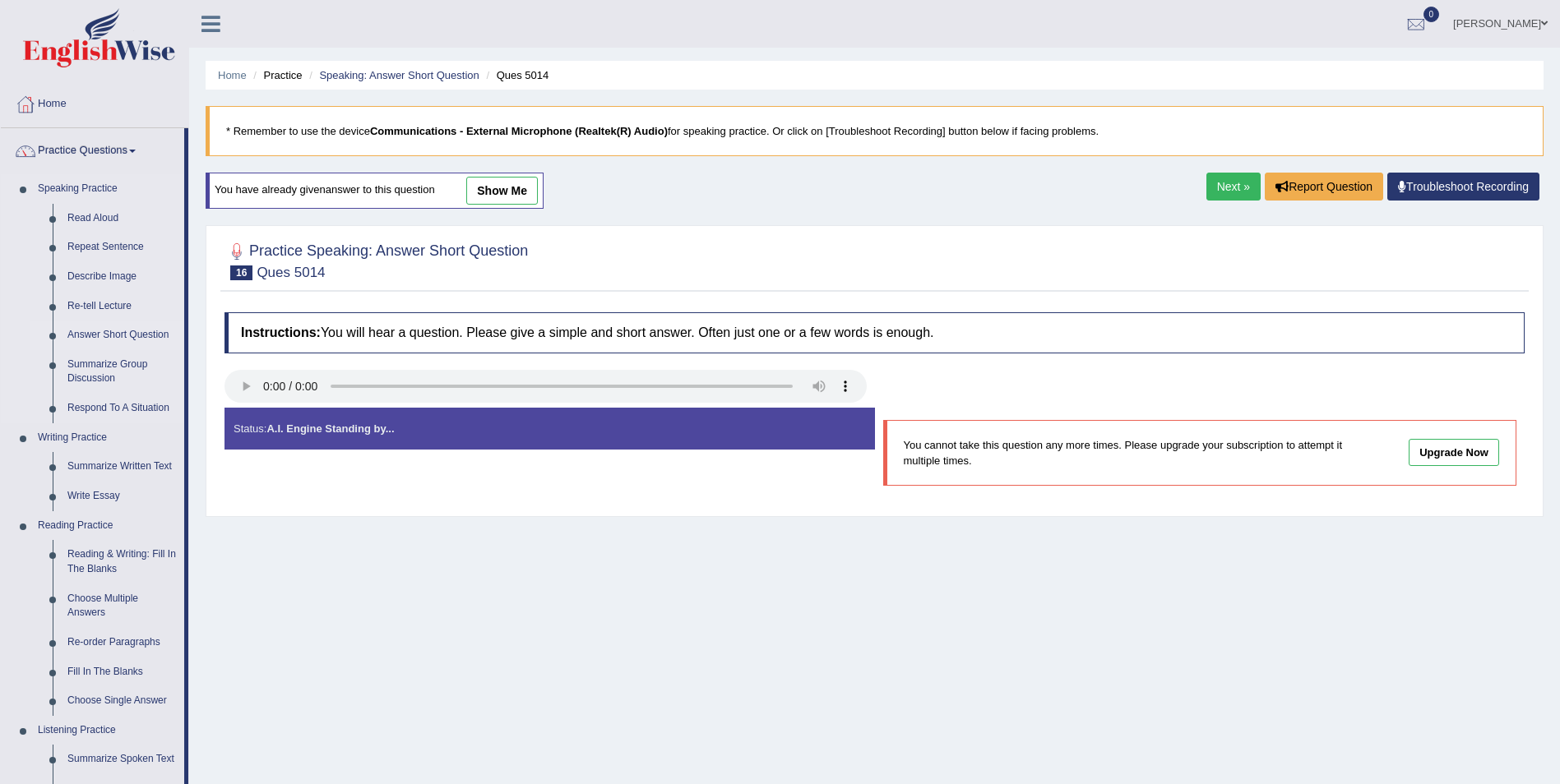
click at [135, 338] on link "Answer Short Question" at bounding box center [121, 335] width 124 height 30
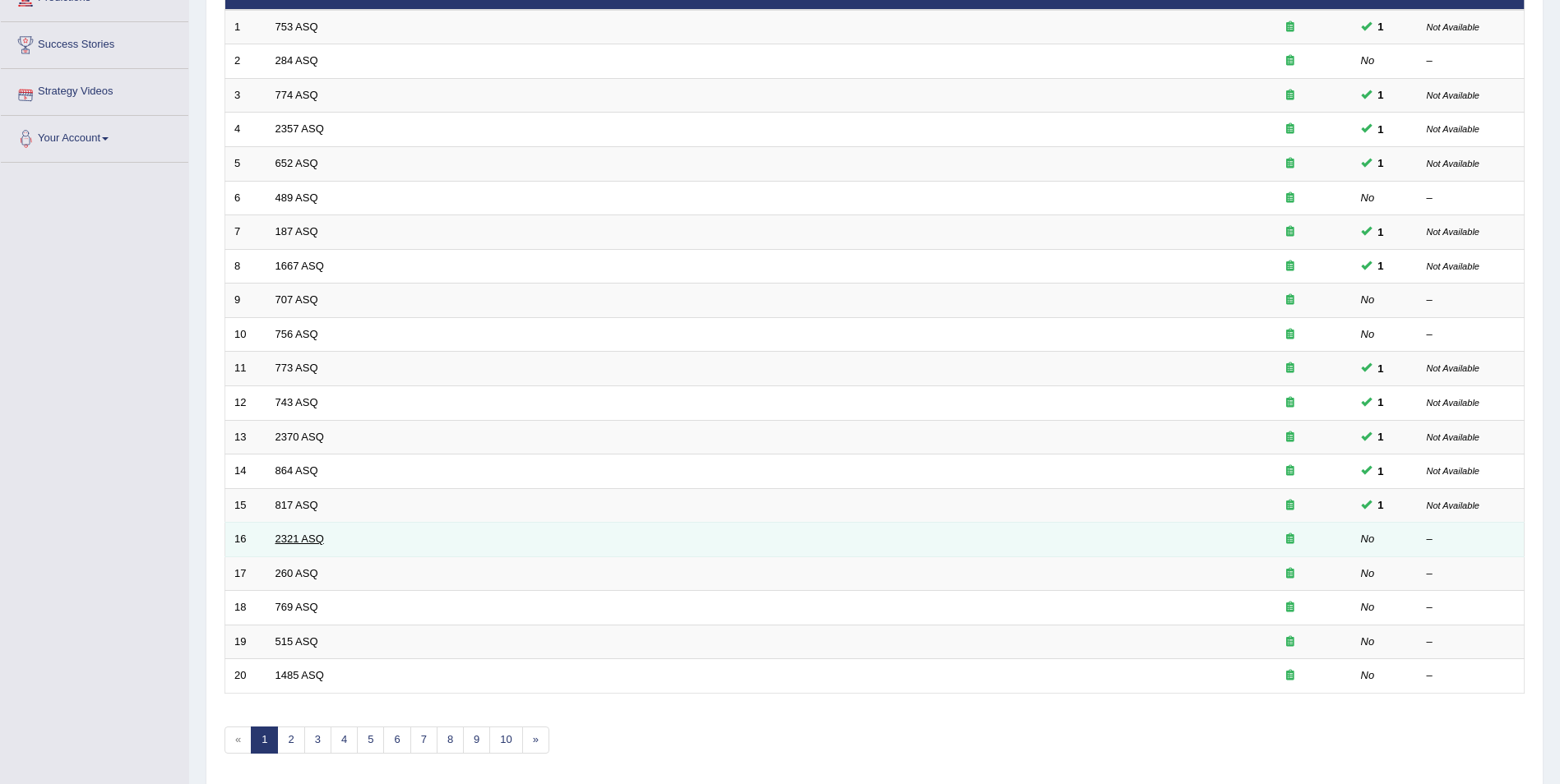
click at [313, 543] on link "2321 ASQ" at bounding box center [299, 539] width 49 height 12
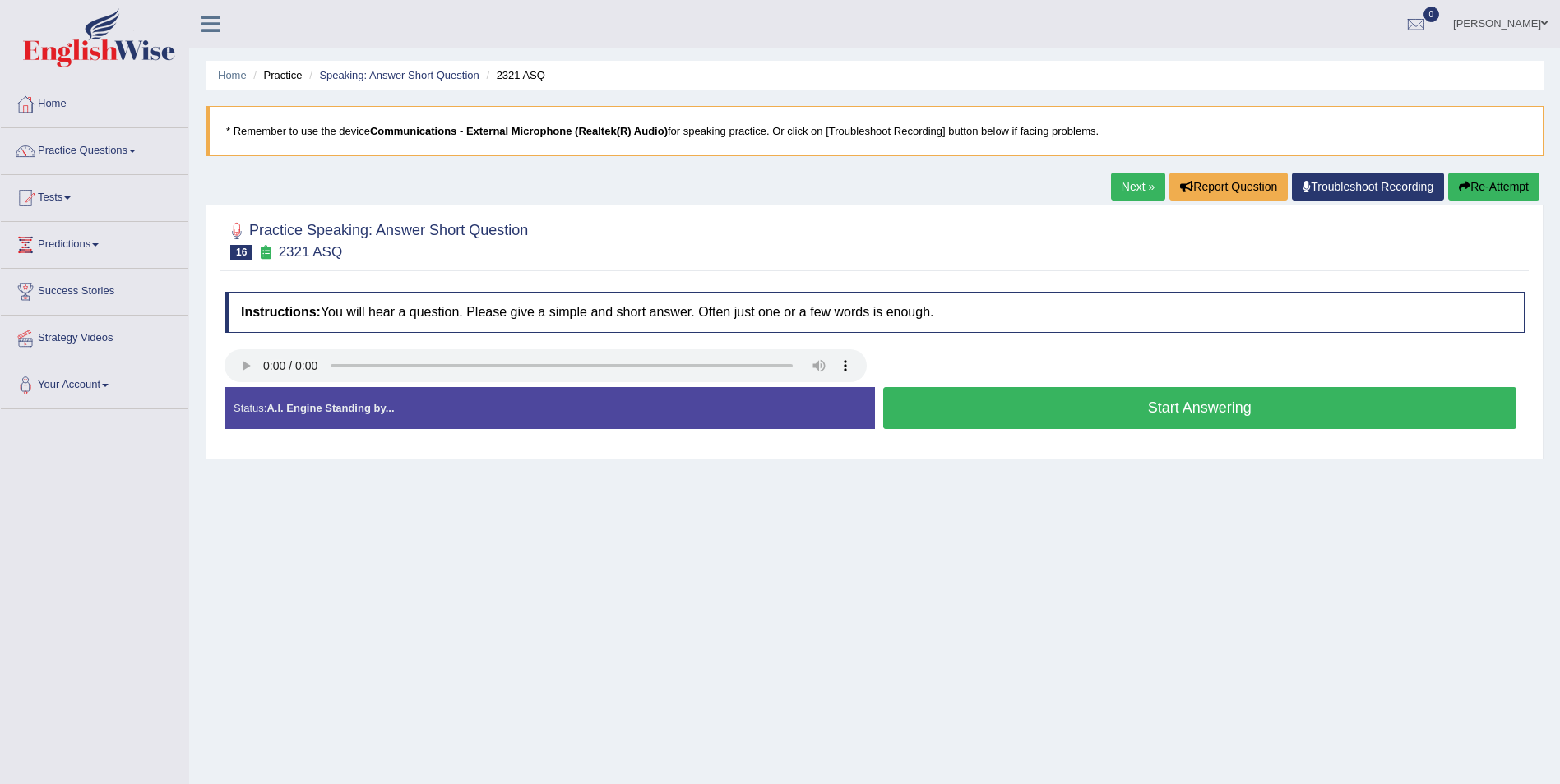
click at [1180, 414] on button "Start Answering" at bounding box center [1200, 408] width 635 height 42
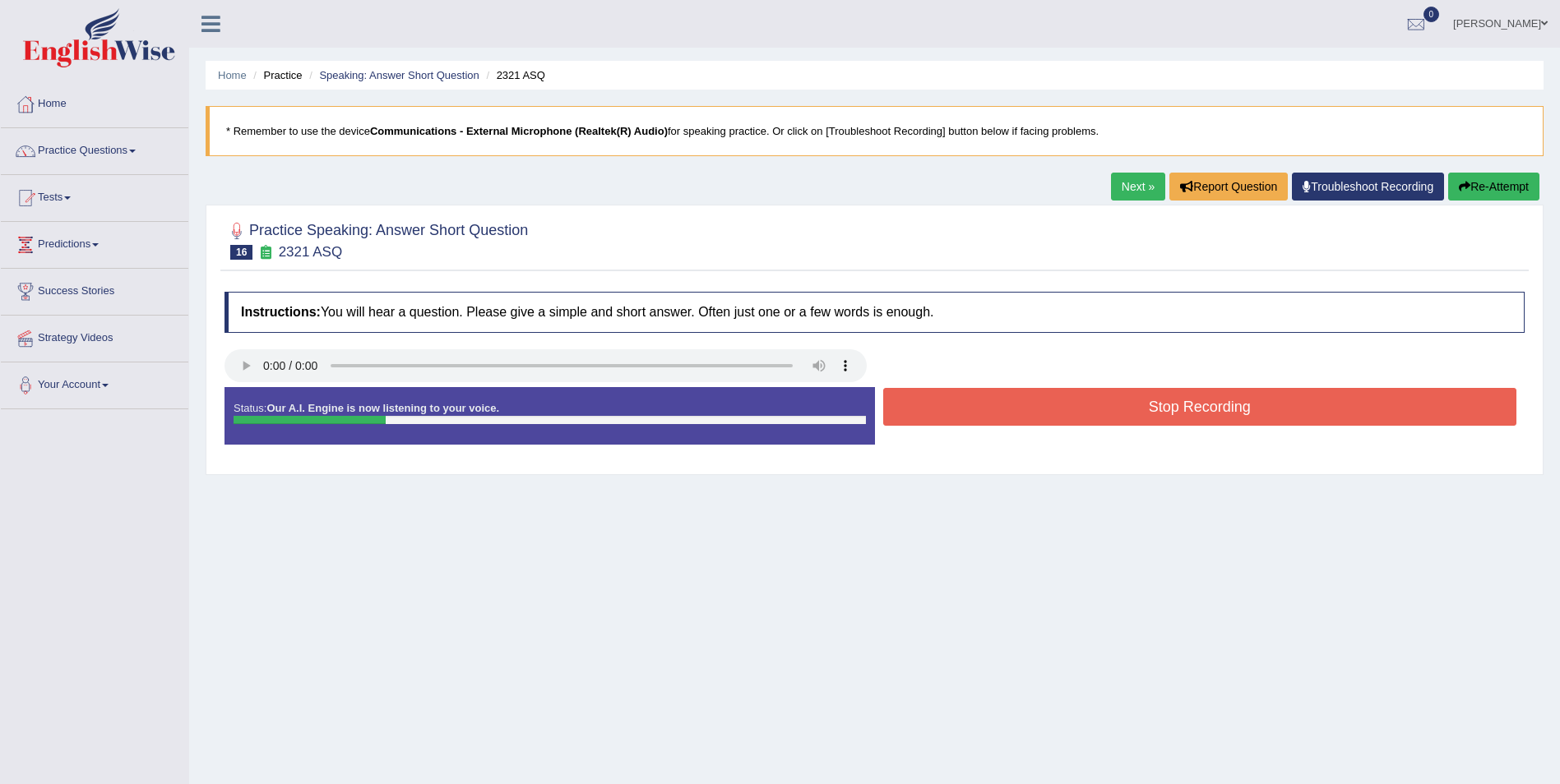
click at [1180, 414] on button "Stop Recording" at bounding box center [1200, 407] width 635 height 38
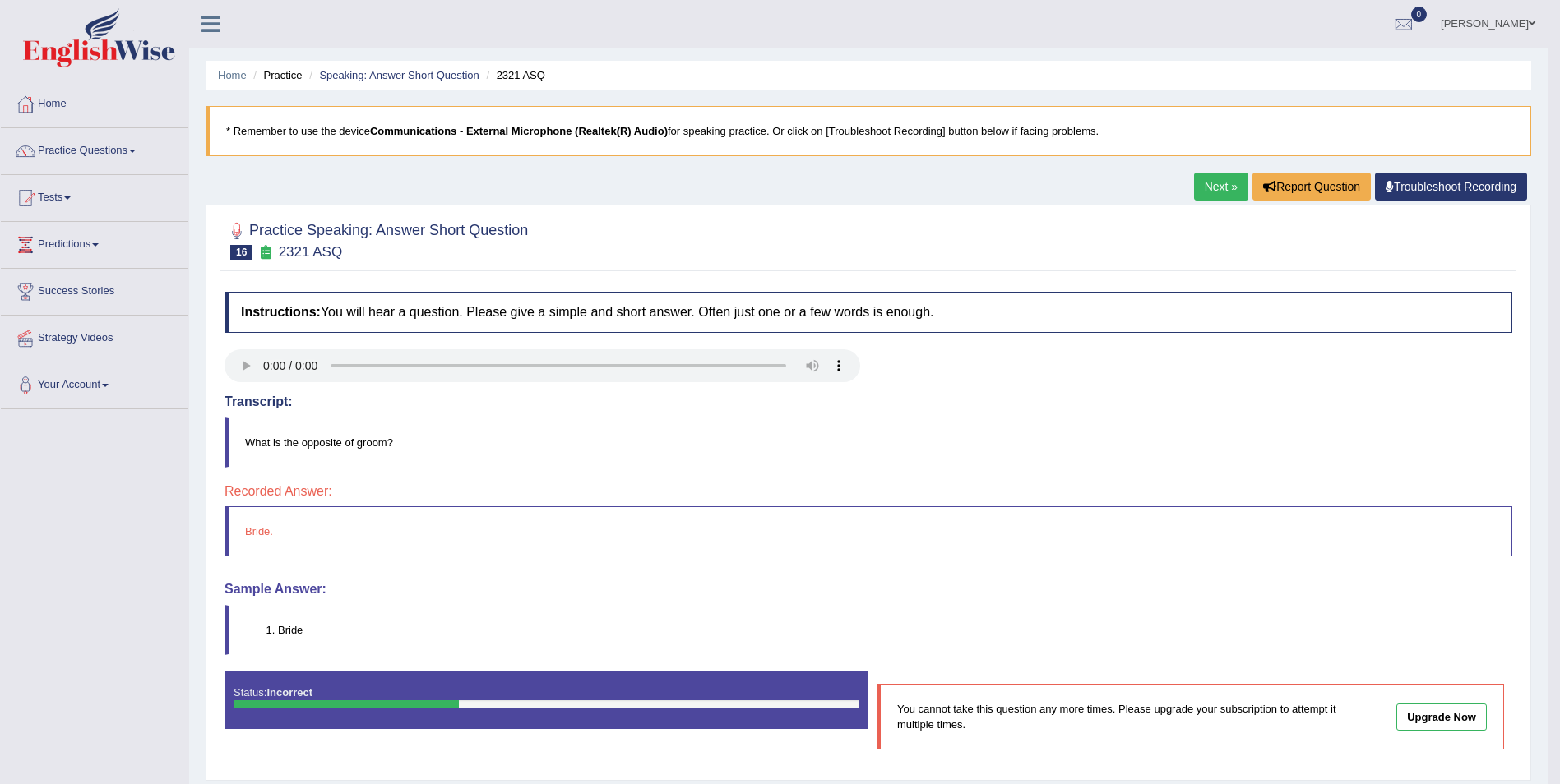
click at [1222, 184] on link "Next »" at bounding box center [1220, 187] width 55 height 28
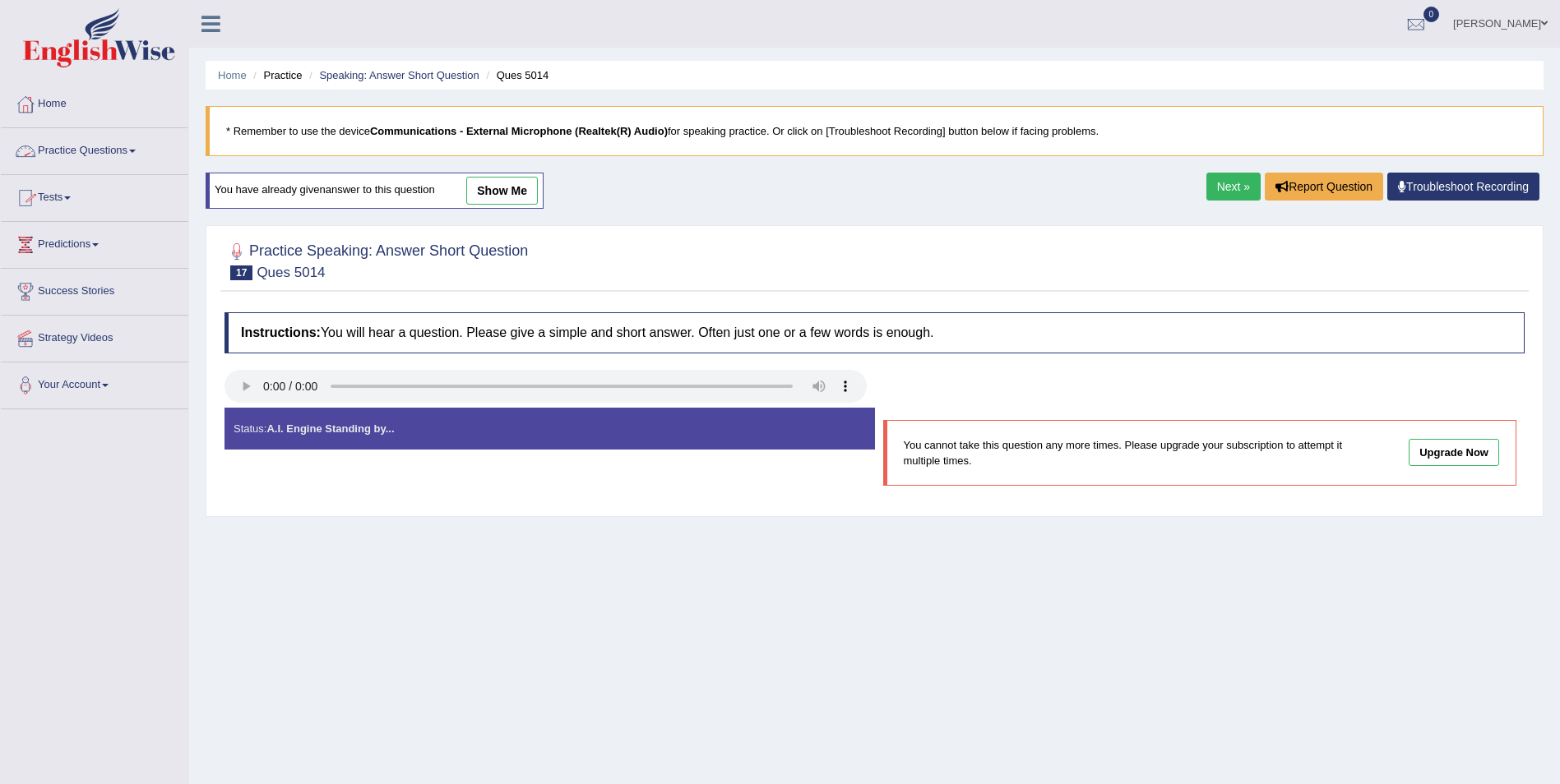
click at [142, 153] on link "Practice Questions" at bounding box center [94, 148] width 188 height 41
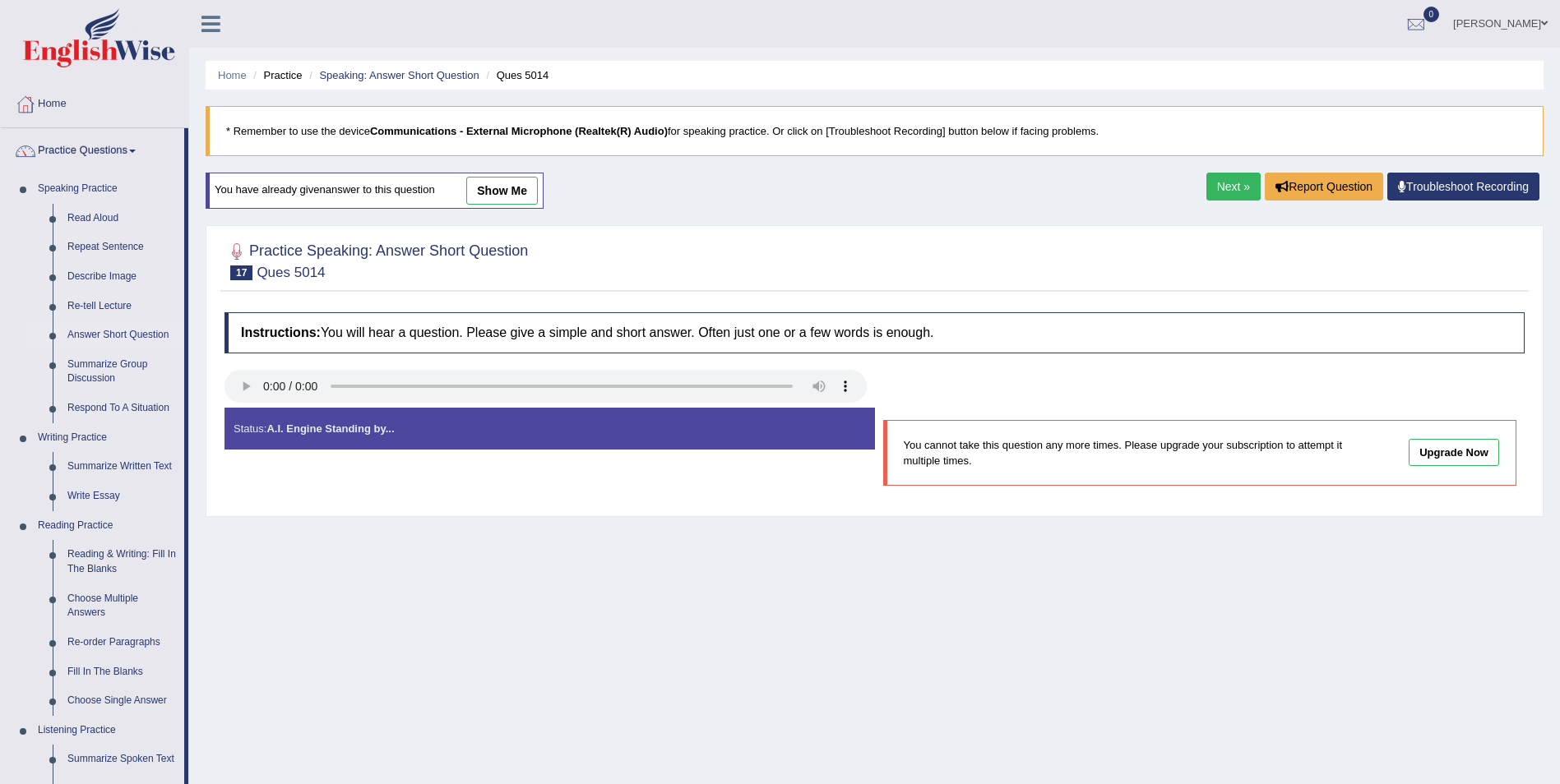
click at [162, 332] on link "Answer Short Question" at bounding box center [121, 335] width 124 height 30
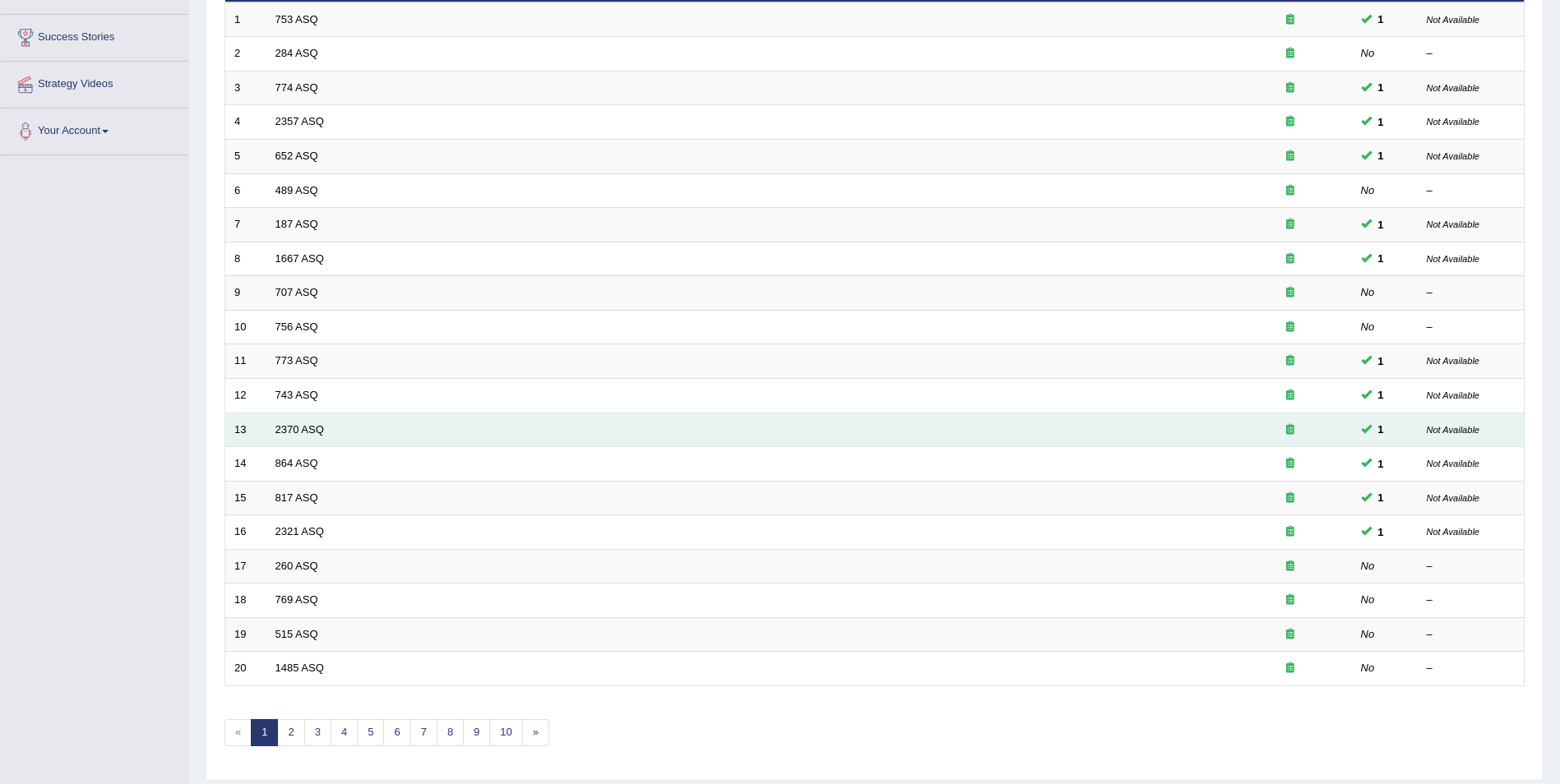
scroll to position [304, 0]
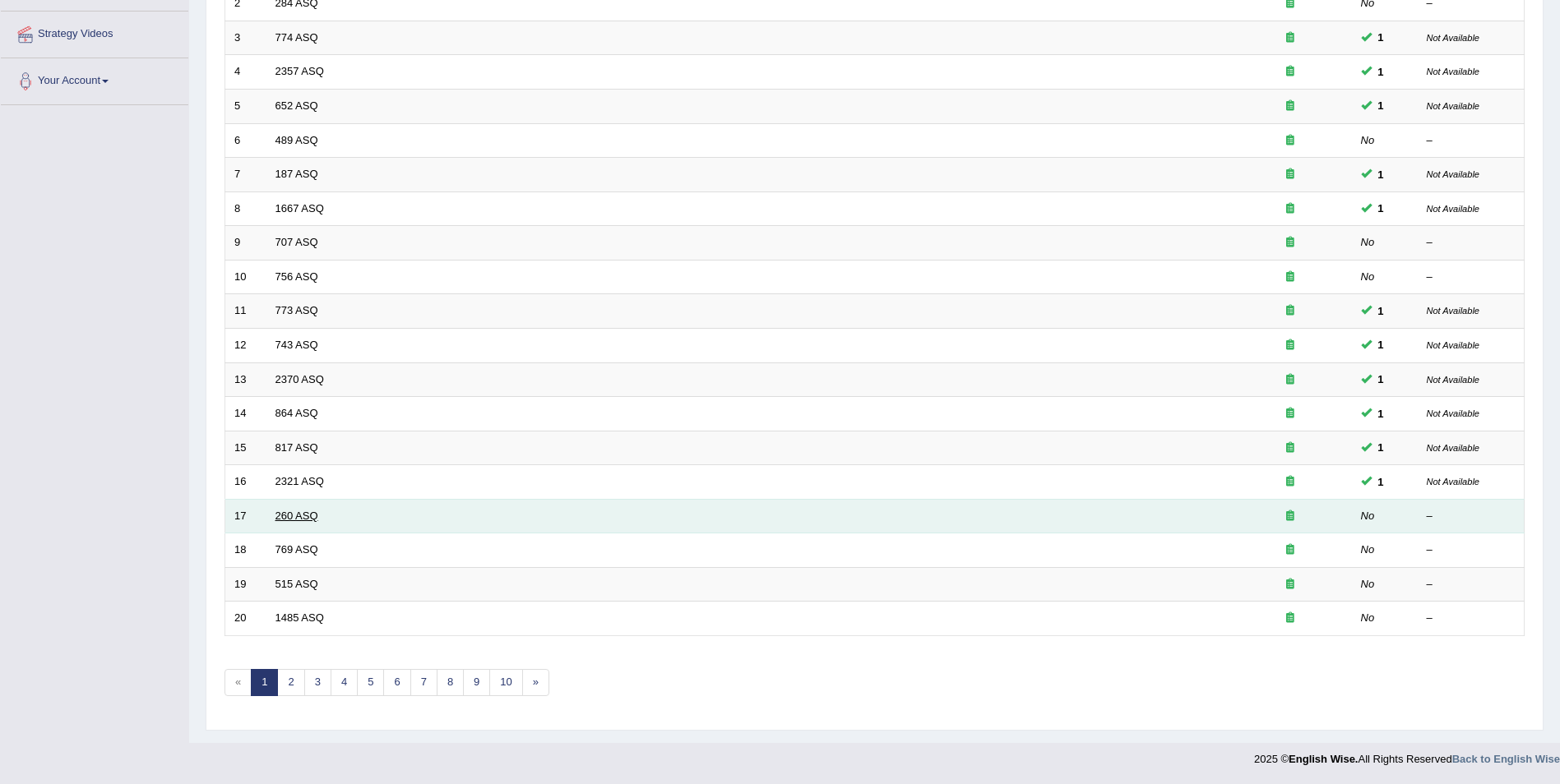
click at [286, 520] on link "260 ASQ" at bounding box center [296, 515] width 43 height 12
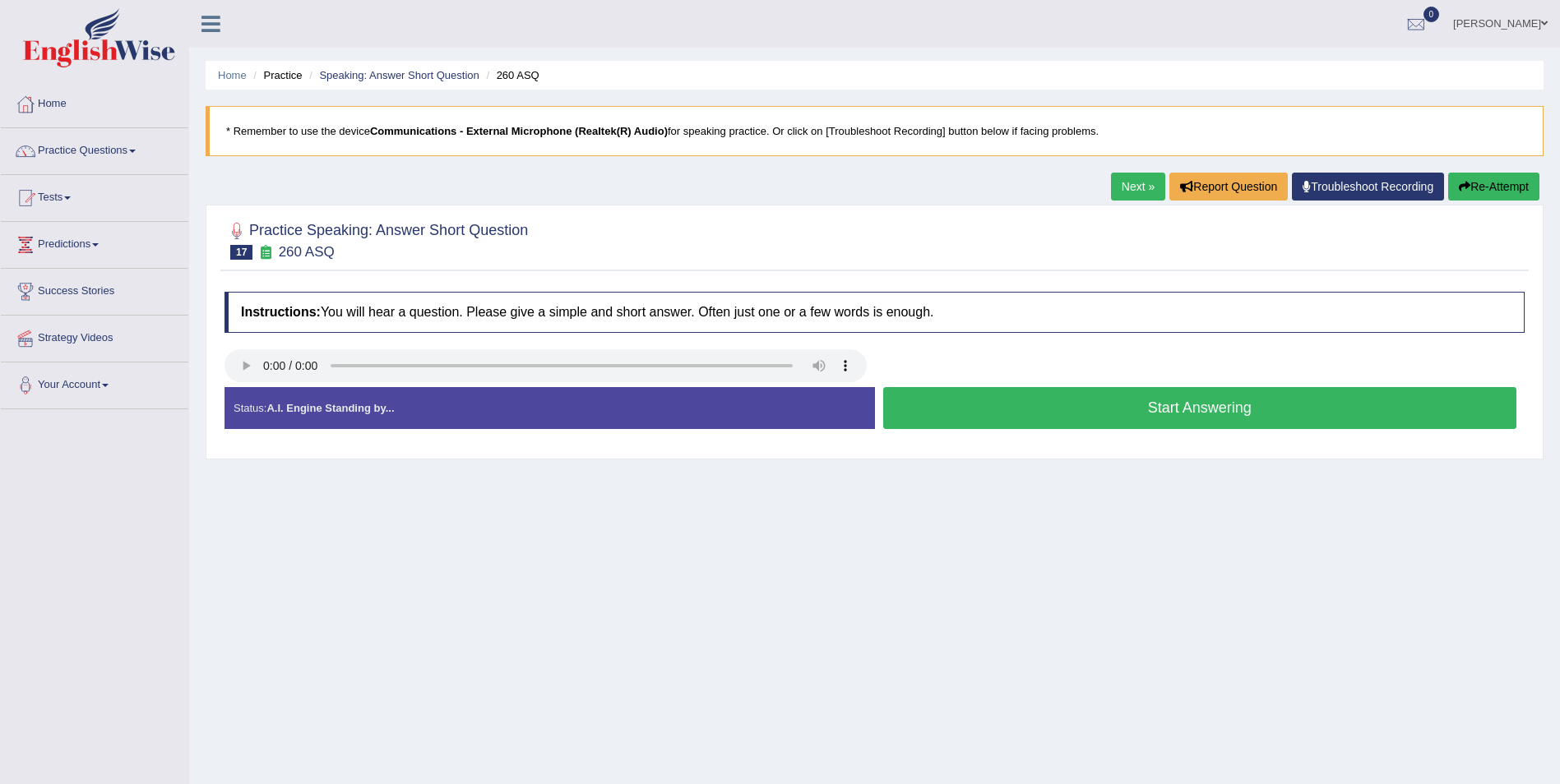
click at [1213, 414] on button "Start Answering" at bounding box center [1200, 408] width 635 height 42
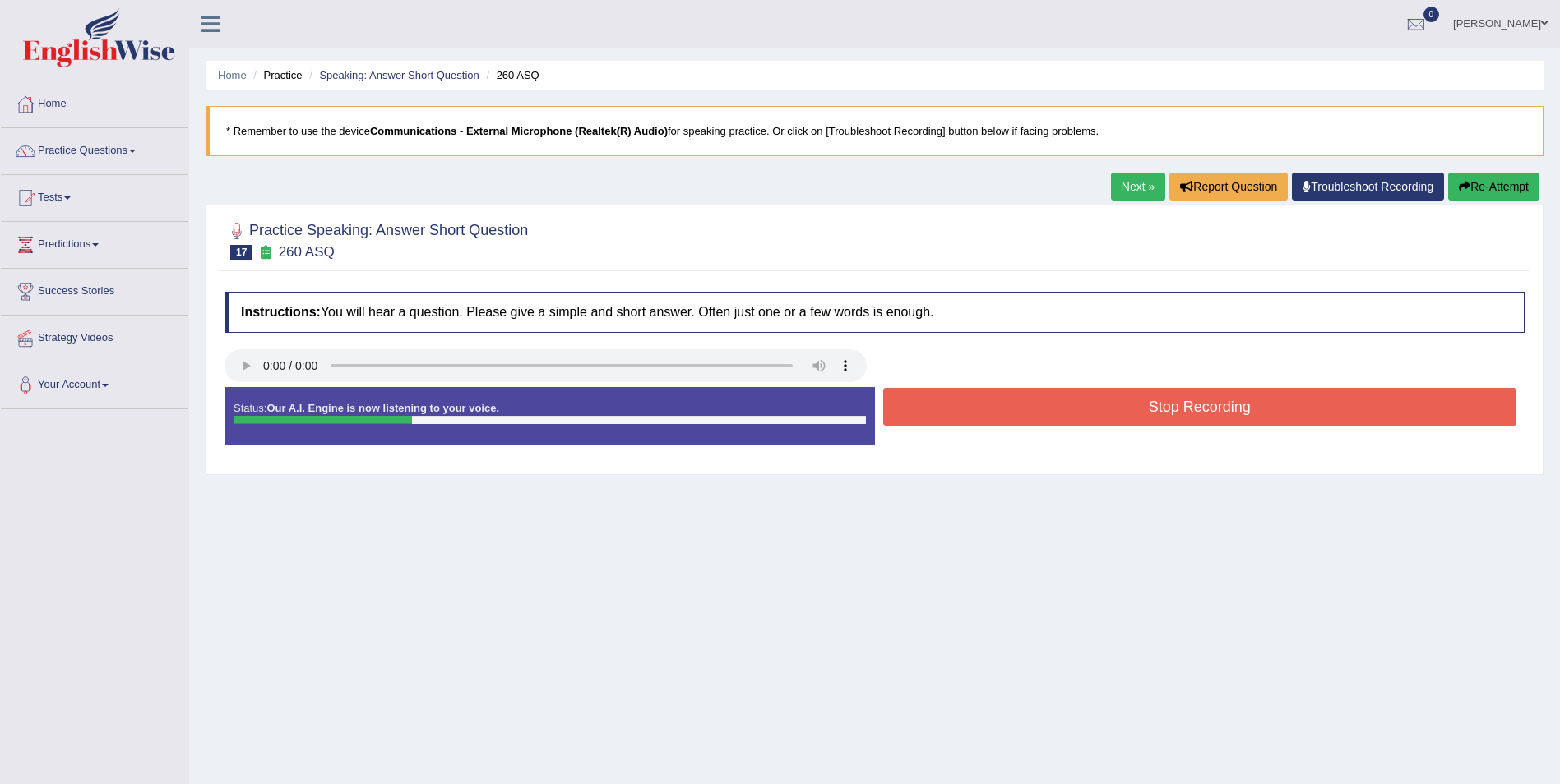
click at [1213, 414] on button "Stop Recording" at bounding box center [1200, 407] width 635 height 38
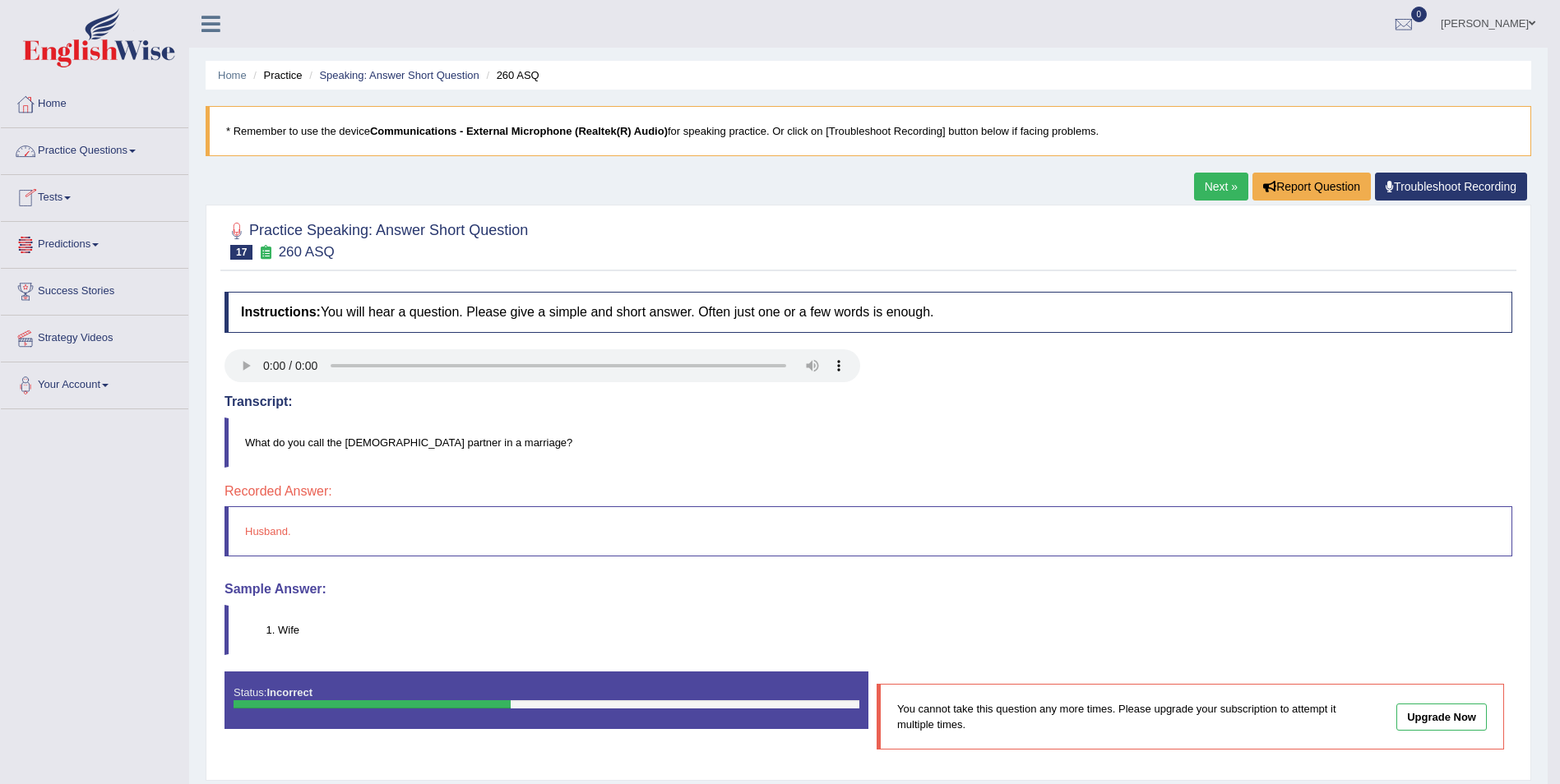
click at [129, 156] on link "Practice Questions" at bounding box center [94, 148] width 188 height 41
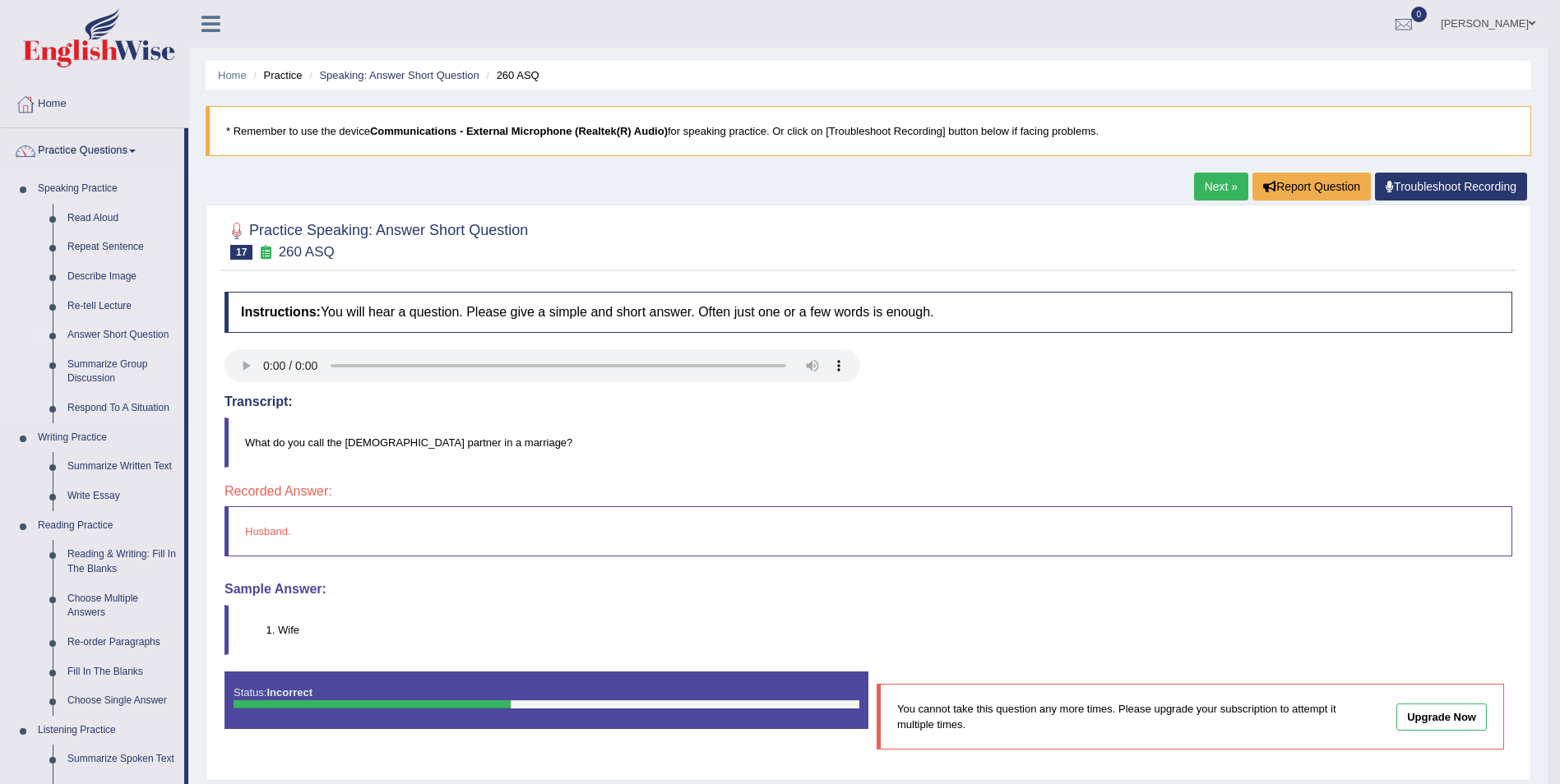
click at [169, 335] on link "Answer Short Question" at bounding box center [121, 335] width 124 height 30
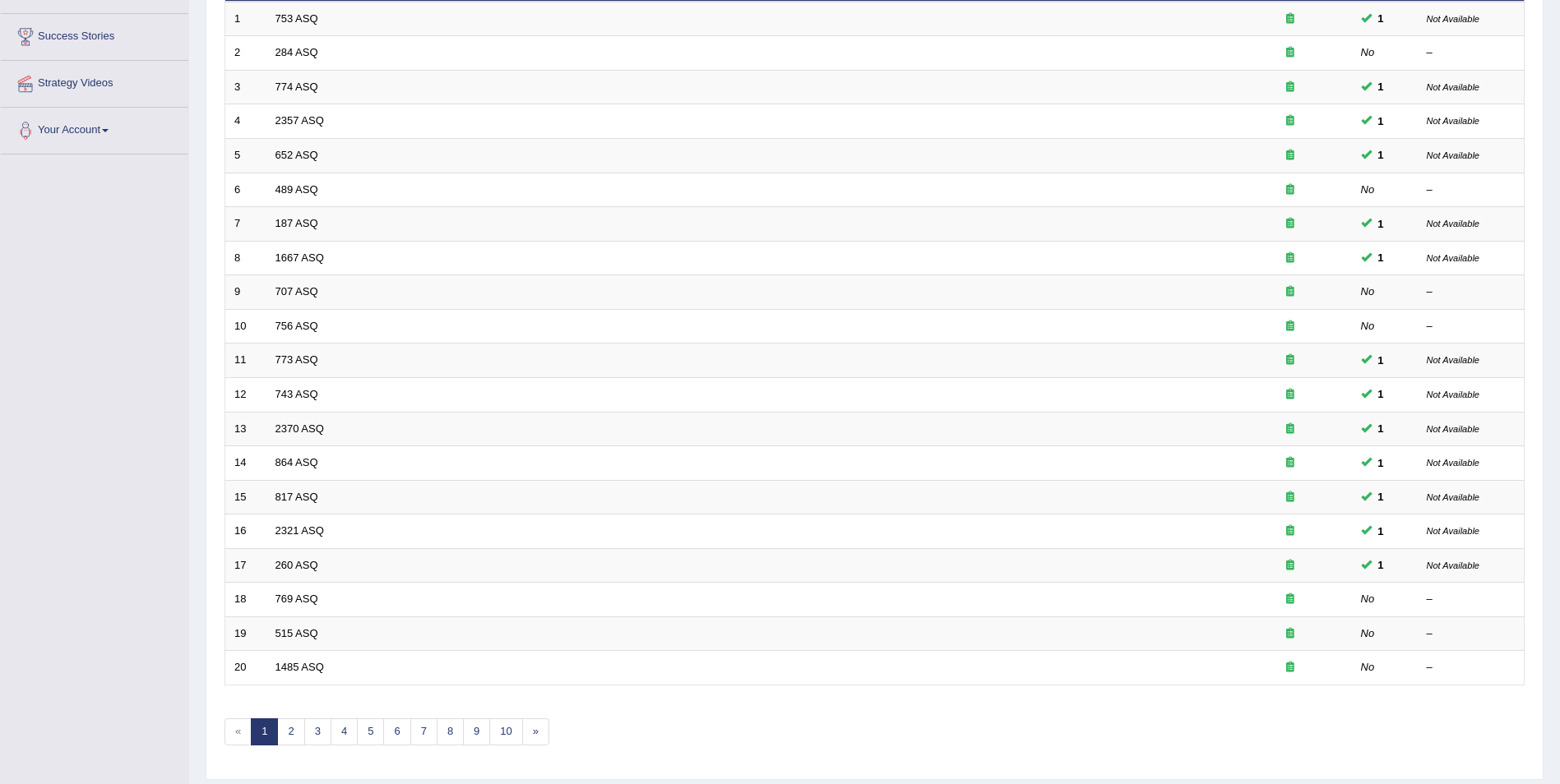
scroll to position [304, 0]
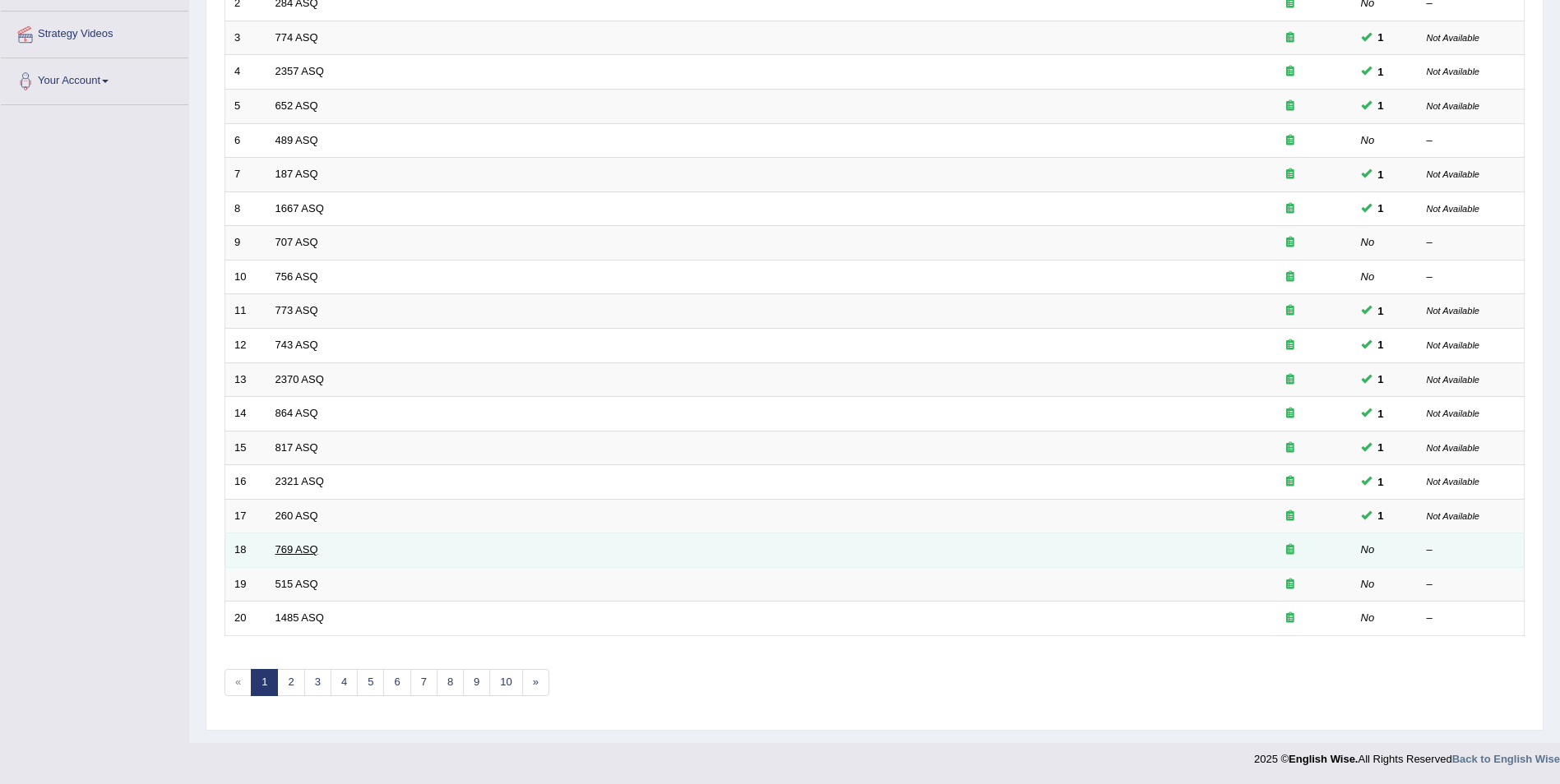
click at [305, 553] on link "769 ASQ" at bounding box center [296, 549] width 43 height 12
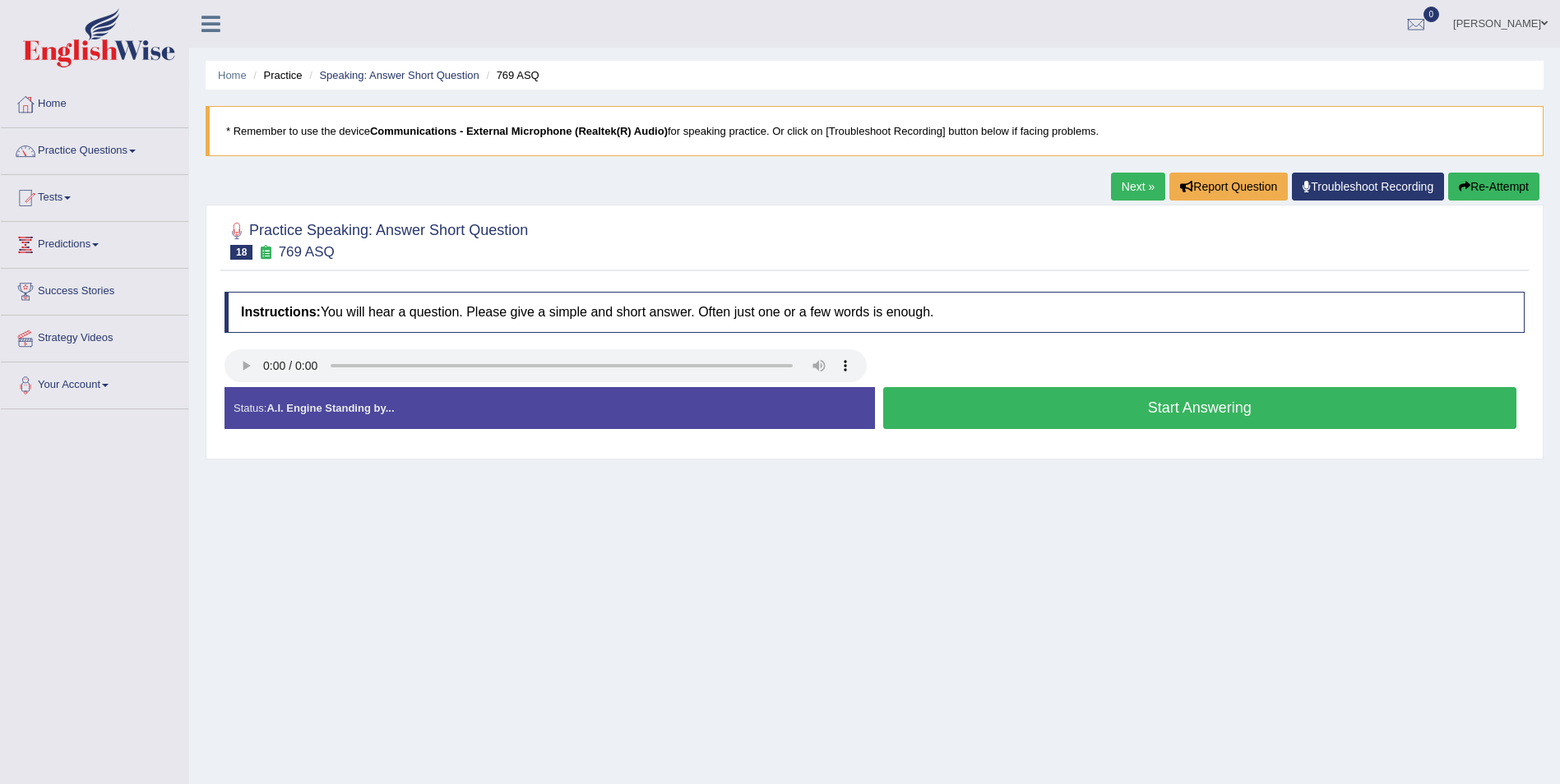
click at [1222, 409] on button "Start Answering" at bounding box center [1200, 408] width 635 height 42
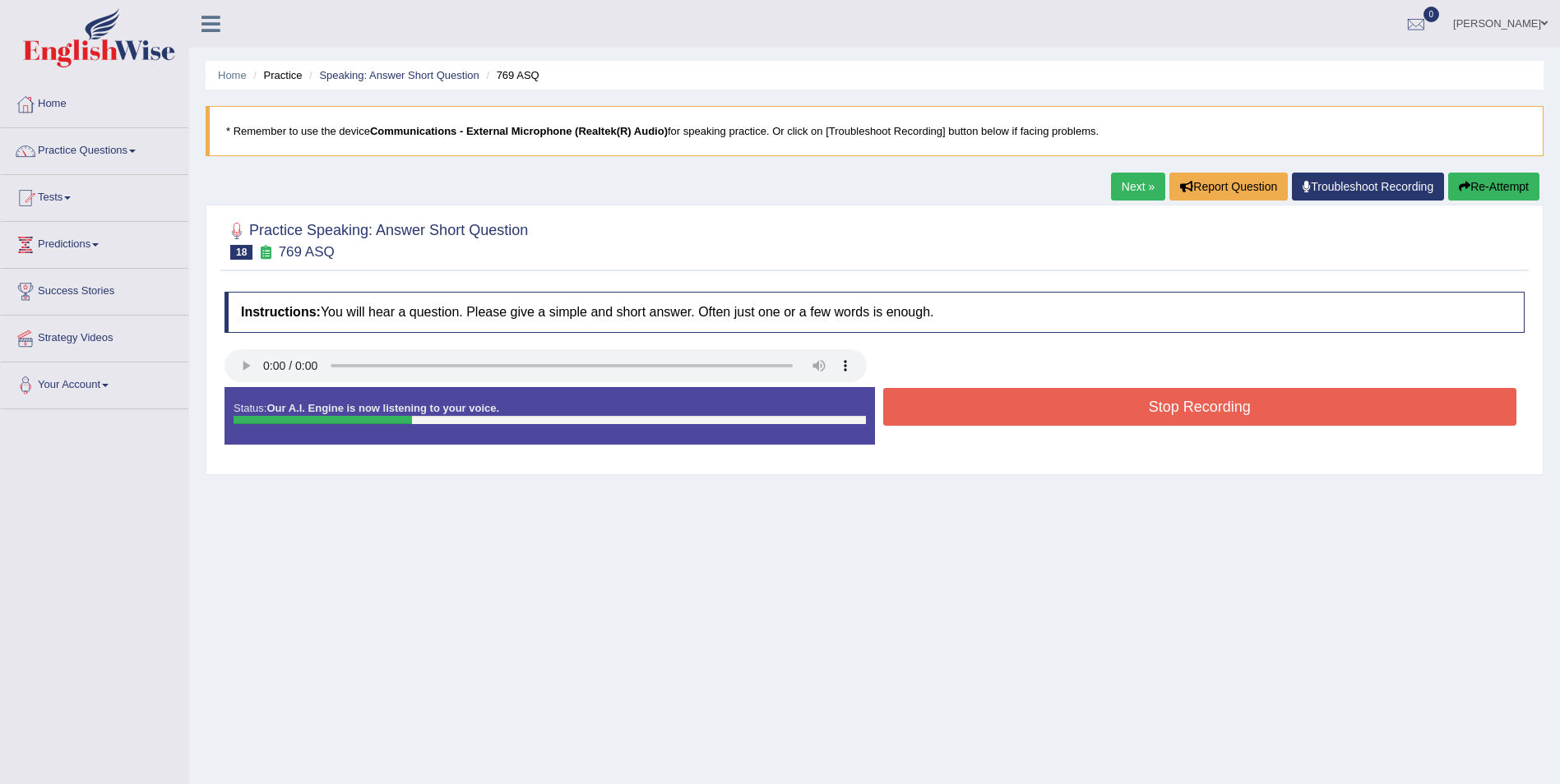
click at [1217, 409] on button "Stop Recording" at bounding box center [1200, 407] width 635 height 38
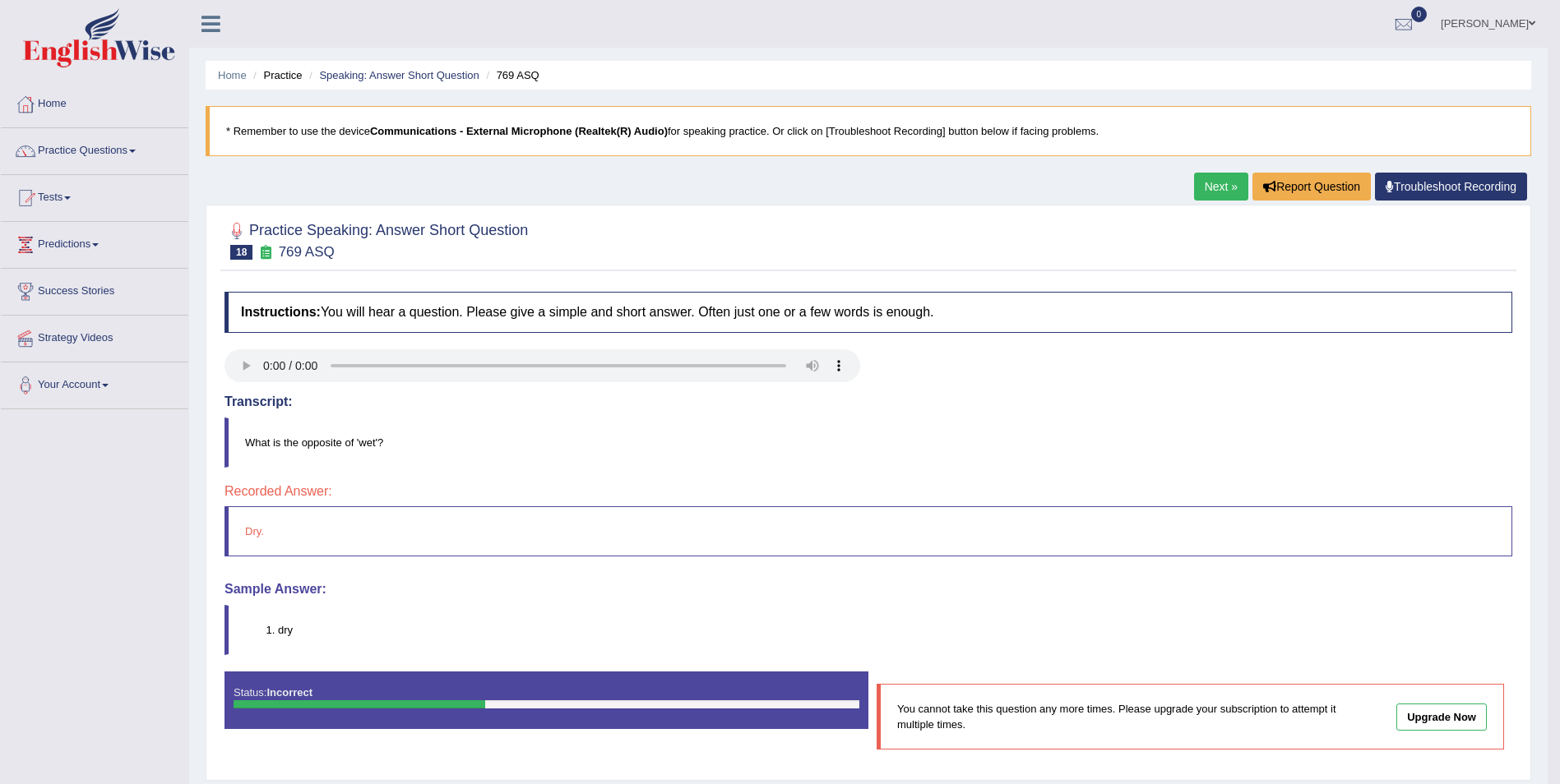
click at [1239, 182] on link "Next »" at bounding box center [1220, 187] width 55 height 28
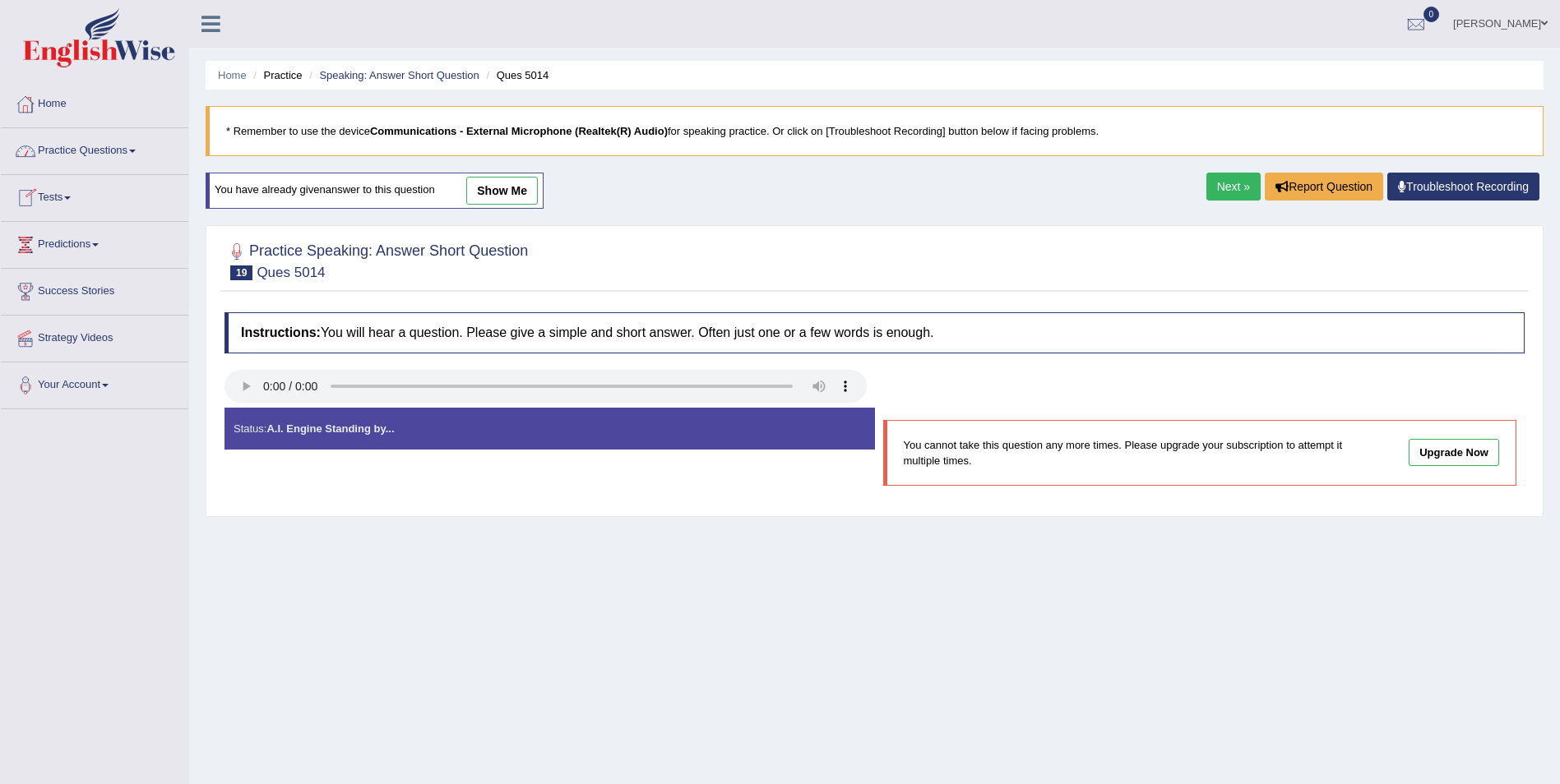
drag, startPoint x: 114, startPoint y: 147, endPoint x: 119, endPoint y: 156, distance: 10.3
click at [117, 150] on link "Practice Questions" at bounding box center [94, 148] width 188 height 41
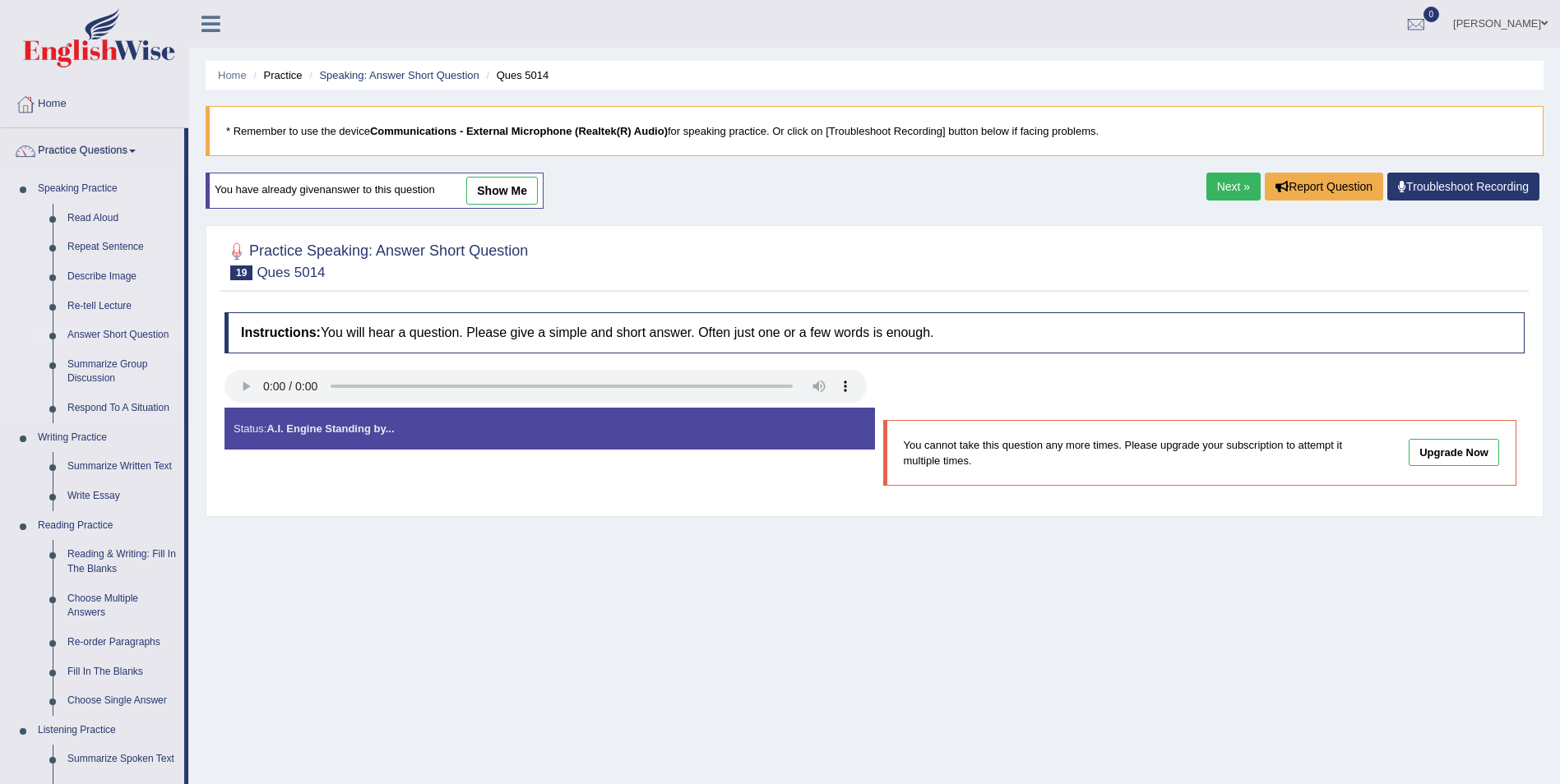
click at [136, 332] on link "Answer Short Question" at bounding box center [121, 335] width 124 height 30
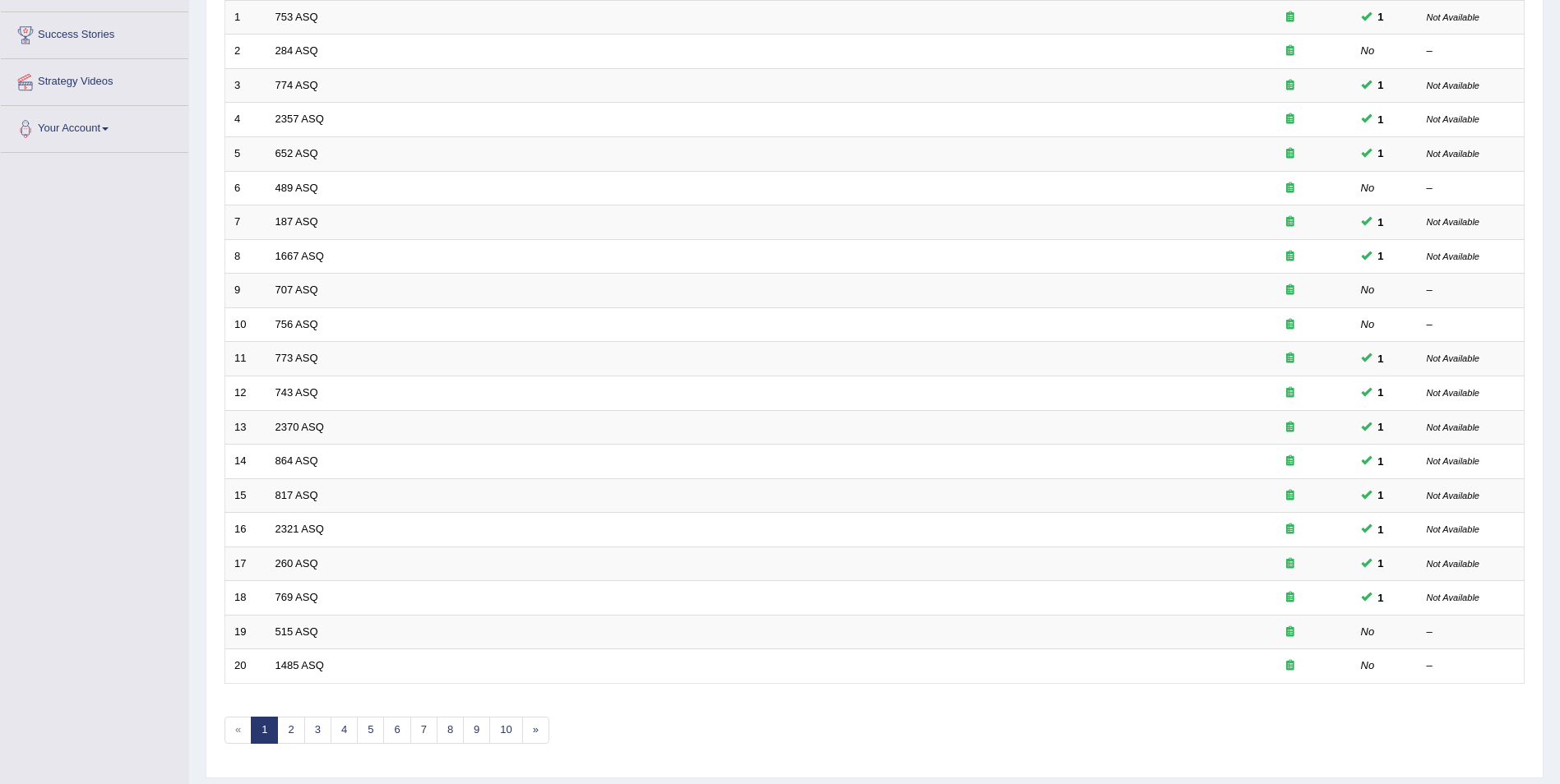
scroll to position [304, 0]
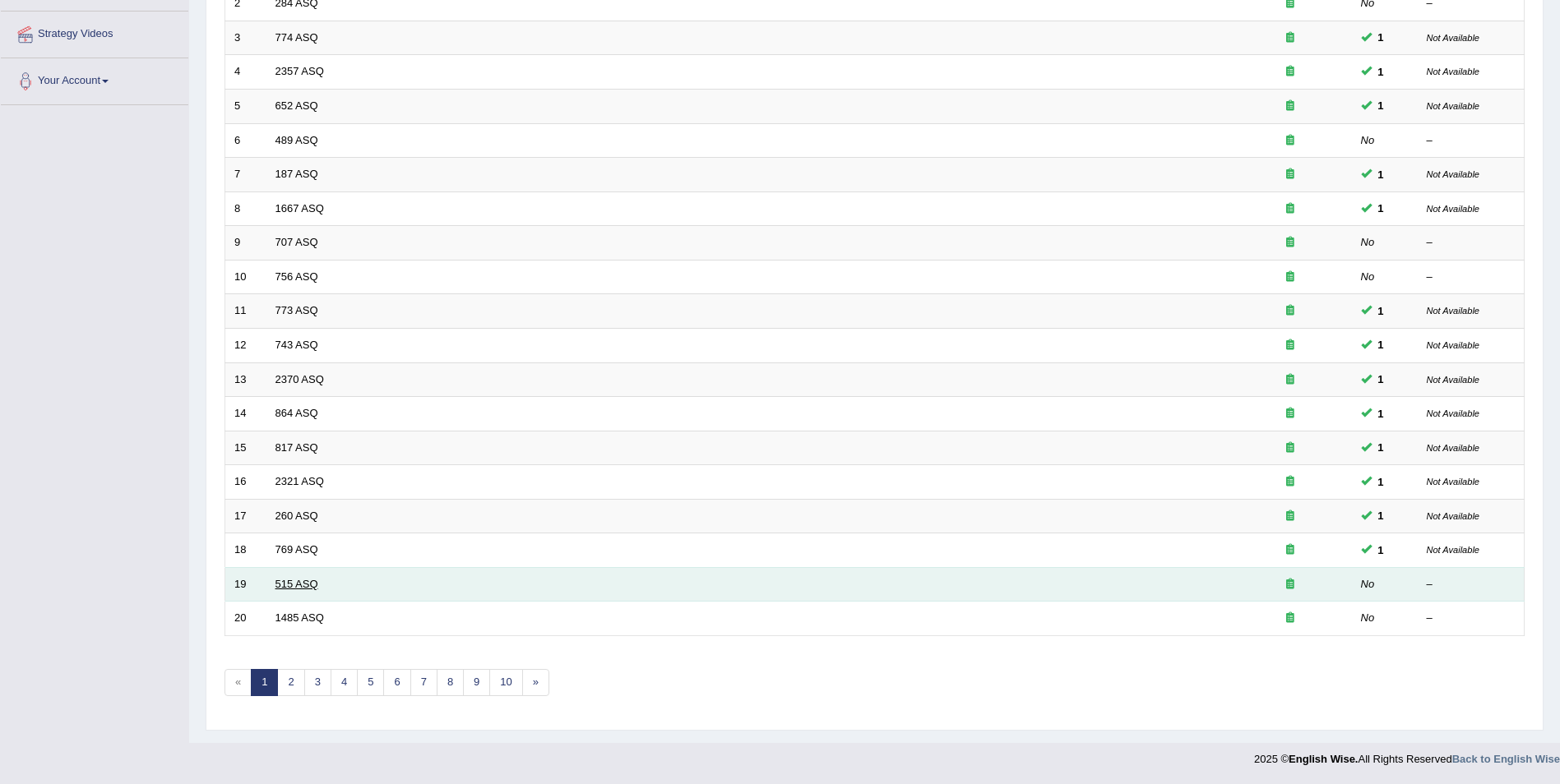
click at [295, 583] on link "515 ASQ" at bounding box center [296, 584] width 43 height 12
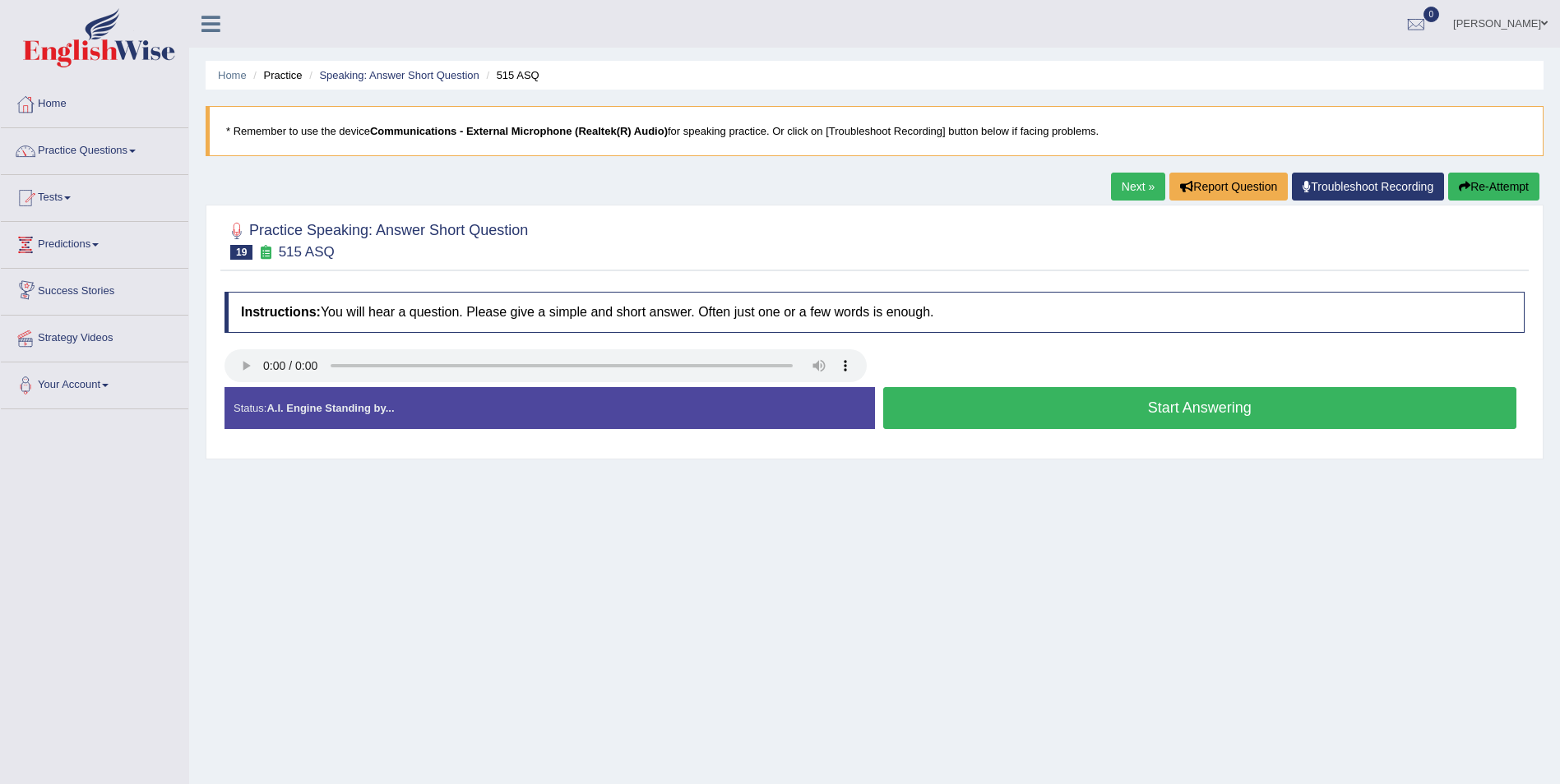
click at [1222, 413] on button "Start Answering" at bounding box center [1200, 408] width 635 height 42
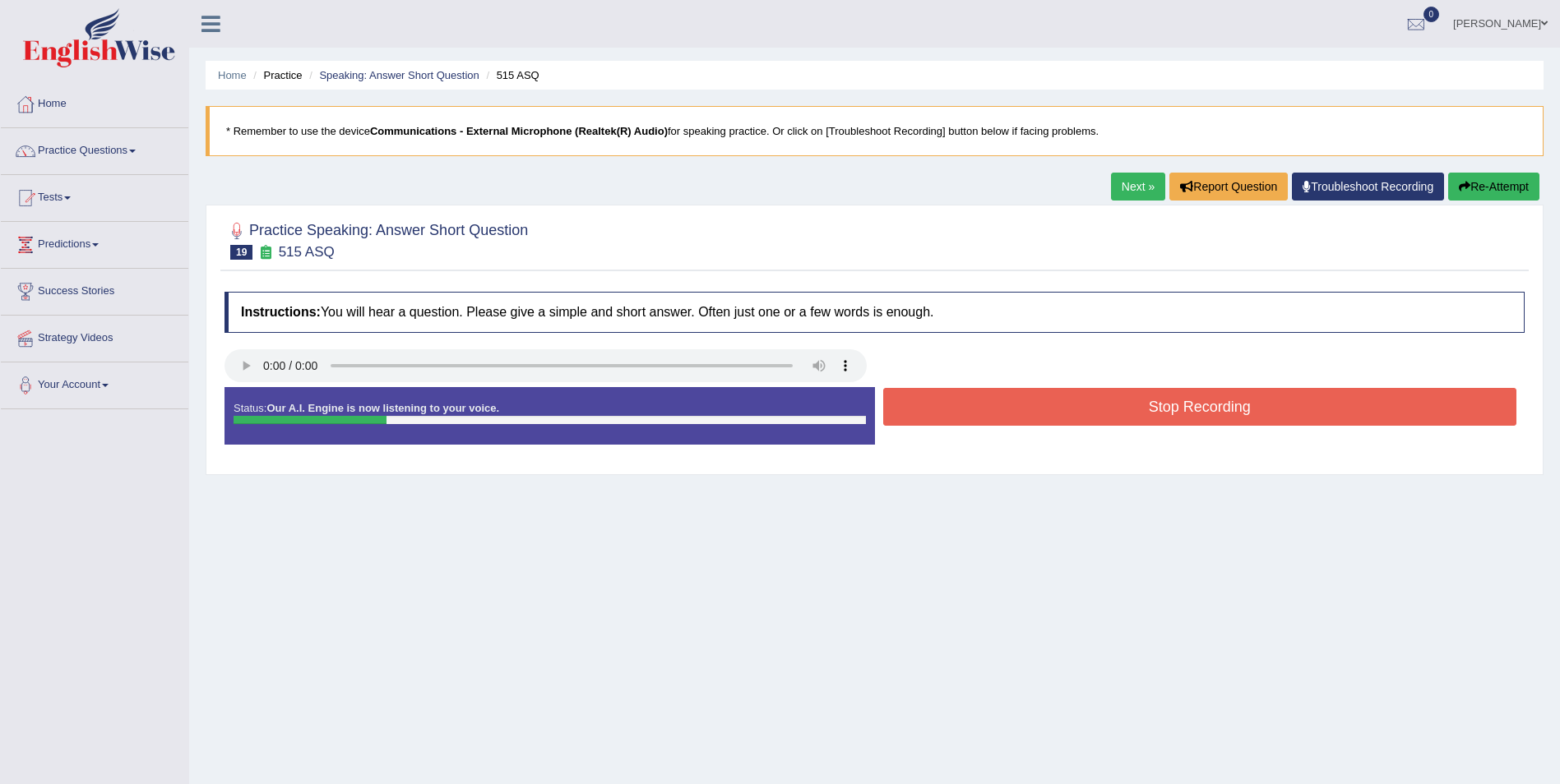
click at [1222, 413] on button "Stop Recording" at bounding box center [1200, 407] width 635 height 38
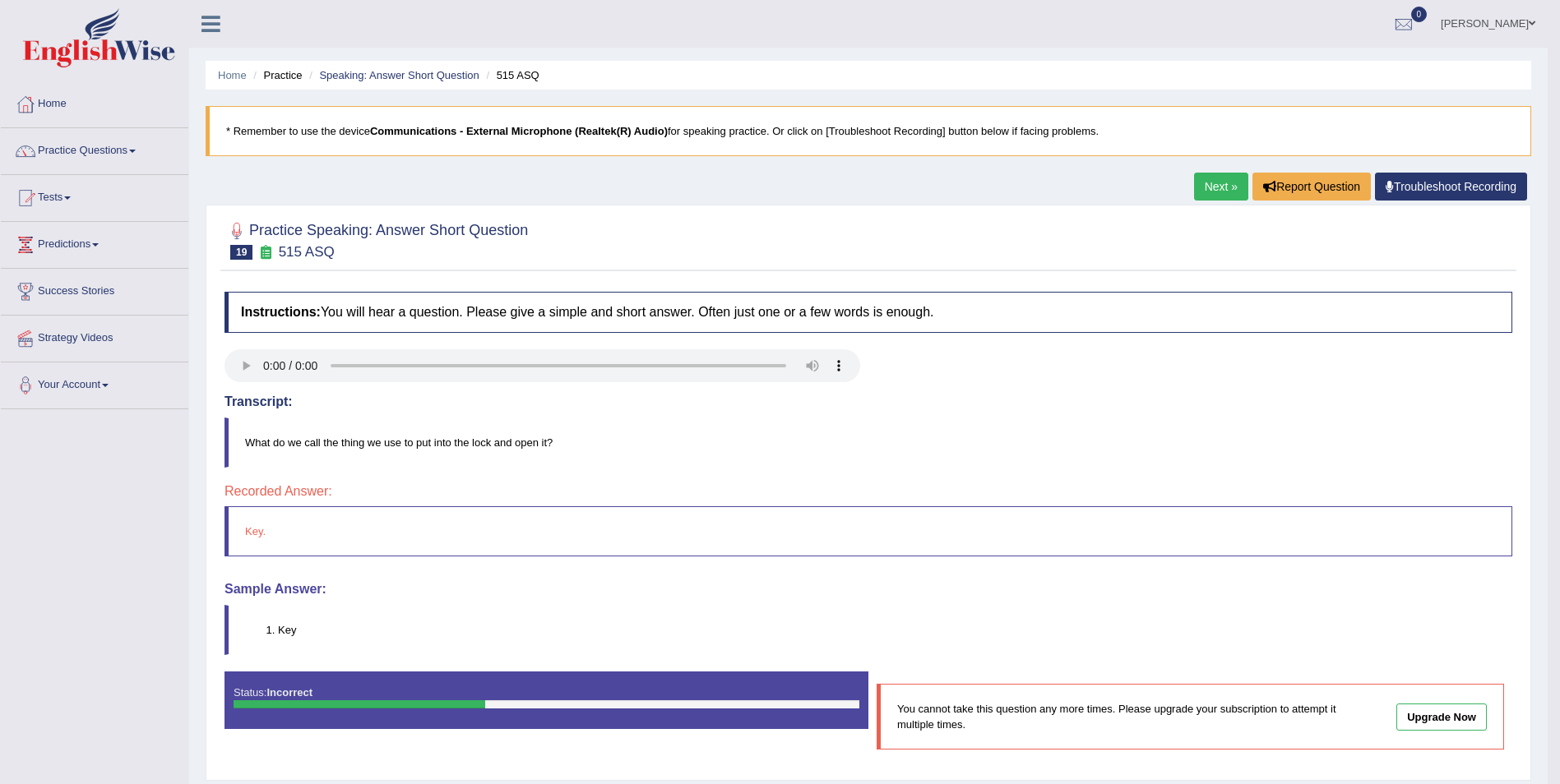
click at [1224, 186] on link "Next »" at bounding box center [1220, 187] width 55 height 28
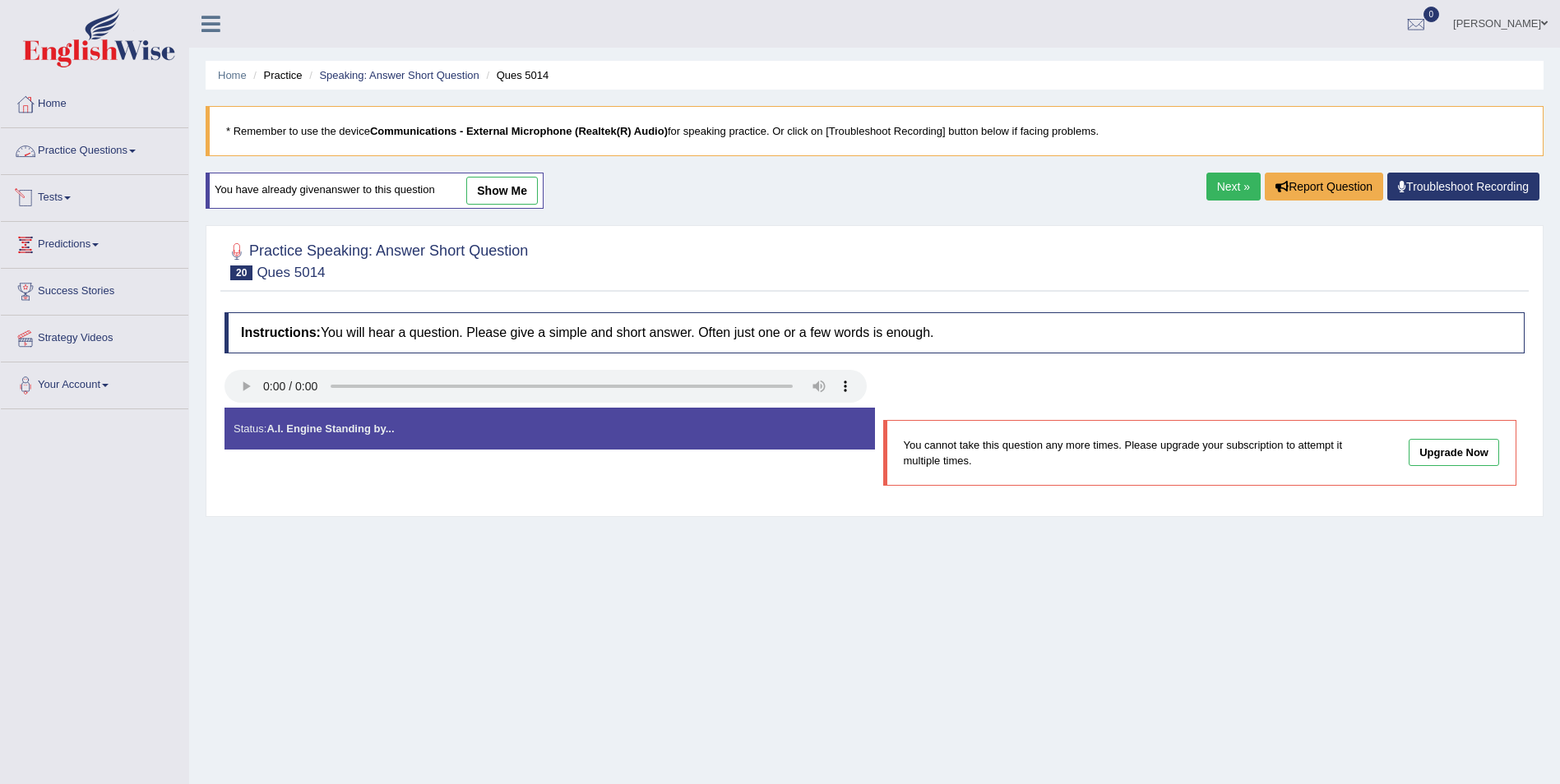
click at [128, 148] on link "Practice Questions" at bounding box center [94, 148] width 188 height 41
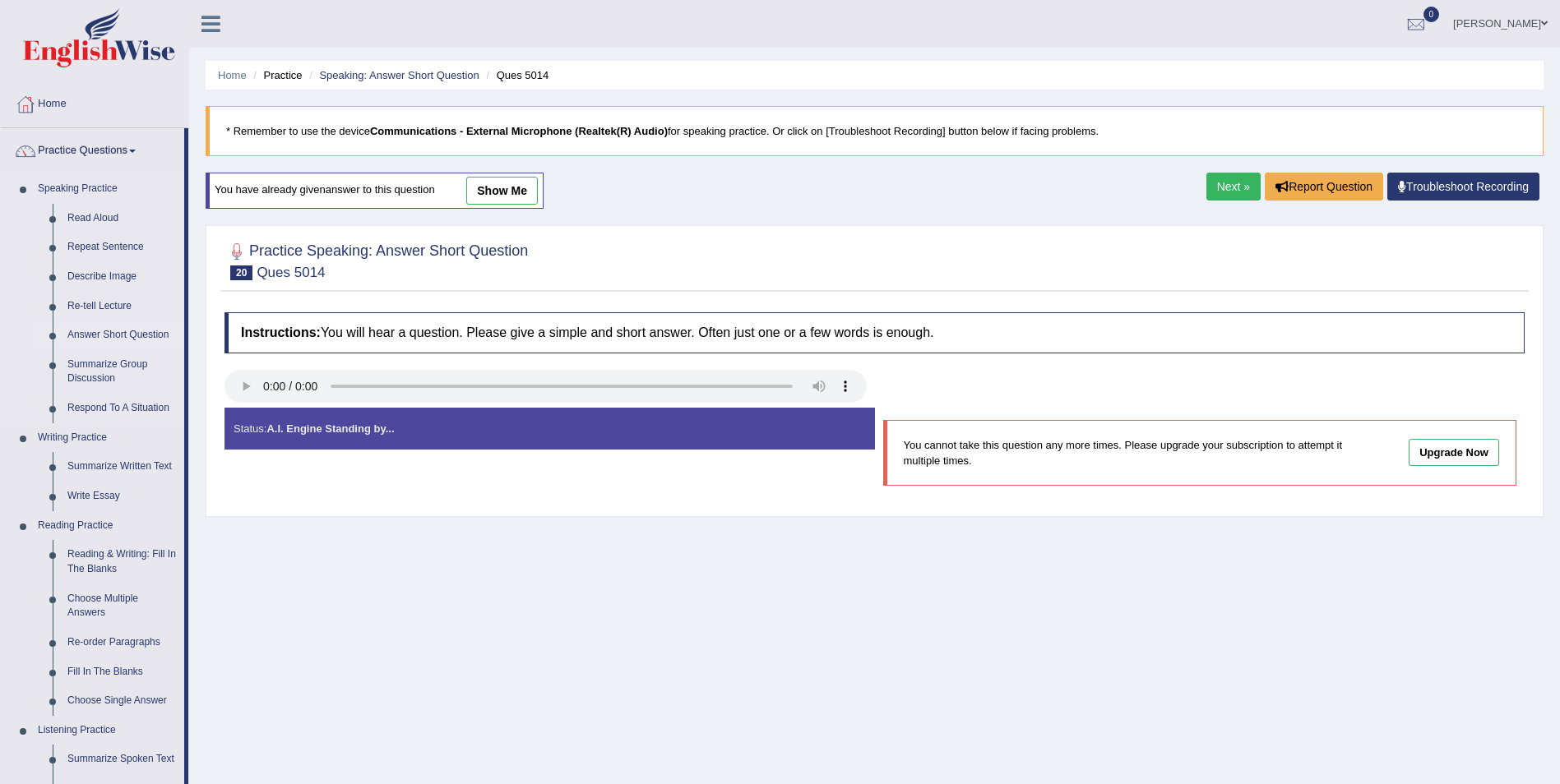
click at [140, 334] on link "Answer Short Question" at bounding box center [121, 335] width 124 height 30
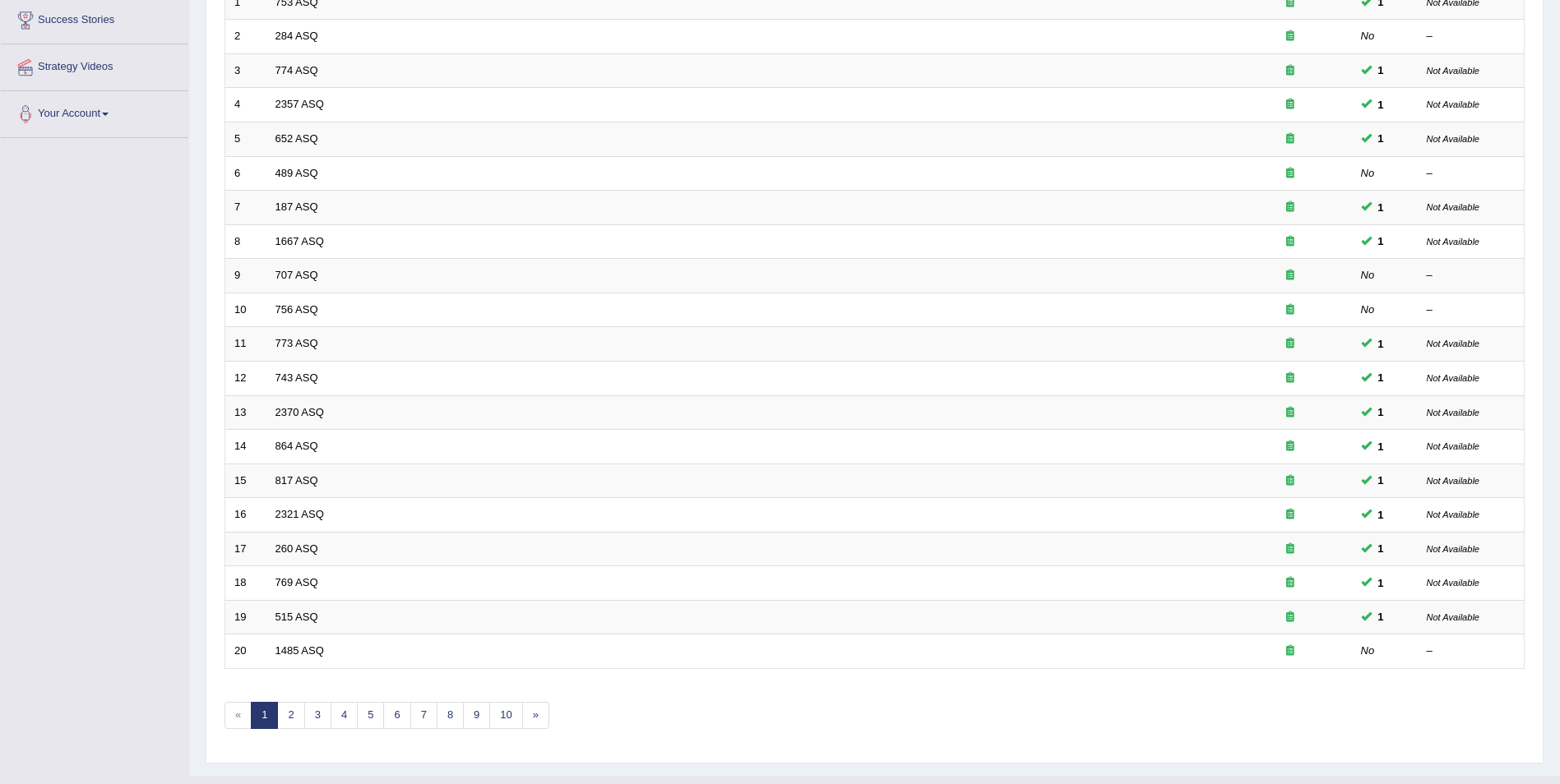
scroll to position [304, 0]
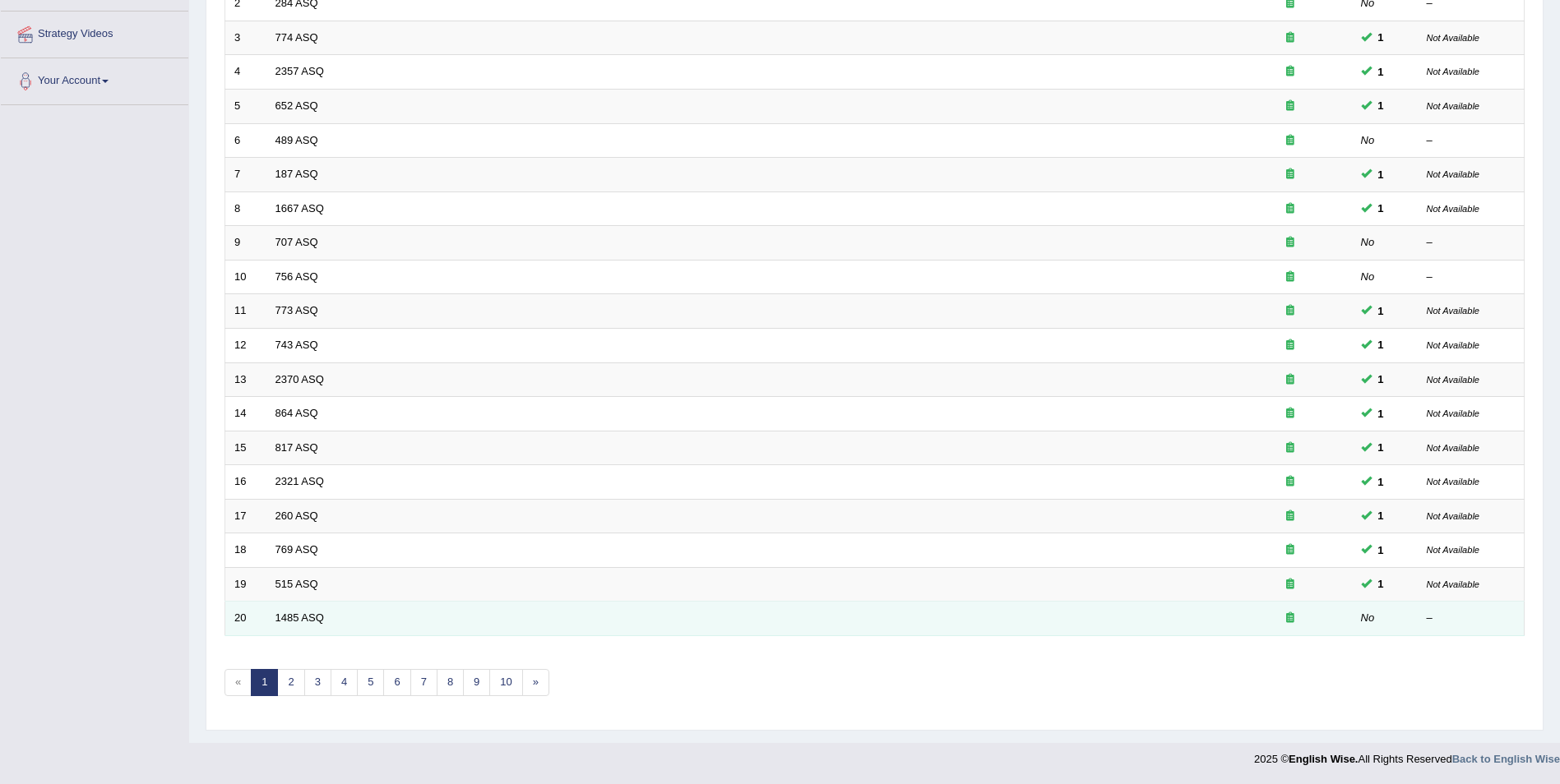
click at [325, 613] on td "1485 ASQ" at bounding box center [747, 618] width 962 height 35
click at [310, 614] on link "1485 ASQ" at bounding box center [299, 617] width 49 height 12
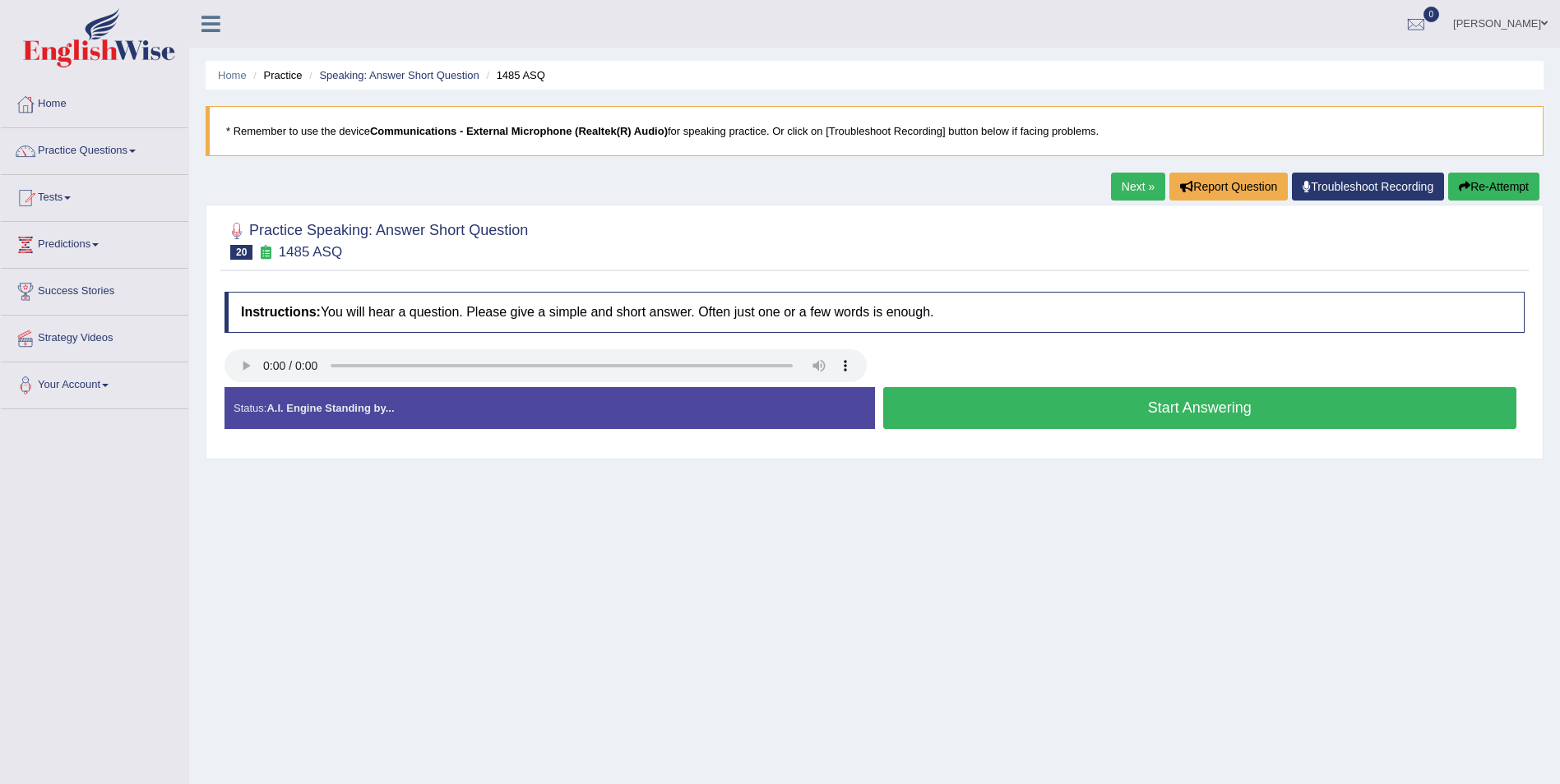
click at [1170, 414] on button "Start Answering" at bounding box center [1200, 408] width 635 height 42
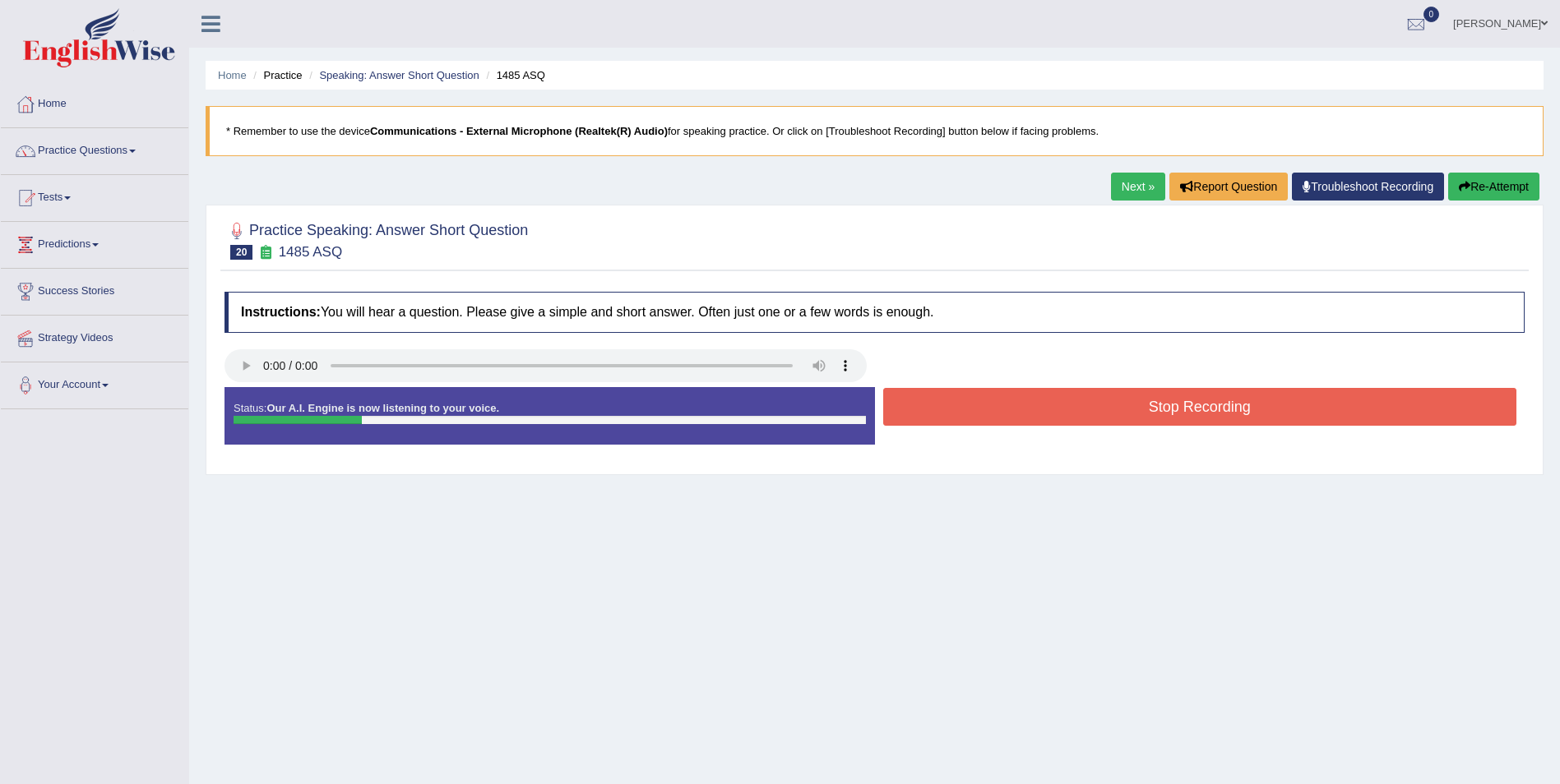
click at [1176, 410] on button "Stop Recording" at bounding box center [1200, 407] width 635 height 38
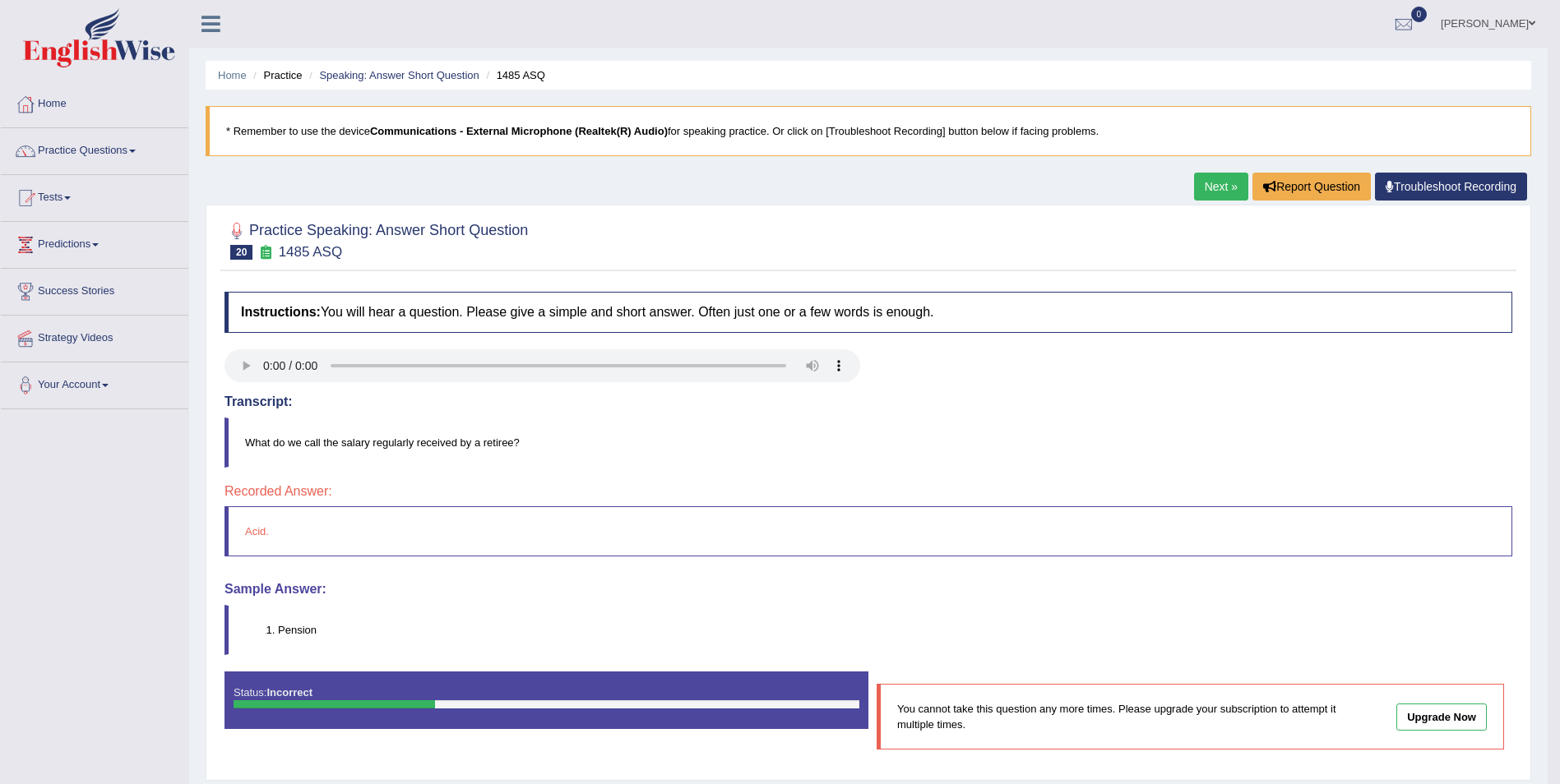
click at [1234, 191] on link "Next »" at bounding box center [1220, 187] width 55 height 28
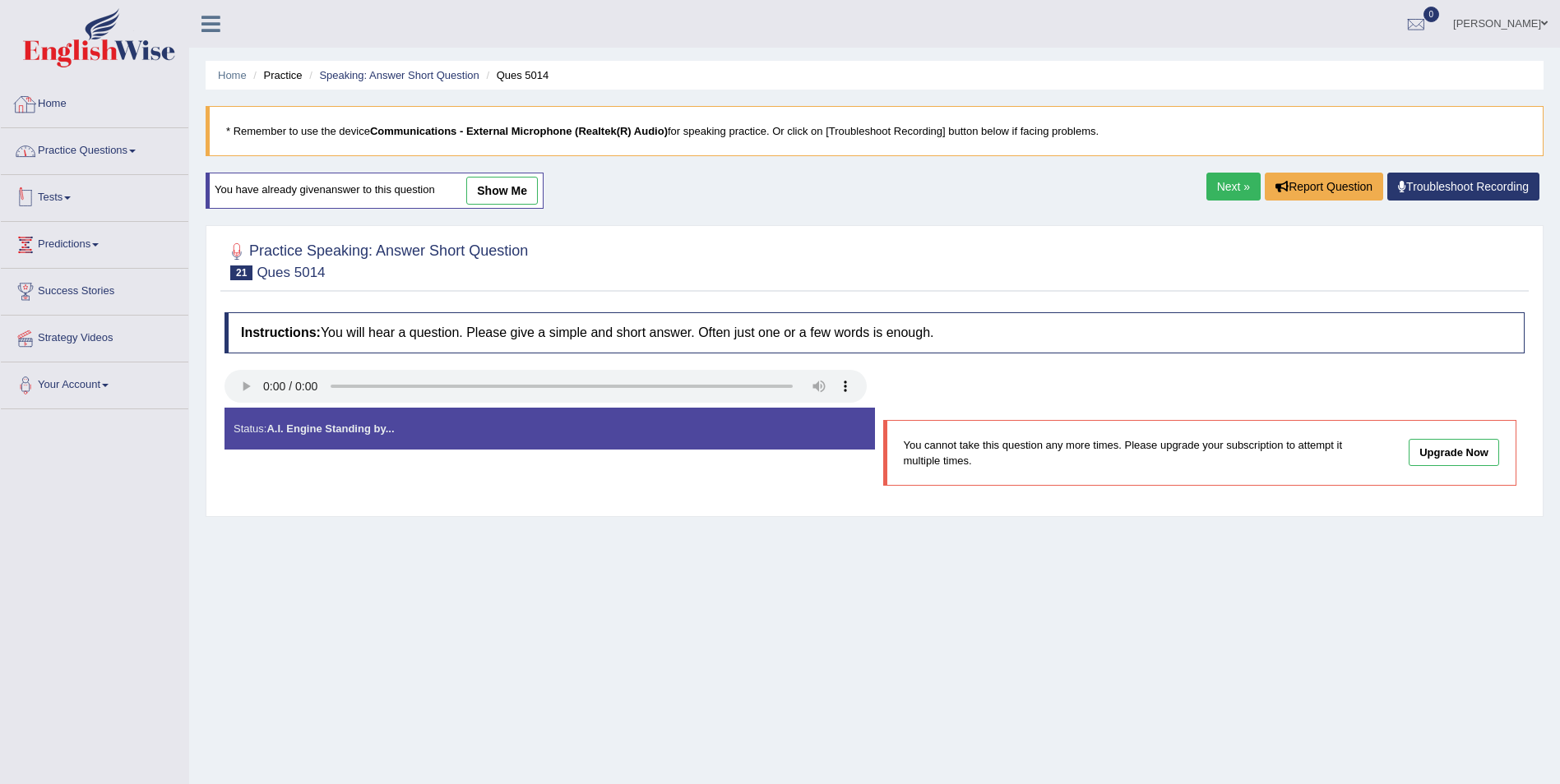
click at [134, 148] on link "Practice Questions" at bounding box center [94, 148] width 188 height 41
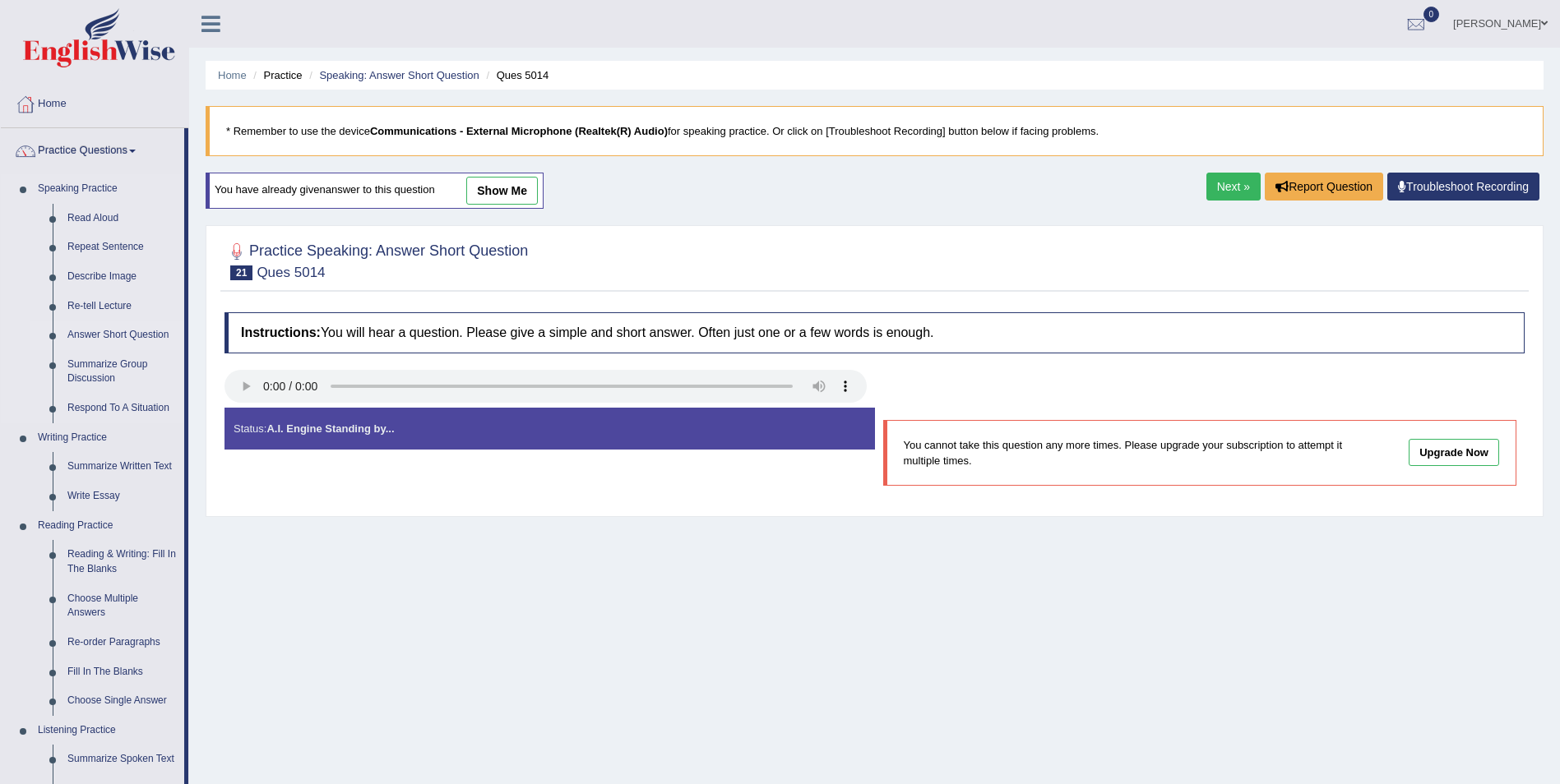
click at [132, 331] on link "Answer Short Question" at bounding box center [121, 335] width 124 height 30
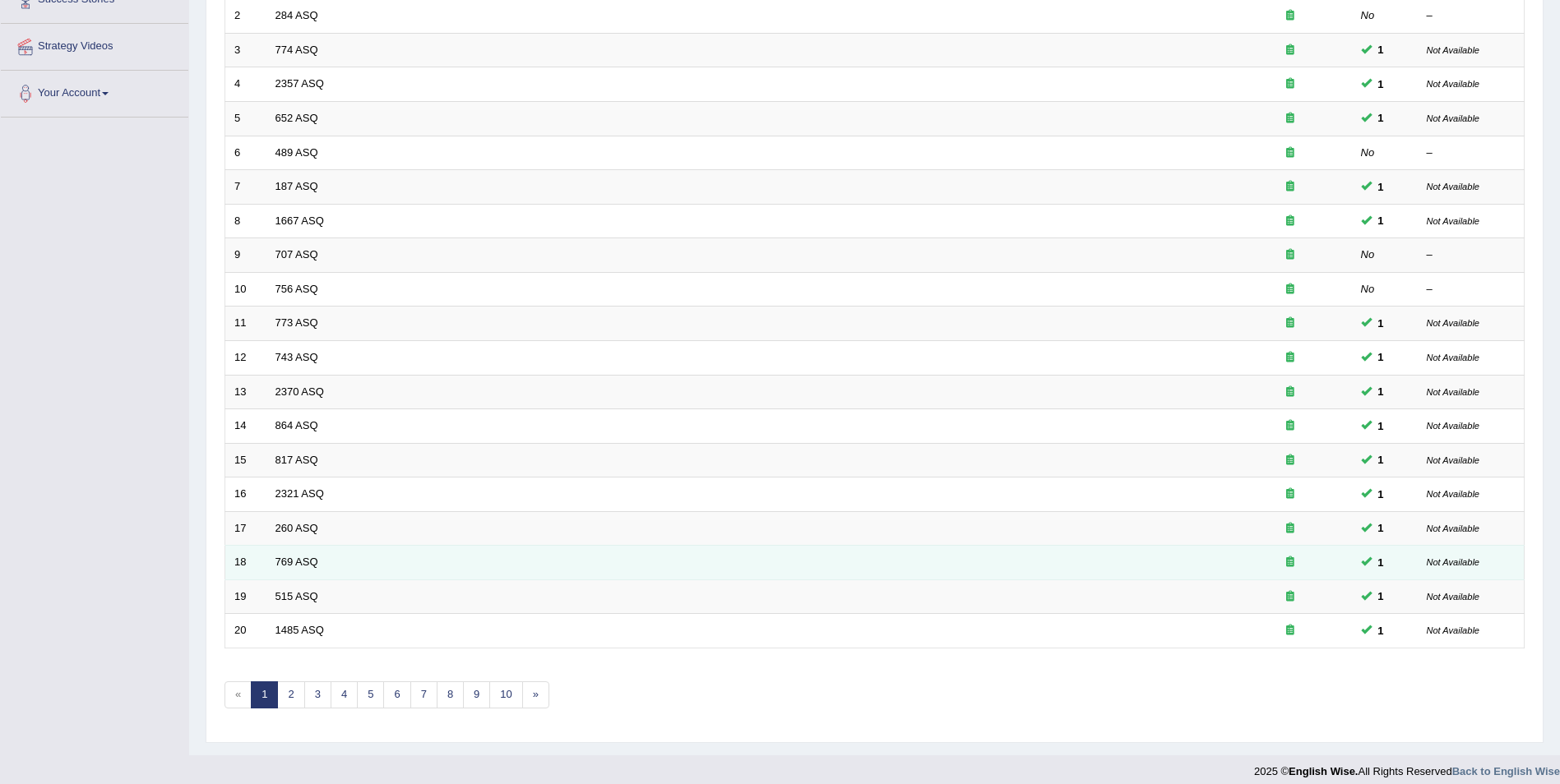
scroll to position [304, 0]
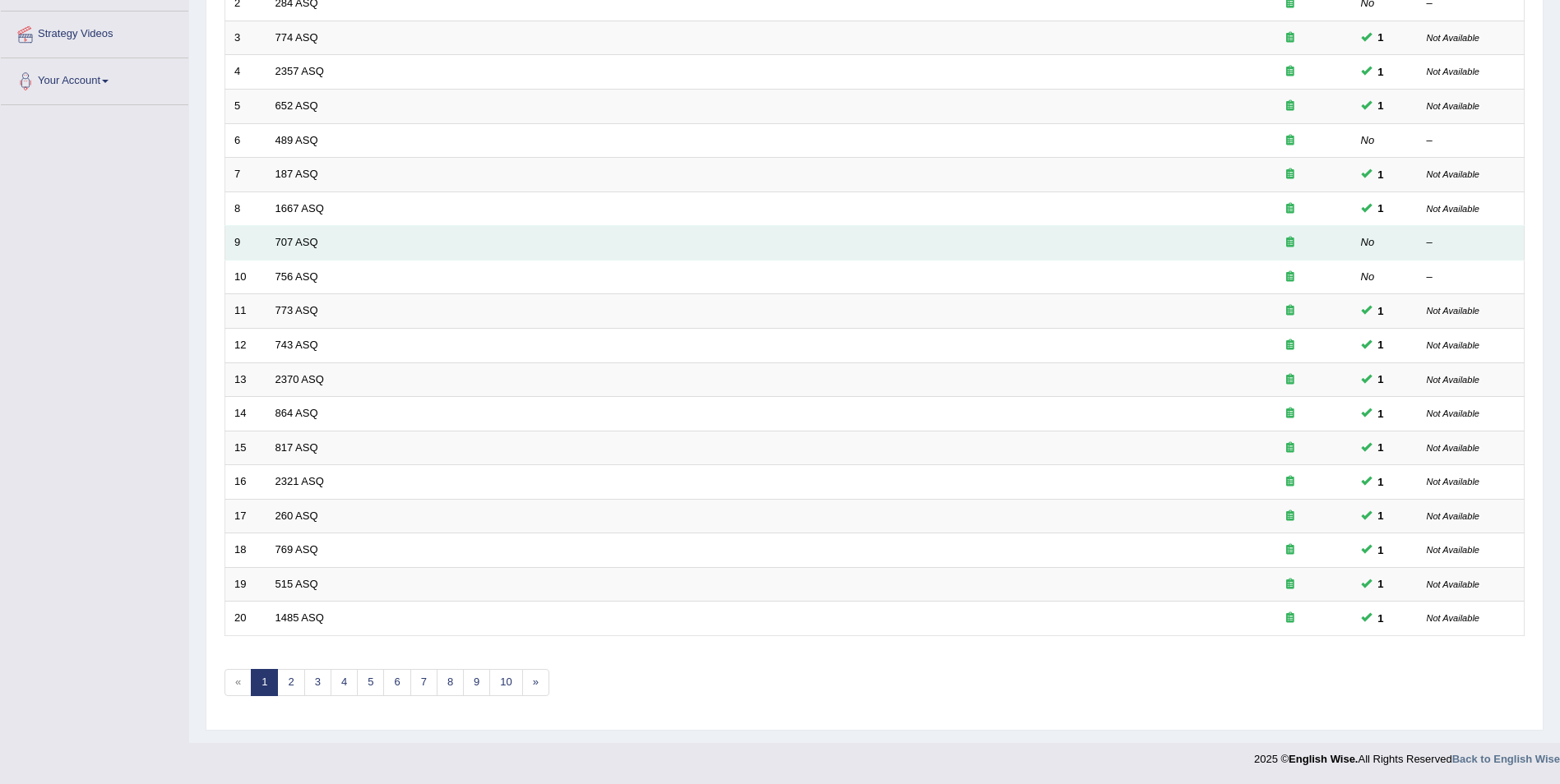
click at [1364, 247] on em "No" at bounding box center [1368, 242] width 14 height 12
drag, startPoint x: 320, startPoint y: 241, endPoint x: 305, endPoint y: 240, distance: 15.0
click at [307, 240] on td "707 ASQ" at bounding box center [747, 243] width 962 height 35
click at [299, 243] on link "707 ASQ" at bounding box center [296, 242] width 43 height 12
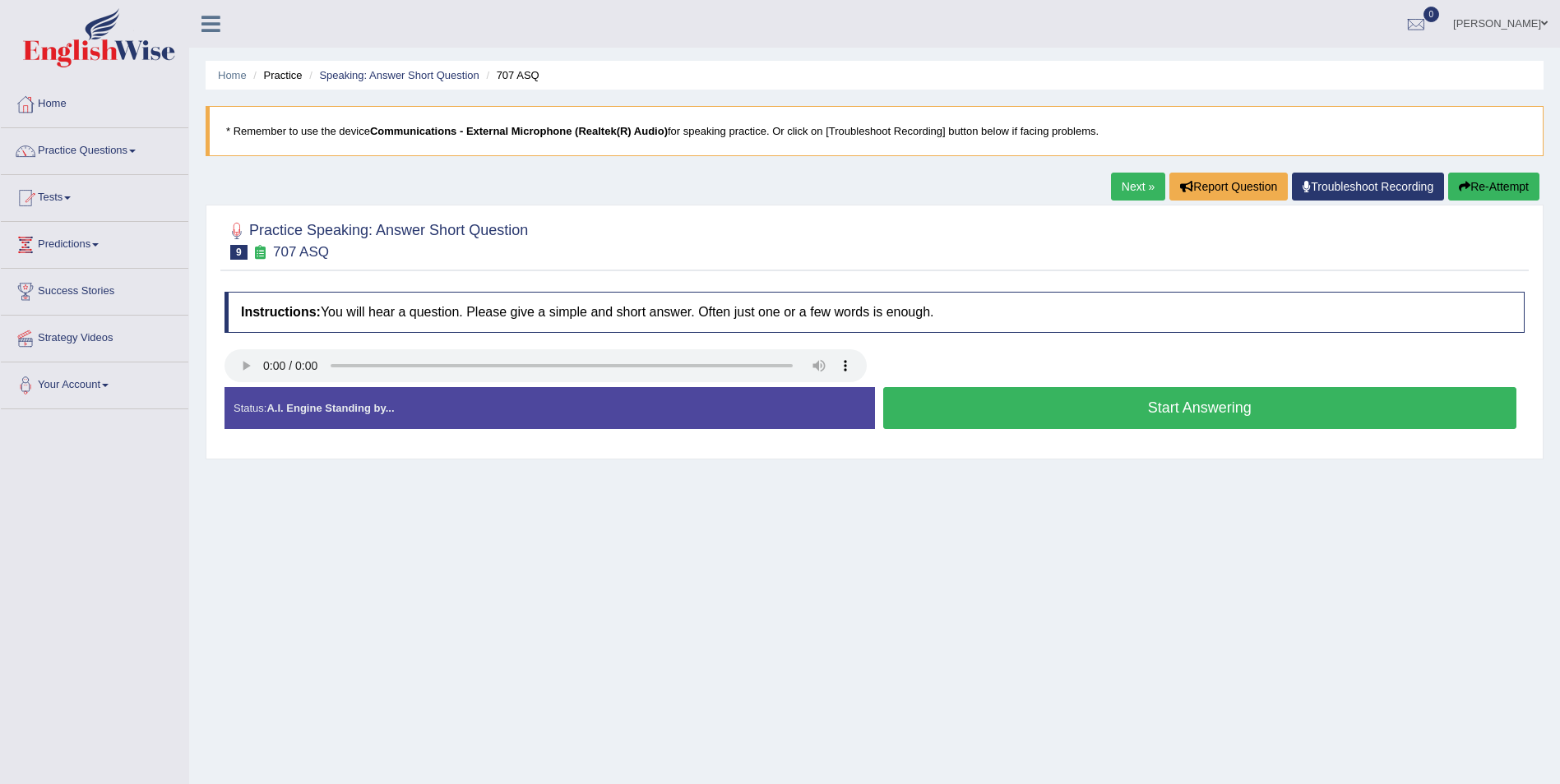
click at [1010, 408] on button "Start Answering" at bounding box center [1200, 408] width 635 height 42
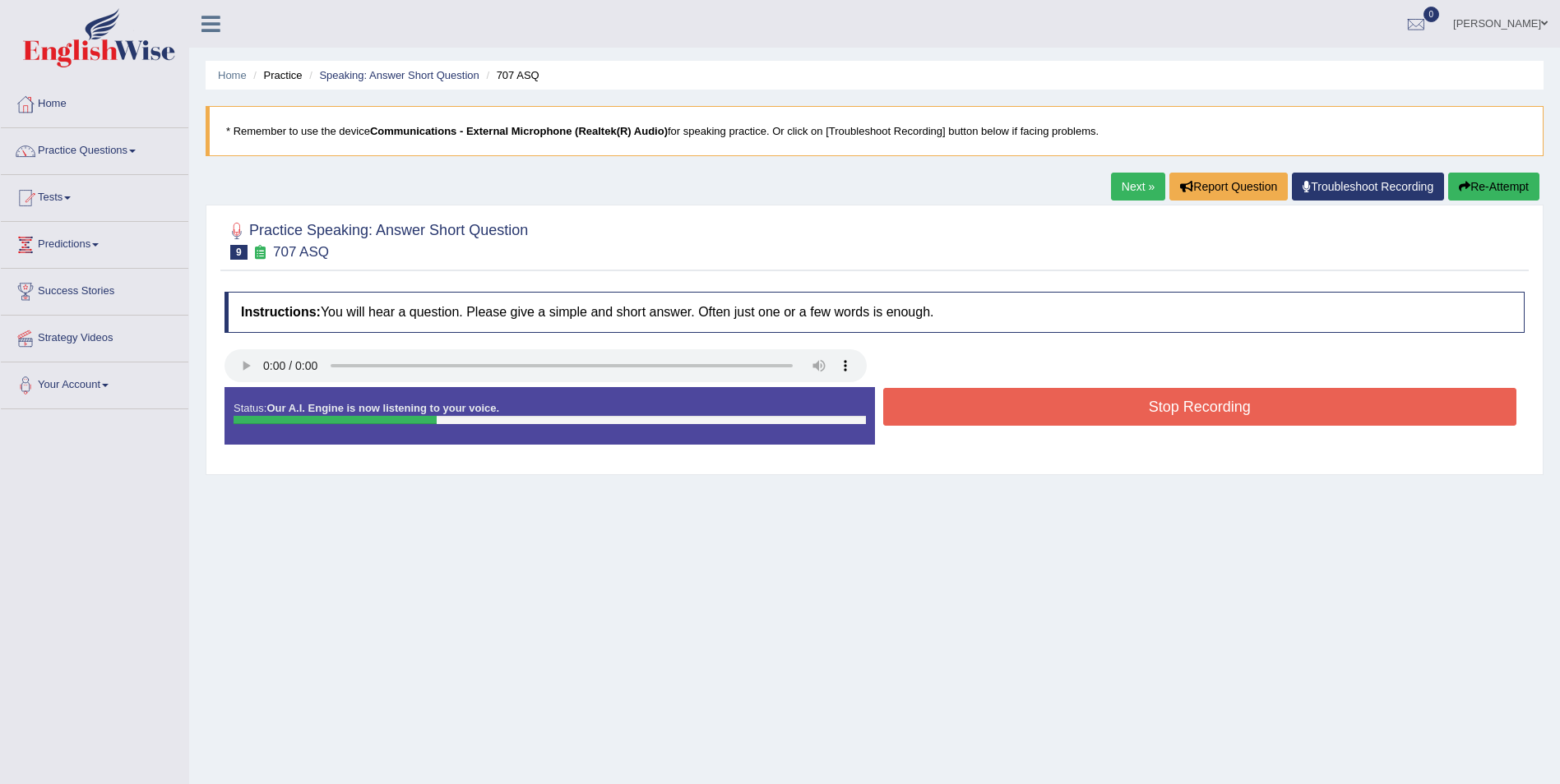
click at [1223, 388] on button "Stop Recording" at bounding box center [1200, 407] width 635 height 38
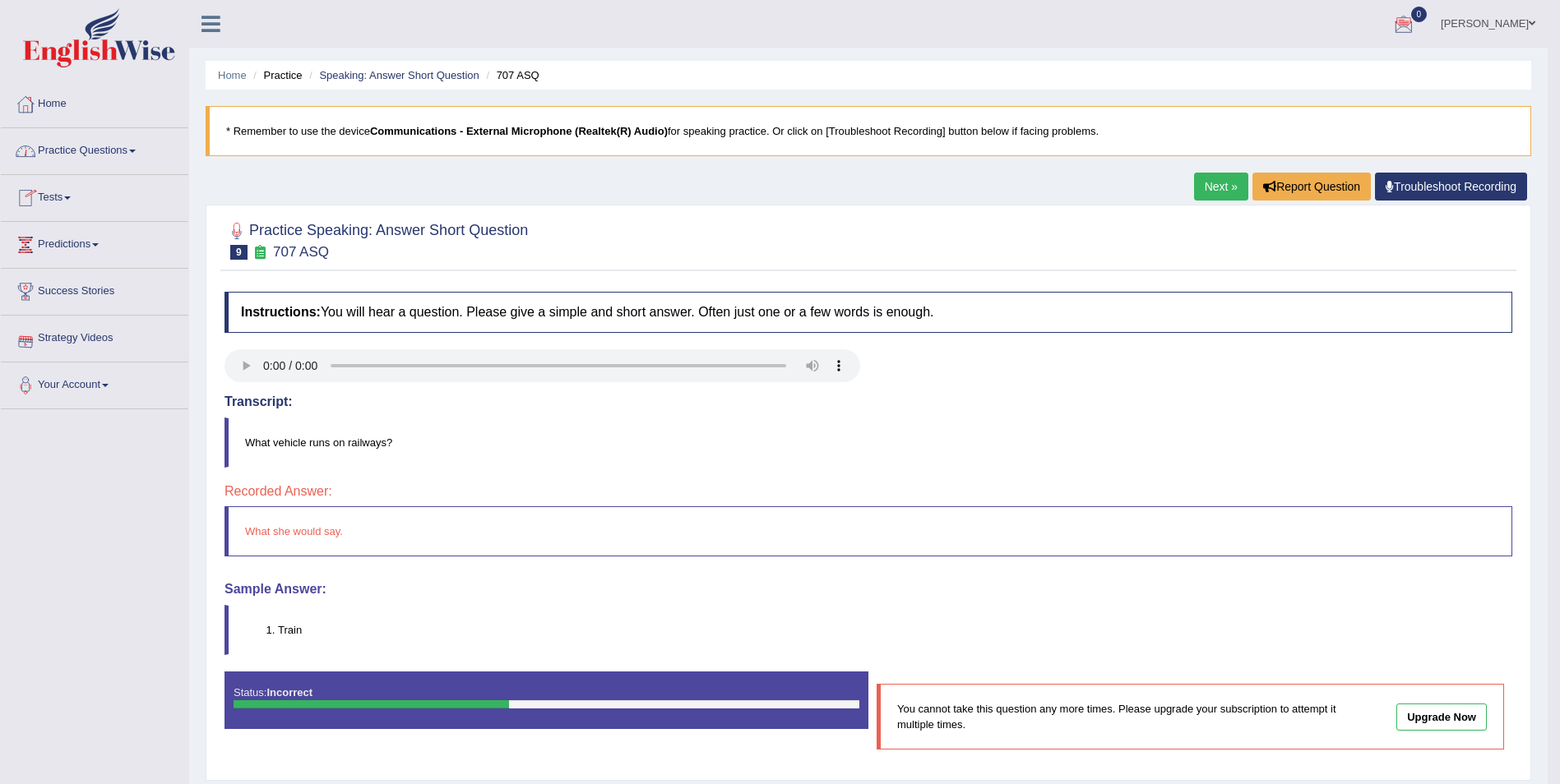
click at [132, 155] on link "Practice Questions" at bounding box center [94, 148] width 188 height 41
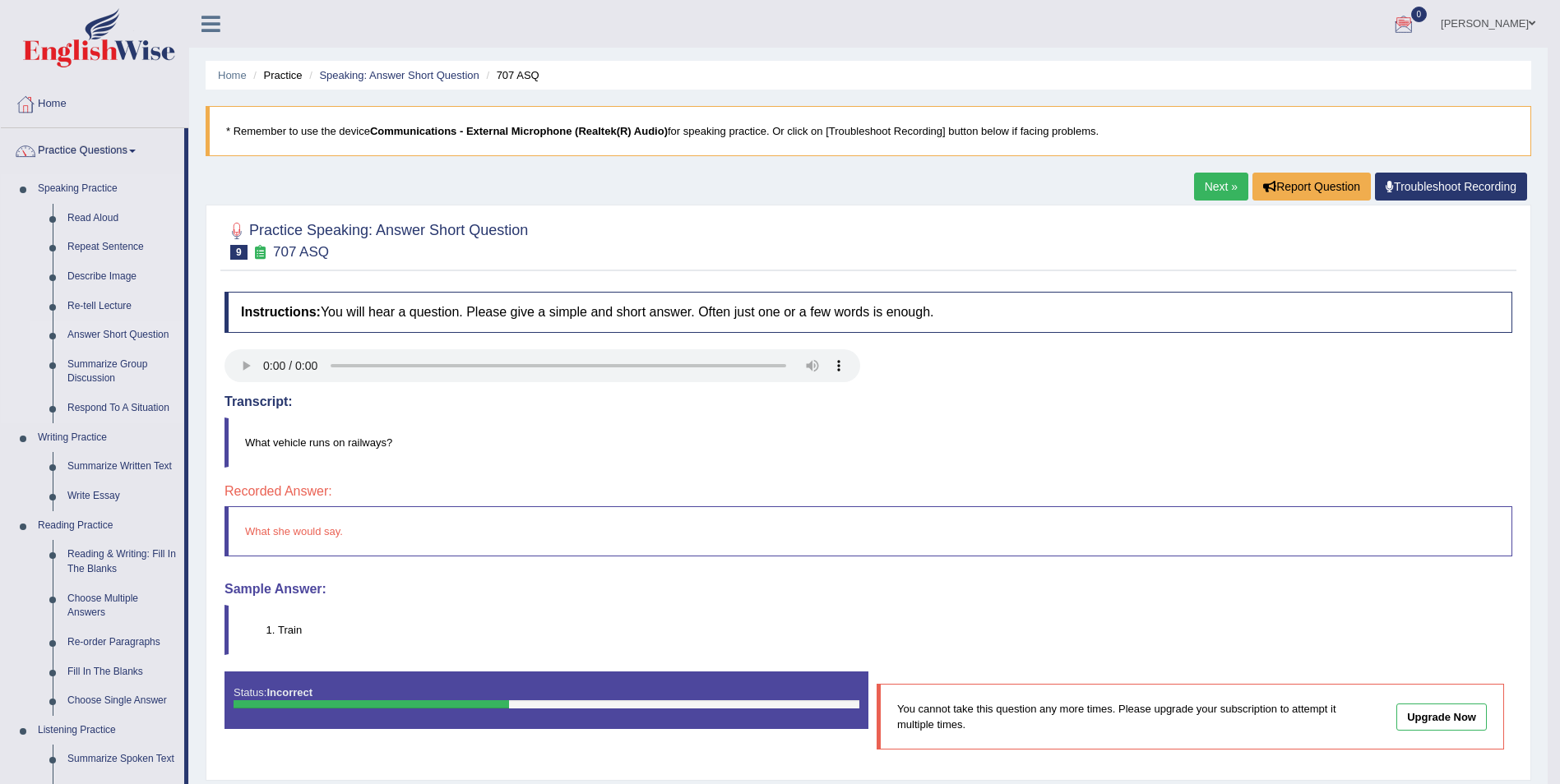
click at [110, 335] on link "Answer Short Question" at bounding box center [121, 335] width 124 height 30
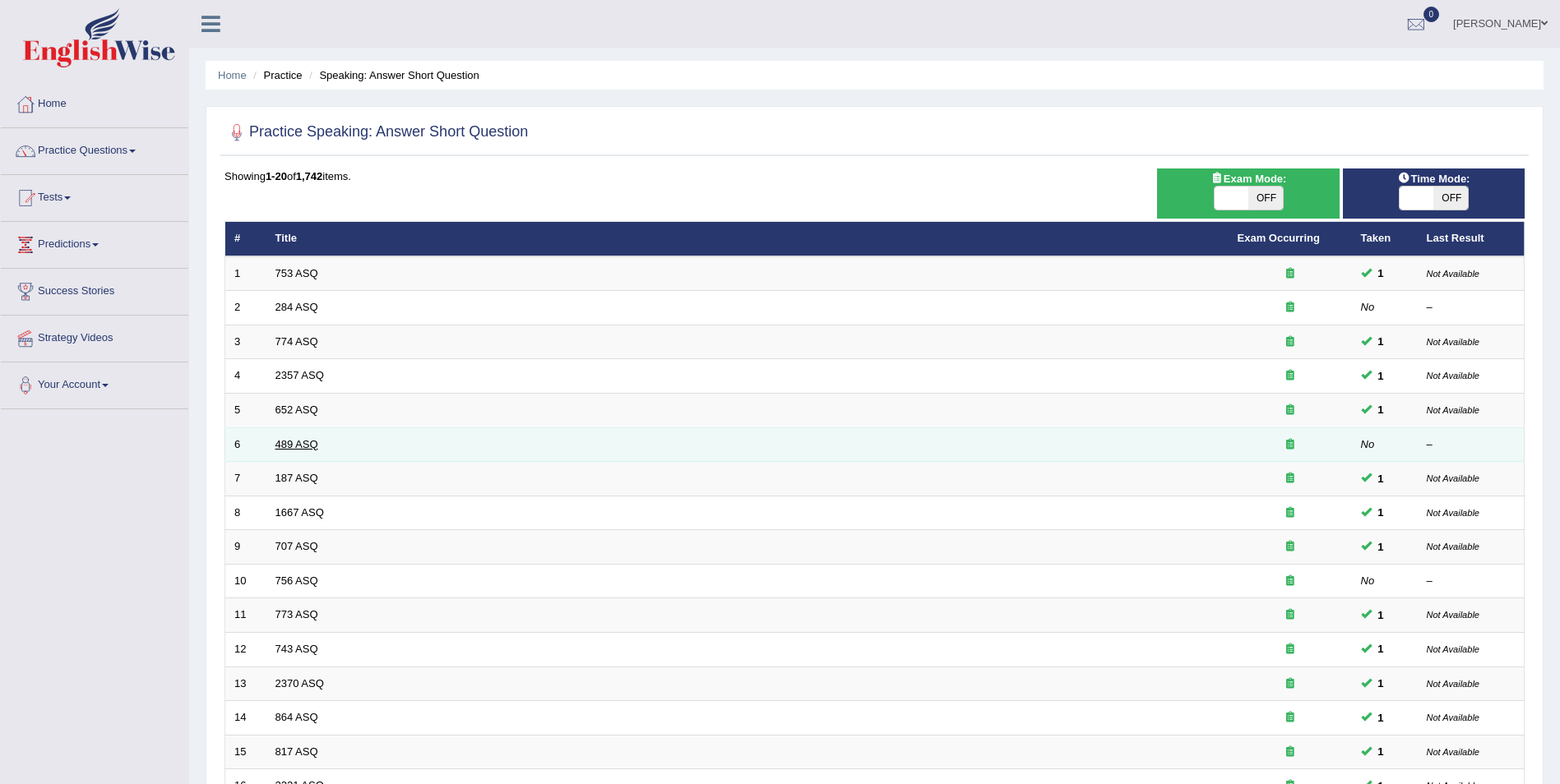
click at [302, 447] on link "489 ASQ" at bounding box center [296, 444] width 43 height 12
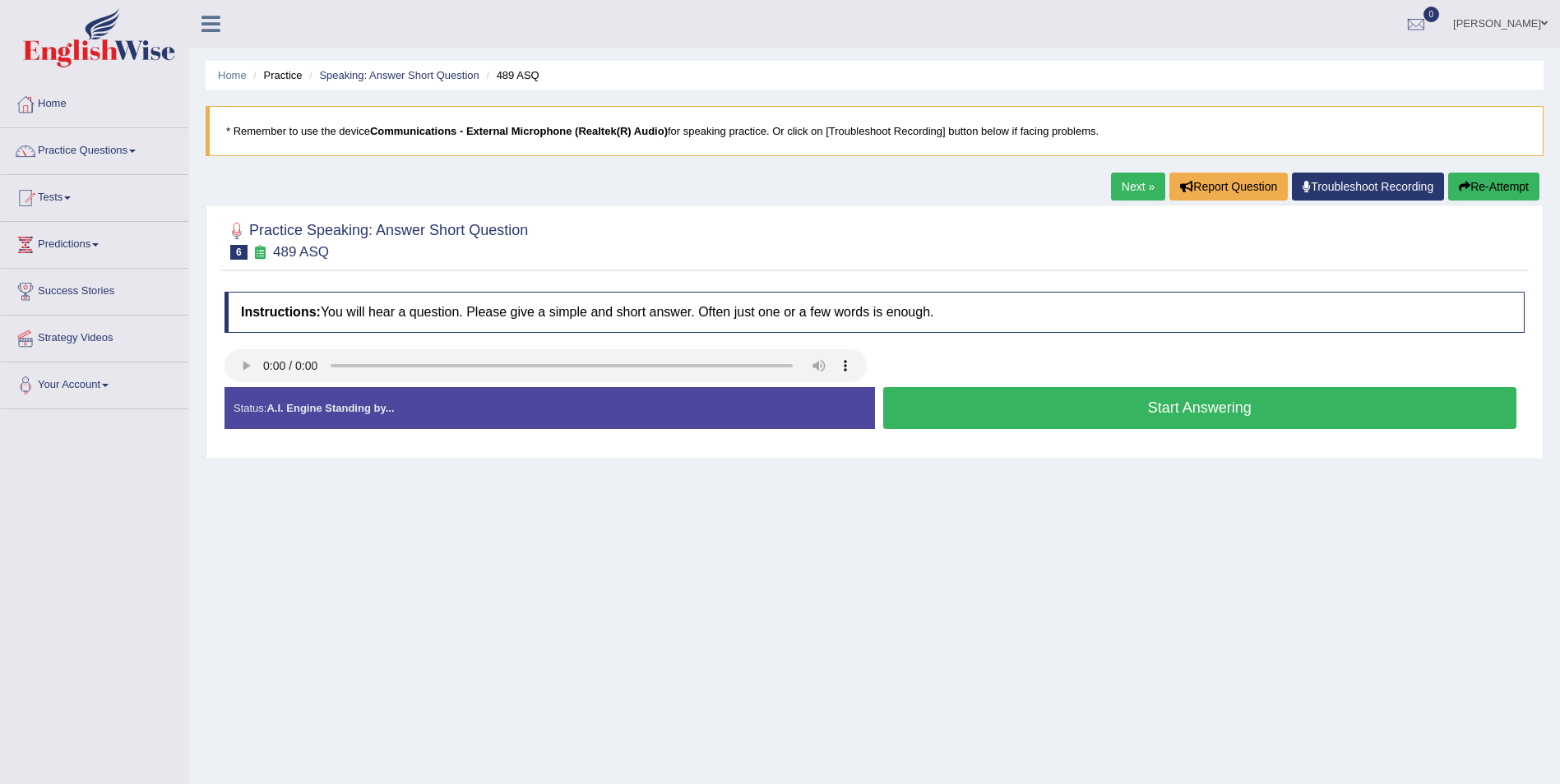
click at [1136, 422] on button "Start Answering" at bounding box center [1200, 408] width 635 height 42
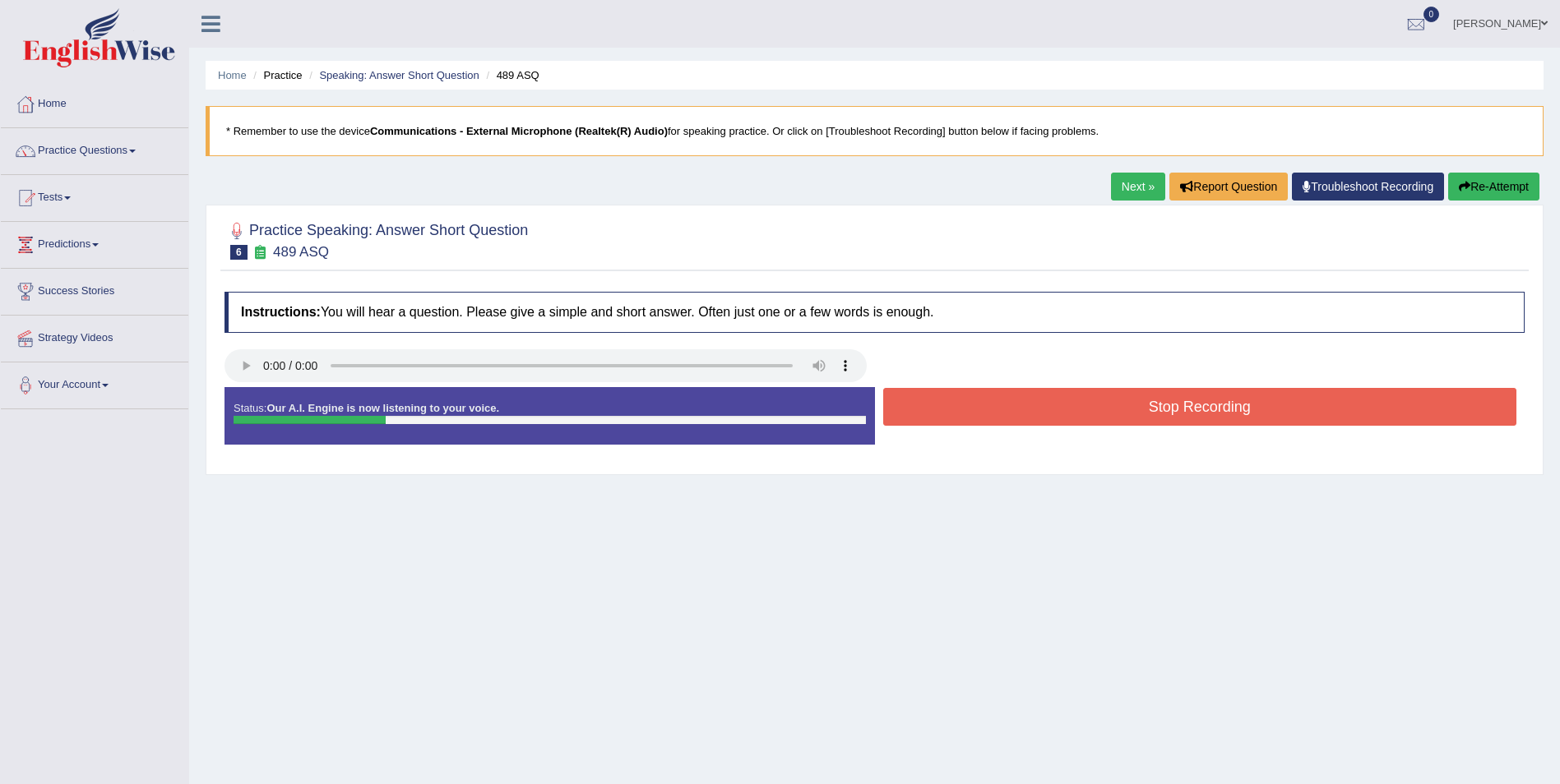
click at [1151, 409] on button "Stop Recording" at bounding box center [1200, 407] width 635 height 38
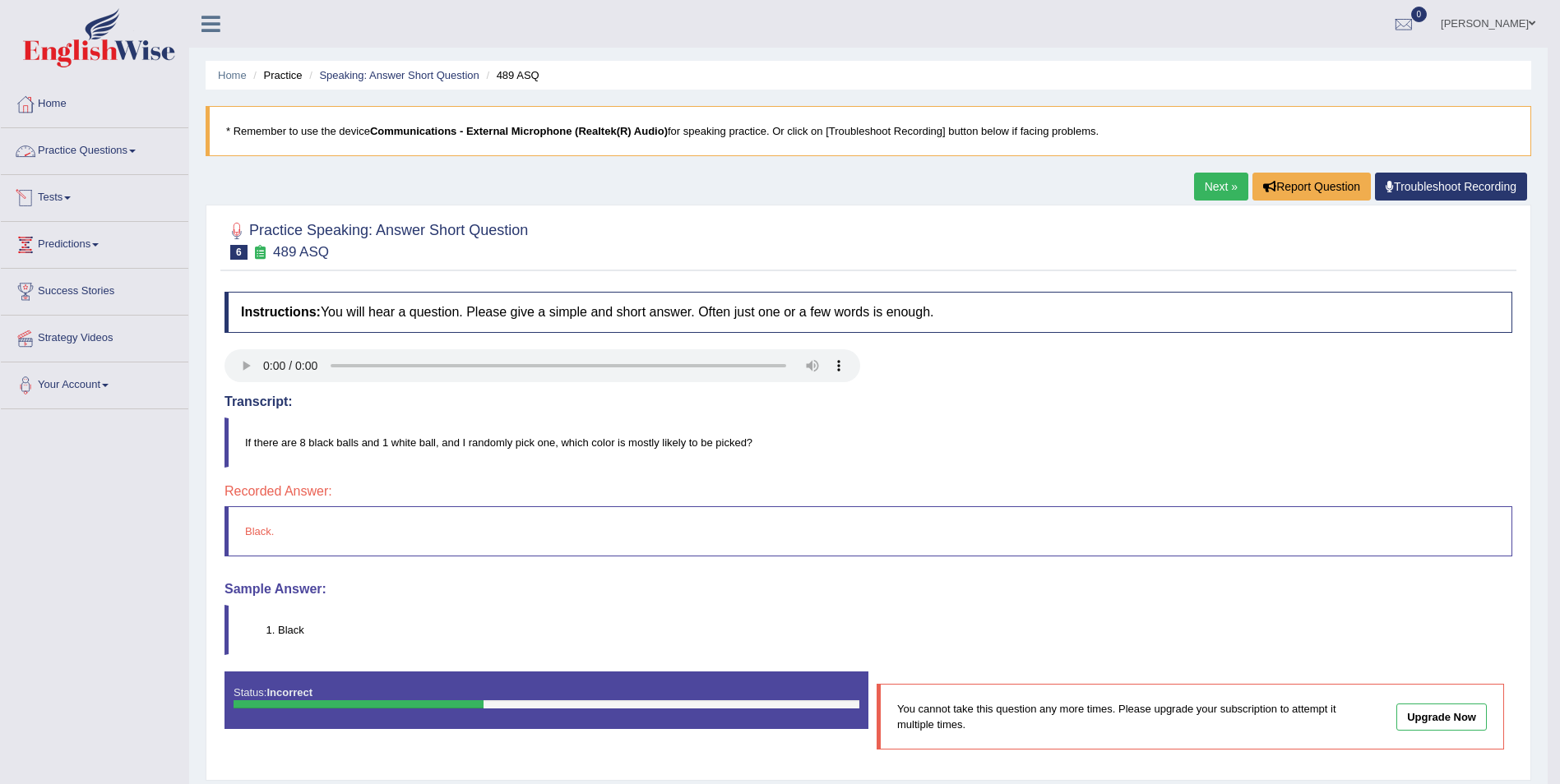
click at [120, 152] on link "Practice Questions" at bounding box center [94, 148] width 188 height 41
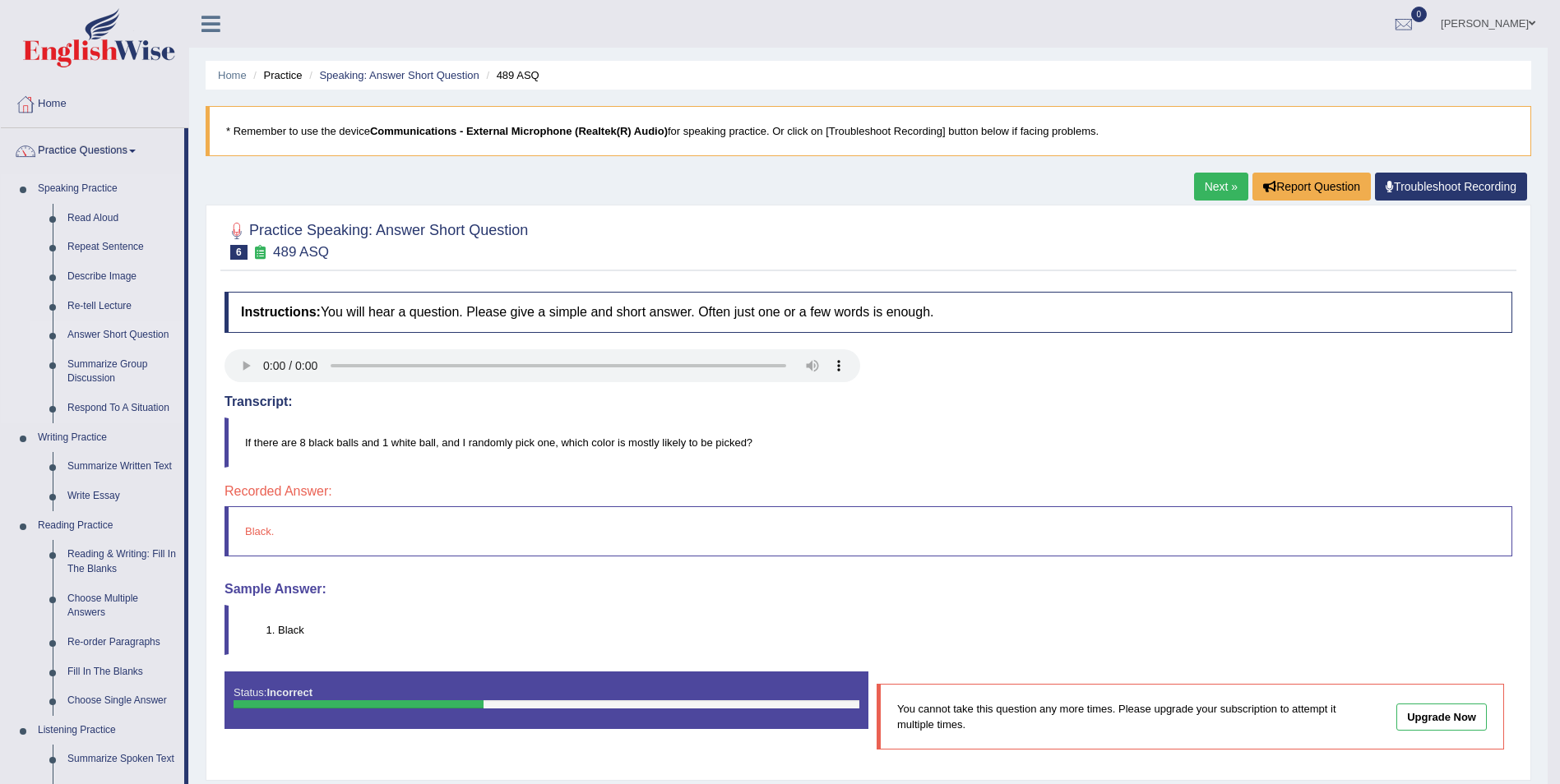
click at [146, 337] on link "Answer Short Question" at bounding box center [121, 335] width 124 height 30
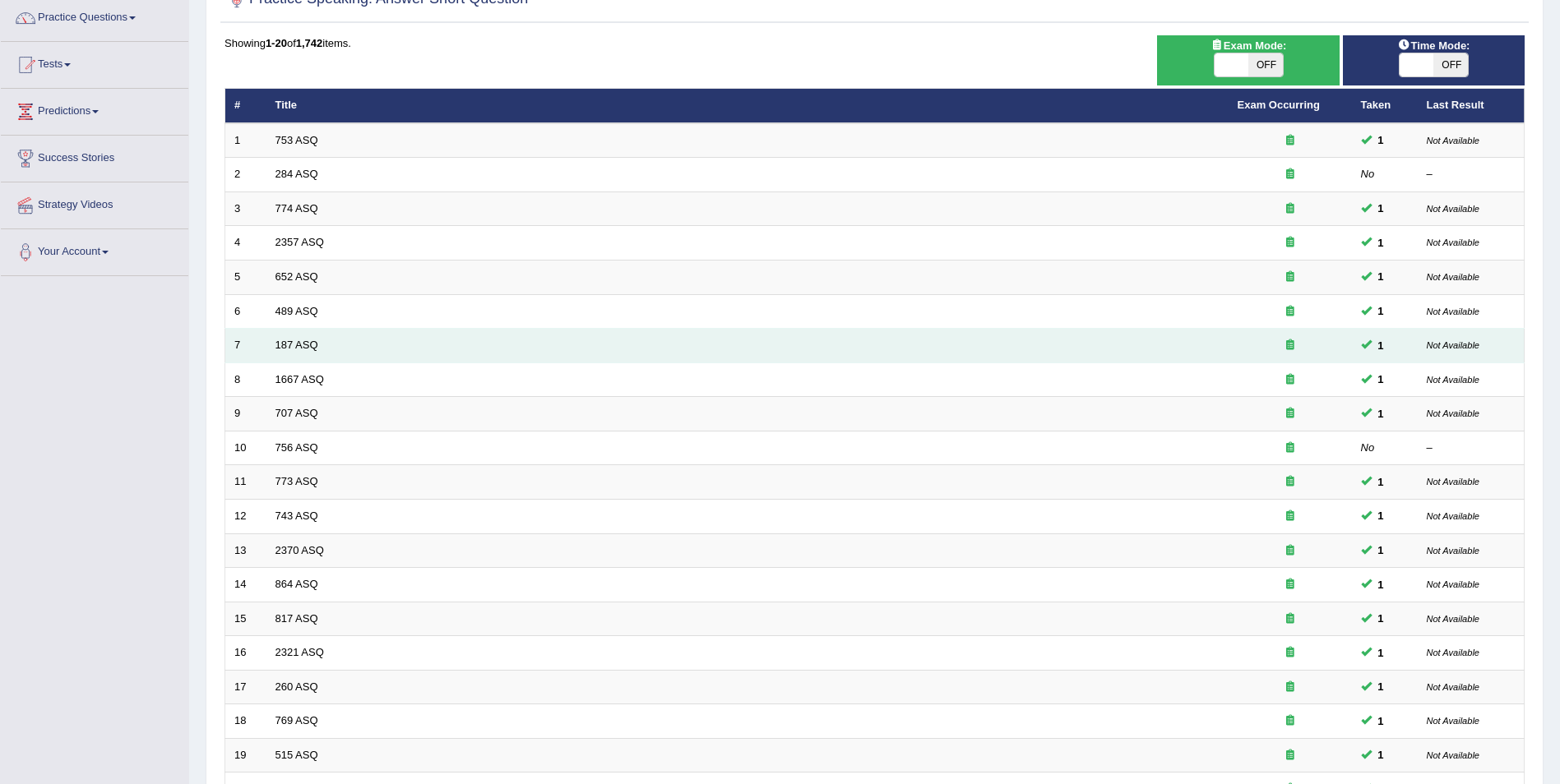
scroll to position [165, 0]
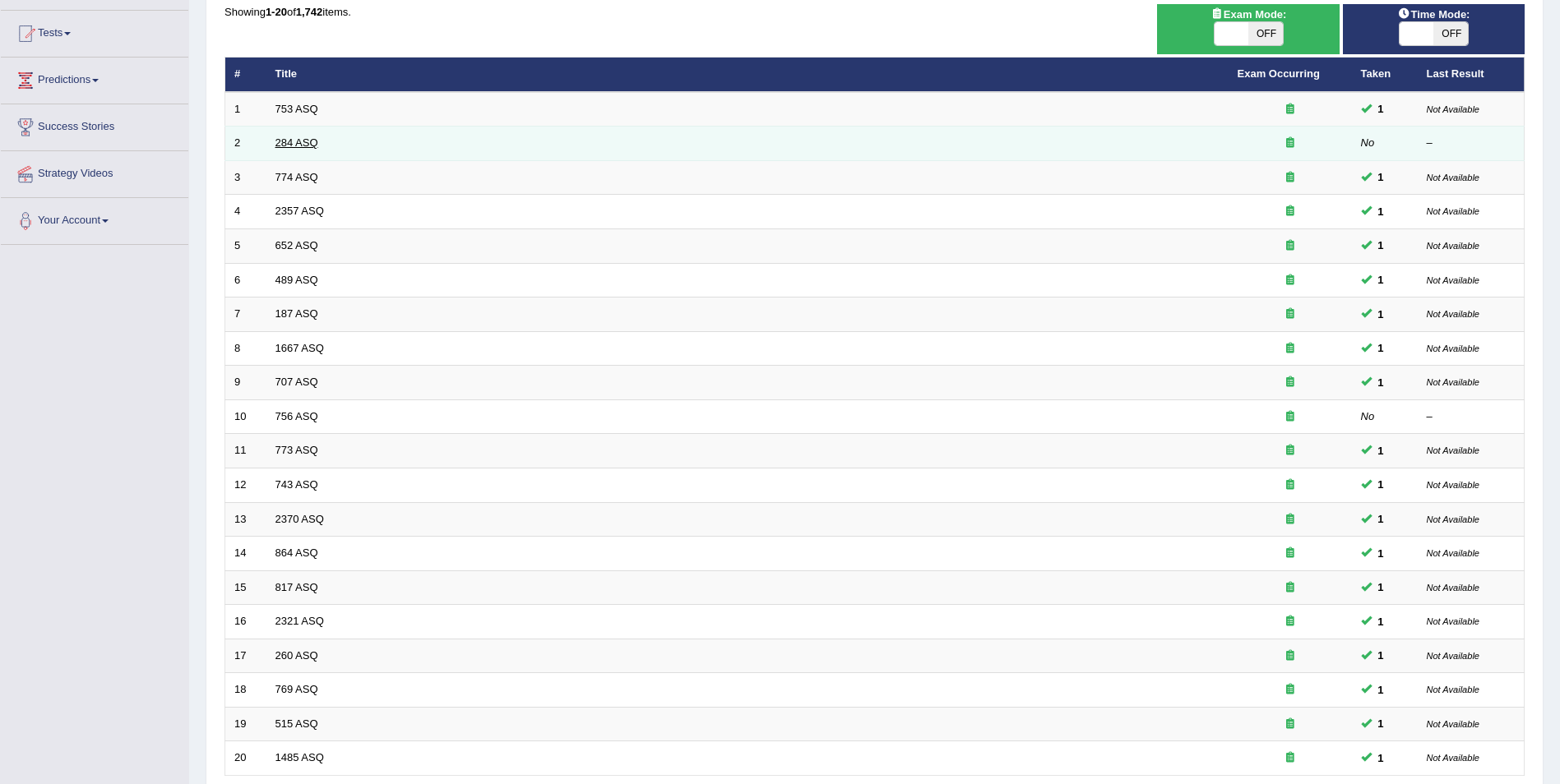
click at [304, 140] on link "284 ASQ" at bounding box center [296, 142] width 43 height 12
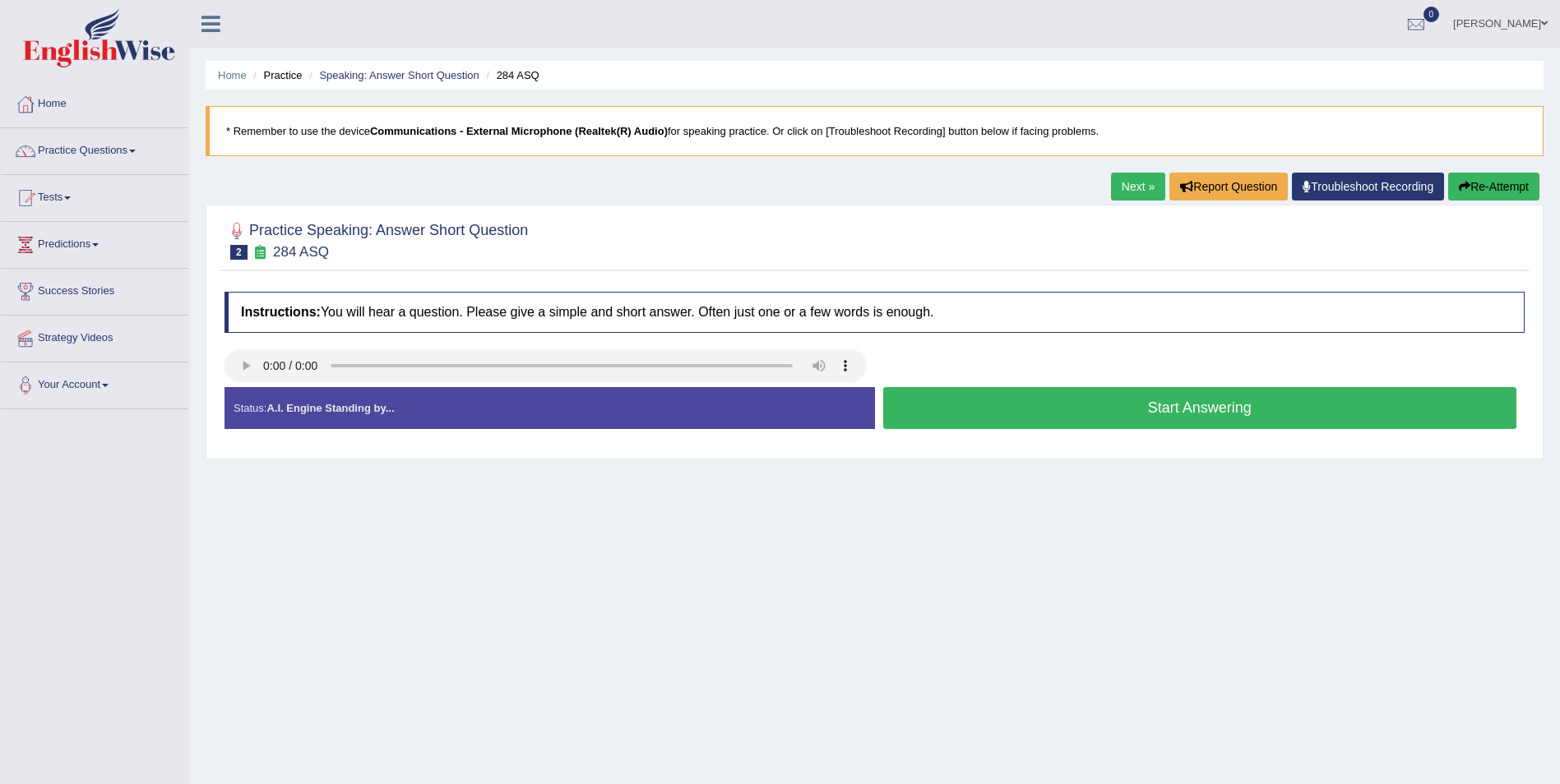
click at [1193, 422] on button "Start Answering" at bounding box center [1200, 408] width 635 height 42
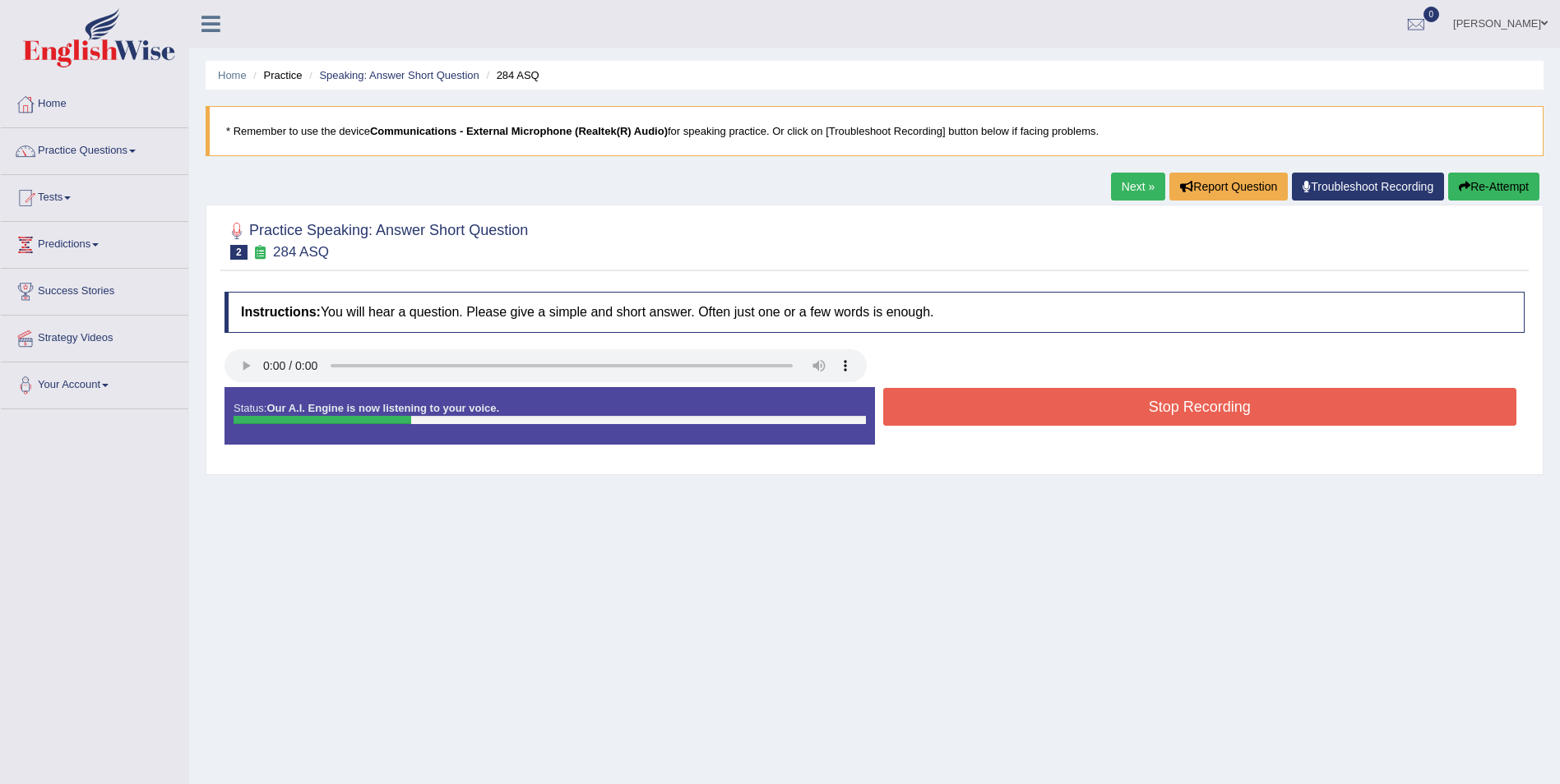
click at [1194, 422] on button "Stop Recording" at bounding box center [1200, 407] width 635 height 38
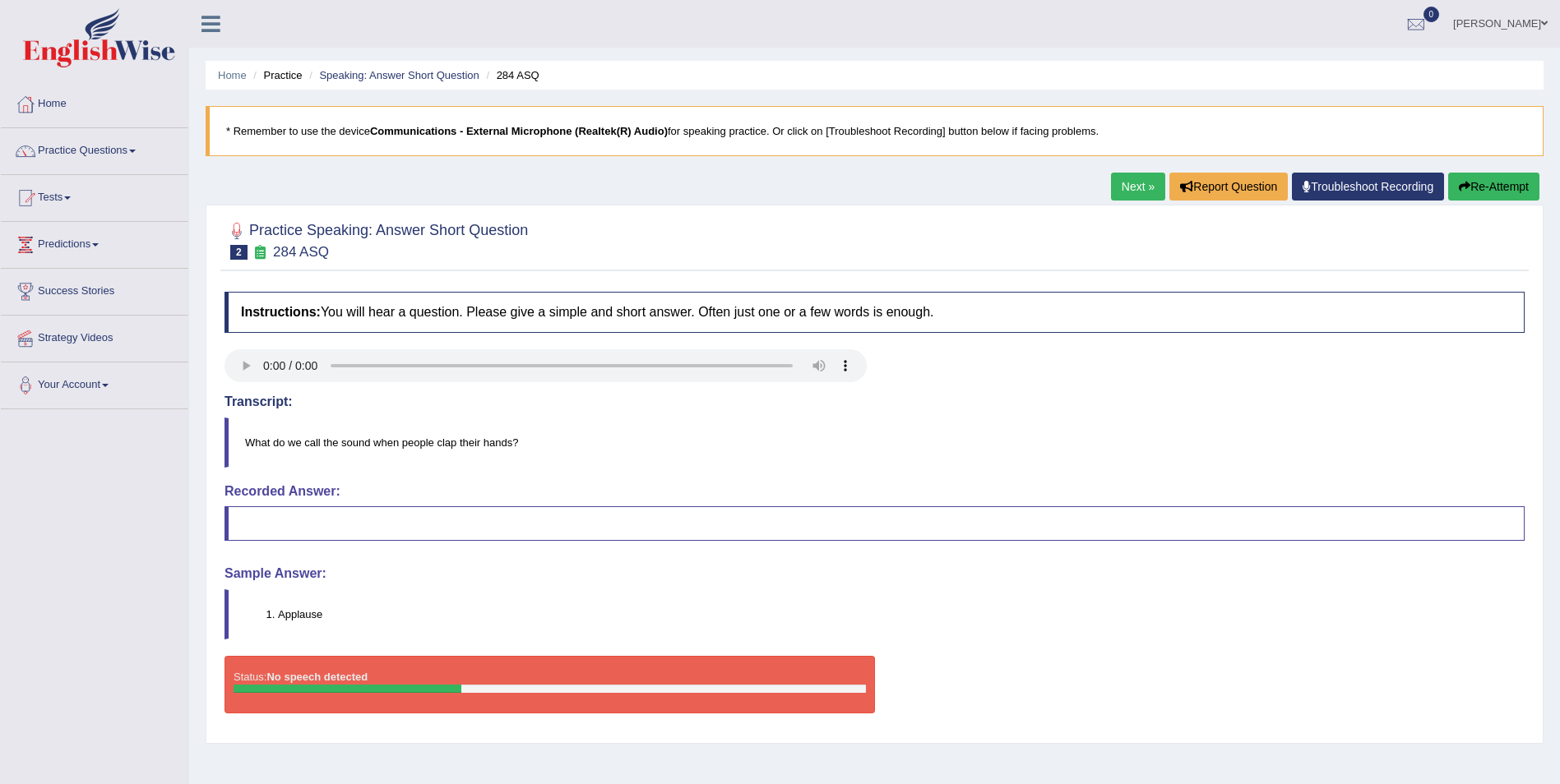
click at [1127, 192] on link "Next »" at bounding box center [1138, 187] width 55 height 28
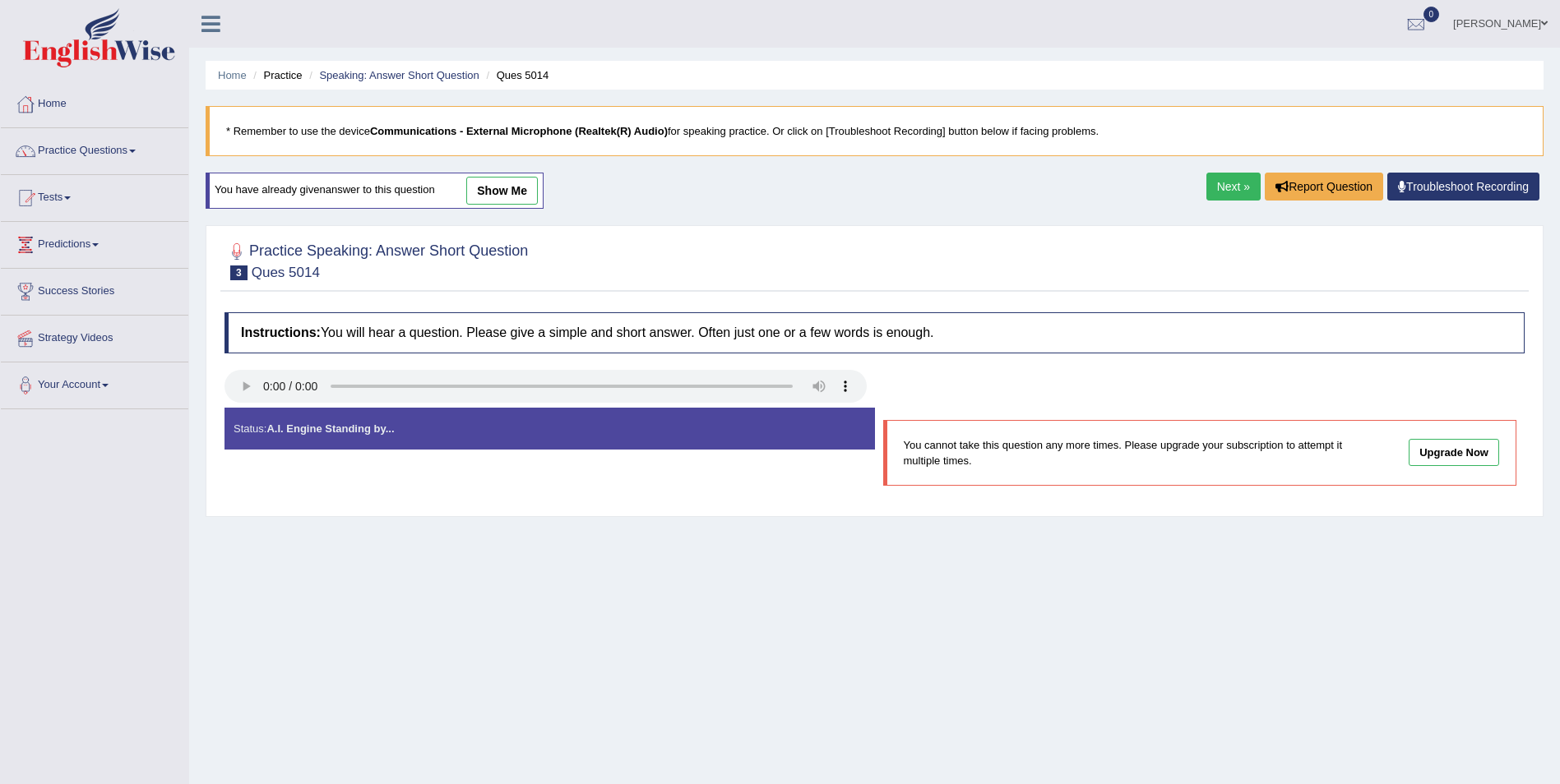
click at [1226, 183] on link "Next »" at bounding box center [1233, 187] width 55 height 28
click at [132, 146] on link "Practice Questions" at bounding box center [94, 148] width 188 height 41
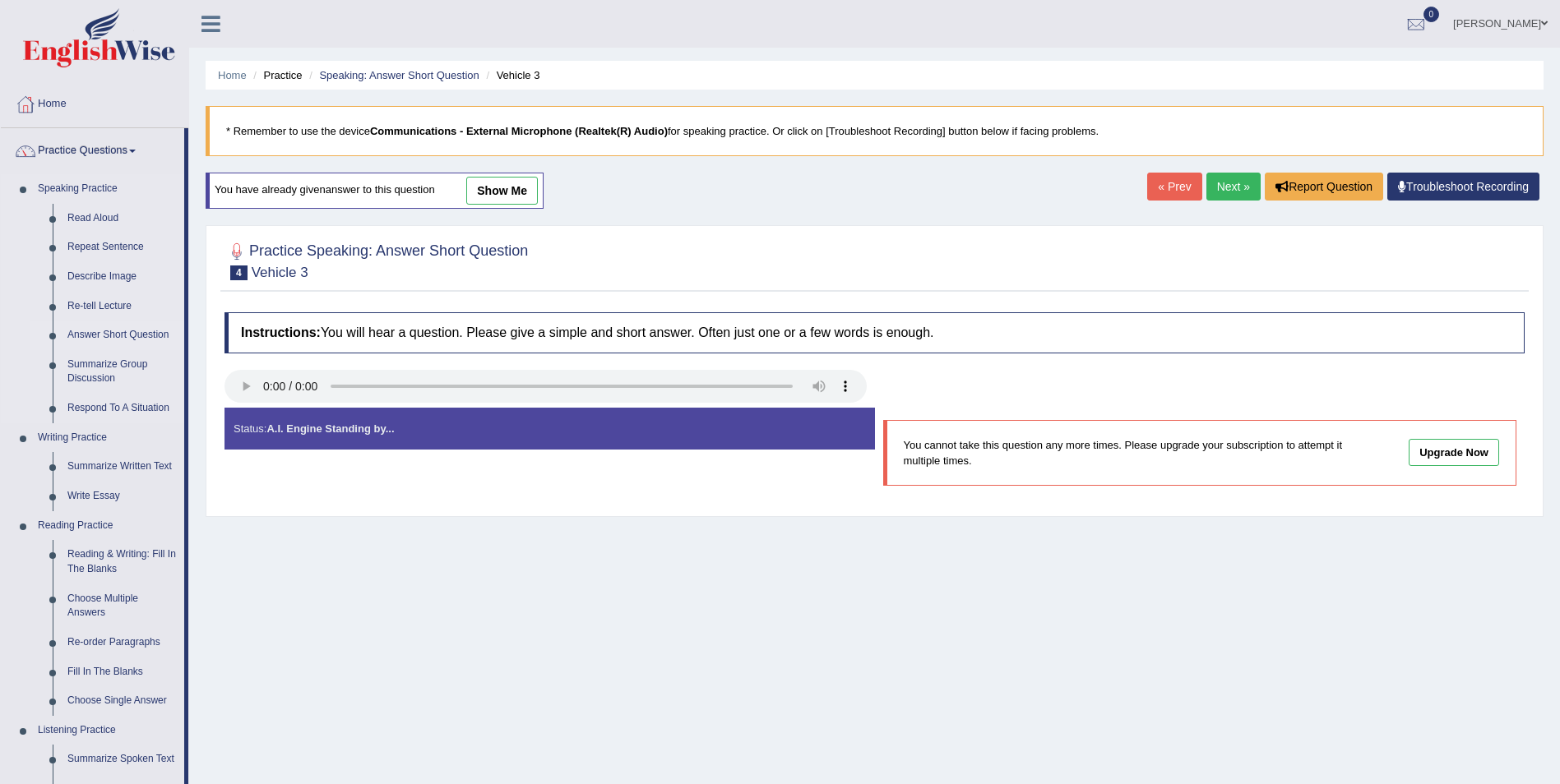
click at [129, 337] on link "Answer Short Question" at bounding box center [121, 335] width 124 height 30
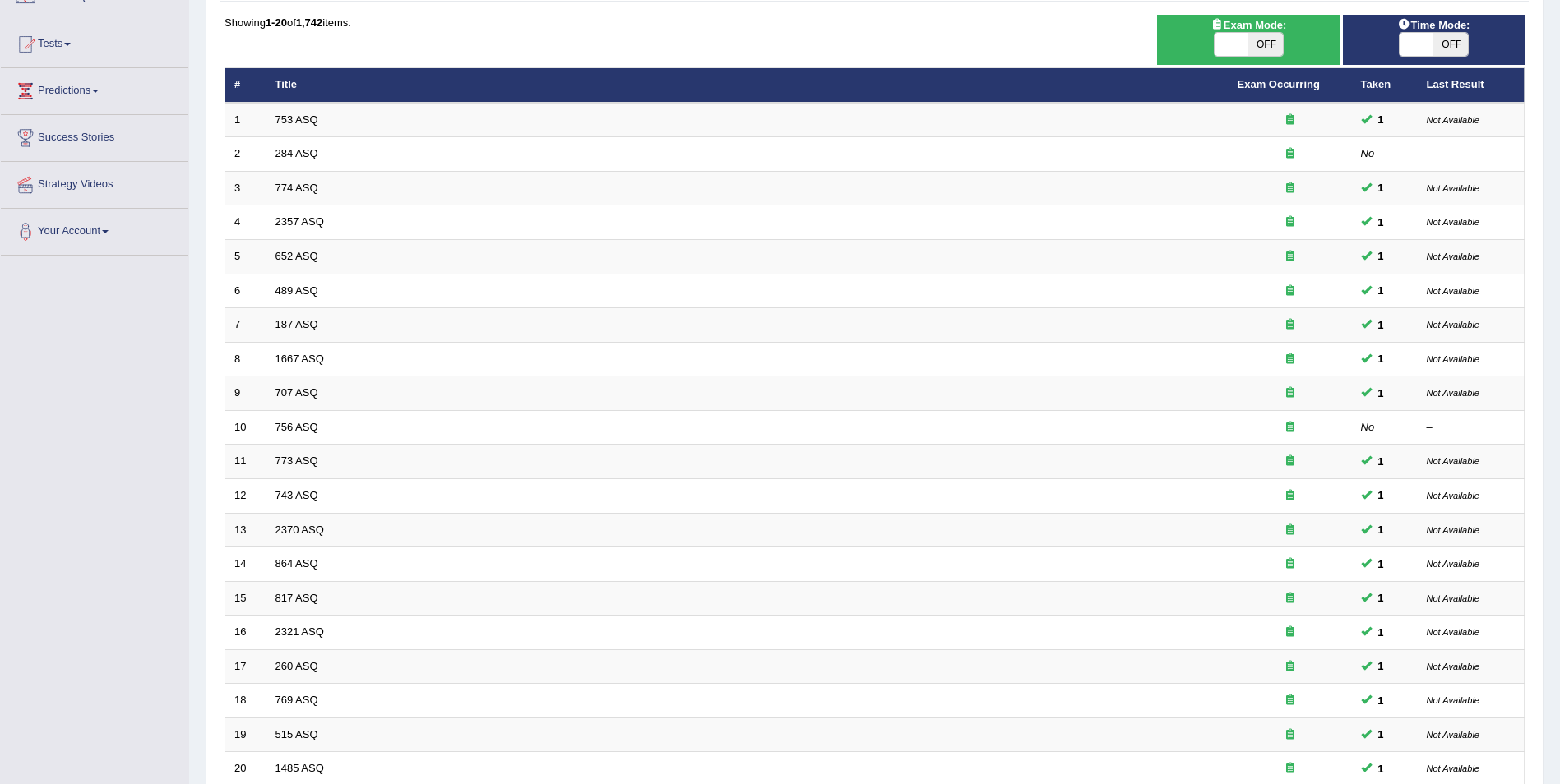
scroll to position [140, 0]
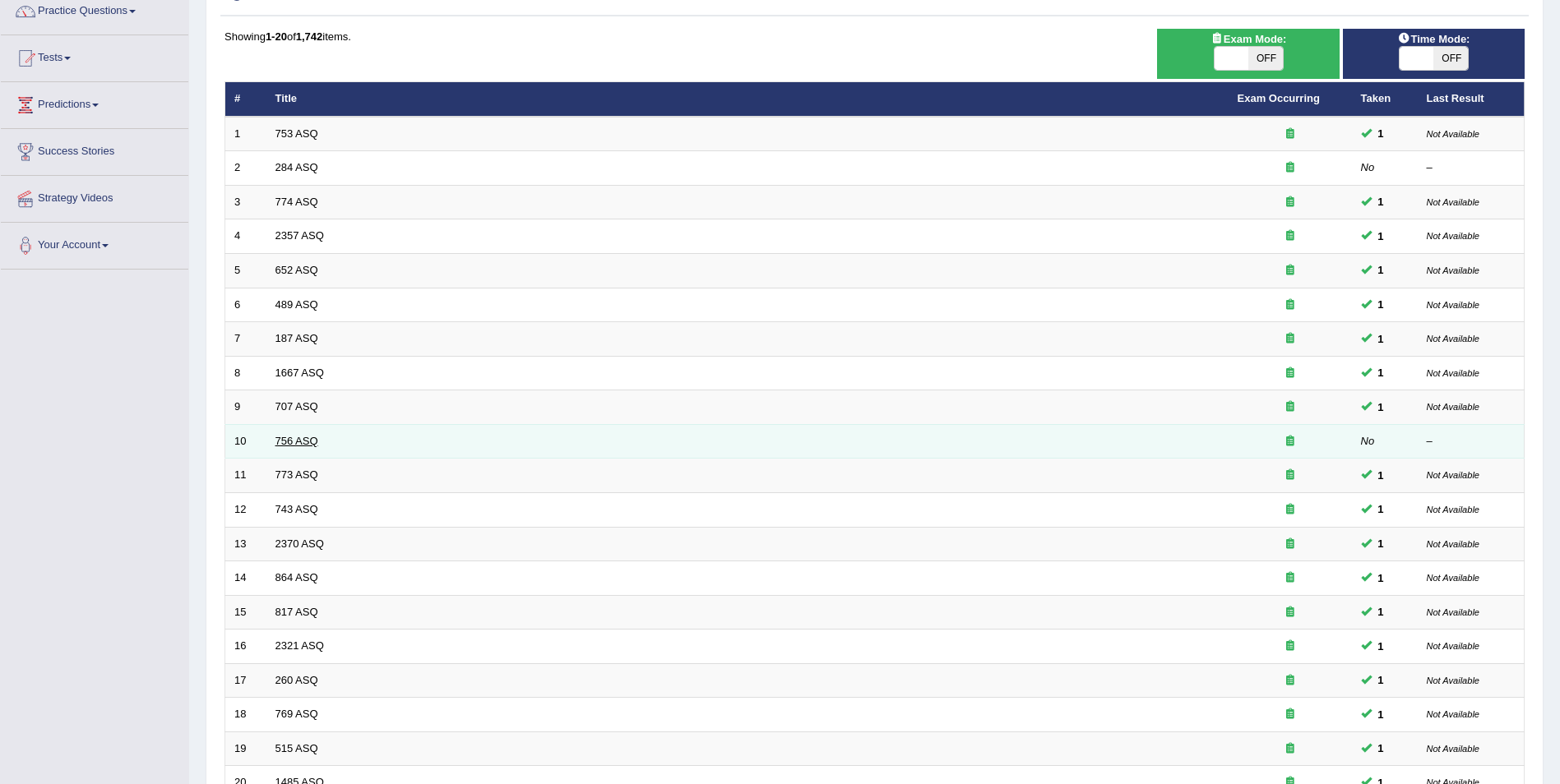
click at [287, 444] on link "756 ASQ" at bounding box center [296, 441] width 43 height 12
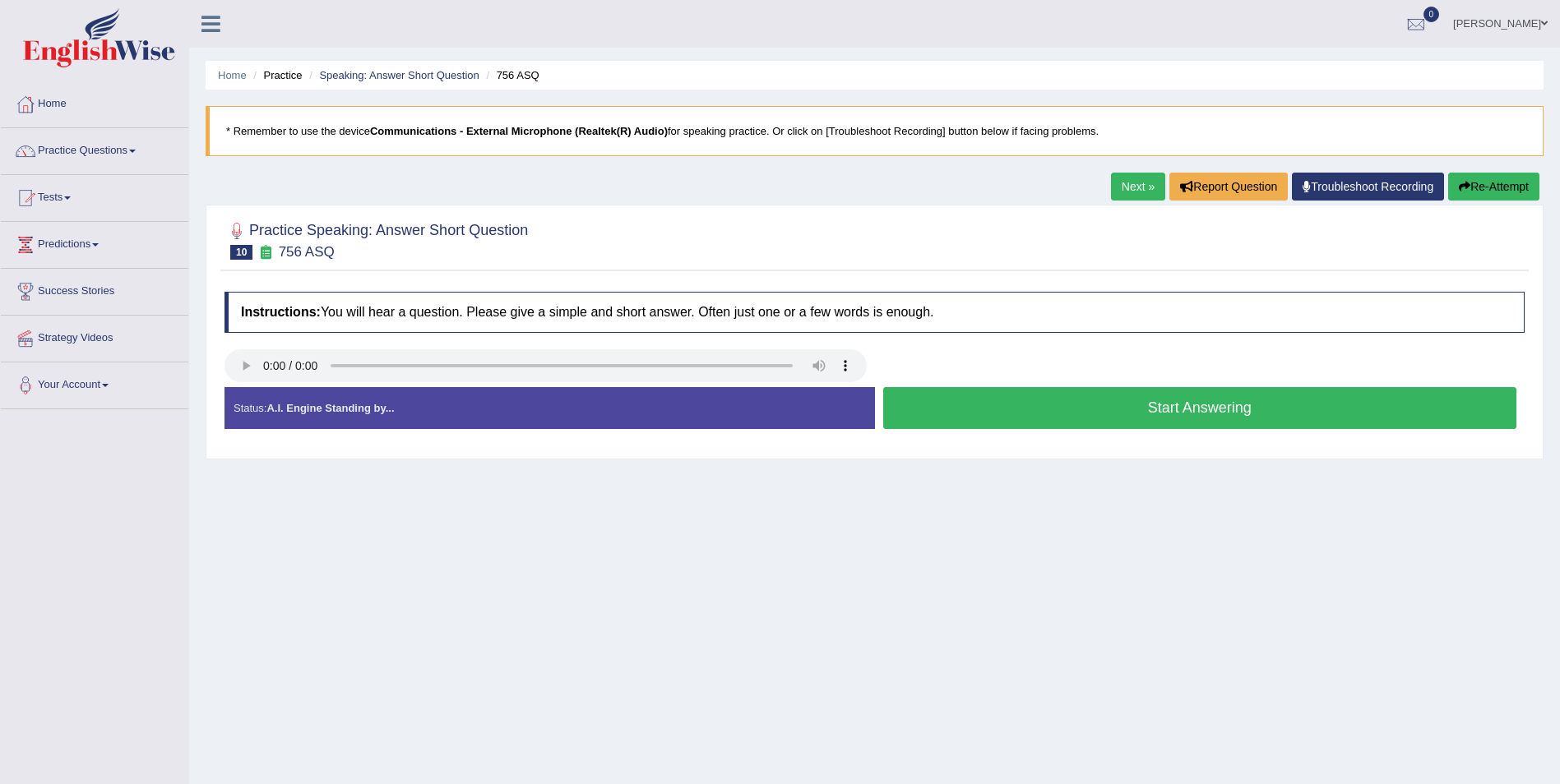
click at [1165, 413] on button "Start Answering" at bounding box center [1200, 408] width 635 height 42
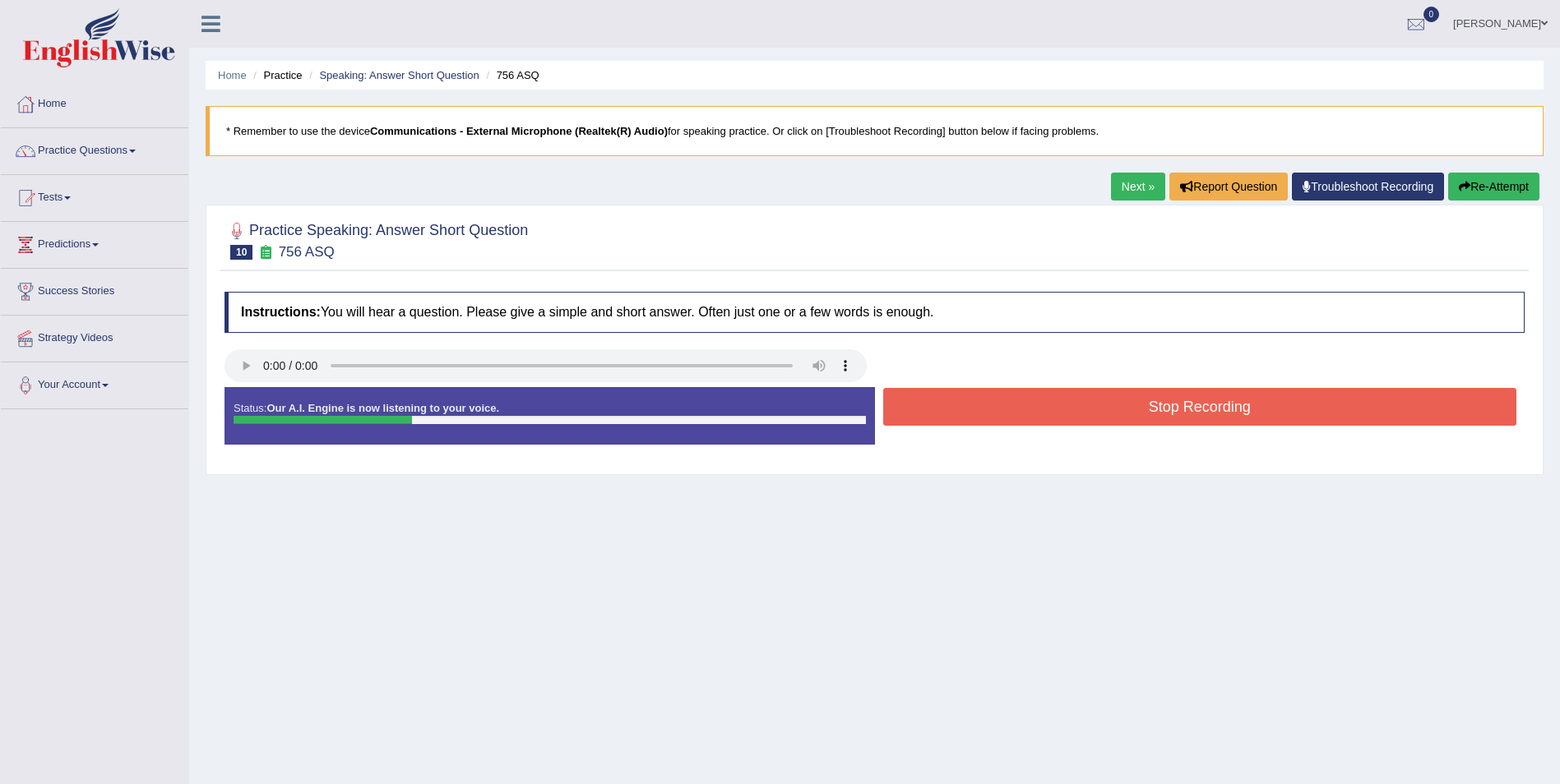
drag, startPoint x: 1166, startPoint y: 406, endPoint x: 1138, endPoint y: 411, distance: 28.4
click at [1165, 406] on button "Stop Recording" at bounding box center [1200, 407] width 635 height 38
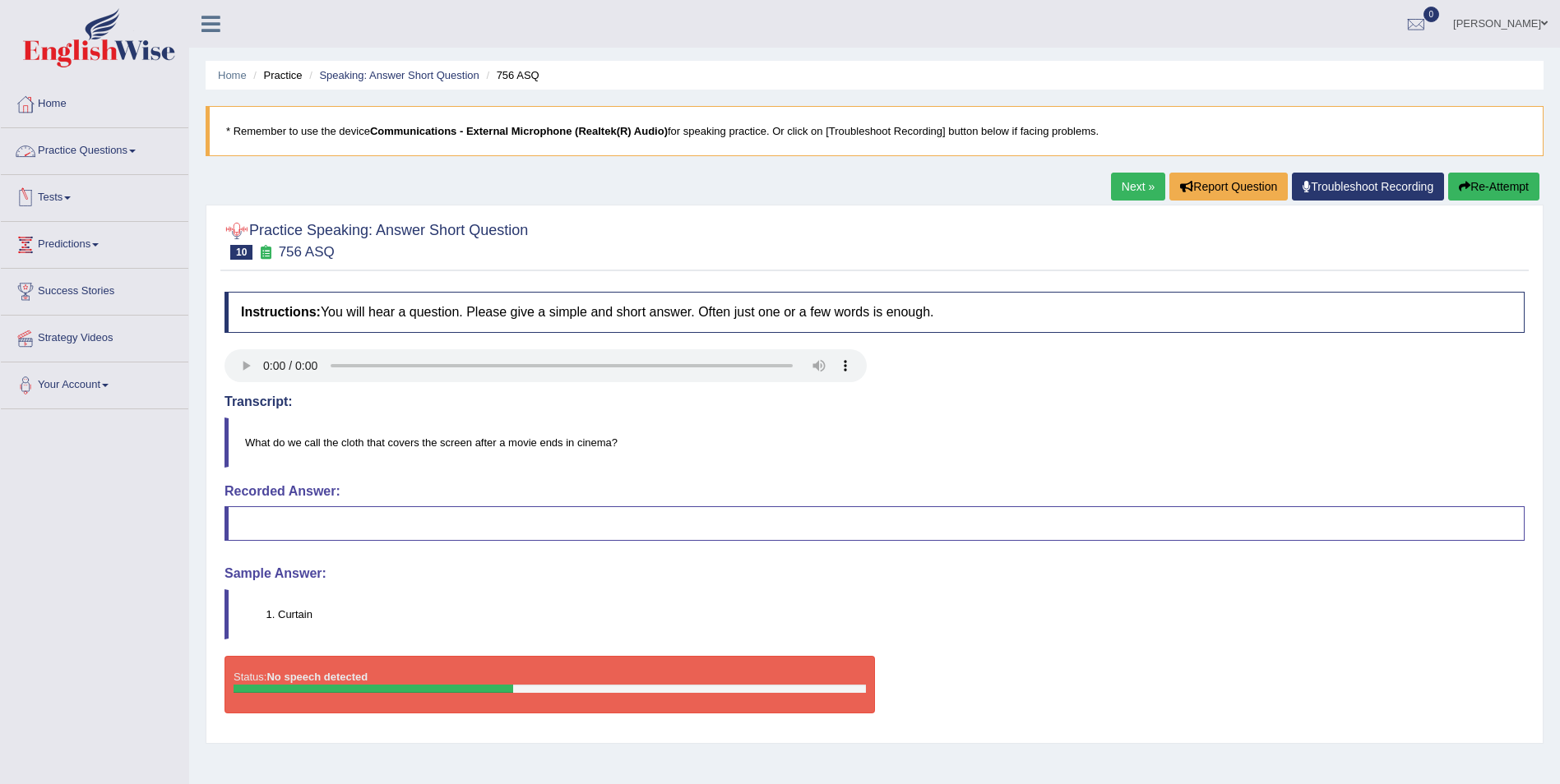
click at [136, 143] on link "Practice Questions" at bounding box center [94, 148] width 188 height 41
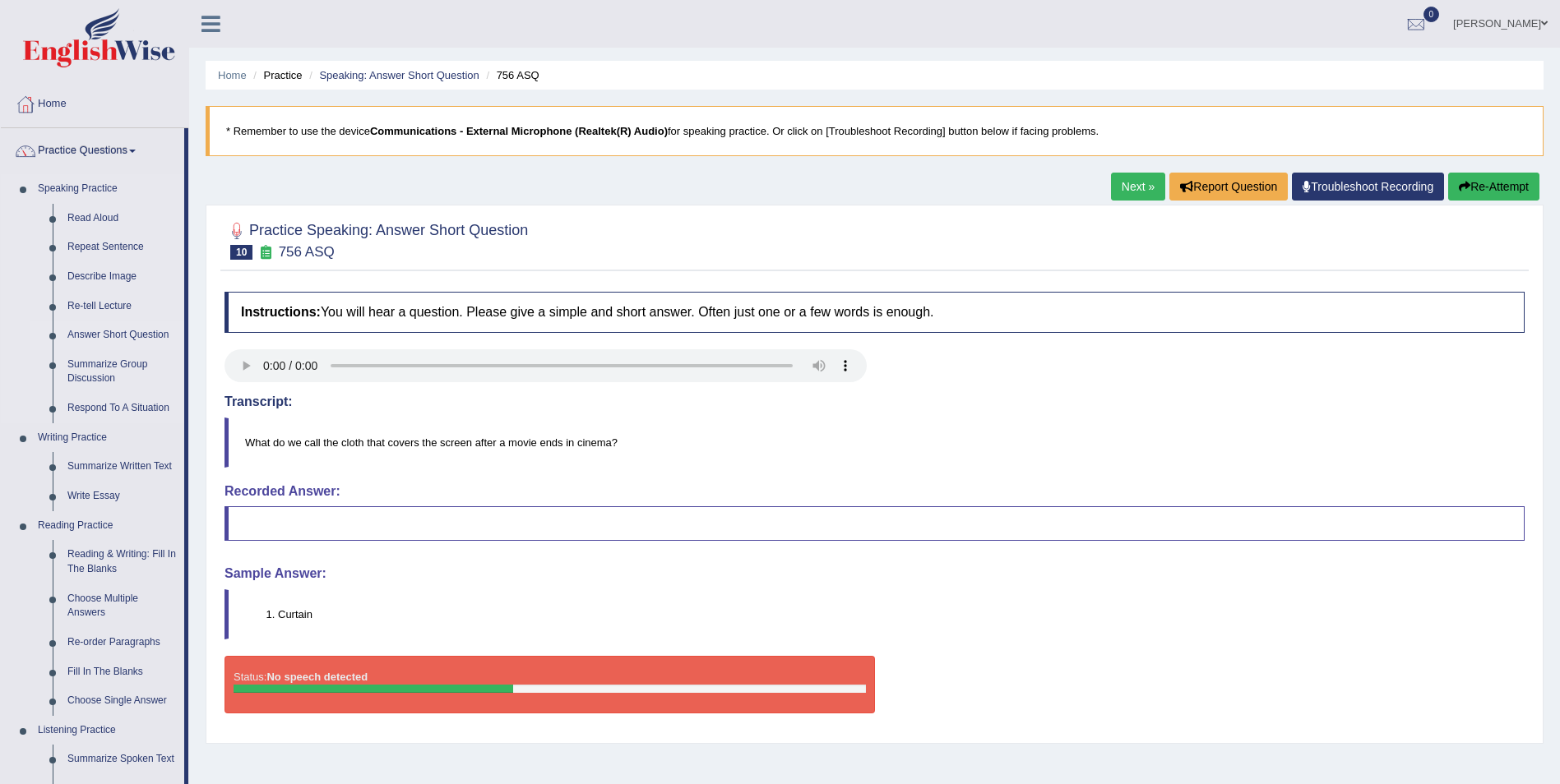
click at [97, 337] on link "Answer Short Question" at bounding box center [121, 335] width 124 height 30
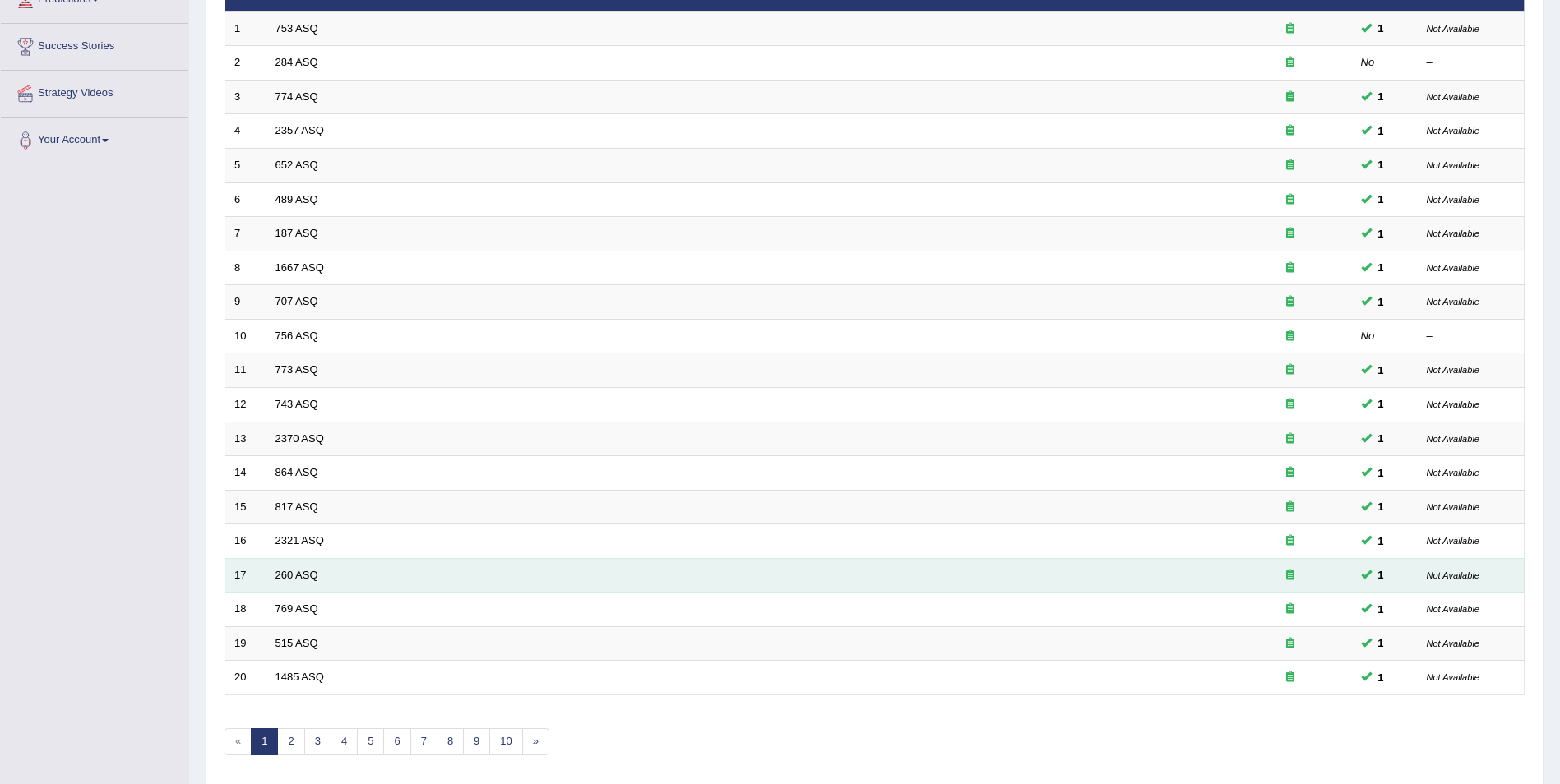
scroll to position [304, 0]
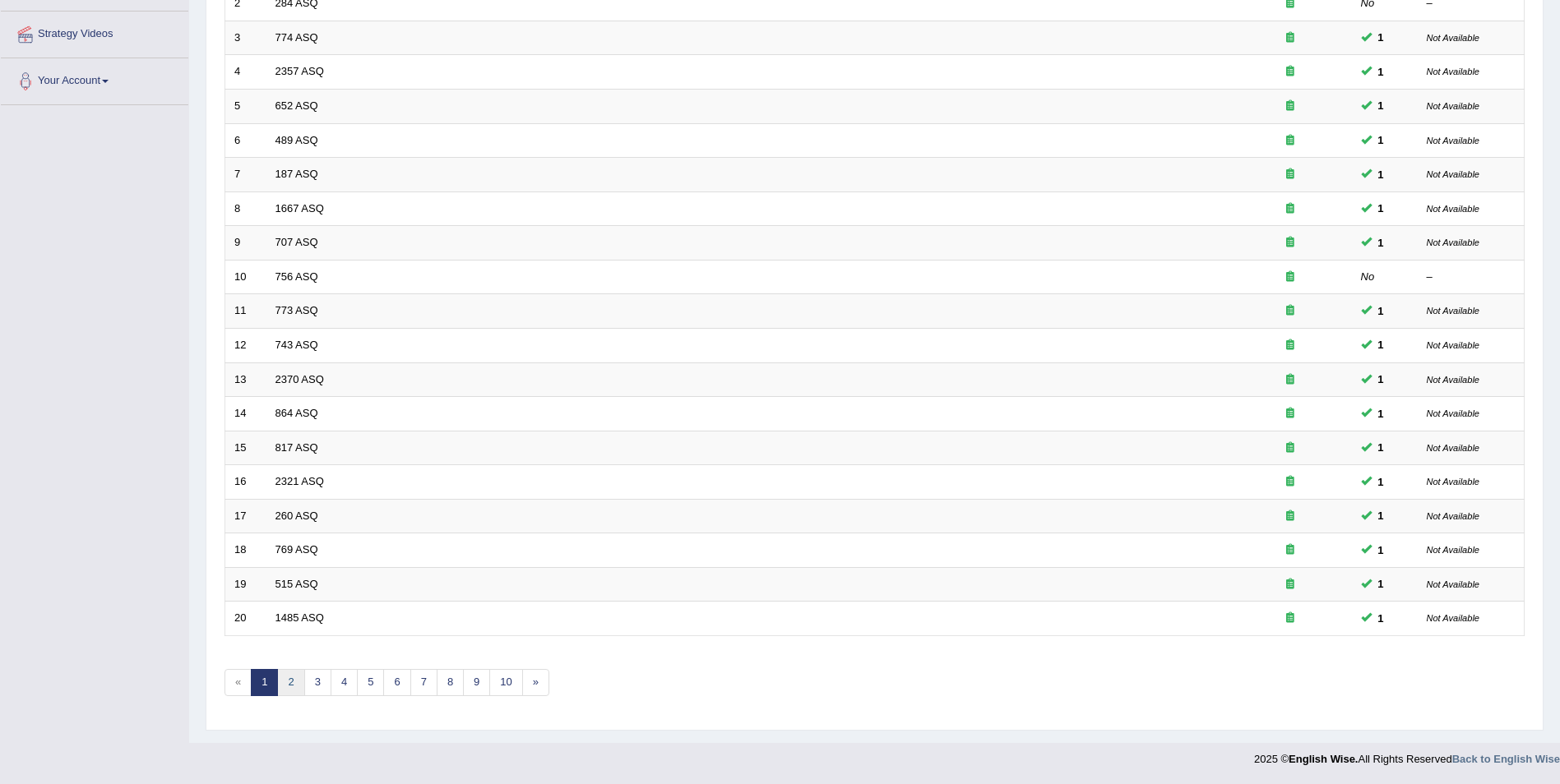
click at [281, 678] on link "2" at bounding box center [290, 682] width 27 height 27
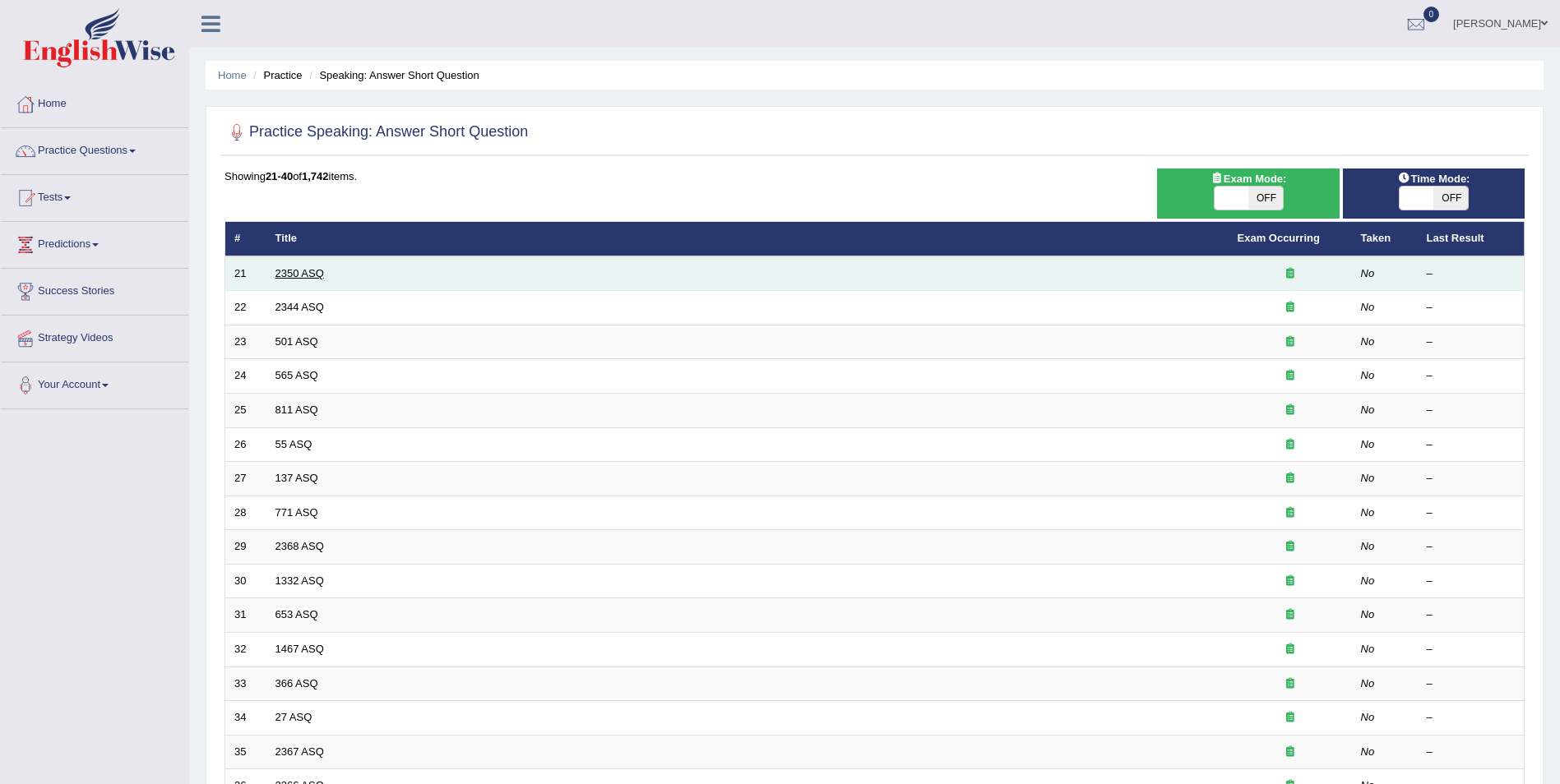
click at [304, 270] on link "2350 ASQ" at bounding box center [299, 273] width 49 height 12
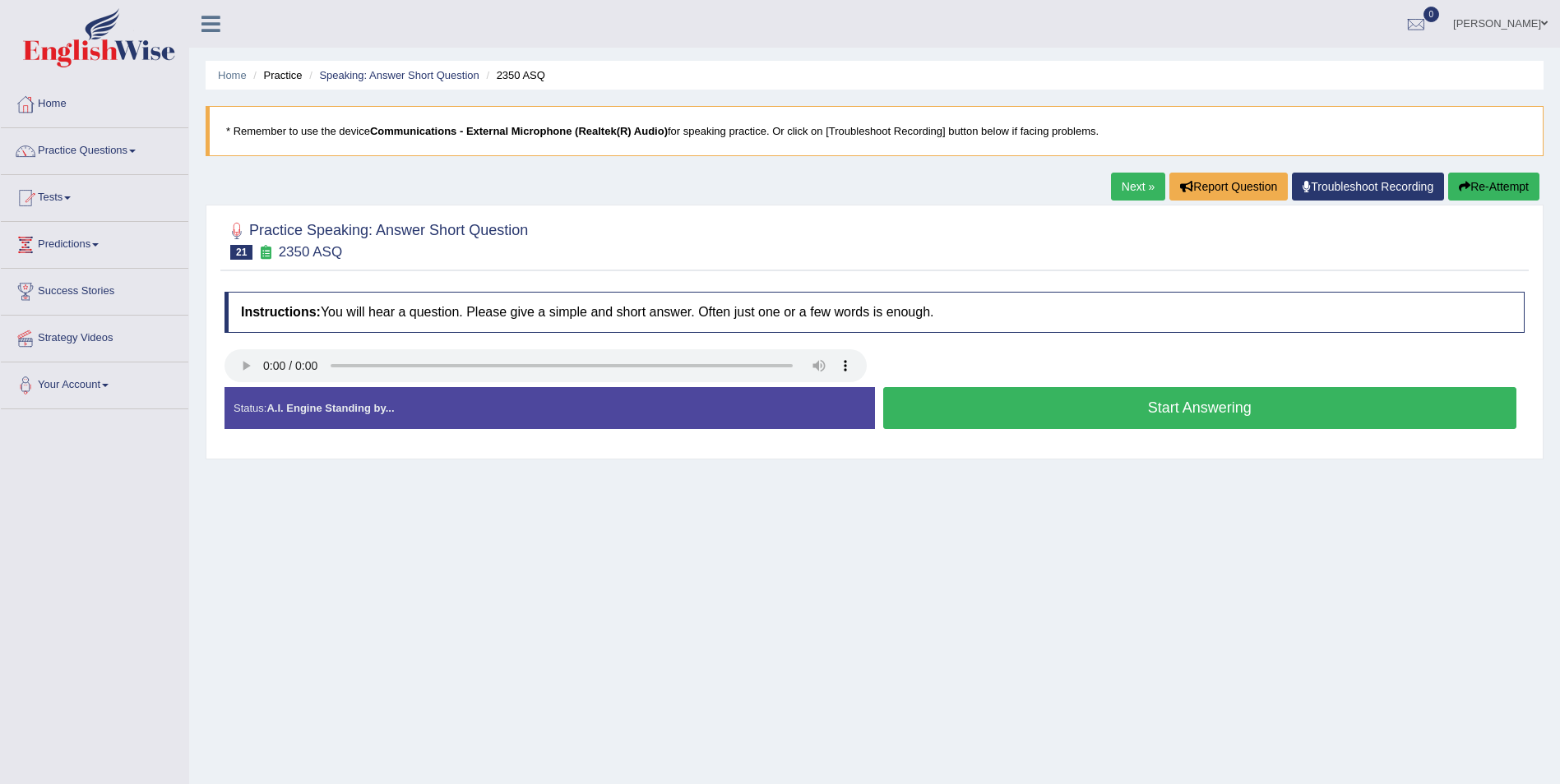
click at [1194, 408] on button "Start Answering" at bounding box center [1200, 408] width 635 height 42
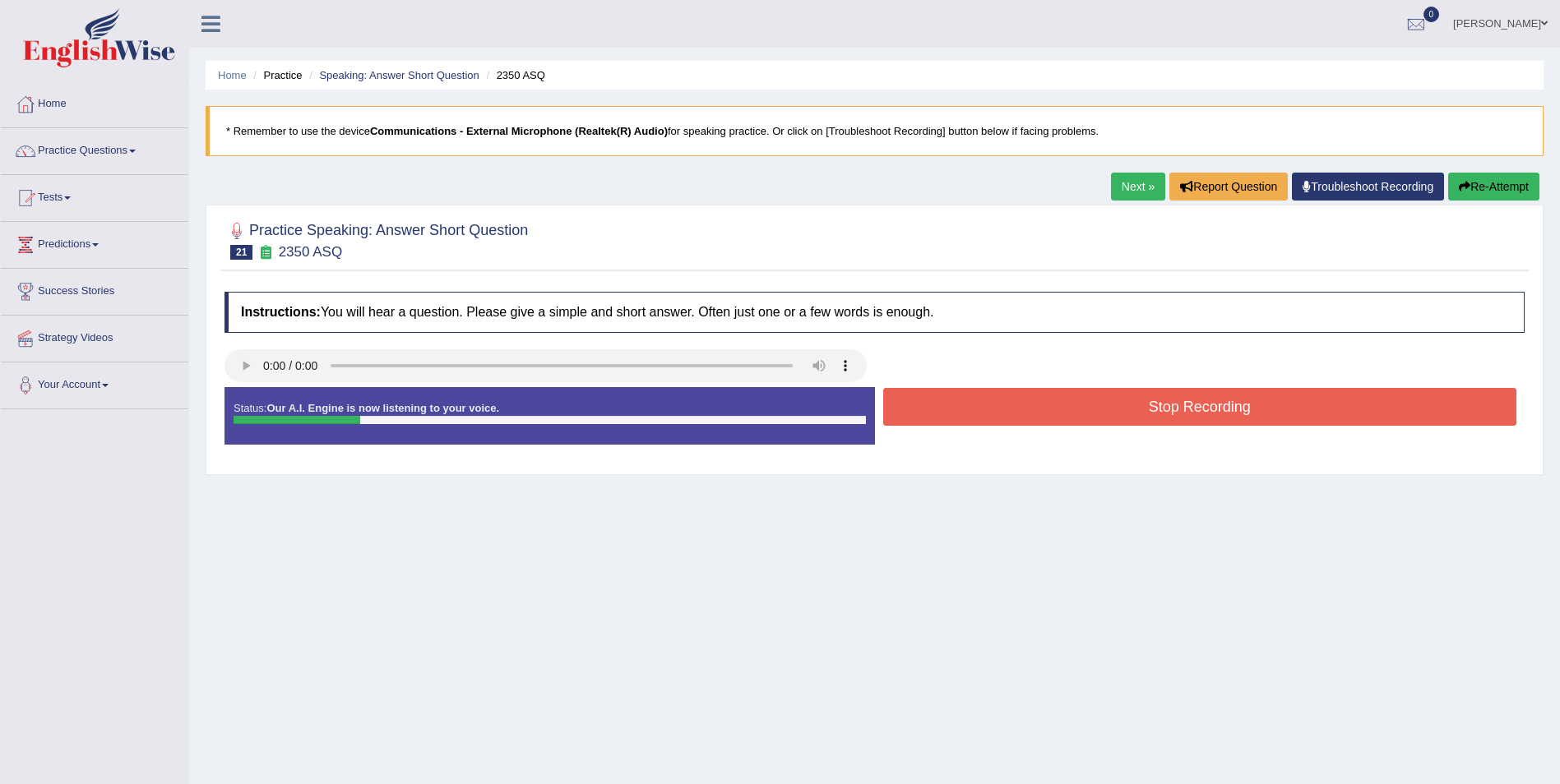
click at [1194, 408] on button "Stop Recording" at bounding box center [1200, 407] width 635 height 38
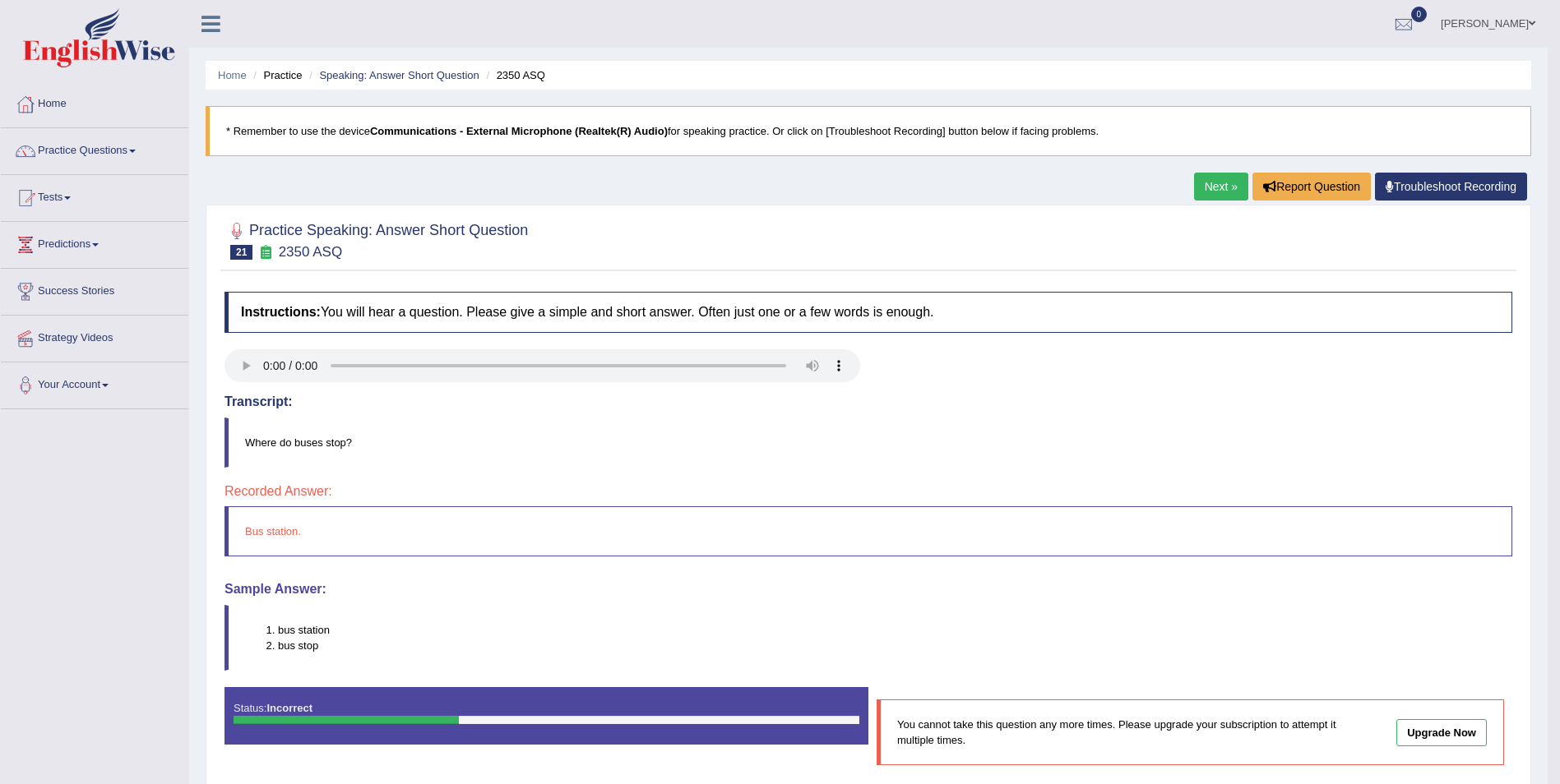
click at [1228, 194] on link "Next »" at bounding box center [1220, 187] width 55 height 28
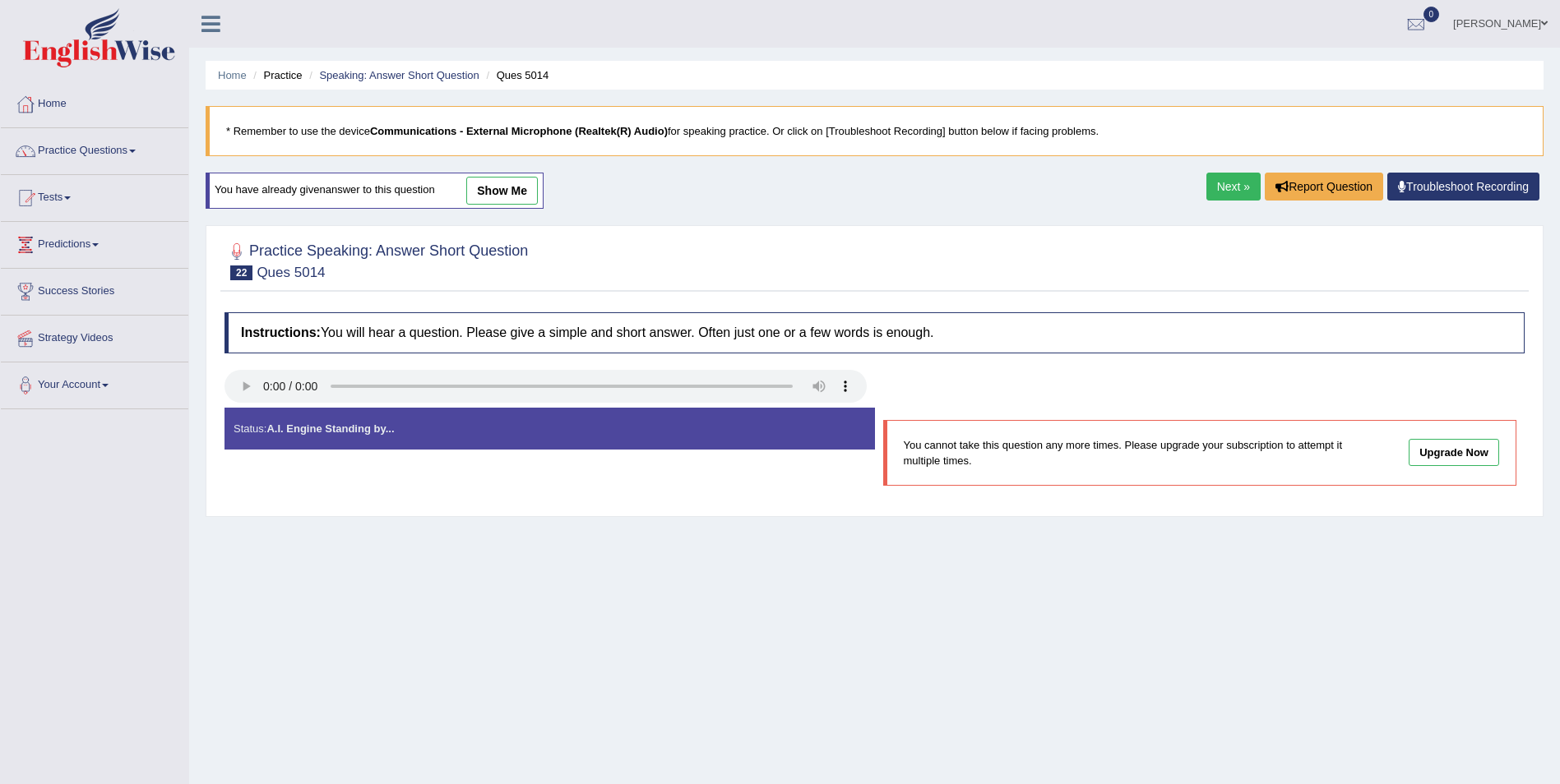
click at [1228, 194] on link "Next »" at bounding box center [1233, 187] width 55 height 28
click at [115, 139] on link "Practice Questions" at bounding box center [94, 148] width 188 height 41
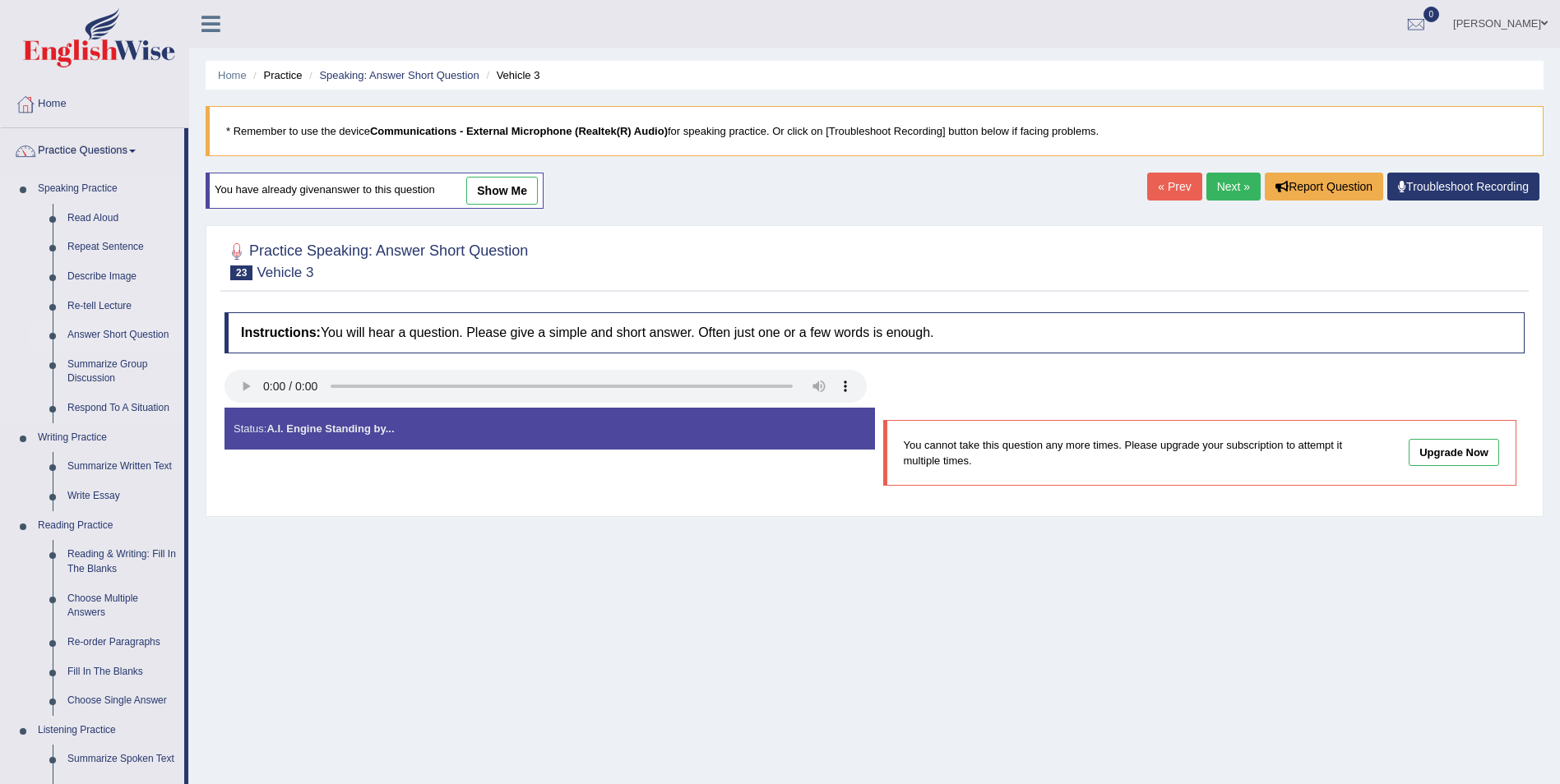
click at [132, 336] on link "Answer Short Question" at bounding box center [121, 335] width 124 height 30
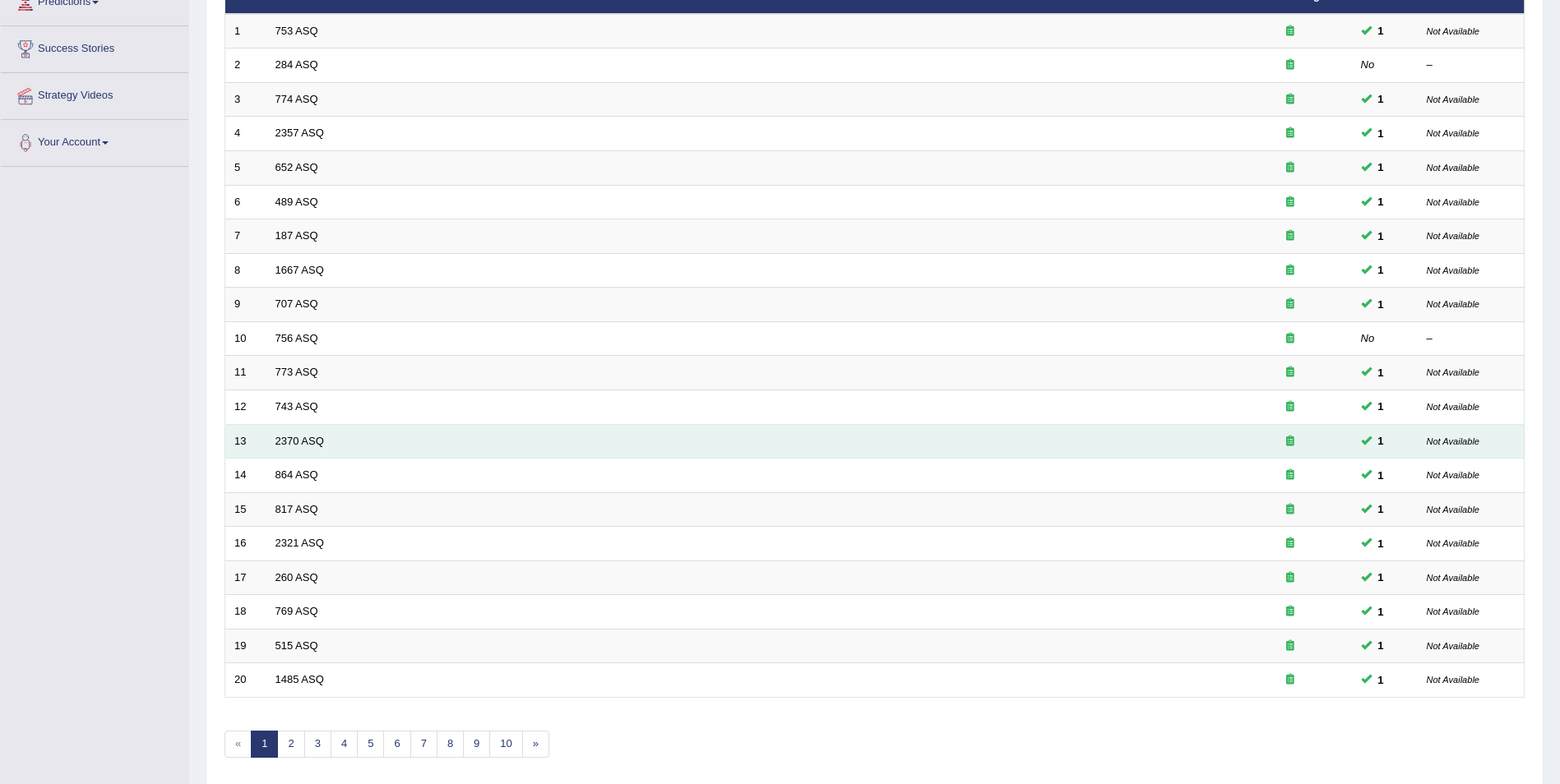
scroll to position [304, 0]
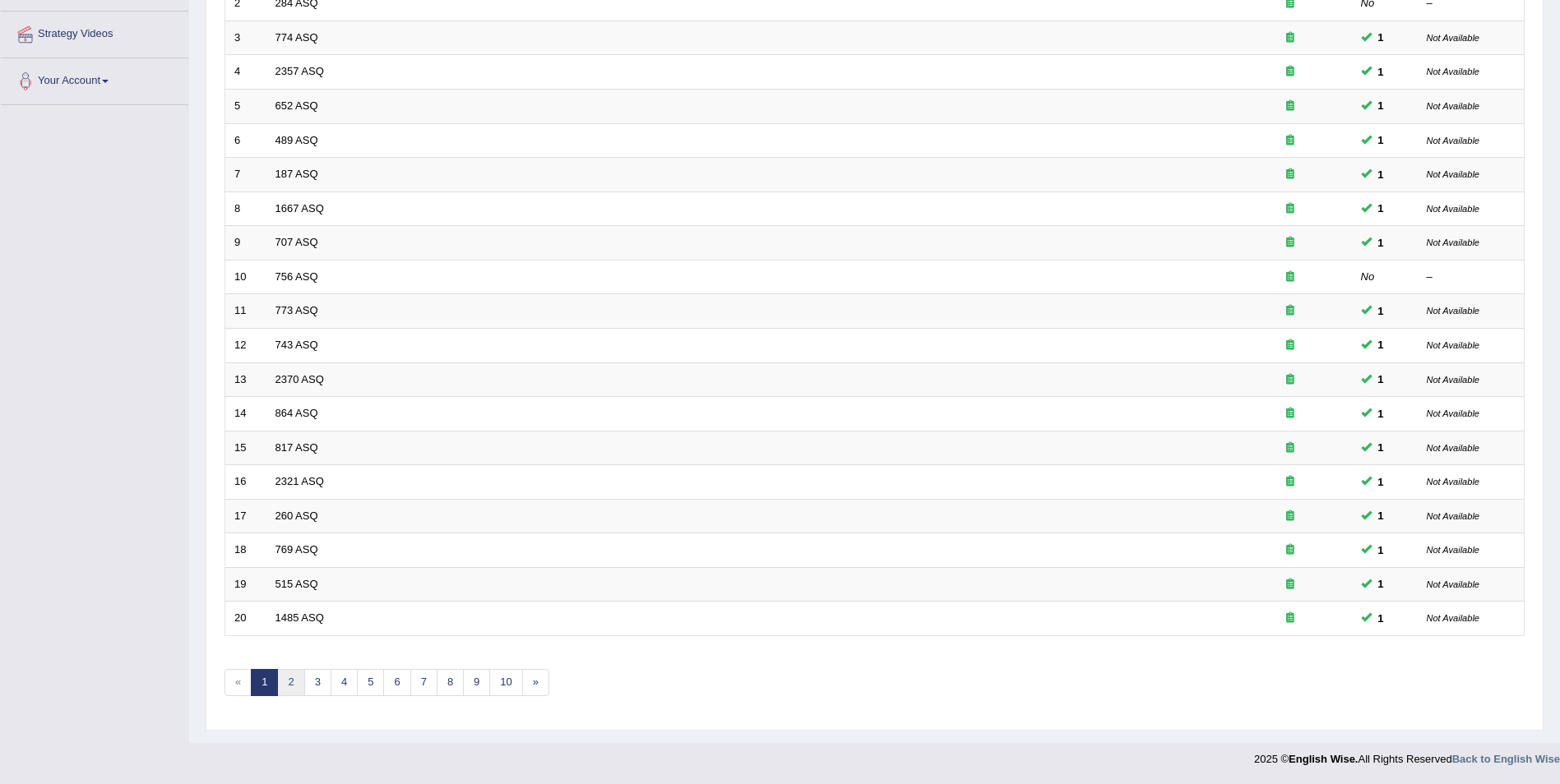
click at [285, 691] on link "2" at bounding box center [290, 682] width 27 height 27
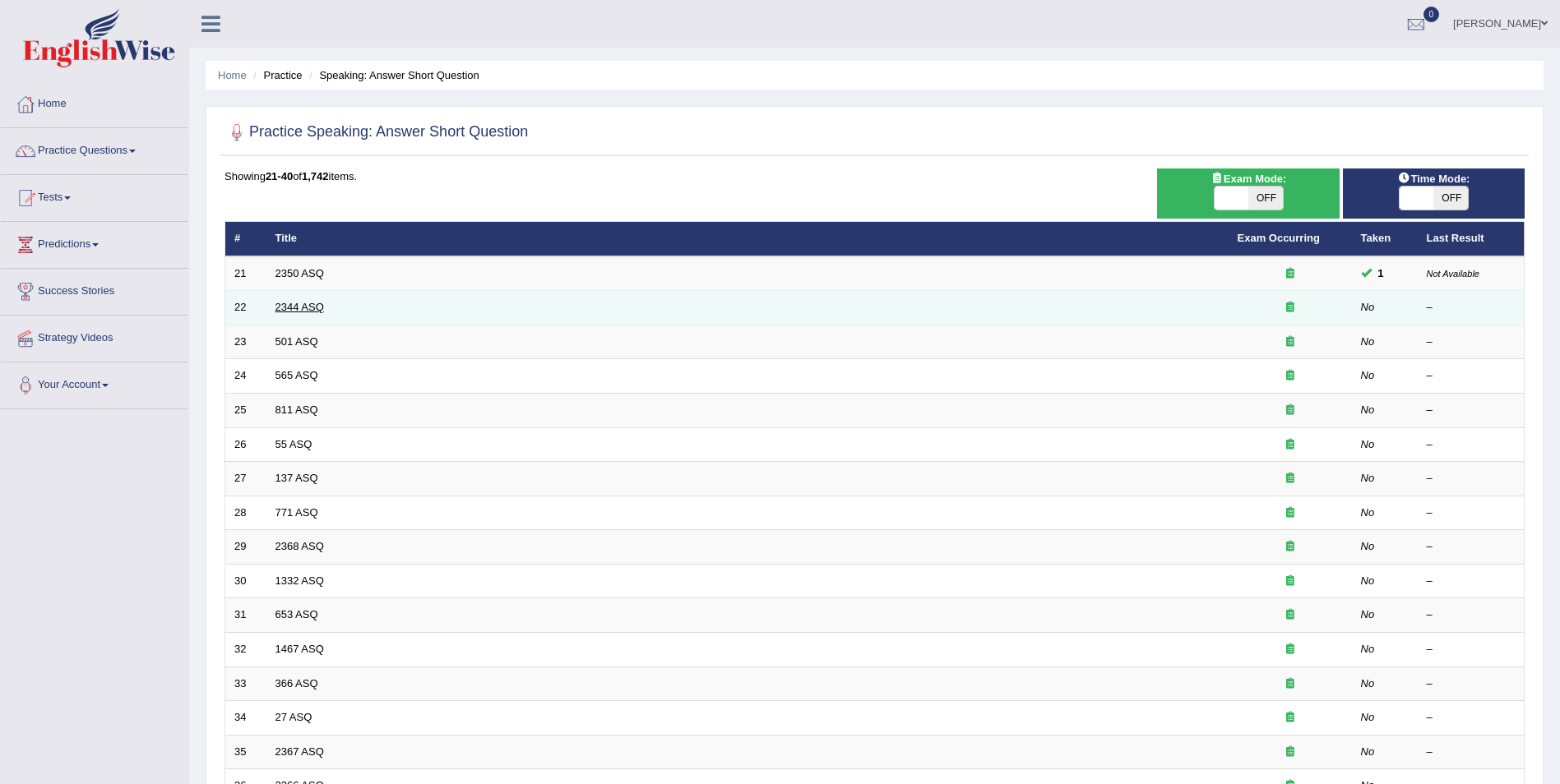
click at [322, 304] on link "2344 ASQ" at bounding box center [299, 307] width 49 height 12
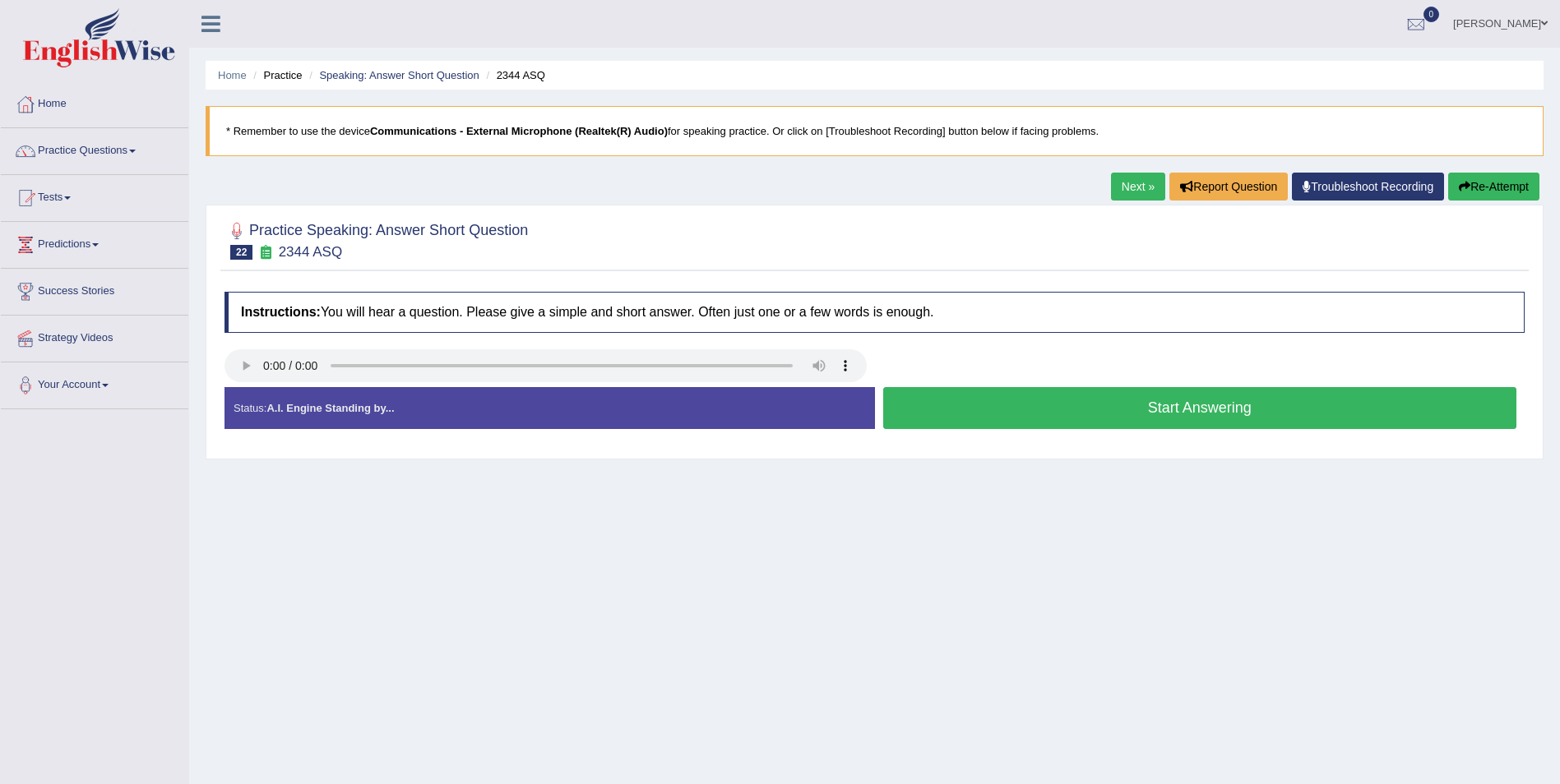
click at [1186, 412] on button "Start Answering" at bounding box center [1200, 408] width 635 height 42
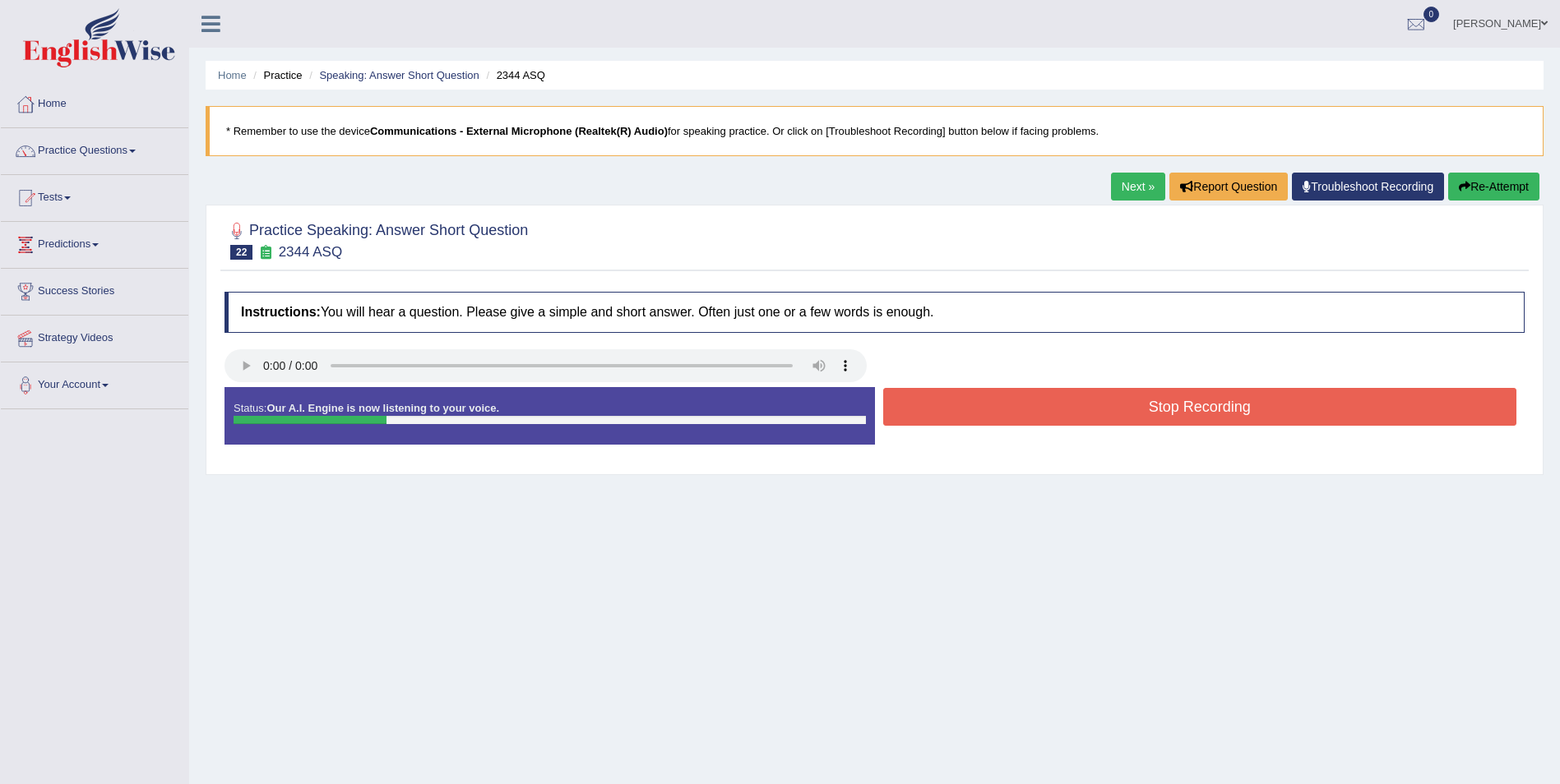
click at [1186, 412] on button "Stop Recording" at bounding box center [1200, 407] width 635 height 38
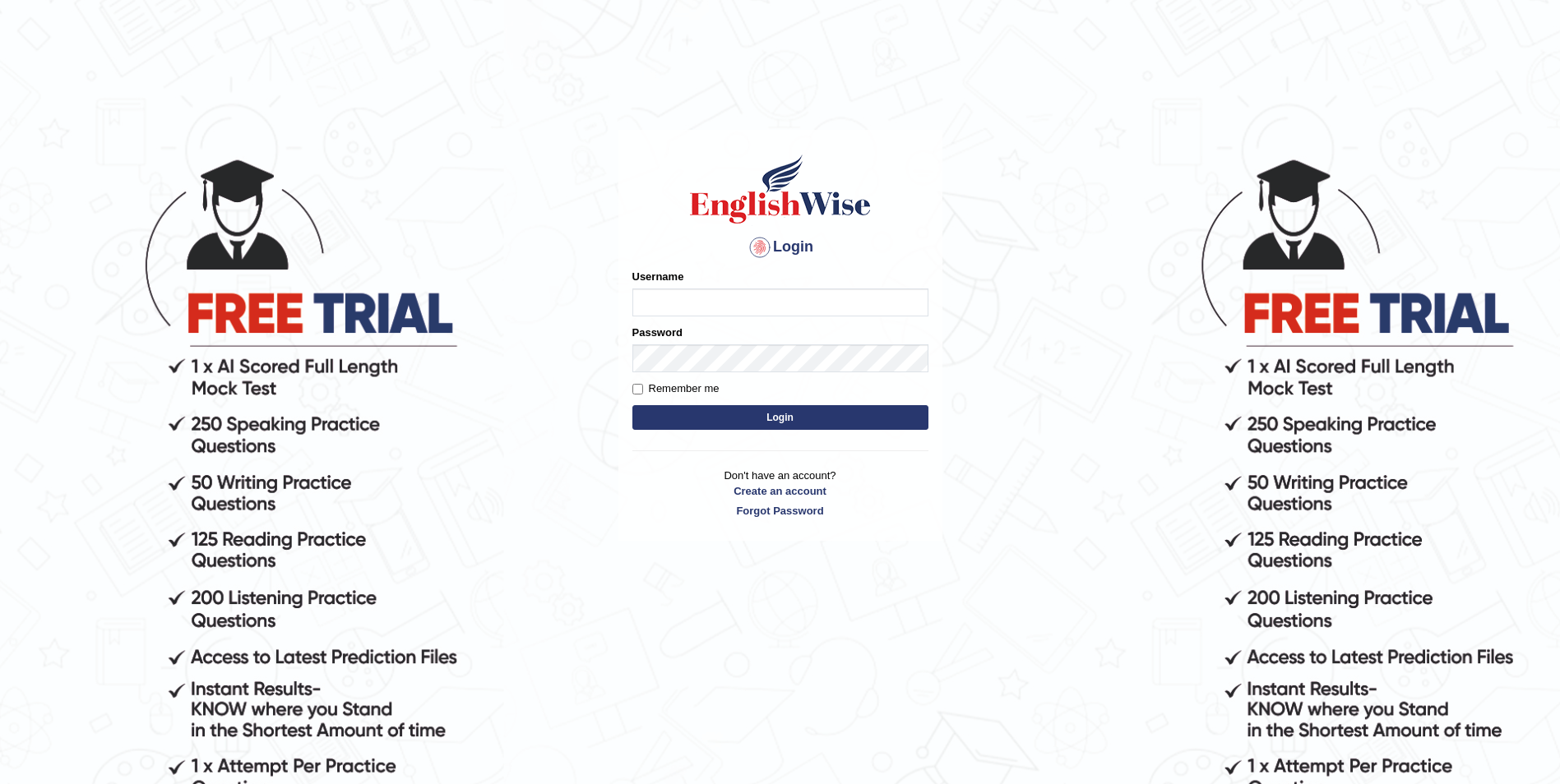
type input "Woldemariam12"
click at [781, 423] on button "Login" at bounding box center [780, 417] width 296 height 25
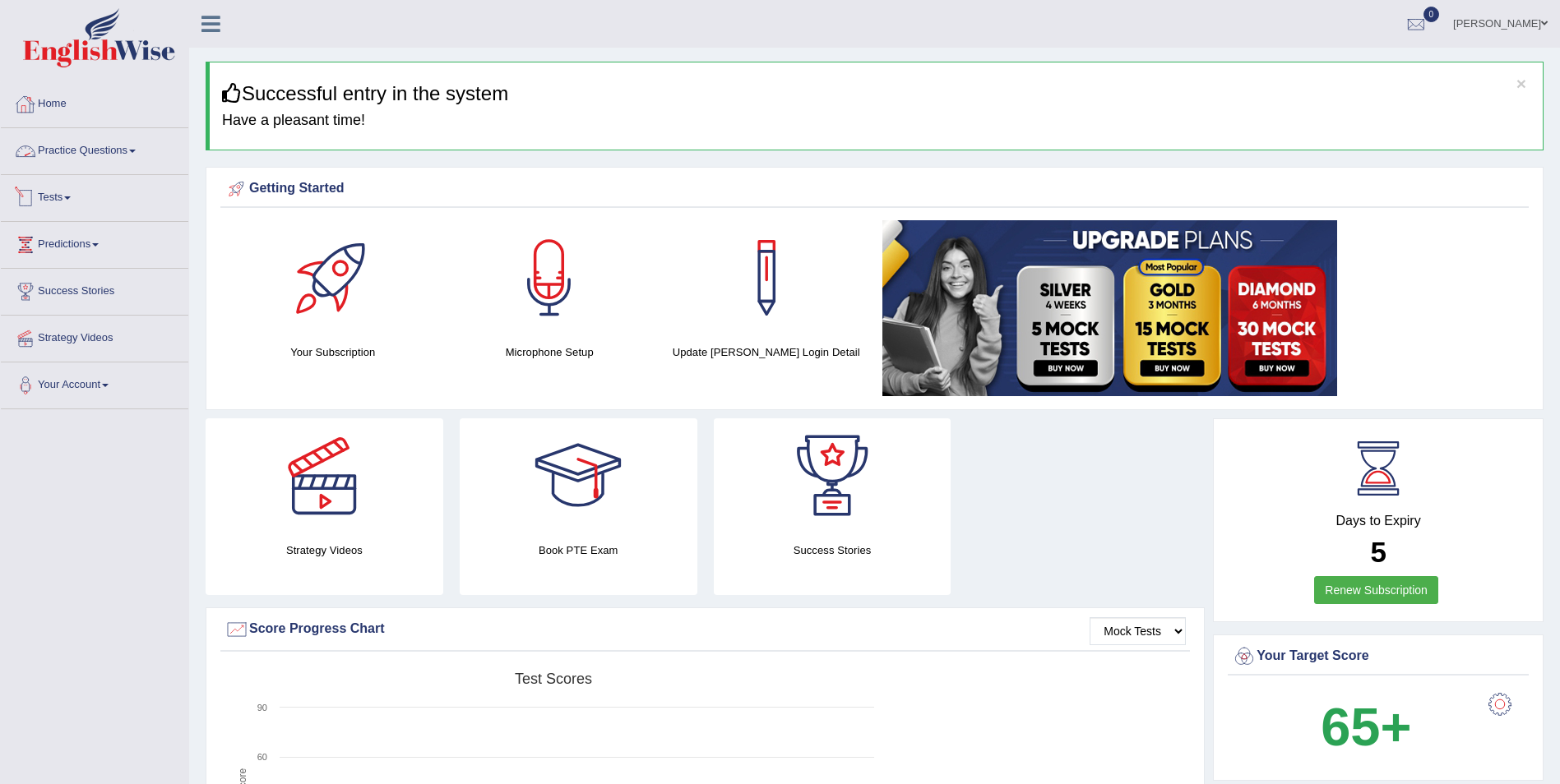
click at [145, 146] on link "Practice Questions" at bounding box center [94, 148] width 188 height 41
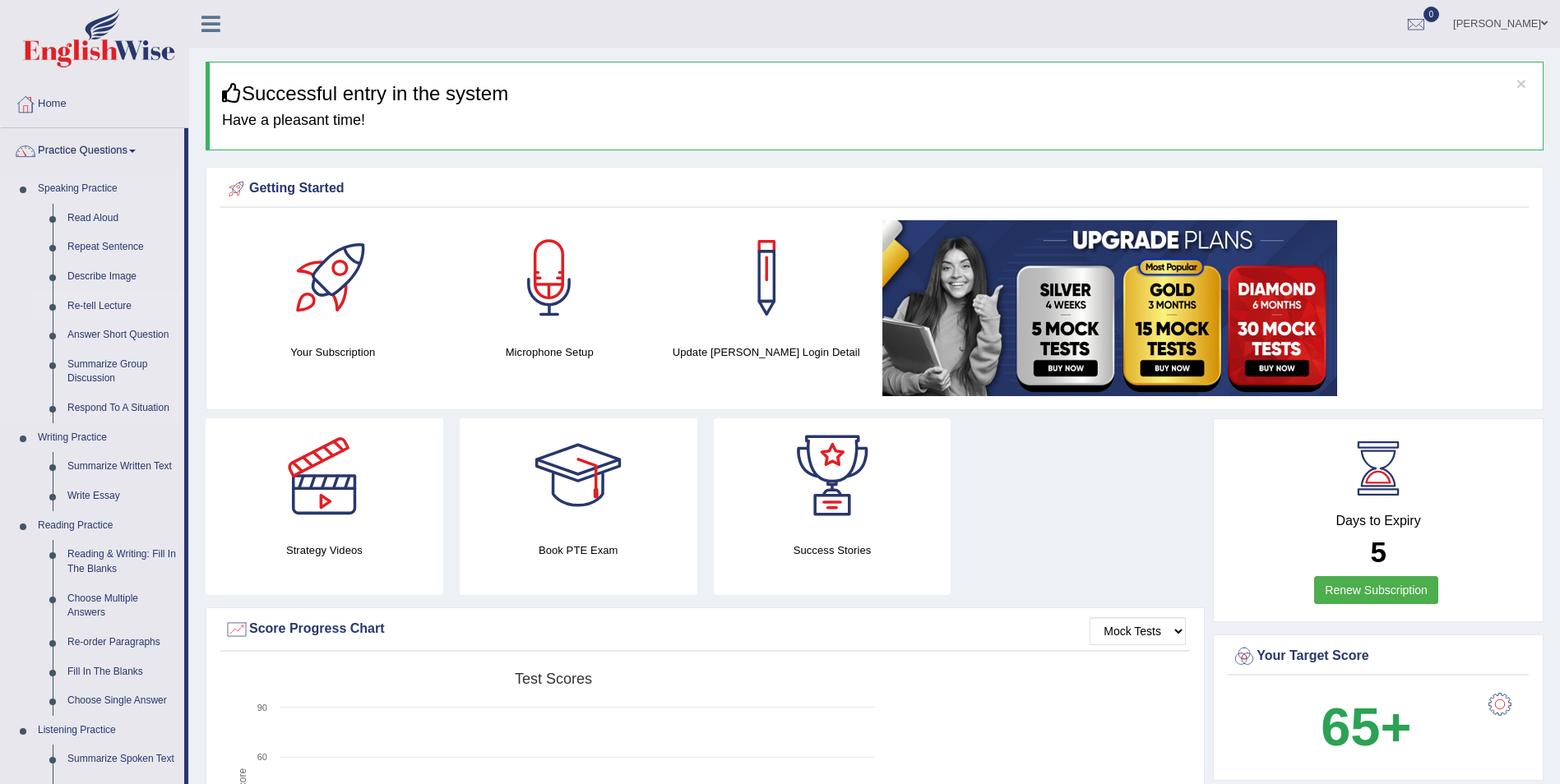
click at [120, 302] on link "Re-tell Lecture" at bounding box center [121, 307] width 124 height 30
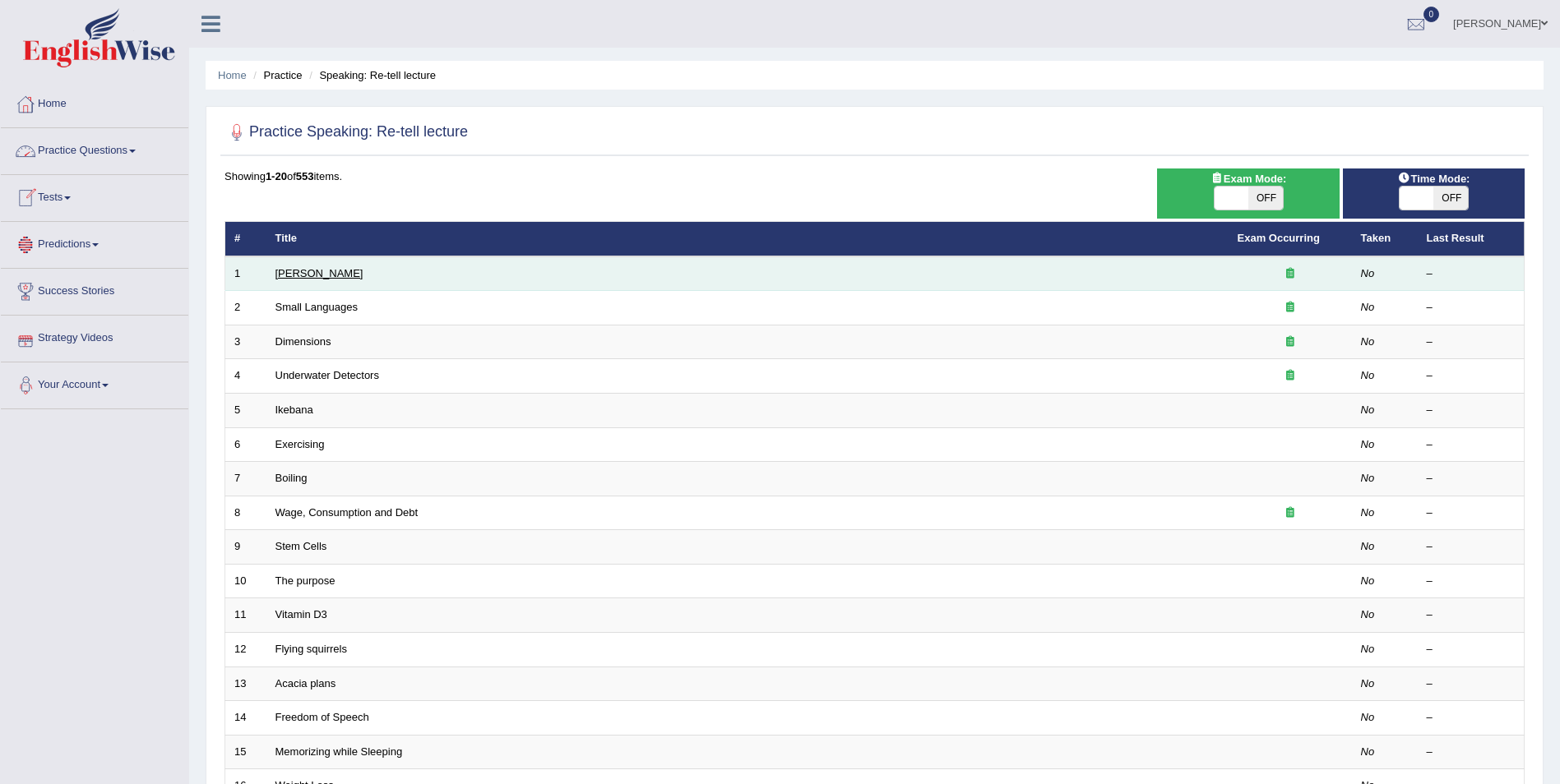
click at [323, 275] on link "[PERSON_NAME]" at bounding box center [319, 273] width 88 height 12
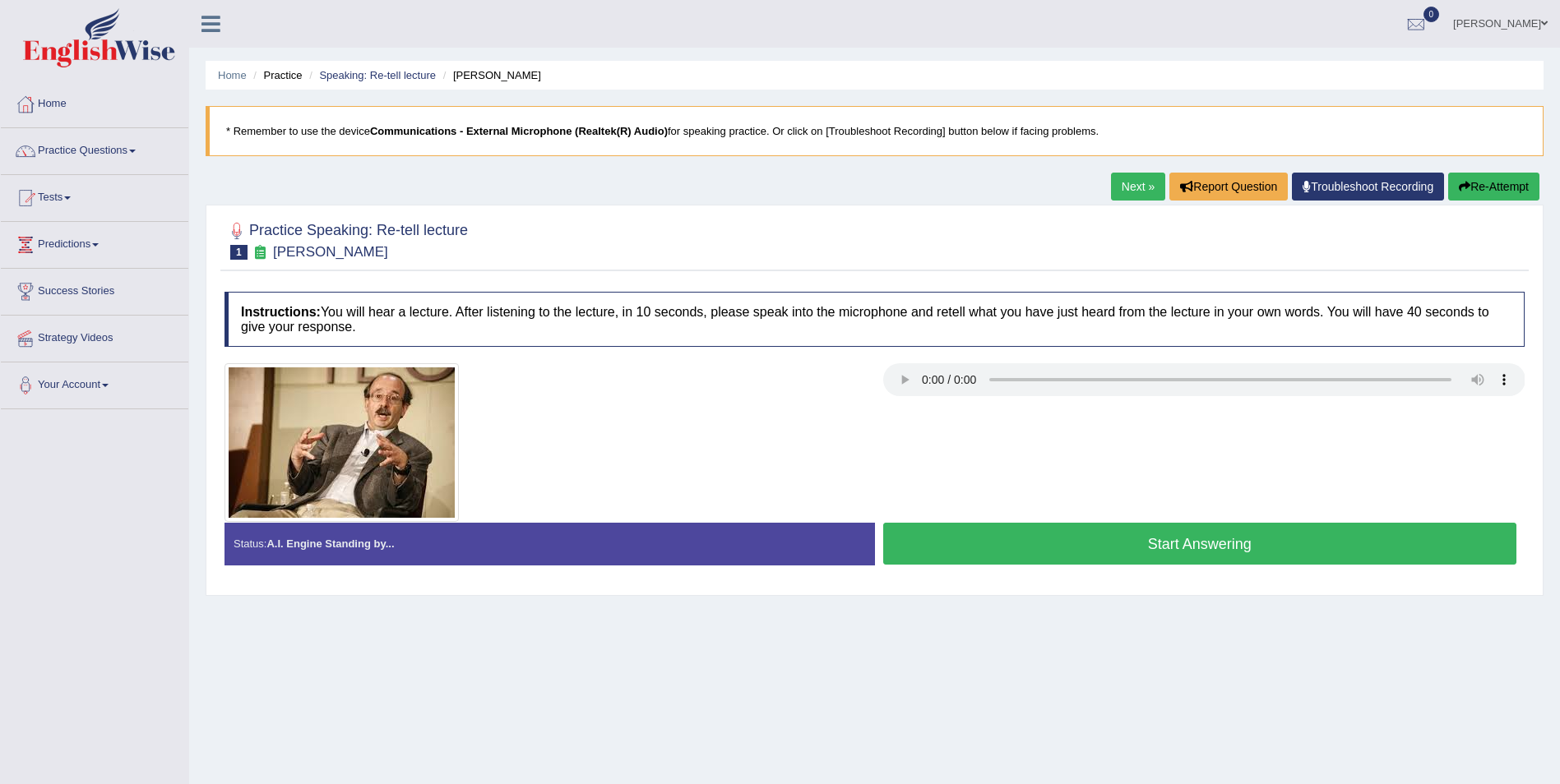
click at [1223, 543] on button "Start Answering" at bounding box center [1200, 544] width 635 height 42
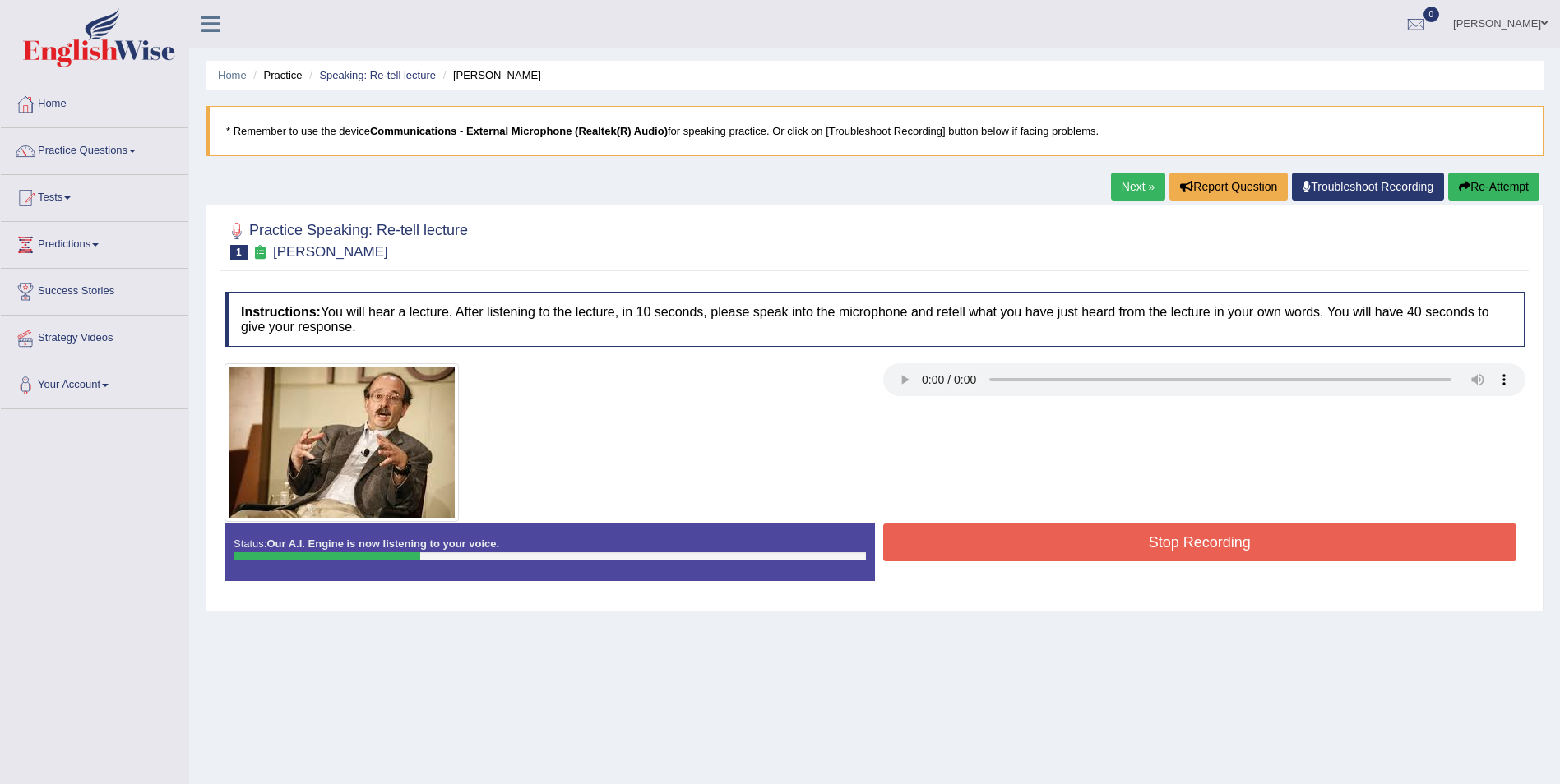
click at [1229, 547] on button "Stop Recording" at bounding box center [1200, 543] width 635 height 38
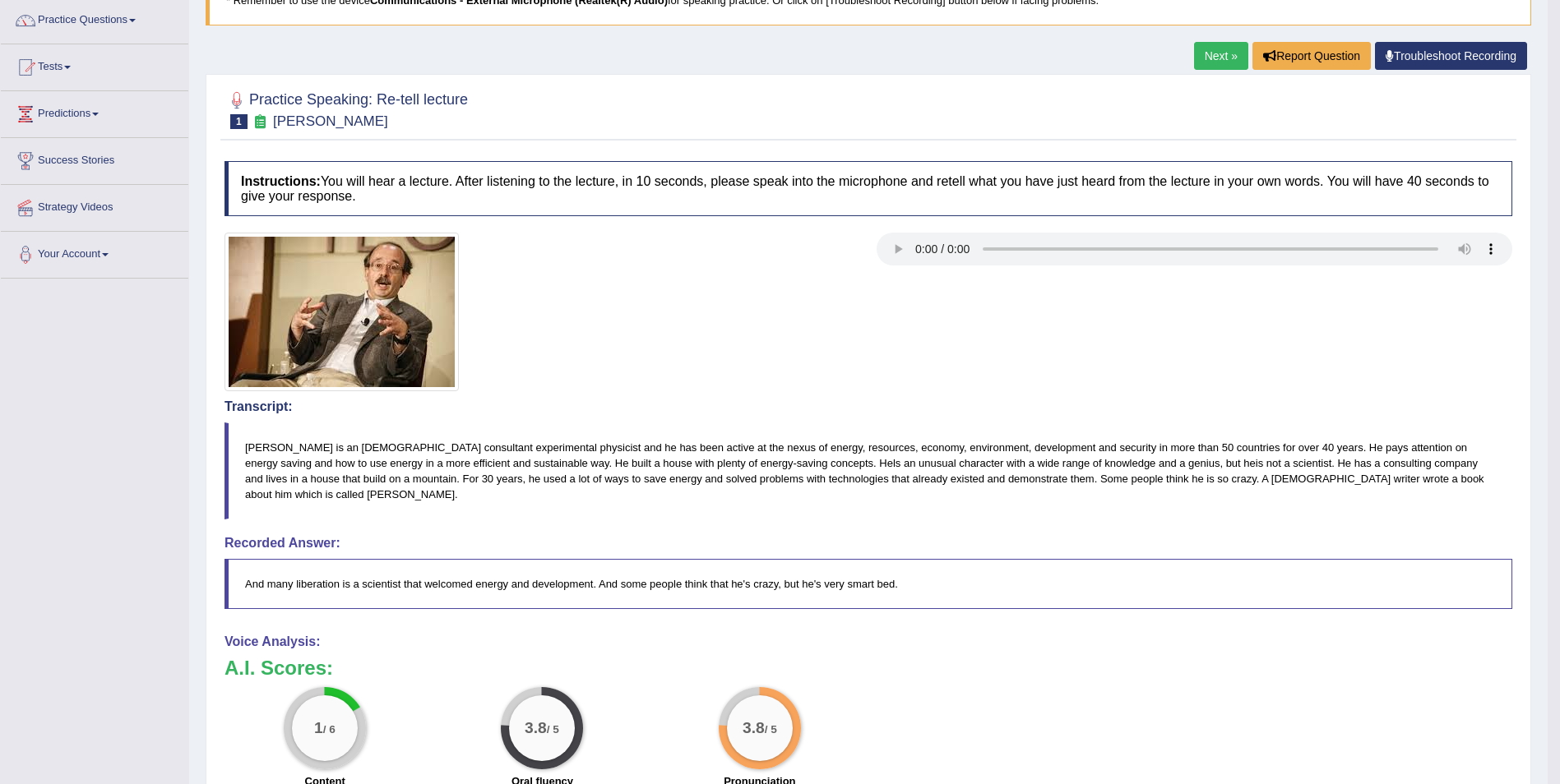
scroll to position [86, 0]
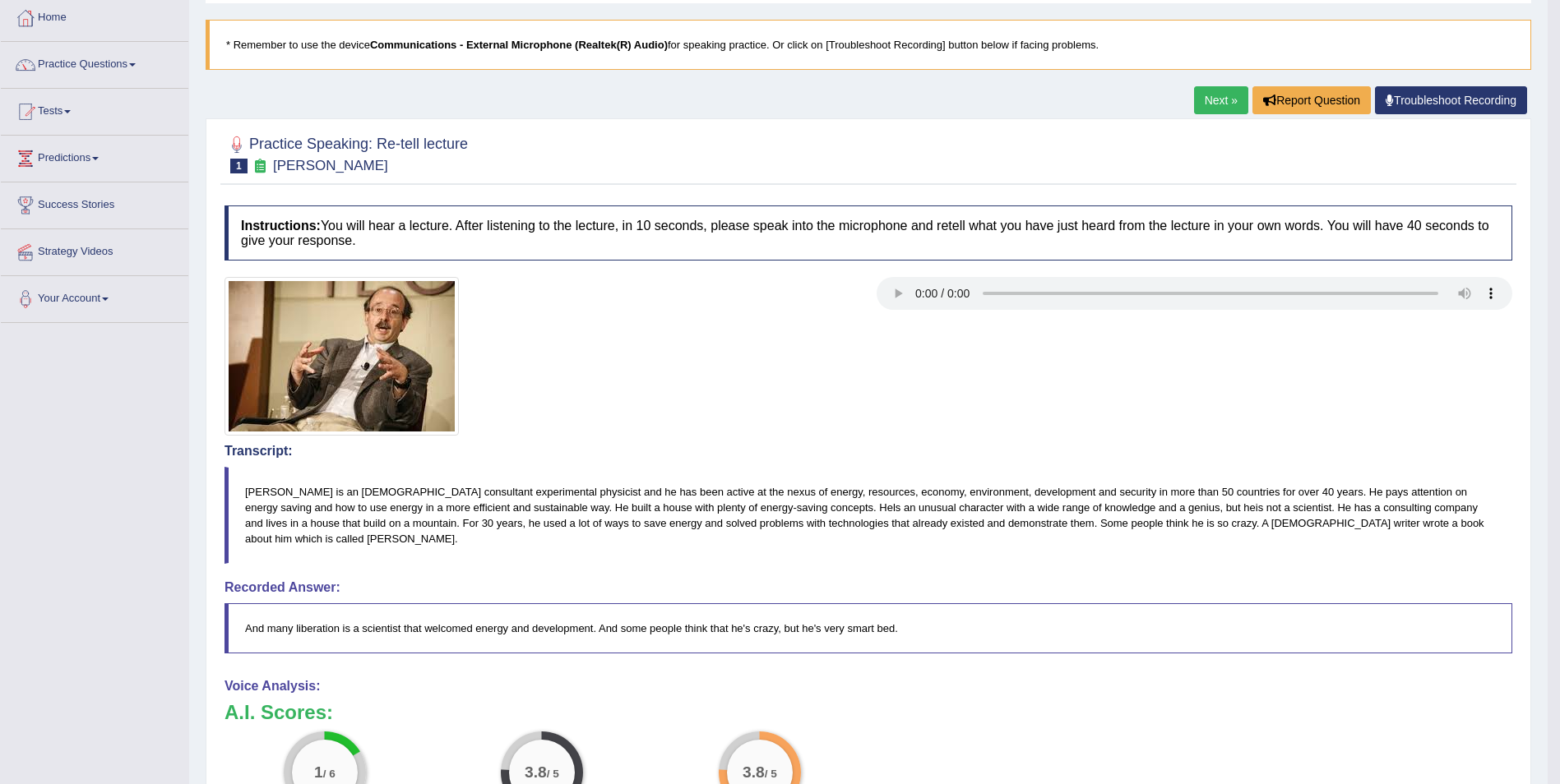
click at [1207, 107] on link "Next »" at bounding box center [1220, 100] width 55 height 28
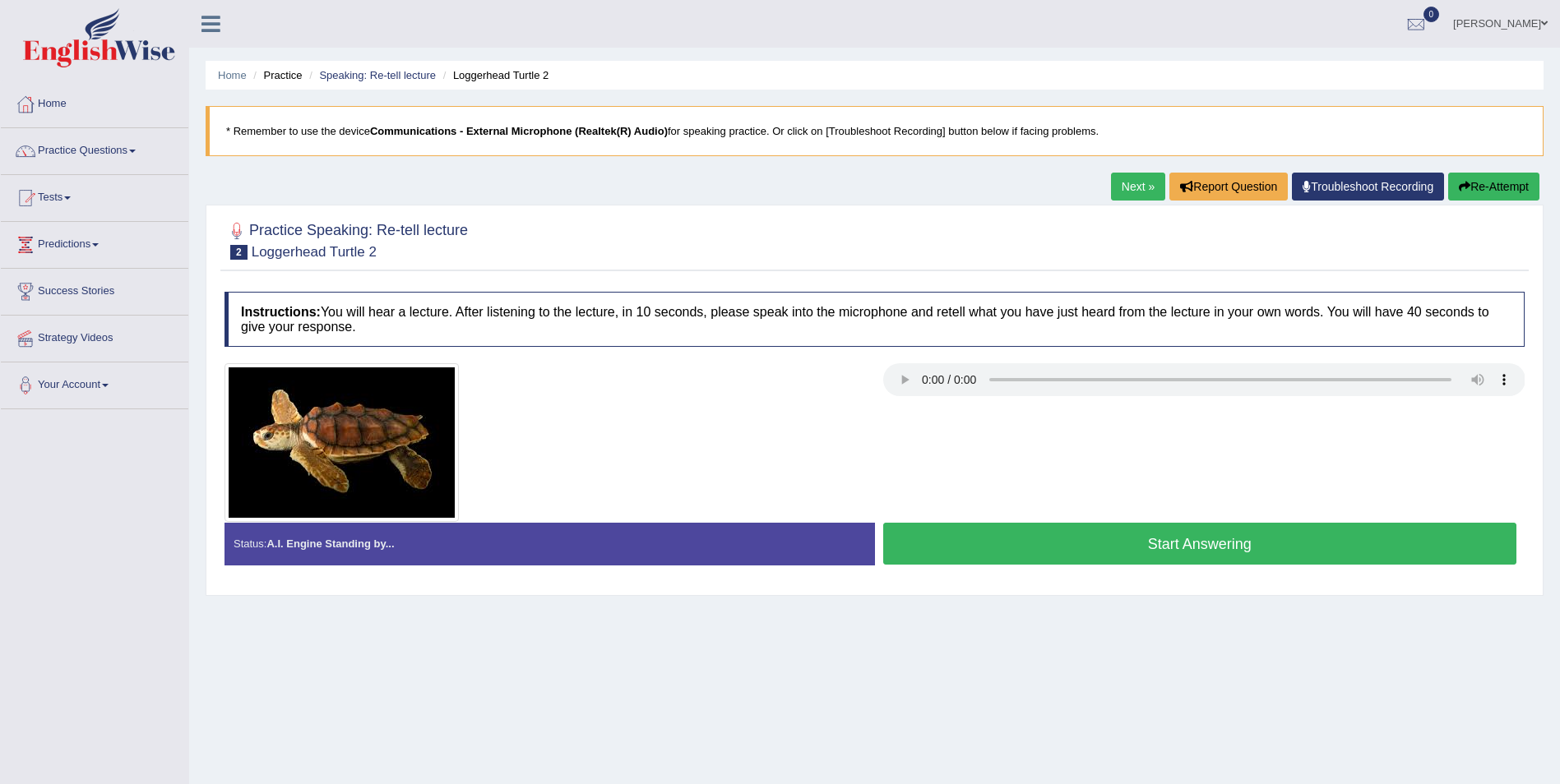
click at [1115, 185] on link "Next »" at bounding box center [1138, 187] width 55 height 28
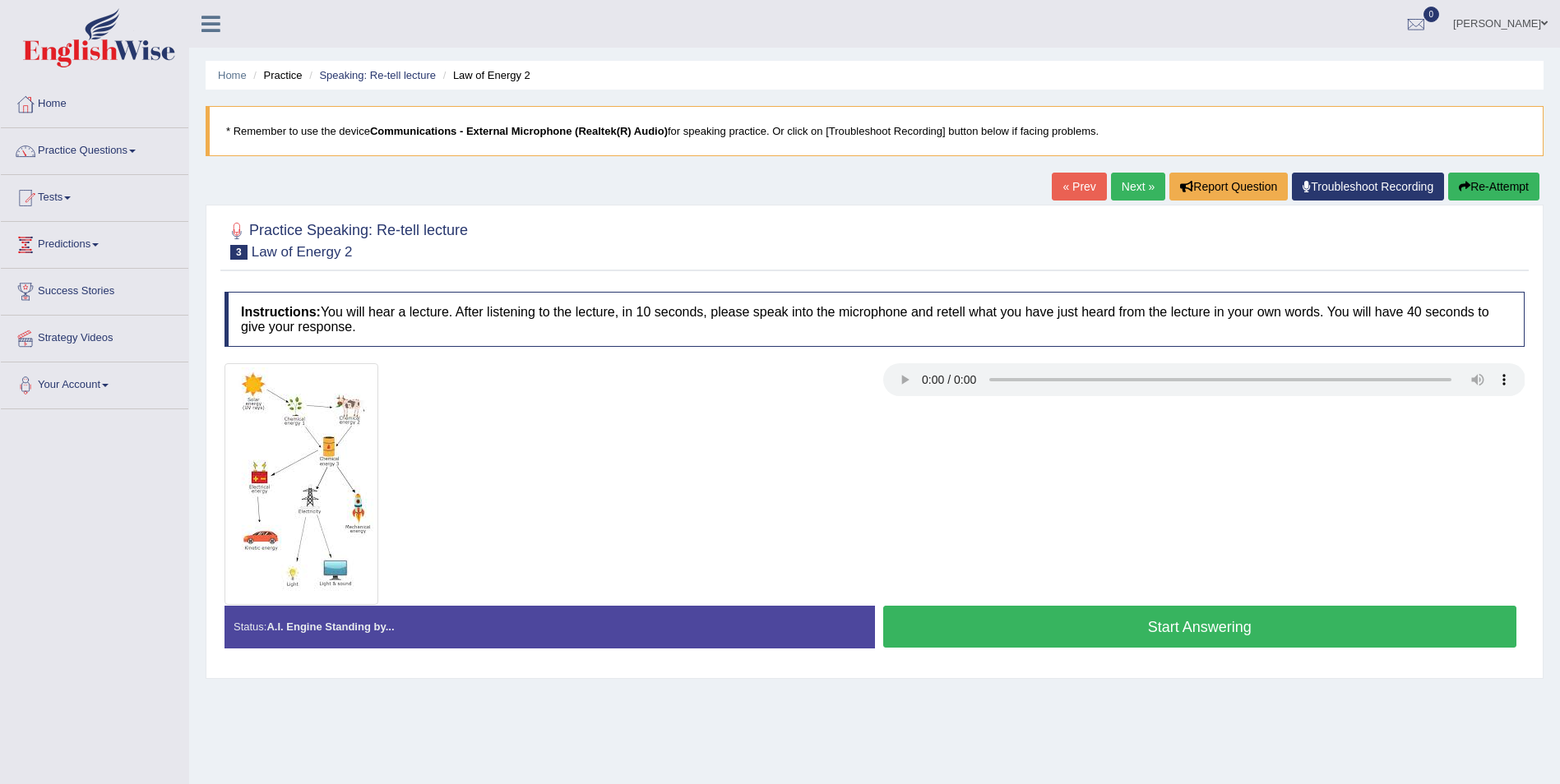
click at [1063, 580] on div at bounding box center [875, 483] width 1317 height 241
click at [1185, 636] on button "Start Answering" at bounding box center [1200, 626] width 635 height 42
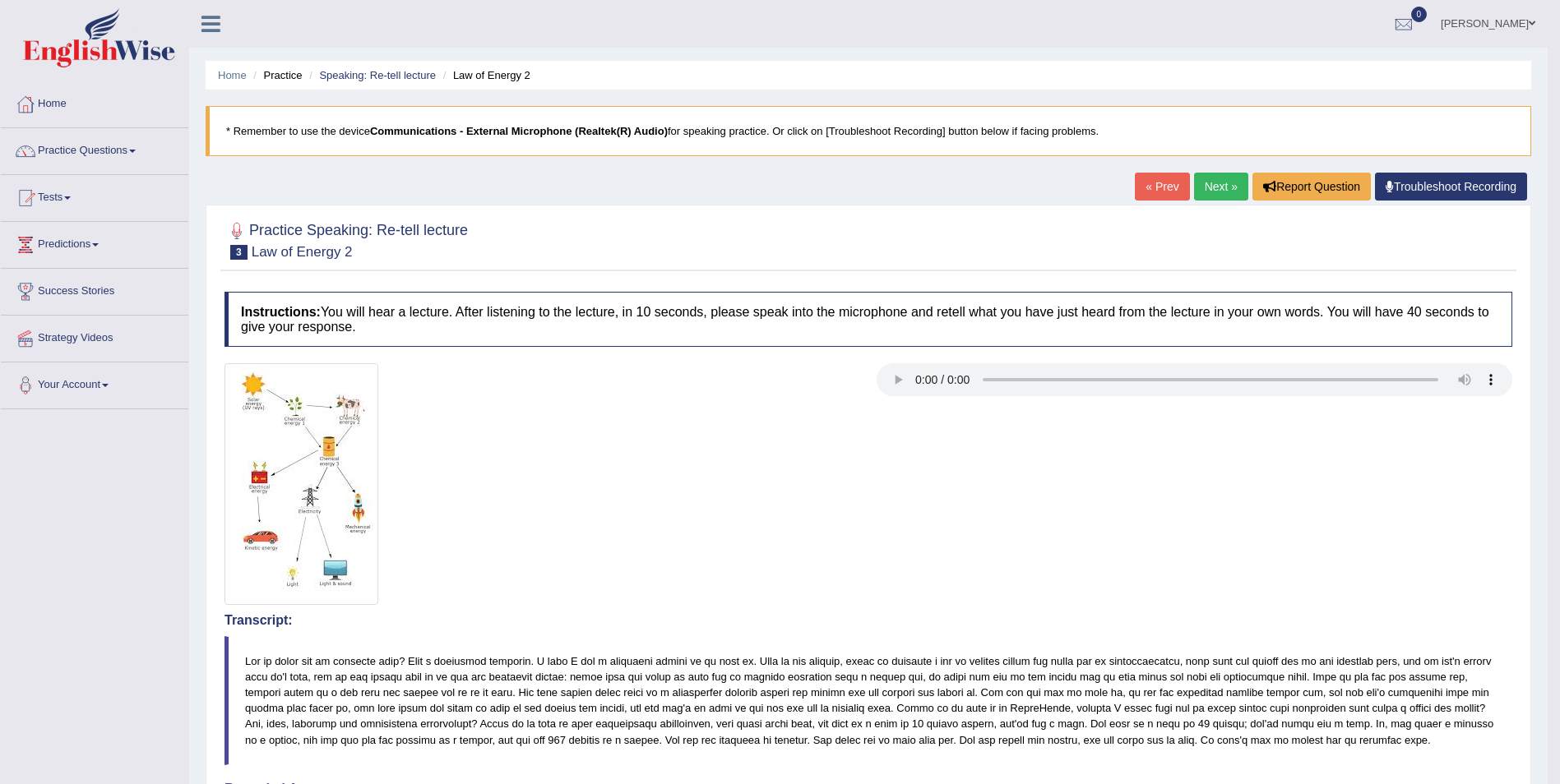
scroll to position [16, 0]
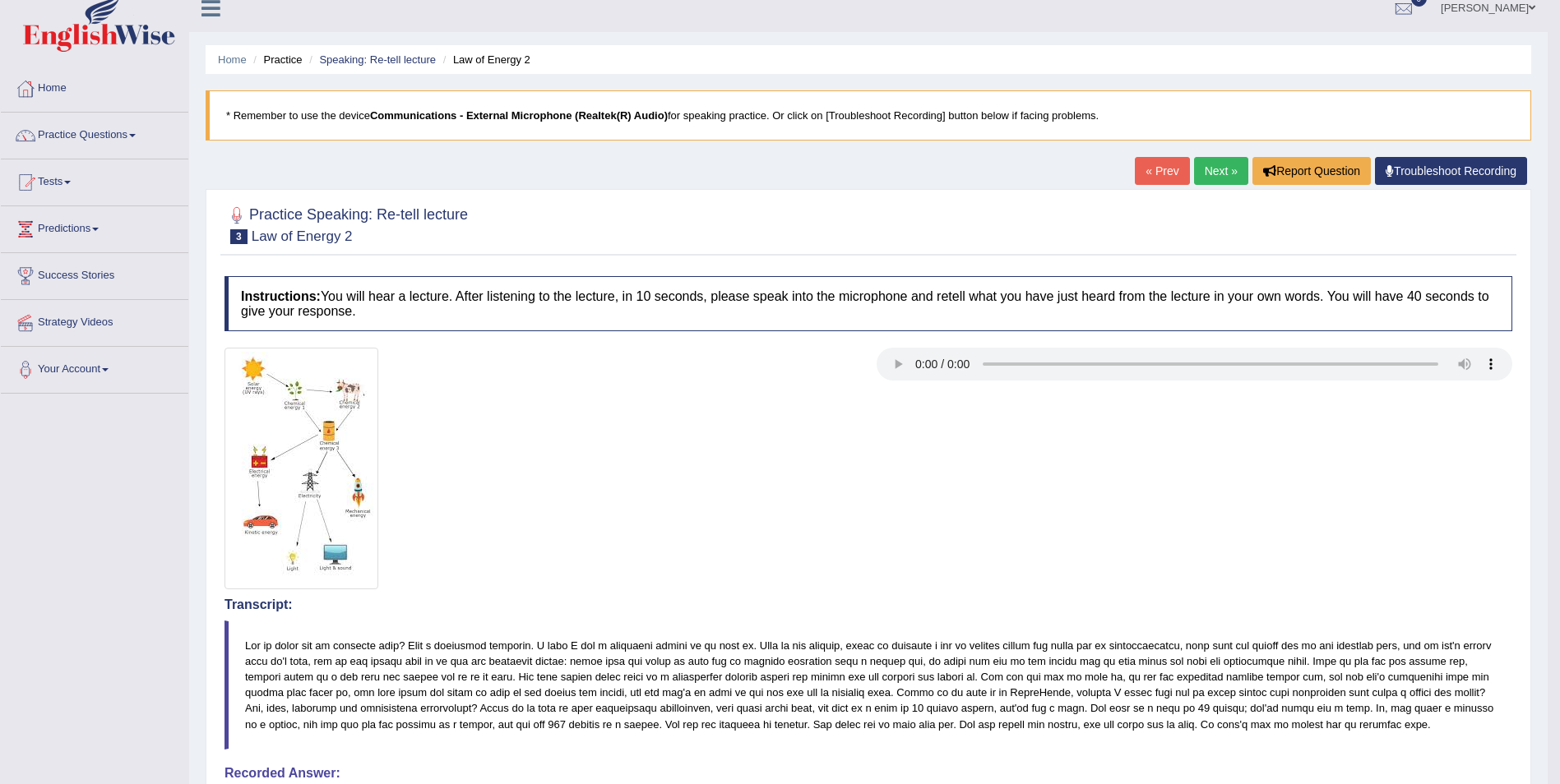
click at [1215, 175] on link "Next »" at bounding box center [1220, 171] width 55 height 28
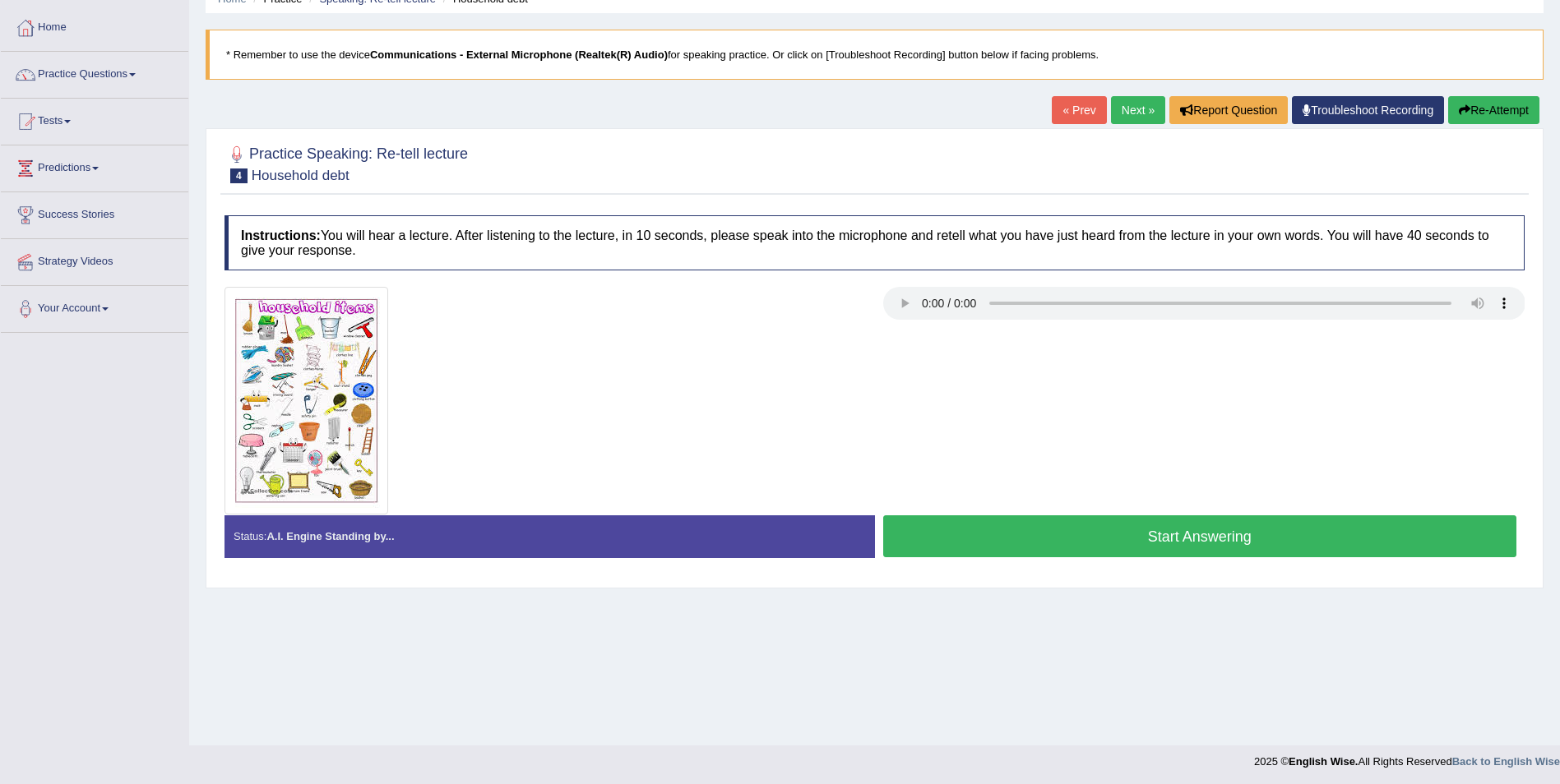
scroll to position [79, 0]
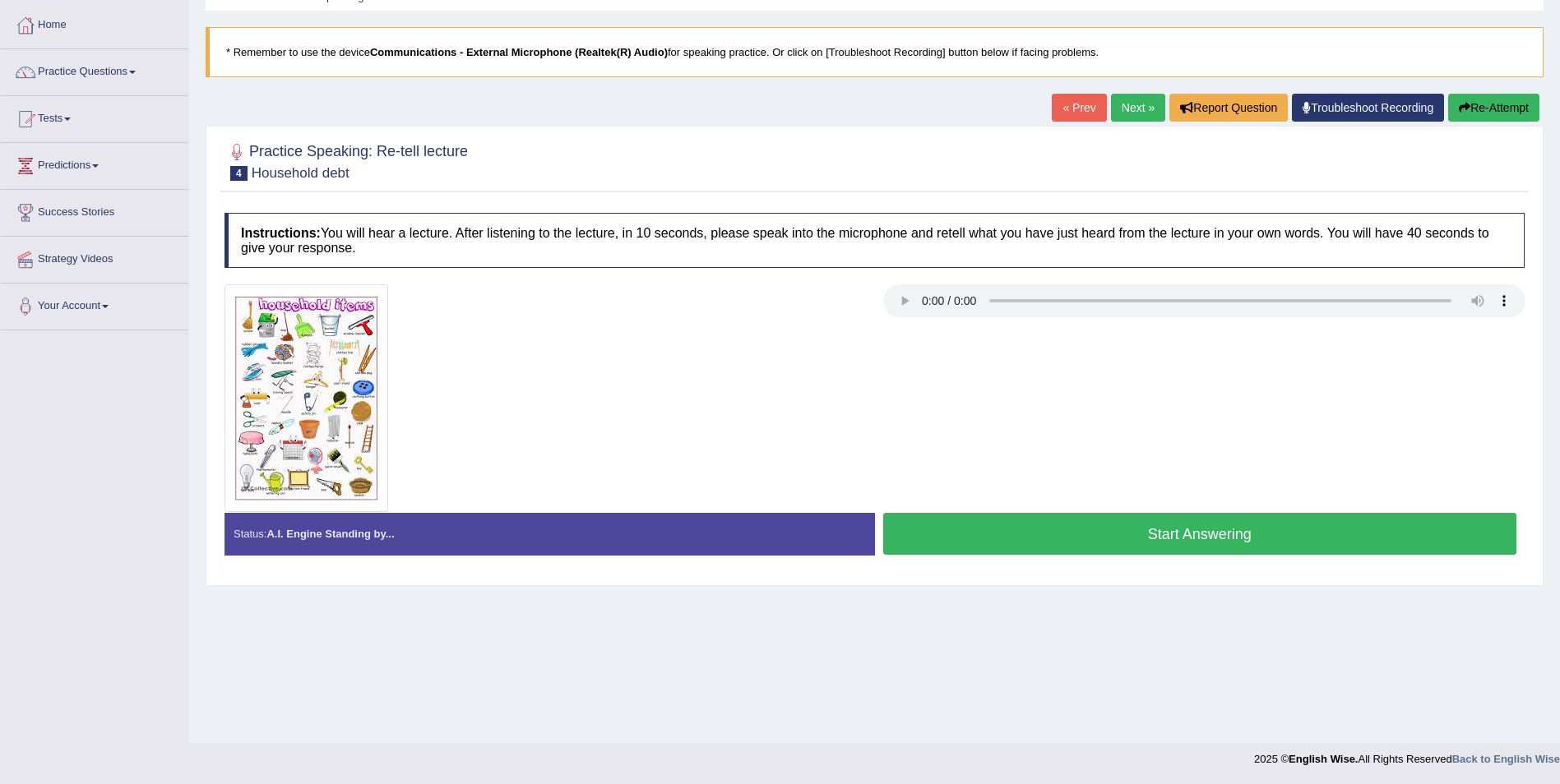
click at [1201, 534] on button "Start Answering" at bounding box center [1200, 534] width 635 height 42
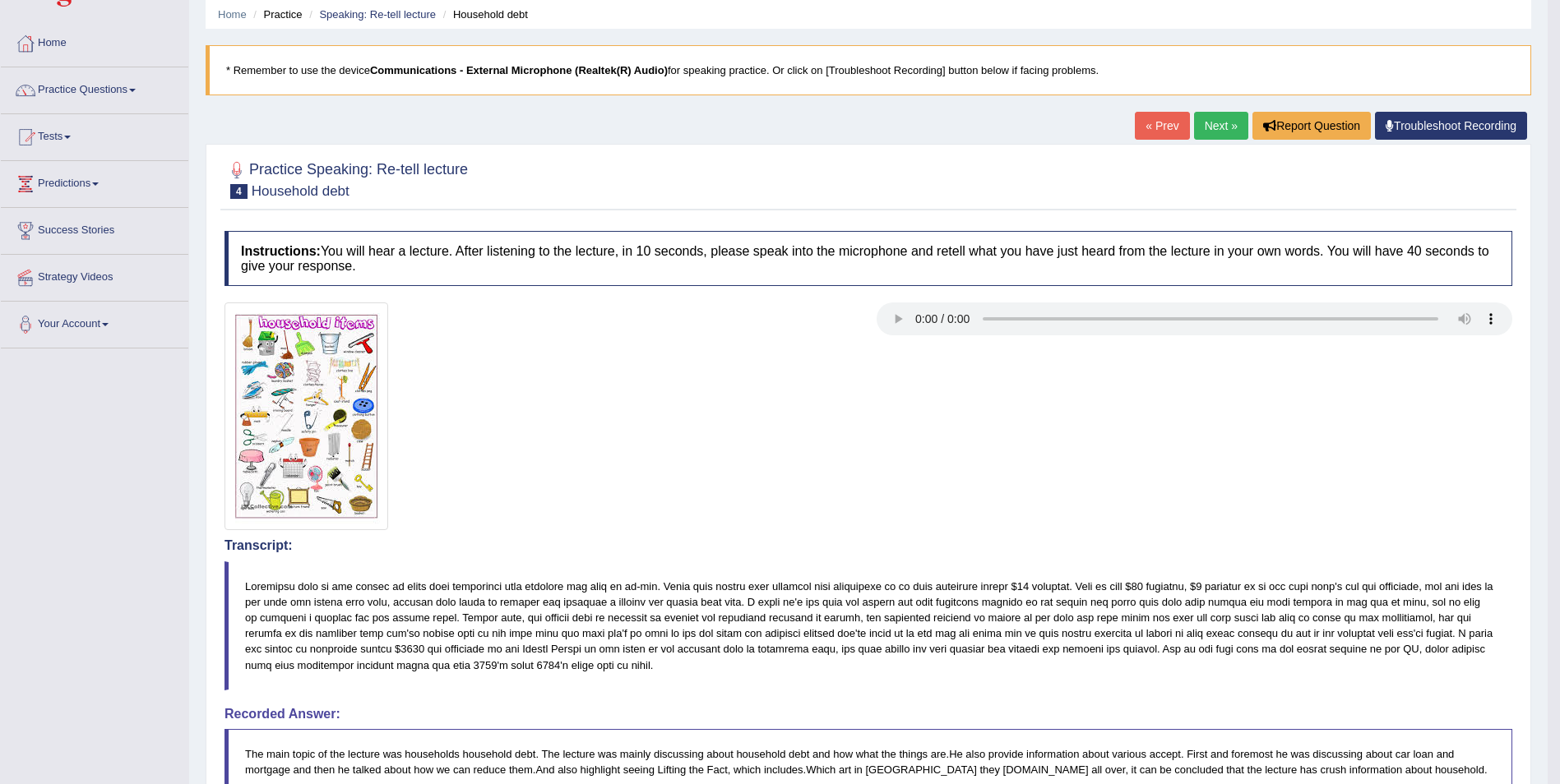
scroll to position [0, 0]
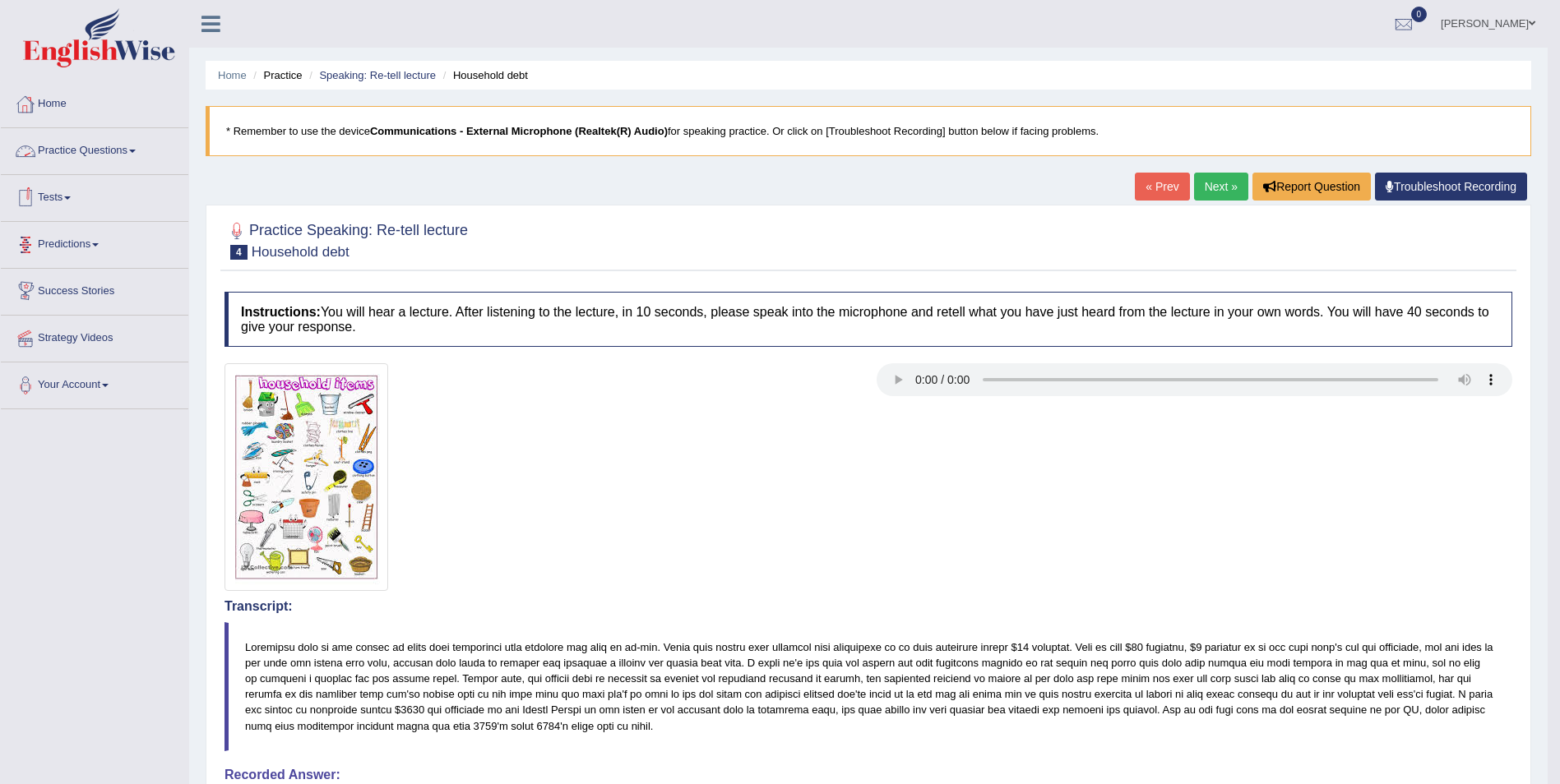
click at [136, 151] on span at bounding box center [132, 151] width 7 height 3
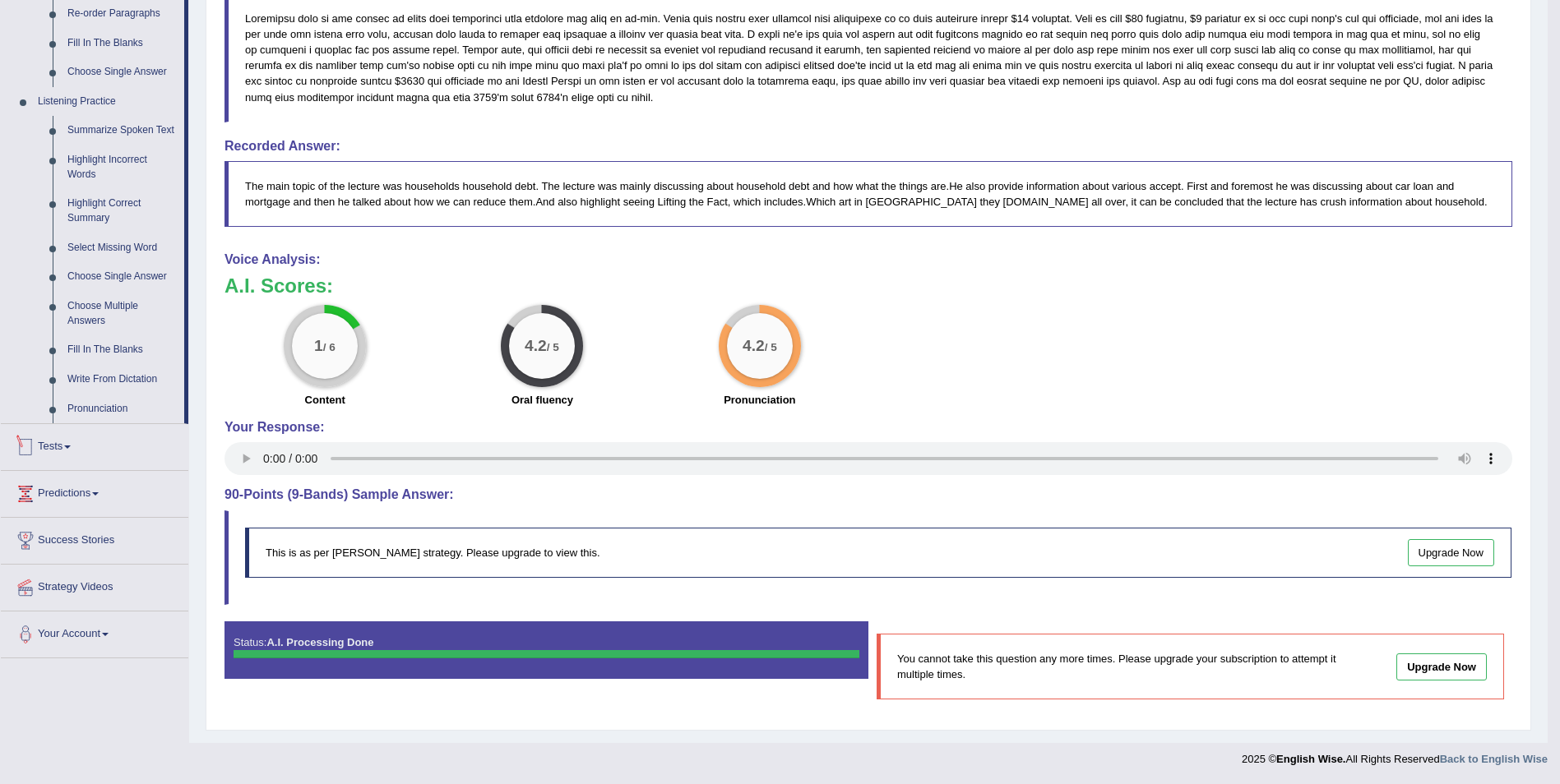
click at [84, 450] on link "Tests" at bounding box center [94, 444] width 188 height 41
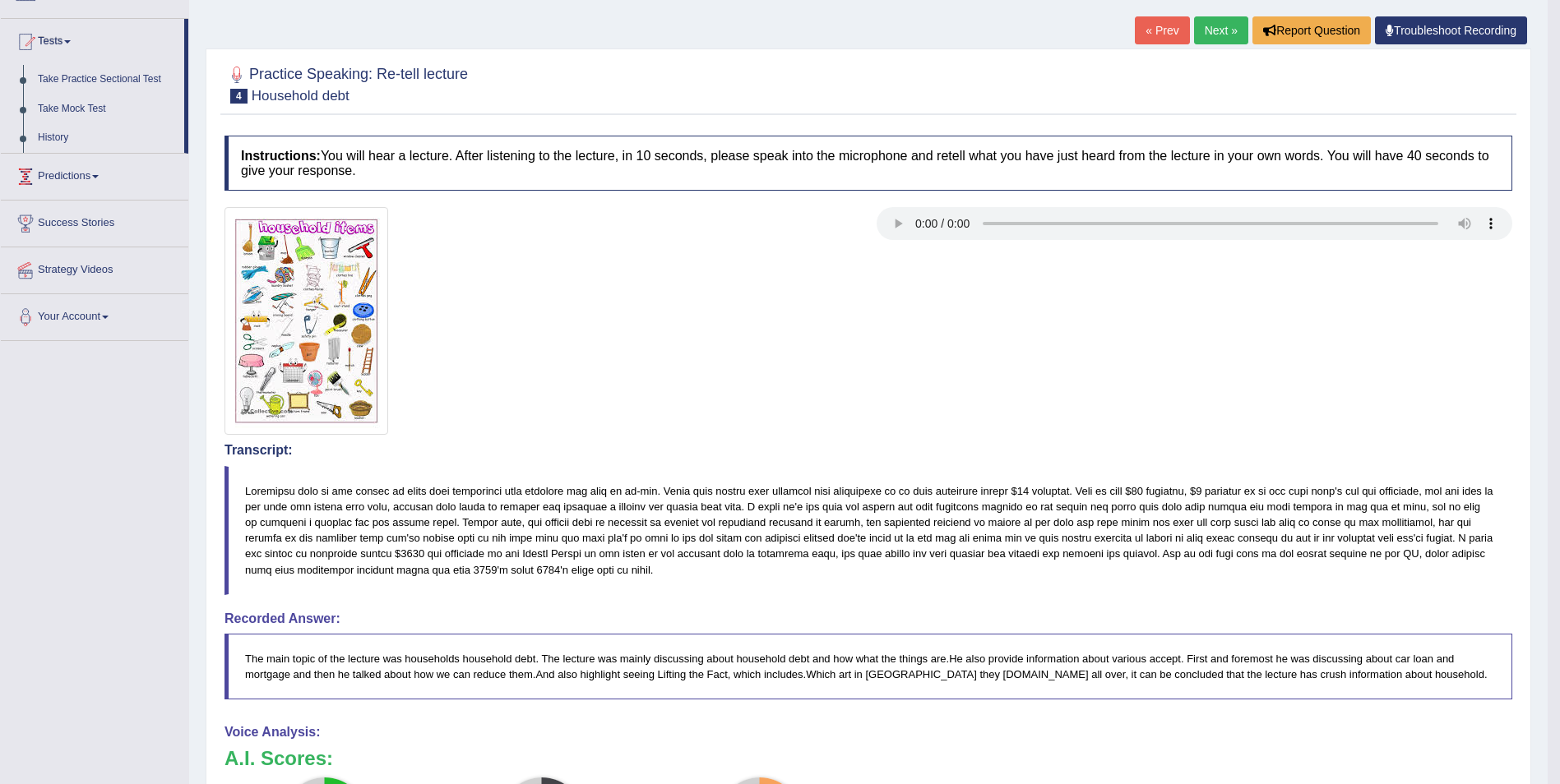
scroll to position [78, 0]
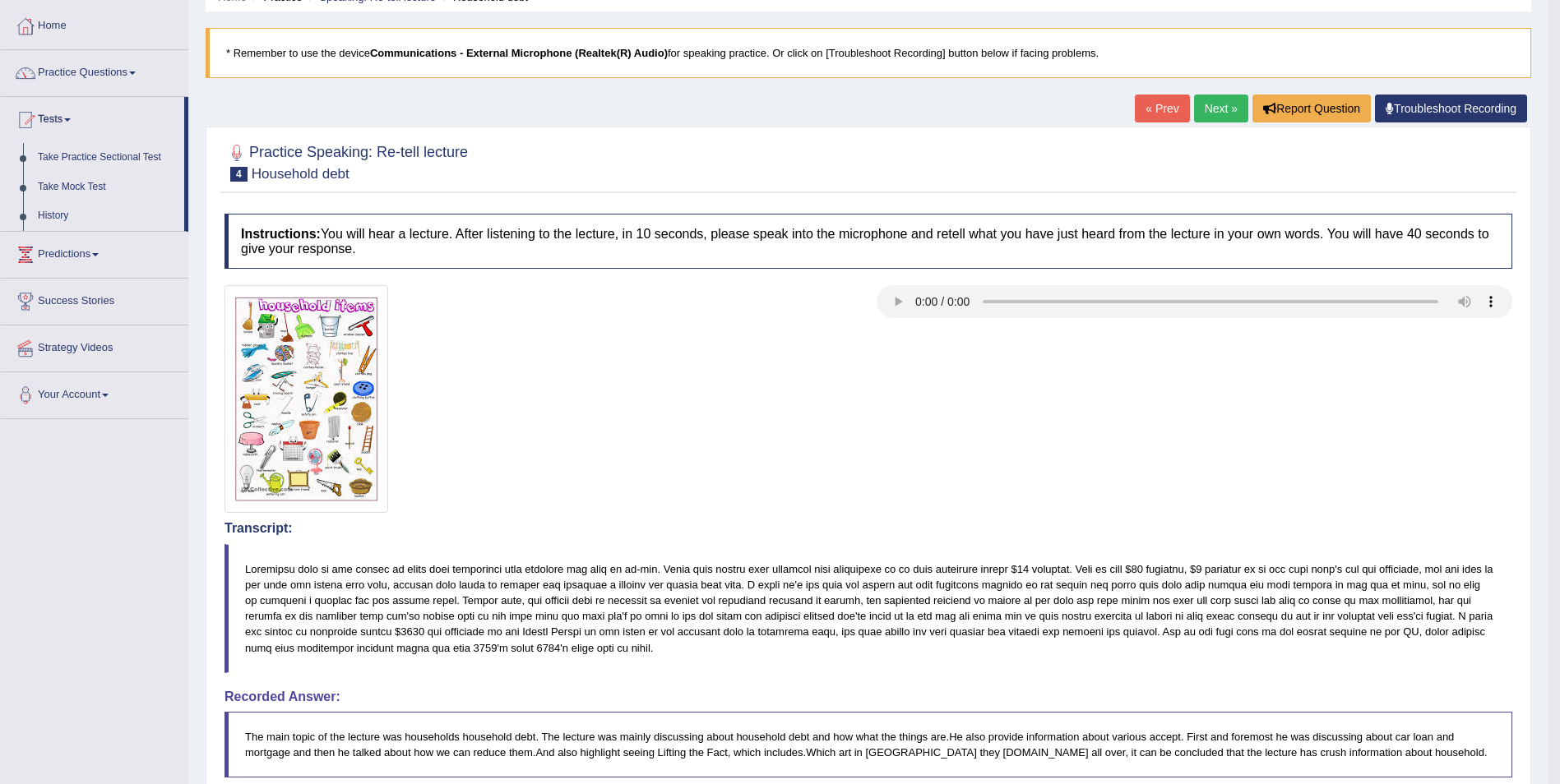
click at [113, 158] on link "Take Practice Sectional Test" at bounding box center [107, 158] width 154 height 30
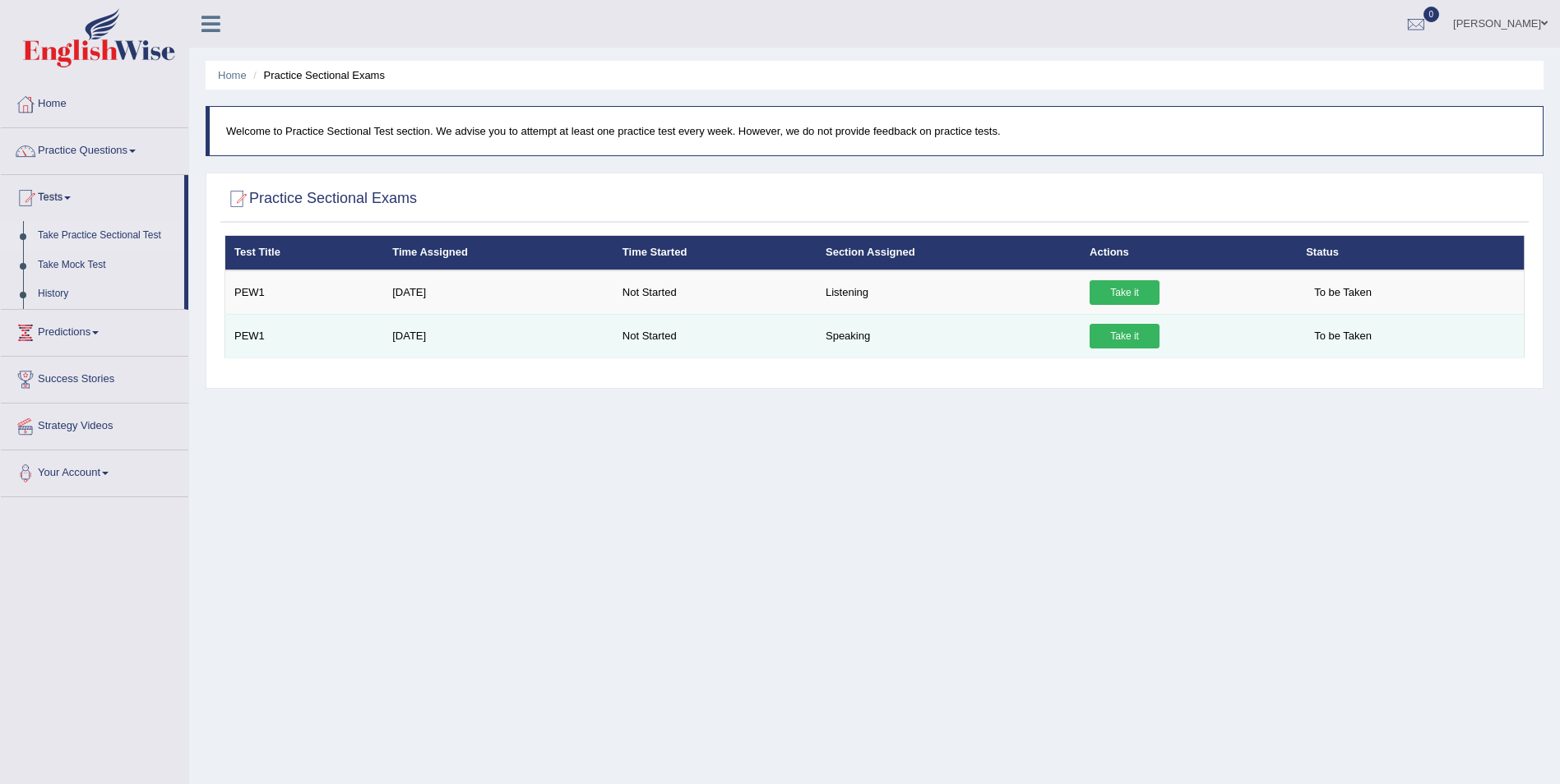
click at [1119, 335] on link "Take it" at bounding box center [1124, 335] width 70 height 25
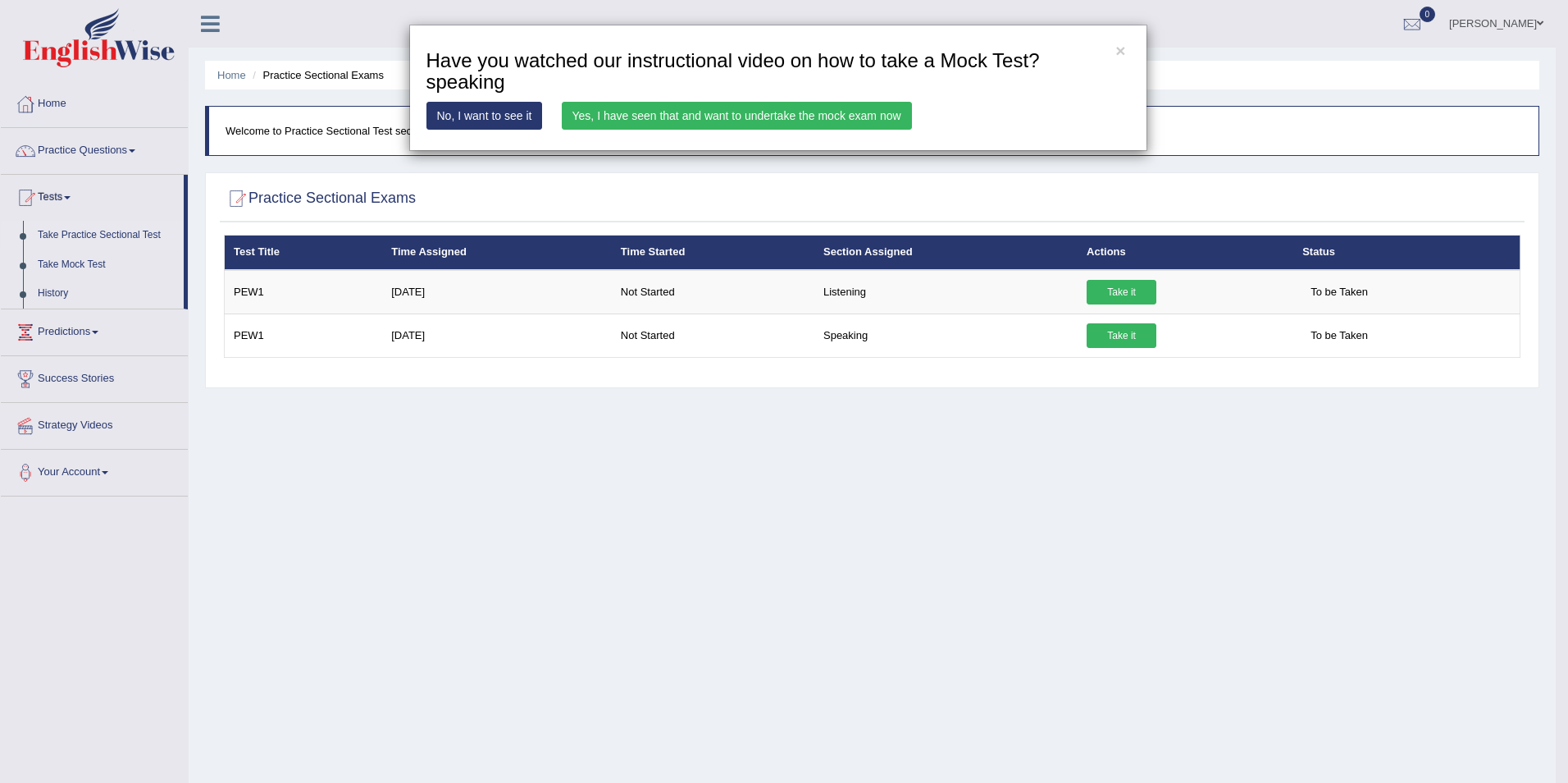
click at [642, 118] on link "Yes, I have seen that and want to undertake the mock exam now" at bounding box center [737, 116] width 351 height 28
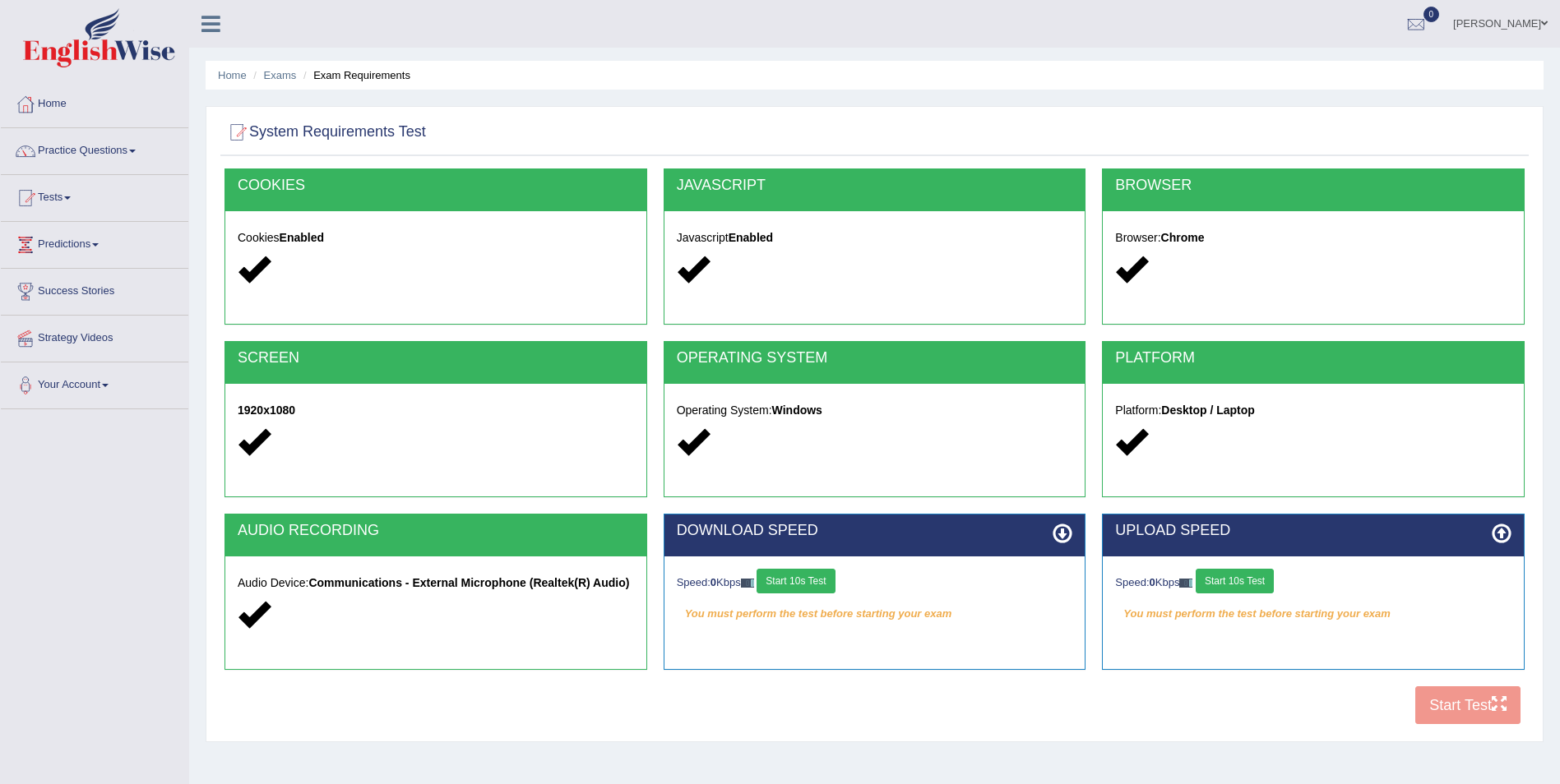
click at [1448, 719] on div "COOKIES Cookies Enabled JAVASCRIPT Javascript Enabled BROWSER Browser: Chrome S…" at bounding box center [875, 451] width 1309 height 565
click at [1448, 701] on div "COOKIES Cookies Enabled JAVASCRIPT Javascript Enabled BROWSER Browser: Chrome S…" at bounding box center [875, 451] width 1309 height 565
click at [1222, 580] on button "Start 10s Test" at bounding box center [1234, 581] width 78 height 25
click at [796, 572] on div "Speed: 0 Kbps Start 10s Test" at bounding box center [875, 583] width 396 height 29
drag, startPoint x: 796, startPoint y: 572, endPoint x: 795, endPoint y: 586, distance: 14.0
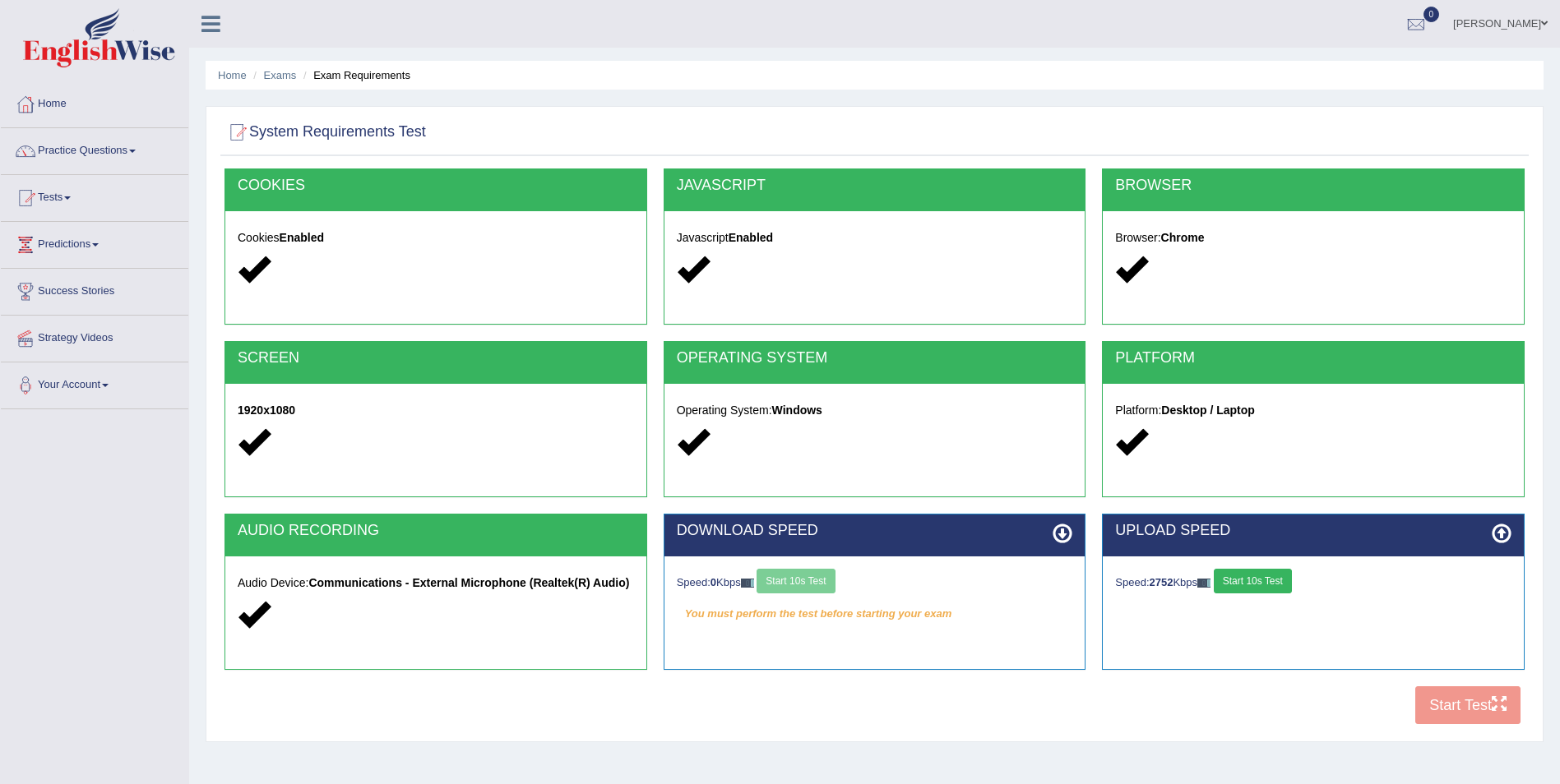
click at [795, 586] on div "Speed: 0 Kbps Start 10s Test" at bounding box center [875, 583] width 396 height 29
click at [824, 578] on button "Start 10s Test" at bounding box center [795, 581] width 78 height 25
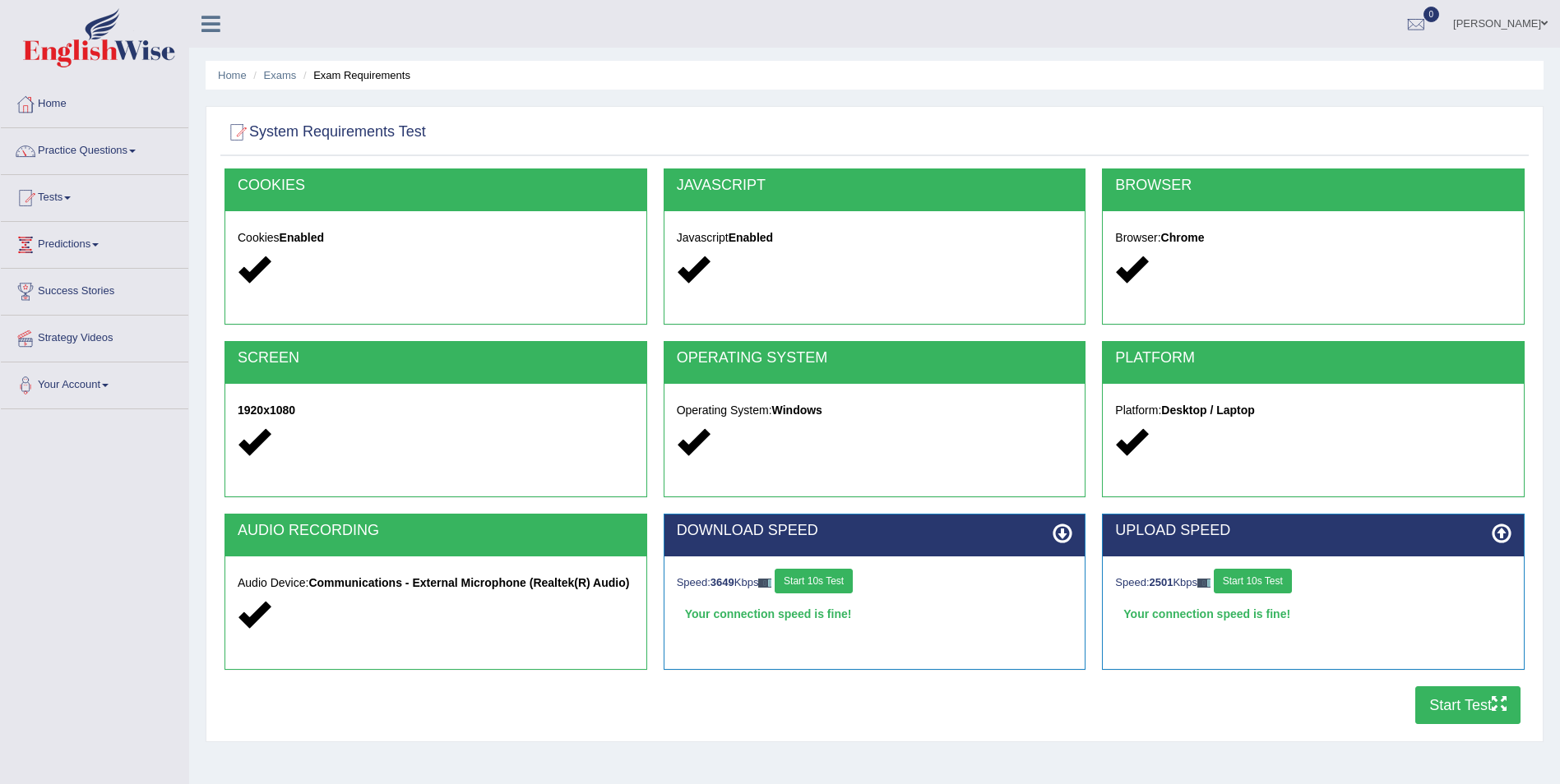
click at [1458, 711] on button "Start Test" at bounding box center [1468, 706] width 105 height 38
click at [1455, 701] on button "Start Test" at bounding box center [1468, 706] width 105 height 38
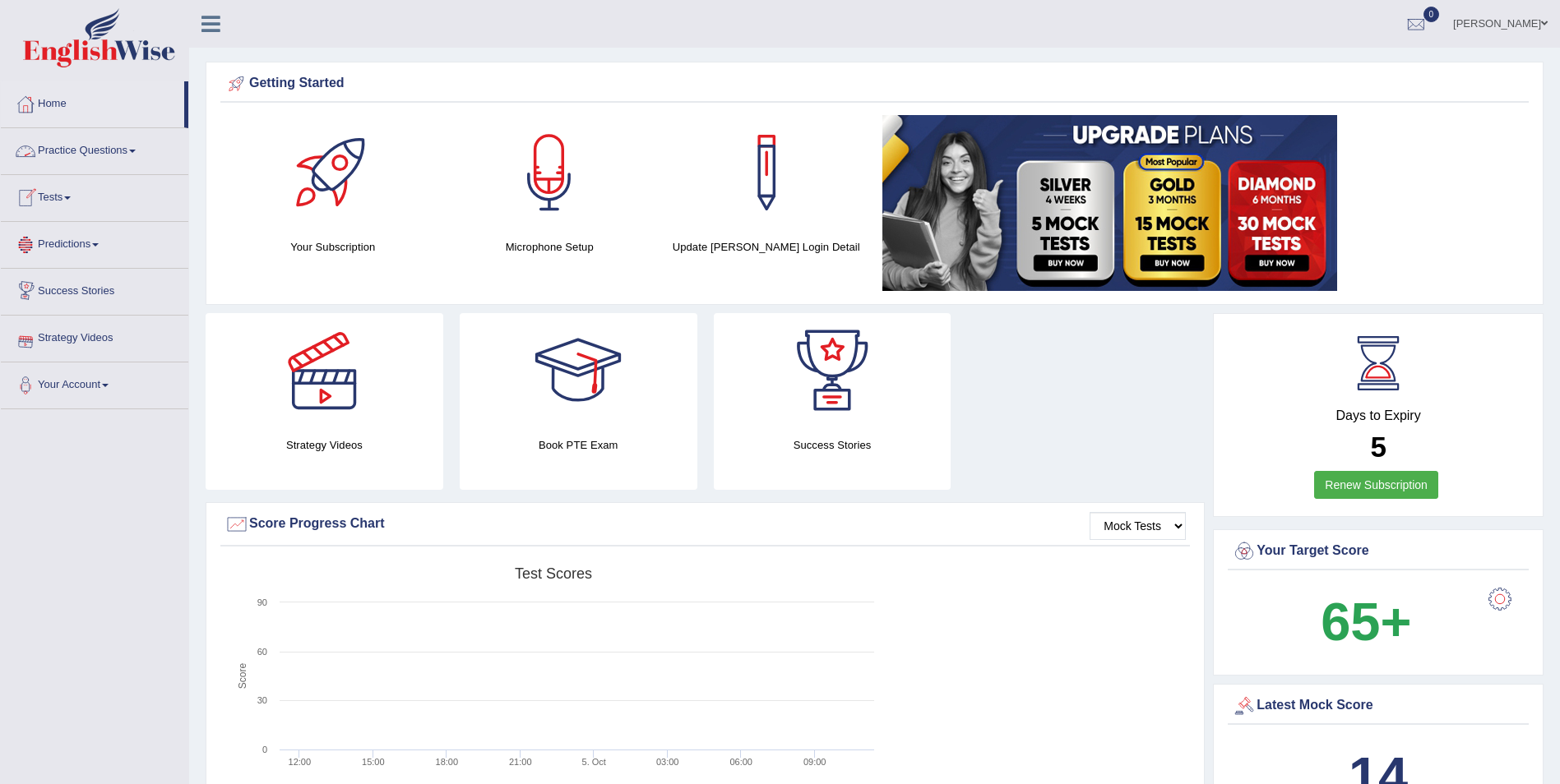
click at [71, 197] on span at bounding box center [68, 197] width 7 height 3
click at [98, 268] on link "Take Mock Test" at bounding box center [107, 266] width 154 height 30
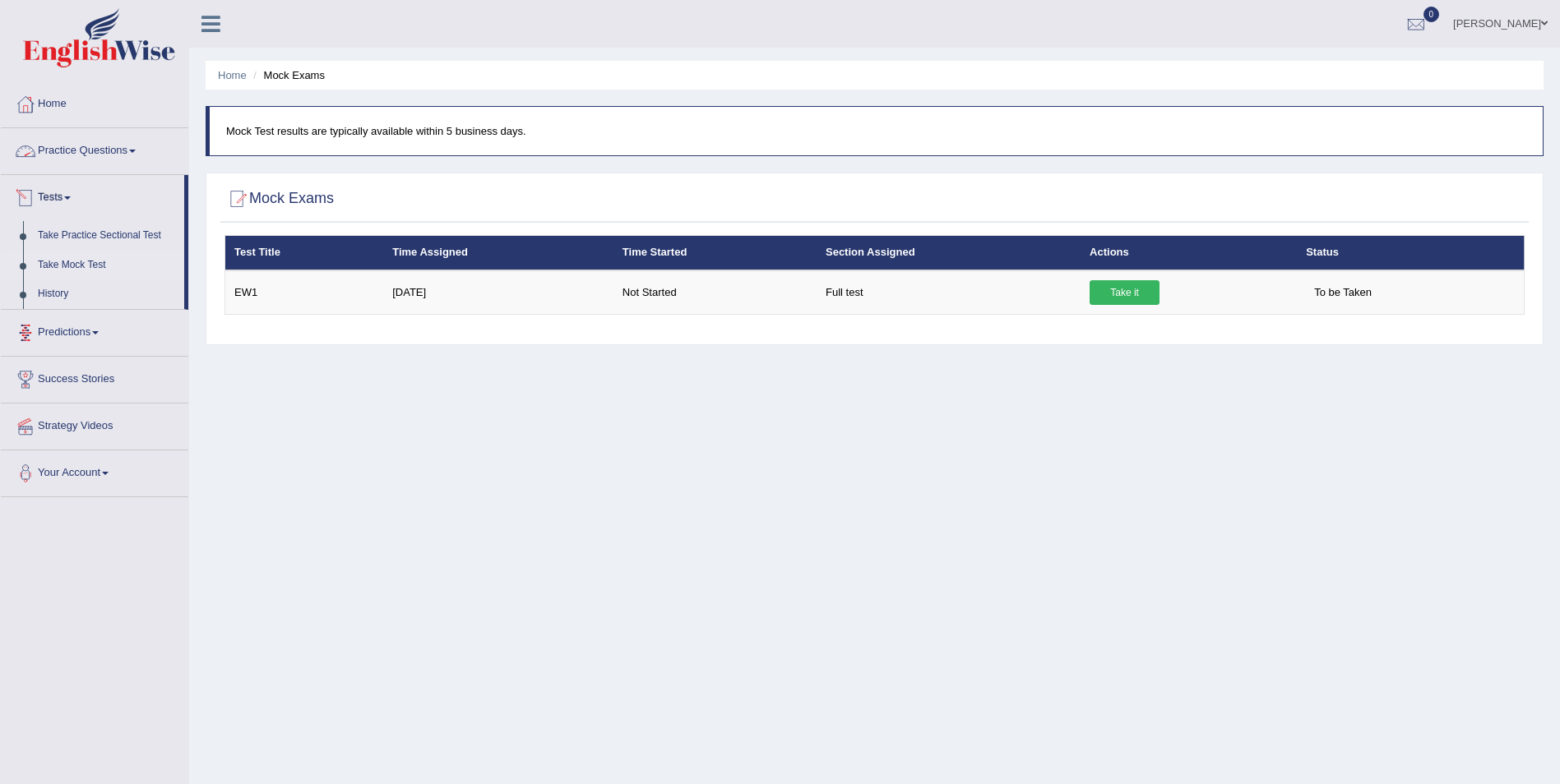
click at [145, 151] on link "Practice Questions" at bounding box center [94, 148] width 188 height 41
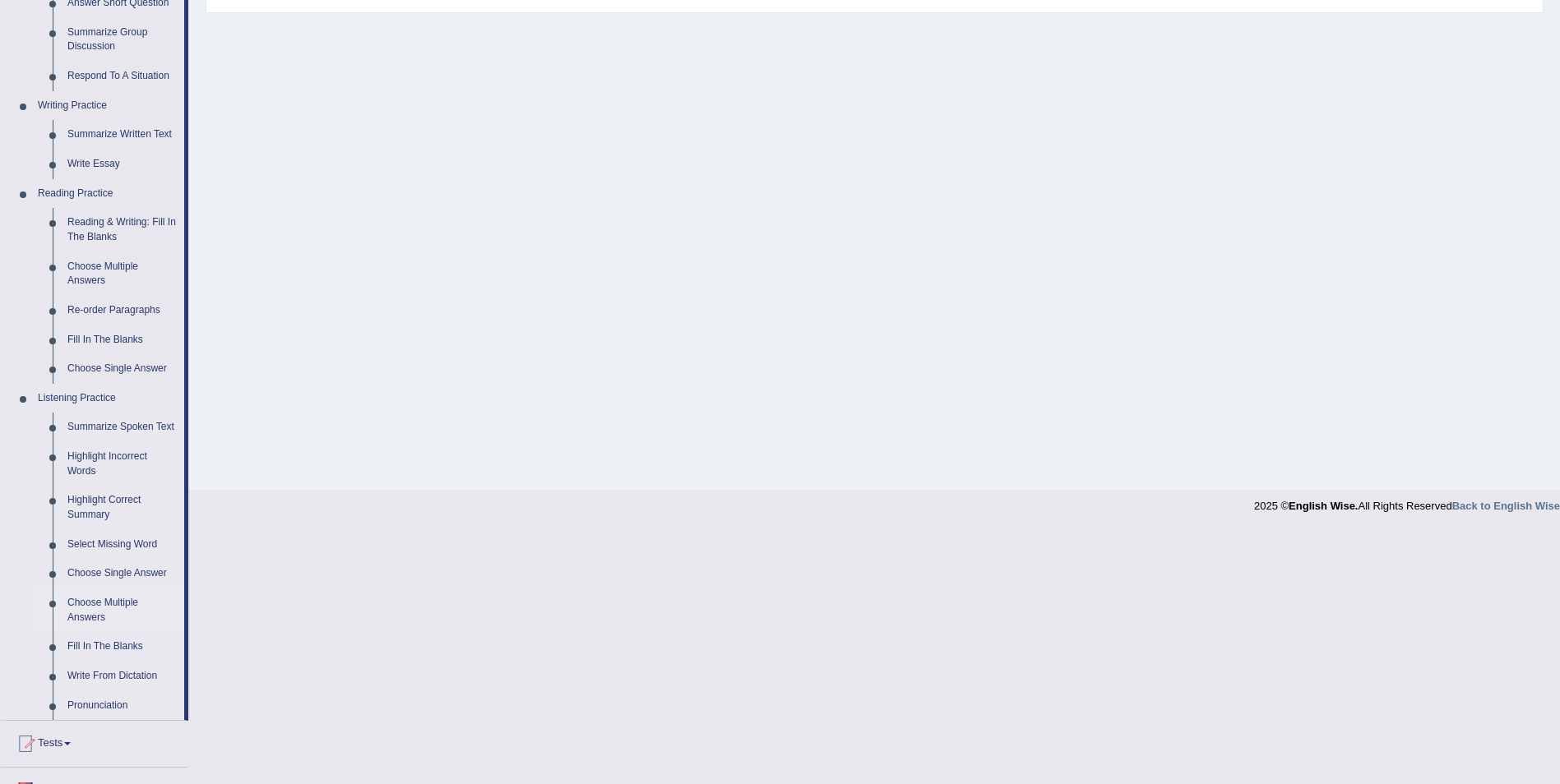
scroll to position [411, 0]
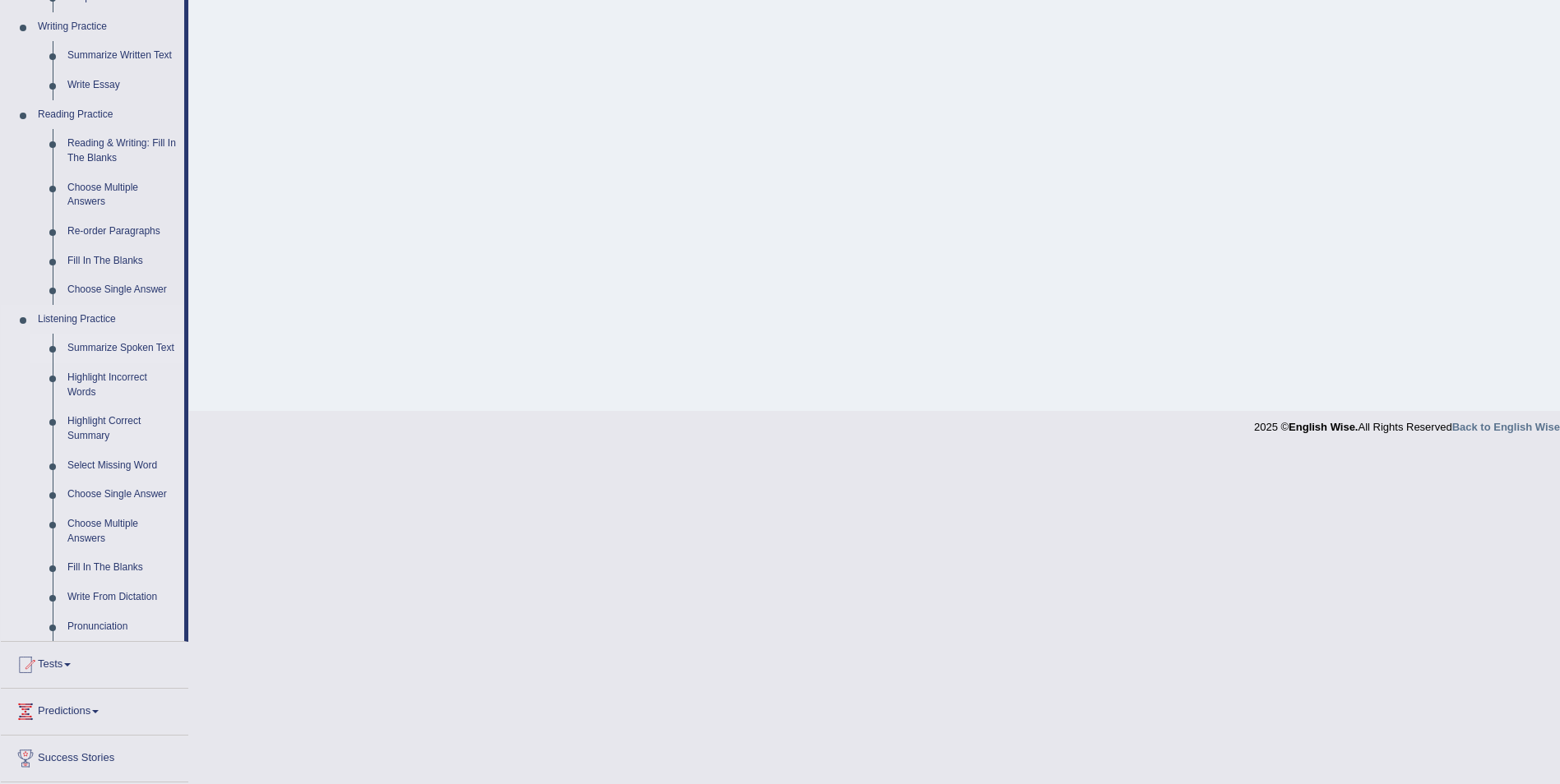
click at [95, 352] on link "Summarize Spoken Text" at bounding box center [121, 348] width 124 height 30
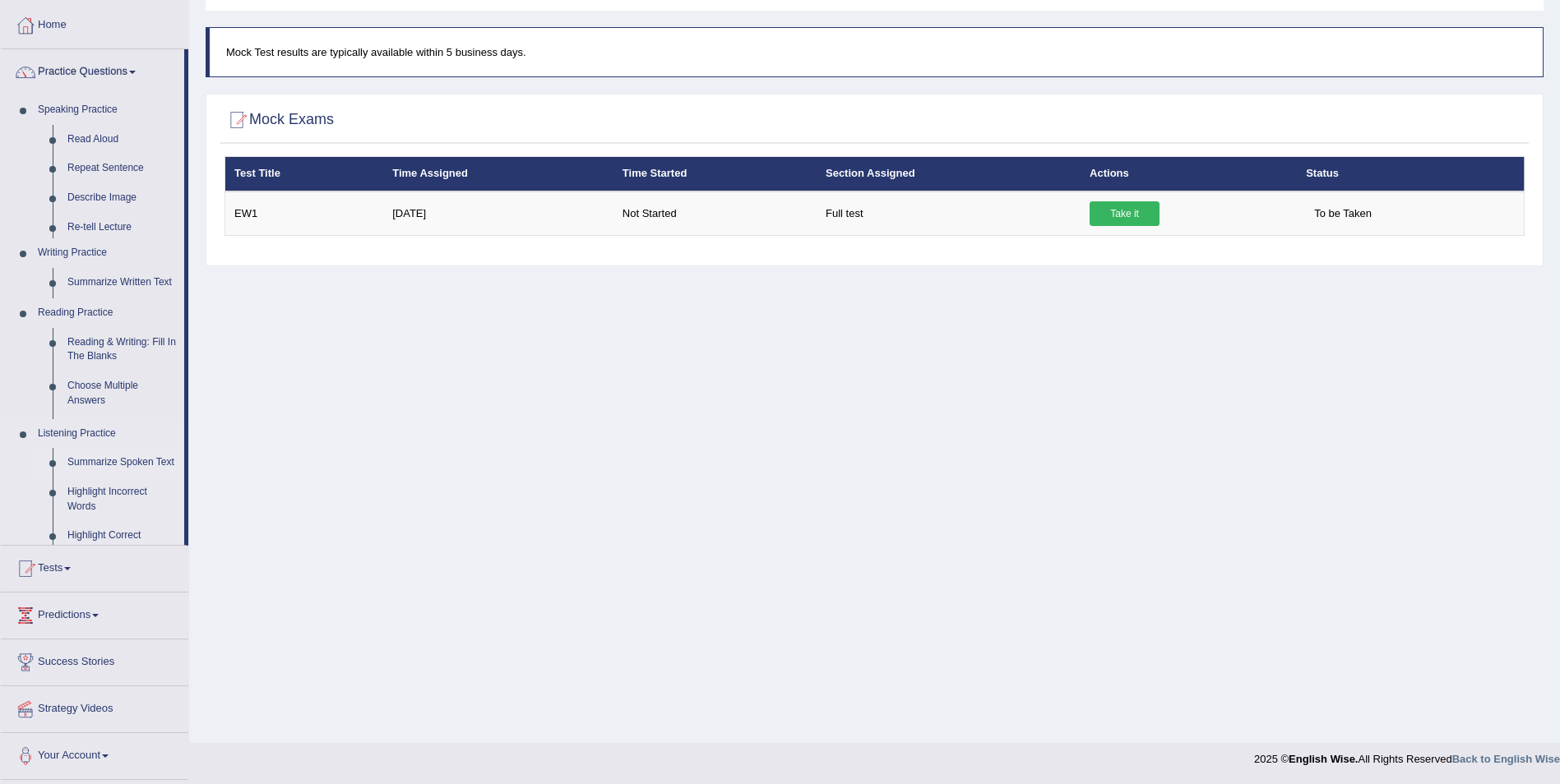
scroll to position [79, 0]
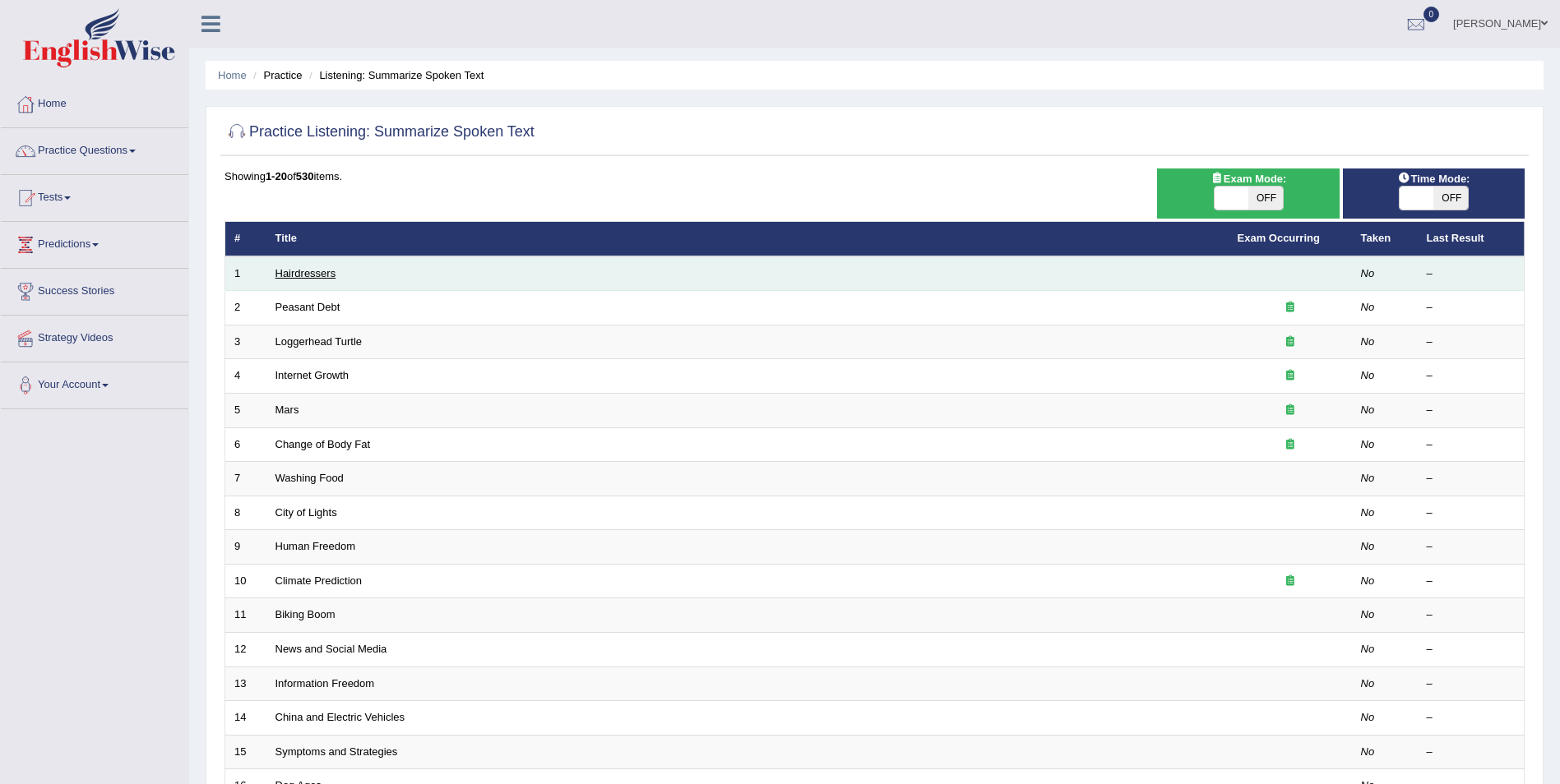
click at [322, 276] on link "Hairdressers" at bounding box center [305, 273] width 61 height 12
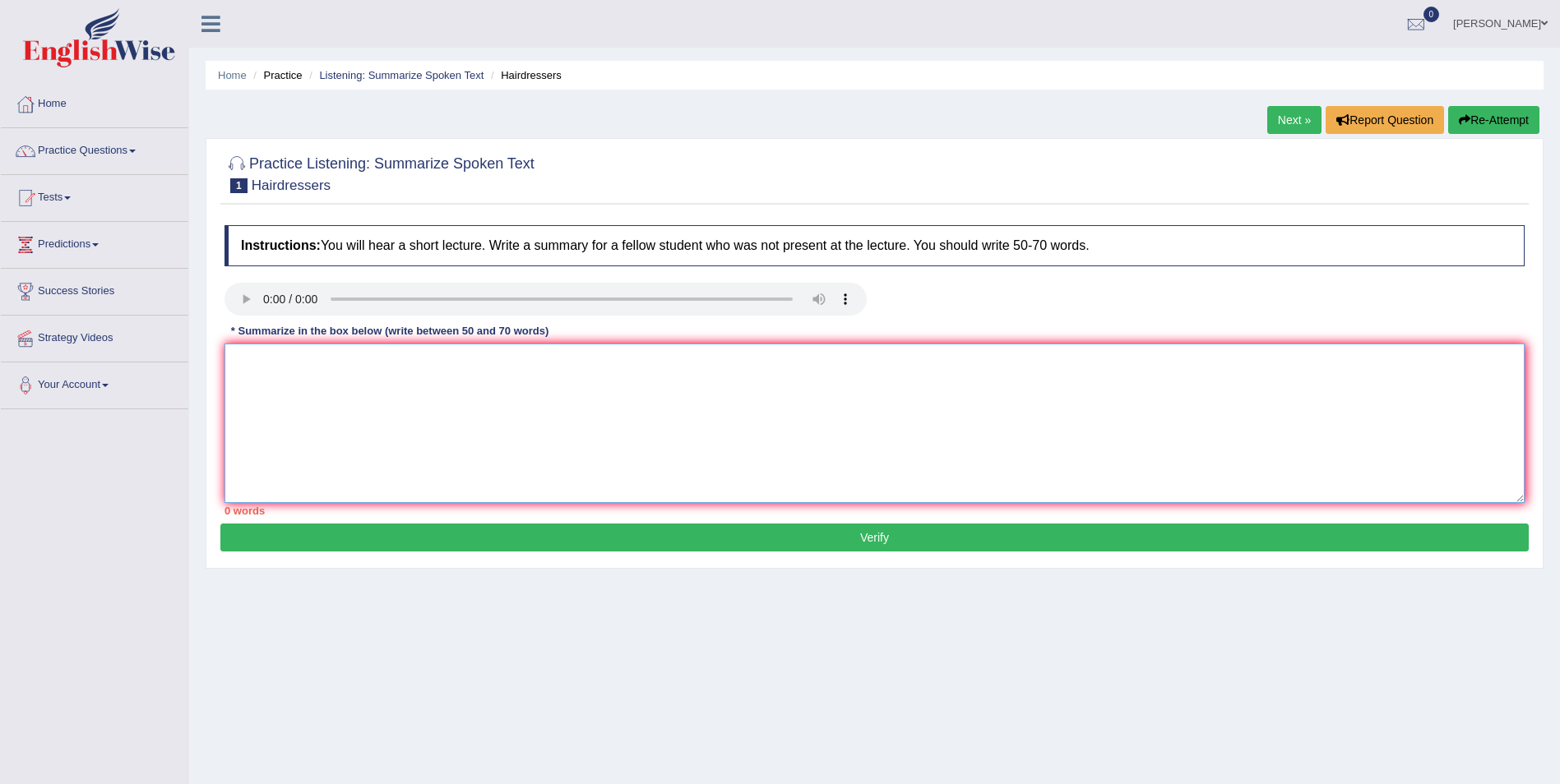
click at [302, 380] on textarea at bounding box center [874, 423] width 1300 height 160
type textarea "A"
type textarea "a"
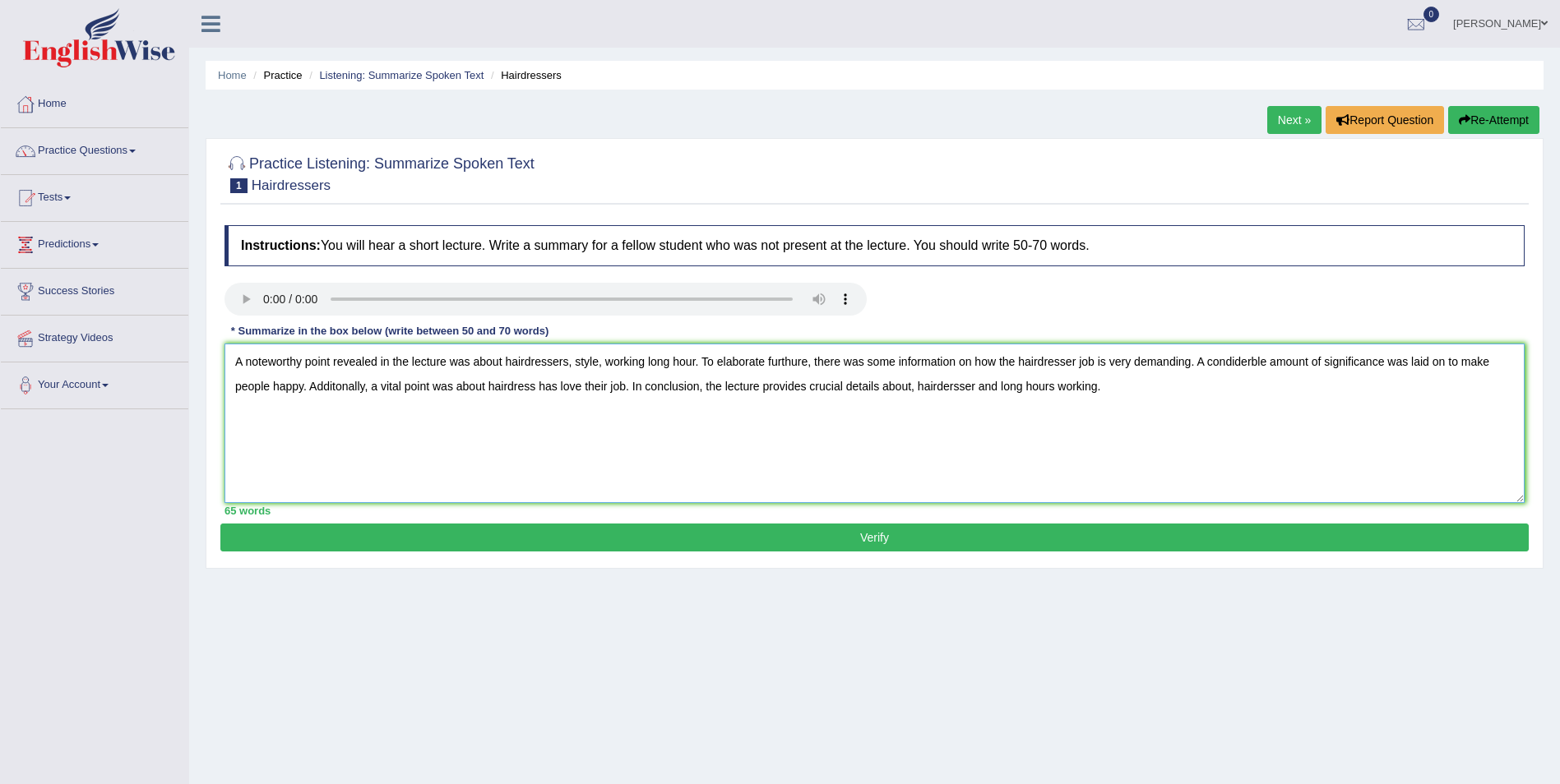
type textarea "A noteworthy point revealed in the lecture was about hairdressers, style, worki…"
click at [873, 543] on button "Verify" at bounding box center [875, 538] width 1309 height 28
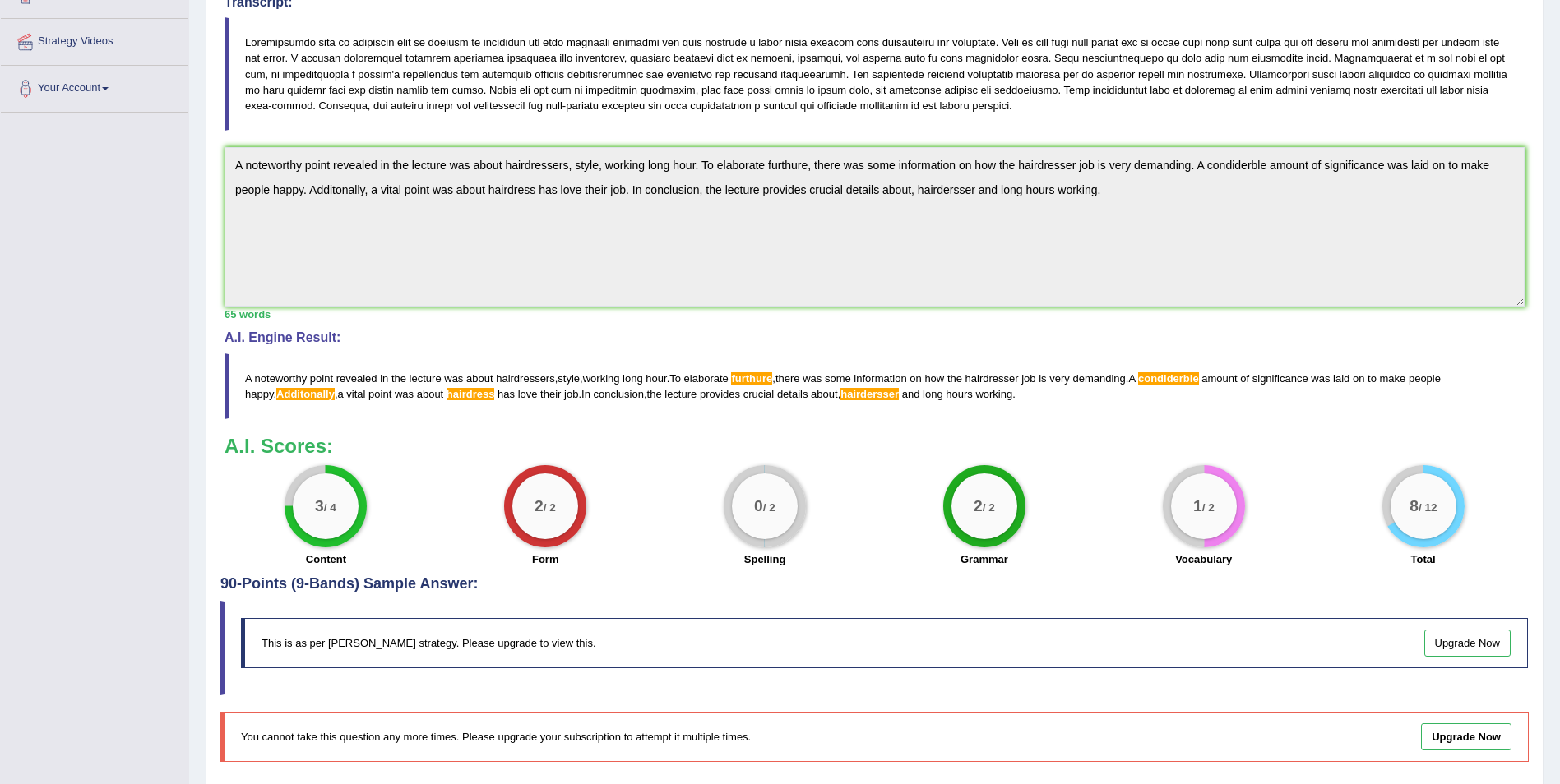
scroll to position [354, 0]
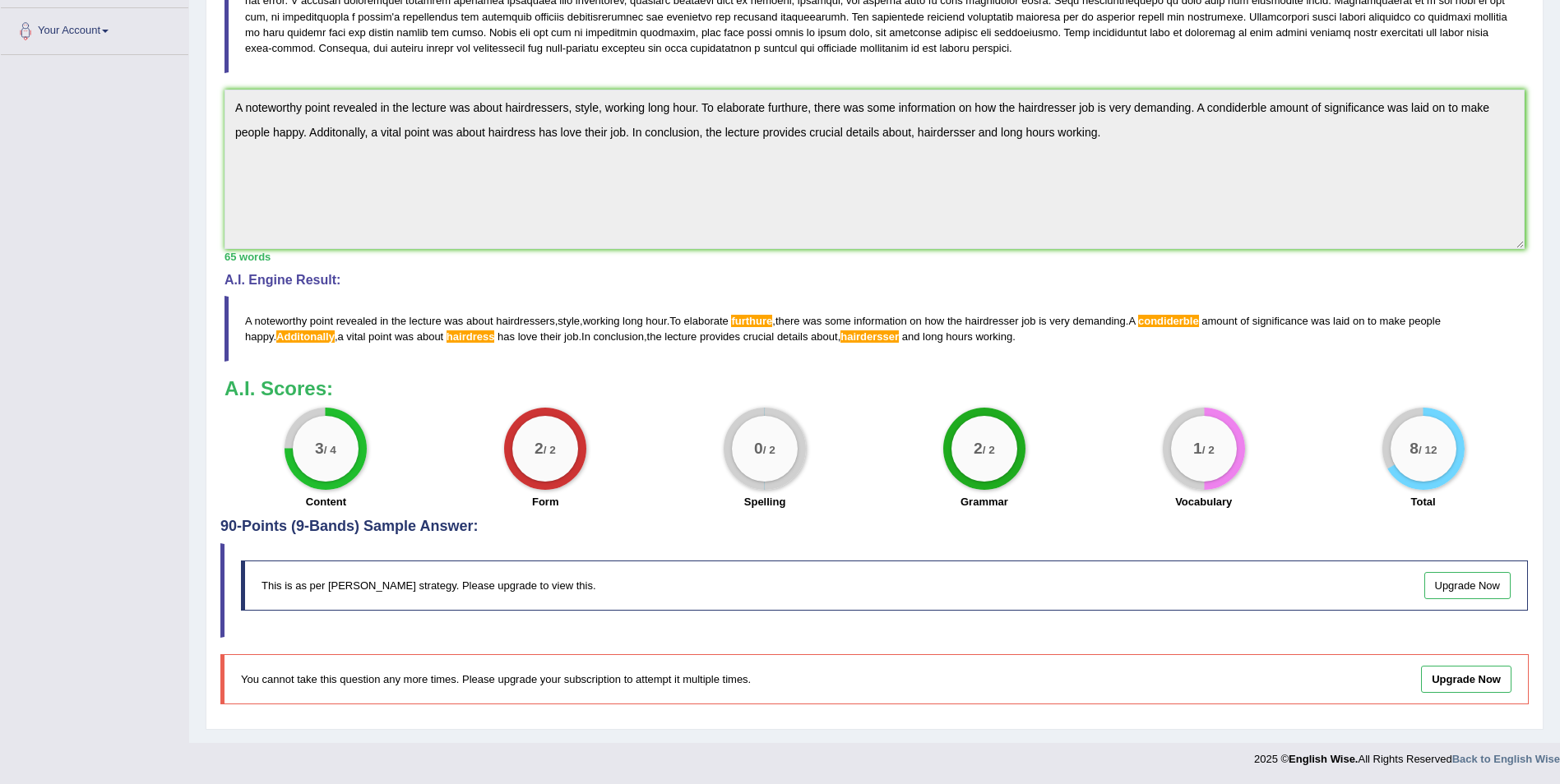
drag, startPoint x: 1558, startPoint y: 313, endPoint x: 1575, endPoint y: -61, distance: 374.4
click at [1559, 0] on html "Toggle navigation Home Practice Questions Speaking Practice Read Aloud Repeat S…" at bounding box center [780, 38] width 1560 height 784
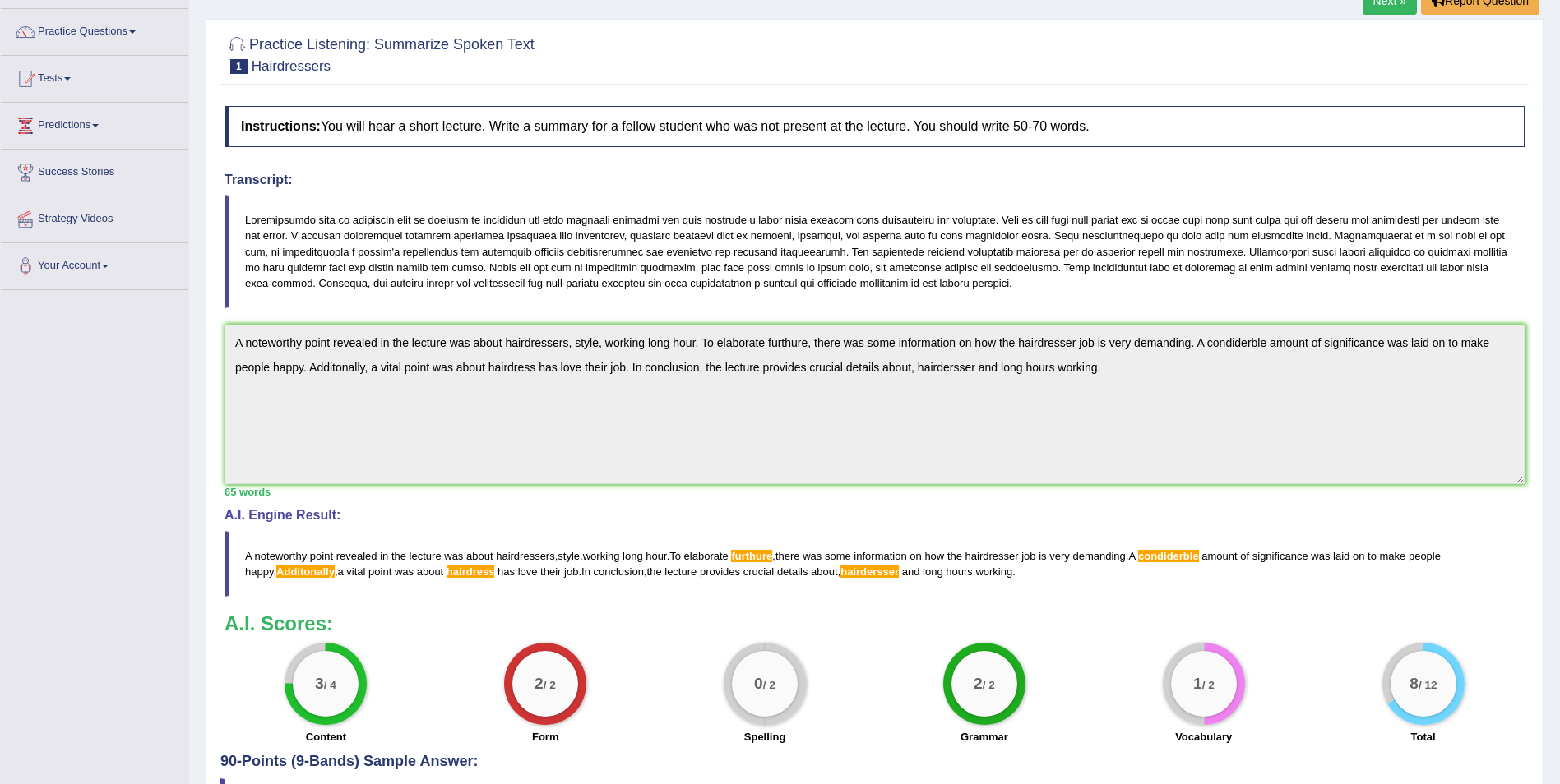
scroll to position [117, 0]
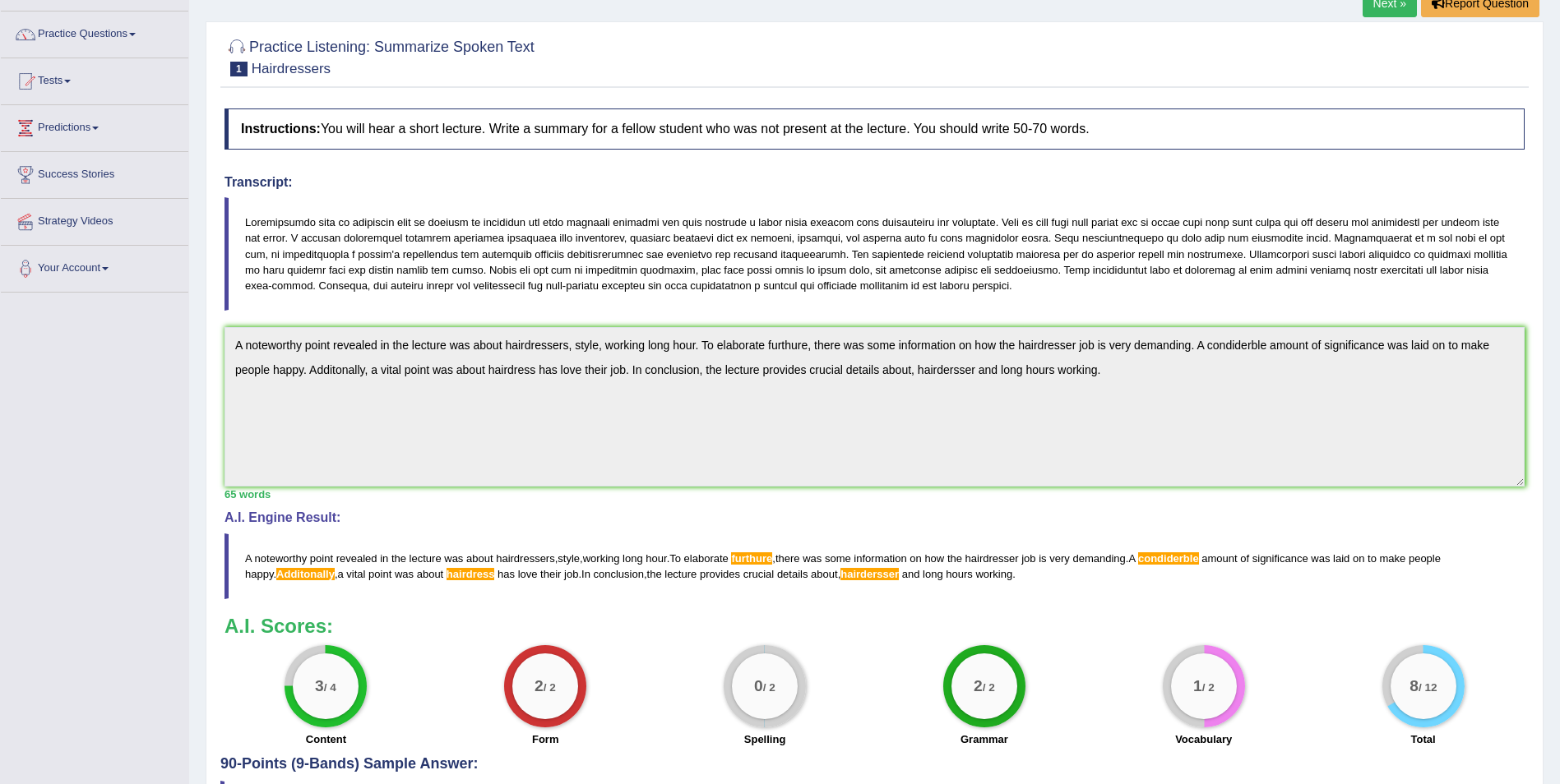
click at [1378, 11] on link "Next »" at bounding box center [1389, 3] width 55 height 28
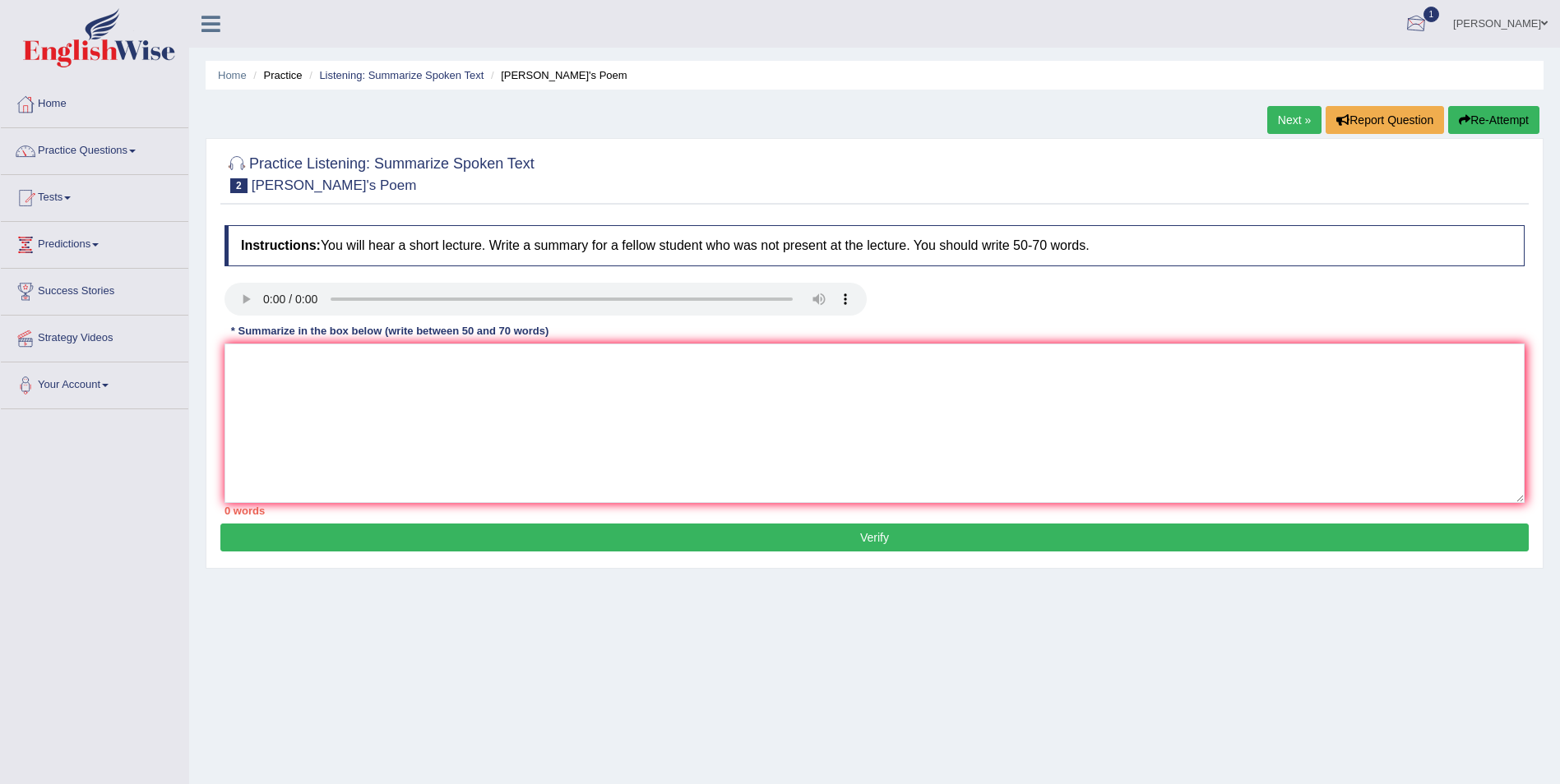
click at [1429, 25] on div at bounding box center [1416, 24] width 25 height 25
click at [1362, 111] on link "See All Alerts" at bounding box center [1317, 116] width 91 height 18
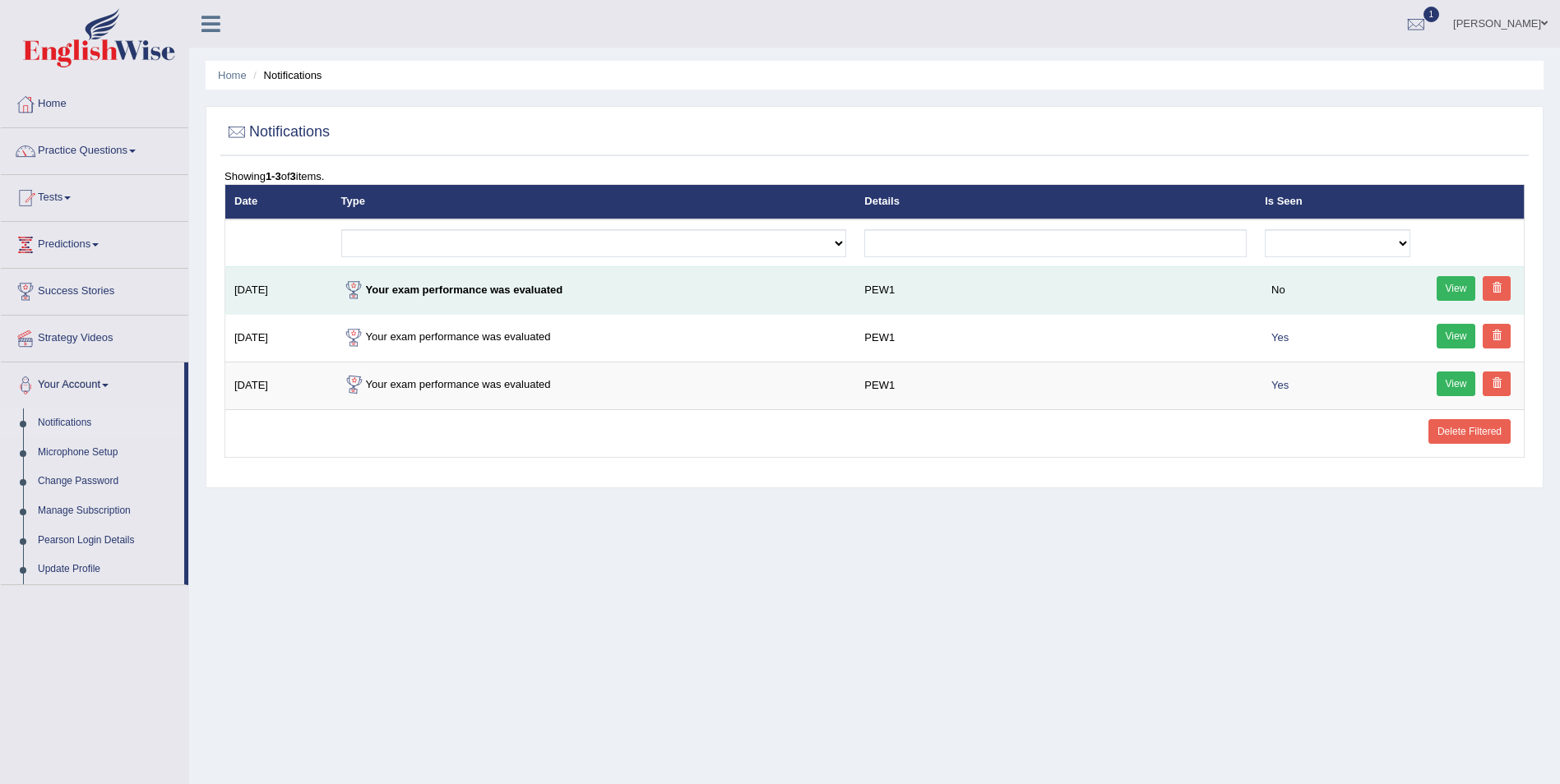
click at [1449, 292] on link "View" at bounding box center [1457, 288] width 40 height 25
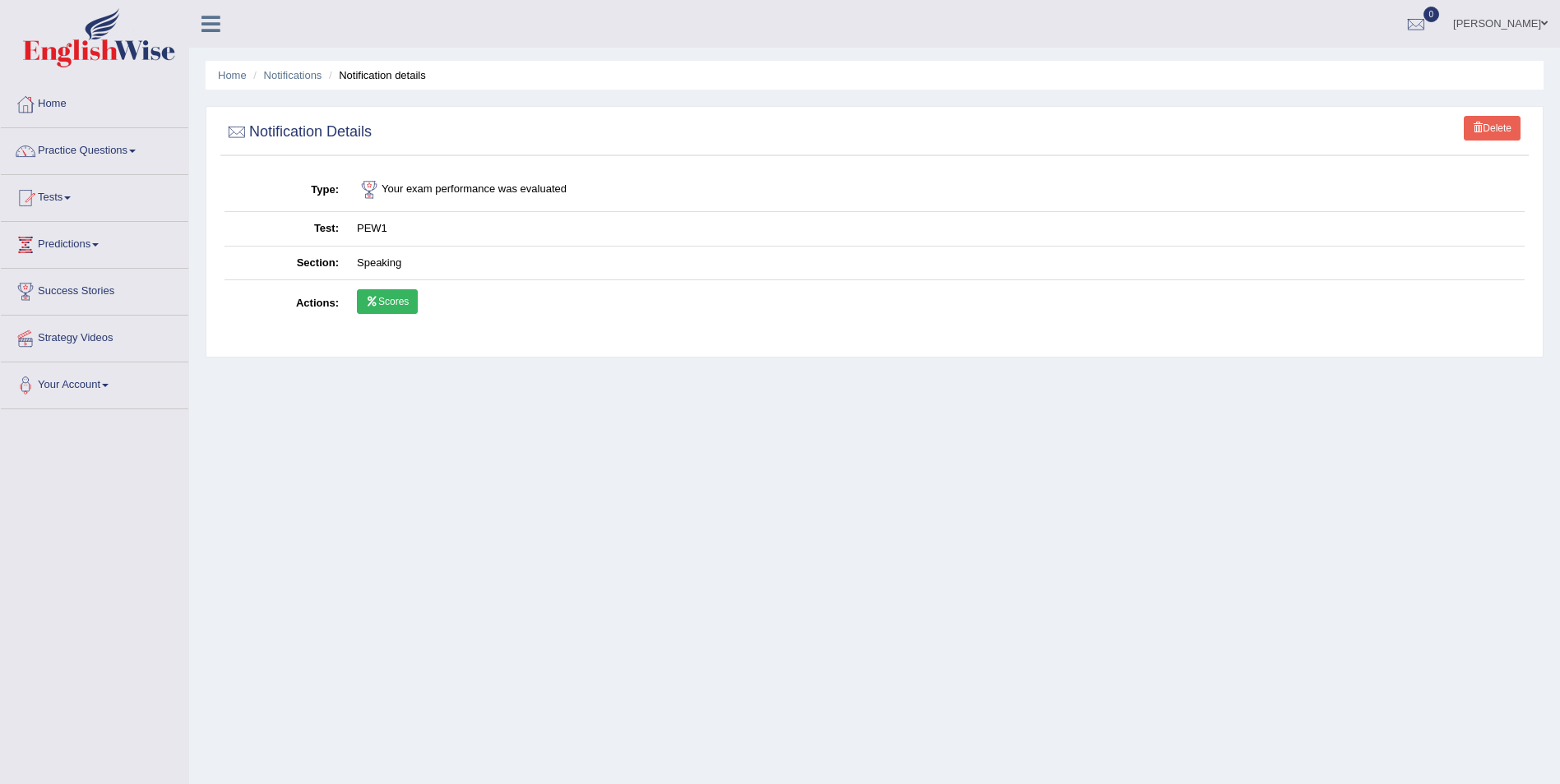
click at [390, 304] on link "Scores" at bounding box center [386, 302] width 61 height 25
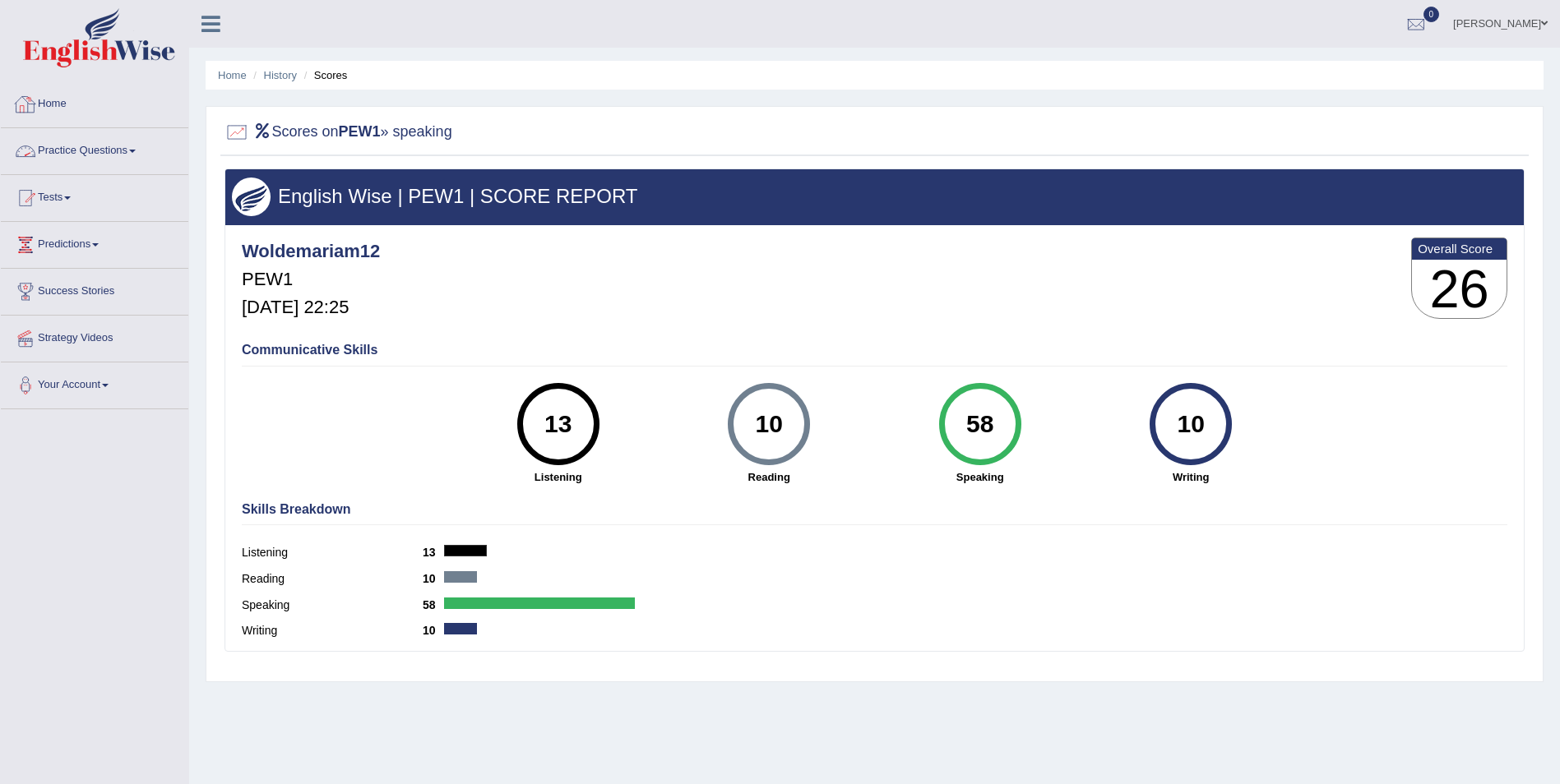
click at [123, 158] on link "Practice Questions" at bounding box center [94, 148] width 188 height 41
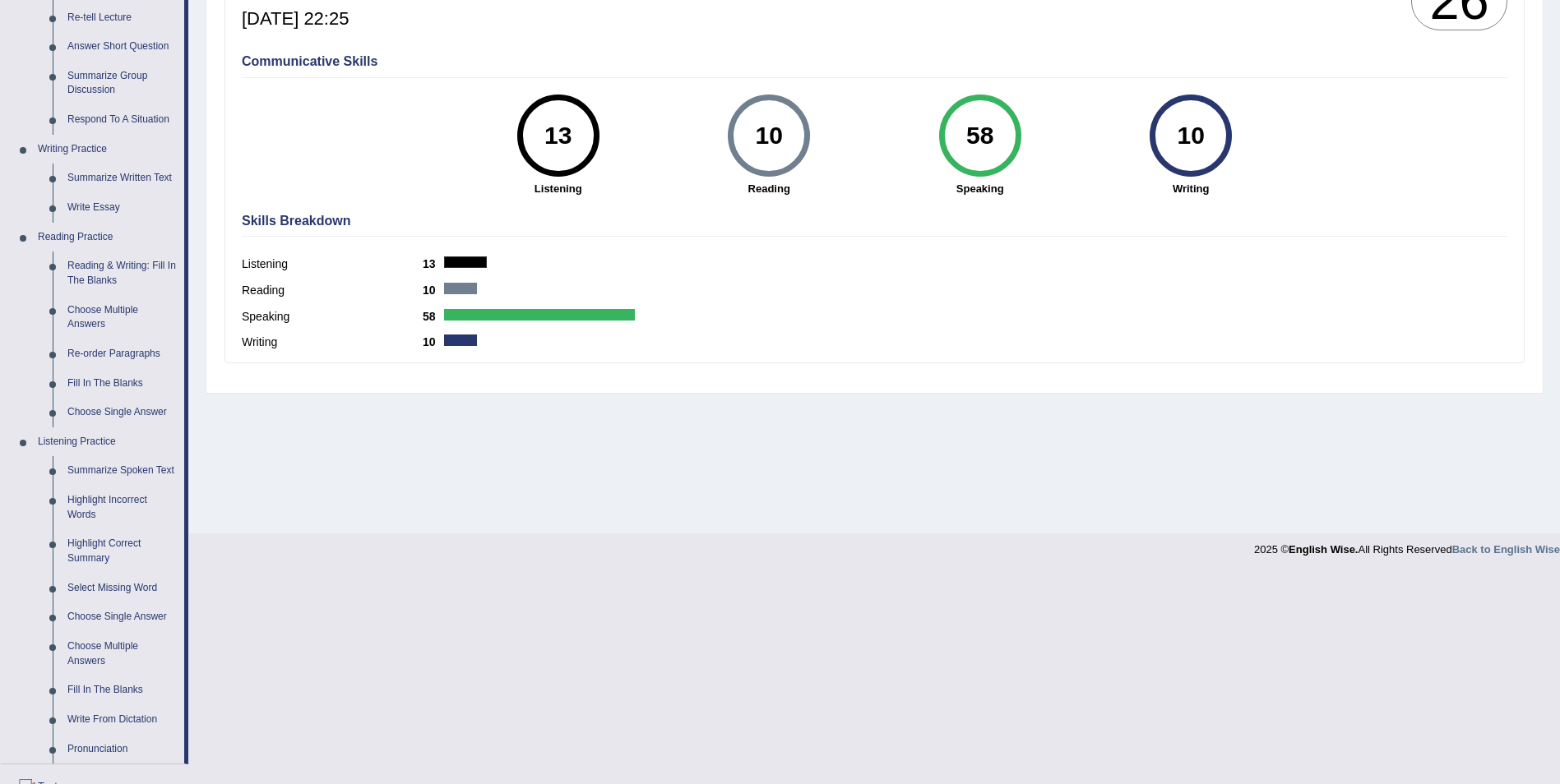
scroll to position [328, 0]
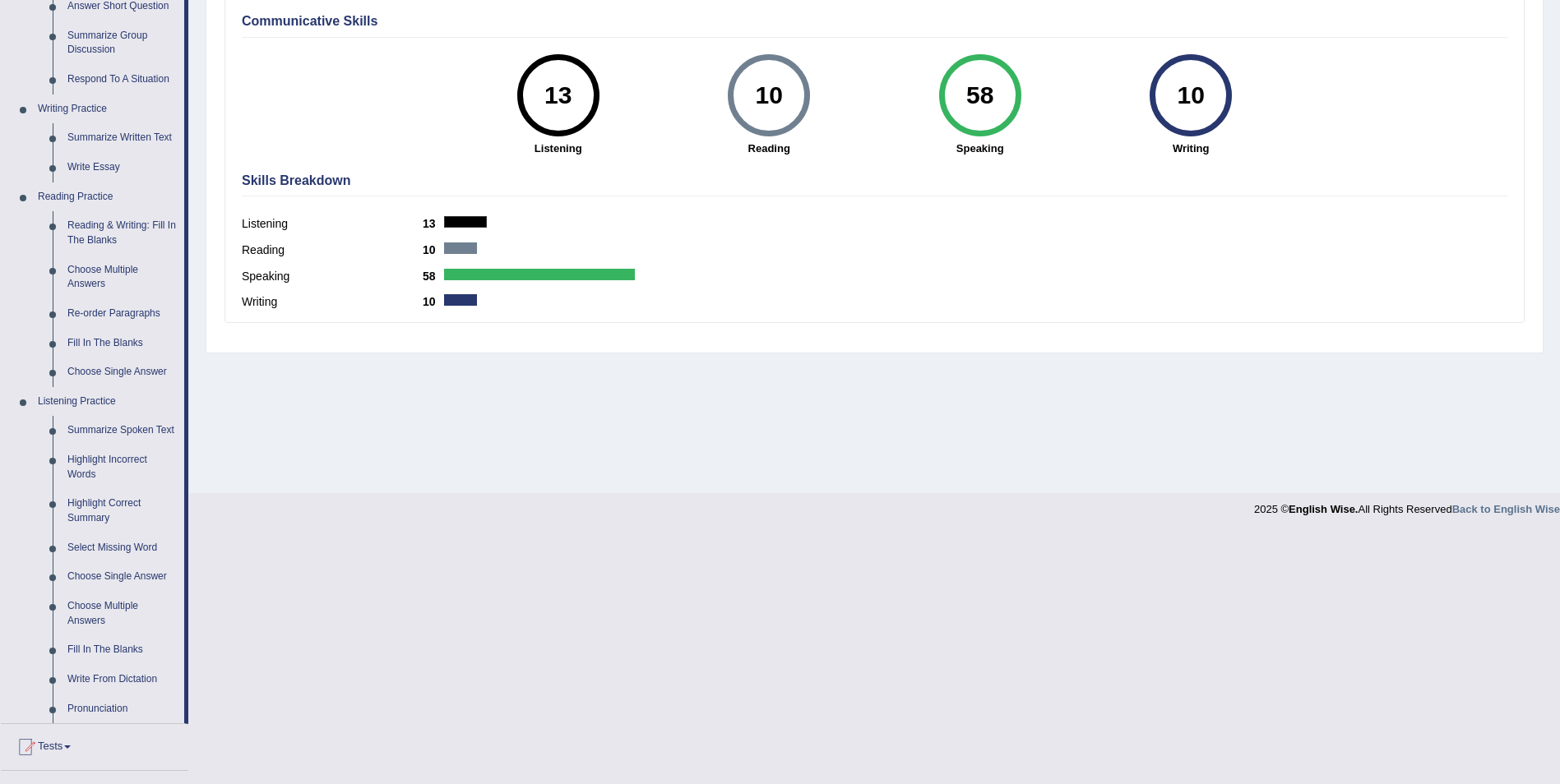
click at [574, 109] on div "13" at bounding box center [558, 95] width 60 height 69
click at [780, 79] on div "10" at bounding box center [770, 95] width 60 height 69
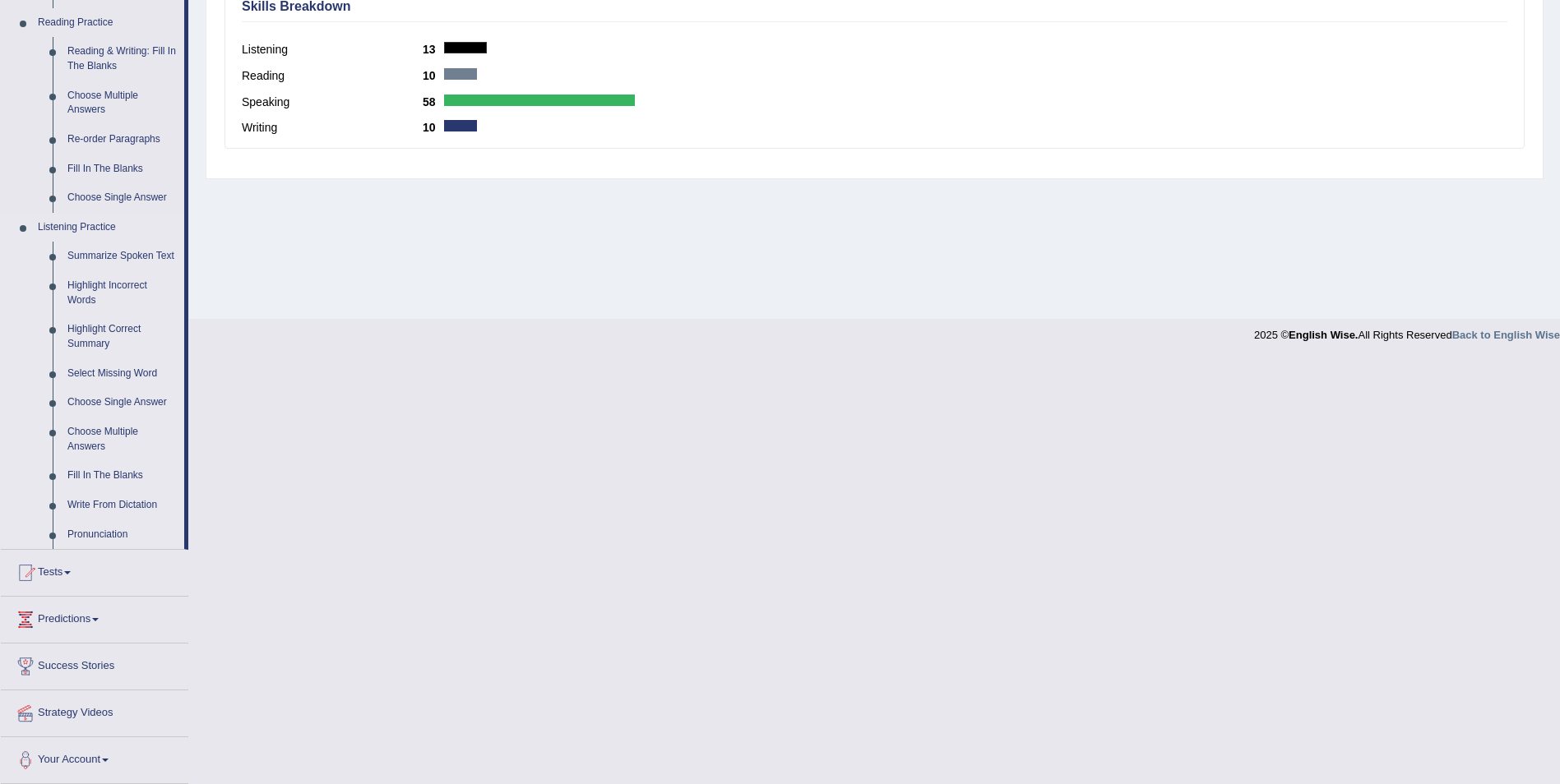
scroll to position [504, 0]
click at [147, 256] on link "Summarize Spoken Text" at bounding box center [121, 256] width 124 height 30
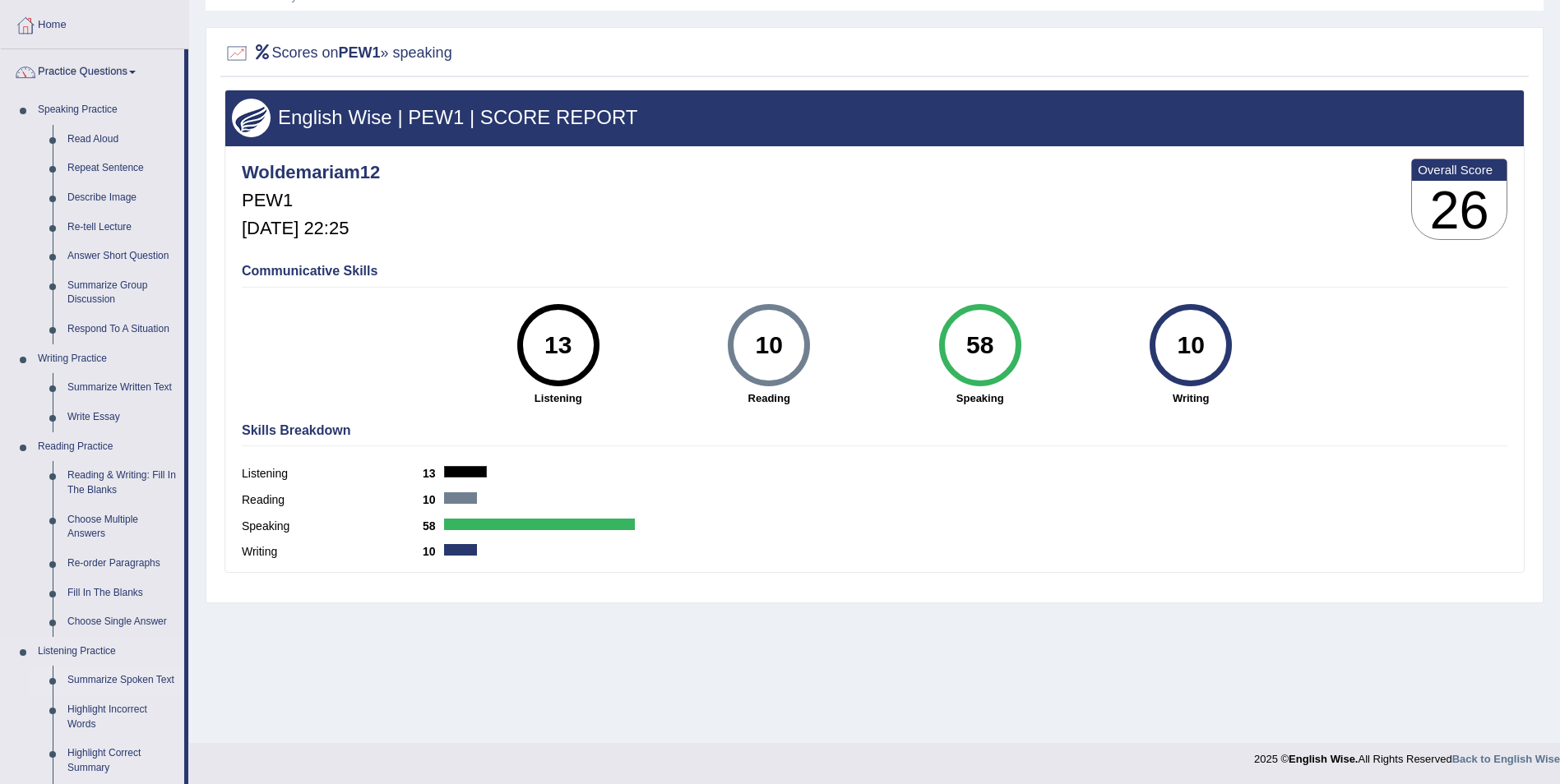
scroll to position [141, 0]
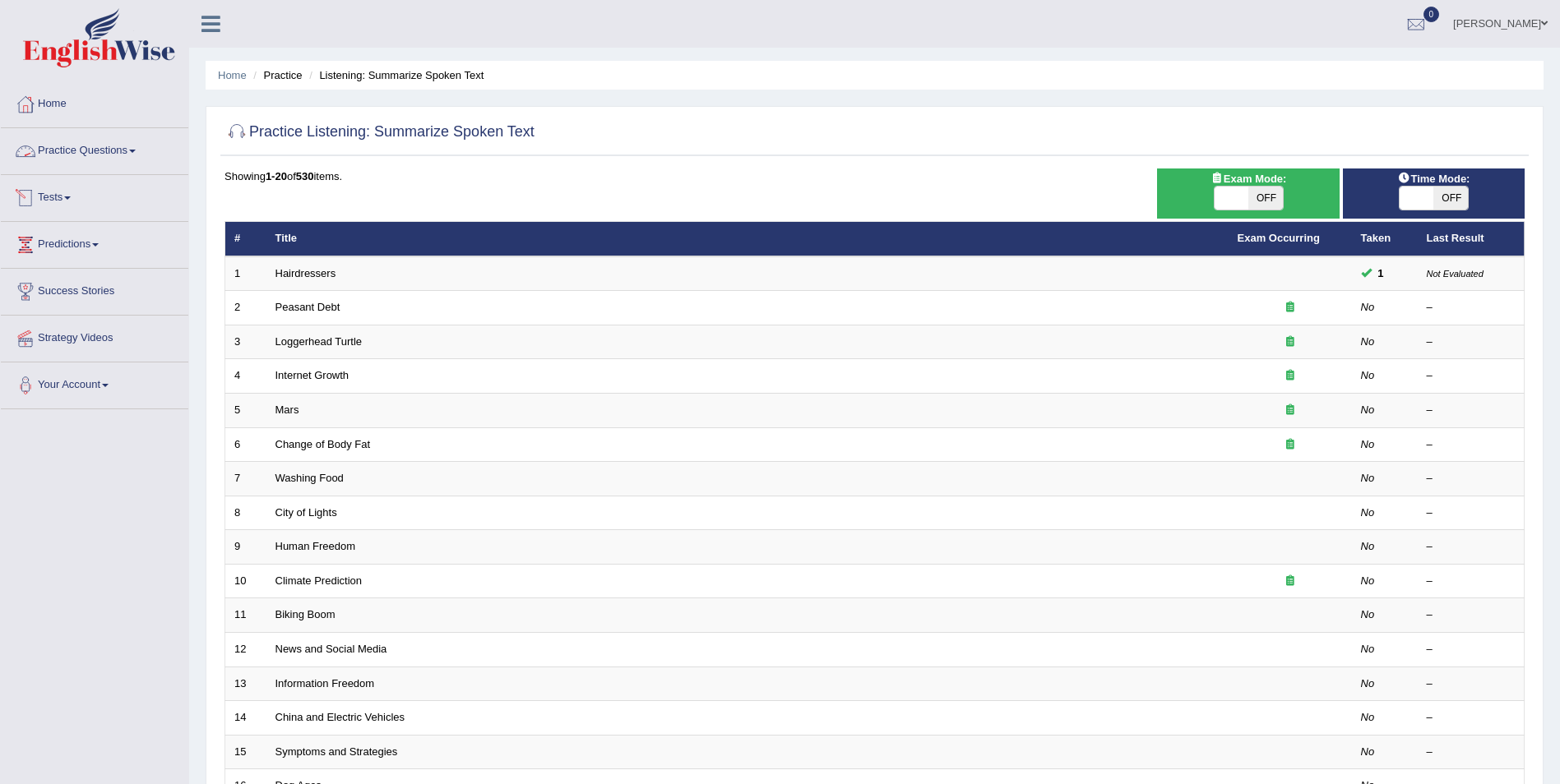
click at [137, 154] on link "Practice Questions" at bounding box center [94, 148] width 188 height 41
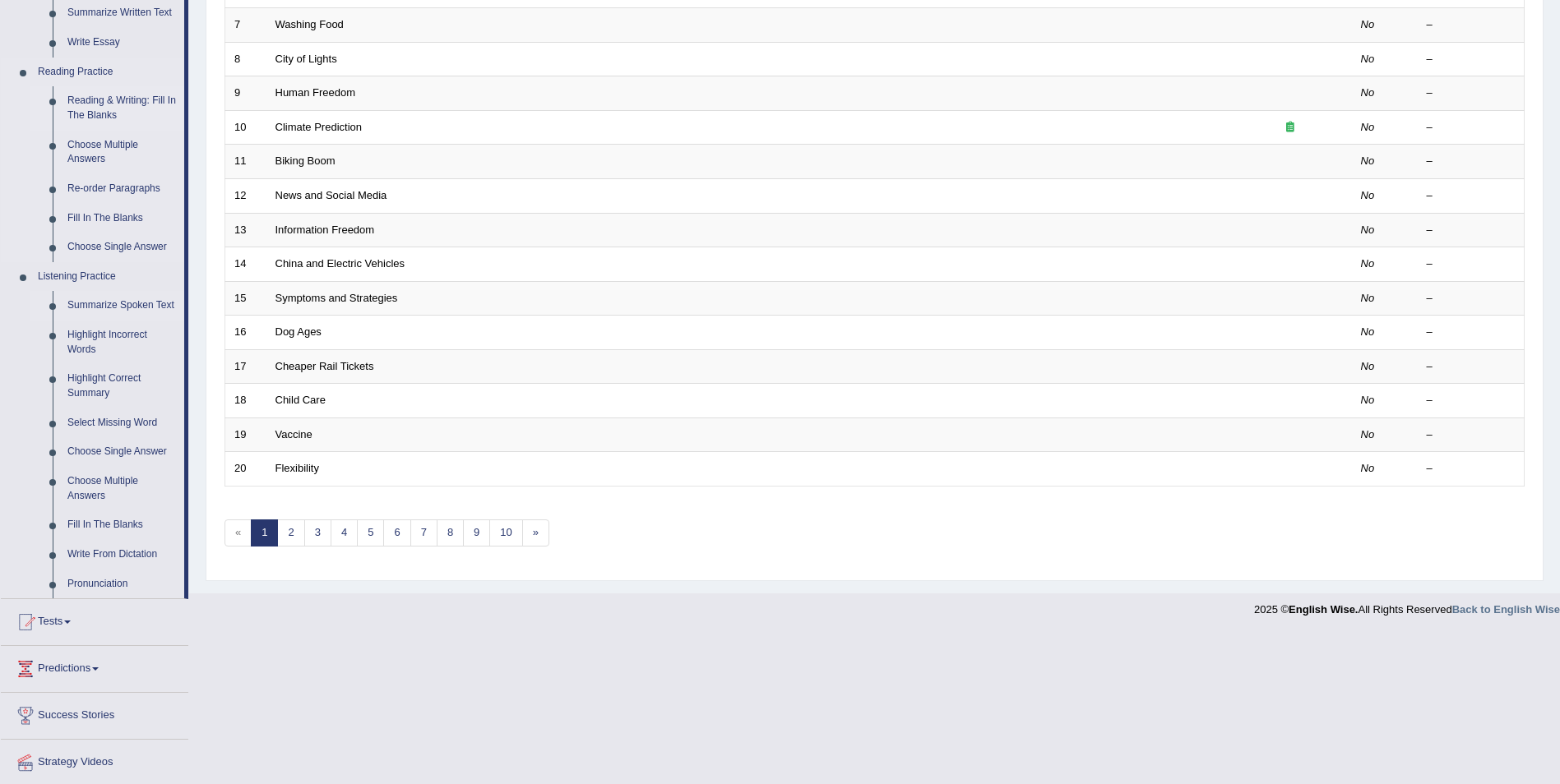
scroll to position [493, 0]
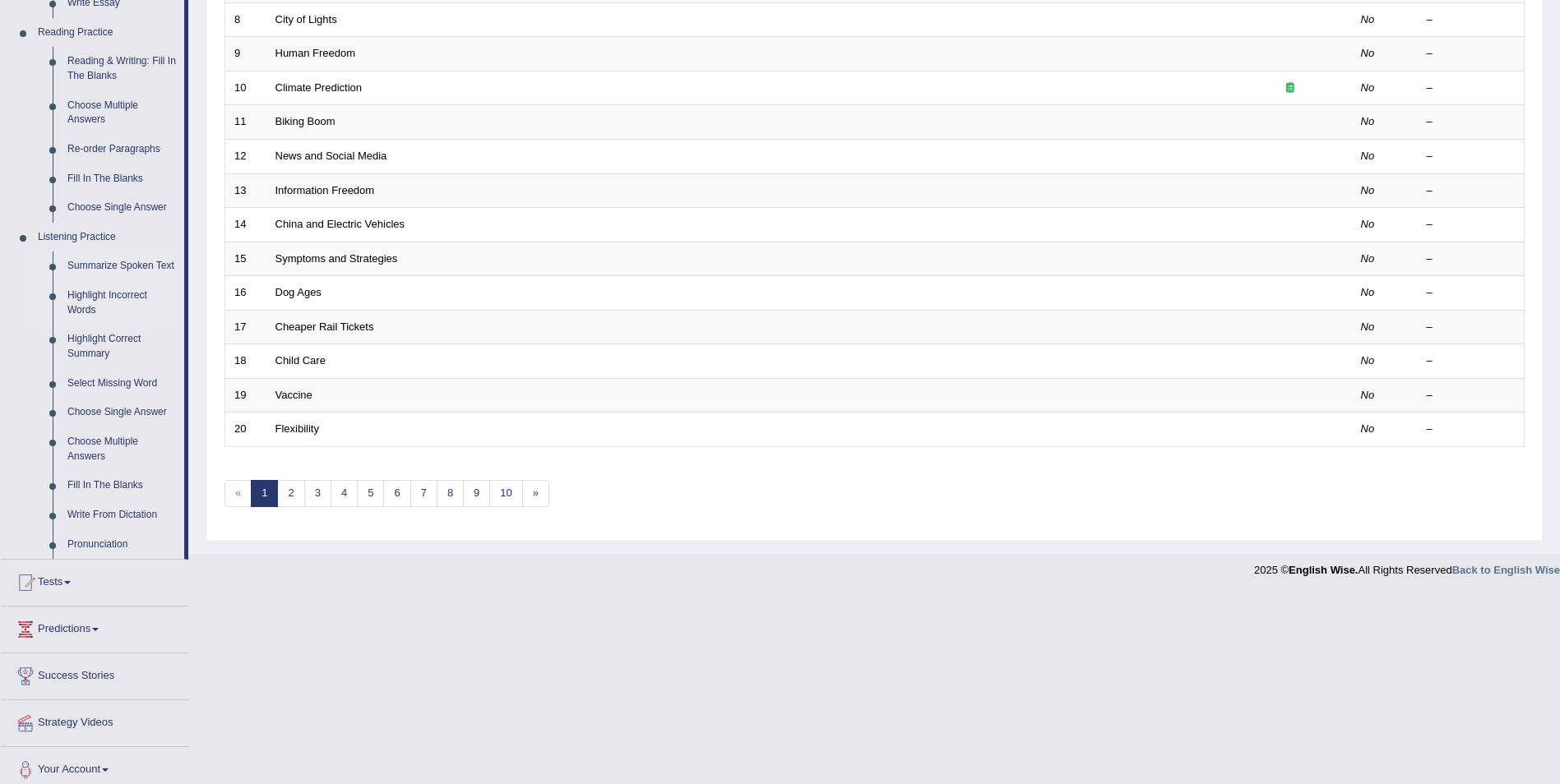
click at [131, 294] on link "Highlight Incorrect Words" at bounding box center [121, 303] width 124 height 44
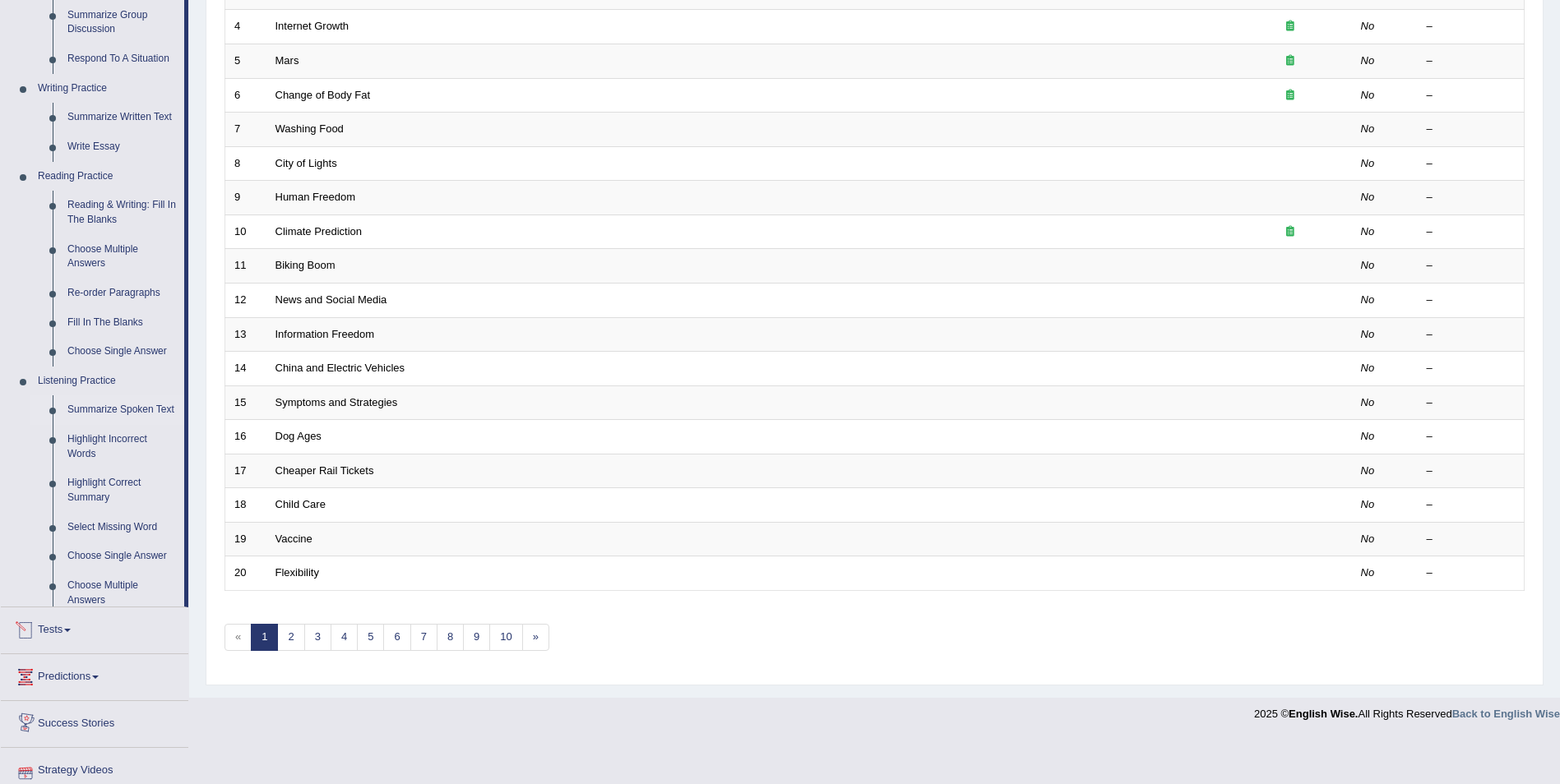
scroll to position [304, 0]
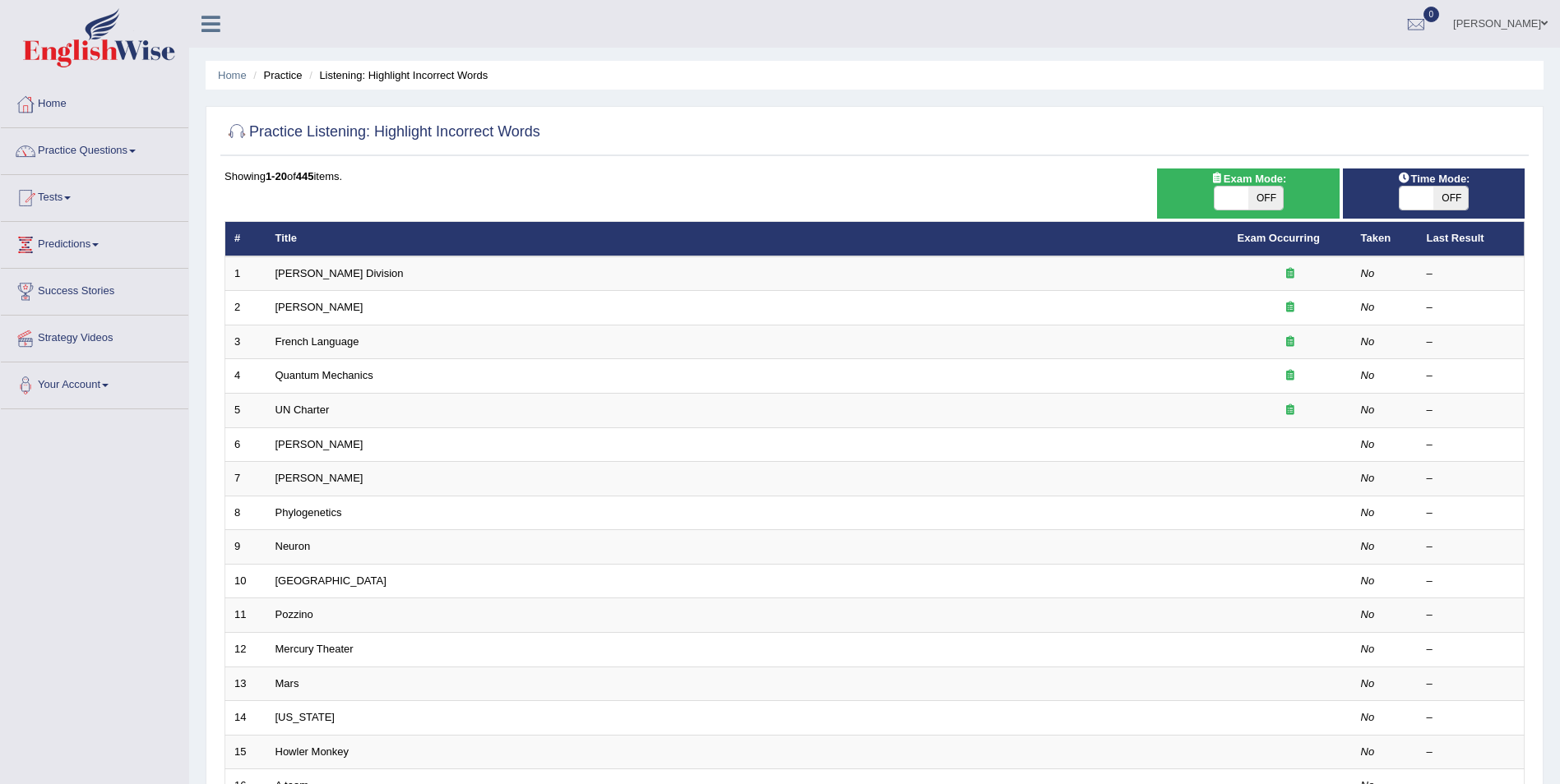
click at [292, 275] on link "[PERSON_NAME] Division" at bounding box center [339, 273] width 128 height 12
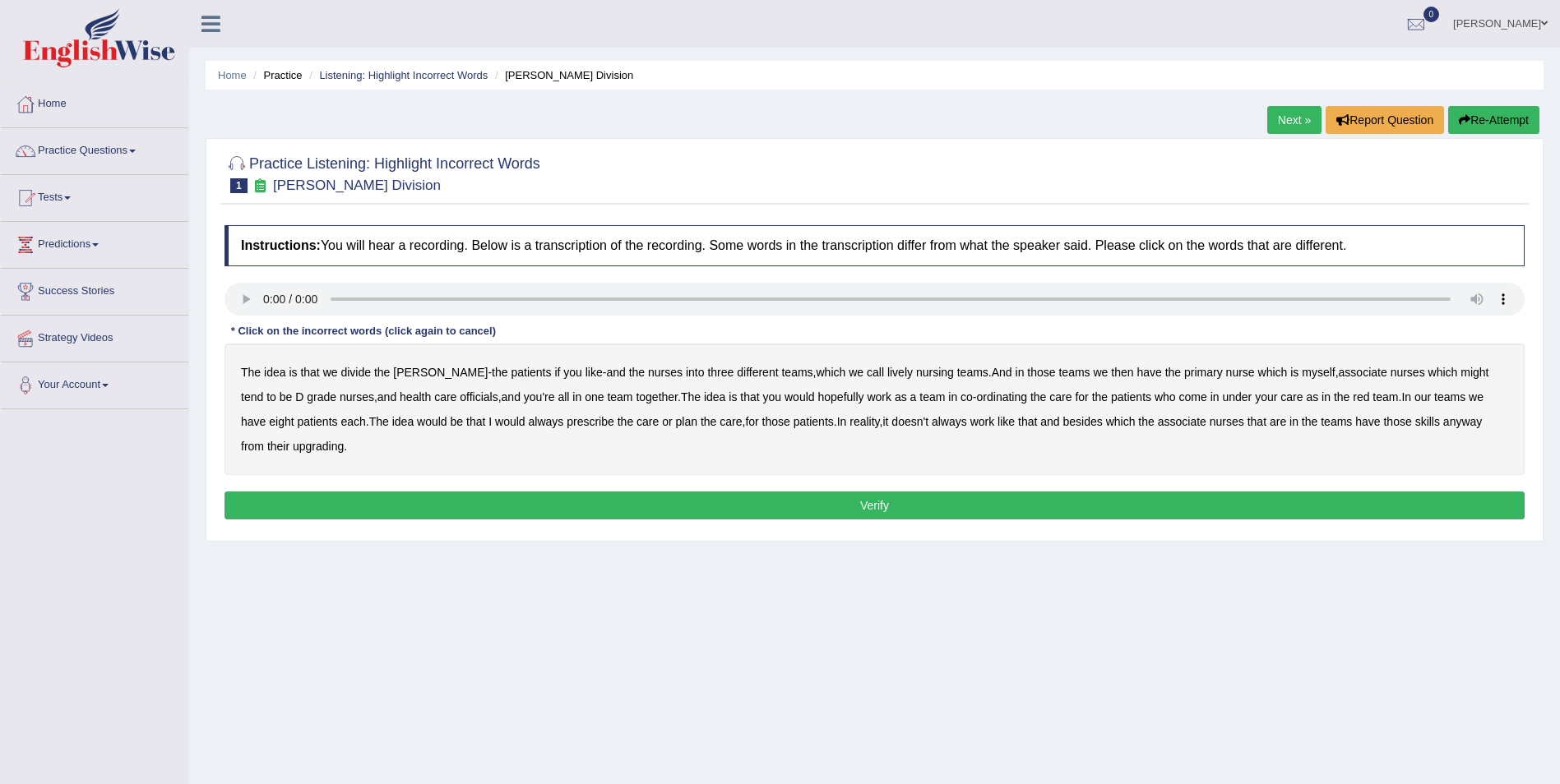
click at [888, 375] on b "lively" at bounding box center [901, 372] width 26 height 13
click at [917, 372] on b "nursing" at bounding box center [935, 372] width 38 height 13
drag, startPoint x: 1309, startPoint y: 377, endPoint x: 1319, endPoint y: 379, distance: 10.2
click at [1339, 377] on b "associate" at bounding box center [1362, 372] width 49 height 13
click at [460, 398] on b "officials" at bounding box center [479, 396] width 38 height 13
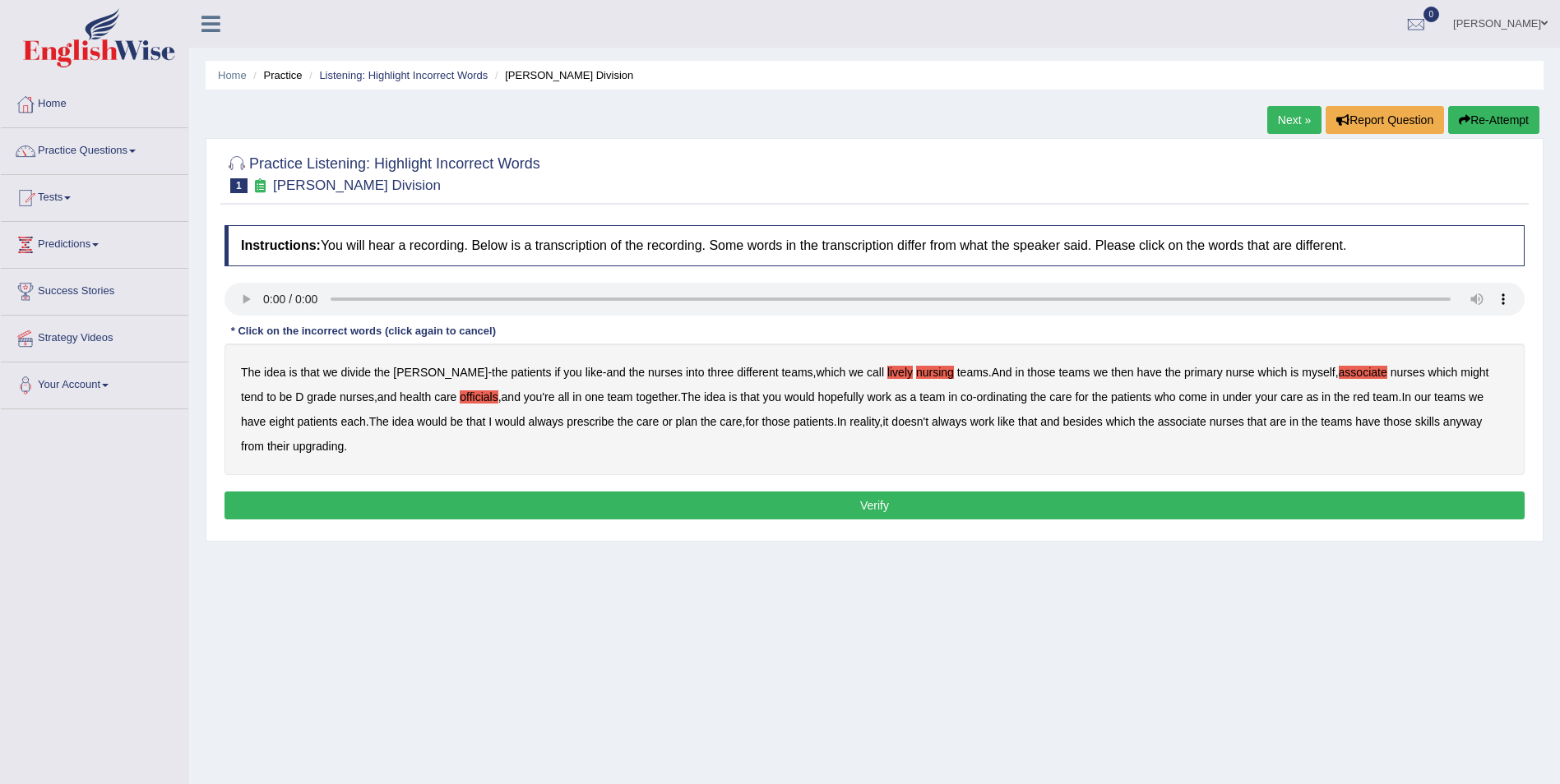
click at [132, 149] on link "Practice Questions" at bounding box center [94, 148] width 188 height 41
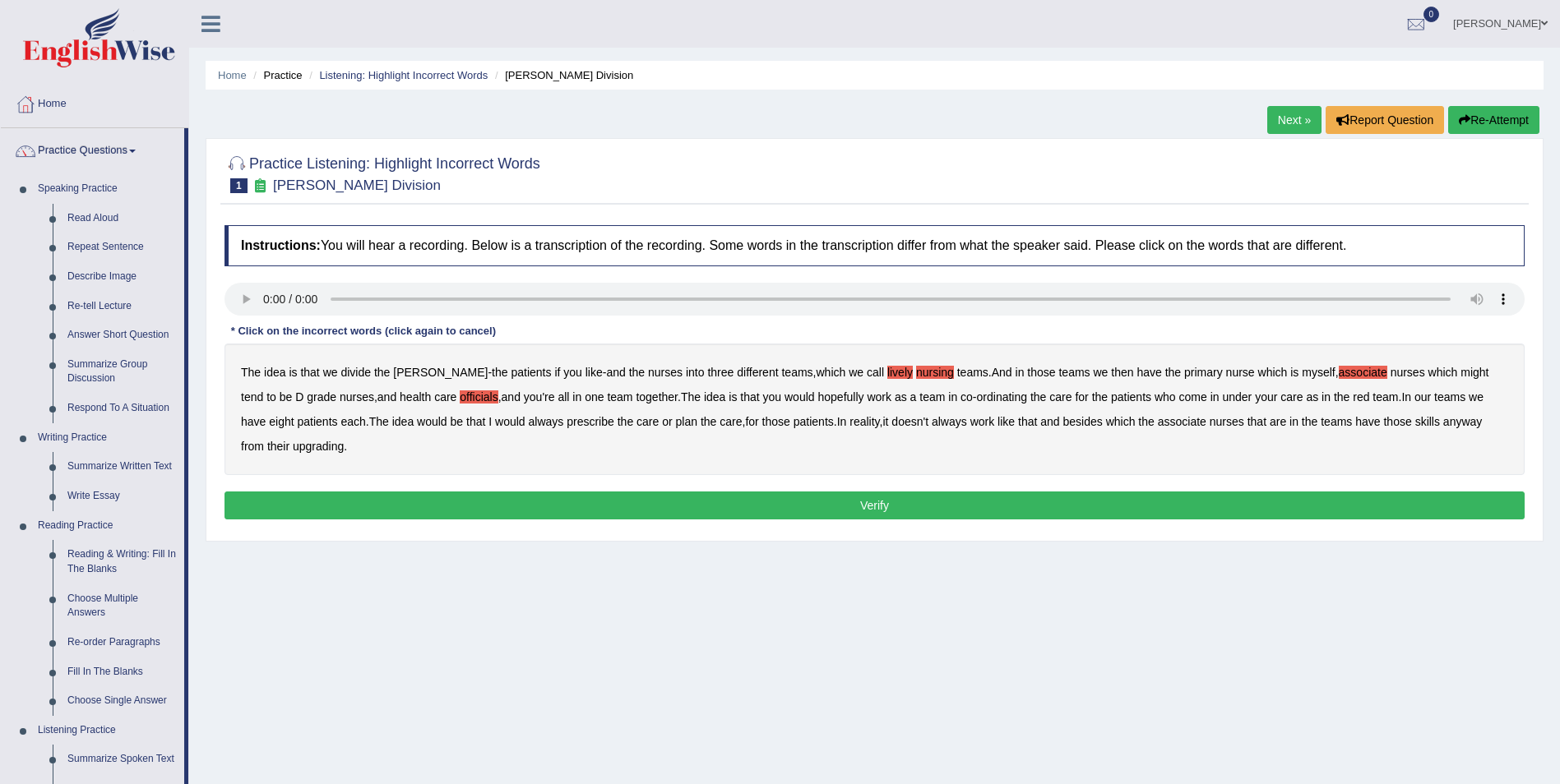
click at [707, 371] on b "three" at bounding box center [720, 372] width 27 height 13
click at [1372, 390] on b "team" at bounding box center [1385, 396] width 26 height 13
click at [501, 438] on div "The idea is that we divide the ward - the patients if you like - and the nurses…" at bounding box center [874, 409] width 1300 height 132
click at [293, 449] on b "upgrading" at bounding box center [318, 446] width 51 height 13
click at [1334, 356] on div "The idea is that we divide the ward - the patients if you like - and the nurses…" at bounding box center [874, 409] width 1300 height 132
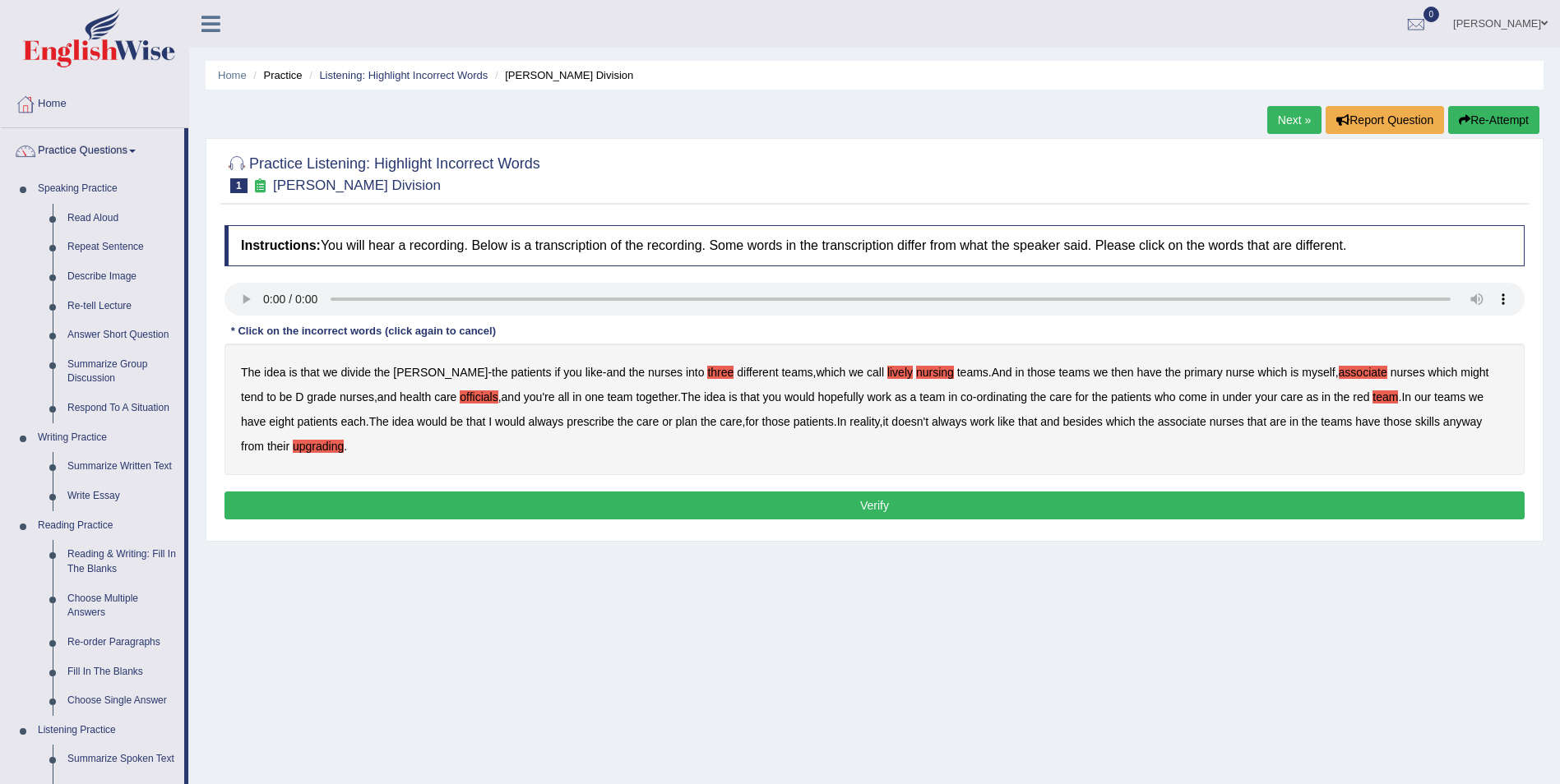
click at [1390, 379] on b "nurses" at bounding box center [1407, 372] width 35 height 13
click at [1323, 448] on div "The idea is that we divide the ward - the patients if you like - and the nurses…" at bounding box center [874, 409] width 1300 height 132
click at [532, 492] on button "Verify" at bounding box center [874, 505] width 1300 height 28
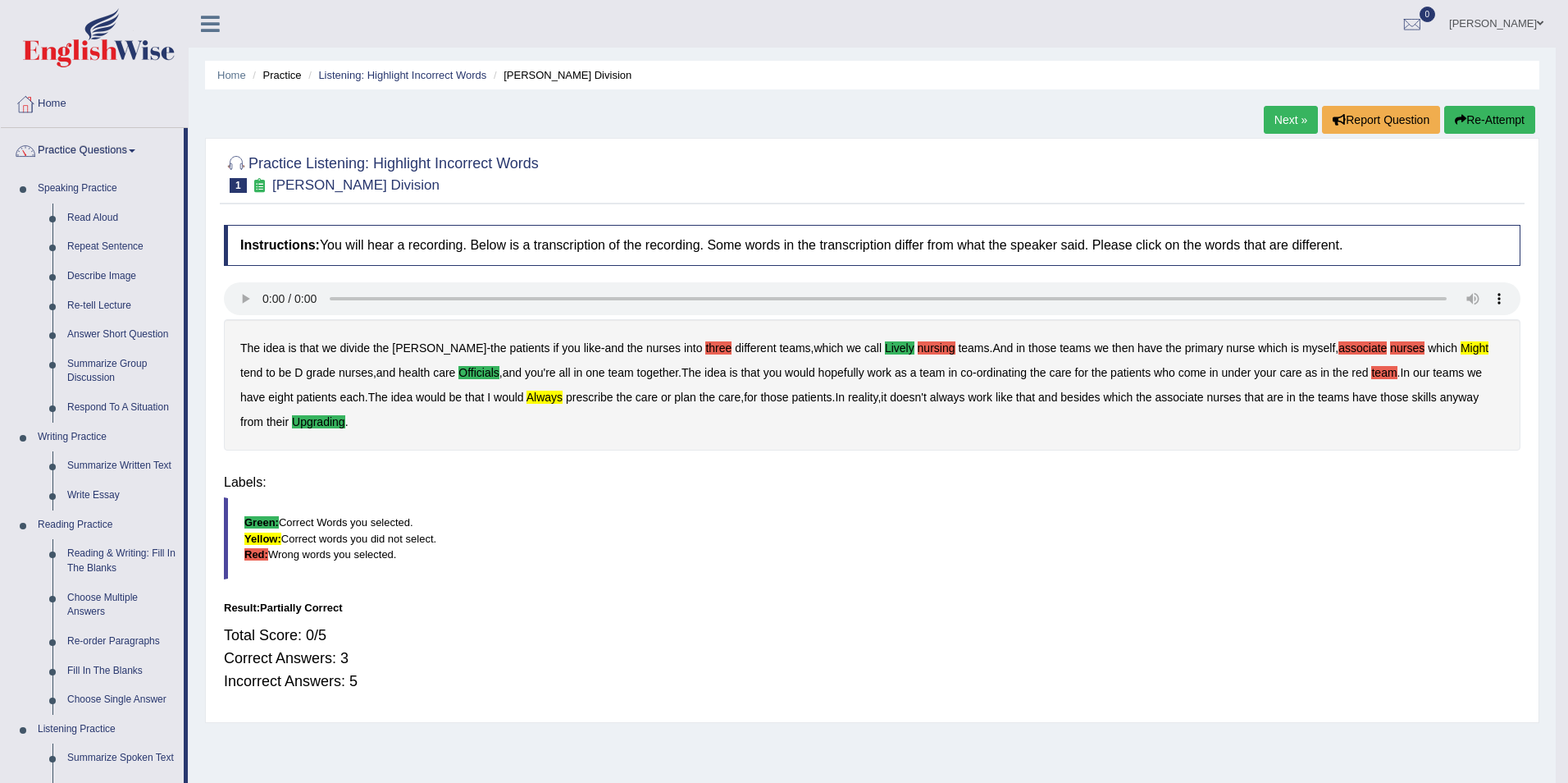
click at [531, 492] on body "Toggle navigation Home Practice Questions Speaking Practice Read Aloud Repeat S…" at bounding box center [784, 392] width 1568 height 783
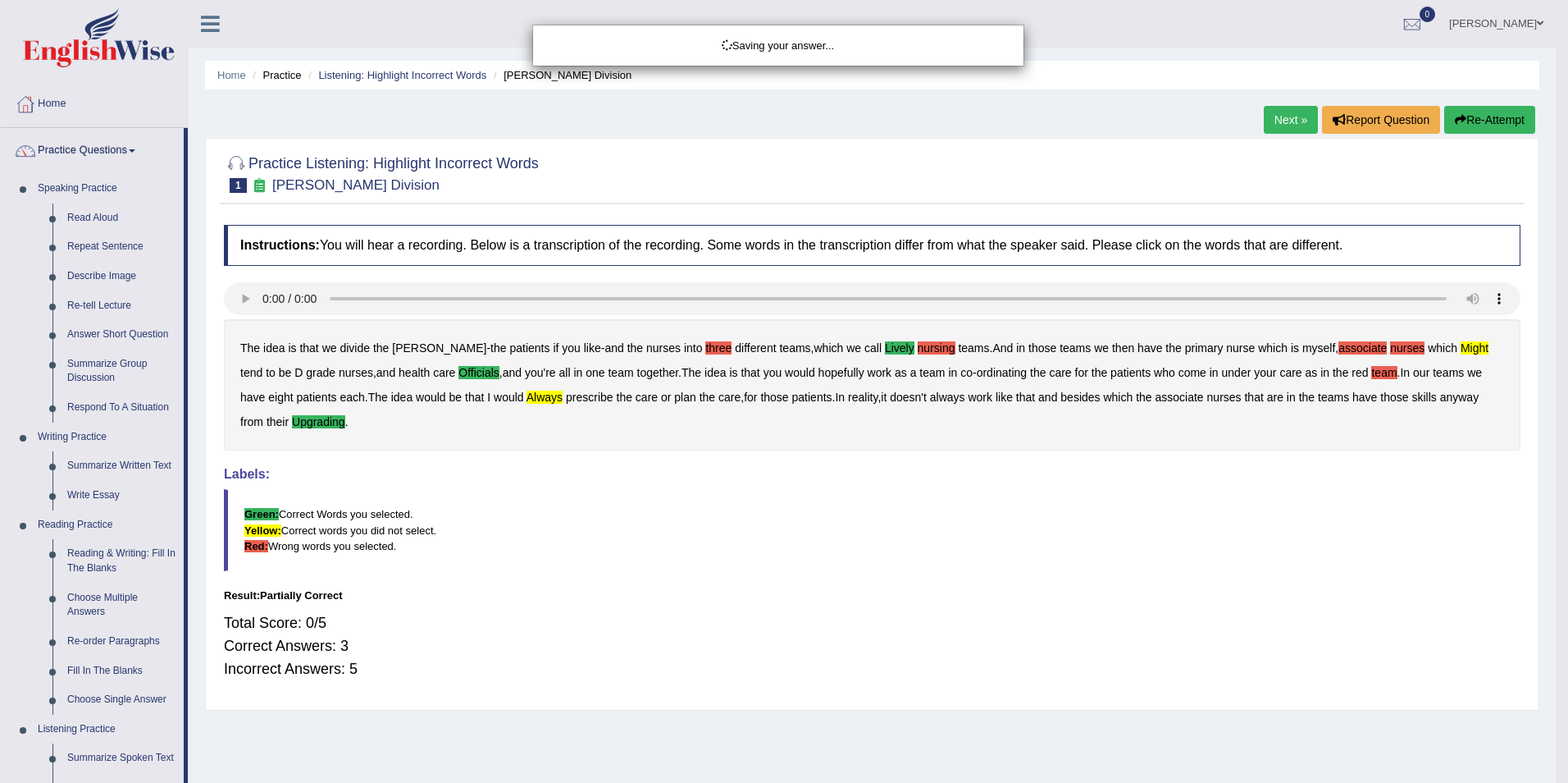
drag, startPoint x: 533, startPoint y: 492, endPoint x: 547, endPoint y: 485, distance: 15.7
click at [534, 492] on div "Saving your answer..." at bounding box center [784, 392] width 1568 height 783
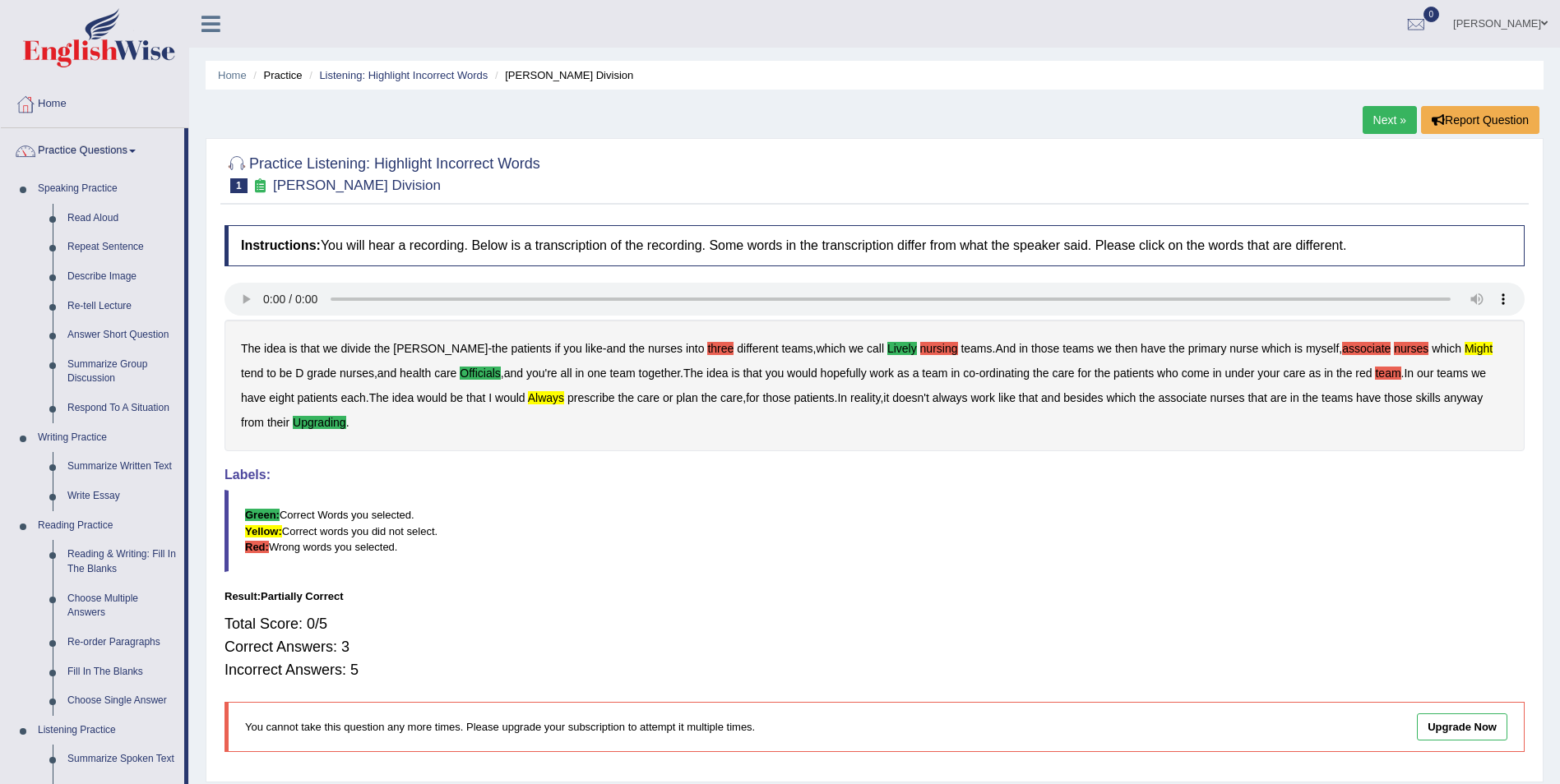
click at [1362, 116] on link "Next »" at bounding box center [1389, 120] width 55 height 28
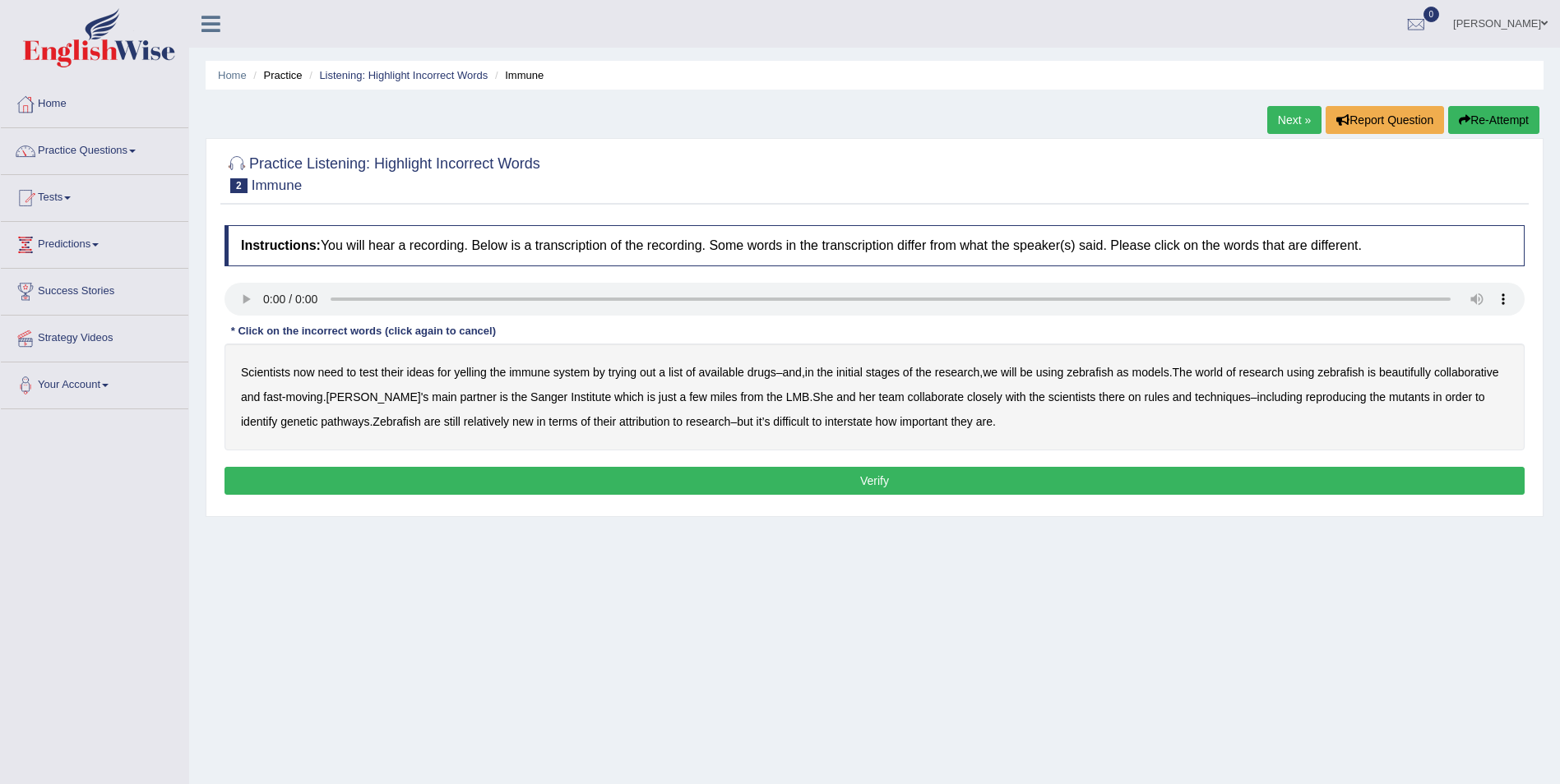
click at [477, 366] on b "yelling" at bounding box center [470, 372] width 33 height 13
click at [1414, 372] on b "beautifully" at bounding box center [1405, 372] width 52 height 13
click at [1170, 397] on b "rules" at bounding box center [1157, 396] width 25 height 13
click at [669, 422] on b "attribution" at bounding box center [644, 421] width 51 height 13
click at [873, 419] on b "interstate" at bounding box center [849, 421] width 48 height 13
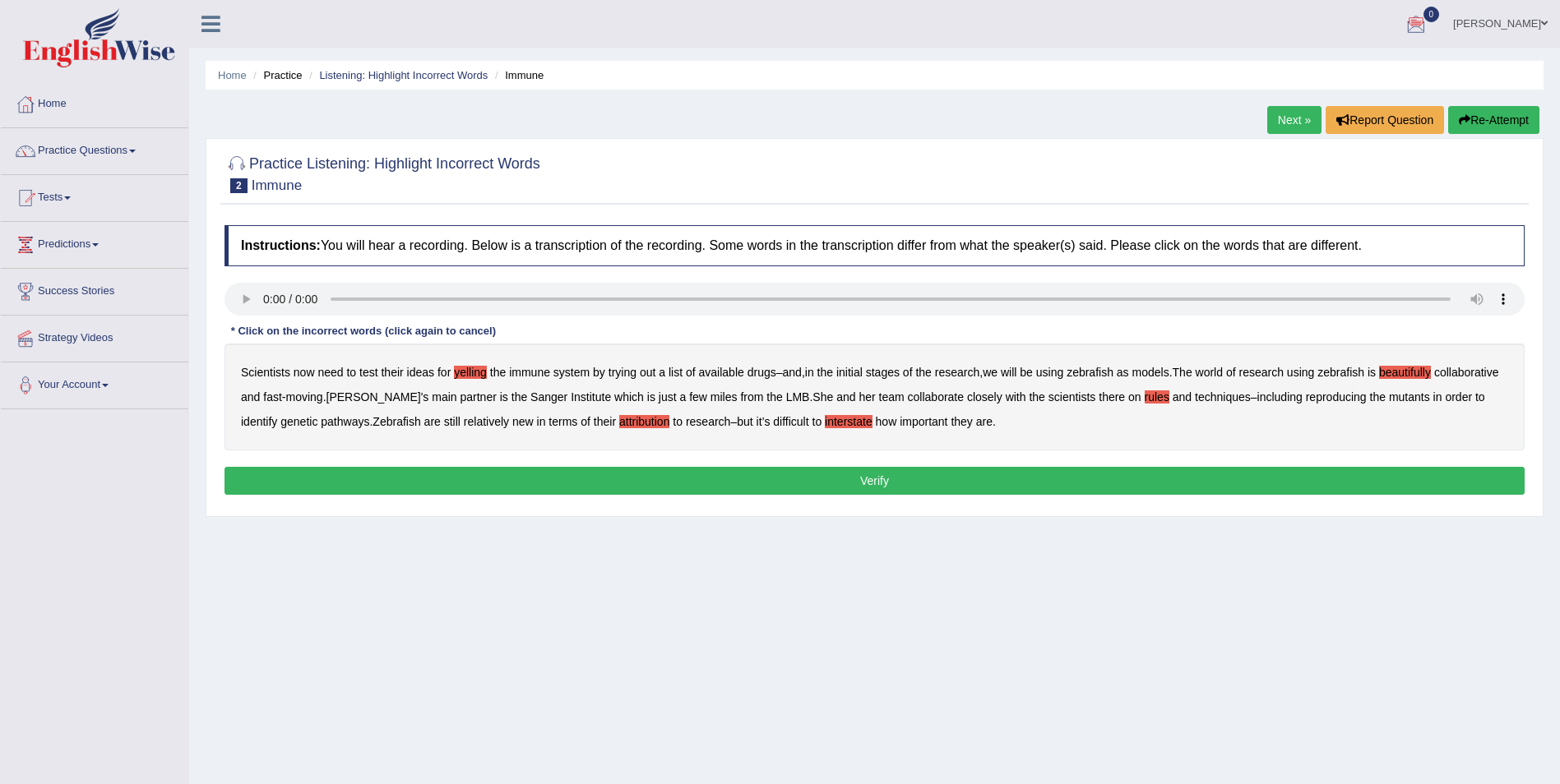
click at [732, 480] on button "Verify" at bounding box center [874, 480] width 1300 height 28
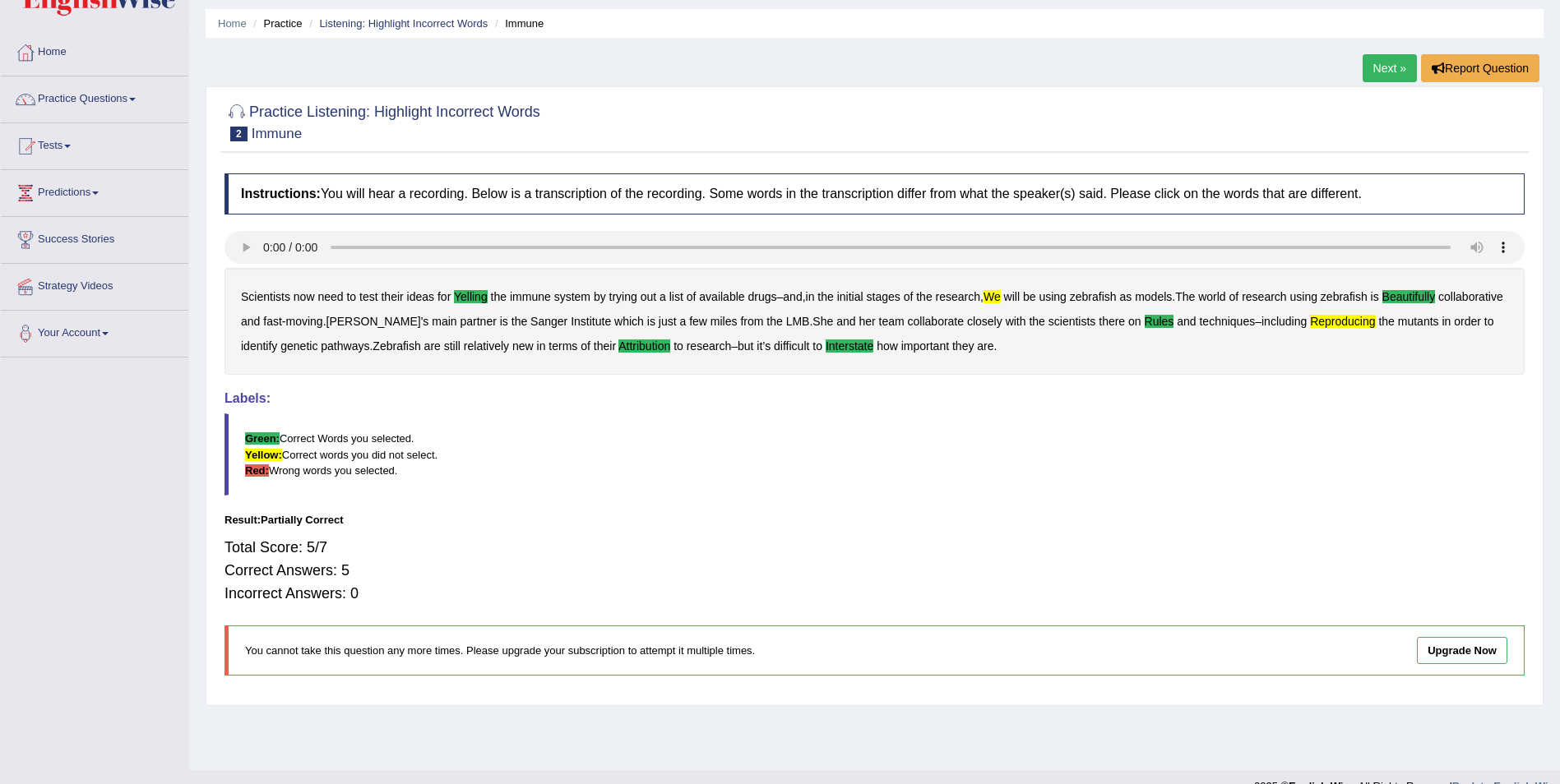
scroll to position [79, 0]
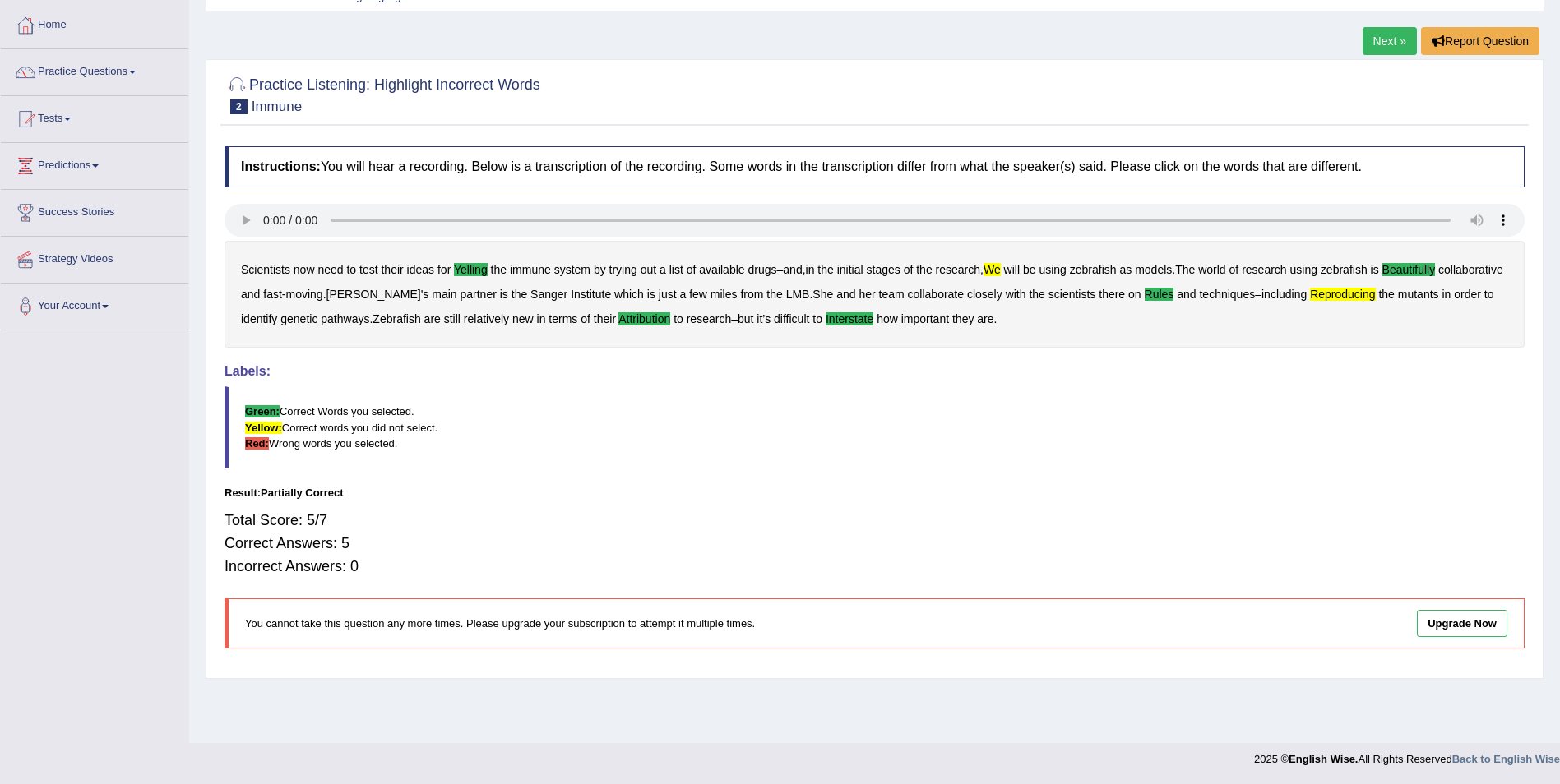
drag, startPoint x: 1551, startPoint y: 327, endPoint x: 1523, endPoint y: 240, distance: 91.4
click at [1543, 256] on div "Home Practice Listening: Highlight Incorrect Words Immune Next » Report Questio…" at bounding box center [874, 331] width 1371 height 822
click at [1396, 35] on link "Next »" at bounding box center [1389, 41] width 55 height 28
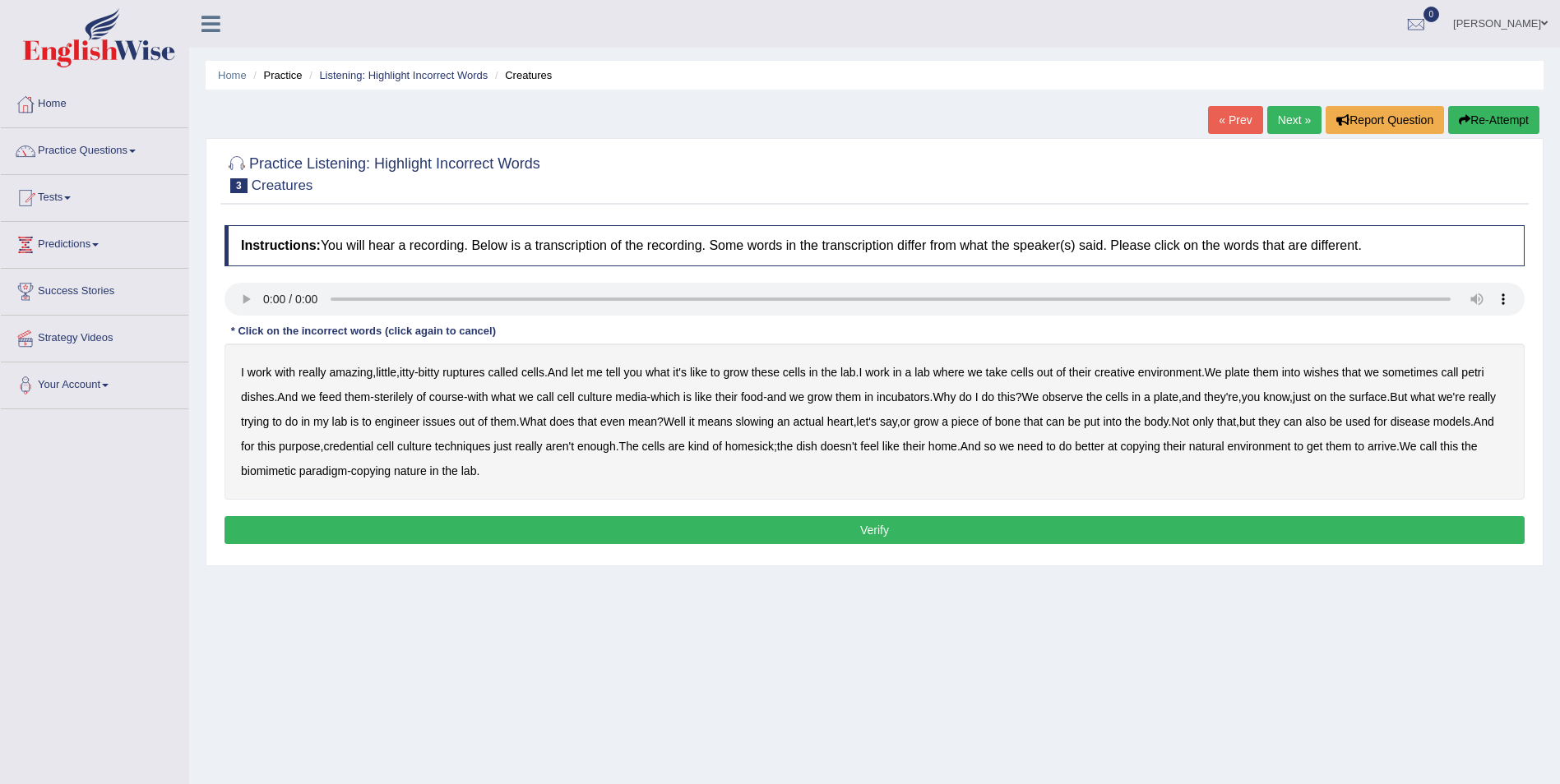
click at [1135, 375] on b "creative" at bounding box center [1114, 372] width 41 height 13
click at [456, 427] on b "issues" at bounding box center [439, 421] width 33 height 13
click at [1396, 443] on b "arrive" at bounding box center [1381, 446] width 29 height 13
click at [253, 262] on h4 "Instructions: You will hear a recording. Below is a transcription of the record…" at bounding box center [874, 245] width 1300 height 41
click at [1281, 119] on link "Next »" at bounding box center [1294, 120] width 55 height 28
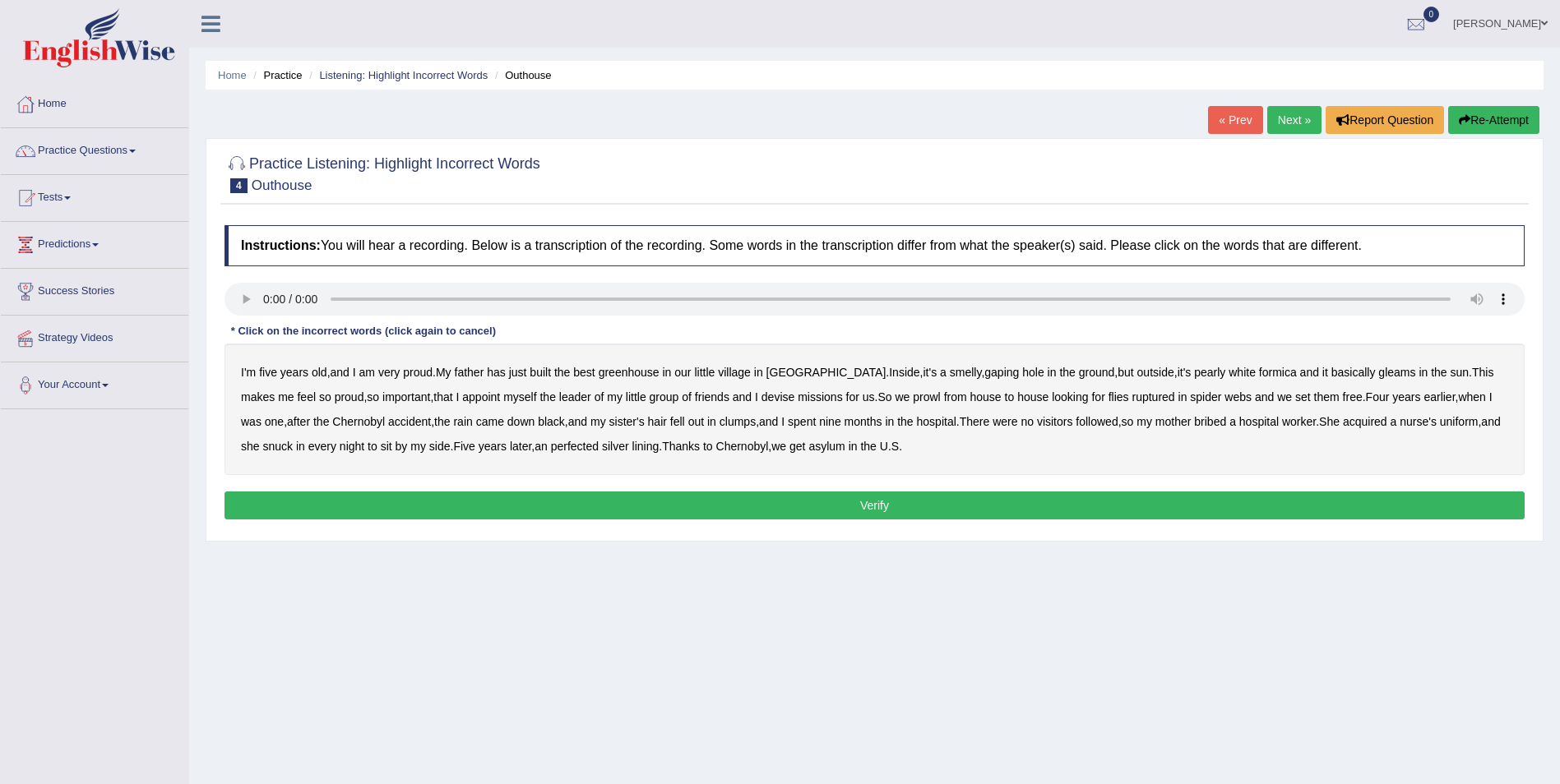
drag, startPoint x: 594, startPoint y: 524, endPoint x: 584, endPoint y: 519, distance: 11.2
click at [584, 519] on div "Instructions: You will hear a recording. Below is a transcription of the record…" at bounding box center [875, 375] width 1309 height 316
click at [637, 375] on b "greenhouse" at bounding box center [629, 372] width 61 height 13
click at [1332, 371] on b "basically" at bounding box center [1353, 372] width 45 height 13
click at [333, 425] on b "Chernobyl" at bounding box center [358, 421] width 53 height 13
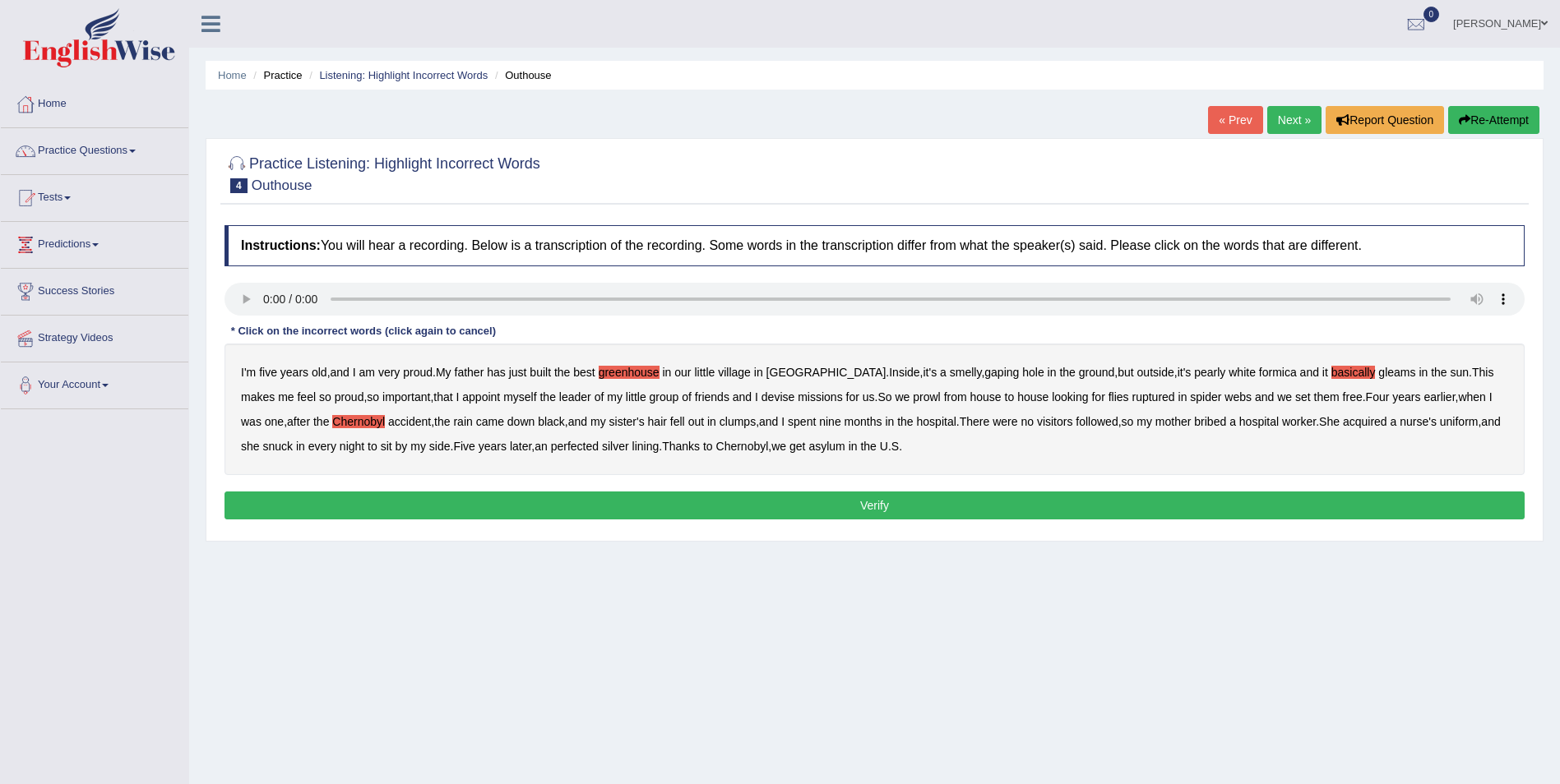
click at [551, 445] on b "perfected" at bounding box center [575, 446] width 48 height 13
click at [1132, 397] on b "ruptured" at bounding box center [1153, 396] width 43 height 13
click at [1075, 418] on b "followed" at bounding box center [1096, 421] width 42 height 13
click at [812, 502] on button "Verify" at bounding box center [874, 505] width 1300 height 28
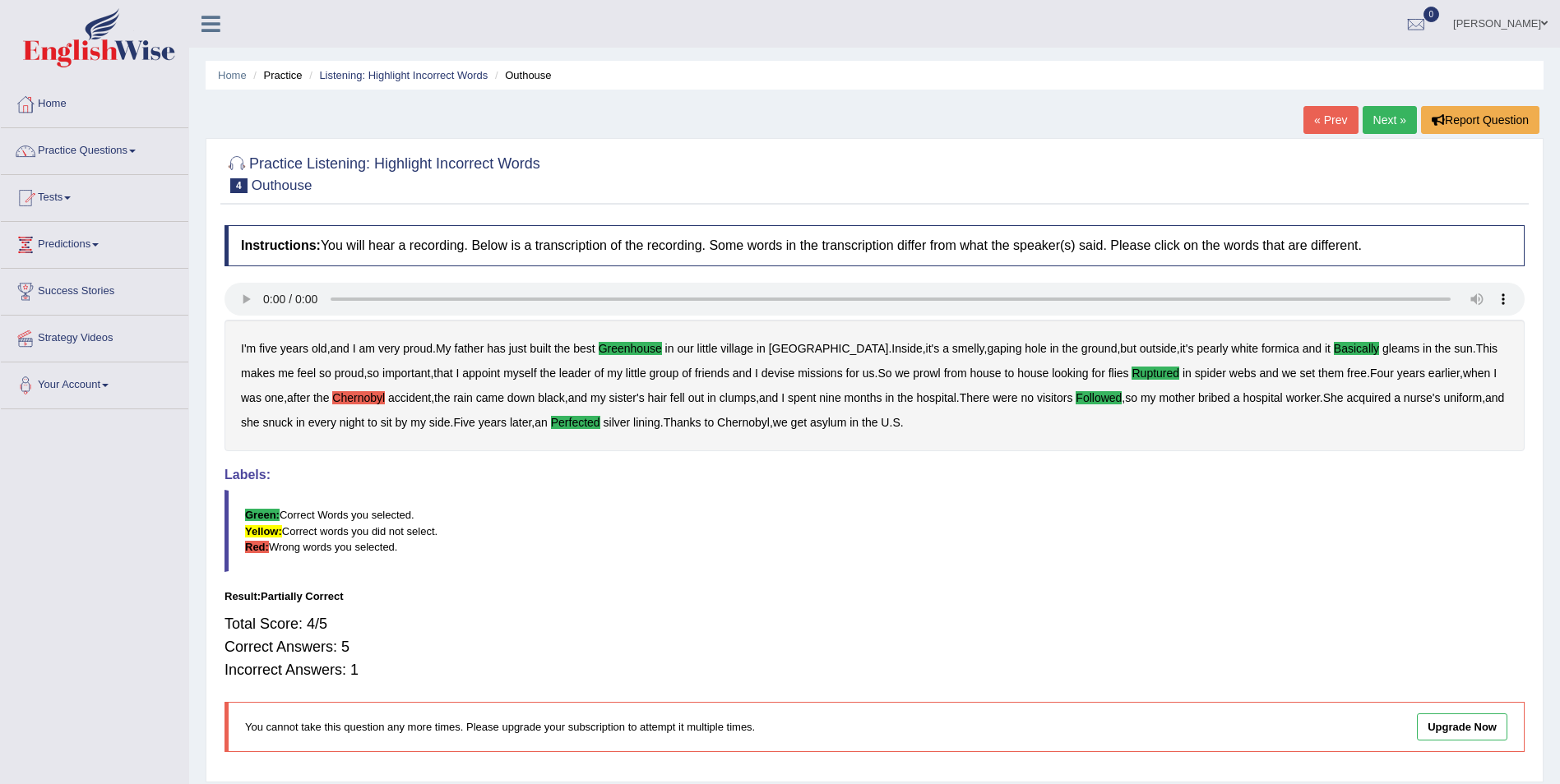
click at [1377, 122] on link "Next »" at bounding box center [1389, 120] width 55 height 28
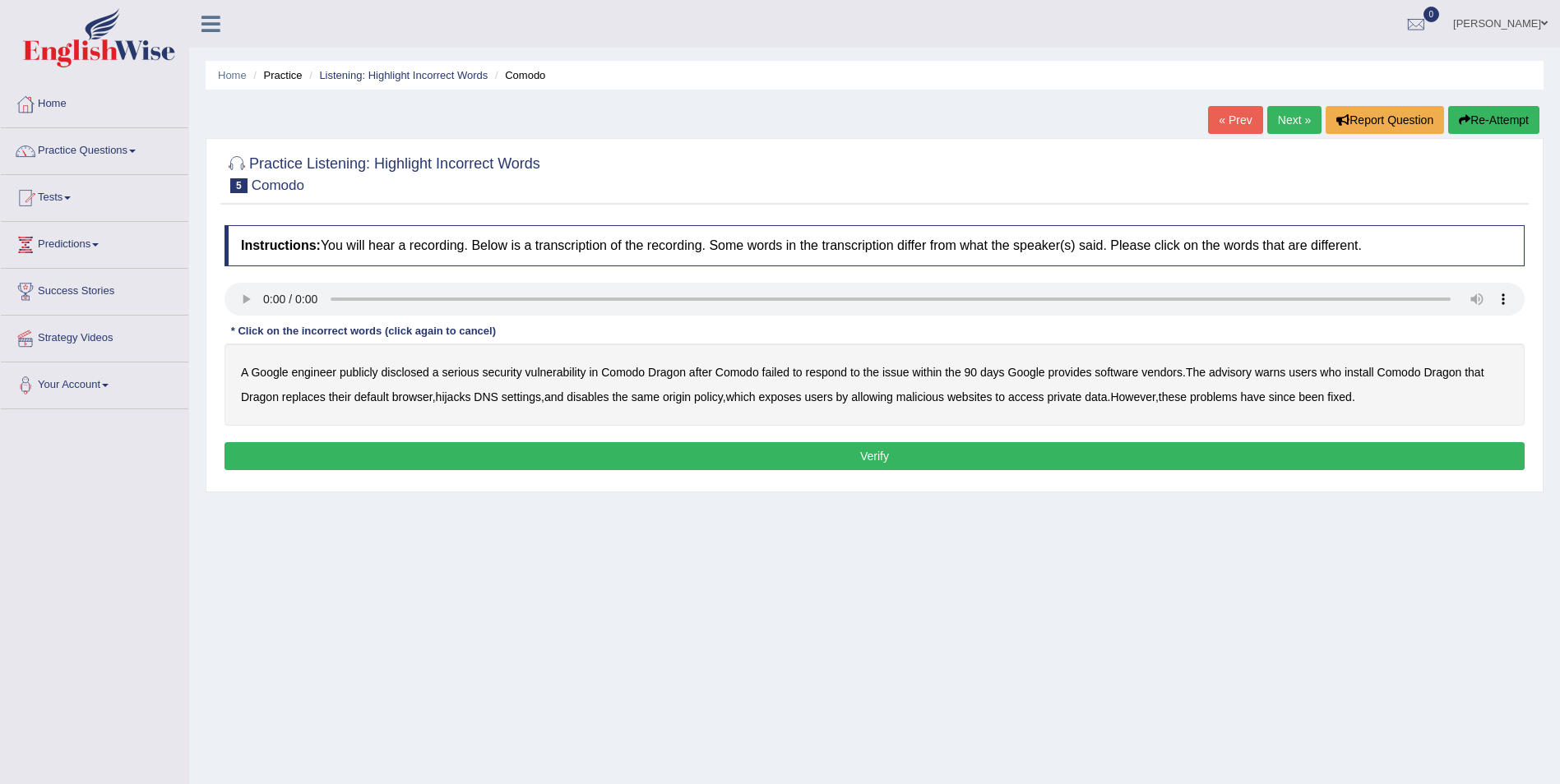
drag, startPoint x: 1165, startPoint y: 374, endPoint x: 1183, endPoint y: 367, distance: 19.3
click at [1176, 369] on b "vendors" at bounding box center [1161, 372] width 41 height 13
click at [317, 400] on b "replaces" at bounding box center [304, 396] width 44 height 13
click at [363, 407] on div "A Google engineer publicly disclosed a serious security vulnerability in [GEOGR…" at bounding box center [874, 384] width 1300 height 82
click at [367, 417] on div "A Google engineer publicly disclosed a serious security vulnerability in [GEOGR…" at bounding box center [874, 384] width 1300 height 82
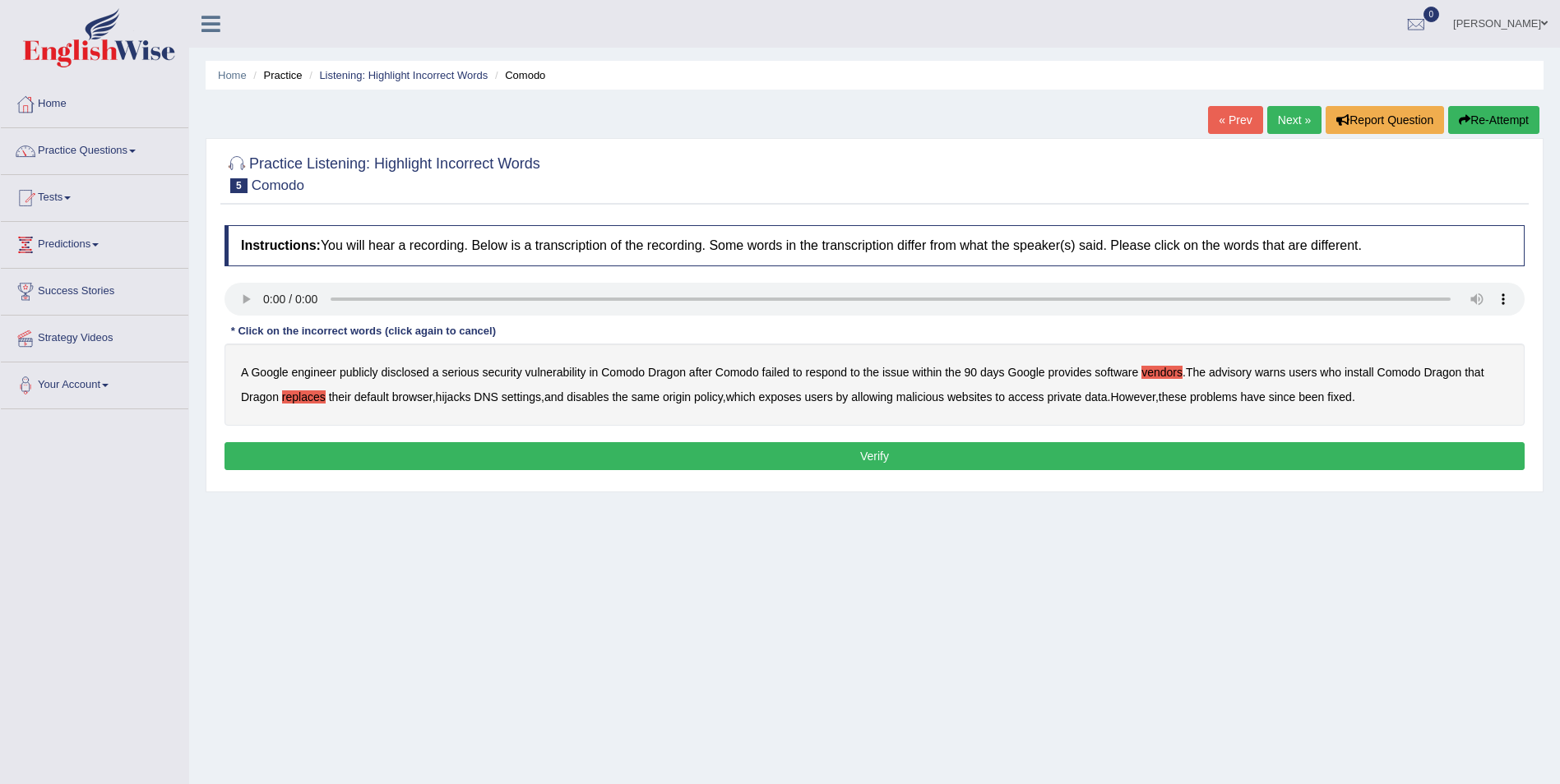
click at [551, 421] on div "A Google engineer publicly disclosed a serious security vulnerability in [GEOGR…" at bounding box center [874, 384] width 1300 height 82
click at [985, 642] on div "Home Practice Listening: Highlight Incorrect Words Comodo « Prev Next » Report …" at bounding box center [874, 411] width 1371 height 822
click at [410, 375] on b "disclosed" at bounding box center [405, 372] width 48 height 13
click at [1279, 375] on b "warns" at bounding box center [1270, 372] width 31 height 13
click at [1041, 464] on button "Verify" at bounding box center [874, 457] width 1300 height 28
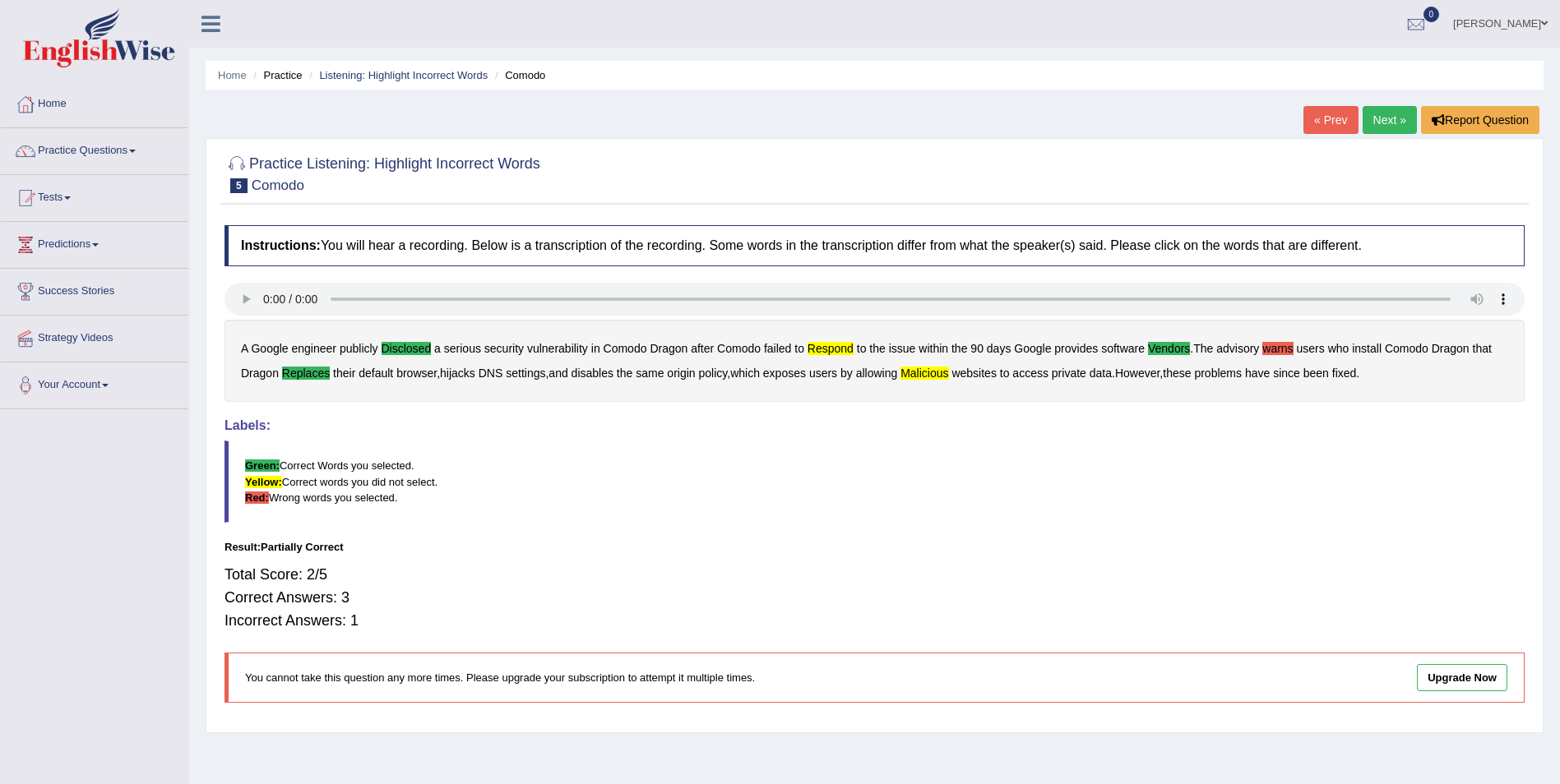
drag, startPoint x: 1091, startPoint y: 473, endPoint x: 1098, endPoint y: 465, distance: 10.6
click at [1093, 471] on blockquote "Green: Correct Words you selected. Yellow: Correct words you did not select. Re…" at bounding box center [874, 481] width 1300 height 81
click at [1384, 125] on link "Next »" at bounding box center [1389, 120] width 55 height 28
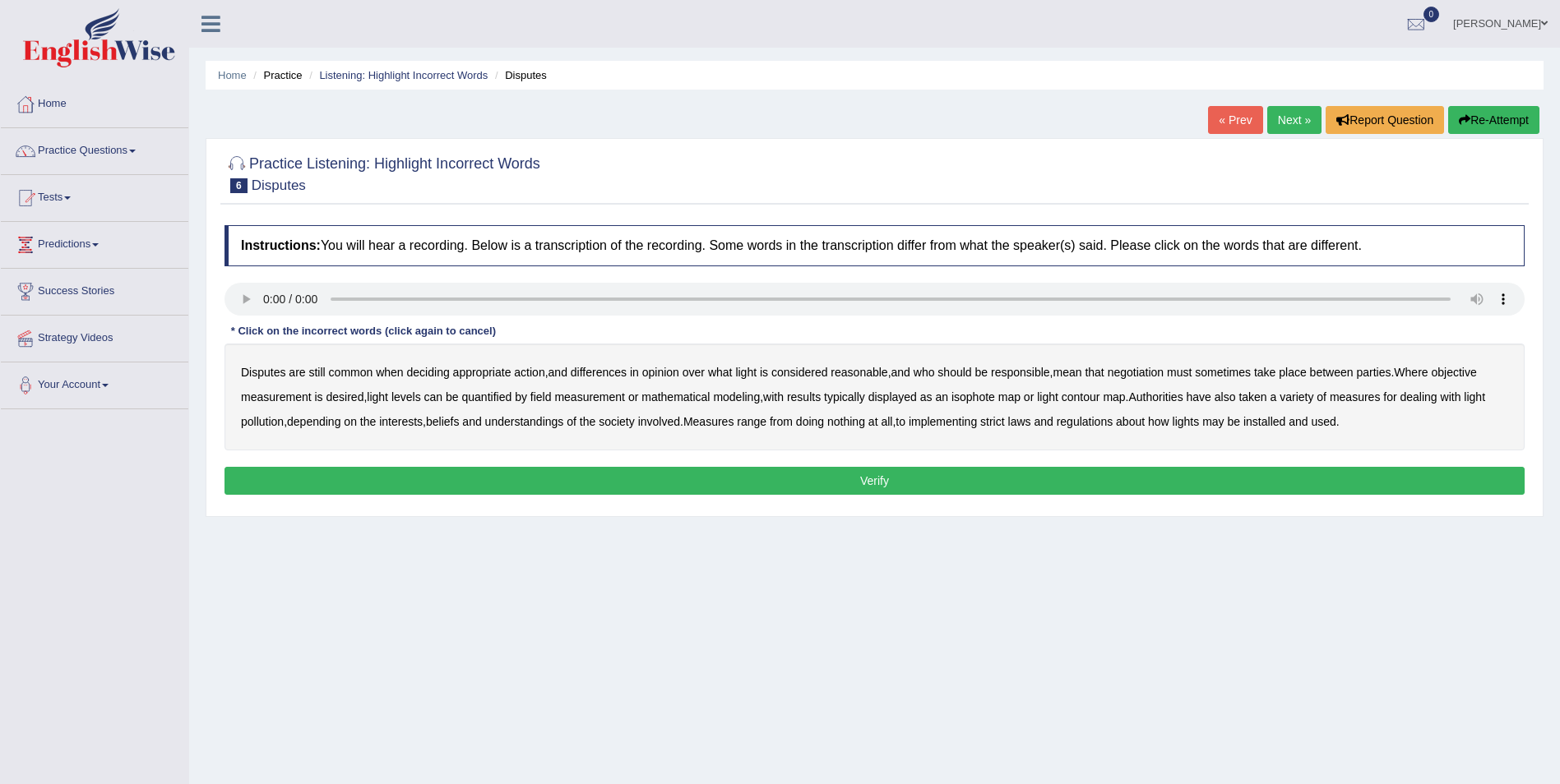
click at [450, 372] on b "deciding" at bounding box center [428, 372] width 43 height 13
click at [1481, 365] on div "Disputes are still common when deciding appropriate action , and differences in…" at bounding box center [874, 397] width 1300 height 107
click at [1477, 375] on b "objective" at bounding box center [1454, 372] width 46 height 13
click at [1113, 421] on b "regulations" at bounding box center [1084, 421] width 57 height 13
click at [895, 398] on b "displayed" at bounding box center [893, 396] width 49 height 13
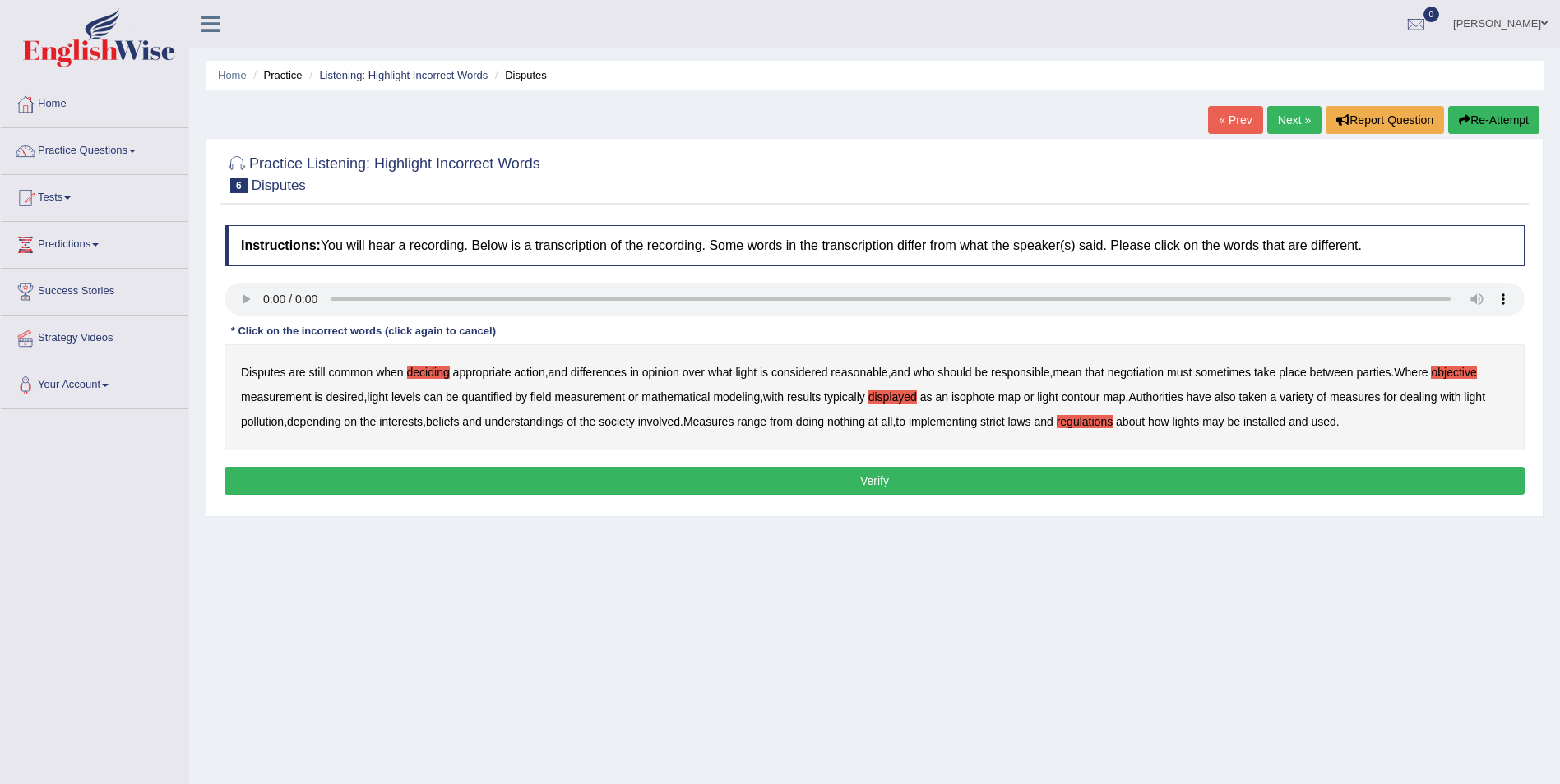
click at [848, 401] on b "typically" at bounding box center [844, 396] width 41 height 13
click at [952, 442] on div "Disputes are still common when deciding appropriate action , and differences in…" at bounding box center [874, 397] width 1300 height 107
click at [915, 404] on div "Disputes are still common when deciding appropriate action , and differences in…" at bounding box center [874, 397] width 1300 height 107
click at [765, 428] on b "range" at bounding box center [752, 421] width 30 height 13
click at [911, 434] on div "Disputes are still common when deciding appropriate action , and differences in…" at bounding box center [874, 397] width 1300 height 107
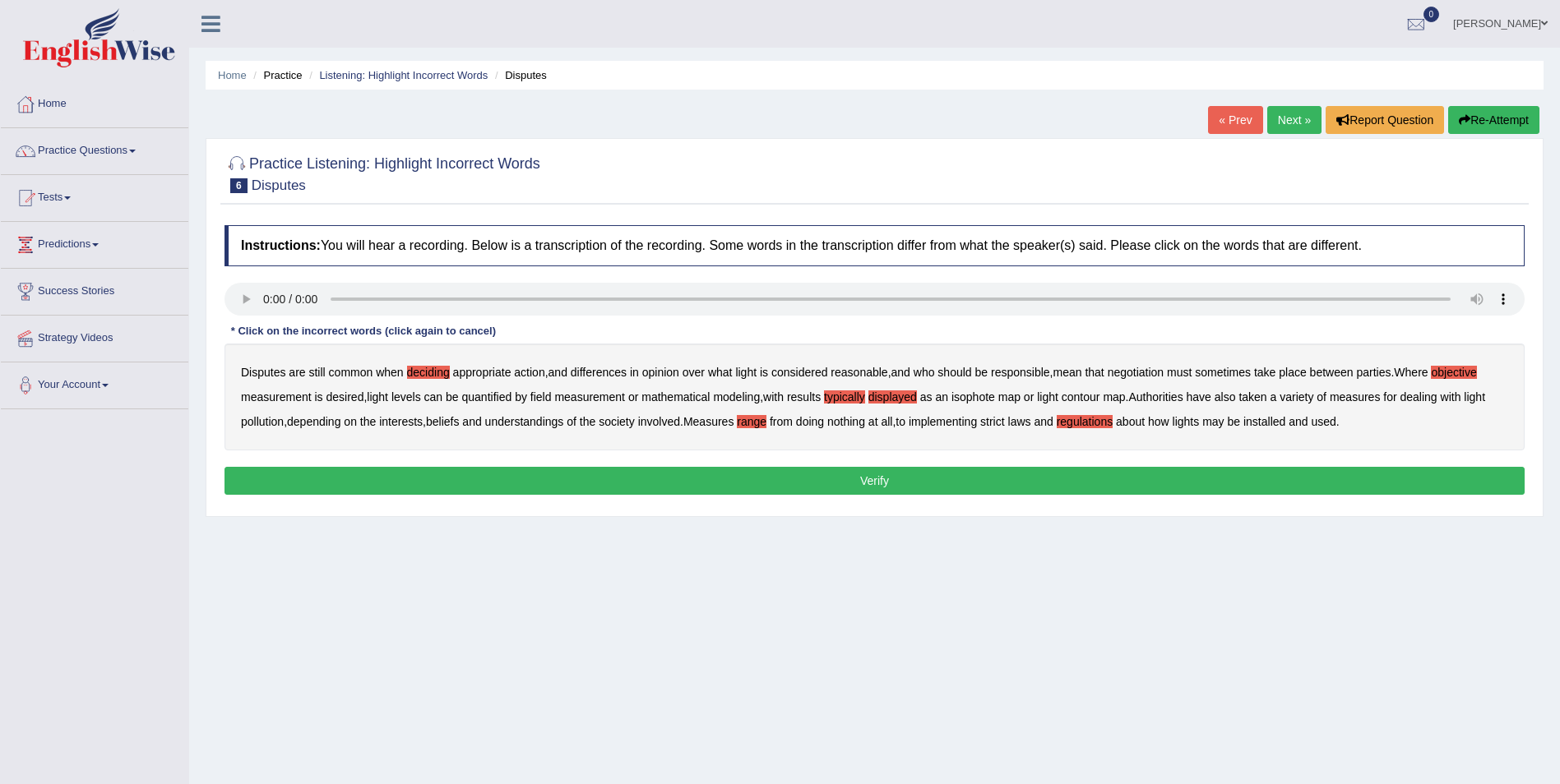
click at [918, 382] on div "Disputes are still common when deciding appropriate action , and differences in…" at bounding box center [874, 397] width 1300 height 107
click at [912, 397] on b "displayed" at bounding box center [893, 396] width 49 height 13
click at [834, 466] on button "Verify" at bounding box center [874, 480] width 1300 height 28
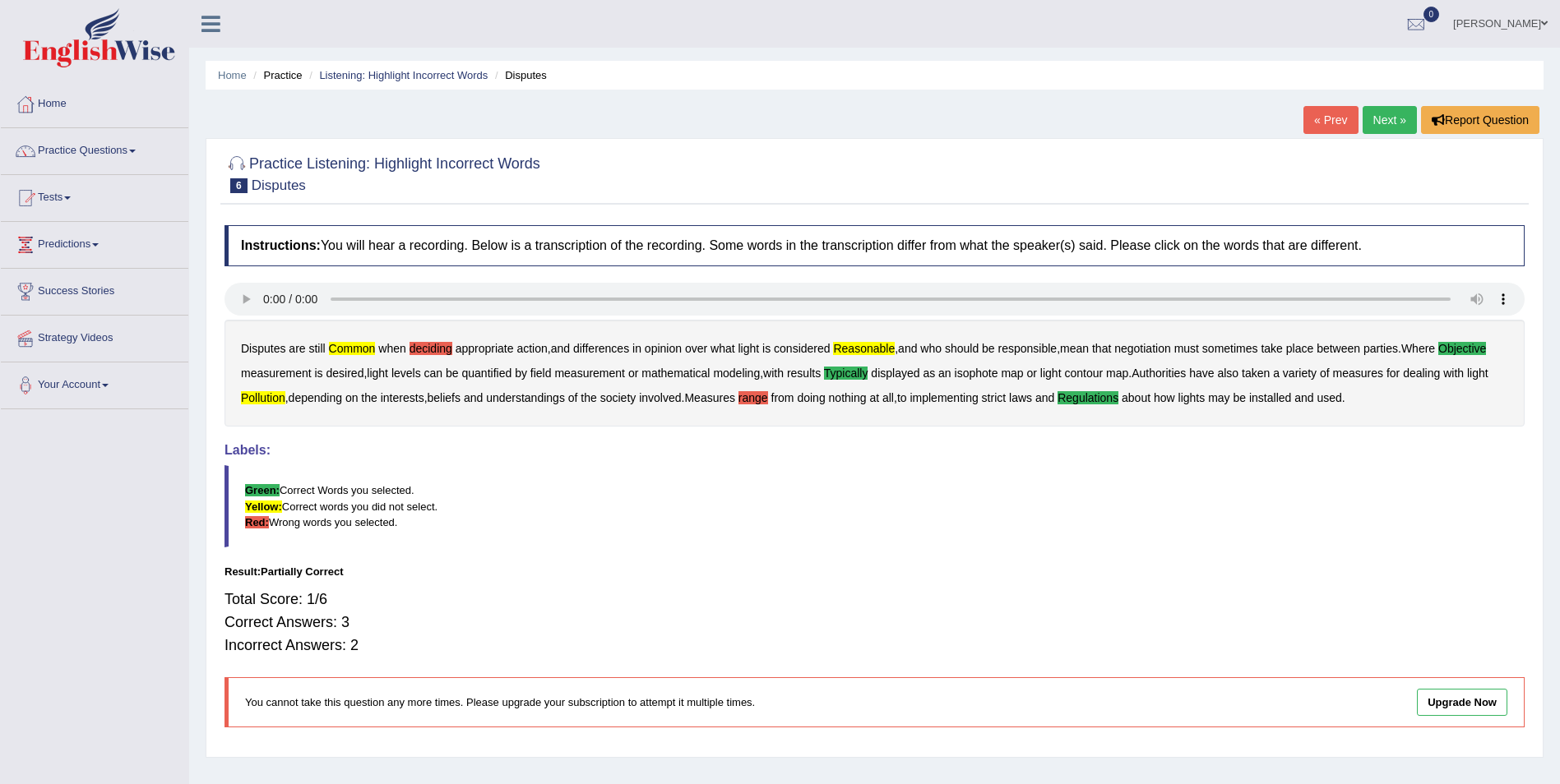
click at [1377, 119] on link "Next »" at bounding box center [1389, 120] width 55 height 28
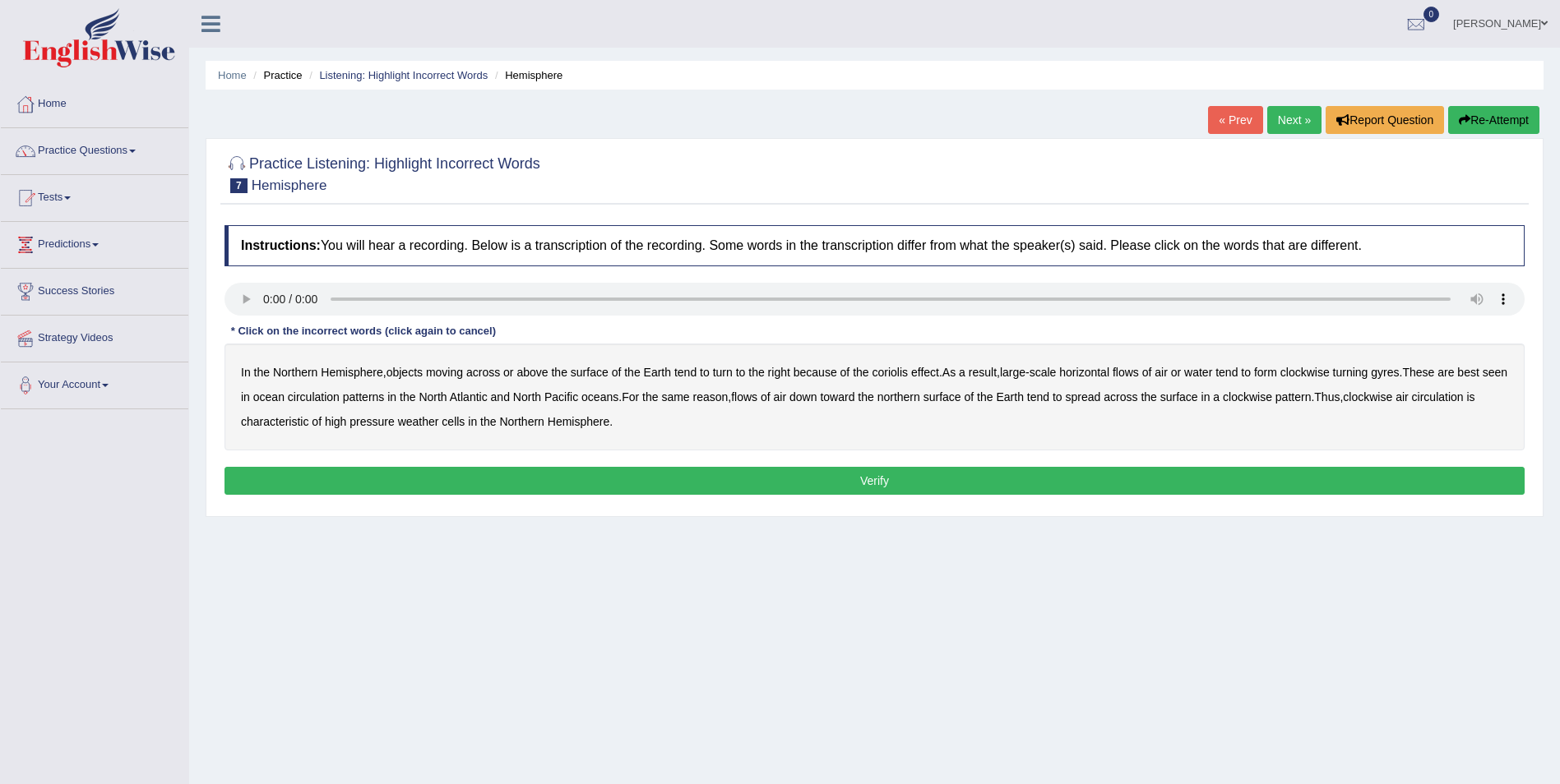
click at [463, 373] on b "moving" at bounding box center [444, 372] width 37 height 13
click at [1088, 373] on b "horizontal" at bounding box center [1084, 372] width 51 height 13
click at [729, 401] on b "reason" at bounding box center [711, 396] width 36 height 13
click at [1341, 404] on div "In the Northern Hemisphere , objects moving across or above the surface of the …" at bounding box center [874, 397] width 1300 height 107
click at [1312, 399] on b "pattern" at bounding box center [1293, 396] width 36 height 13
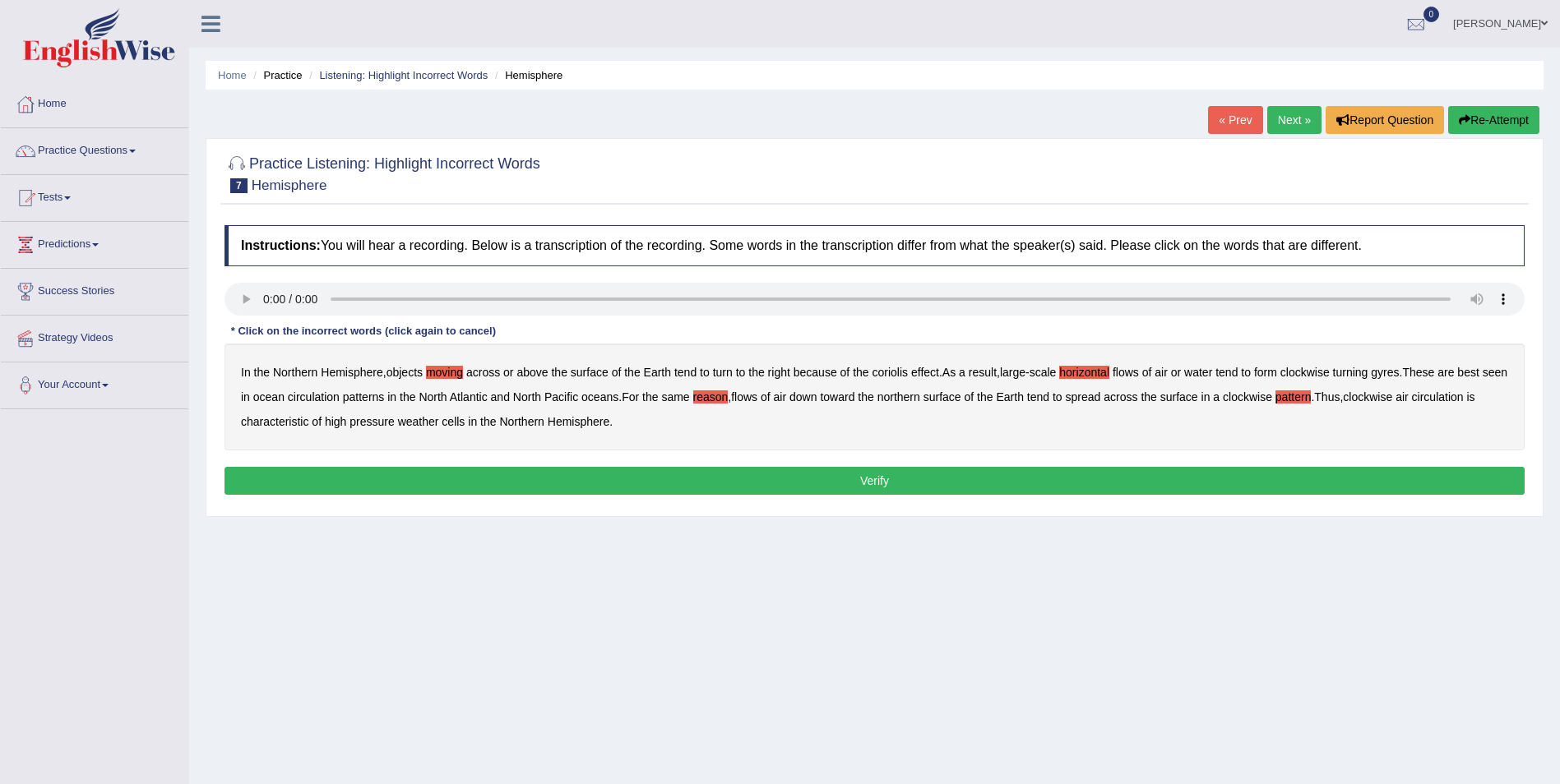
click at [337, 399] on b "circulation" at bounding box center [314, 396] width 52 height 13
click at [394, 427] on b "pressure" at bounding box center [371, 421] width 45 height 13
click at [871, 499] on div "Instructions: You will hear a recording. Below is a transcription of the record…" at bounding box center [875, 362] width 1309 height 291
click at [864, 490] on button "Verify" at bounding box center [874, 480] width 1300 height 28
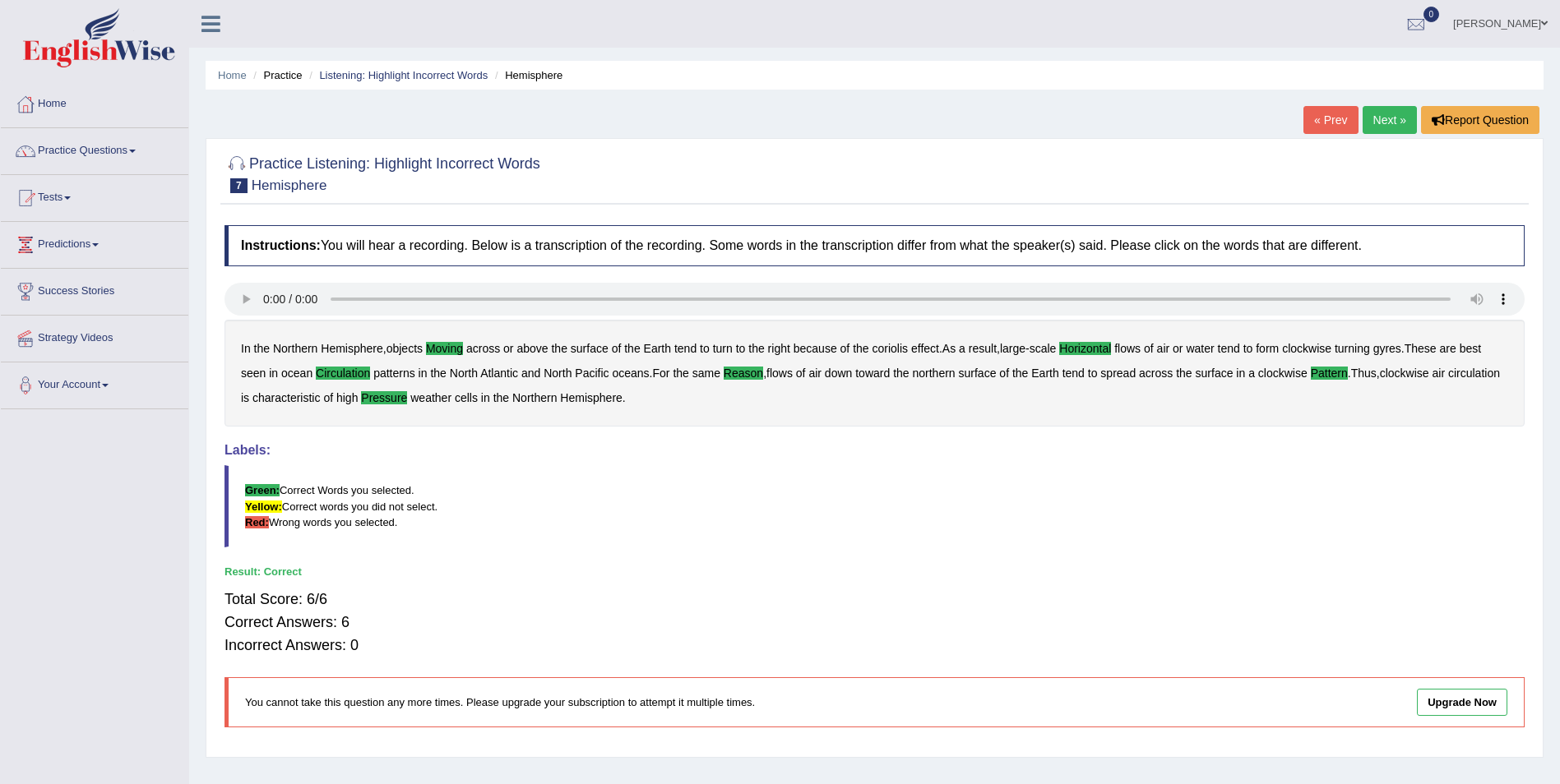
click at [1383, 125] on link "Next »" at bounding box center [1389, 120] width 55 height 28
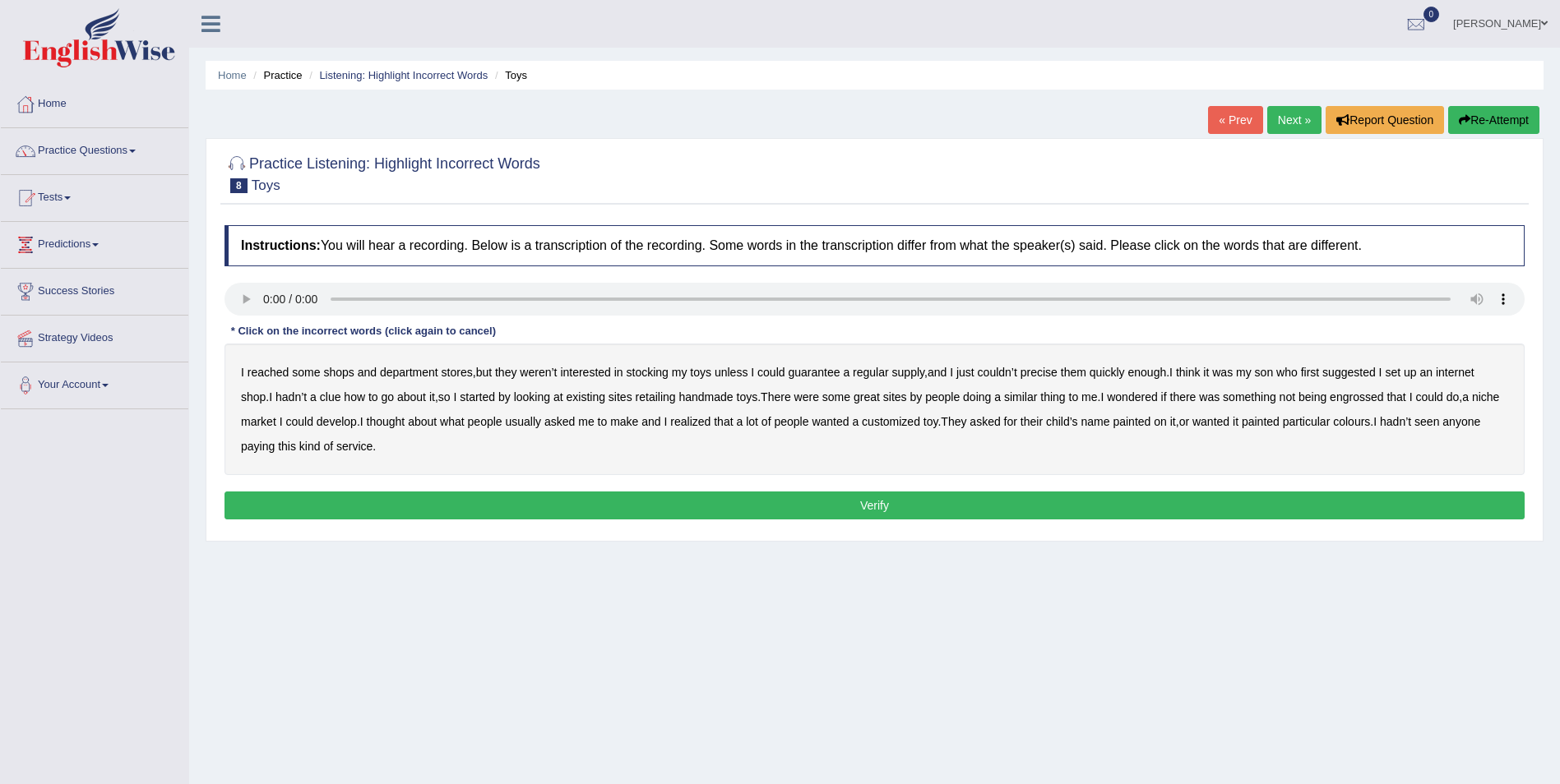
click at [262, 375] on b "reached" at bounding box center [268, 372] width 42 height 13
click at [1060, 375] on div "I reached some shops and department stores , but they weren’t interested in sto…" at bounding box center [874, 409] width 1300 height 132
click at [1053, 372] on b "precise" at bounding box center [1039, 372] width 37 height 13
click at [676, 396] on b "retailing" at bounding box center [655, 396] width 41 height 13
click at [1380, 395] on b "engrossed" at bounding box center [1356, 396] width 54 height 13
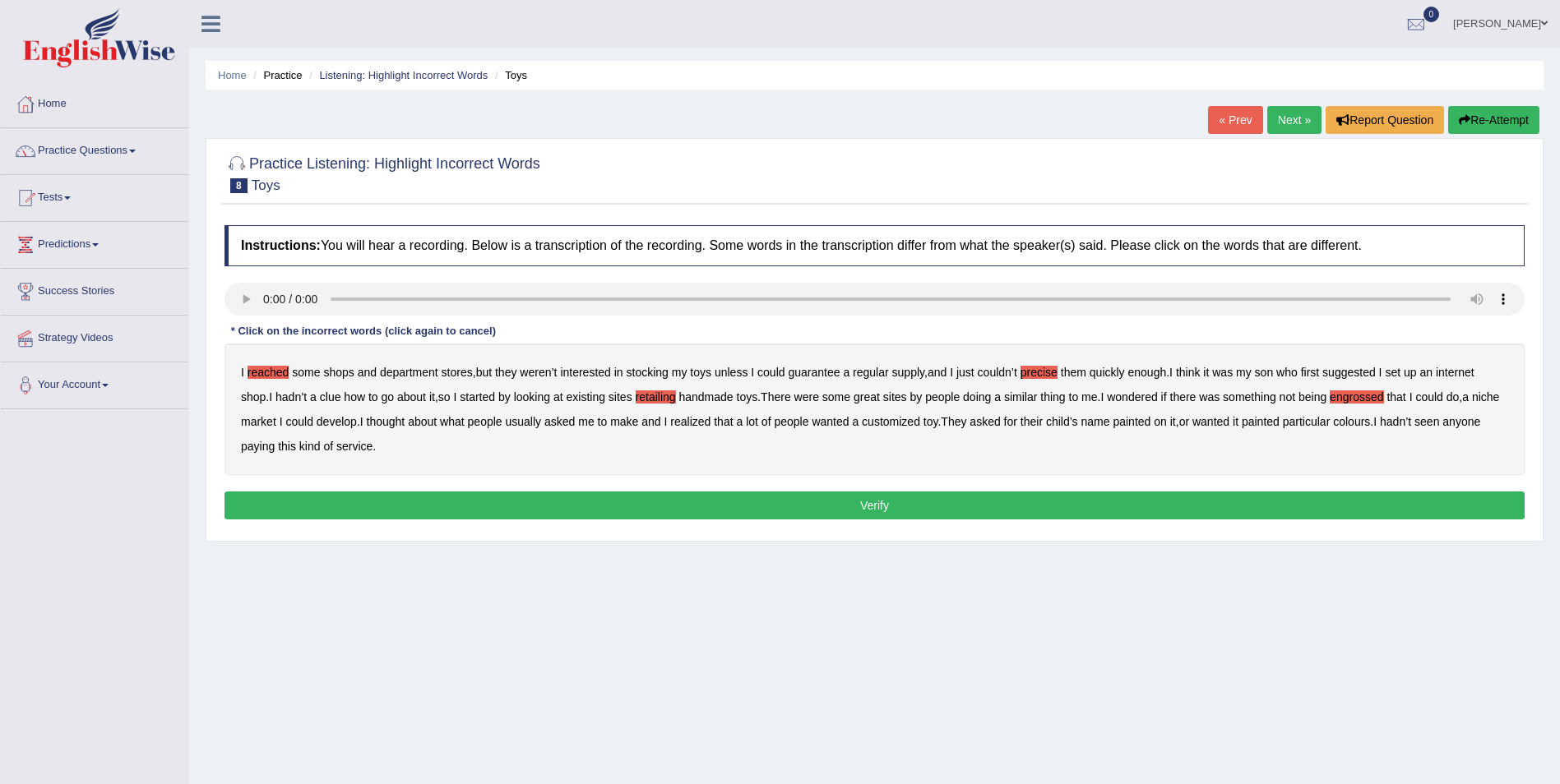
click at [275, 448] on b "paying" at bounding box center [258, 446] width 34 height 13
click at [749, 504] on button "Verify" at bounding box center [874, 505] width 1300 height 28
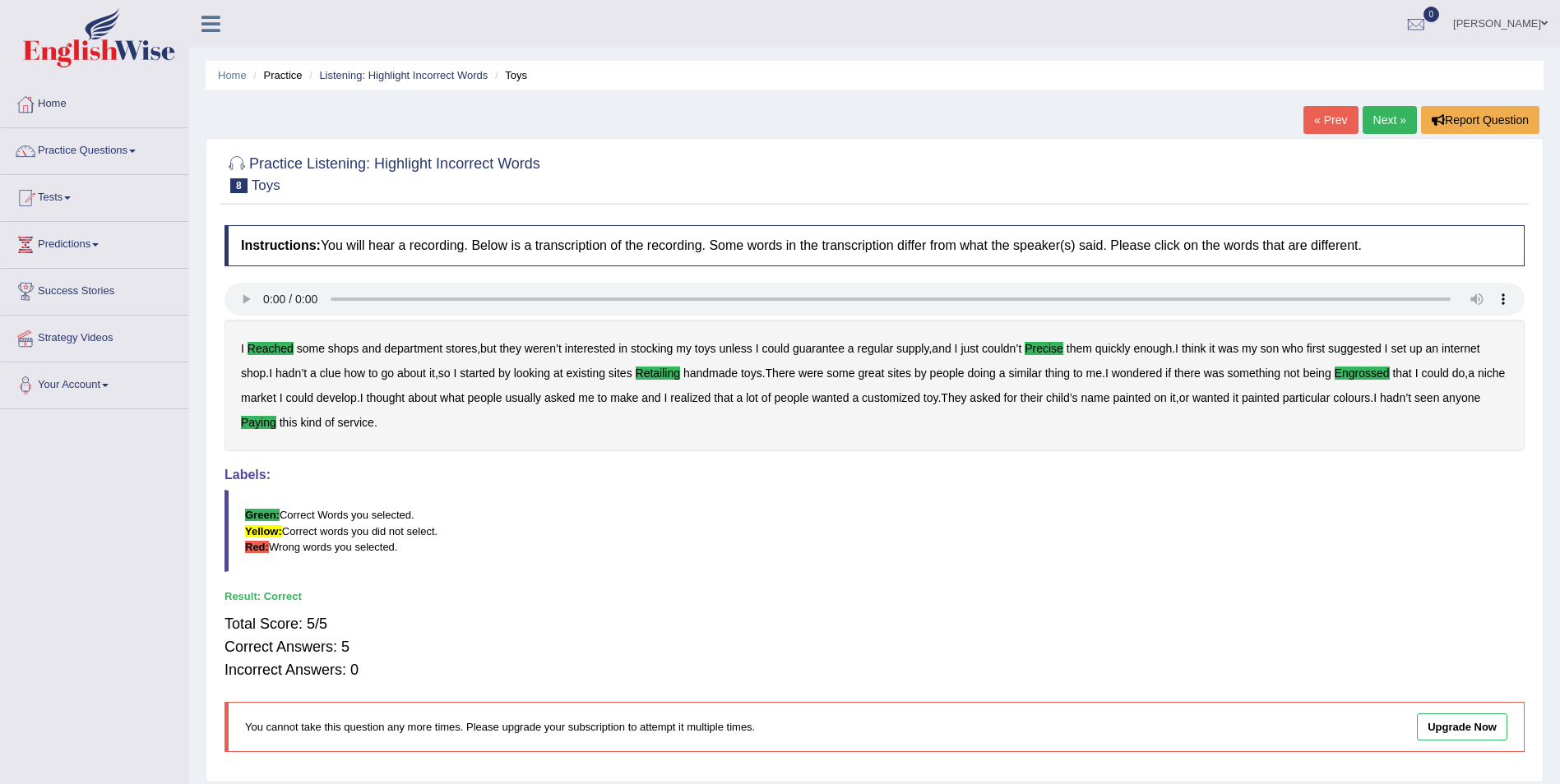
click at [1394, 117] on link "Next »" at bounding box center [1389, 120] width 55 height 28
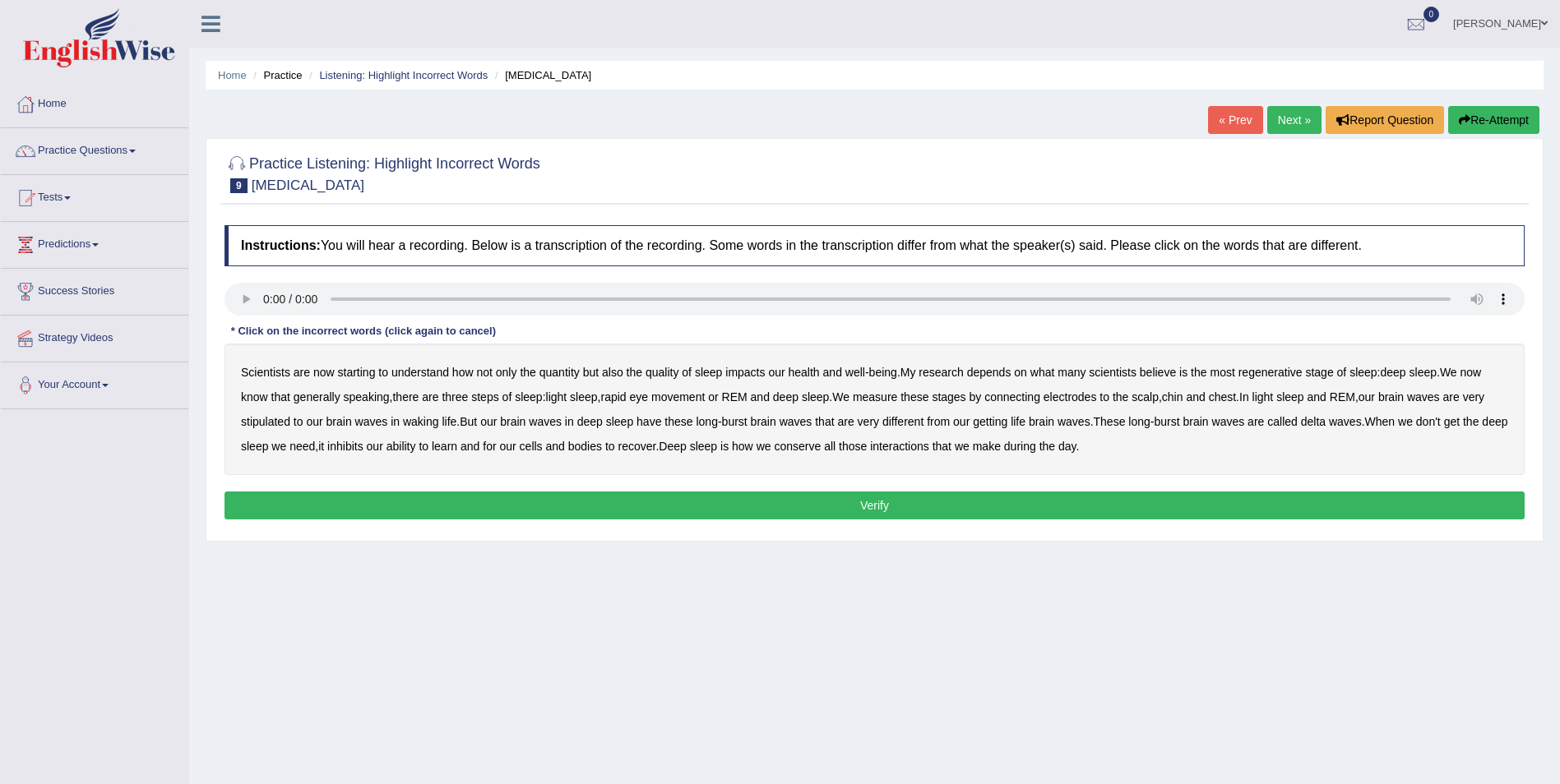
click at [1002, 375] on b "depends" at bounding box center [989, 372] width 45 height 13
click at [272, 426] on b "stipulated" at bounding box center [266, 421] width 50 height 13
click at [1056, 371] on b "covering" at bounding box center [1034, 372] width 44 height 13
click at [331, 403] on b "style" at bounding box center [327, 396] width 24 height 13
click at [1394, 397] on b "treasures" at bounding box center [1382, 396] width 48 height 13
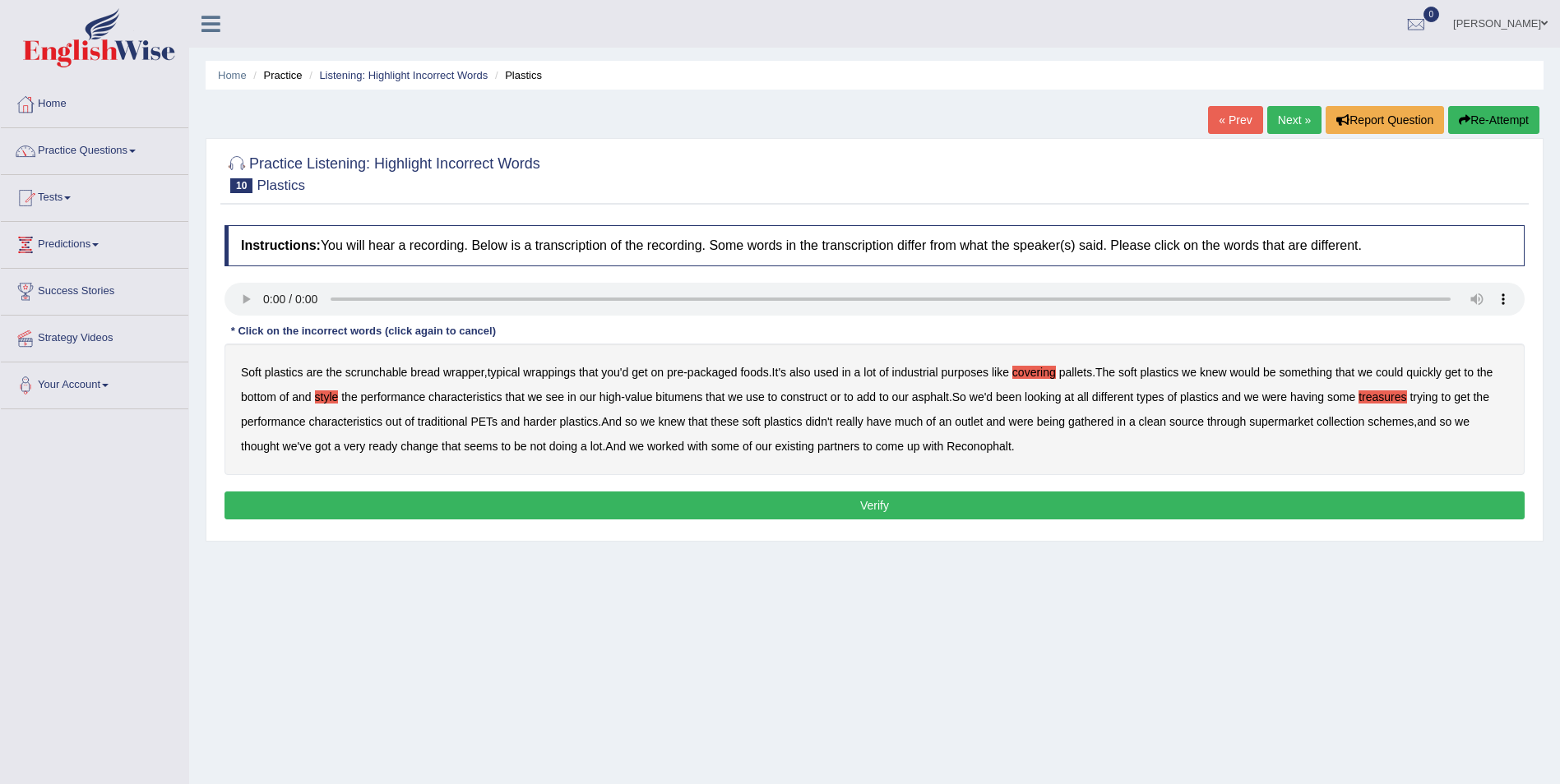
drag, startPoint x: 1106, startPoint y: 423, endPoint x: 1142, endPoint y: 423, distance: 36.0
click at [1106, 423] on b "gathered" at bounding box center [1091, 421] width 46 height 13
click at [419, 447] on b "change" at bounding box center [419, 446] width 38 height 13
click at [715, 514] on button "Verify" at bounding box center [874, 505] width 1300 height 28
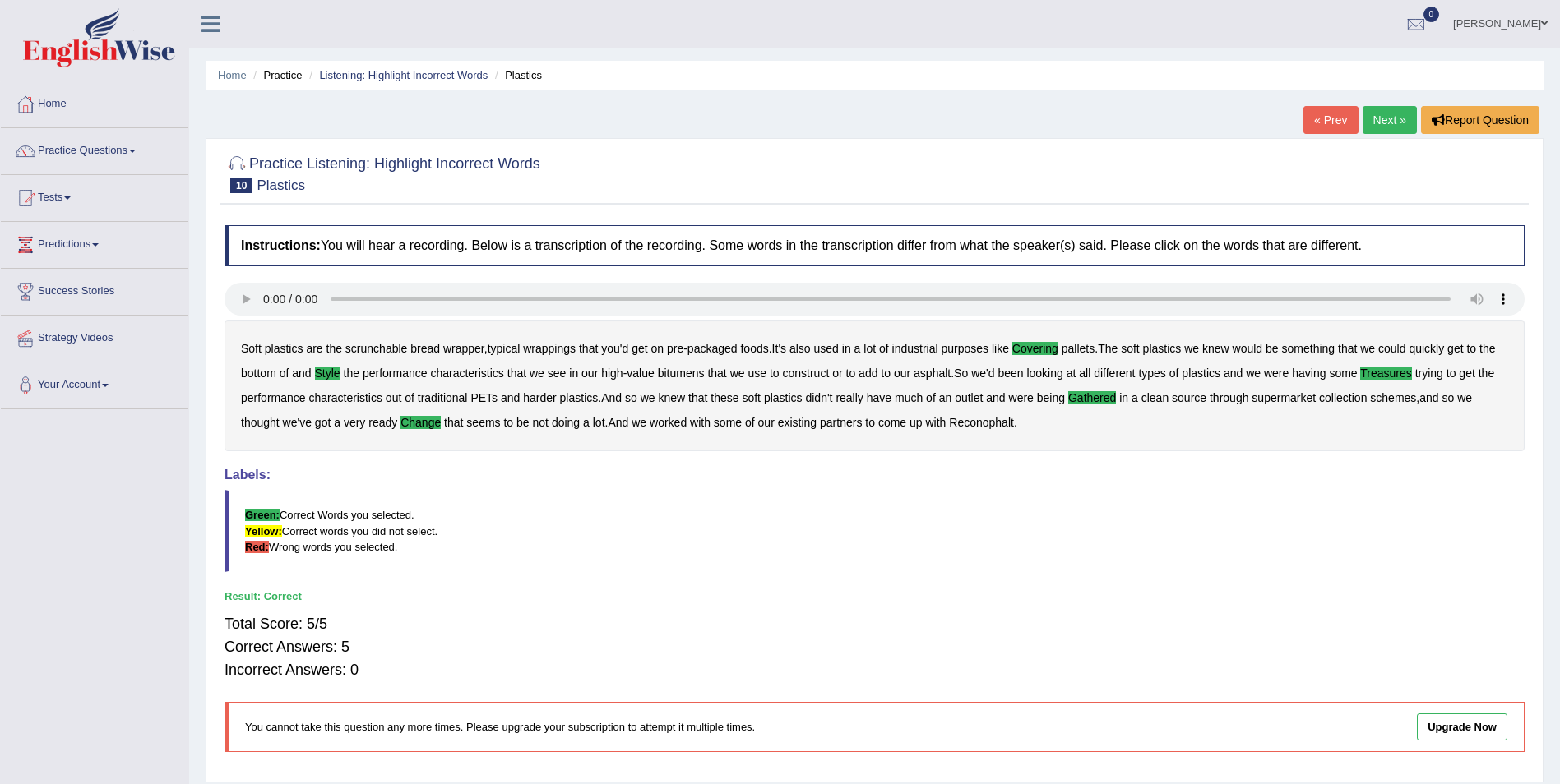
click at [1396, 121] on link "Next »" at bounding box center [1389, 120] width 55 height 28
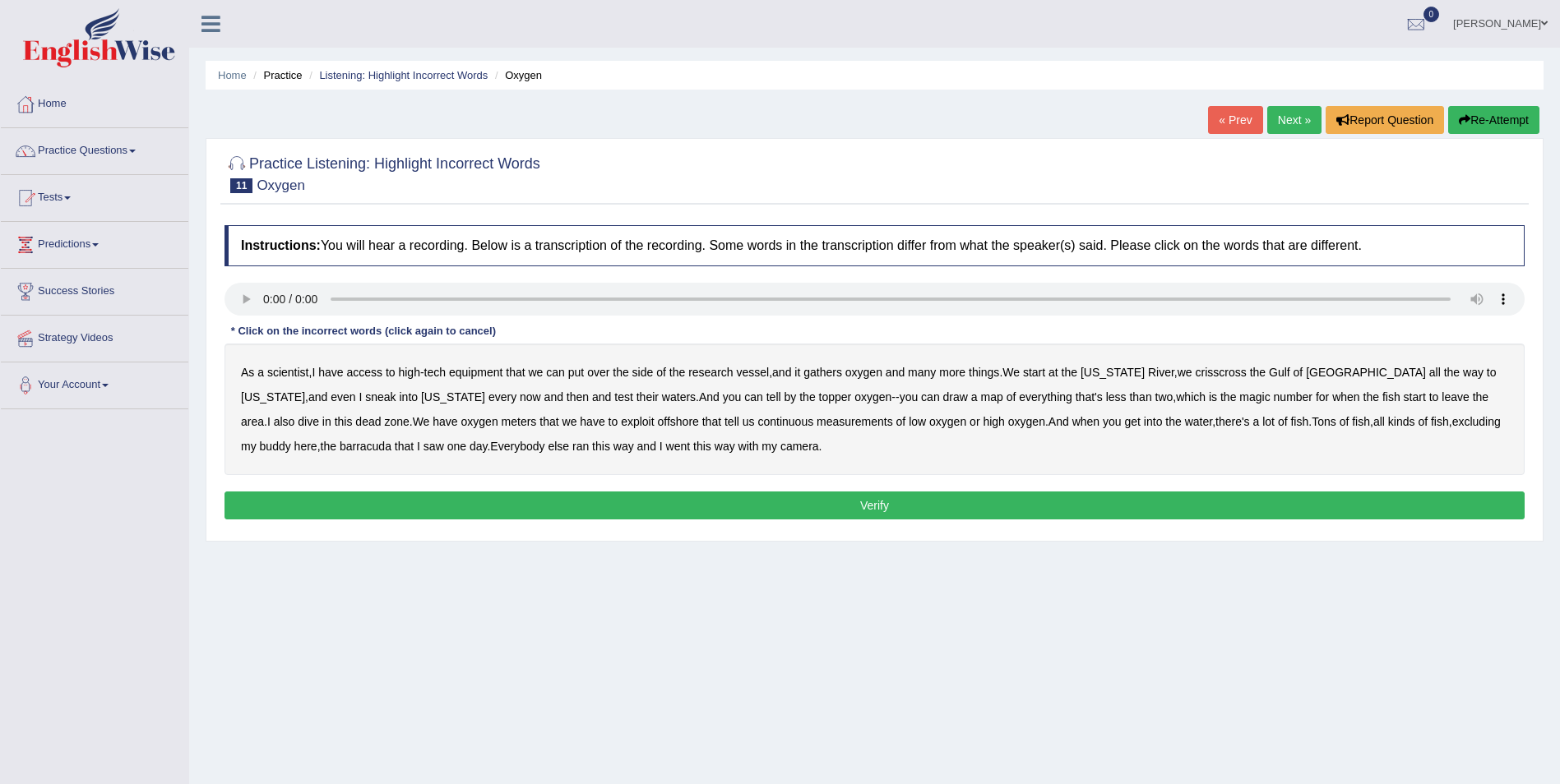
click at [840, 370] on b "gathers" at bounding box center [822, 372] width 39 height 13
click at [819, 397] on b "topper" at bounding box center [835, 396] width 33 height 13
click at [621, 419] on b "exploit" at bounding box center [637, 421] width 33 height 13
click at [572, 453] on b "ran" at bounding box center [580, 446] width 17 height 13
click at [772, 500] on button "Verify" at bounding box center [874, 505] width 1300 height 28
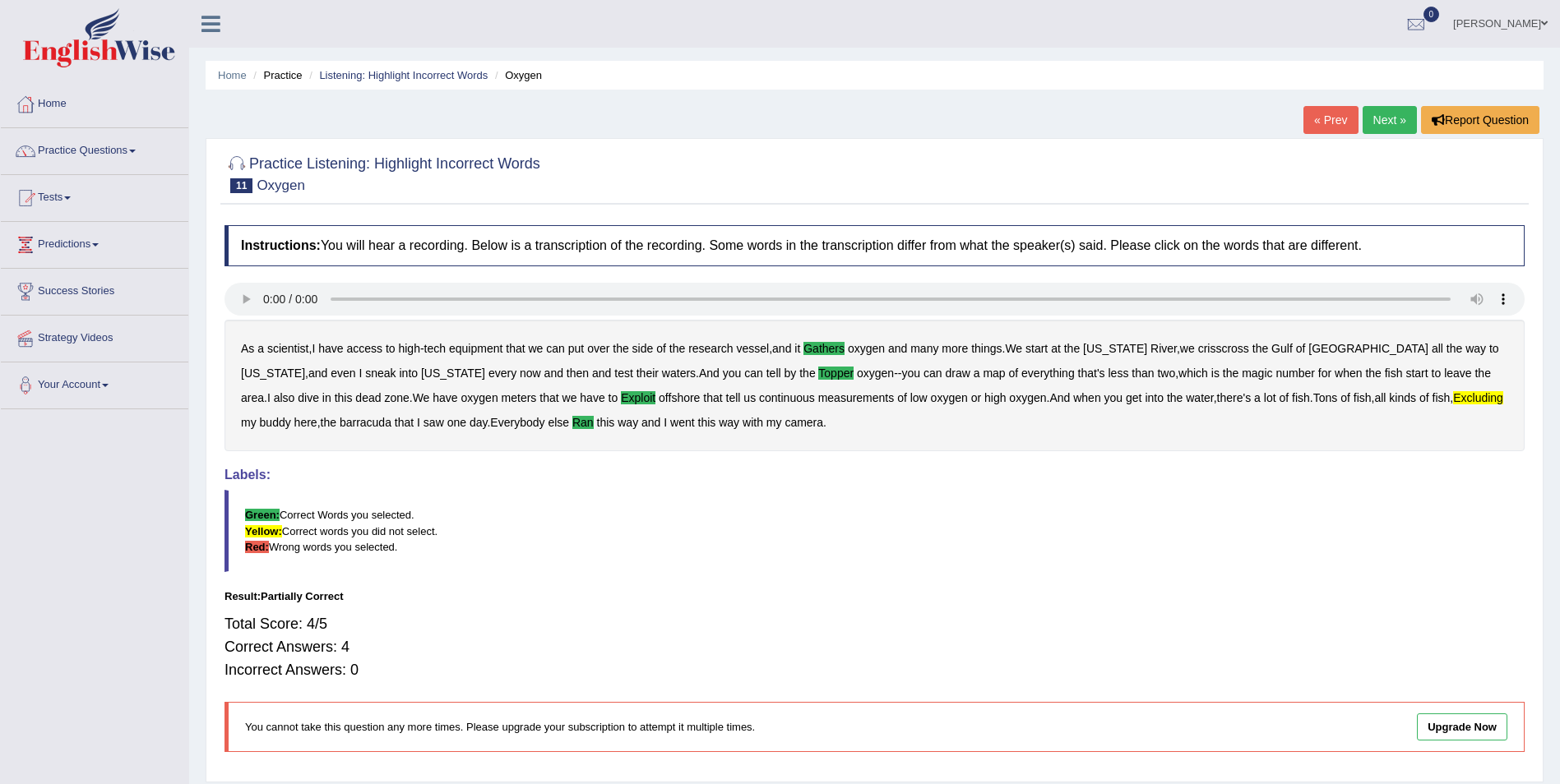
click at [1382, 121] on link "Next »" at bounding box center [1389, 120] width 55 height 28
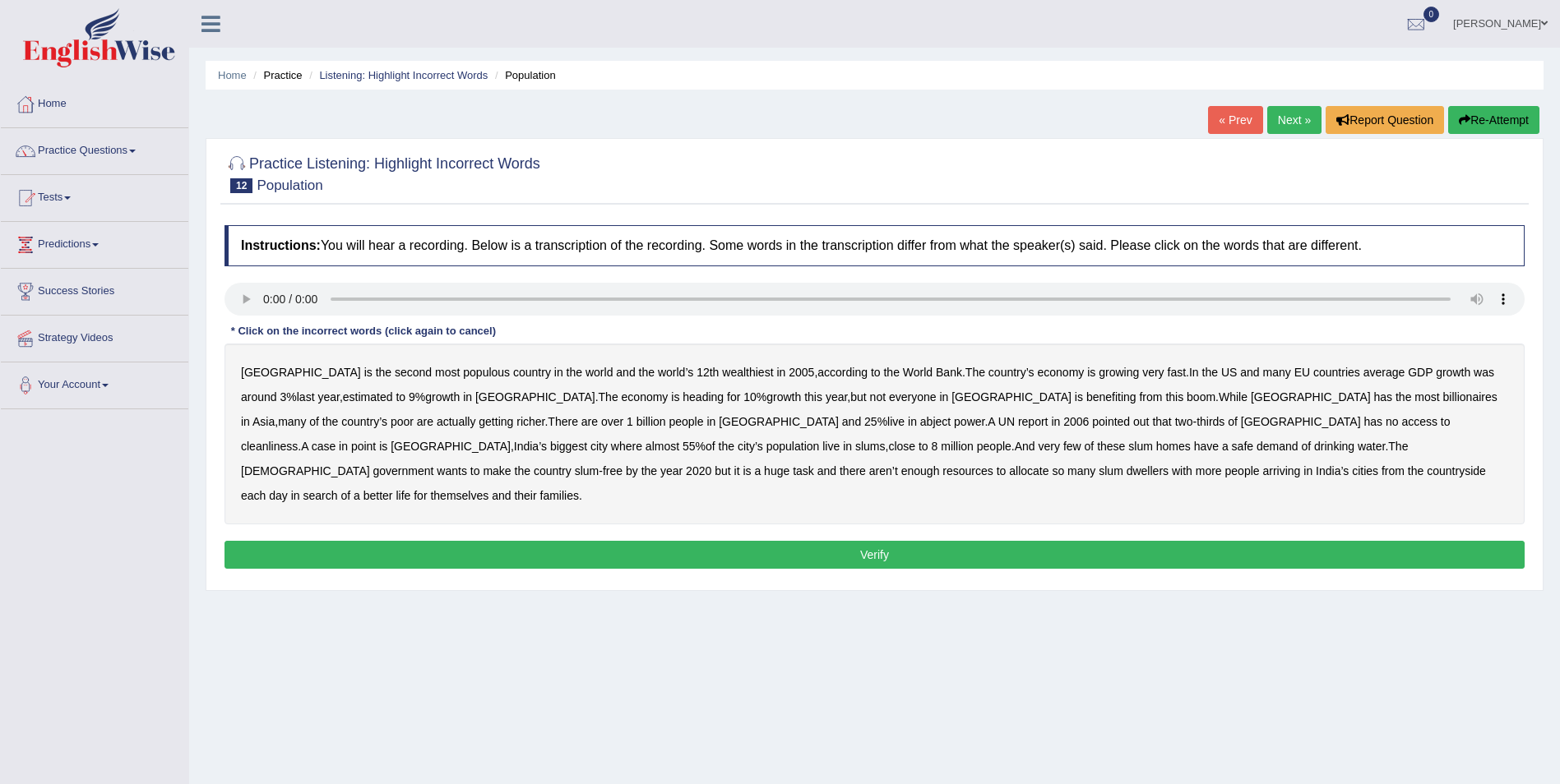
click at [343, 401] on b "estimated" at bounding box center [367, 396] width 51 height 13
click at [544, 415] on b "richer" at bounding box center [530, 421] width 28 height 13
click at [954, 428] on b "power" at bounding box center [969, 421] width 31 height 13
click at [298, 440] on b "cleanliness" at bounding box center [269, 446] width 57 height 13
click at [653, 446] on div "India is the second most populous country in the world and the world’s 12th wea…" at bounding box center [874, 434] width 1300 height 181
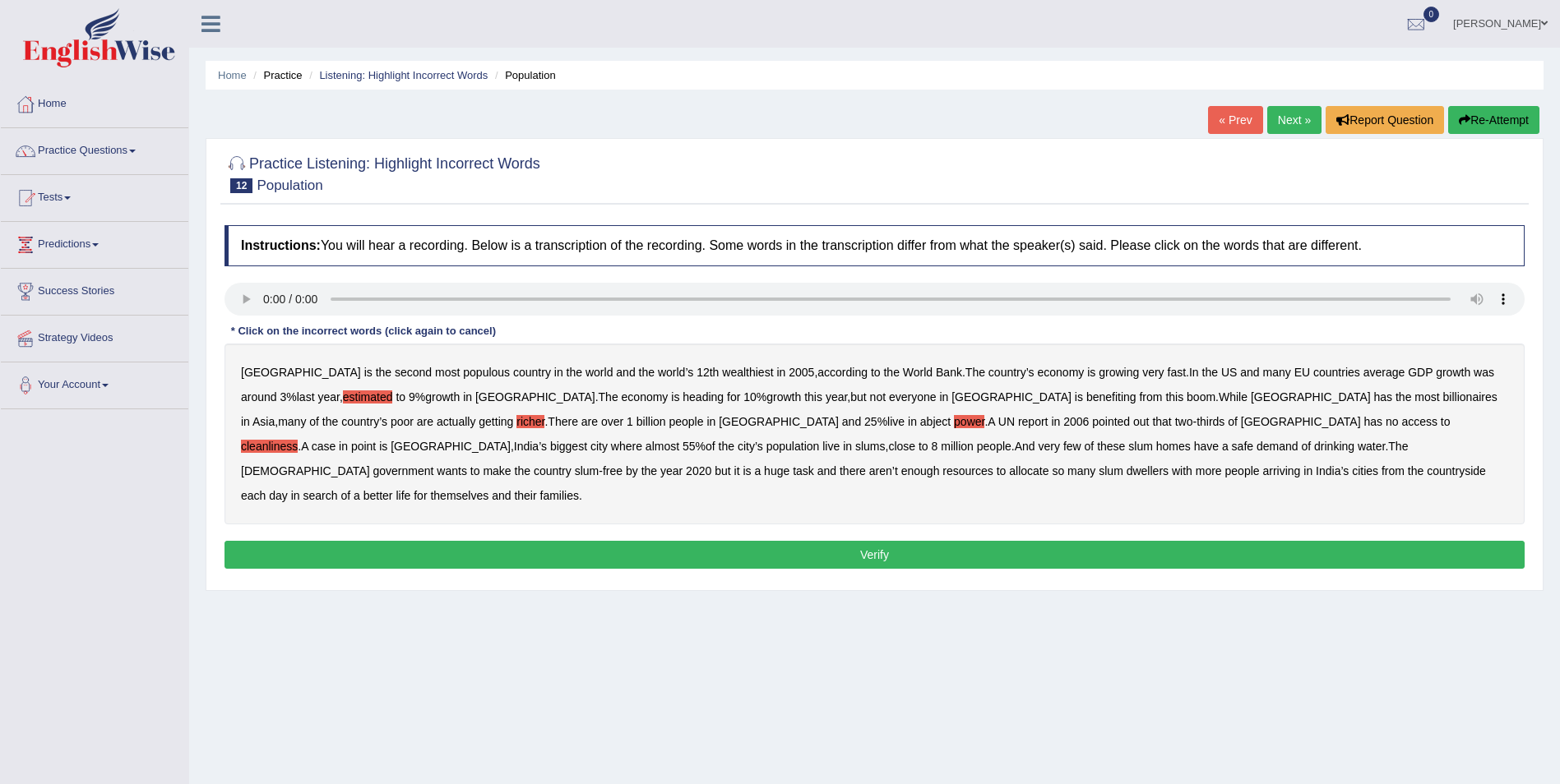
click at [1256, 447] on b "demand" at bounding box center [1277, 446] width 42 height 13
click at [1421, 449] on div "India is the second most populous country in the world and the world’s 12th wea…" at bounding box center [874, 434] width 1300 height 181
click at [1049, 464] on b "allocate" at bounding box center [1029, 470] width 40 height 13
click at [843, 541] on button "Verify" at bounding box center [874, 555] width 1300 height 28
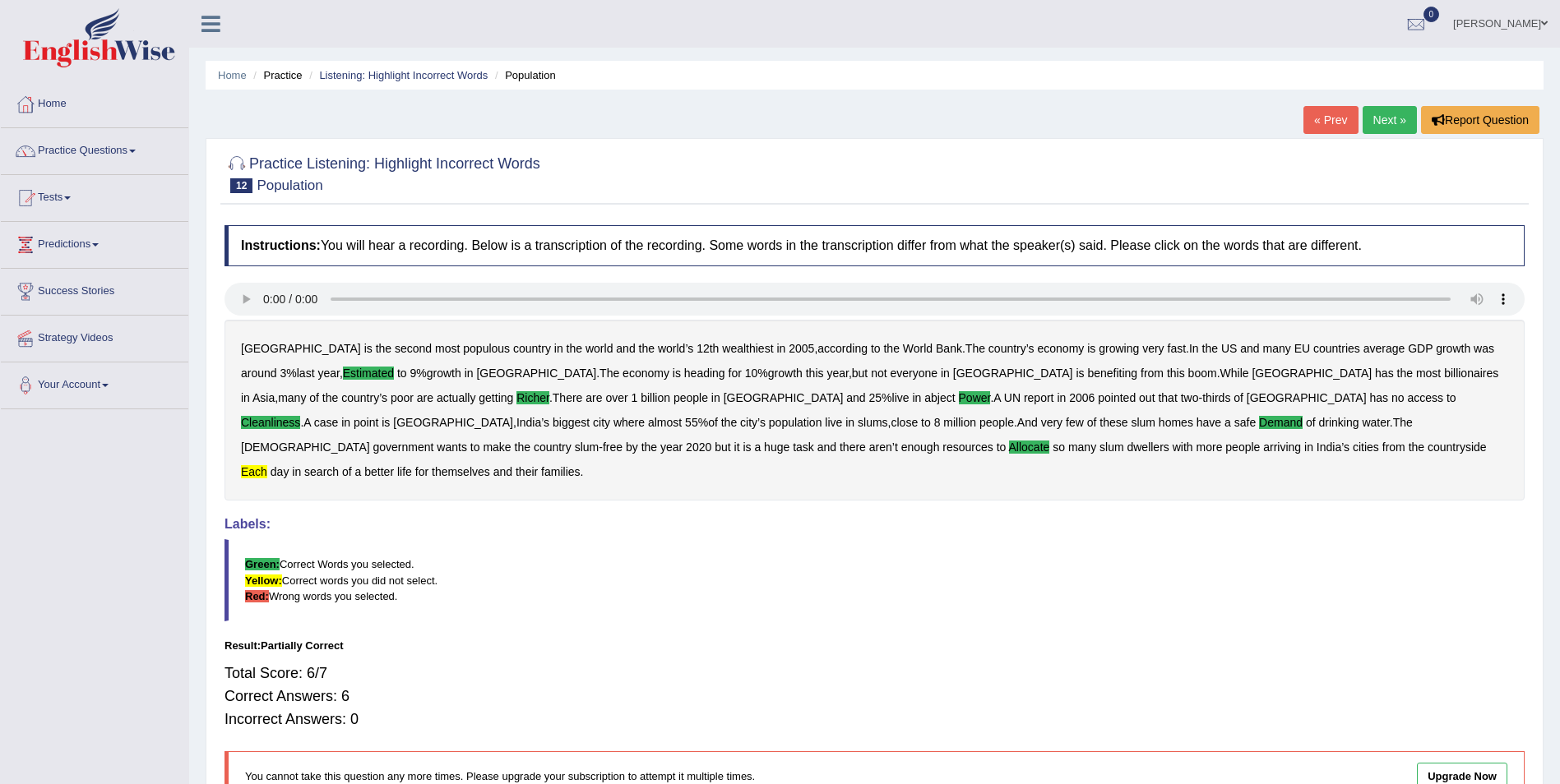
click at [1387, 121] on link "Next »" at bounding box center [1389, 120] width 55 height 28
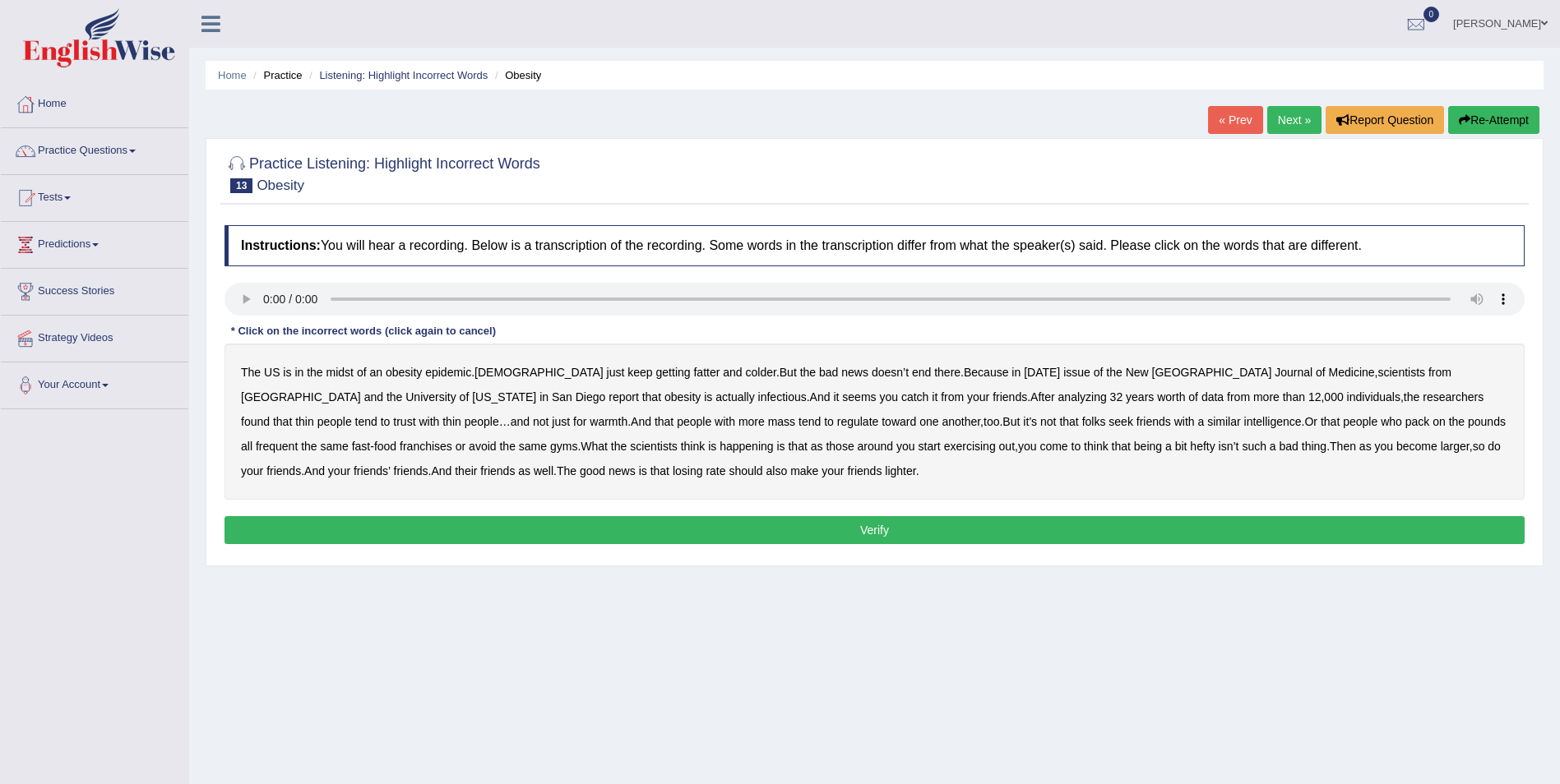
click at [746, 369] on b "colder" at bounding box center [761, 372] width 31 height 13
drag, startPoint x: 540, startPoint y: 400, endPoint x: 612, endPoint y: 404, distance: 72.1
click at [759, 400] on b "infectious" at bounding box center [782, 396] width 49 height 13
click at [837, 423] on b "regulate" at bounding box center [858, 421] width 42 height 13
drag, startPoint x: 1062, startPoint y: 420, endPoint x: 1071, endPoint y: 425, distance: 10.3
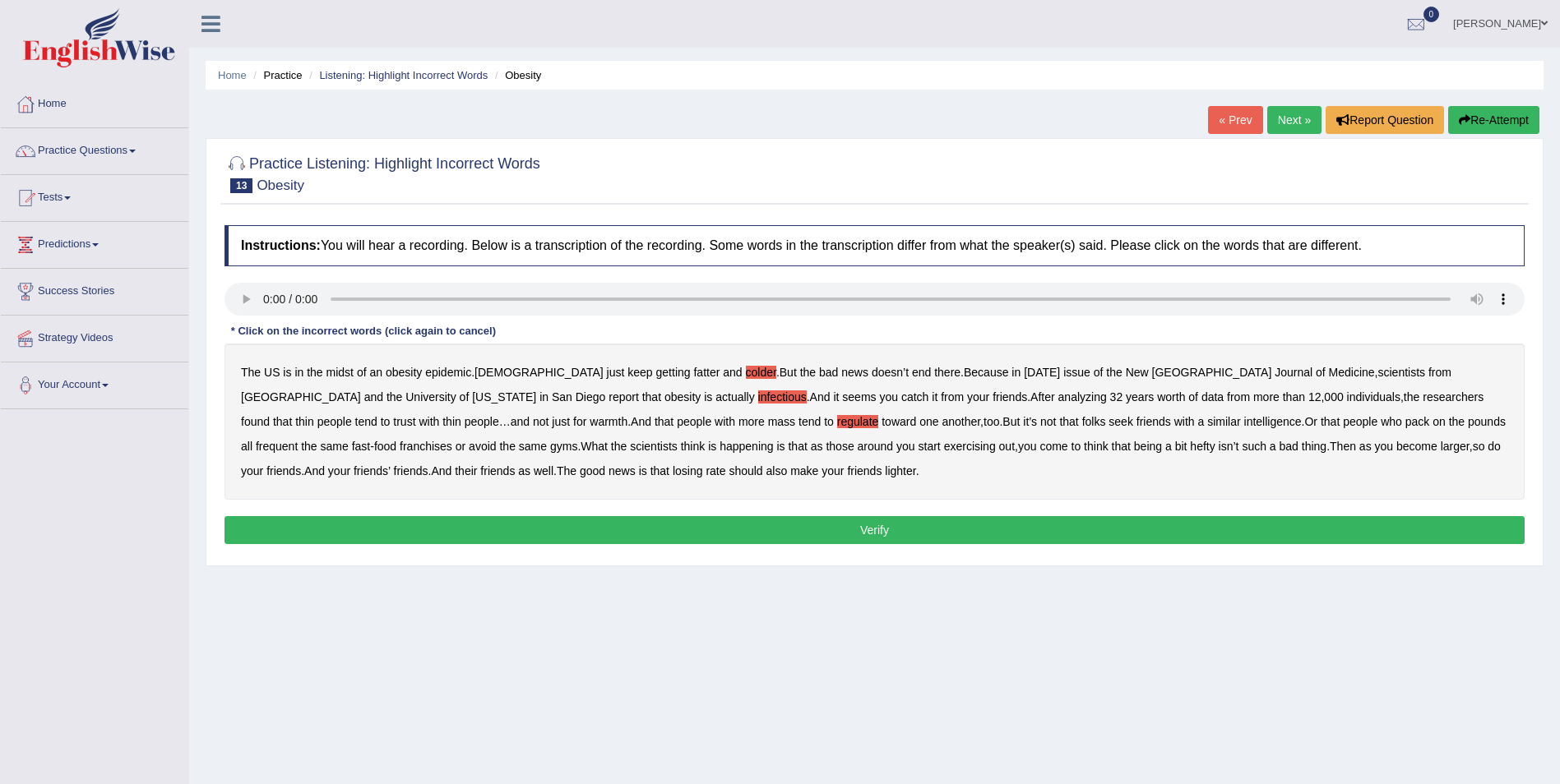
click at [1244, 421] on b "intelligence" at bounding box center [1273, 421] width 58 height 13
click at [944, 448] on b "exercising" at bounding box center [970, 446] width 52 height 13
click at [706, 476] on b "rate" at bounding box center [716, 470] width 20 height 13
click at [840, 527] on button "Verify" at bounding box center [874, 530] width 1300 height 28
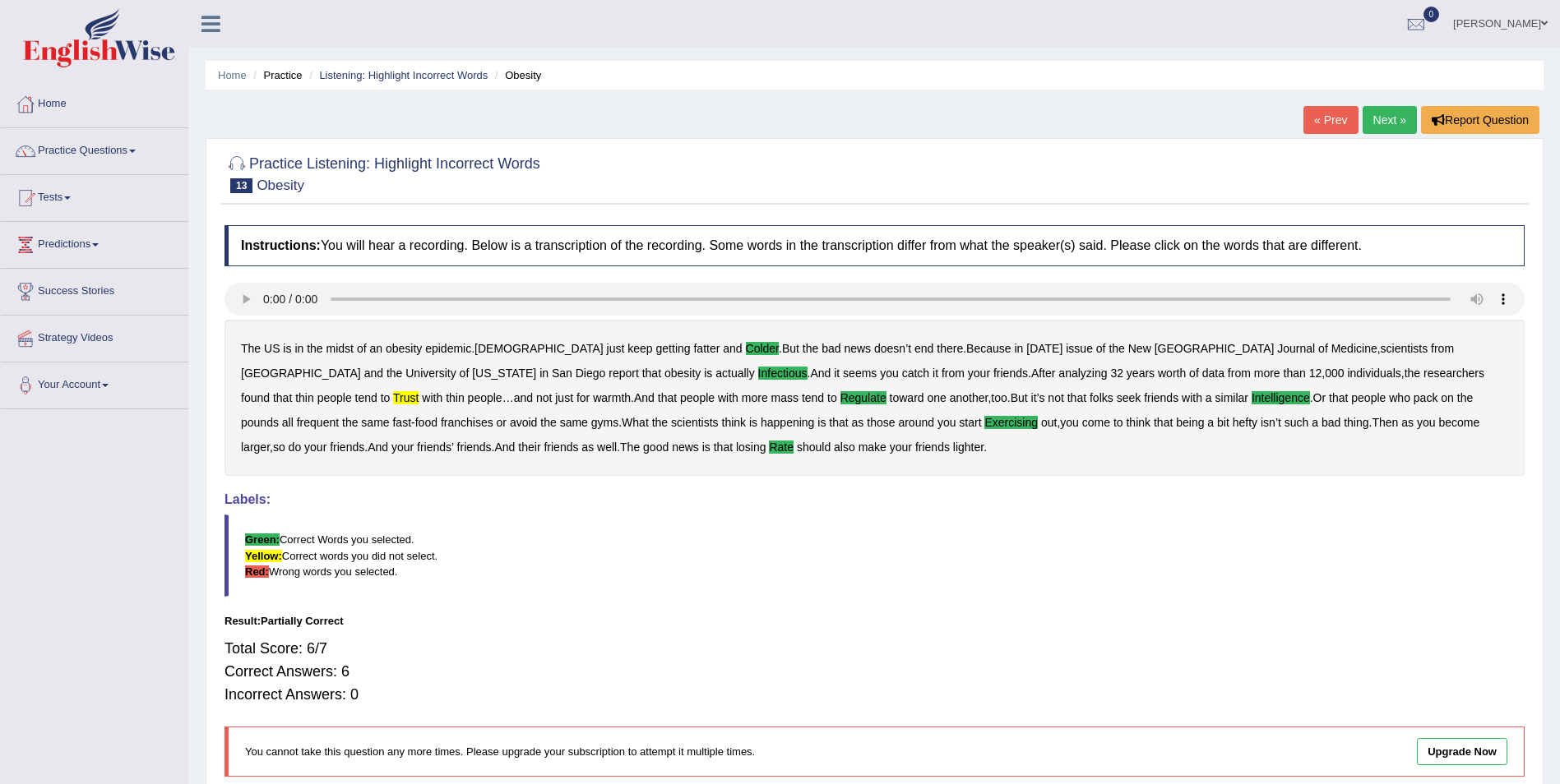
click at [1385, 123] on link "Next »" at bounding box center [1389, 120] width 55 height 28
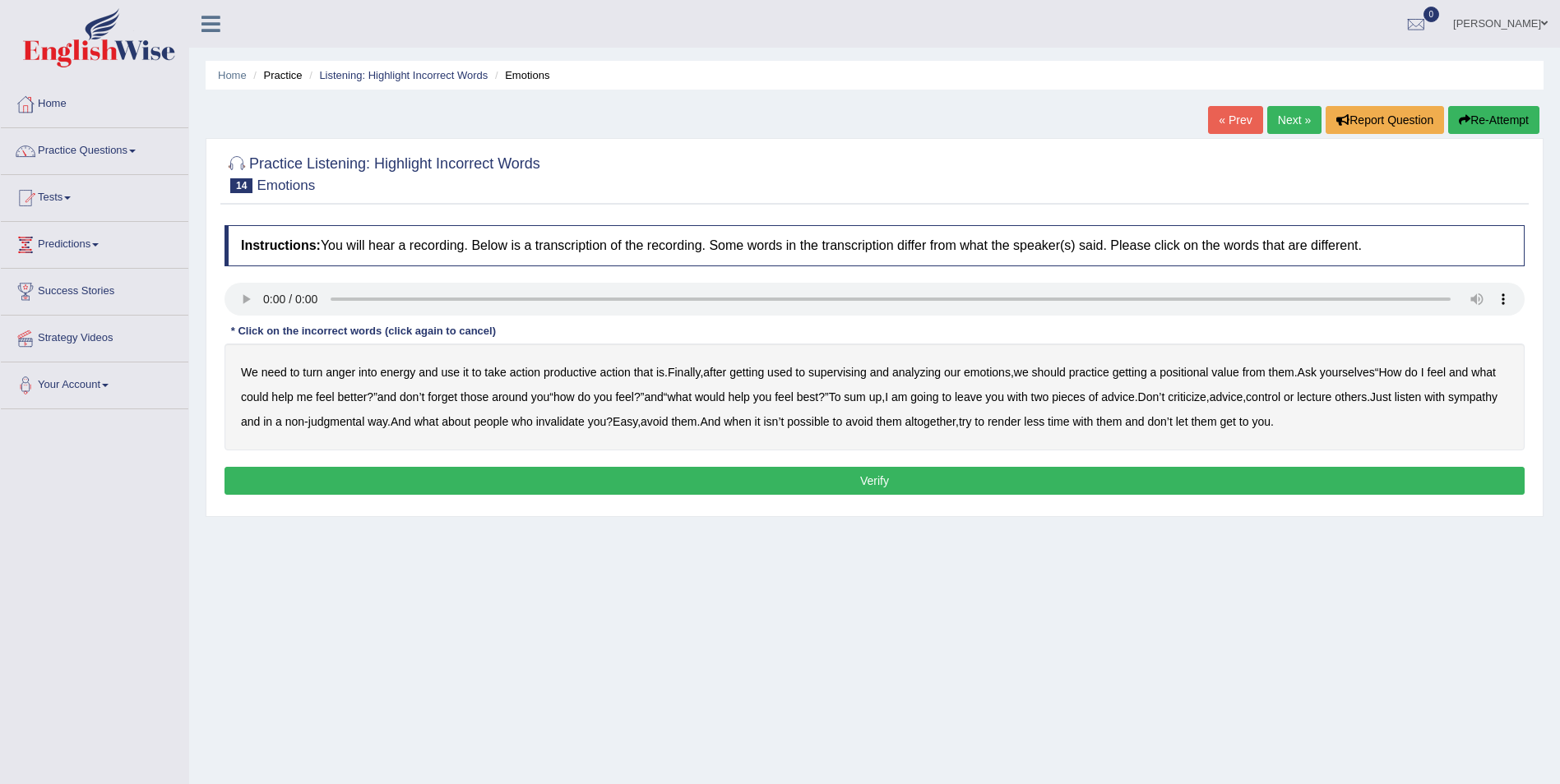
click at [843, 373] on b "supervising" at bounding box center [837, 372] width 59 height 13
click at [1199, 375] on b "positional" at bounding box center [1184, 372] width 49 height 13
click at [1448, 404] on b "sympathy" at bounding box center [1473, 396] width 50 height 13
click at [1021, 419] on b "render" at bounding box center [1004, 421] width 33 height 13
click at [818, 399] on b "best" at bounding box center [807, 396] width 22 height 13
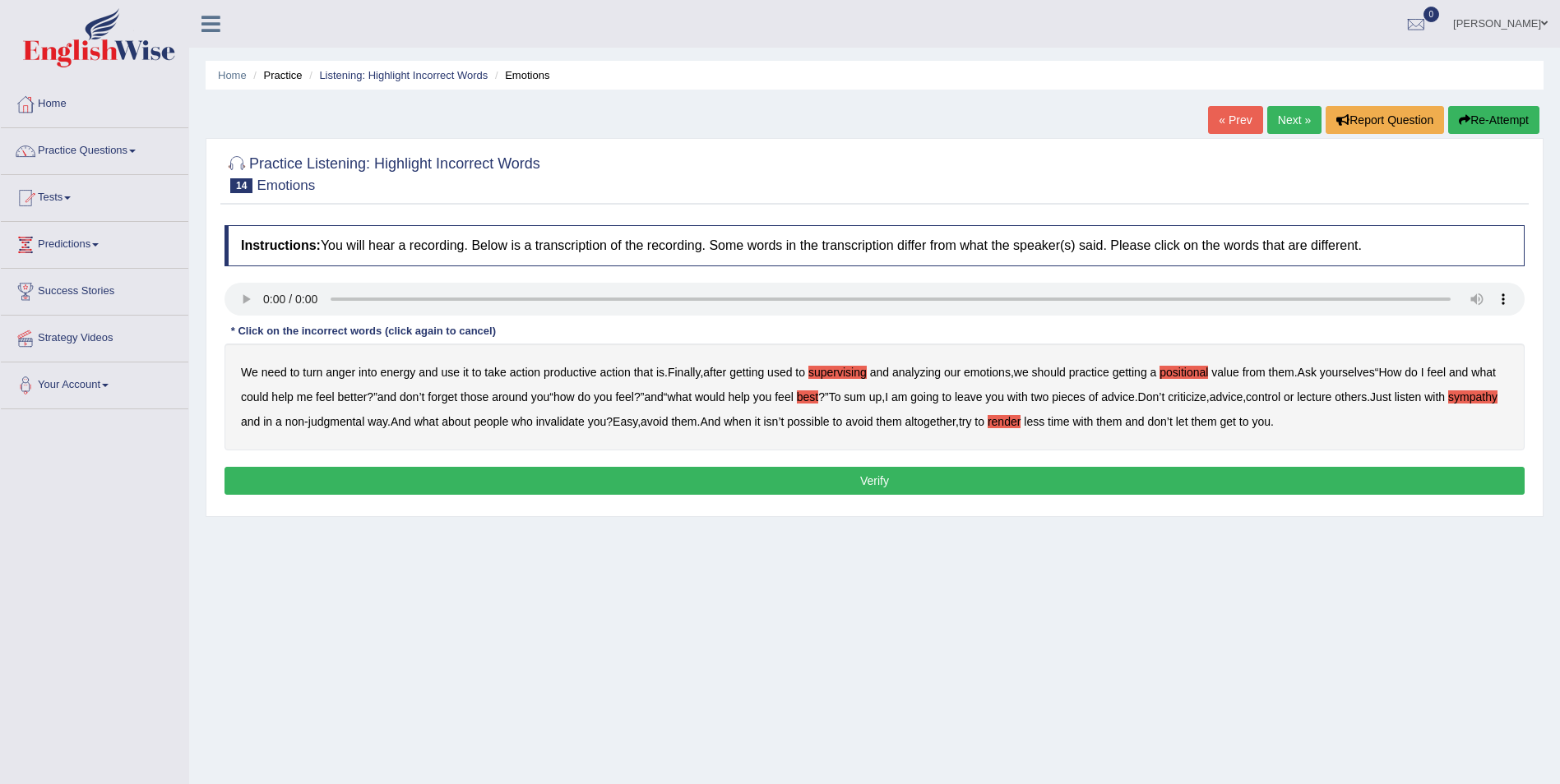
click at [1046, 486] on button "Verify" at bounding box center [874, 480] width 1300 height 28
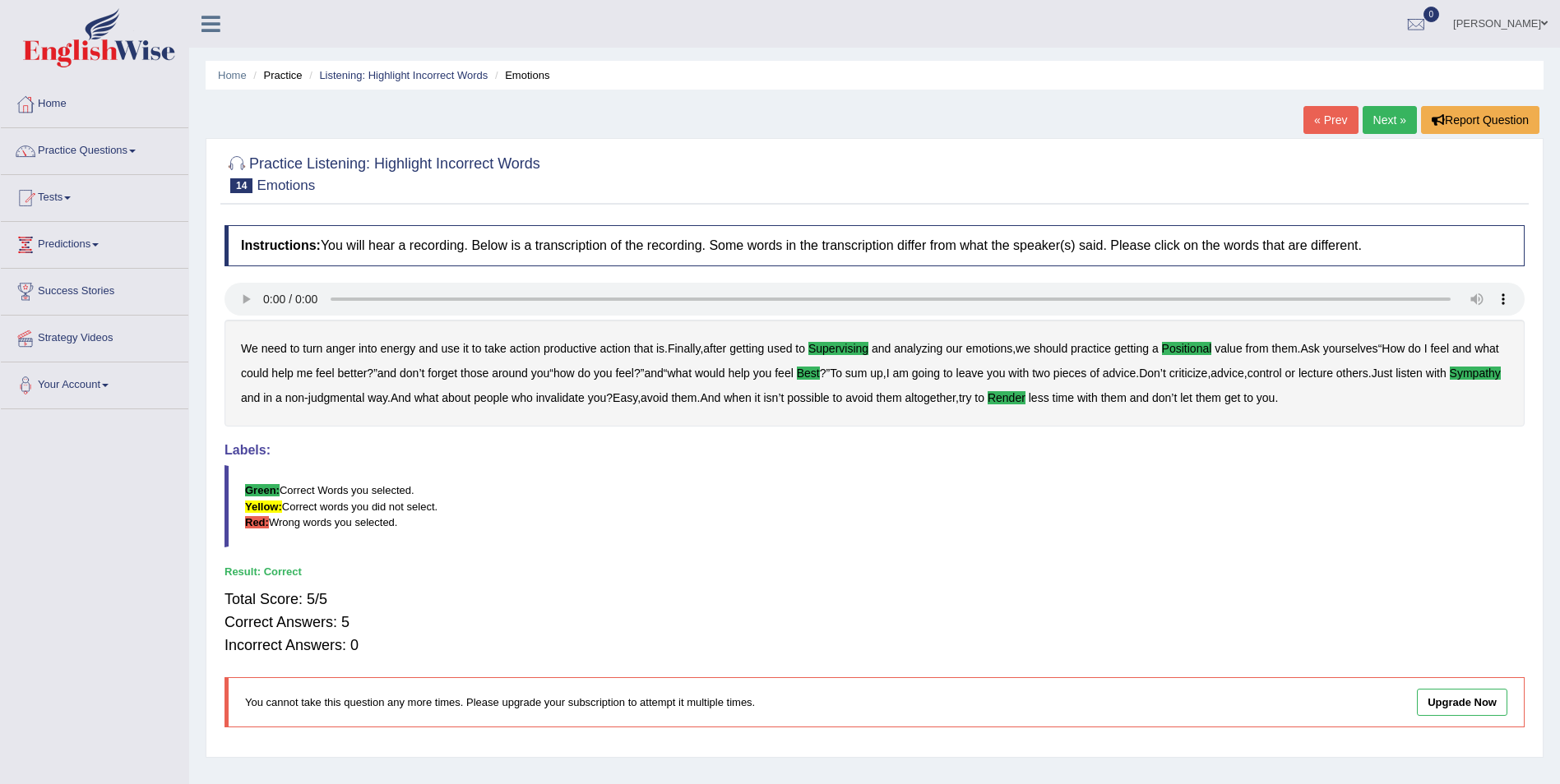
click at [1385, 117] on link "Next »" at bounding box center [1389, 120] width 55 height 28
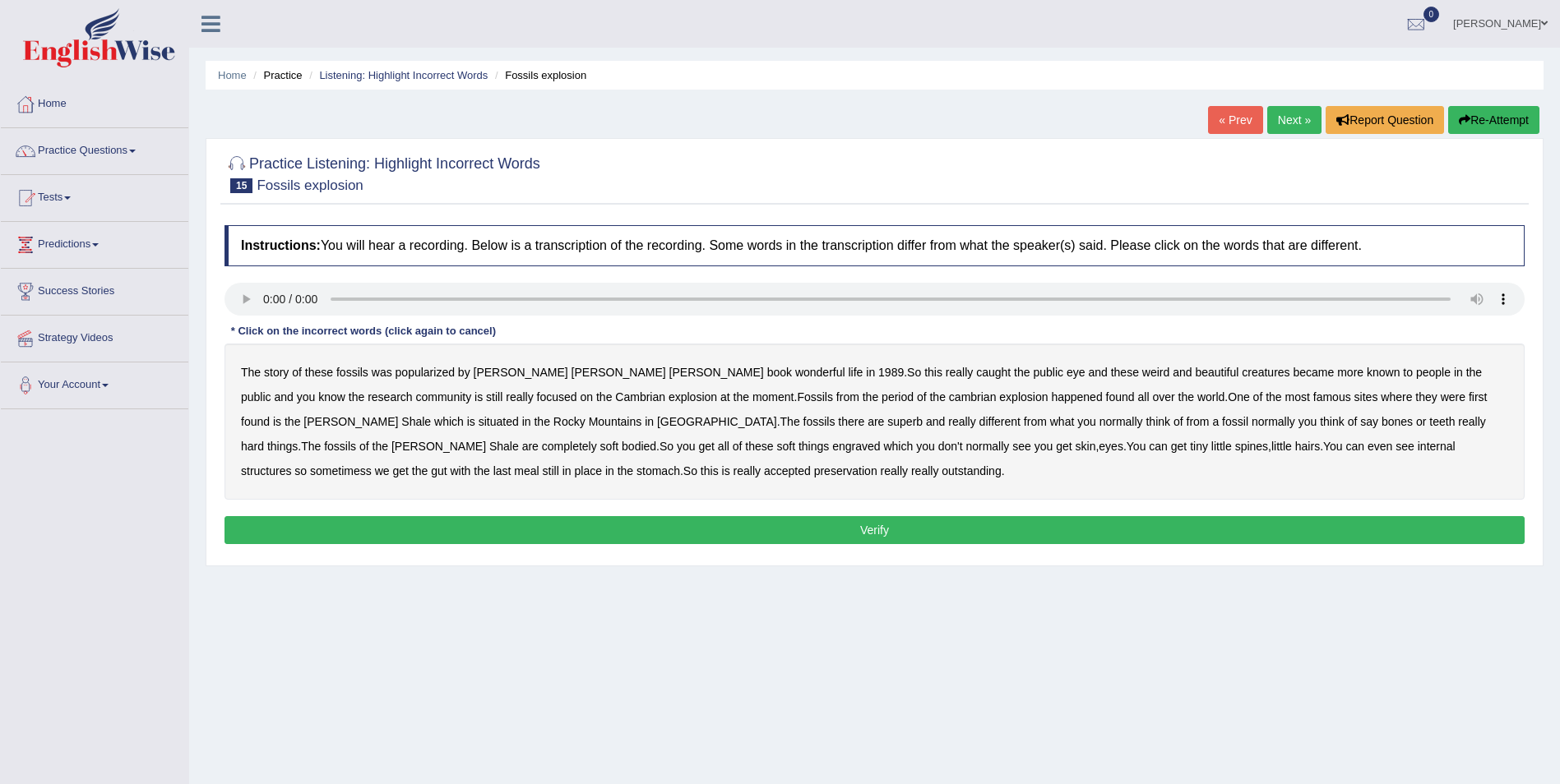
click at [1195, 373] on b "beautiful" at bounding box center [1216, 372] width 44 height 13
click at [283, 423] on div "The story of these fossils was popularized by [PERSON_NAME] book wonderful life…" at bounding box center [874, 421] width 1300 height 156
click at [479, 419] on b "situated" at bounding box center [498, 421] width 41 height 13
drag, startPoint x: 483, startPoint y: 443, endPoint x: 496, endPoint y: 448, distance: 13.9
click at [832, 445] on b "engraved" at bounding box center [856, 446] width 48 height 13
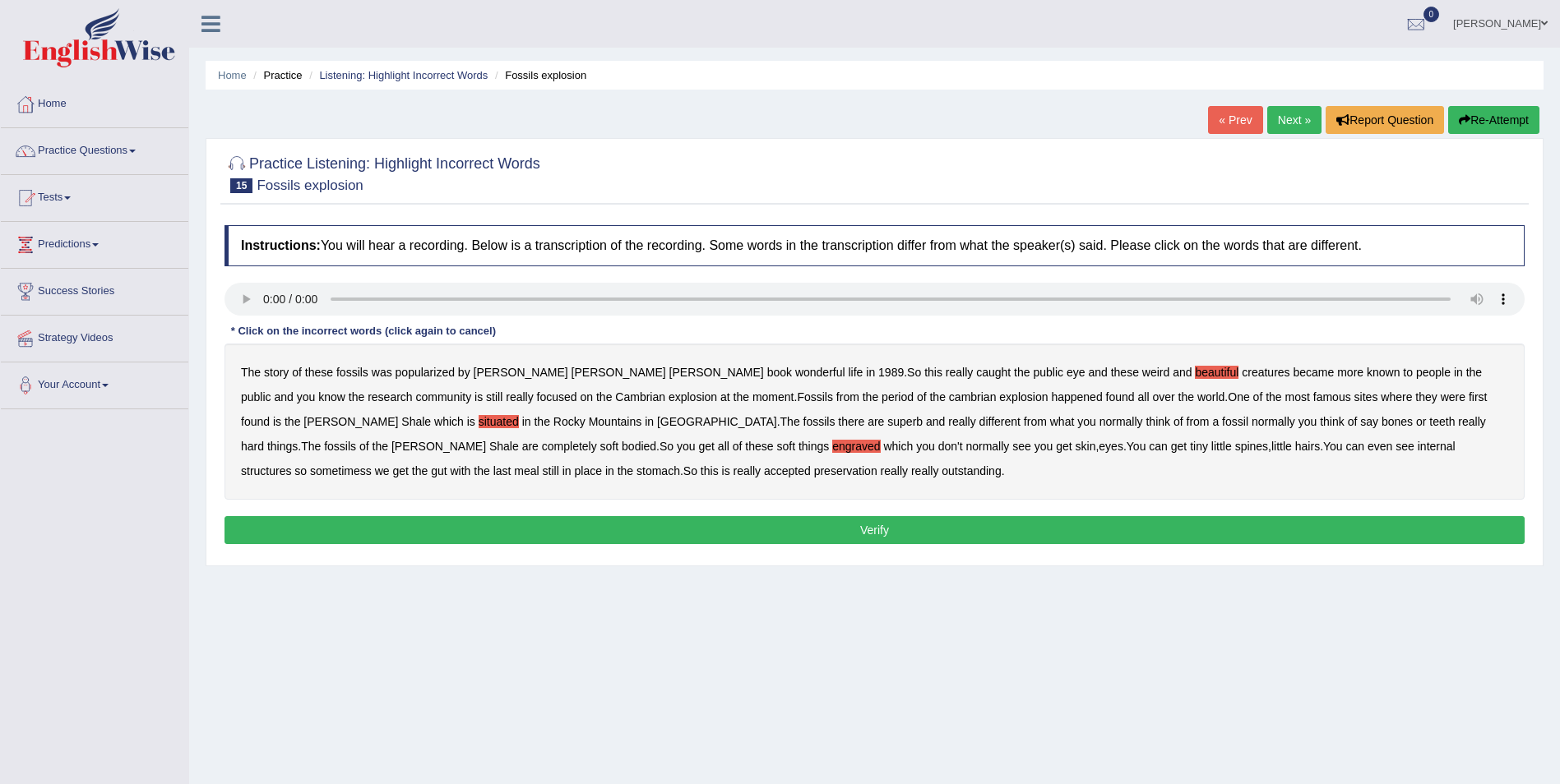
click at [888, 425] on b "superb" at bounding box center [906, 421] width 36 height 13
drag, startPoint x: 395, startPoint y: 472, endPoint x: 407, endPoint y: 475, distance: 12.4
click at [764, 471] on b "accepted" at bounding box center [786, 470] width 47 height 13
click at [789, 532] on button "Verify" at bounding box center [874, 530] width 1300 height 28
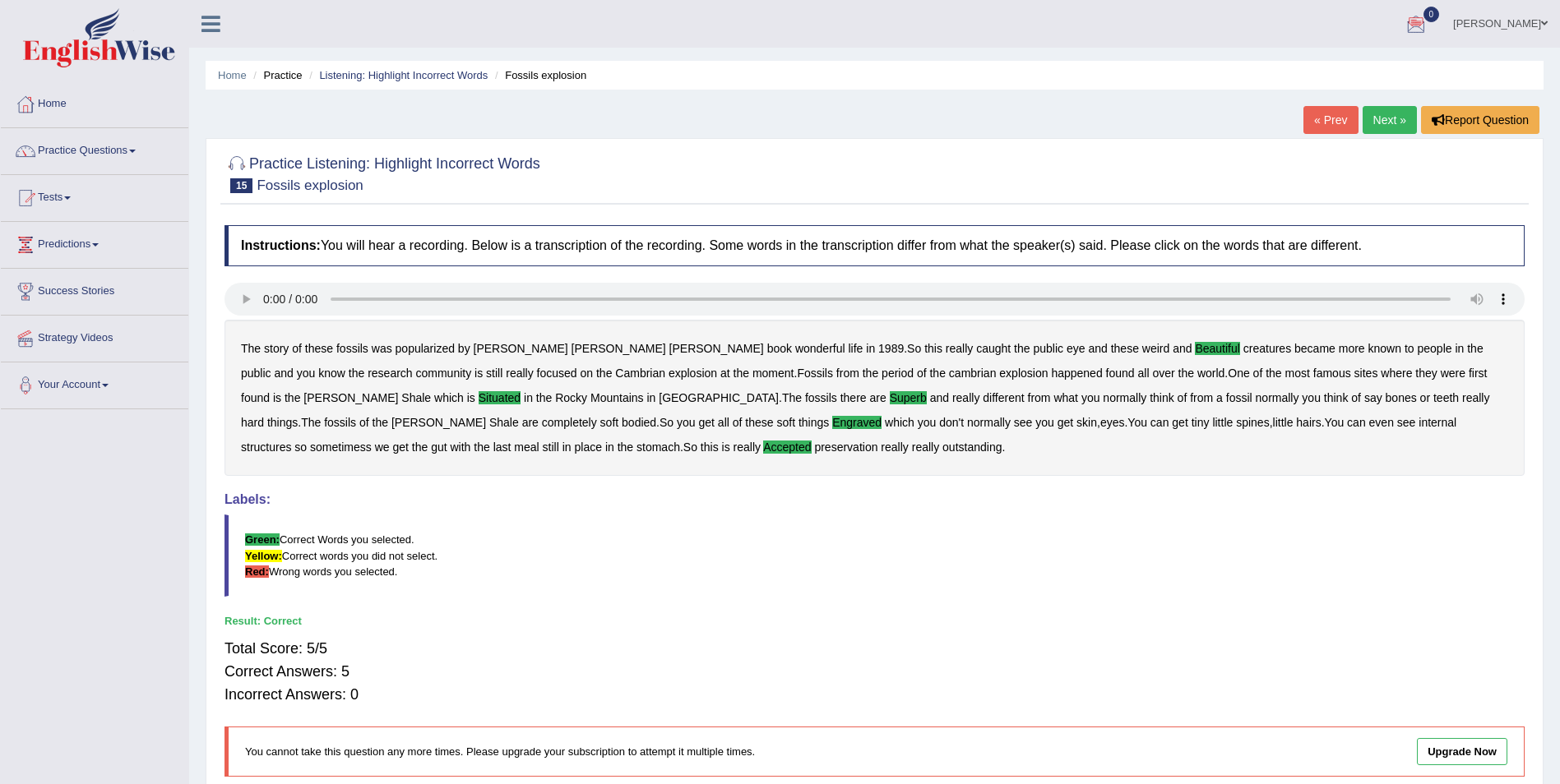
click at [1398, 121] on link "Next »" at bounding box center [1389, 120] width 55 height 28
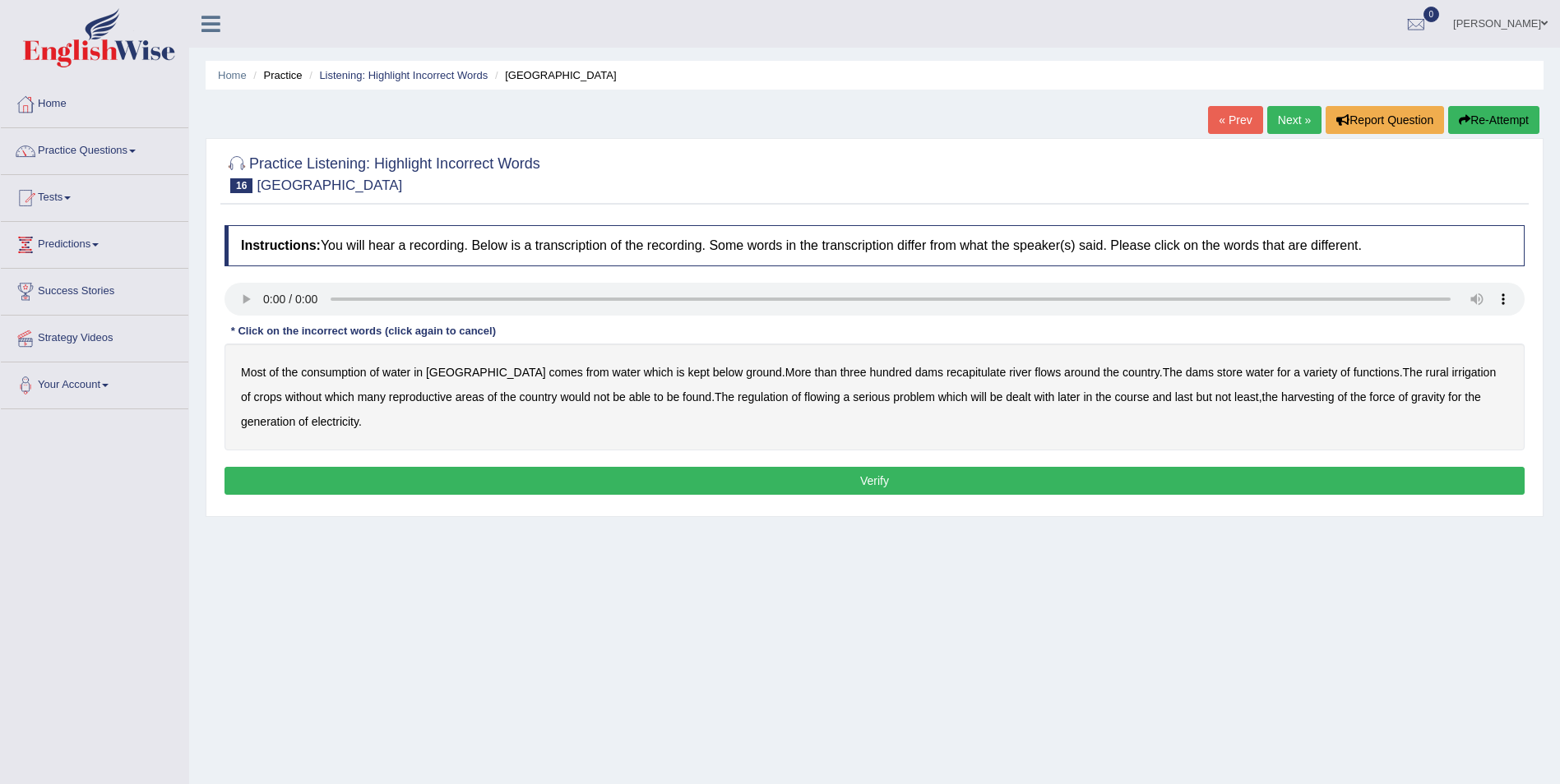
drag, startPoint x: 662, startPoint y: 374, endPoint x: 669, endPoint y: 380, distance: 9.2
click at [713, 378] on b "below" at bounding box center [728, 372] width 31 height 13
drag, startPoint x: 891, startPoint y: 373, endPoint x: 900, endPoint y: 383, distance: 13.5
click at [899, 382] on div "Most of the consumption of water in Australia comes from water which is kept be…" at bounding box center [874, 397] width 1300 height 107
click at [946, 371] on b "recapitulate" at bounding box center [976, 372] width 60 height 13
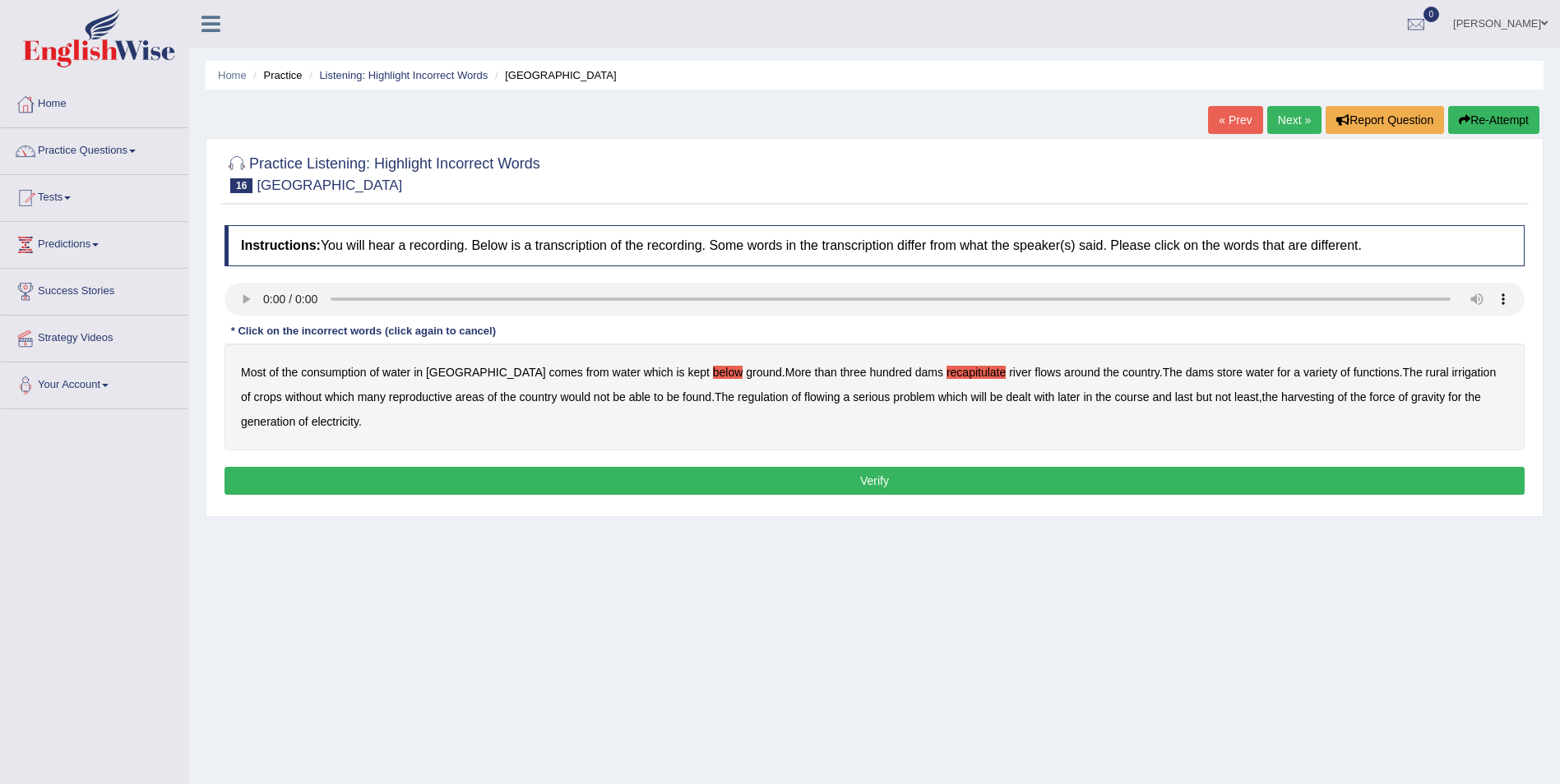
click at [682, 397] on b "found" at bounding box center [696, 396] width 29 height 13
click at [804, 395] on b "flowing" at bounding box center [822, 396] width 36 height 13
click at [1281, 397] on b "harvesting" at bounding box center [1308, 396] width 54 height 13
click at [772, 475] on button "Verify" at bounding box center [874, 480] width 1300 height 28
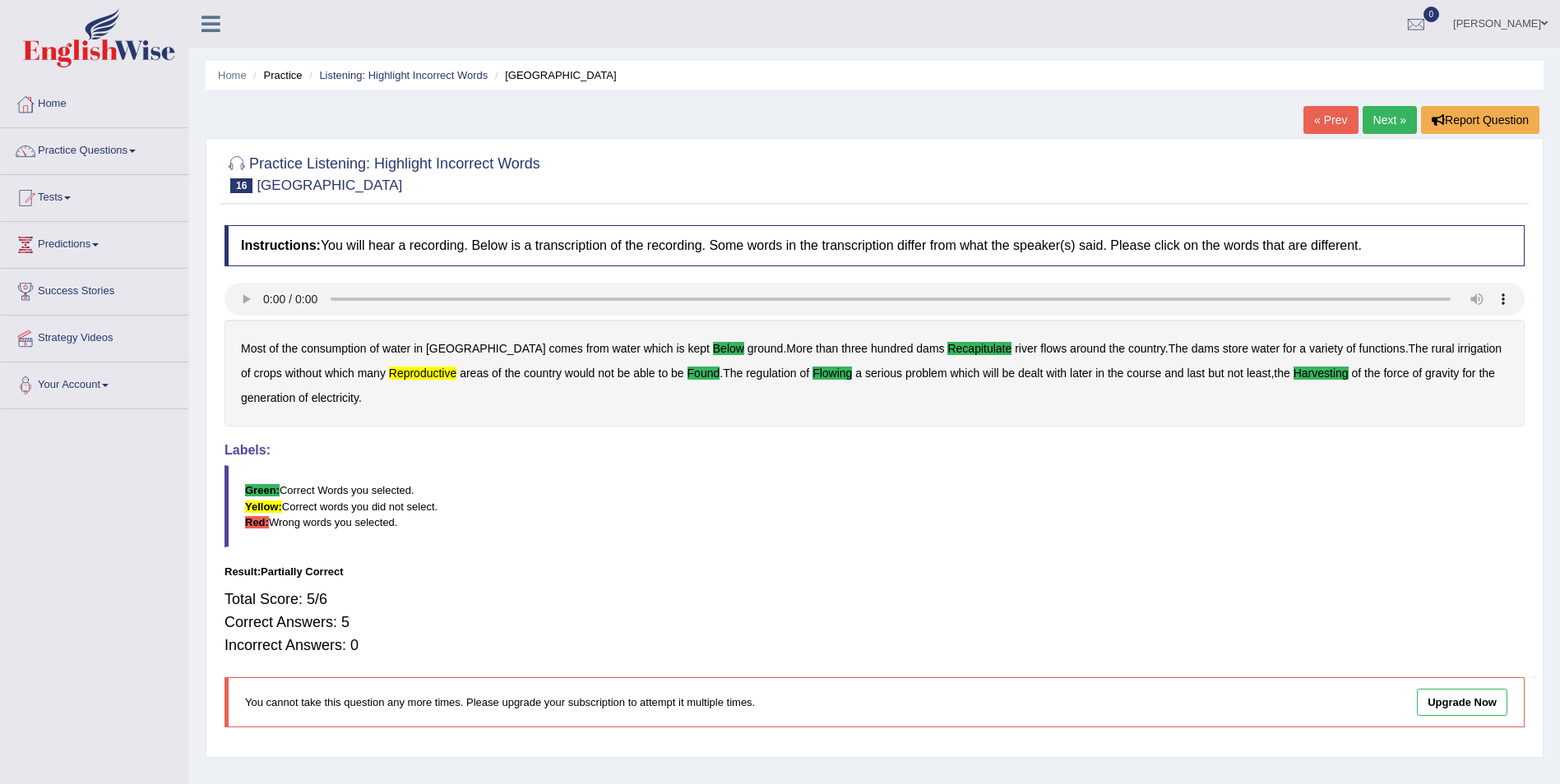
click at [1380, 122] on link "Next »" at bounding box center [1389, 120] width 55 height 28
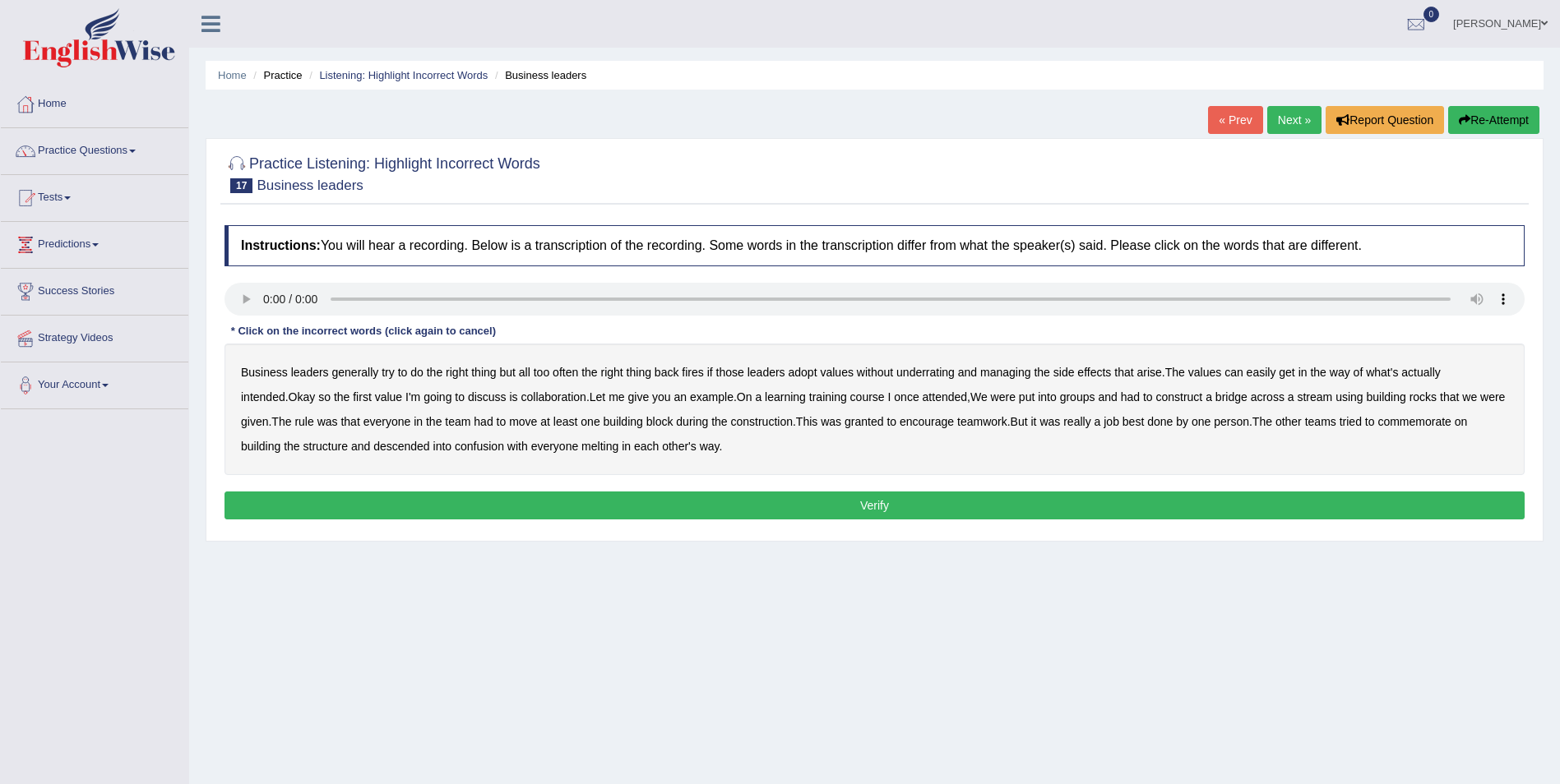
click at [765, 393] on b "learning" at bounding box center [784, 396] width 41 height 13
drag, startPoint x: 843, startPoint y: 423, endPoint x: 851, endPoint y: 421, distance: 8.2
click at [845, 423] on b "granted" at bounding box center [864, 421] width 39 height 13
click at [1390, 420] on b "commemorate" at bounding box center [1414, 421] width 73 height 13
click at [582, 448] on b "melting" at bounding box center [600, 446] width 37 height 13
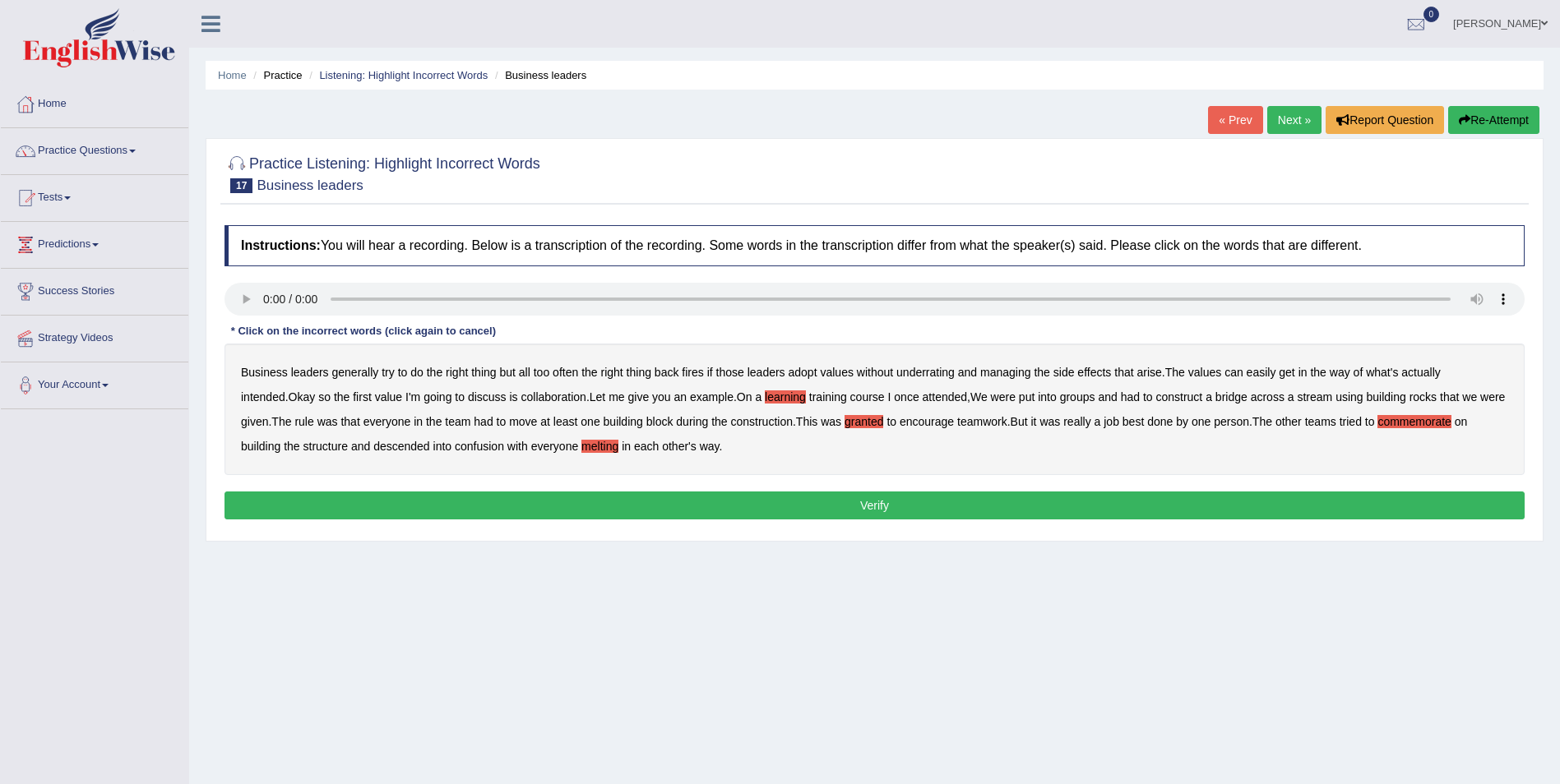
click at [923, 371] on b "underrating" at bounding box center [925, 372] width 59 height 13
click at [1297, 398] on b "stream" at bounding box center [1315, 396] width 36 height 13
click at [725, 513] on button "Verify" at bounding box center [874, 505] width 1300 height 28
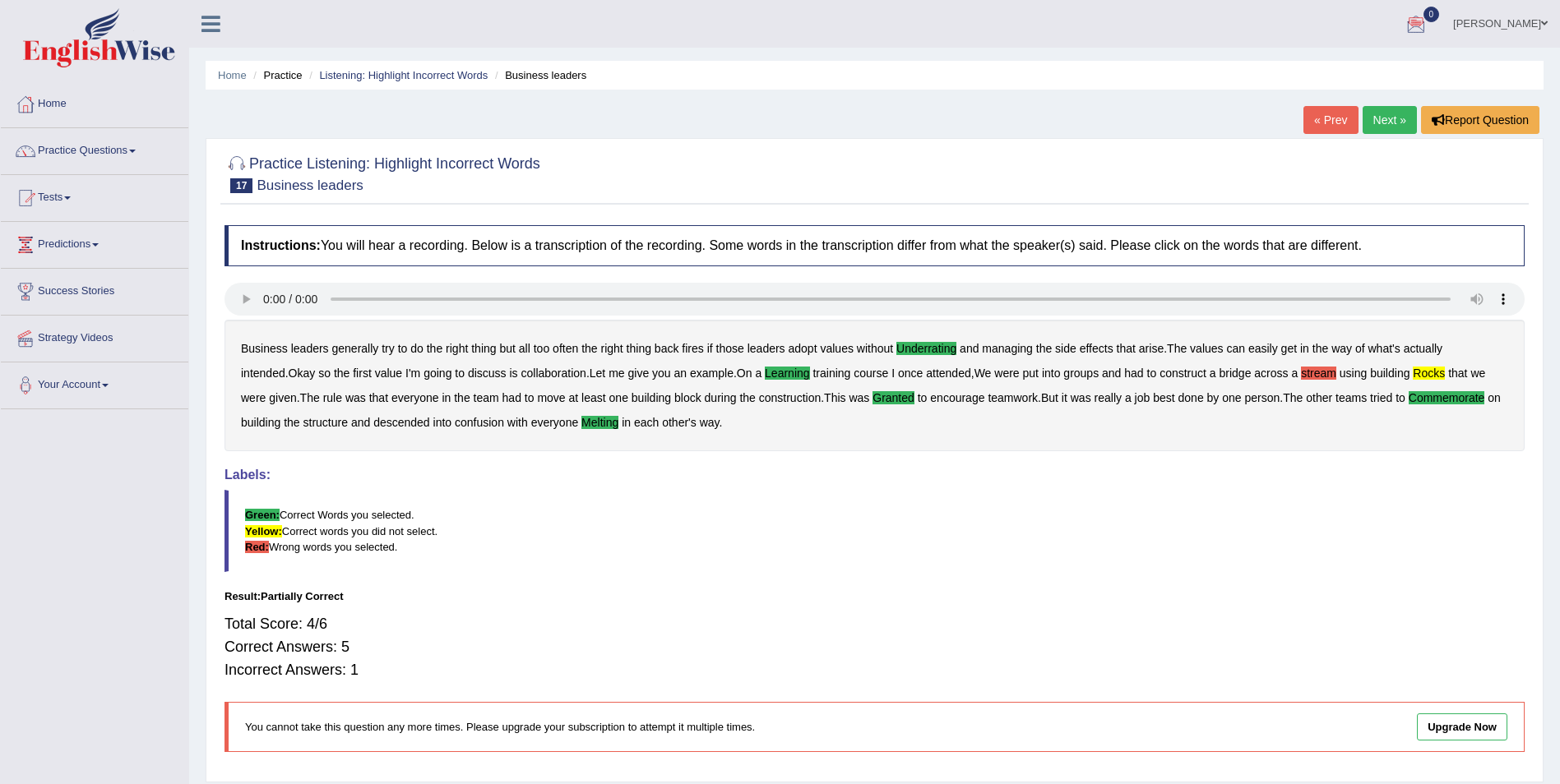
click at [1390, 125] on link "Next »" at bounding box center [1389, 120] width 55 height 28
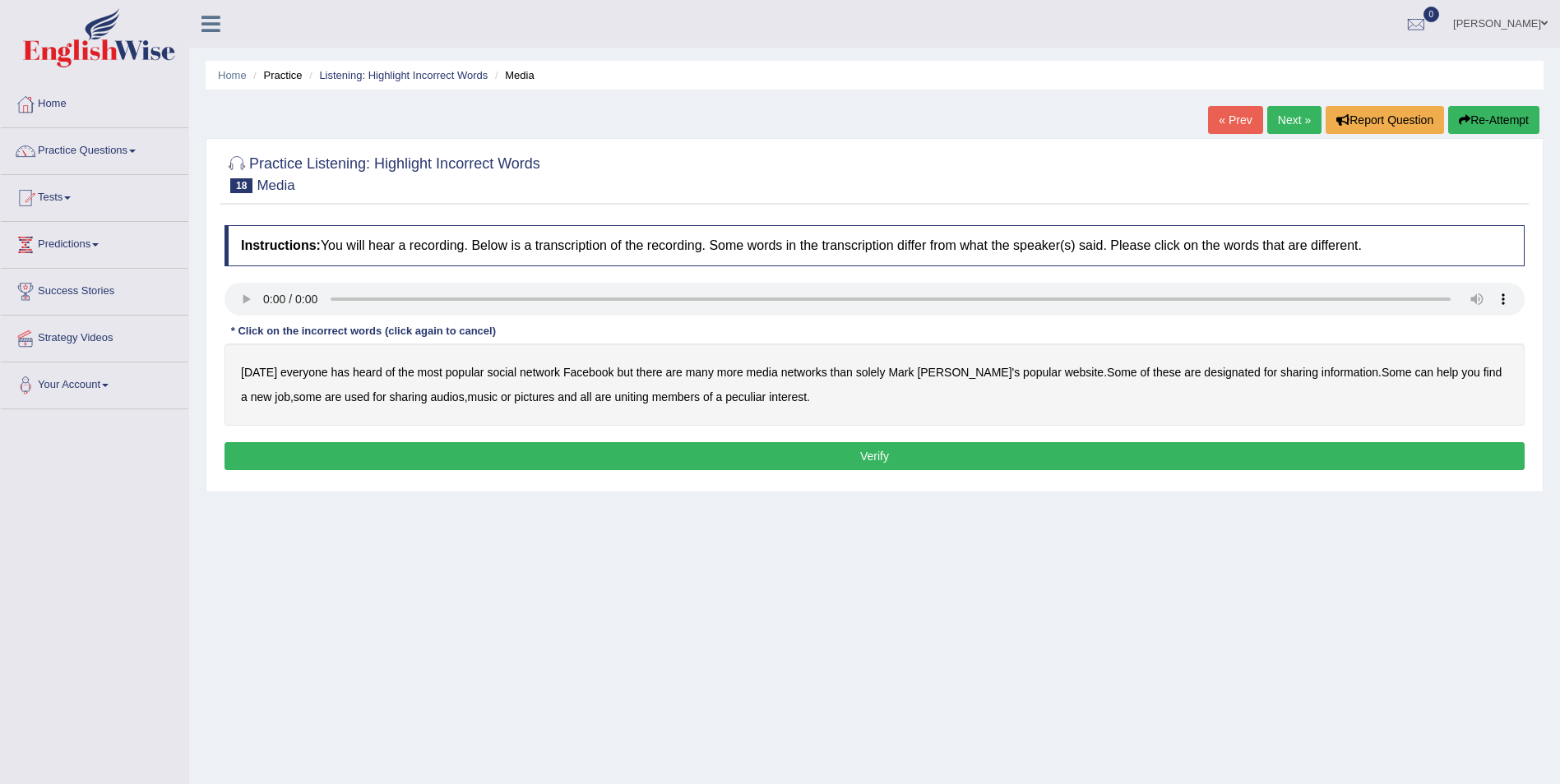
drag, startPoint x: 761, startPoint y: 376, endPoint x: 764, endPoint y: 386, distance: 10.4
click at [761, 380] on div "[DATE] everyone has heard of the most popular social network Facebook but there…" at bounding box center [874, 384] width 1300 height 82
click at [759, 373] on b "media" at bounding box center [762, 372] width 31 height 13
click at [430, 401] on b "audios" at bounding box center [447, 396] width 34 height 13
click at [725, 396] on b "peculiar" at bounding box center [745, 396] width 41 height 13
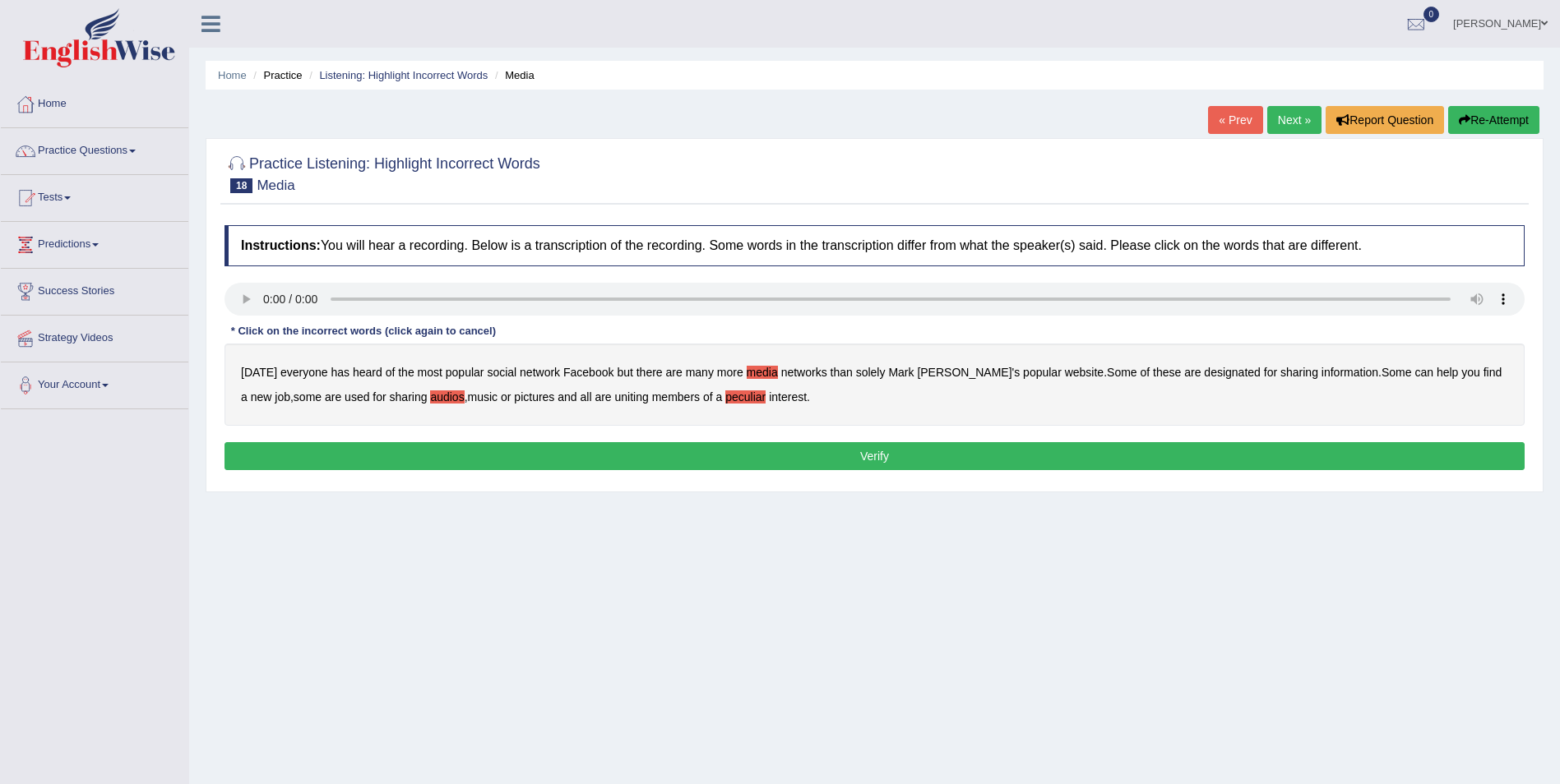
click at [674, 454] on button "Verify" at bounding box center [874, 457] width 1300 height 28
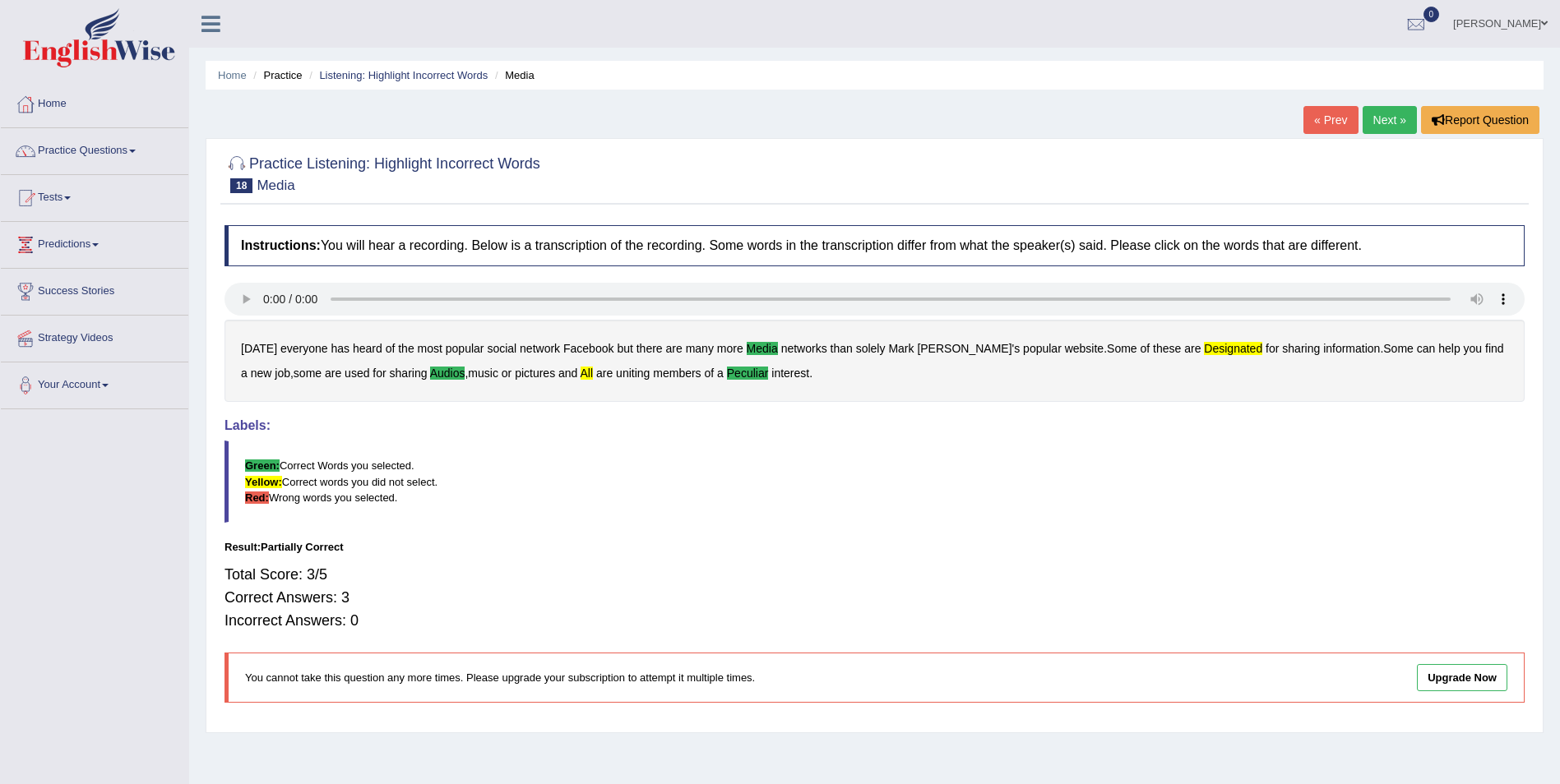
click at [1387, 127] on link "Next »" at bounding box center [1389, 120] width 55 height 28
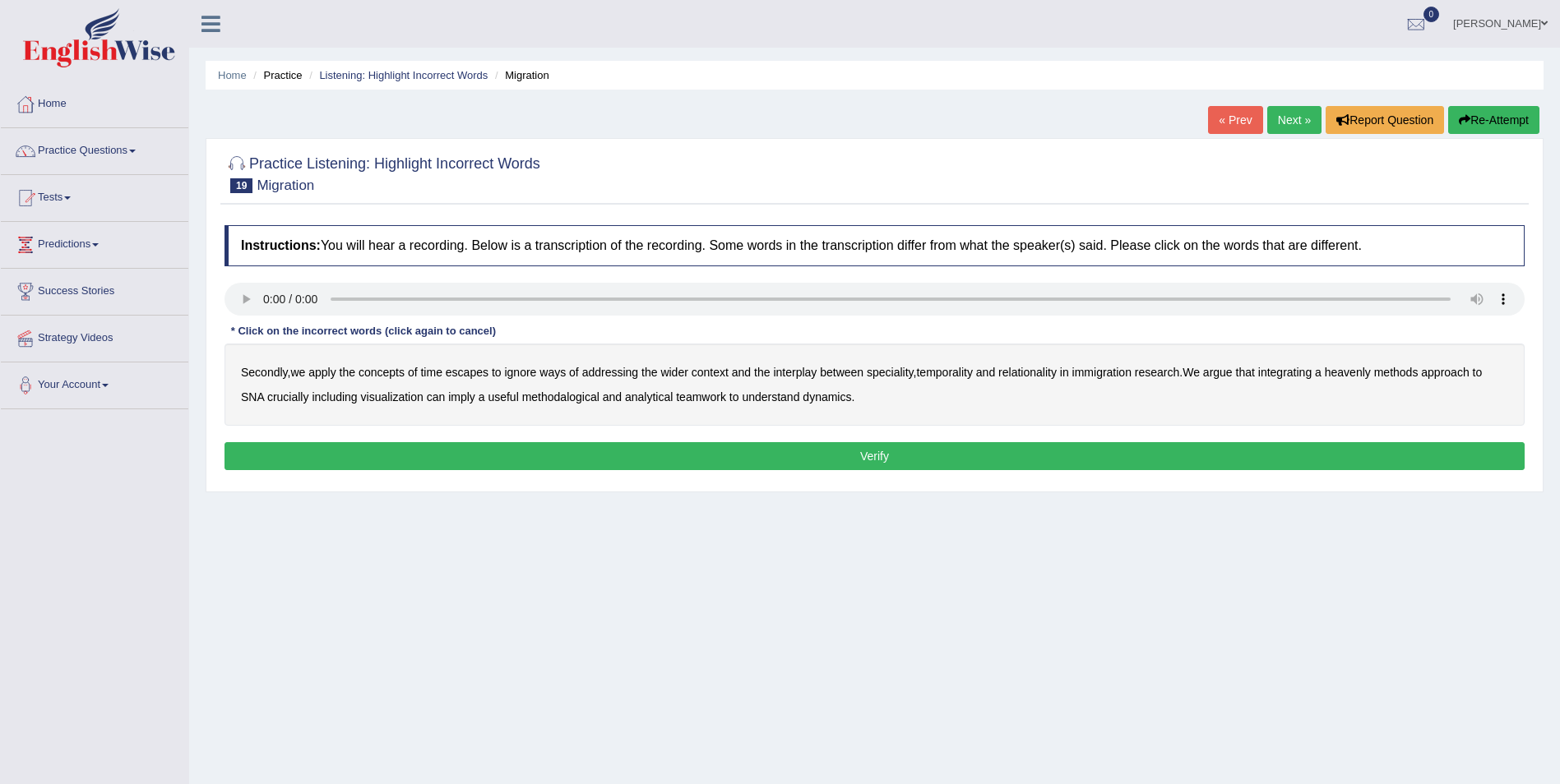
click at [528, 375] on b "ignore" at bounding box center [520, 372] width 32 height 13
click at [796, 372] on b "interplay" at bounding box center [794, 372] width 44 height 13
click at [816, 378] on b "interplay" at bounding box center [794, 372] width 44 height 13
click at [1358, 370] on b "heavenly" at bounding box center [1347, 372] width 46 height 13
click at [468, 397] on b "imply" at bounding box center [461, 396] width 27 height 13
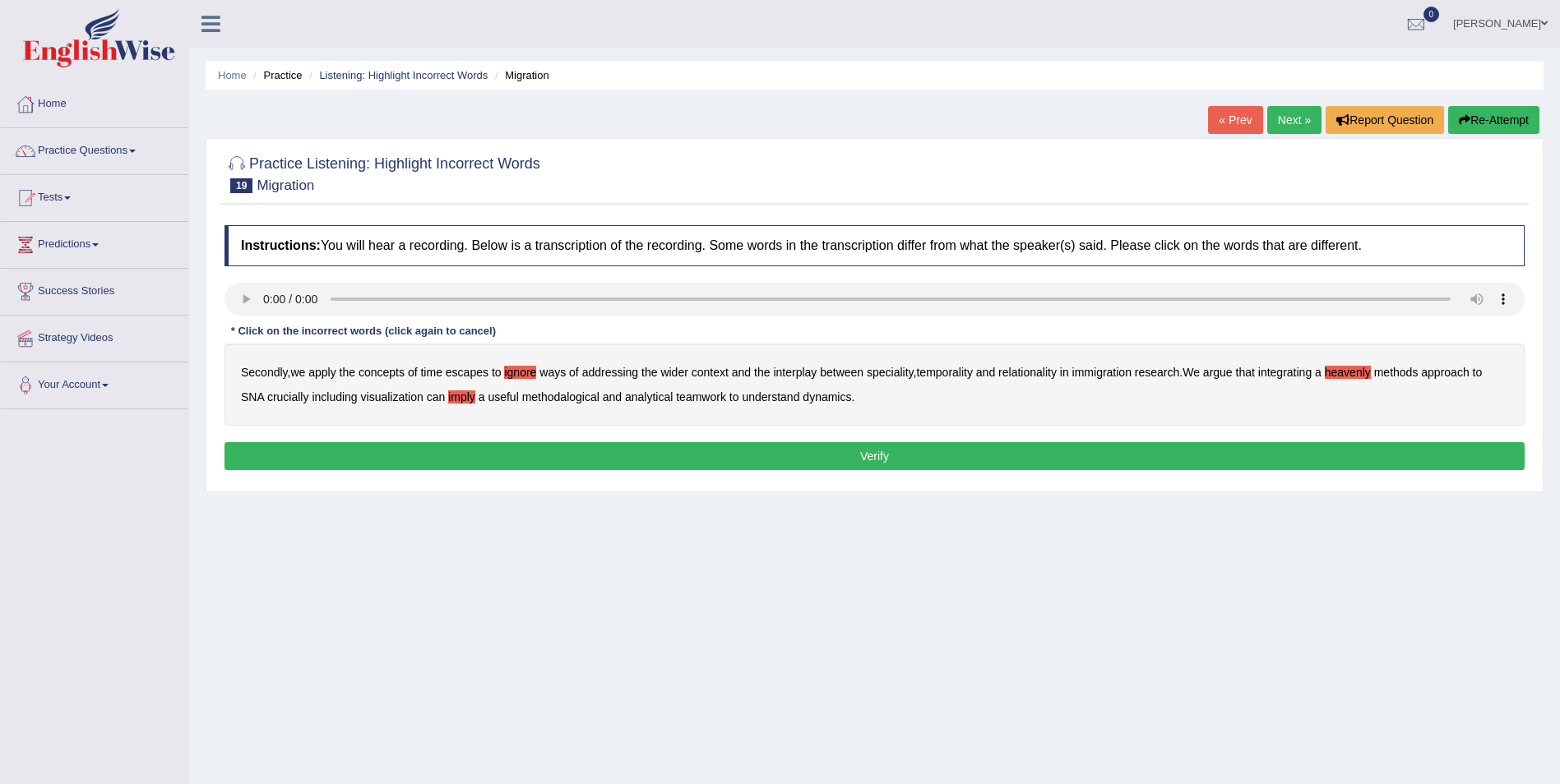
click at [711, 397] on b "teamwork" at bounding box center [701, 396] width 51 height 13
click at [802, 442] on div "Instructions: You will hear a recording. Below is a transcription of the record…" at bounding box center [875, 350] width 1309 height 266
click at [875, 457] on button "Verify" at bounding box center [874, 457] width 1300 height 28
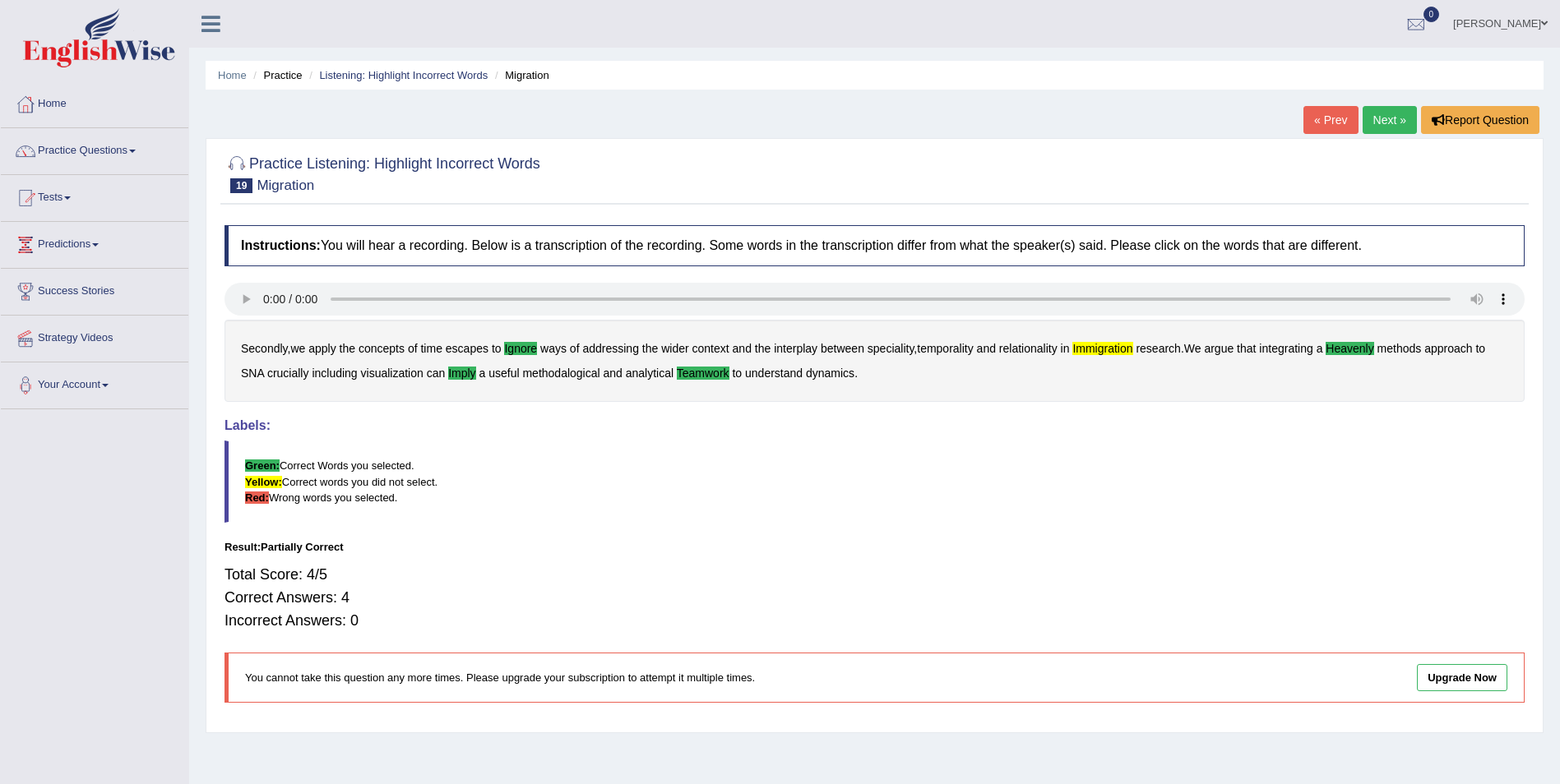
click at [1375, 122] on link "Next »" at bounding box center [1389, 120] width 55 height 28
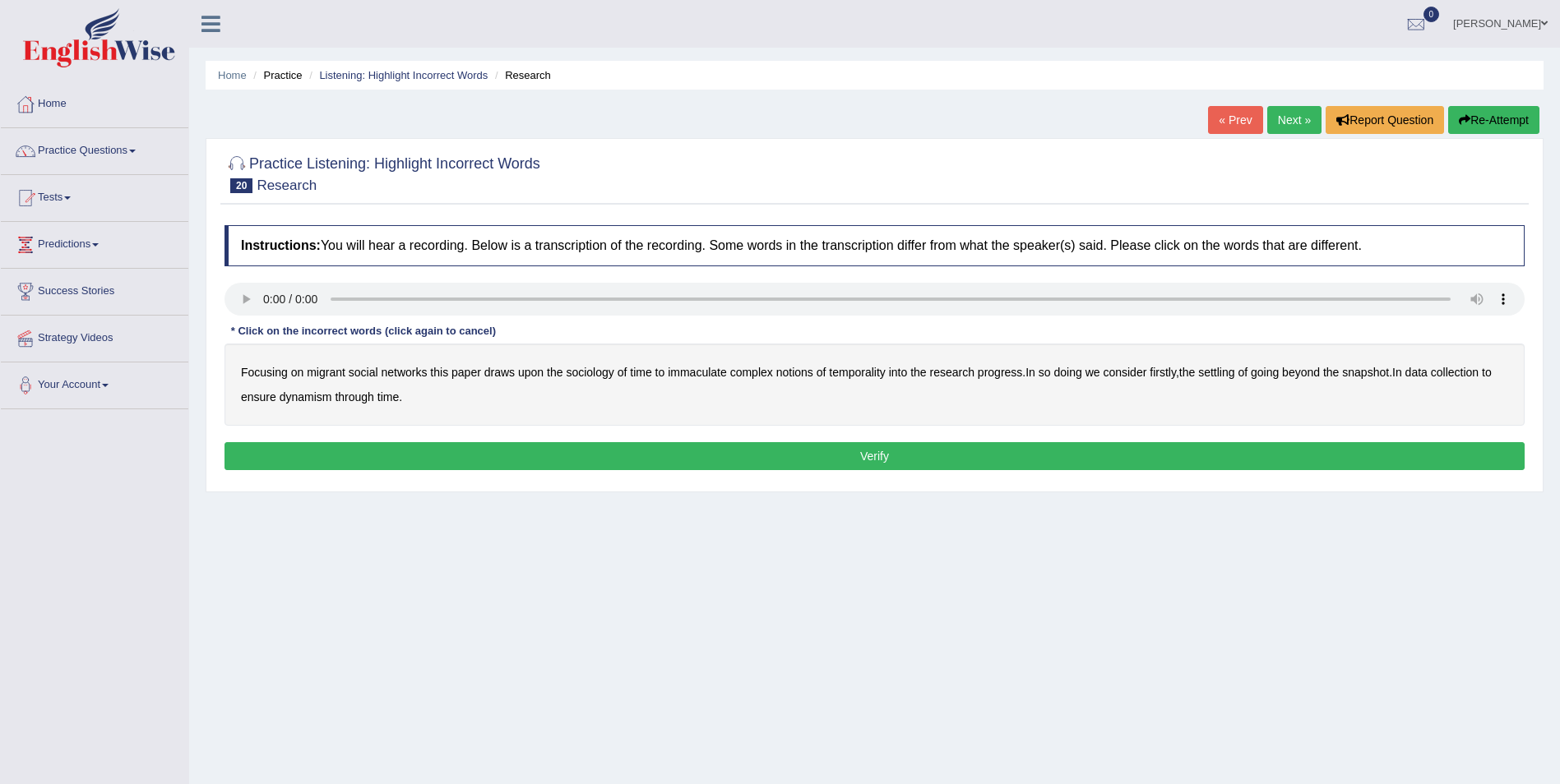
click at [711, 375] on b "immaculate" at bounding box center [697, 372] width 60 height 13
click at [1016, 375] on b "progress" at bounding box center [1000, 372] width 45 height 13
click at [1249, 375] on div "Focusing on migrant social networks this paper draws upon the sociology of time…" at bounding box center [874, 384] width 1300 height 82
click at [1234, 373] on b "settling" at bounding box center [1216, 372] width 36 height 13
click at [267, 400] on b "ensure" at bounding box center [259, 396] width 36 height 13
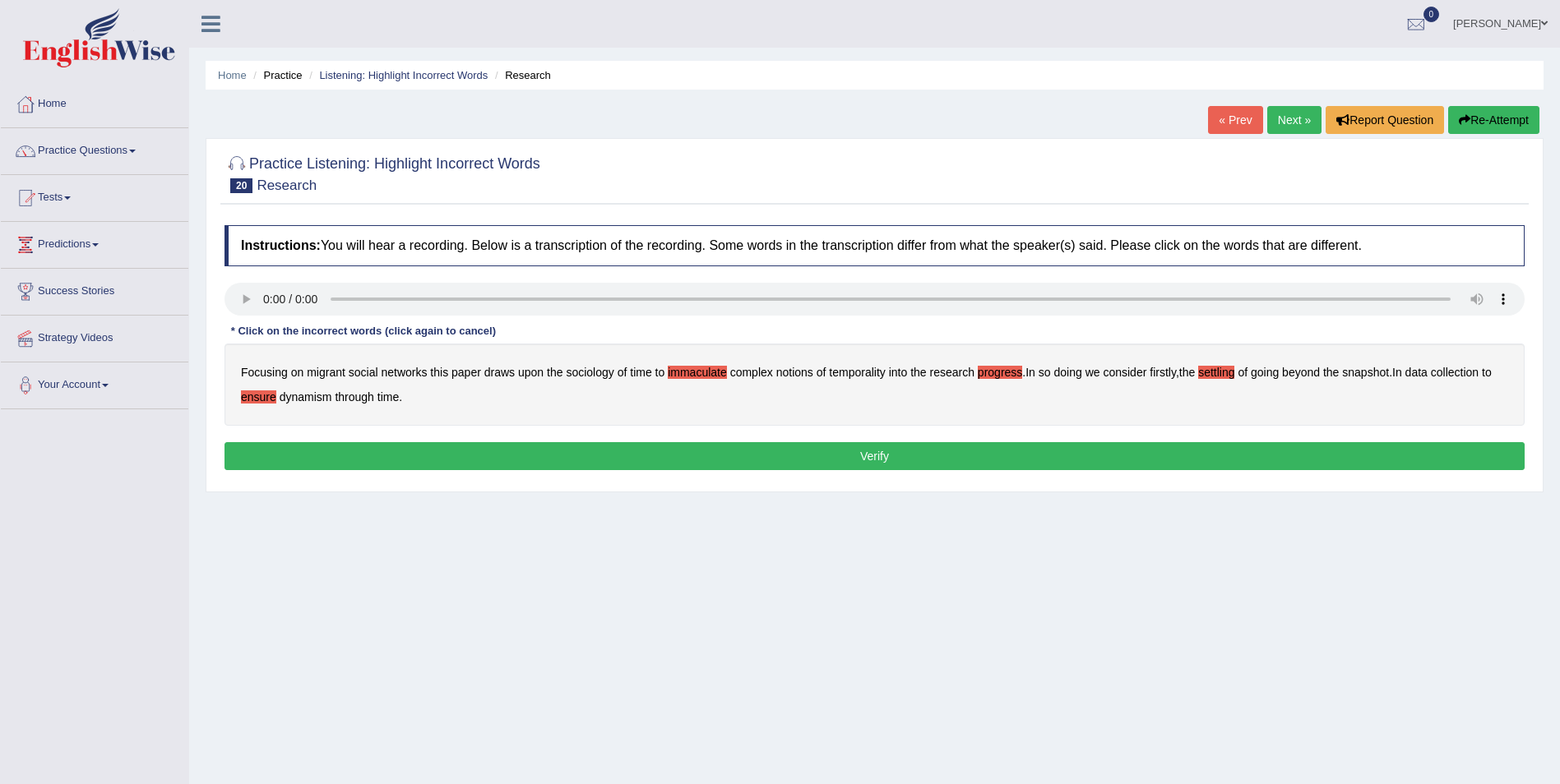
click at [498, 443] on button "Verify" at bounding box center [874, 457] width 1300 height 28
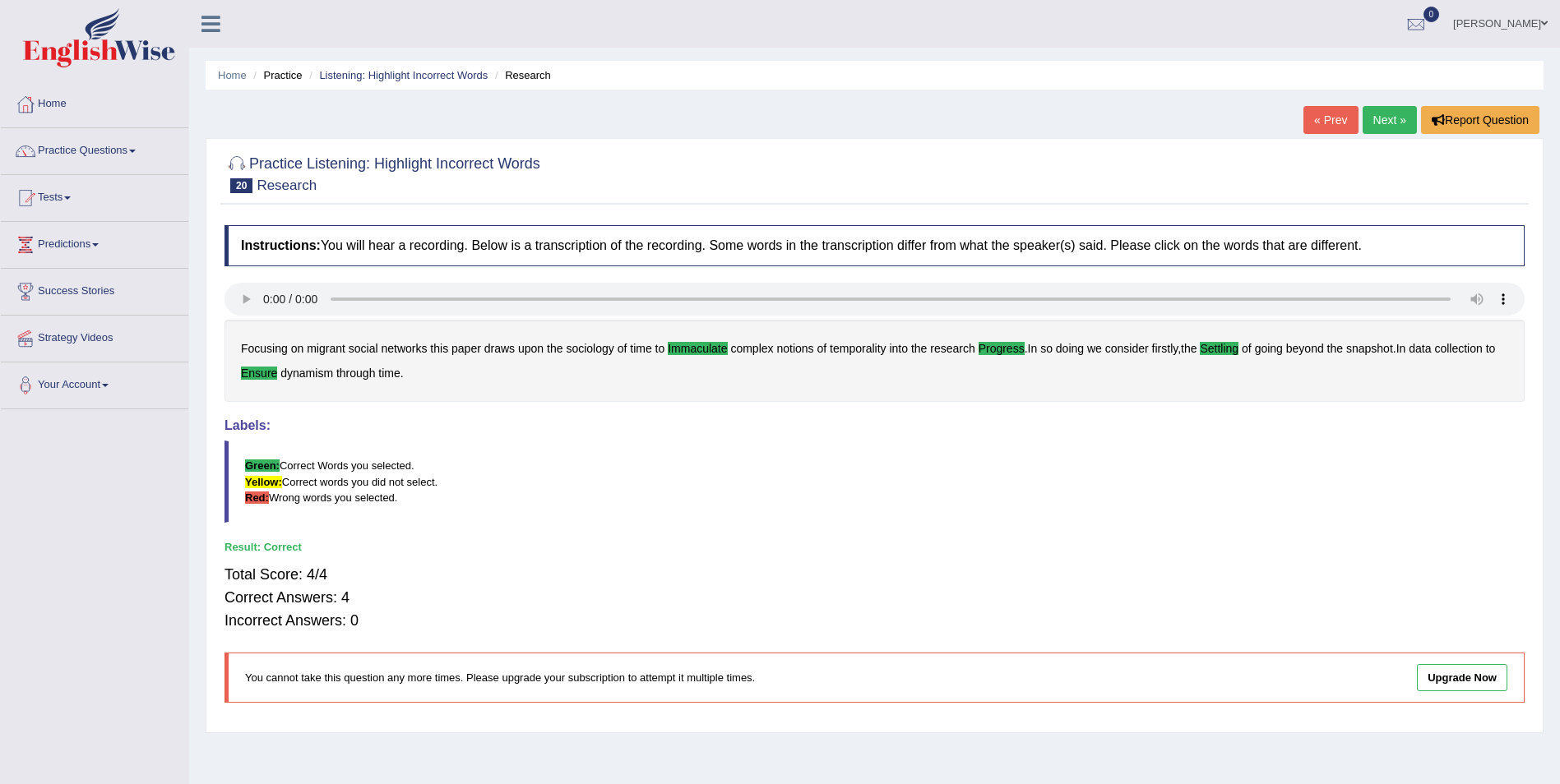
click at [1399, 122] on link "Next »" at bounding box center [1389, 120] width 55 height 28
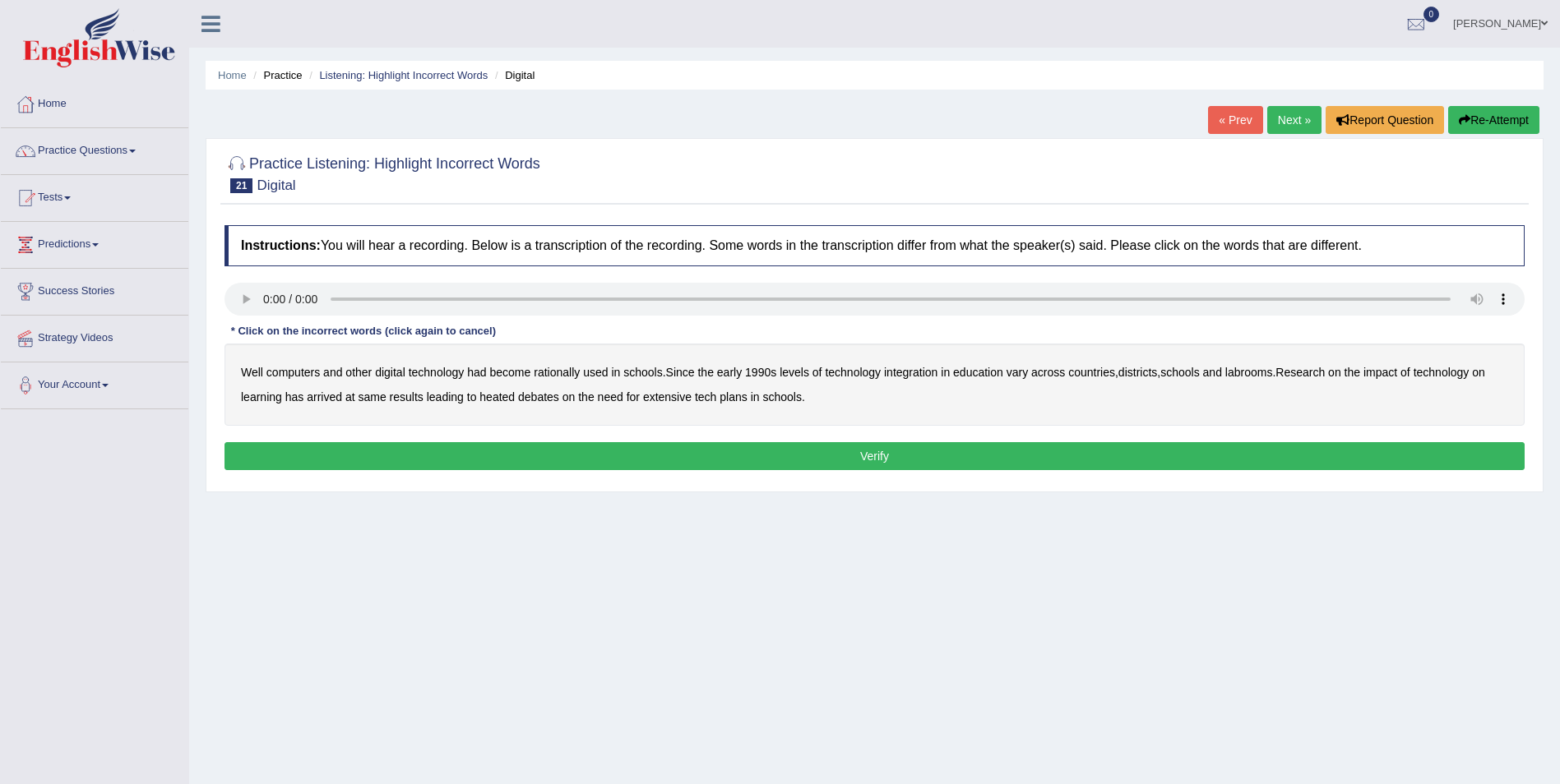
click at [567, 375] on b "rationally" at bounding box center [556, 372] width 46 height 13
click at [1265, 375] on b "labrooms" at bounding box center [1249, 372] width 48 height 13
click at [366, 397] on b "same" at bounding box center [371, 396] width 28 height 13
drag, startPoint x: 826, startPoint y: 463, endPoint x: 836, endPoint y: 458, distance: 11.2
click at [829, 463] on button "Verify" at bounding box center [874, 457] width 1300 height 28
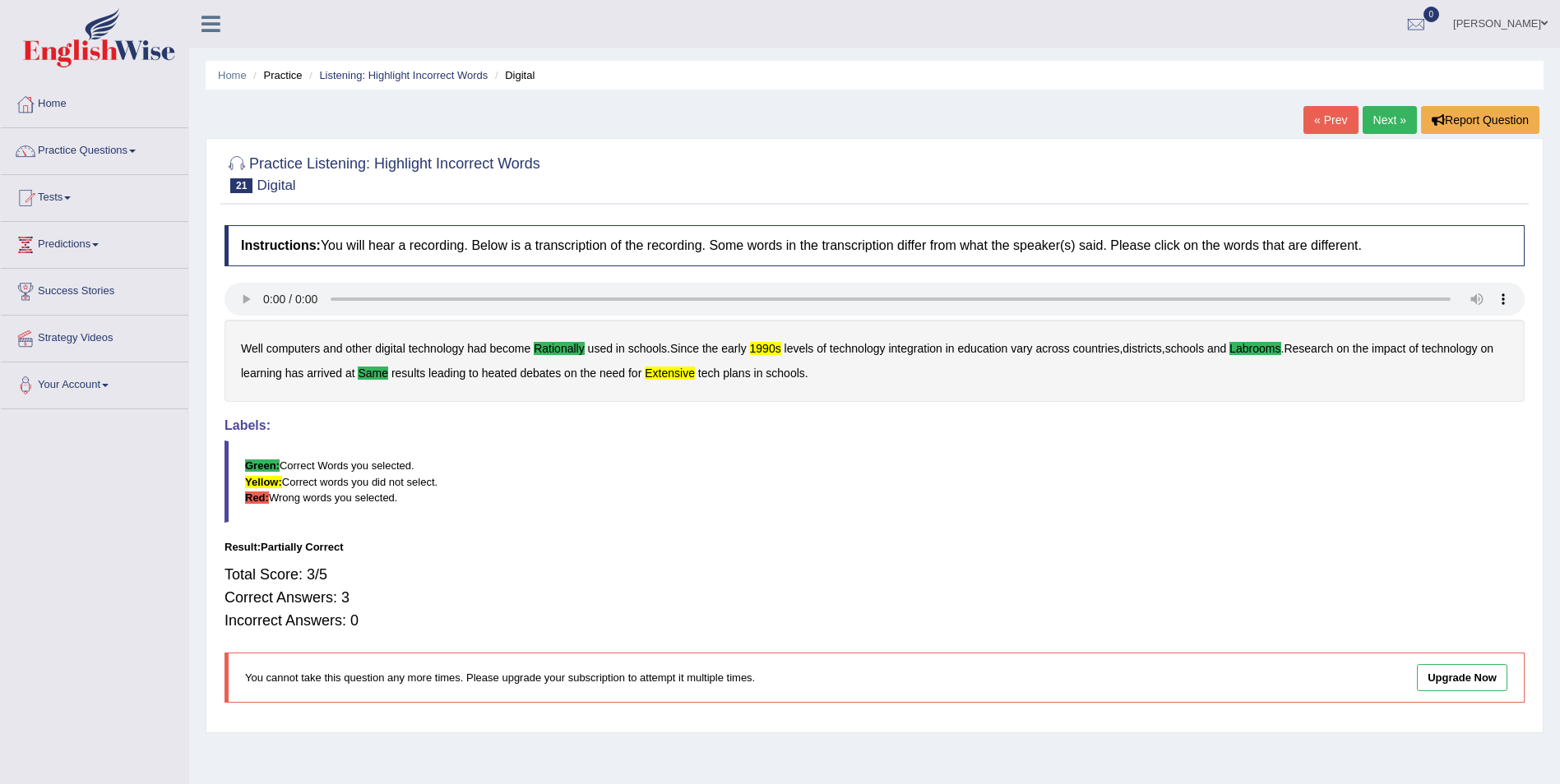
click at [1380, 122] on link "Next »" at bounding box center [1389, 120] width 55 height 28
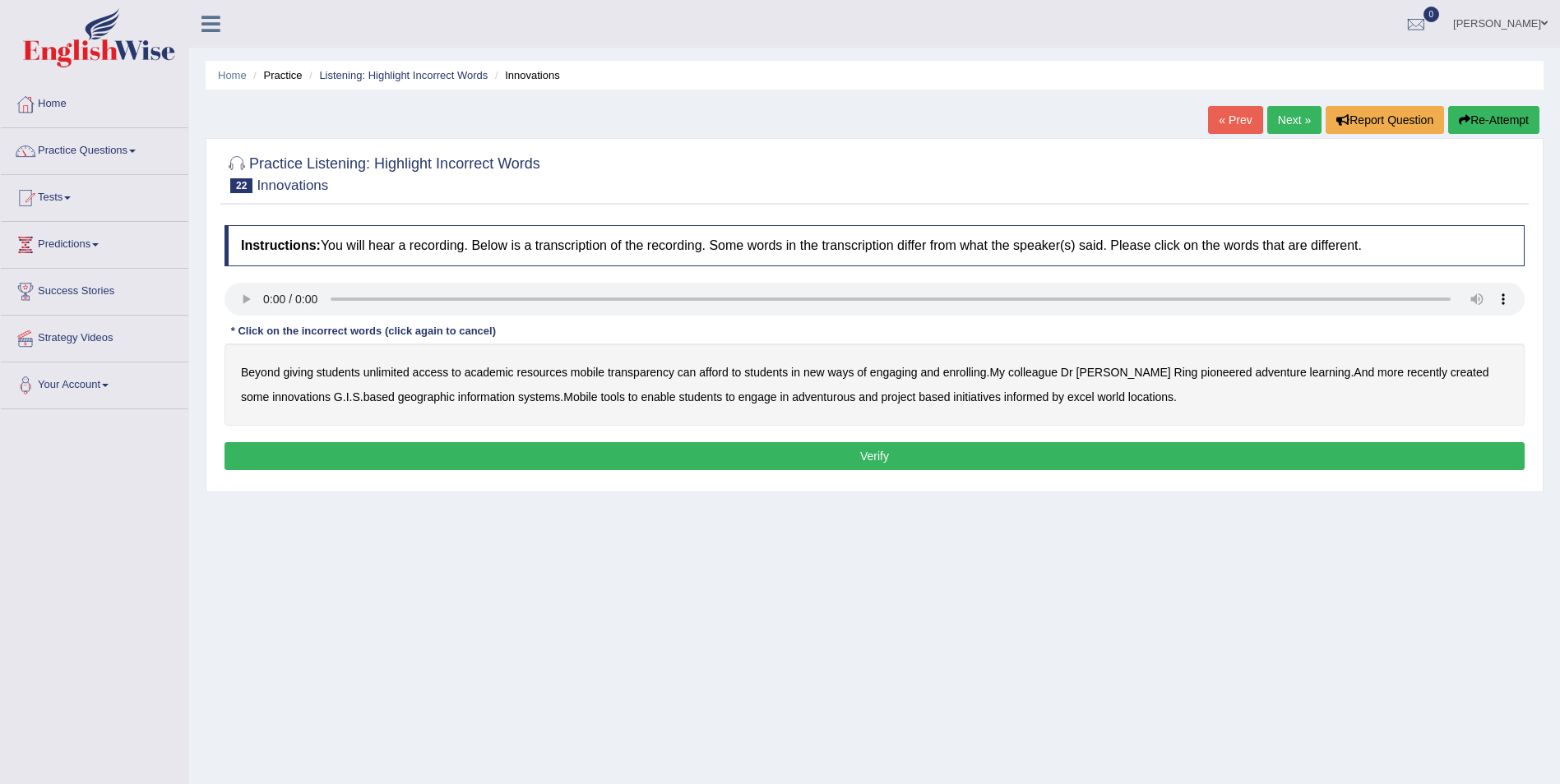
click at [659, 372] on b "transparency" at bounding box center [640, 372] width 67 height 13
click at [978, 370] on b "enrolling" at bounding box center [965, 372] width 44 height 13
click at [1067, 399] on b "excel" at bounding box center [1080, 396] width 27 height 13
click at [881, 459] on button "Verify" at bounding box center [874, 457] width 1300 height 28
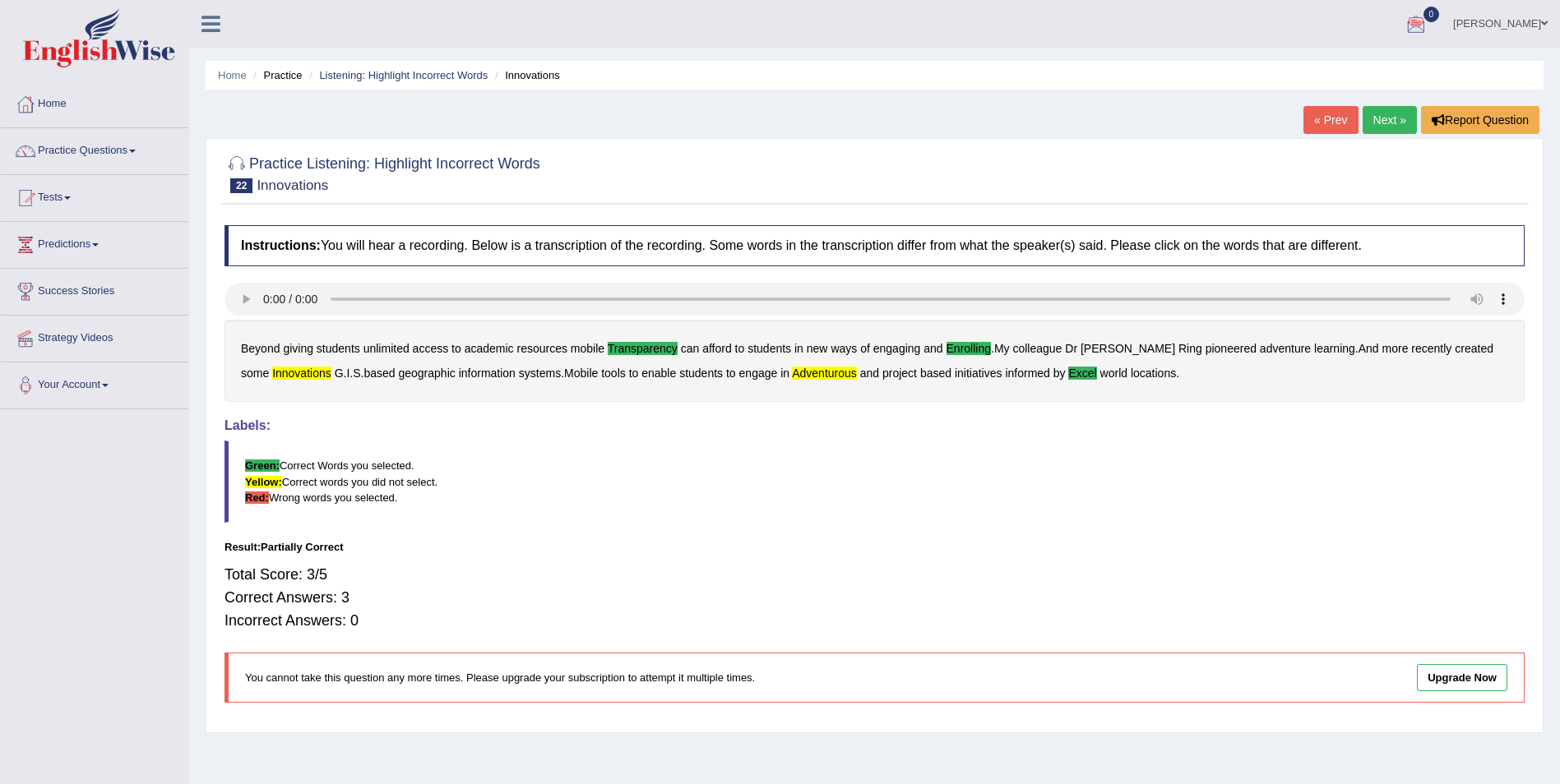
click at [1381, 122] on link "Next »" at bounding box center [1389, 120] width 55 height 28
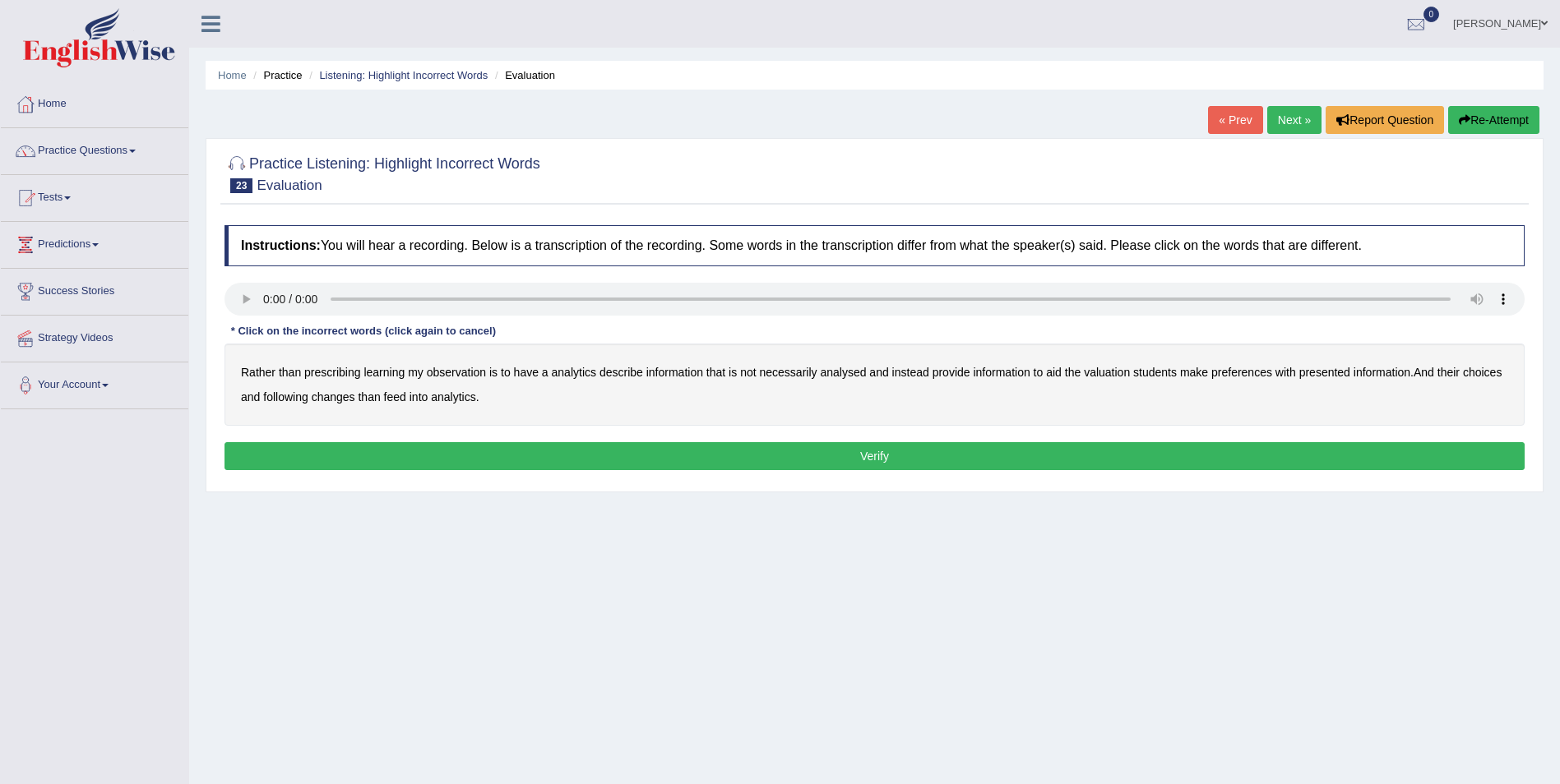
click at [459, 372] on b "observation" at bounding box center [457, 372] width 60 height 13
click at [865, 375] on b "analysed" at bounding box center [843, 372] width 46 height 13
click at [1253, 371] on b "preferences" at bounding box center [1241, 372] width 61 height 13
click at [308, 402] on b "following" at bounding box center [285, 396] width 45 height 13
drag, startPoint x: 526, startPoint y: 457, endPoint x: 519, endPoint y: 452, distance: 8.6
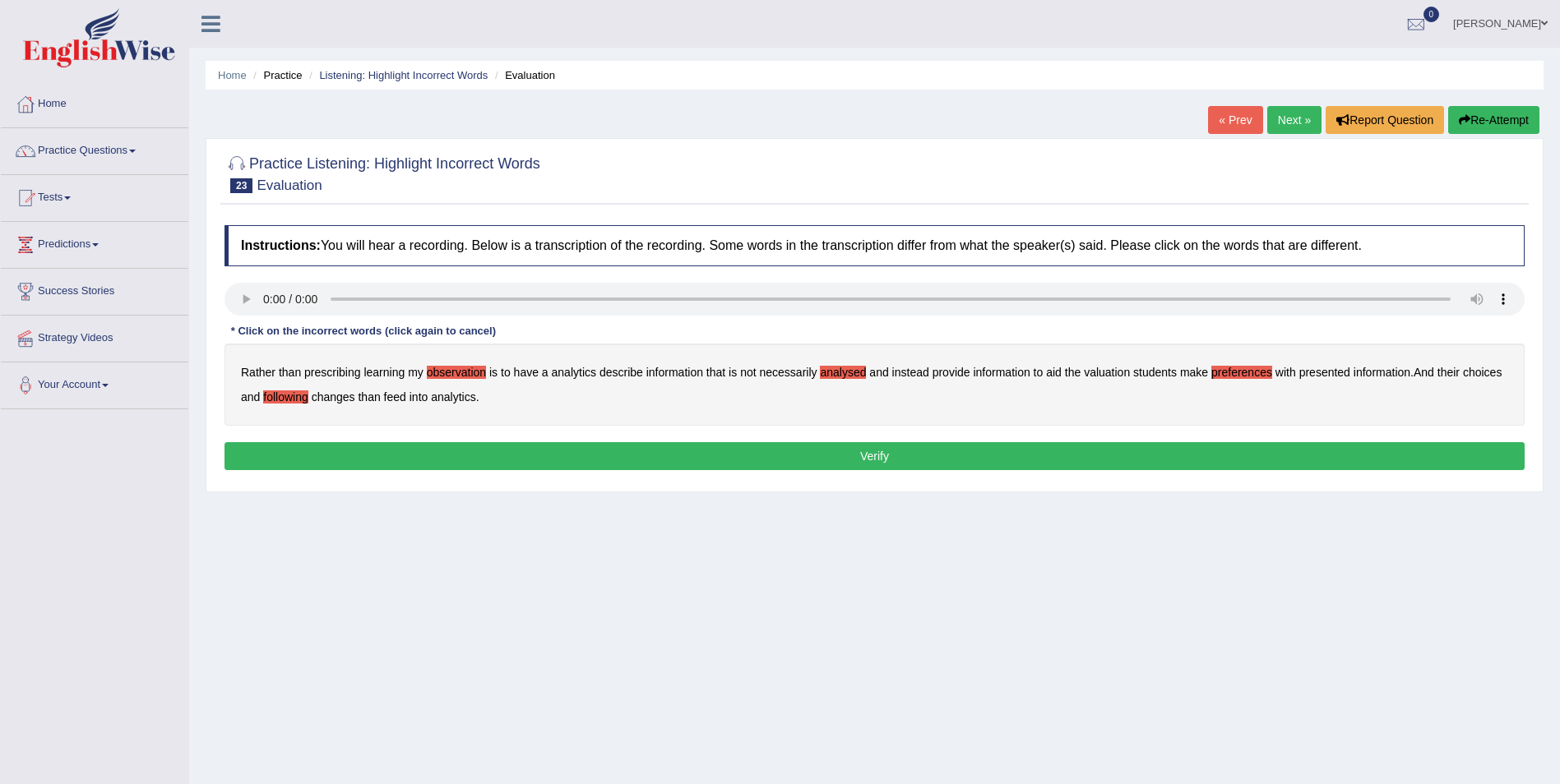
click at [524, 457] on button "Verify" at bounding box center [874, 457] width 1300 height 28
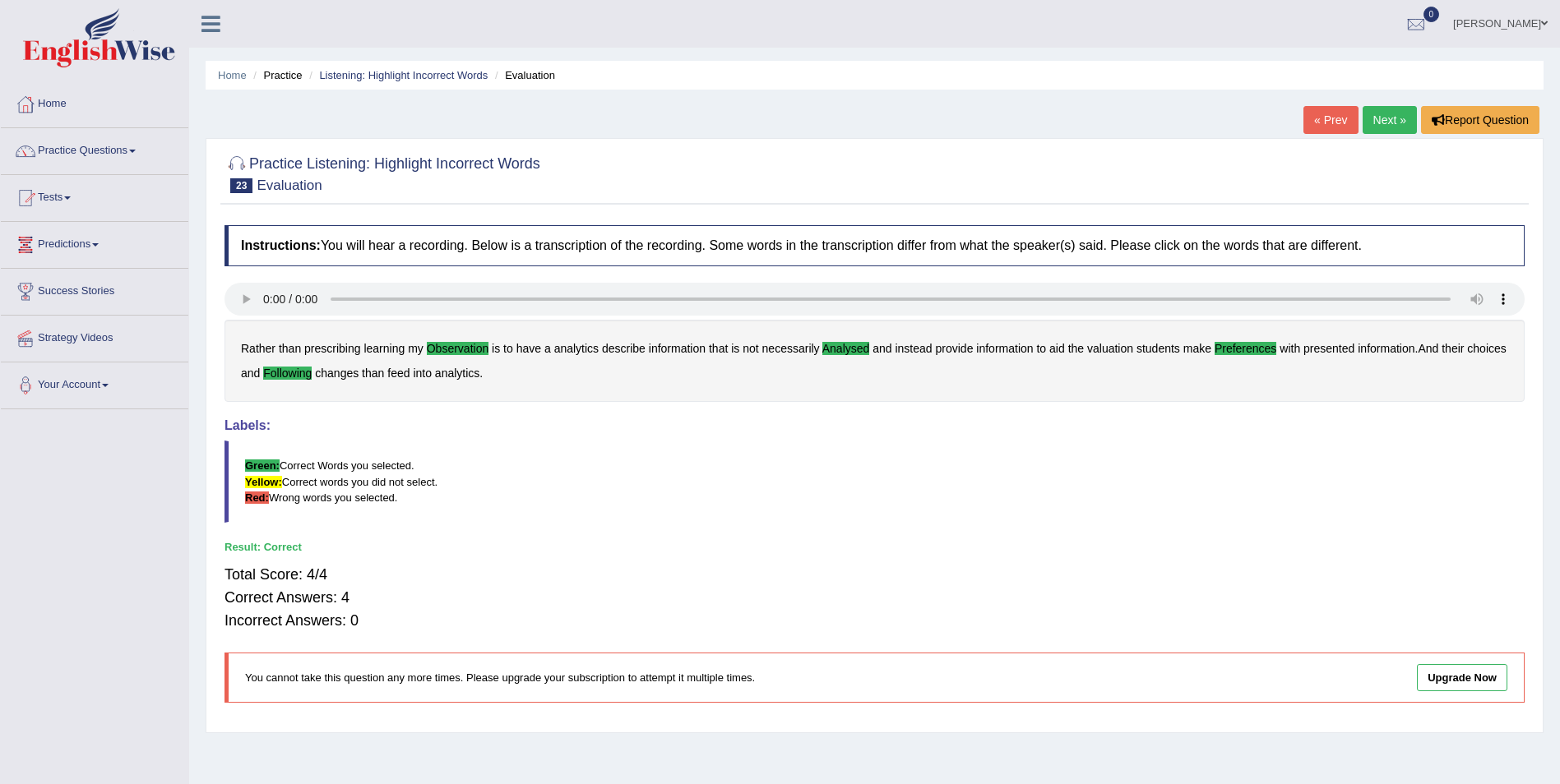
click at [1390, 123] on link "Next »" at bounding box center [1389, 120] width 55 height 28
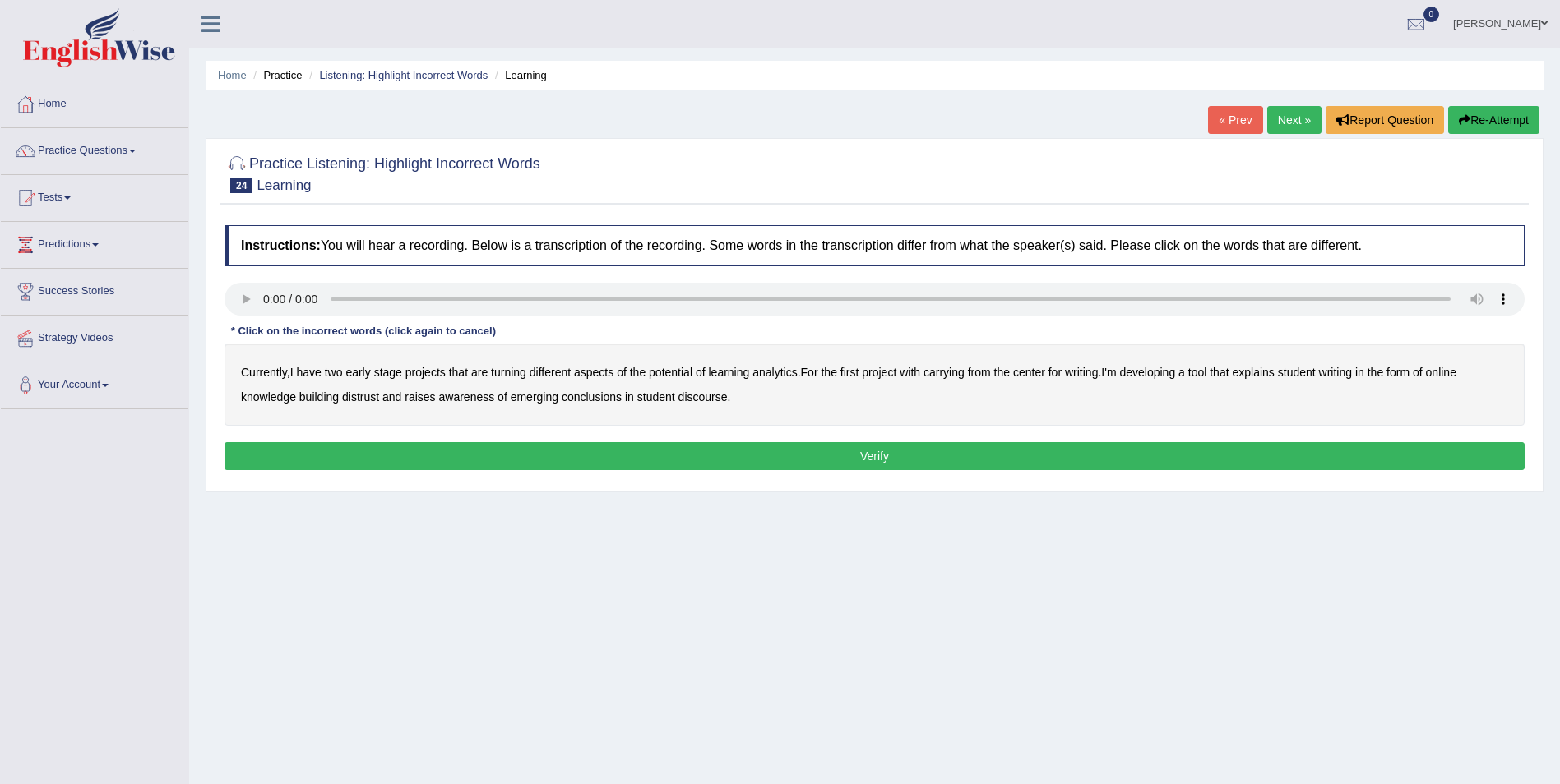
click at [509, 373] on b "turning" at bounding box center [508, 372] width 36 height 13
click at [964, 371] on b "carrying" at bounding box center [943, 372] width 41 height 13
click at [1274, 373] on b "explains" at bounding box center [1253, 372] width 42 height 13
click at [369, 400] on b "distrust" at bounding box center [360, 396] width 37 height 13
click at [599, 402] on b "conclusions" at bounding box center [592, 396] width 60 height 13
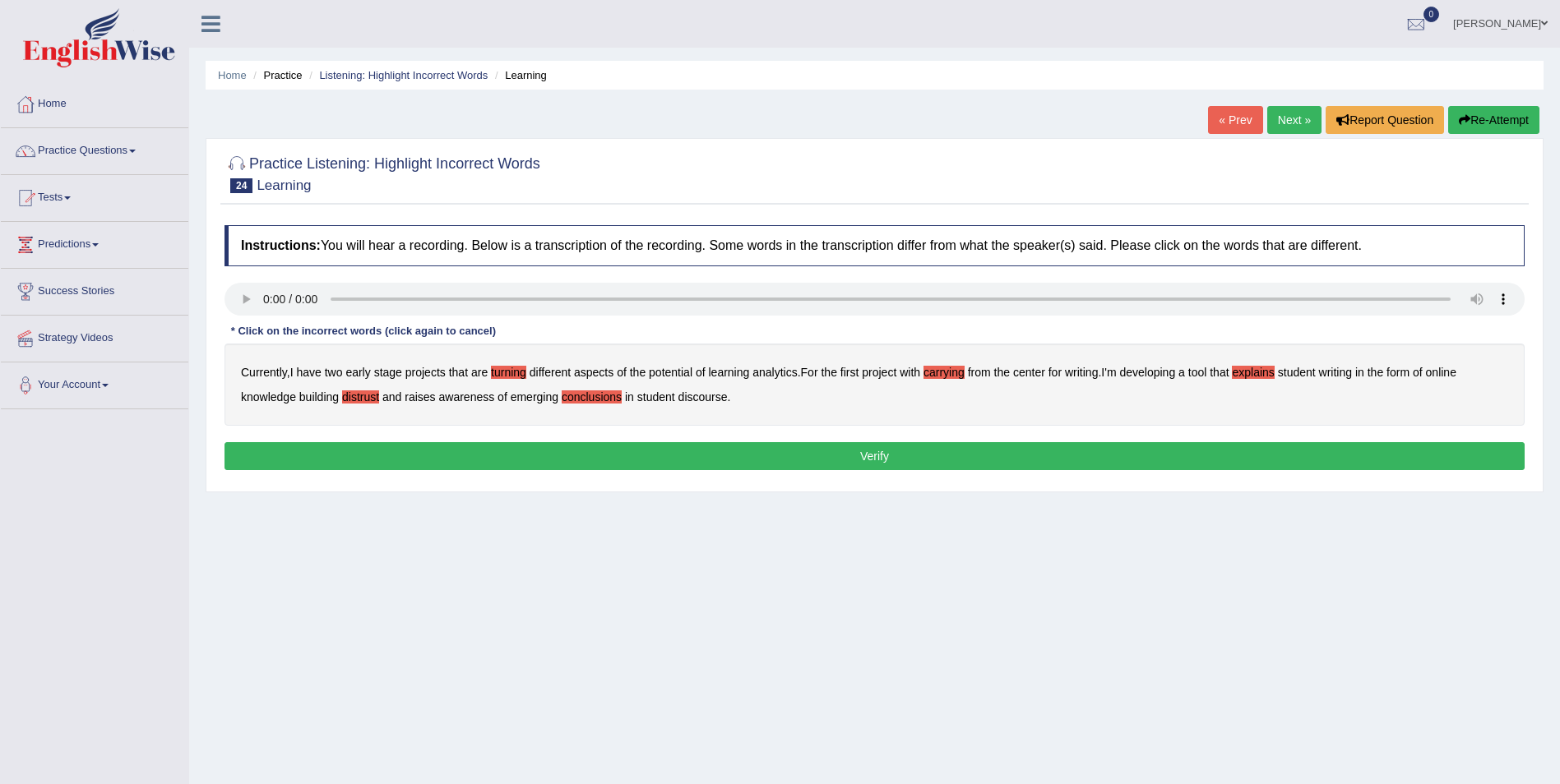
click at [703, 457] on button "Verify" at bounding box center [874, 457] width 1300 height 28
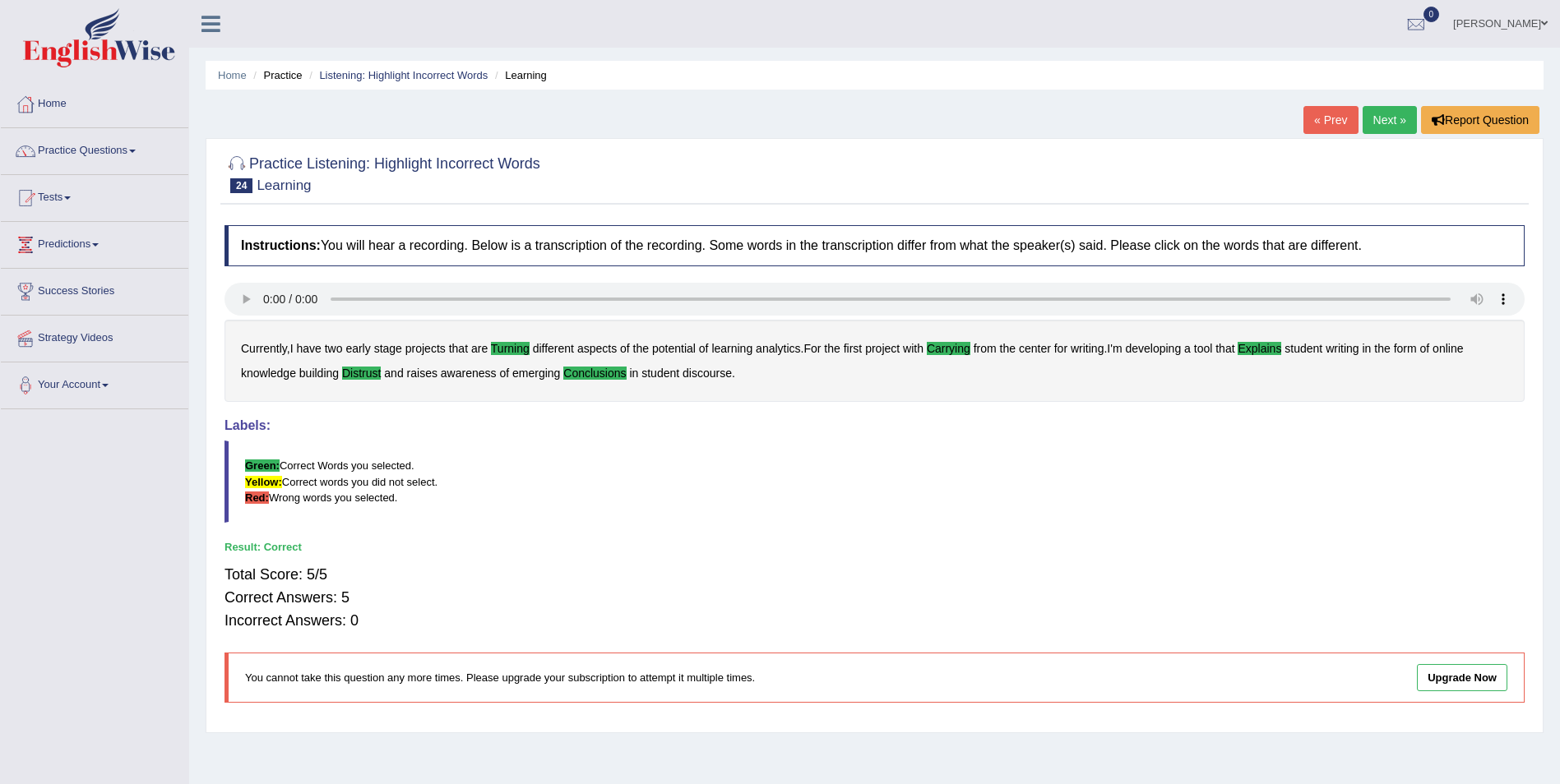
click at [1385, 123] on link "Next »" at bounding box center [1389, 120] width 55 height 28
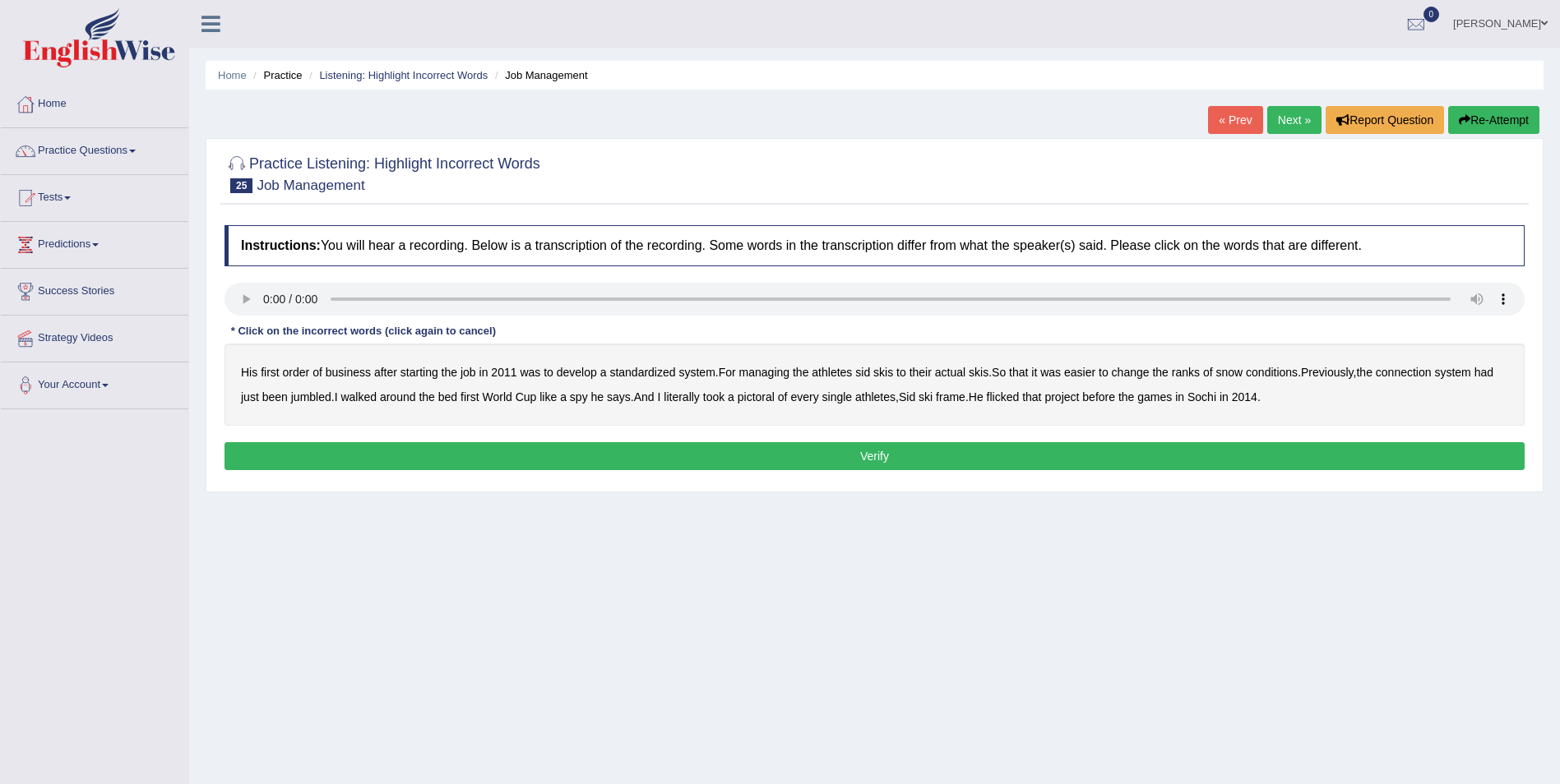
drag, startPoint x: 782, startPoint y: 367, endPoint x: 814, endPoint y: 375, distance: 33.0
click at [783, 366] on b "managing" at bounding box center [765, 372] width 51 height 13
drag, startPoint x: 1190, startPoint y: 374, endPoint x: 1213, endPoint y: 374, distance: 23.0
click at [1191, 374] on b "ranks" at bounding box center [1186, 372] width 28 height 13
click at [332, 400] on b "jumbled" at bounding box center [311, 396] width 41 height 13
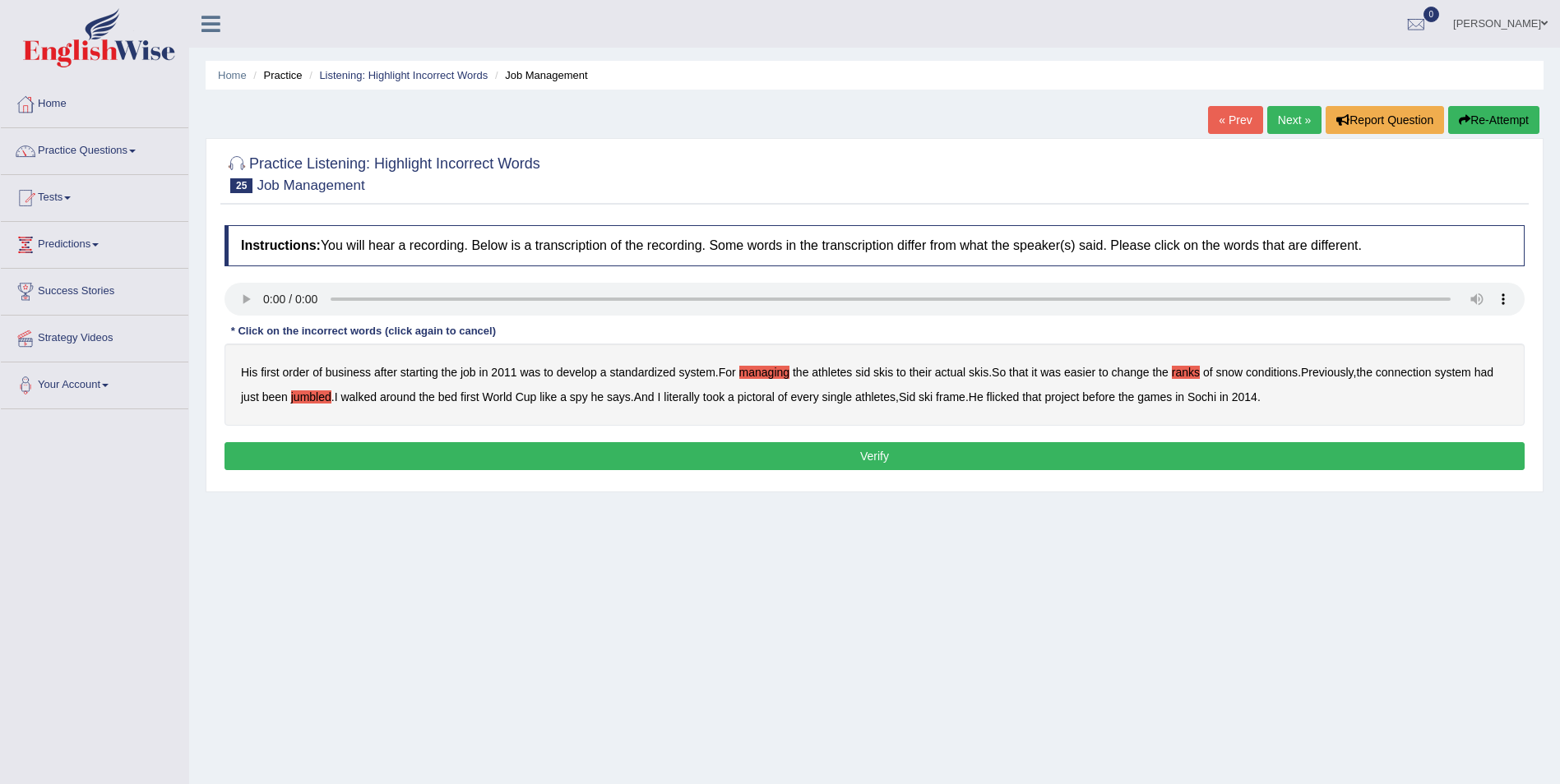
click at [775, 396] on b "pictoral" at bounding box center [756, 396] width 37 height 13
click at [1020, 403] on b "flicked" at bounding box center [1003, 396] width 33 height 13
click at [969, 459] on button "Verify" at bounding box center [874, 457] width 1300 height 28
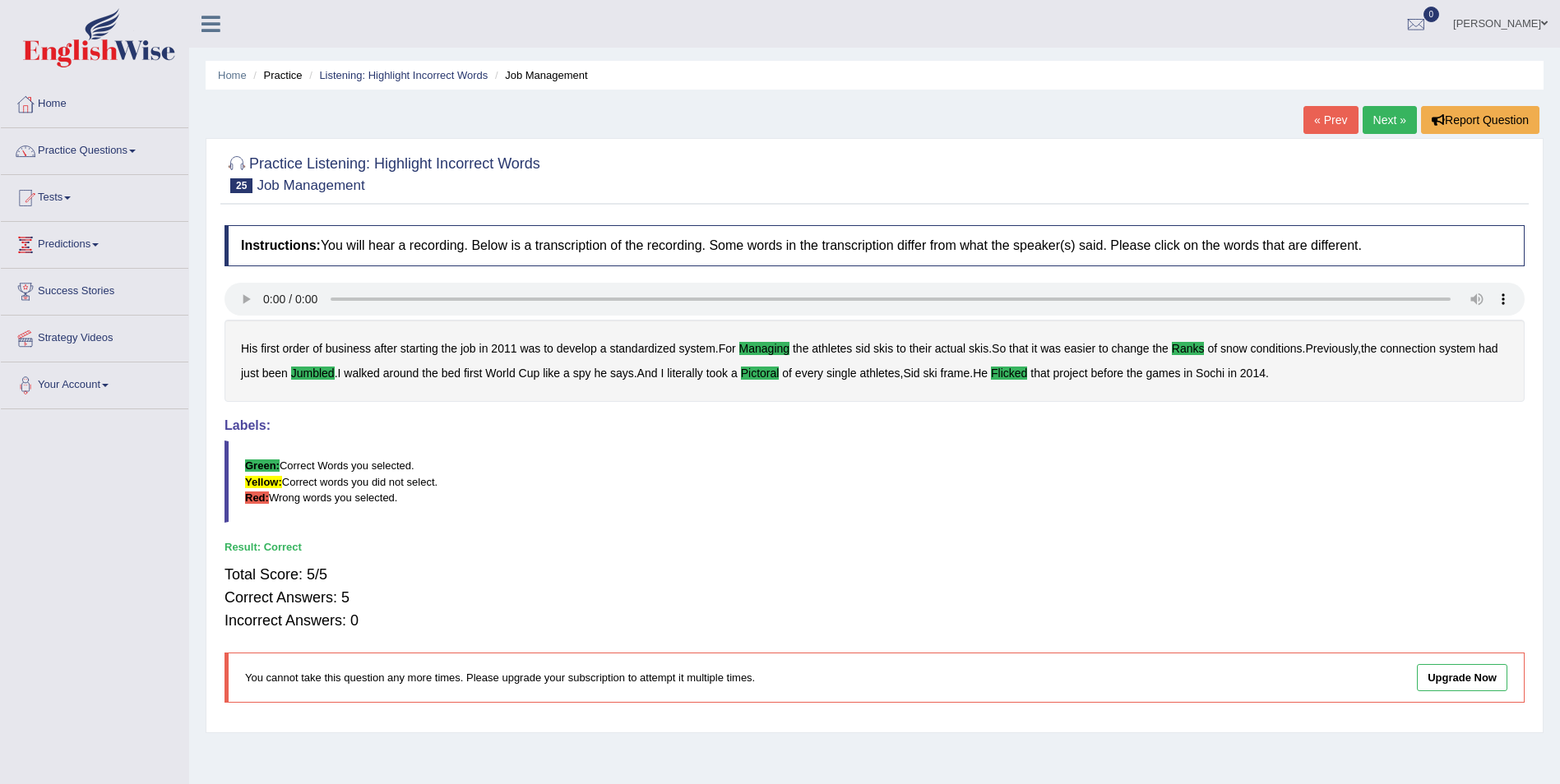
click at [1381, 126] on link "Next »" at bounding box center [1389, 120] width 55 height 28
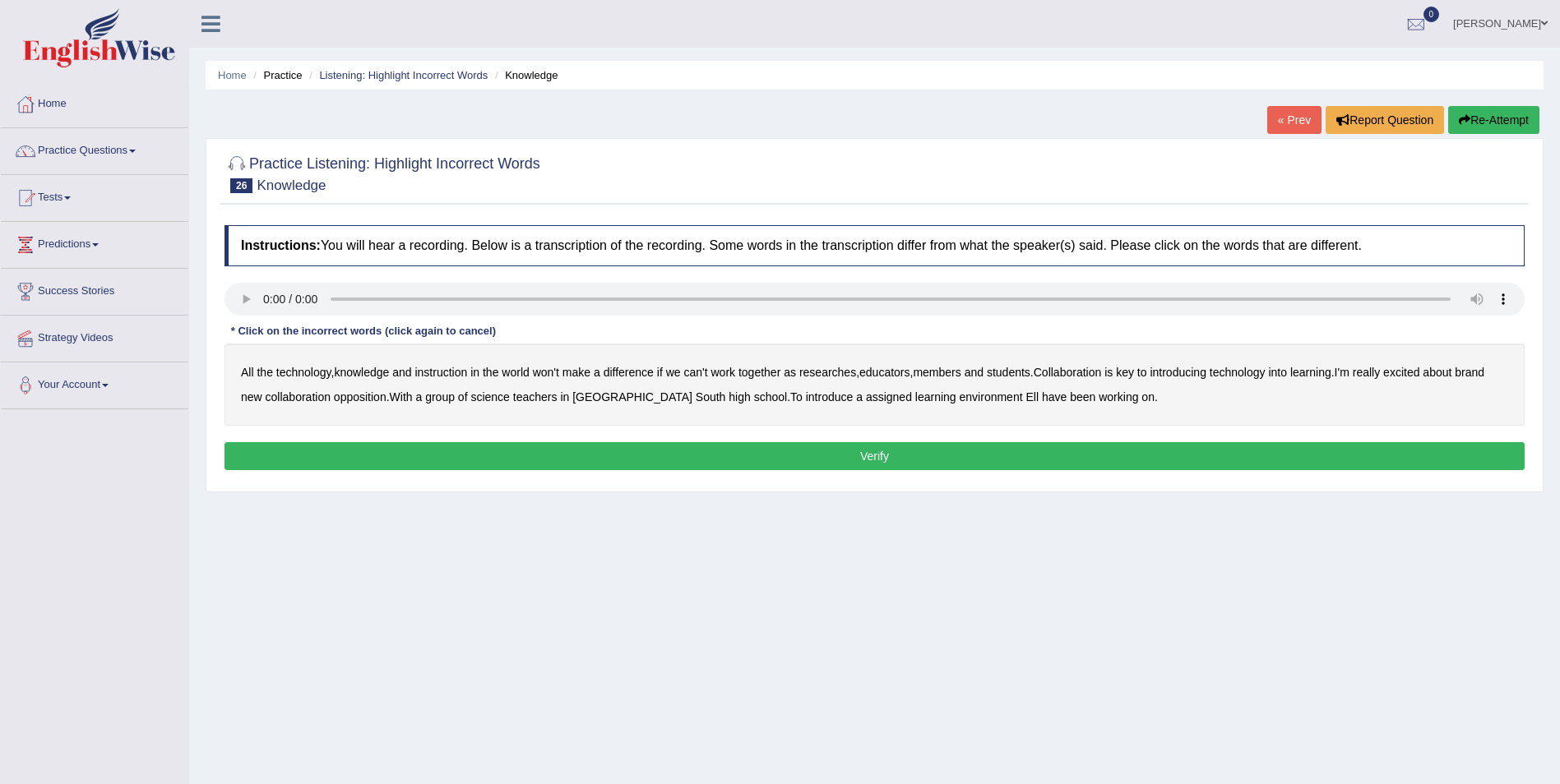
click at [461, 375] on b "instruction" at bounding box center [440, 372] width 53 height 13
click at [960, 370] on b "members" at bounding box center [936, 372] width 48 height 13
click at [1320, 372] on b "learning" at bounding box center [1310, 372] width 41 height 13
click at [386, 399] on b "opposition" at bounding box center [359, 396] width 53 height 13
click at [866, 397] on b "assigned" at bounding box center [889, 396] width 46 height 13
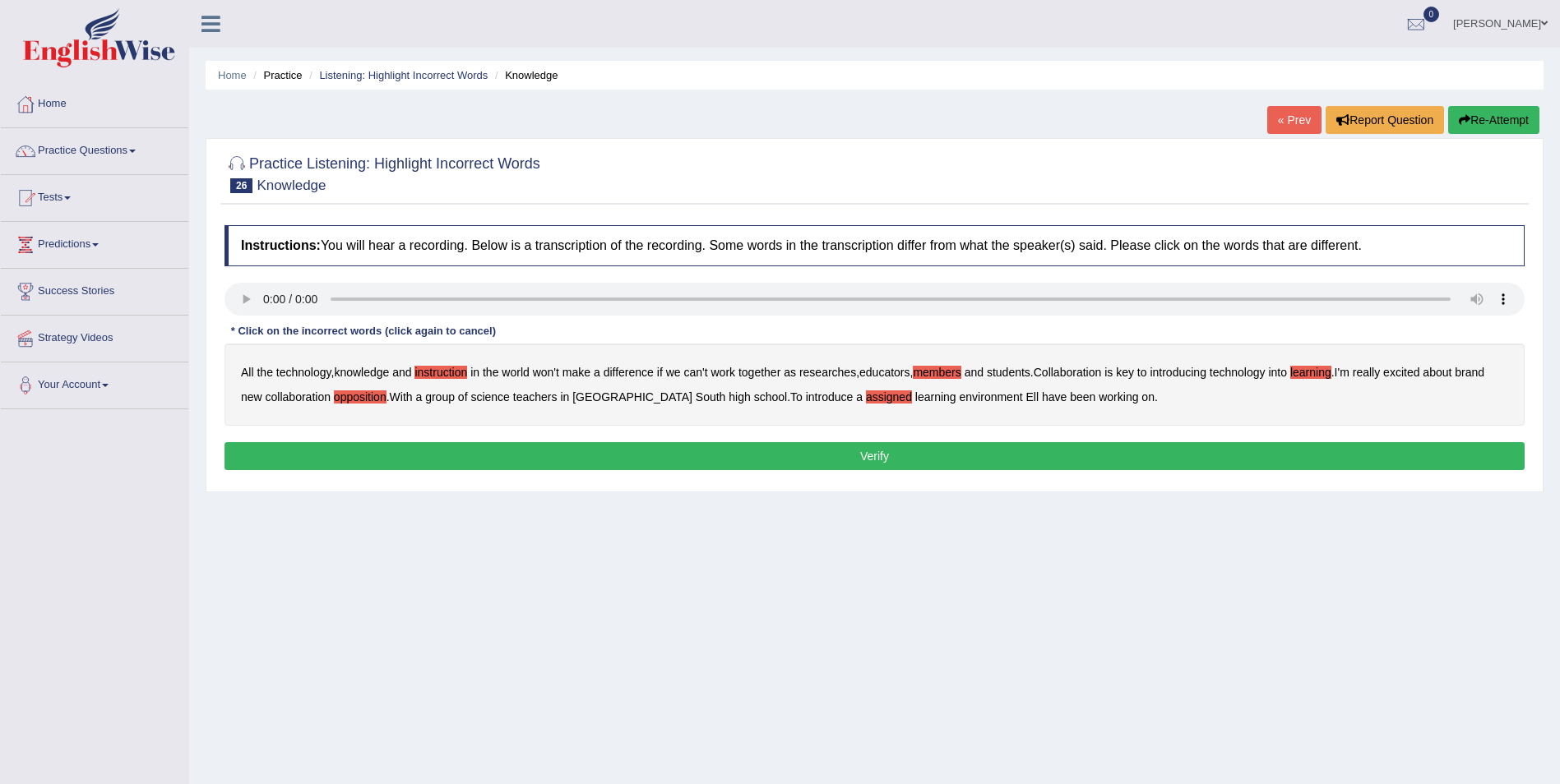
click at [986, 466] on button "Verify" at bounding box center [874, 457] width 1300 height 28
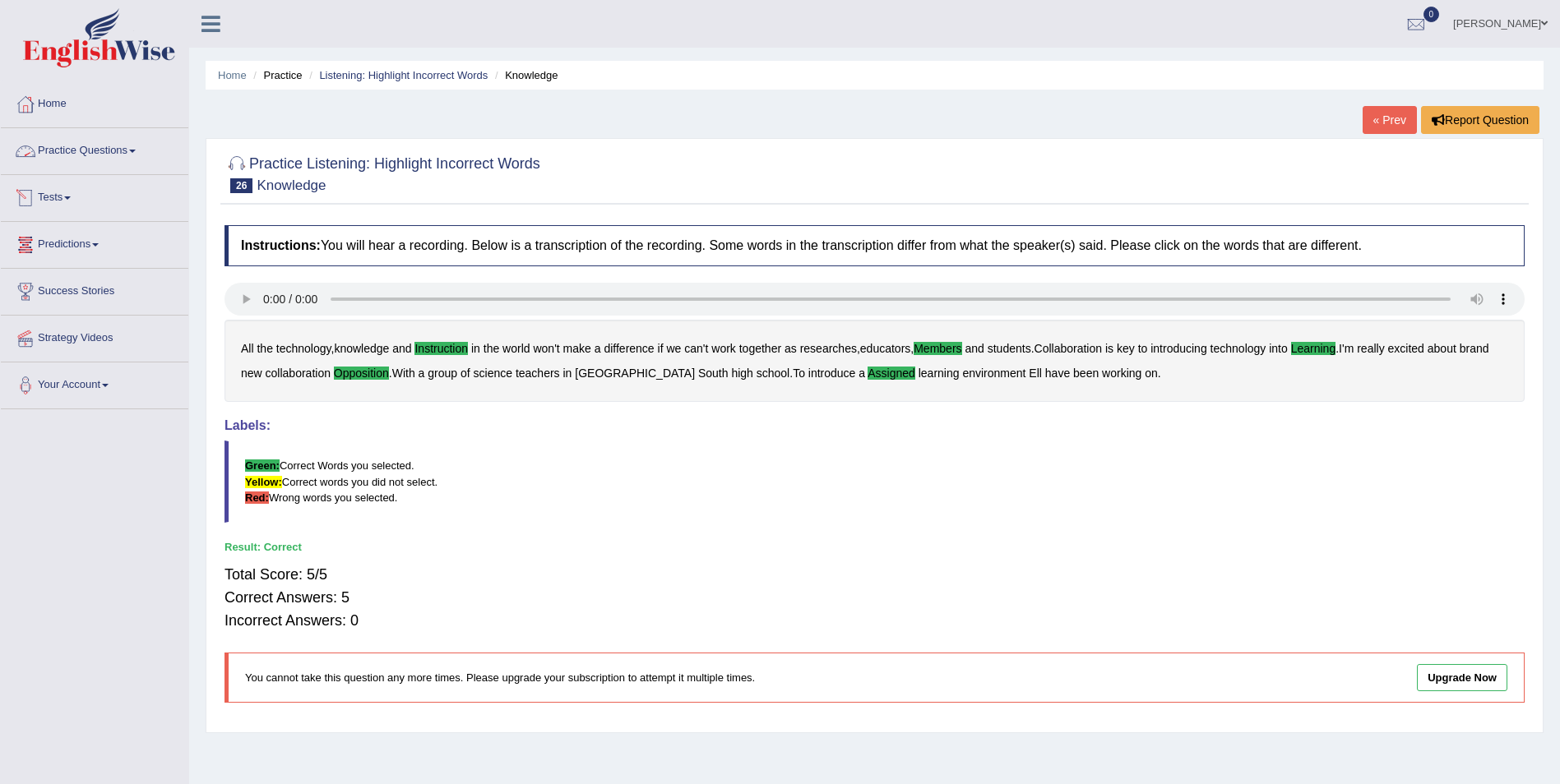
click at [139, 149] on link "Practice Questions" at bounding box center [94, 148] width 188 height 41
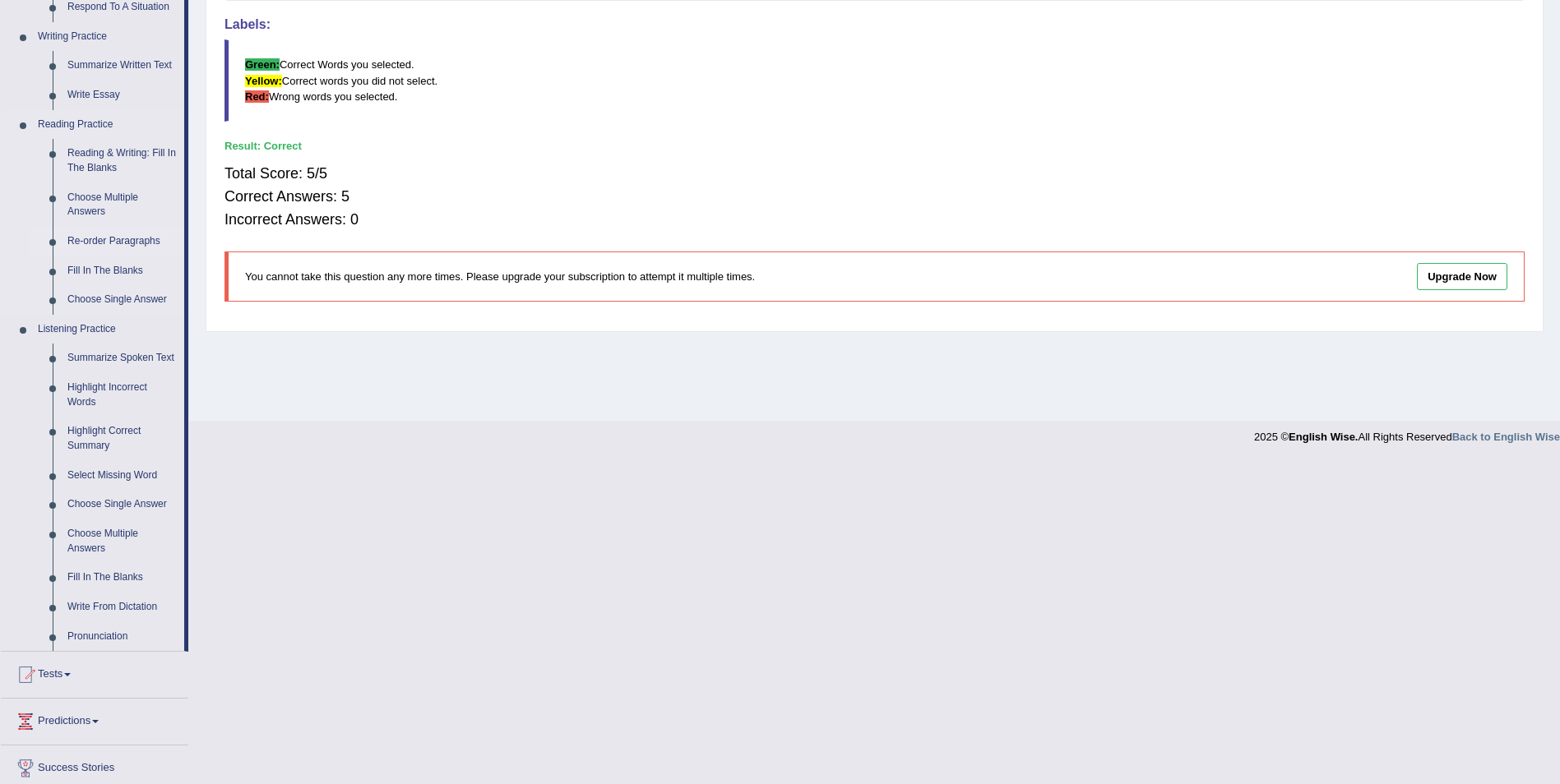
scroll to position [411, 0]
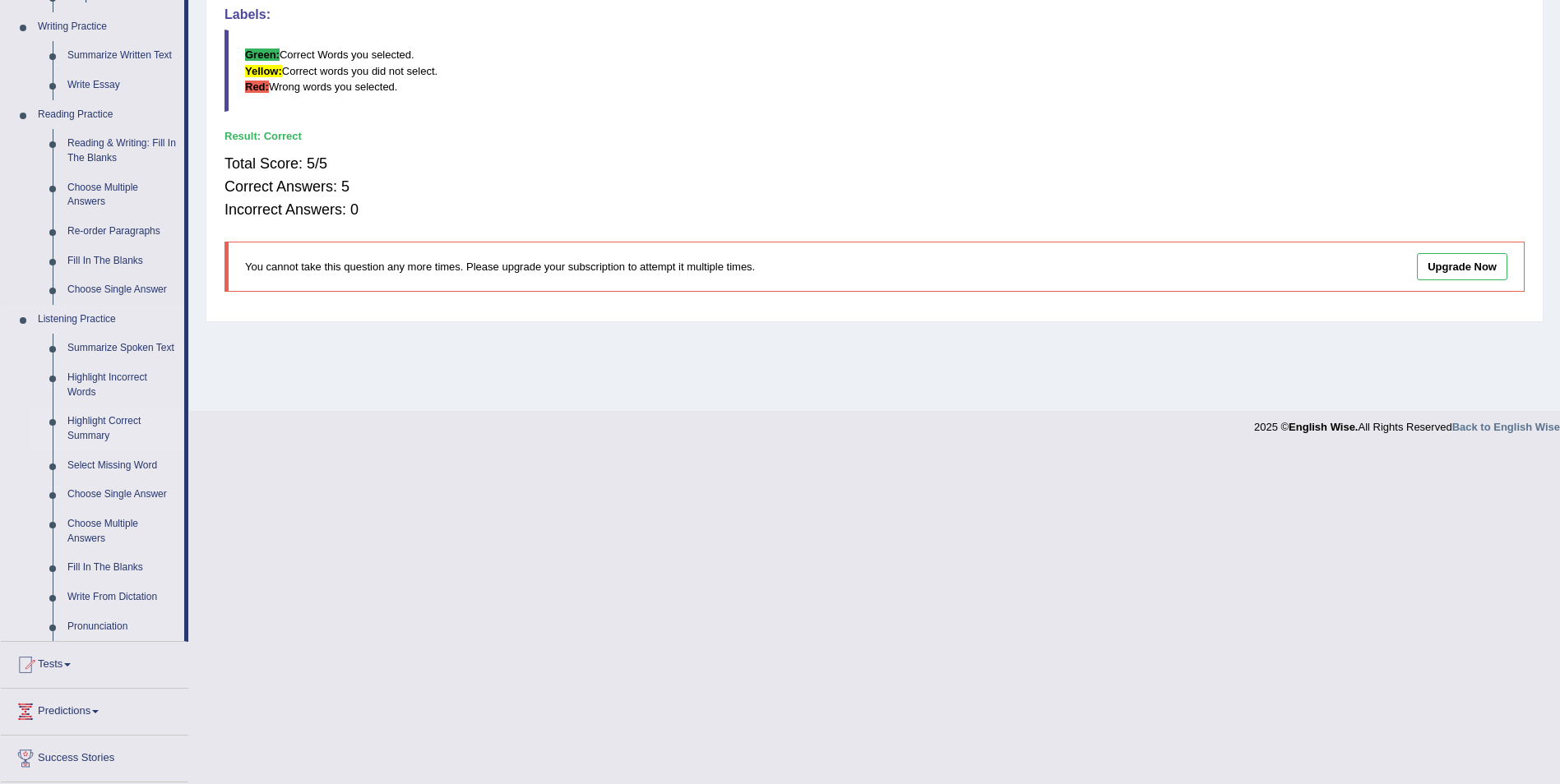
click at [132, 419] on link "Highlight Correct Summary" at bounding box center [121, 429] width 124 height 44
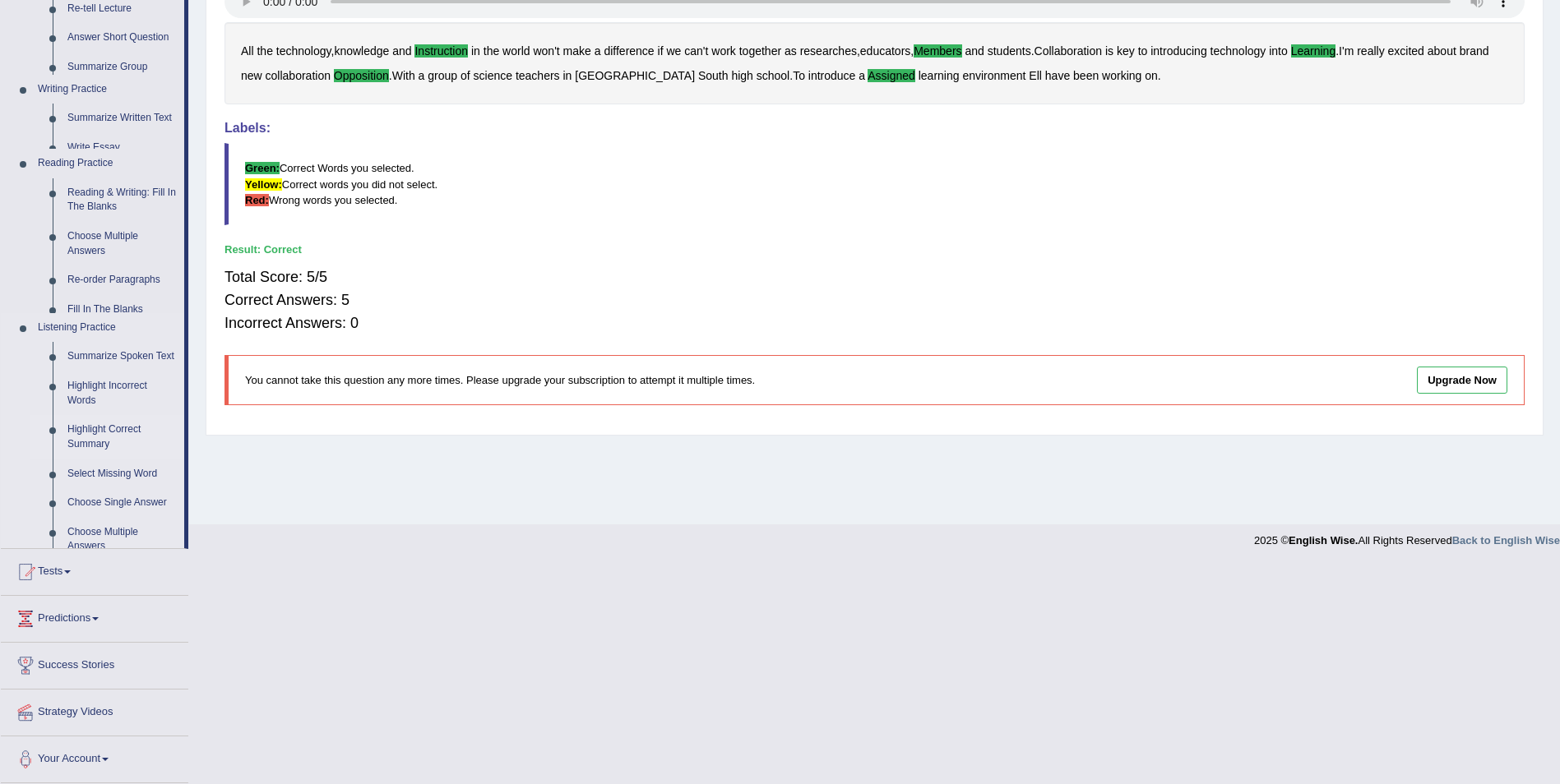
scroll to position [79, 0]
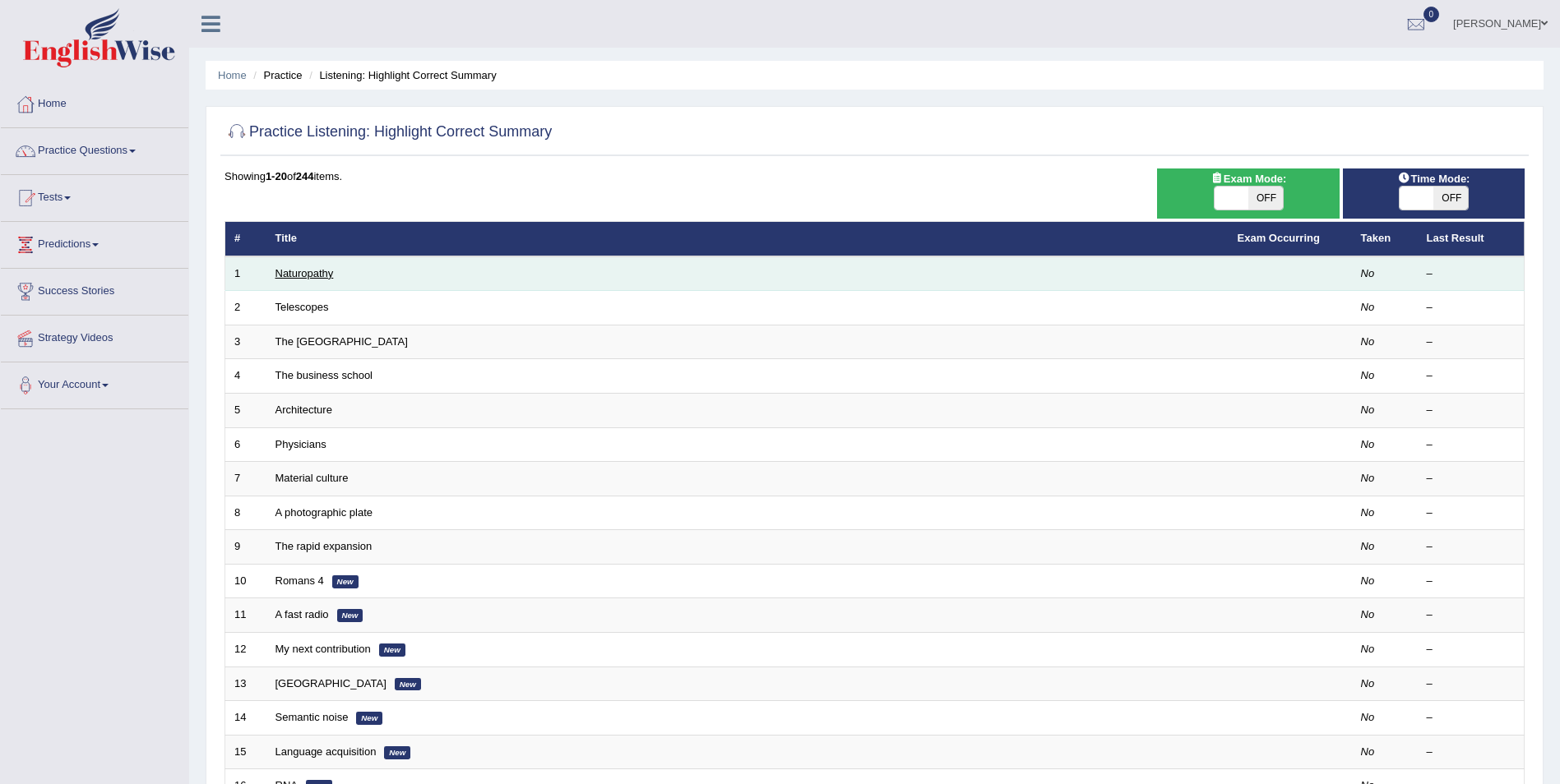
click at [314, 275] on link "Naturopathy" at bounding box center [304, 273] width 59 height 12
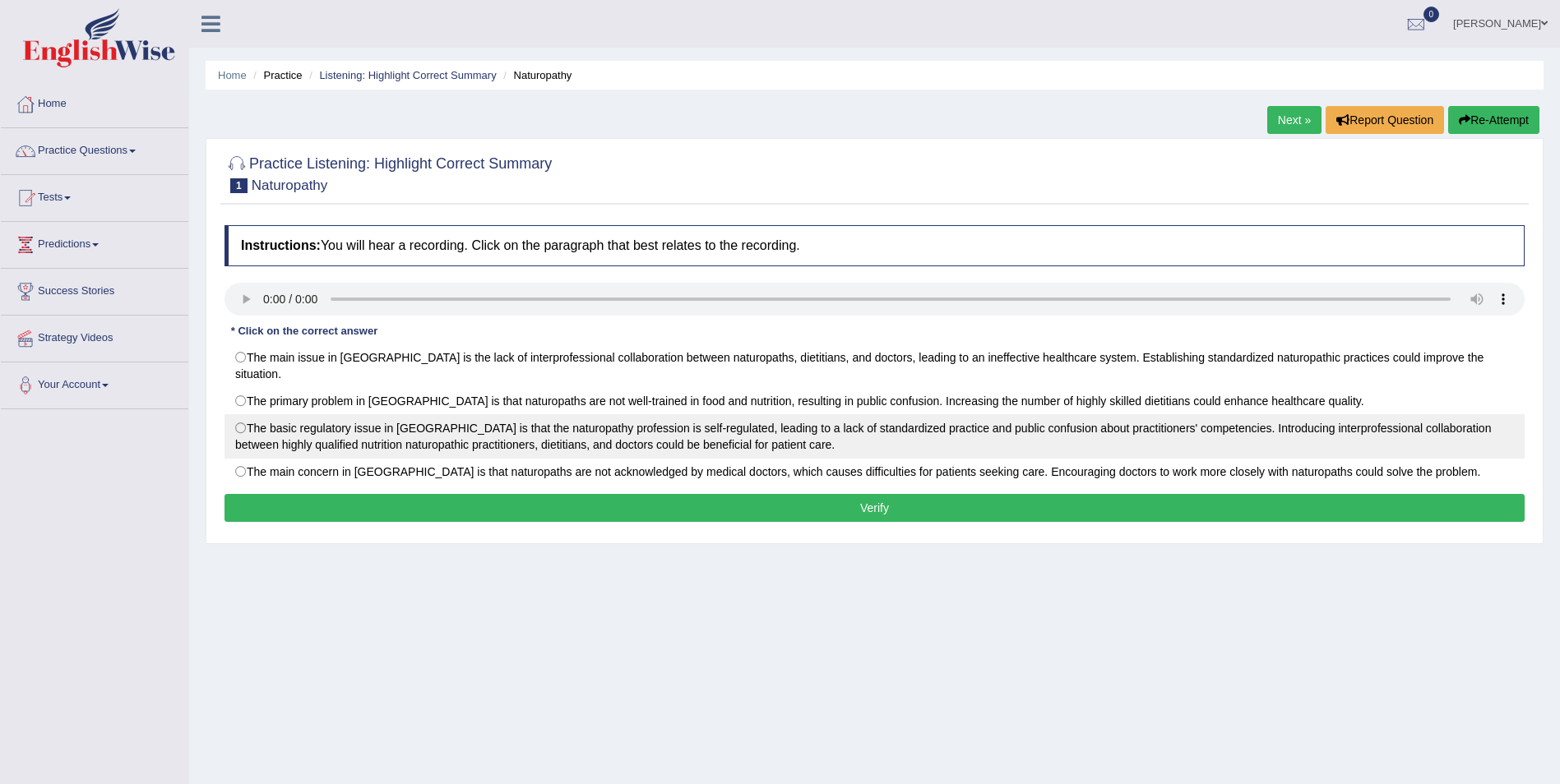
drag, startPoint x: 230, startPoint y: 403, endPoint x: 232, endPoint y: 412, distance: 9.2
click at [230, 414] on label "The basic regulatory issue in [GEOGRAPHIC_DATA] is that the naturopathy profess…" at bounding box center [874, 436] width 1300 height 45
radio input "true"
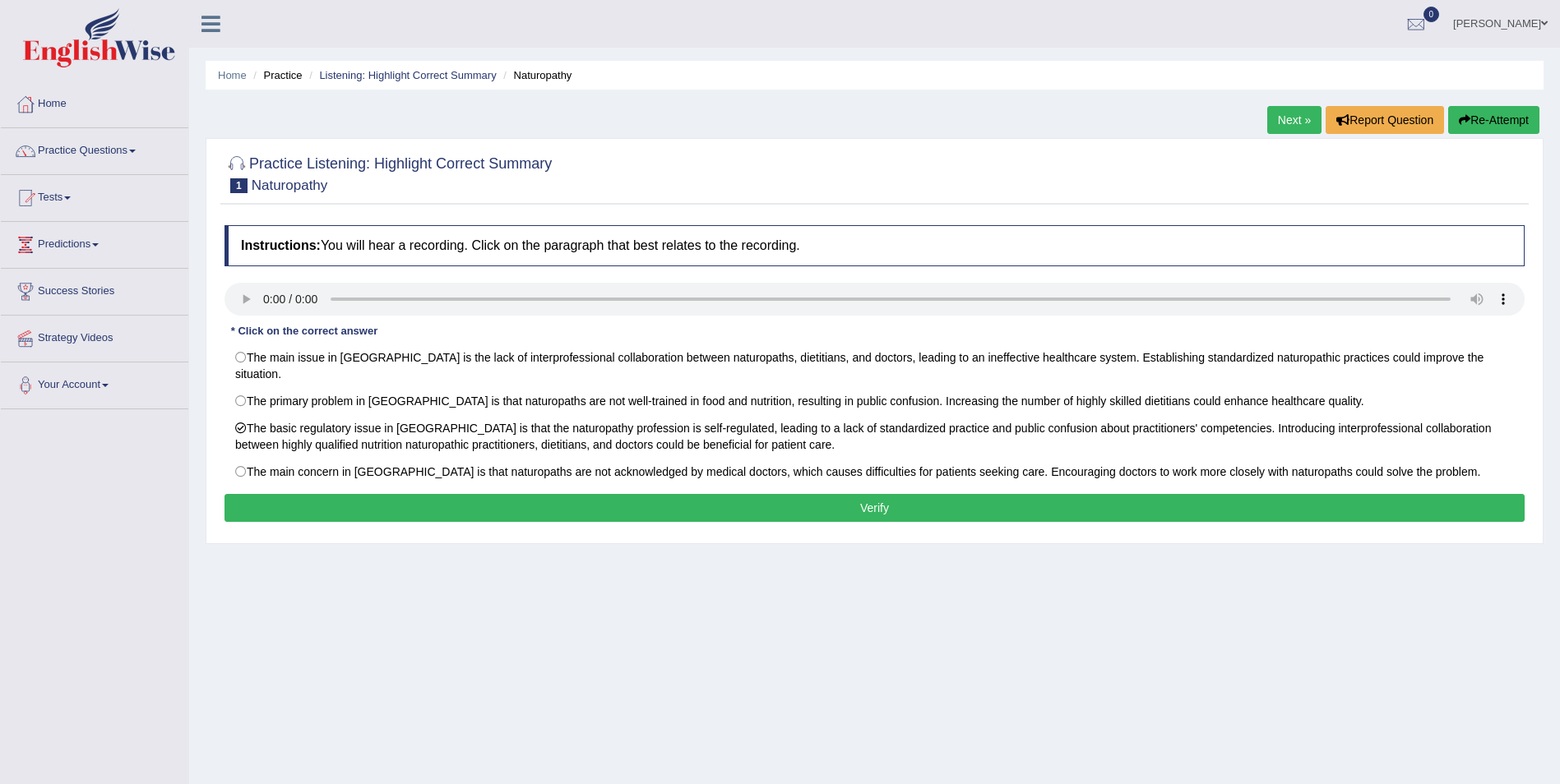
click at [792, 500] on button "Verify" at bounding box center [874, 508] width 1300 height 28
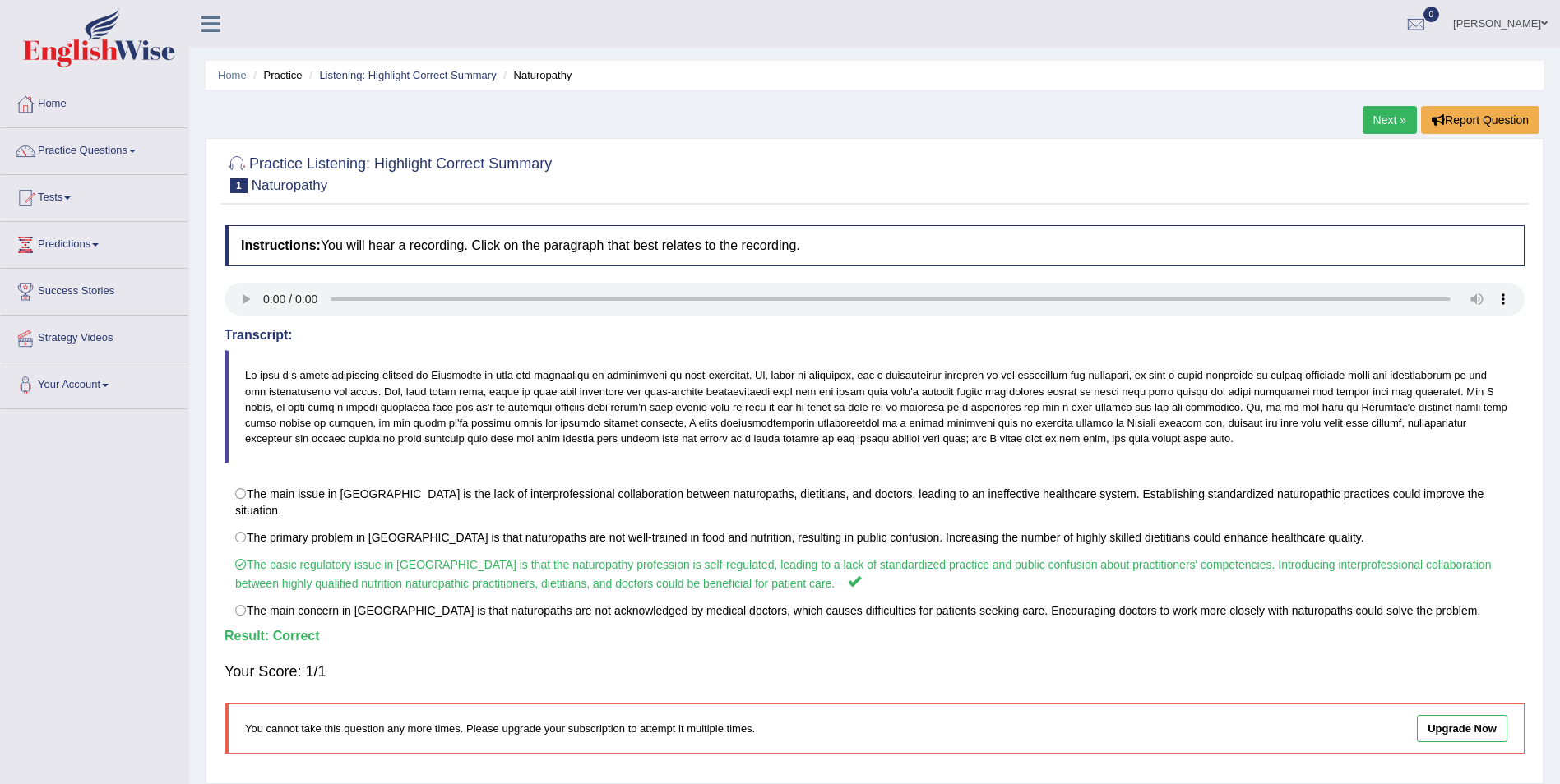
click at [1392, 121] on link "Next »" at bounding box center [1389, 120] width 55 height 28
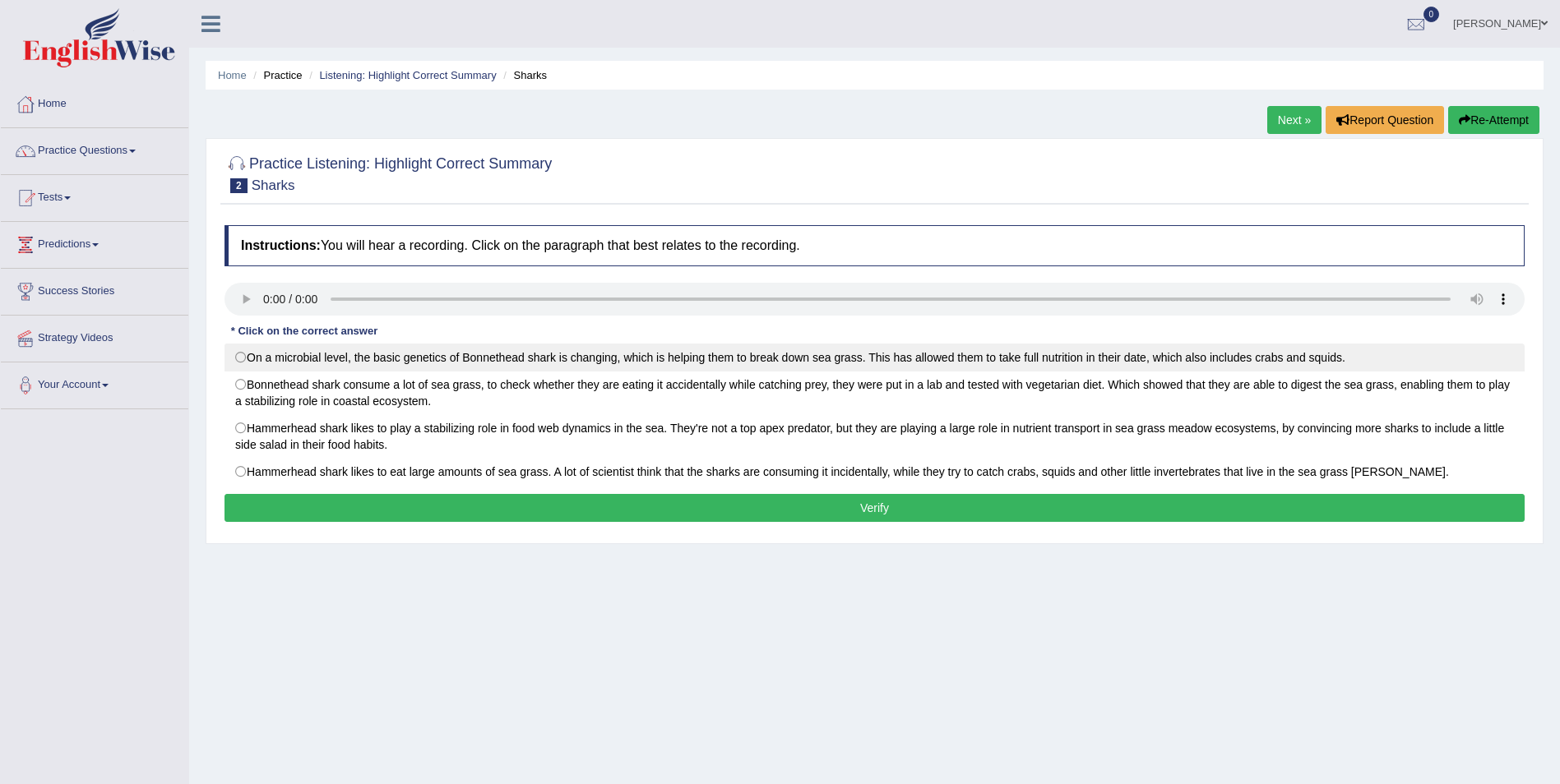
click at [240, 371] on label "On a microbial level, the basic genetics of Bonnethead shark is changing, which…" at bounding box center [874, 357] width 1300 height 28
radio input "true"
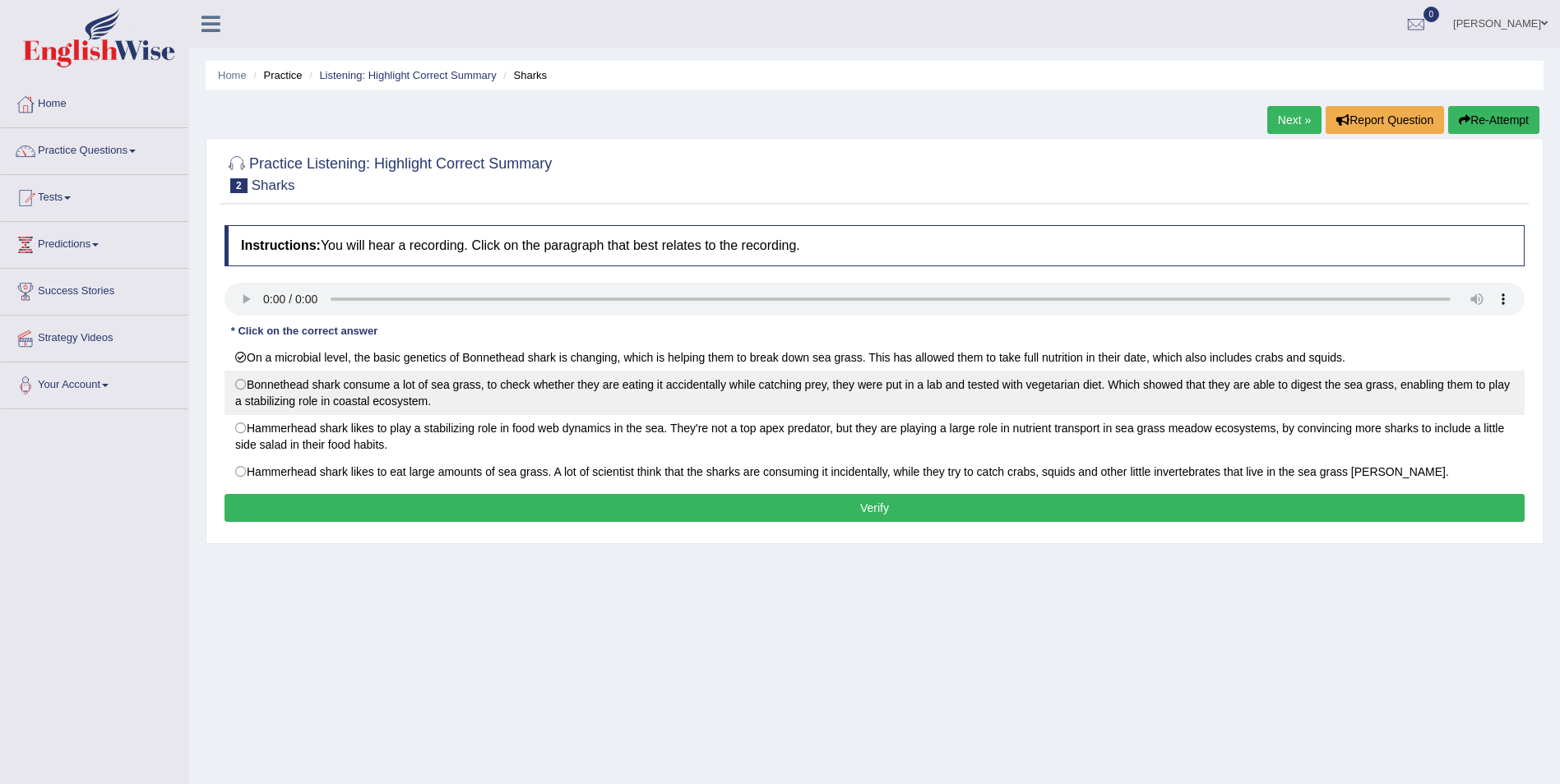
click at [242, 379] on label "Bonnethead shark consume a lot of sea grass, to check whether they are eating i…" at bounding box center [874, 392] width 1300 height 45
radio input "true"
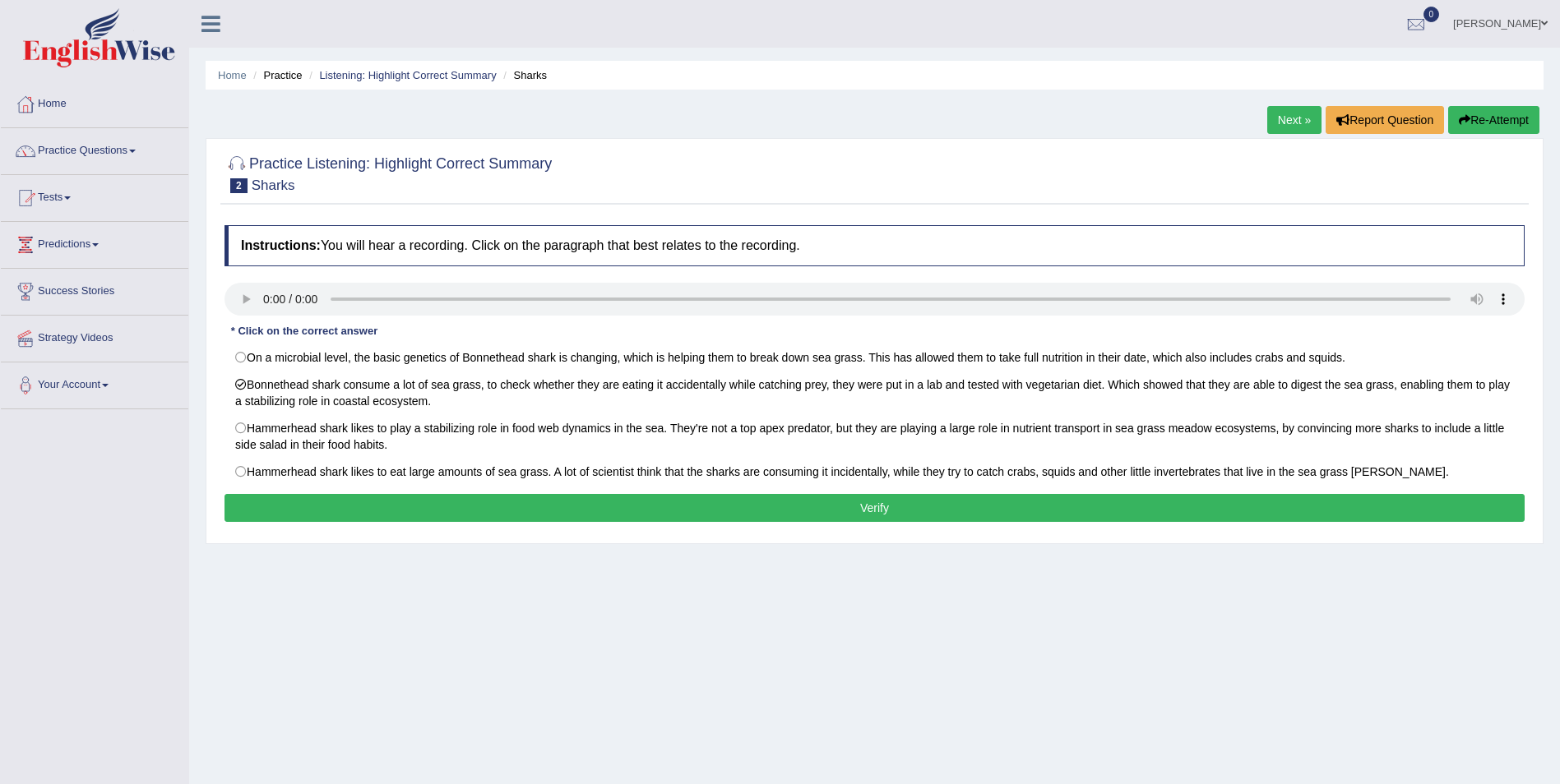
click at [667, 505] on button "Verify" at bounding box center [874, 508] width 1300 height 28
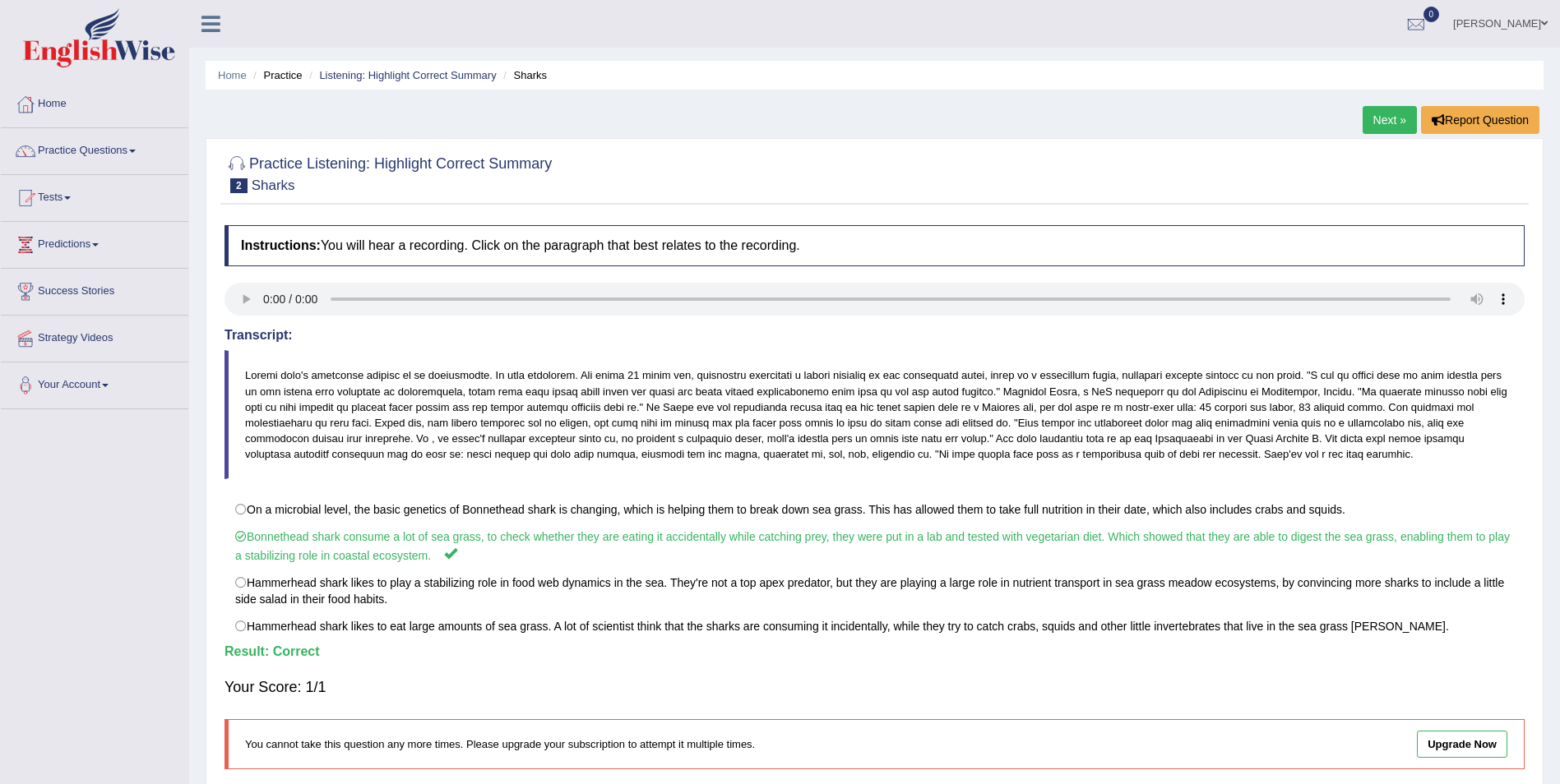
click at [1389, 117] on link "Next »" at bounding box center [1389, 120] width 55 height 28
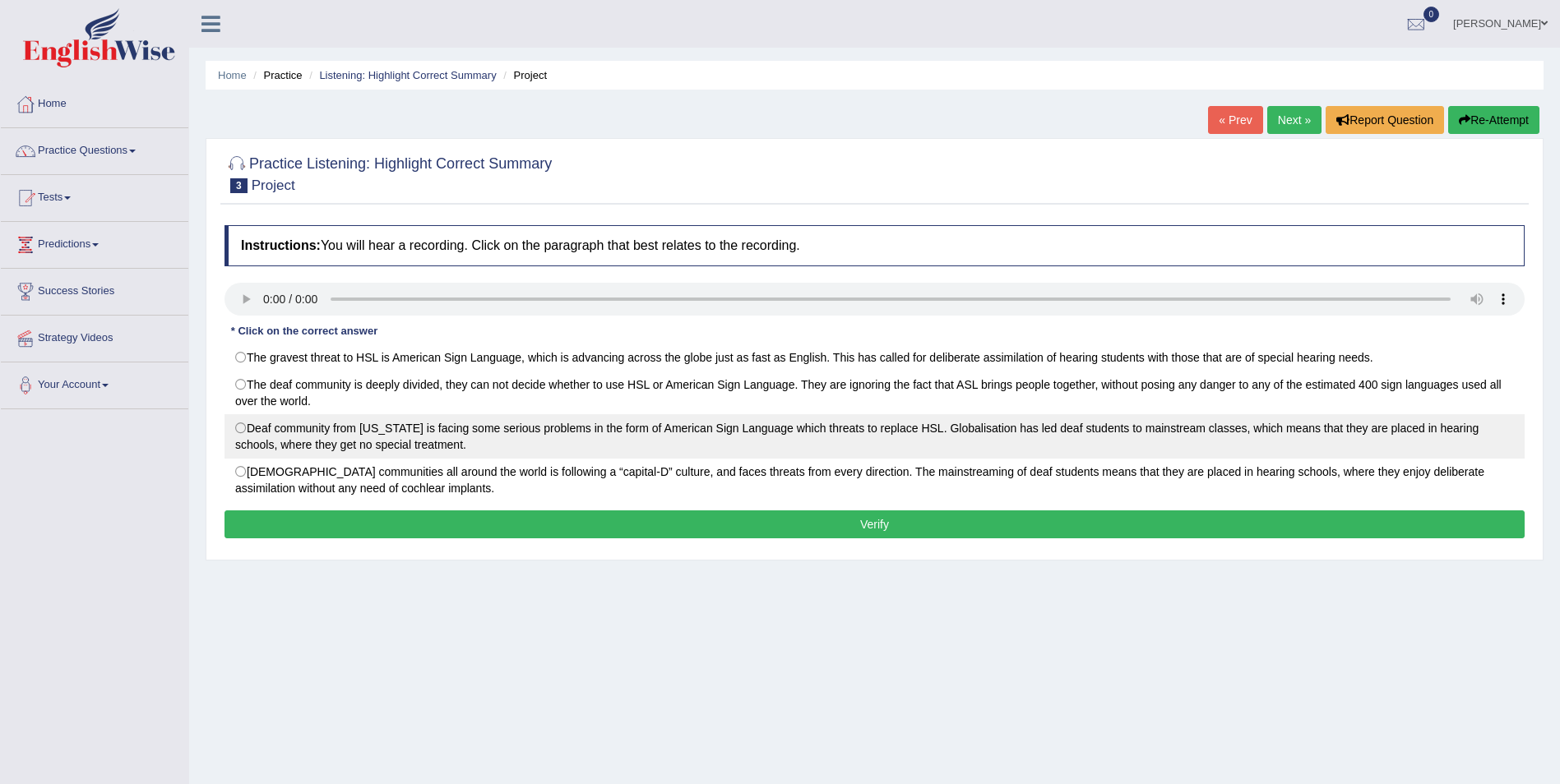
click at [237, 433] on label "Deaf community from [US_STATE] is facing some serious problems in the form of A…" at bounding box center [874, 436] width 1300 height 45
radio input "true"
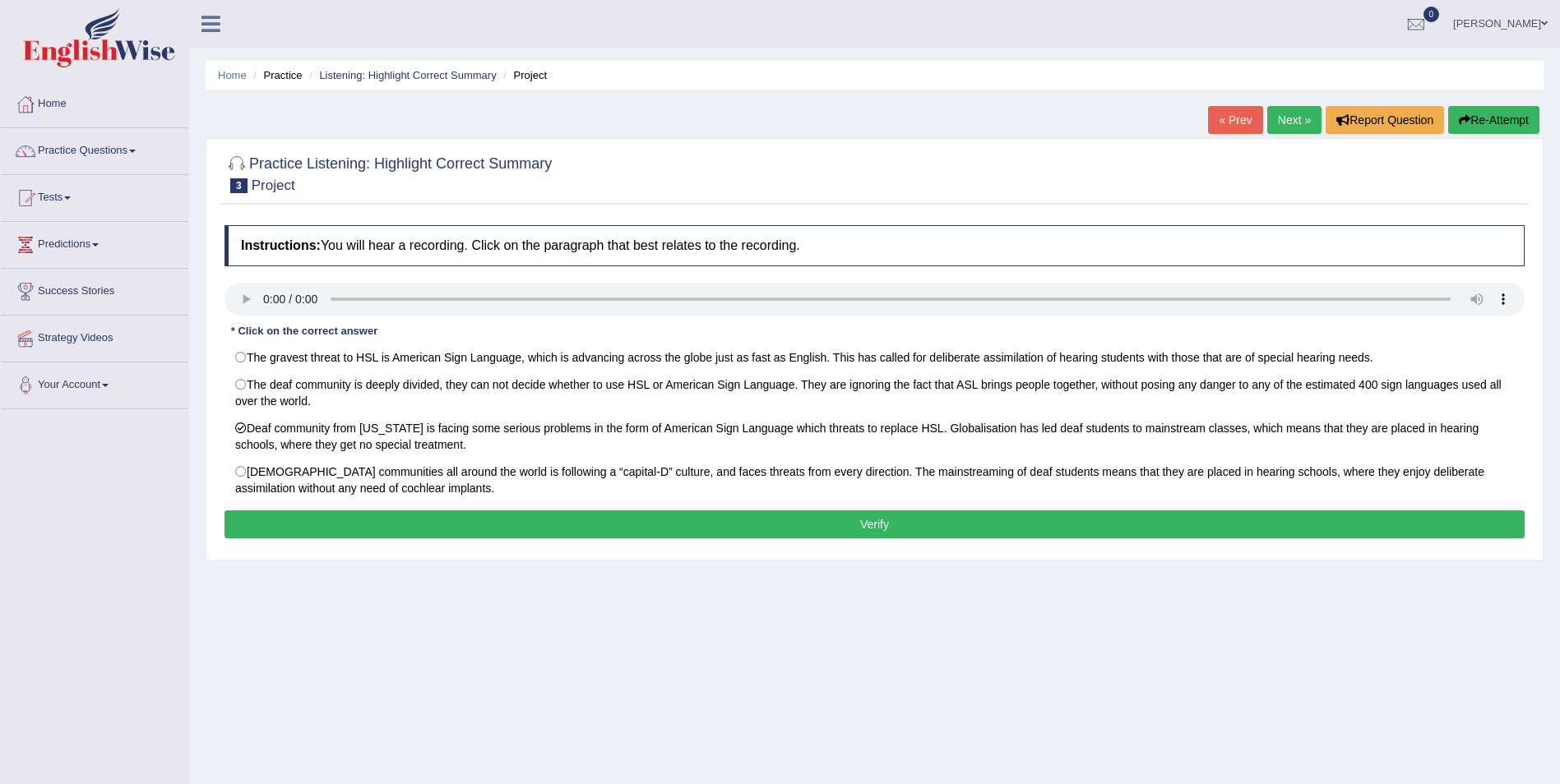
click at [945, 529] on button "Verify" at bounding box center [874, 524] width 1300 height 28
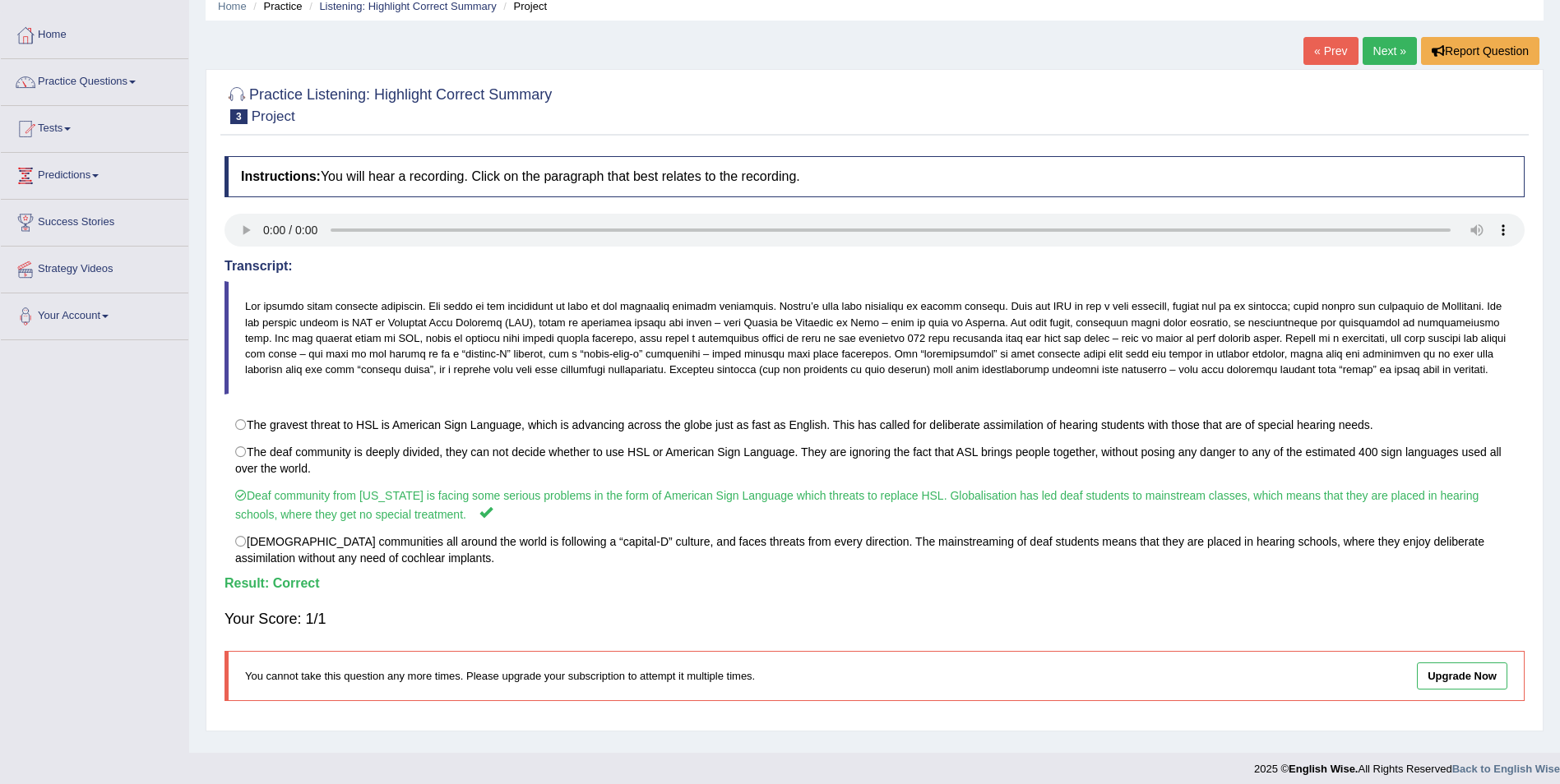
scroll to position [79, 0]
